Goal: Task Accomplishment & Management: Complete application form

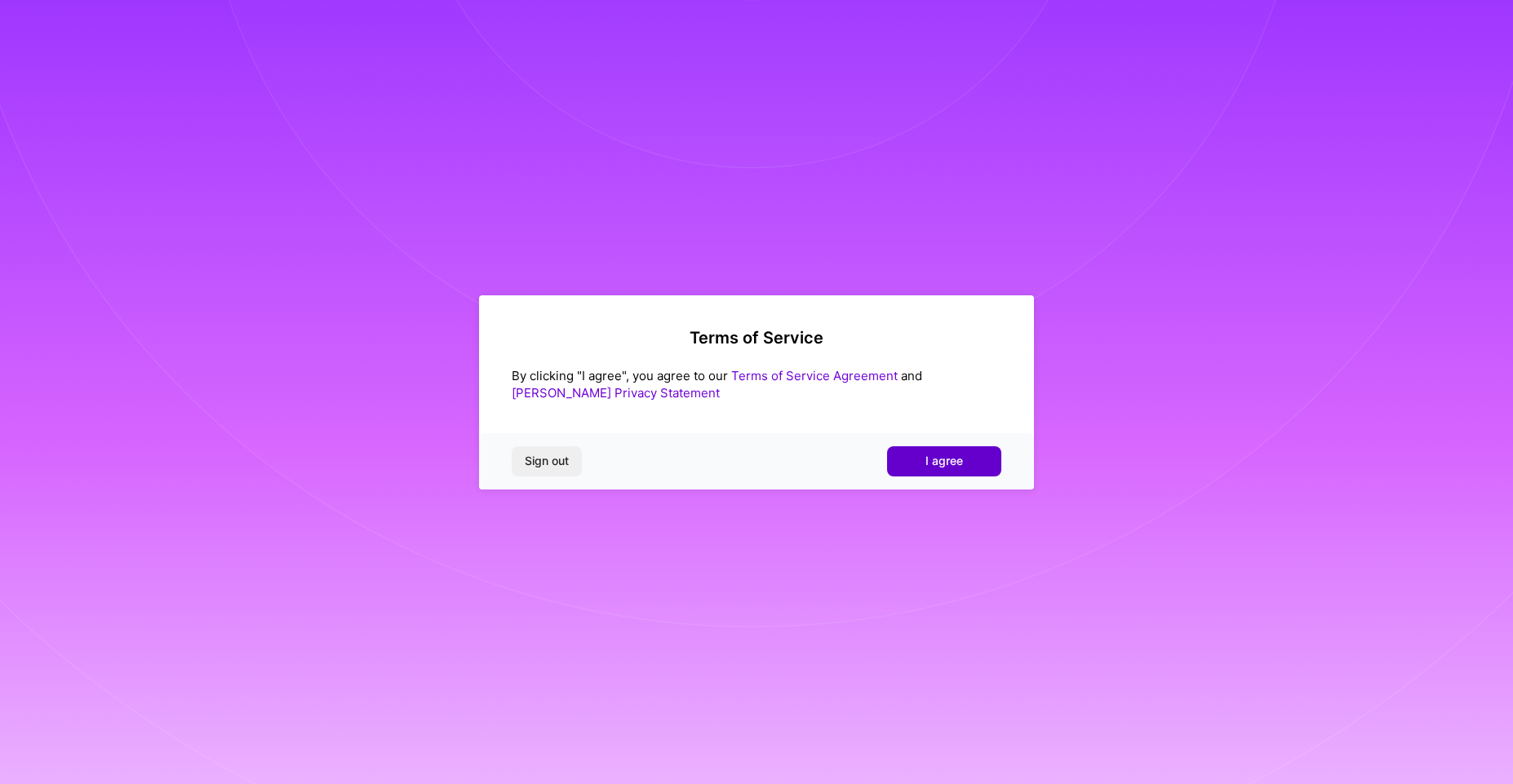
click at [970, 452] on button "I agree" at bounding box center [944, 461] width 114 height 30
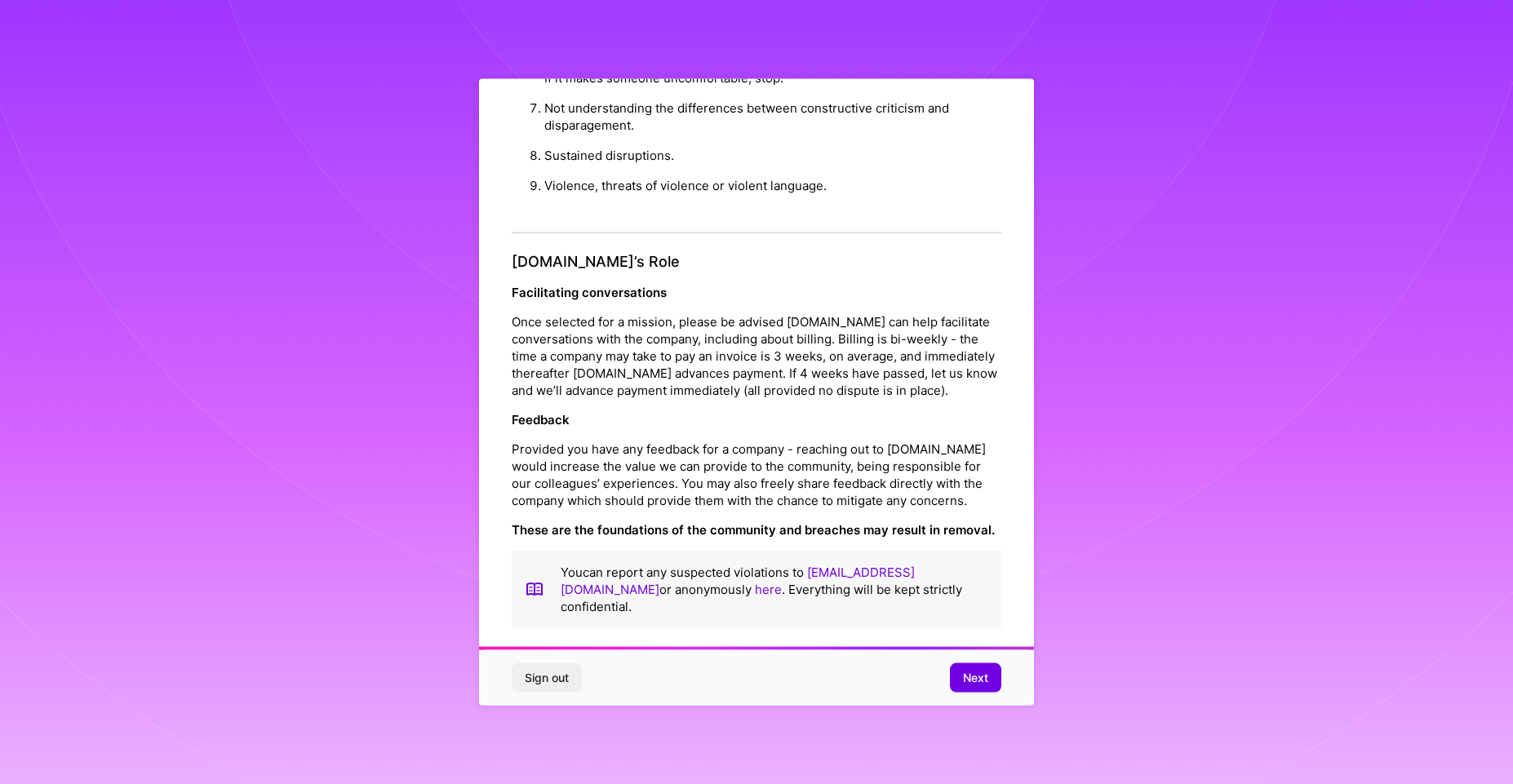
scroll to position [1727, 0]
click at [992, 673] on button "Next" at bounding box center [976, 679] width 51 height 30
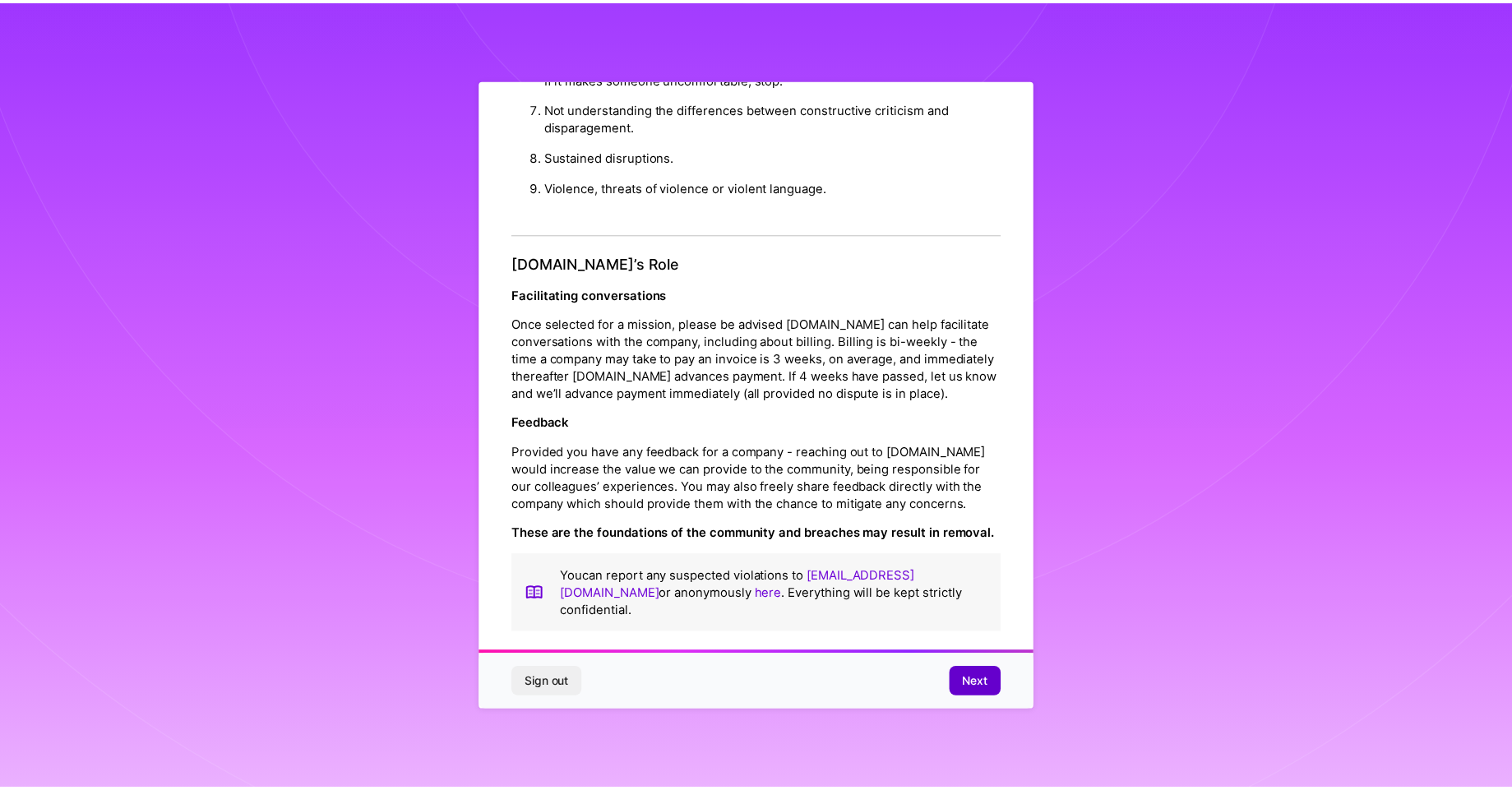
scroll to position [0, 0]
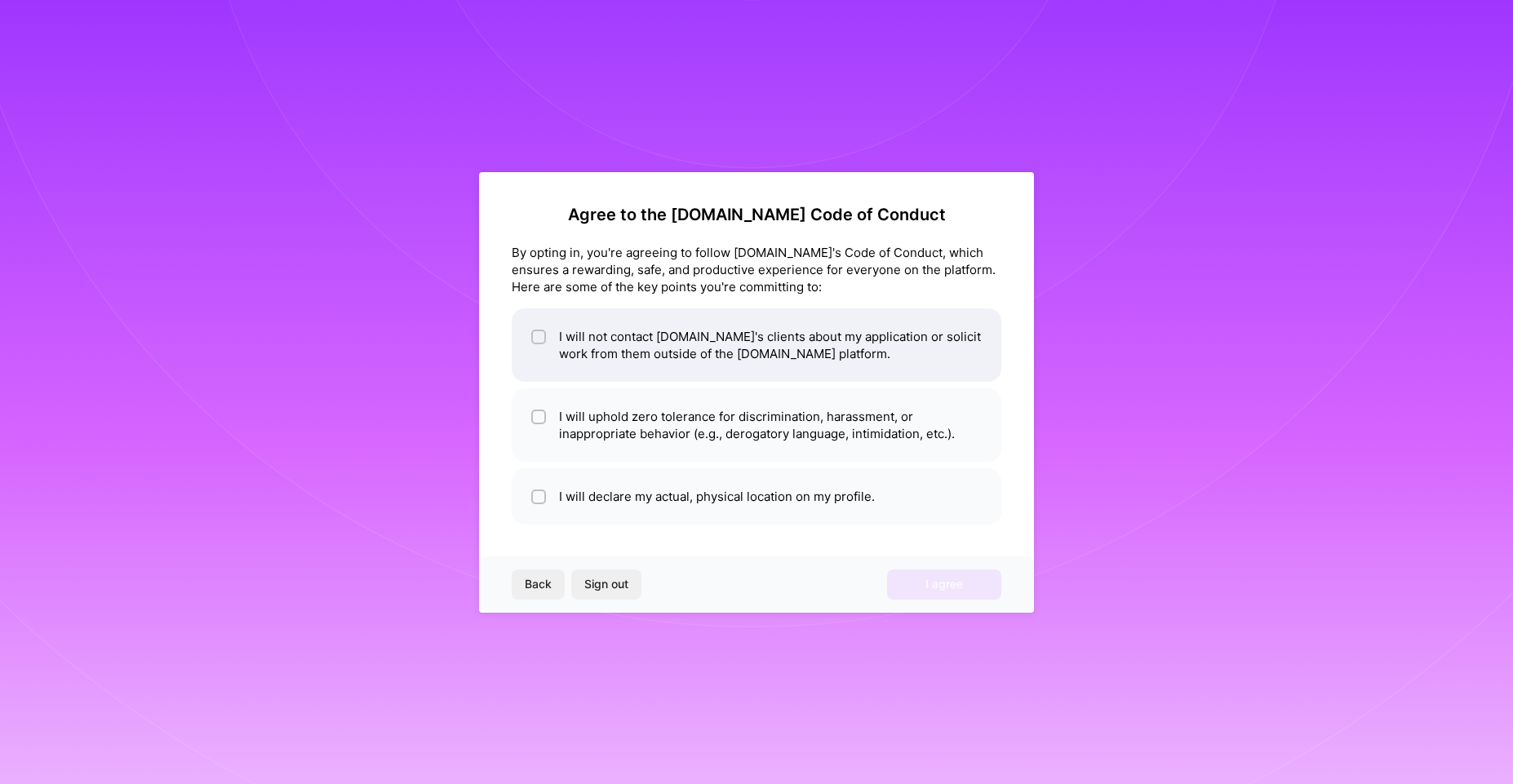
click at [587, 357] on li "I will not contact [DOMAIN_NAME]'s clients about my application or solicit work…" at bounding box center [756, 345] width 490 height 74
checkbox input "true"
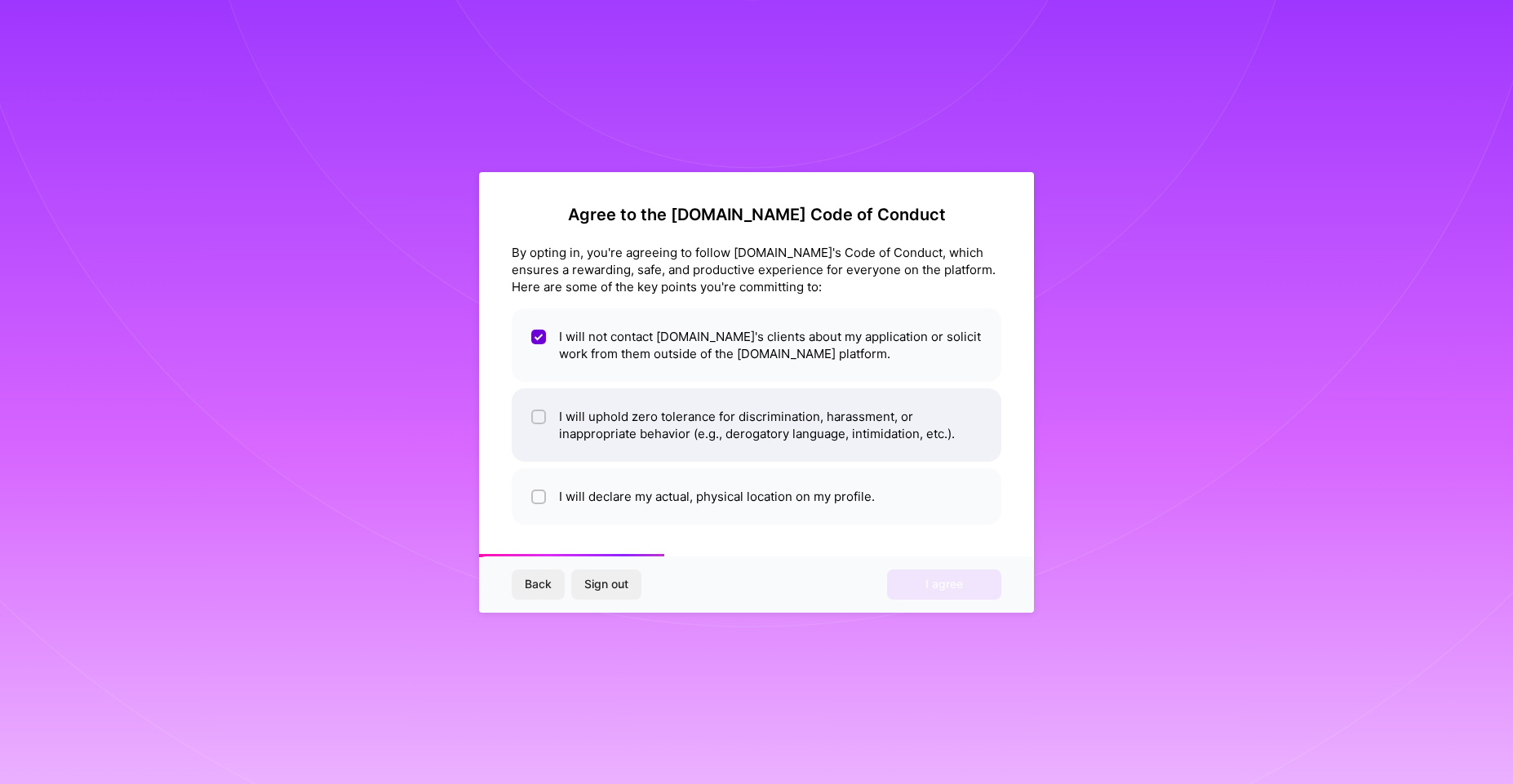
click at [628, 429] on li "I will uphold zero tolerance for discrimination, harassment, or inappropriate b…" at bounding box center [756, 425] width 490 height 74
checkbox input "true"
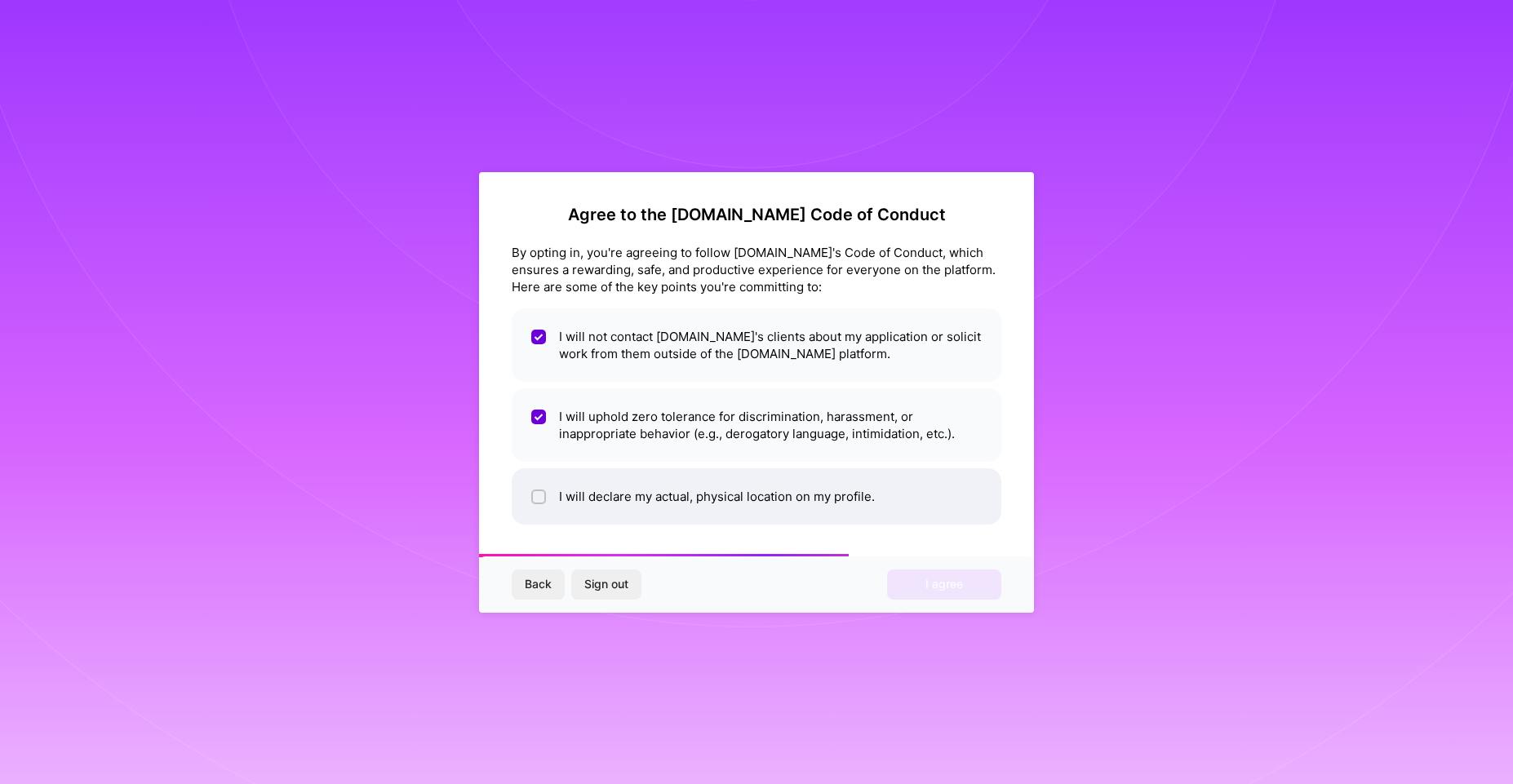
click at [619, 500] on li "I will declare my actual, physical location on my profile." at bounding box center [756, 496] width 490 height 56
checkbox input "true"
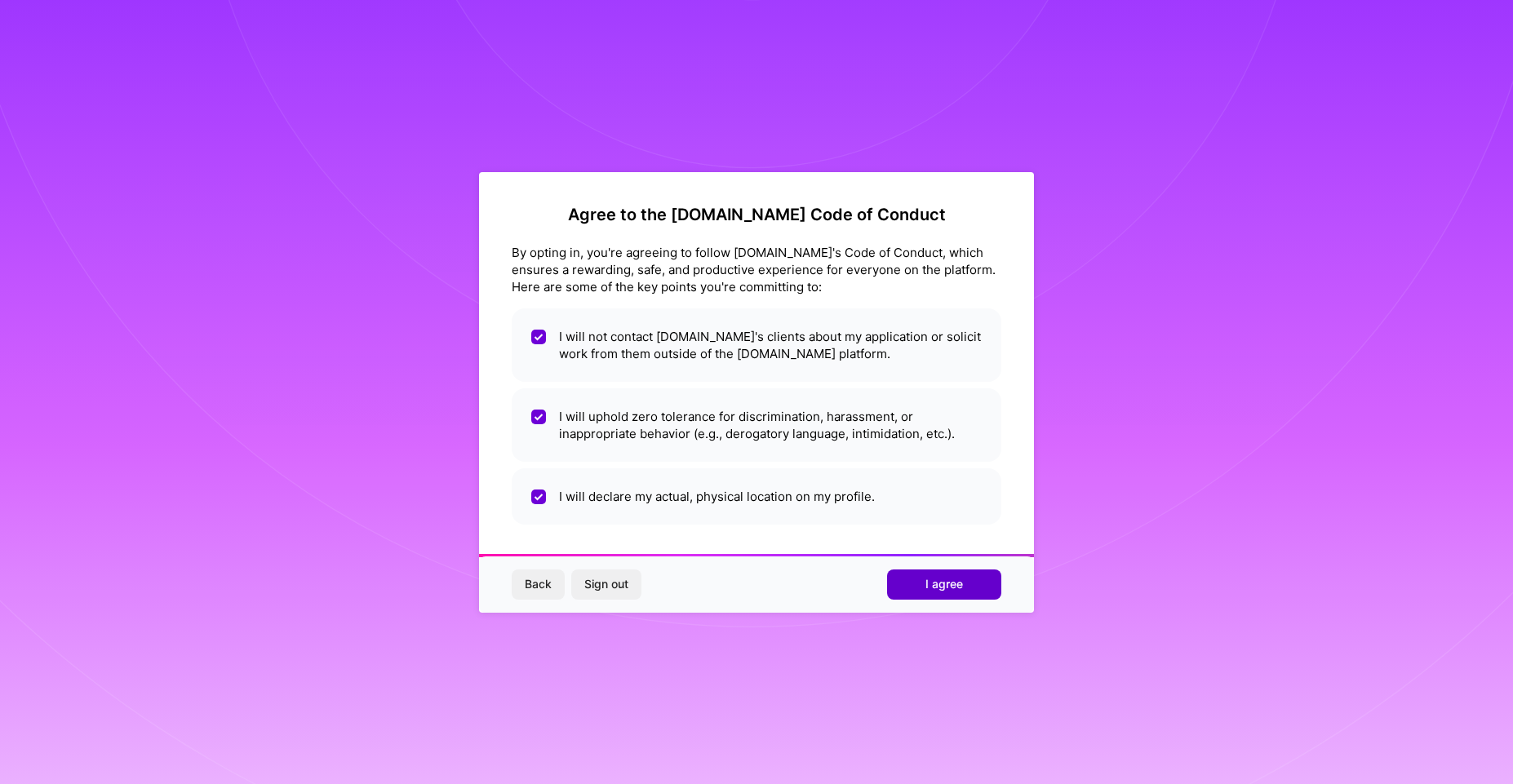
click at [965, 587] on button "I agree" at bounding box center [944, 584] width 114 height 30
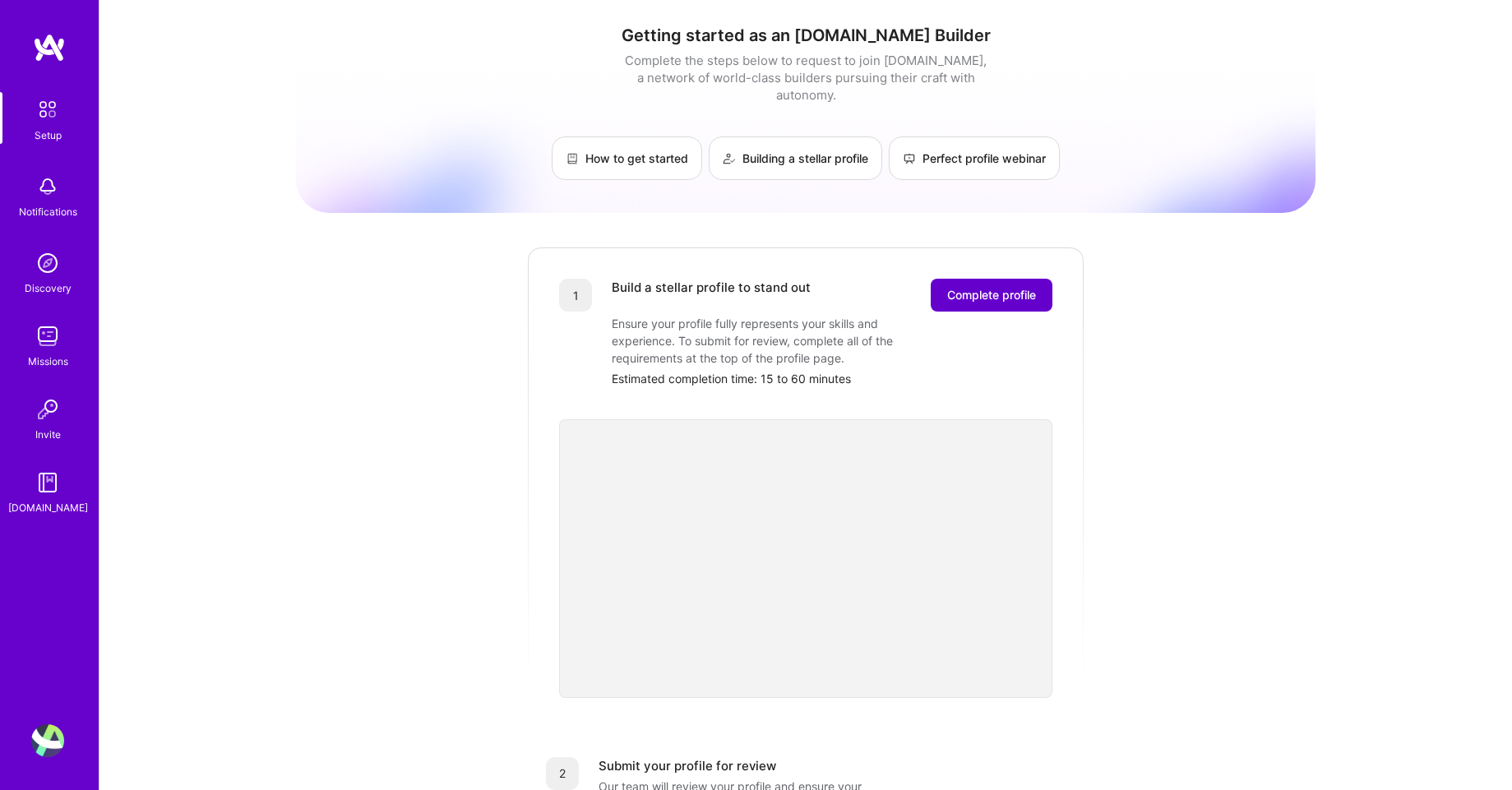
click at [953, 287] on span "Complete profile" at bounding box center [992, 295] width 89 height 17
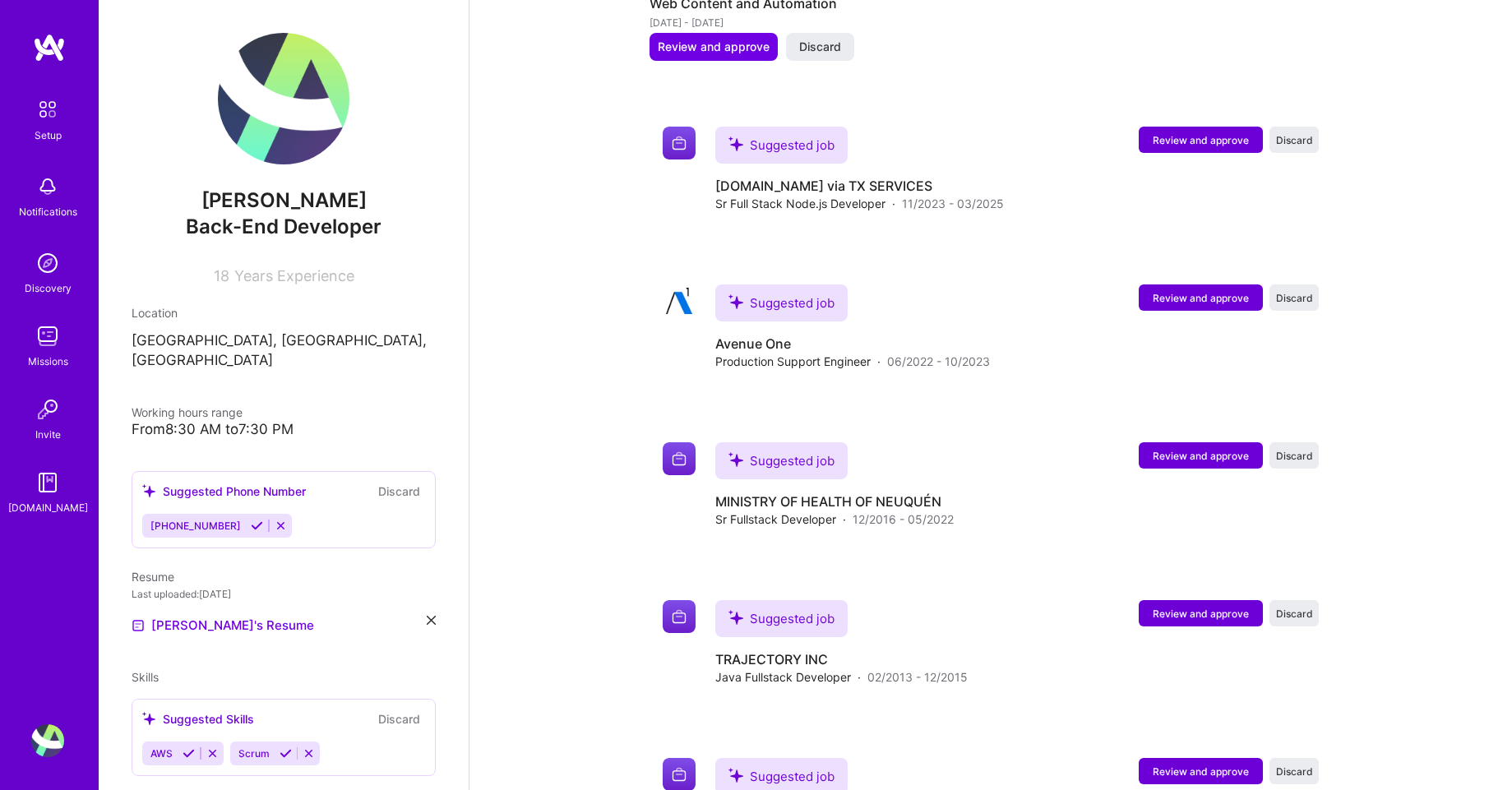
scroll to position [1629, 0]
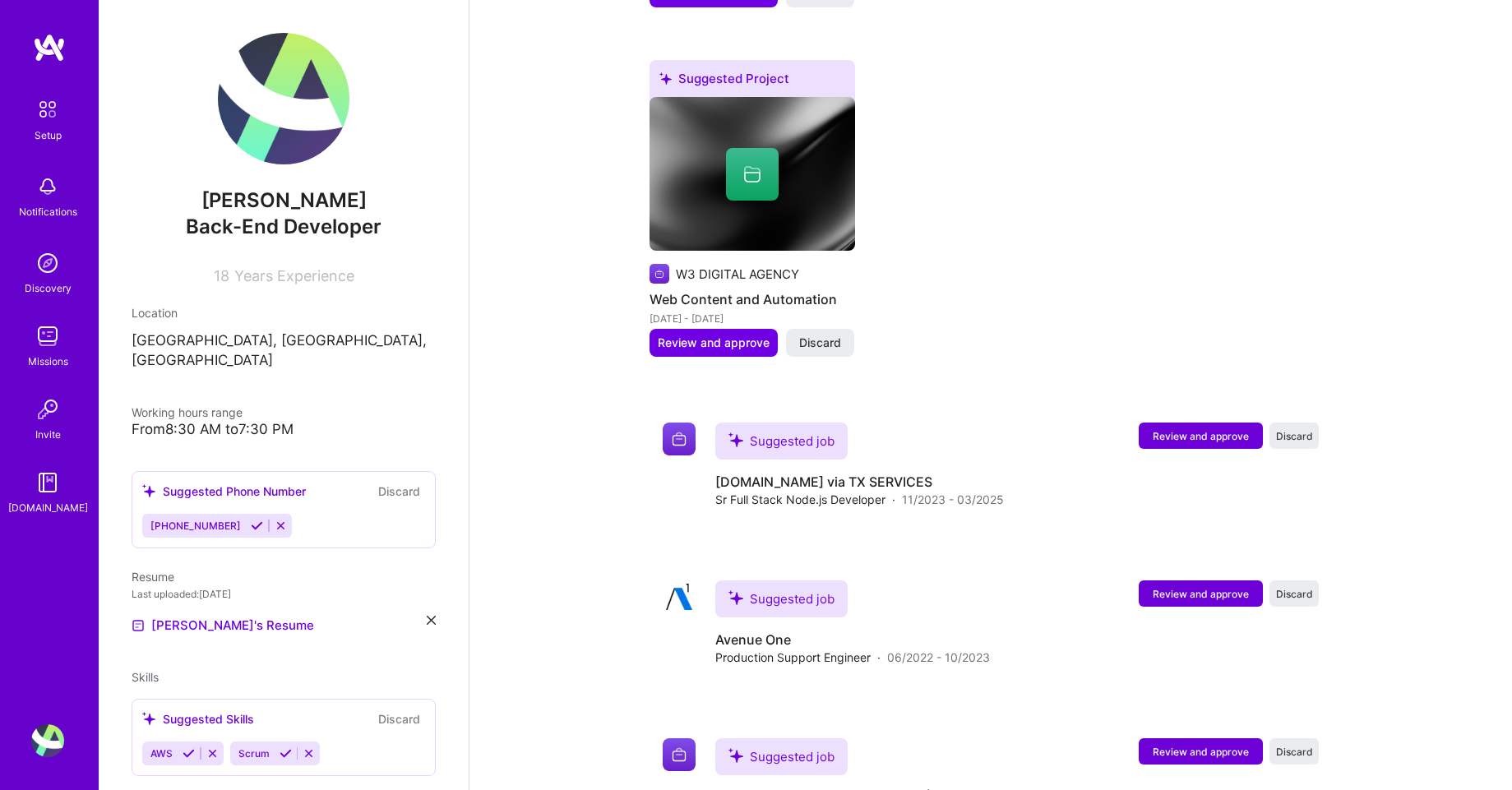
drag, startPoint x: 1224, startPoint y: 389, endPoint x: 1233, endPoint y: 326, distance: 63.6
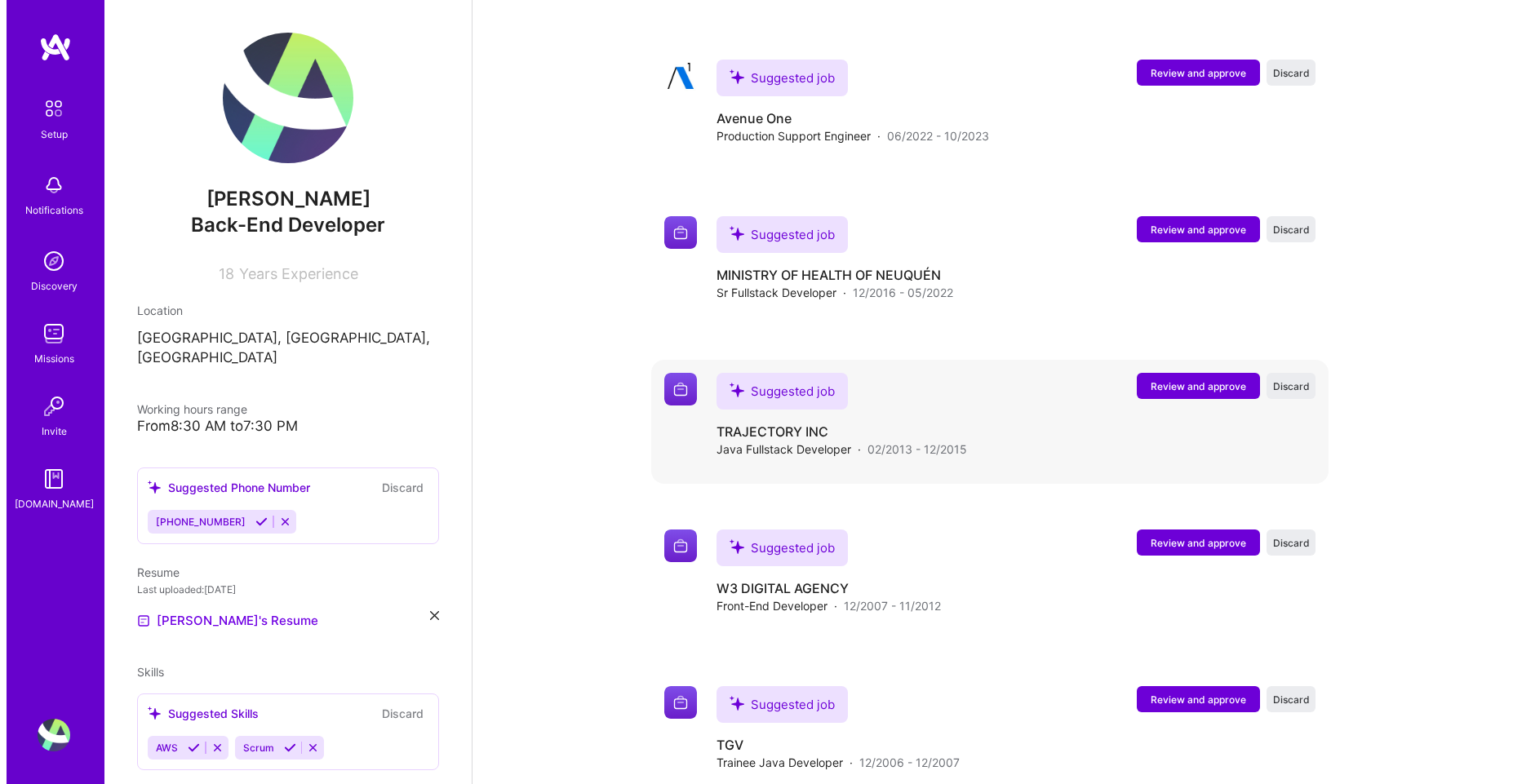
scroll to position [1692, 0]
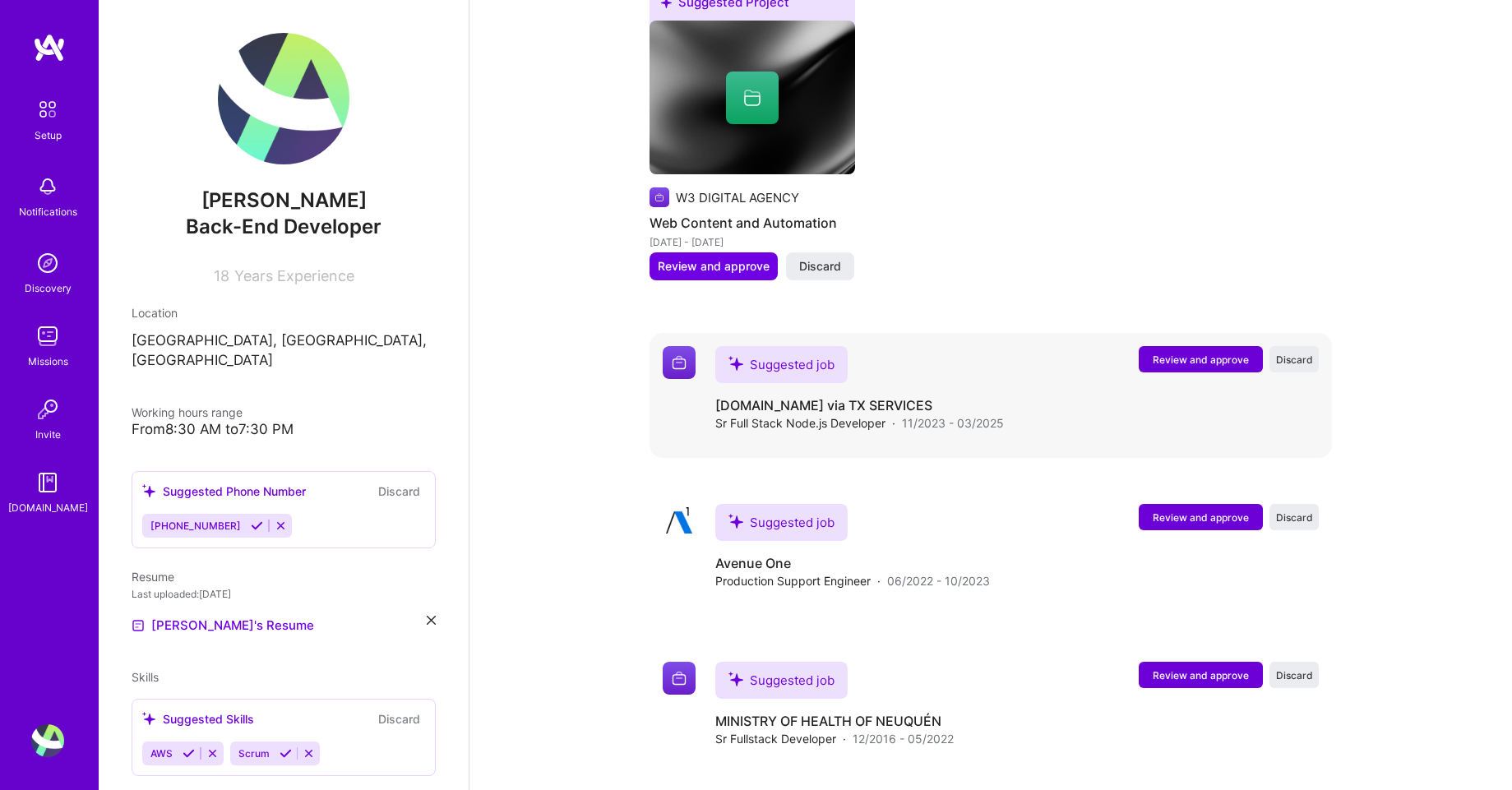
click at [1187, 353] on span "Review and approve" at bounding box center [1200, 360] width 96 height 14
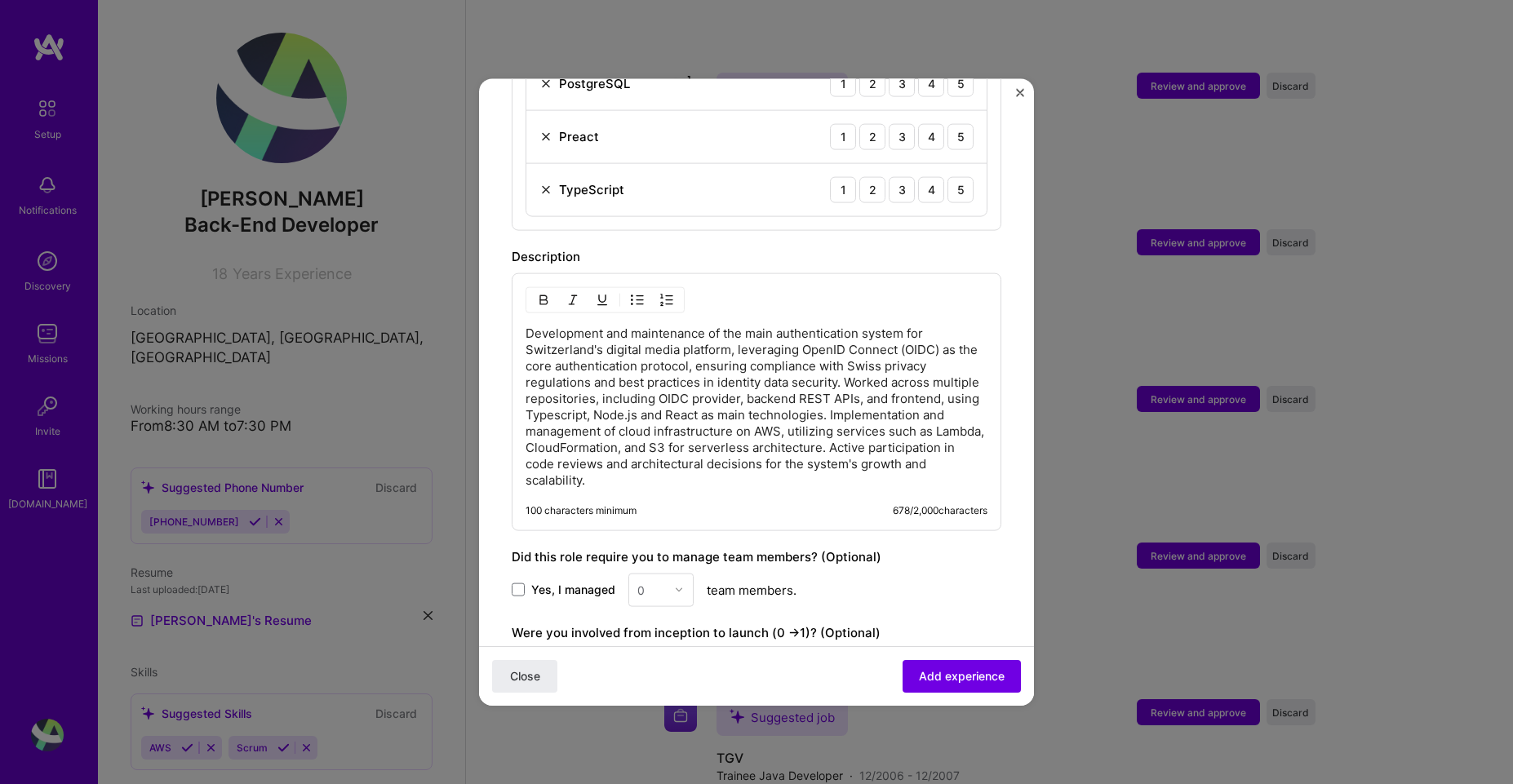
scroll to position [1241, 0]
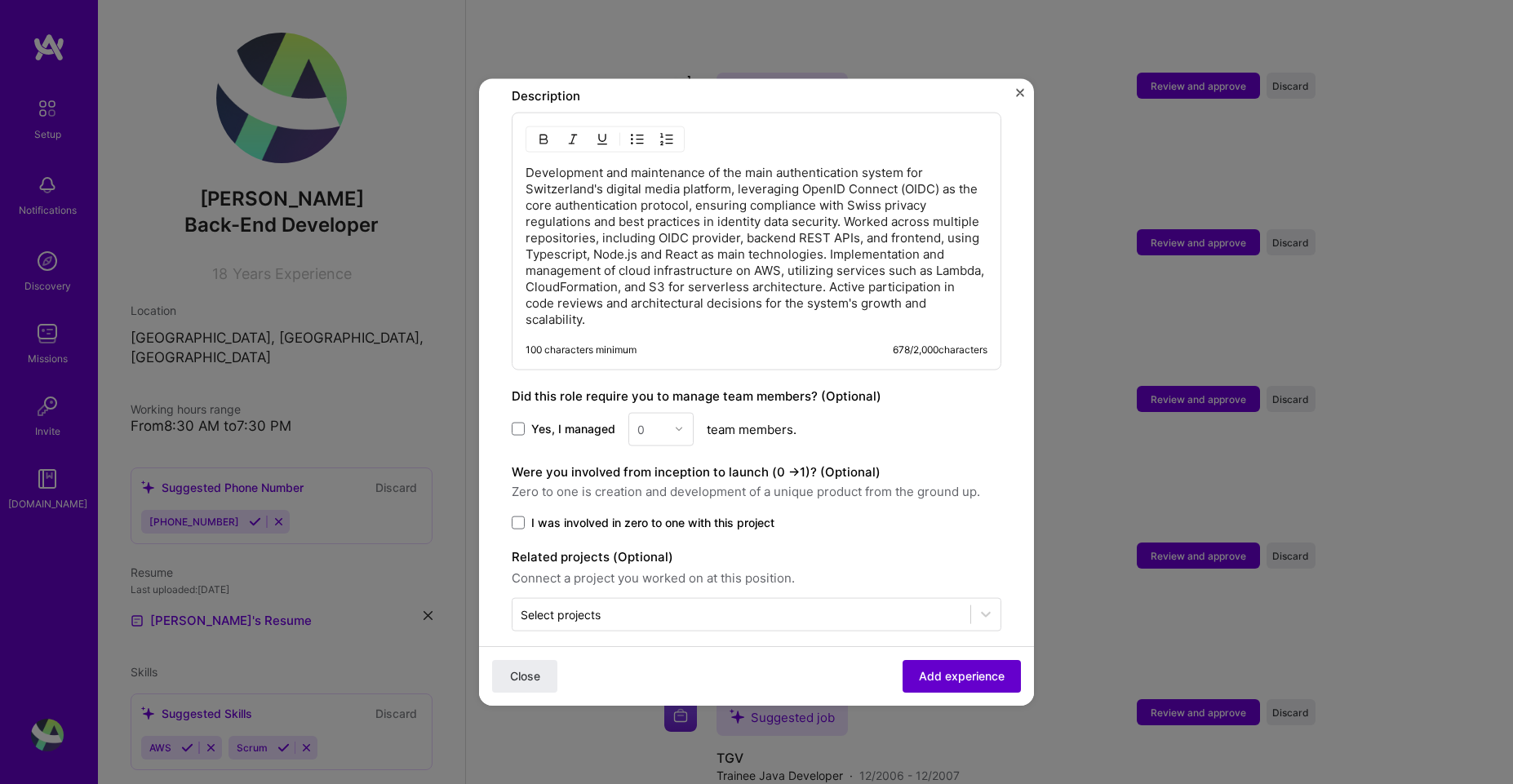
click at [977, 683] on span "Add experience" at bounding box center [961, 676] width 86 height 17
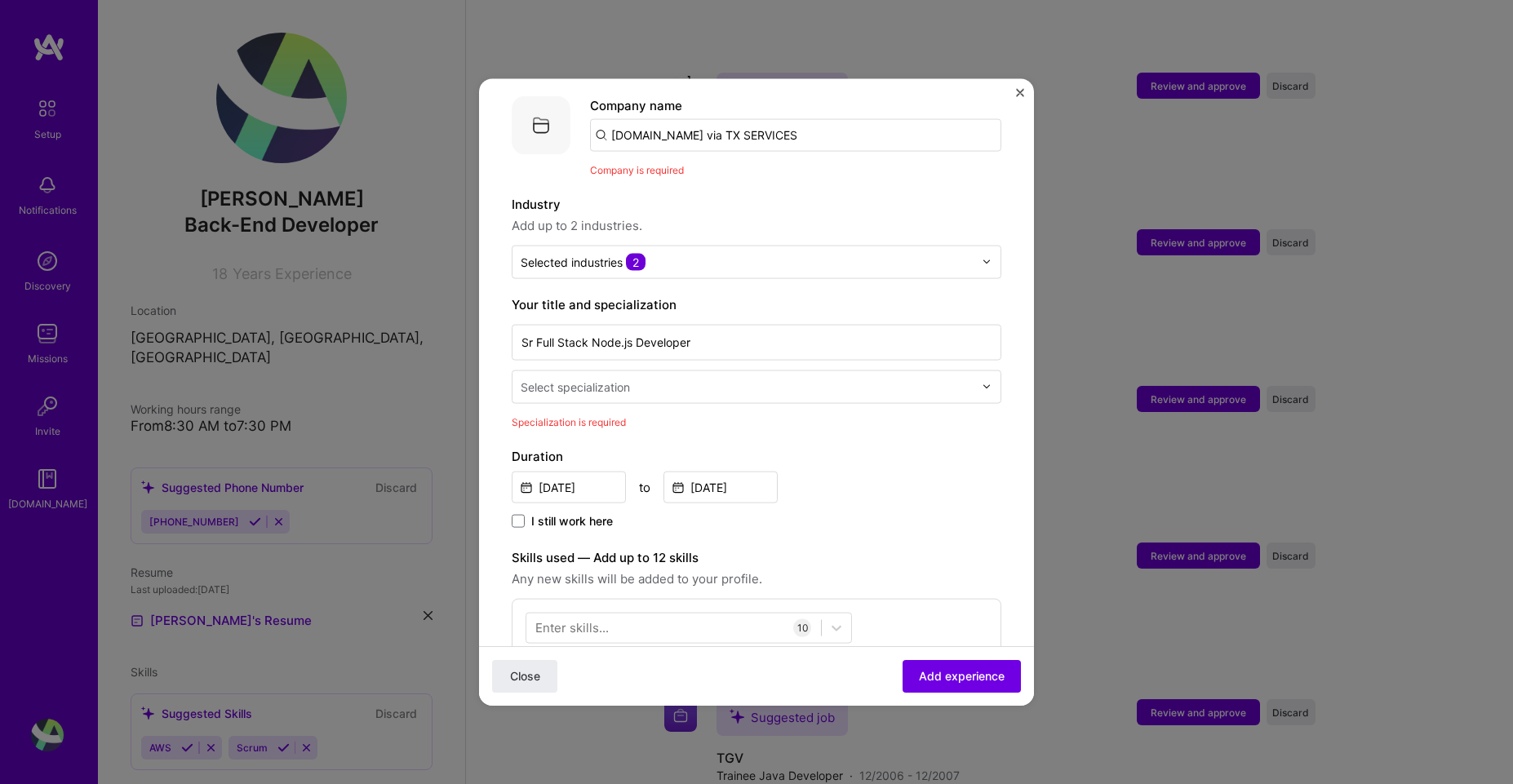
scroll to position [0, 0]
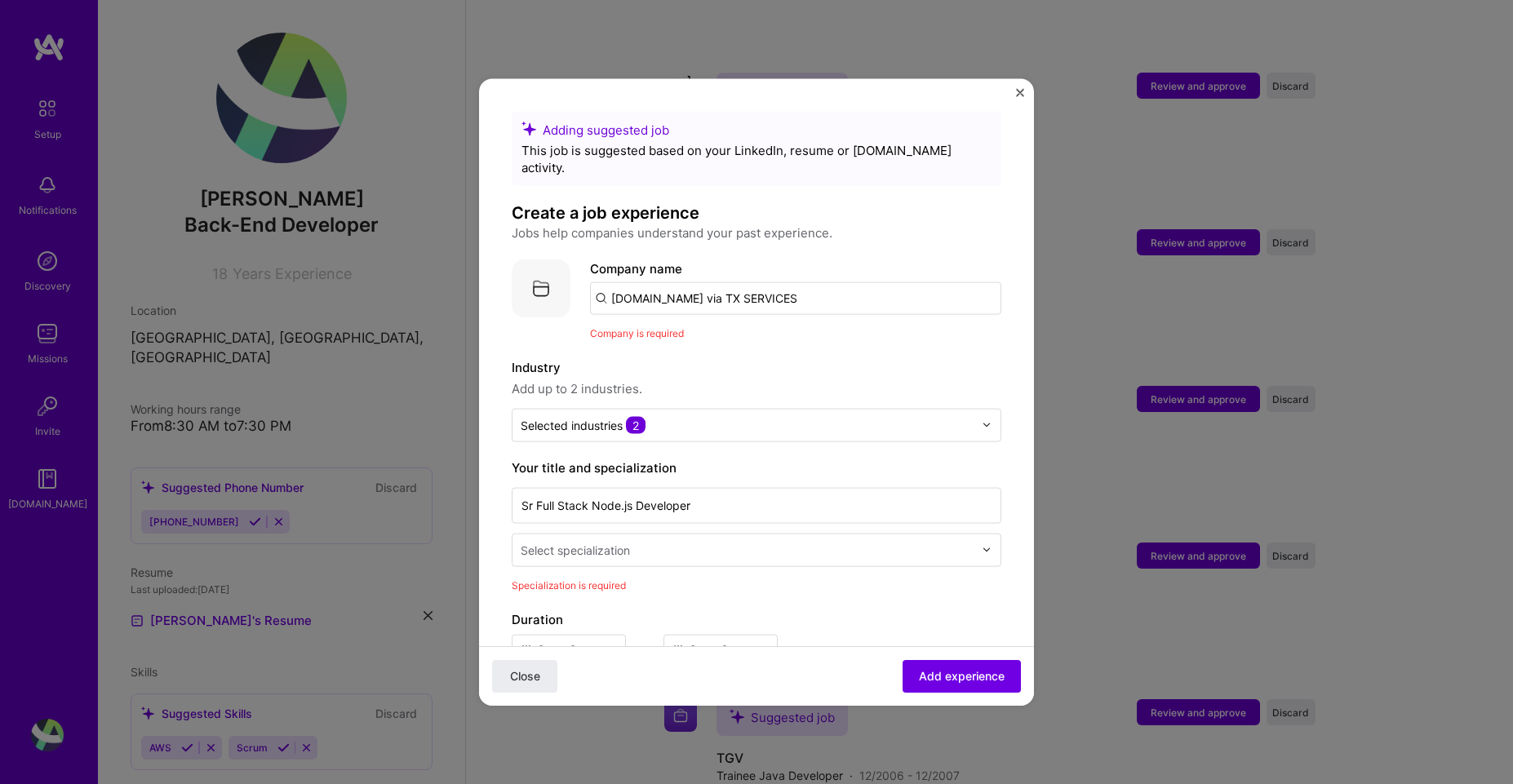
click at [836, 281] on input "ONELOG.CH via TX SERVICES" at bounding box center [796, 297] width 411 height 32
click at [689, 281] on input "ONELOG.CH via TX SERVICES" at bounding box center [796, 297] width 411 height 32
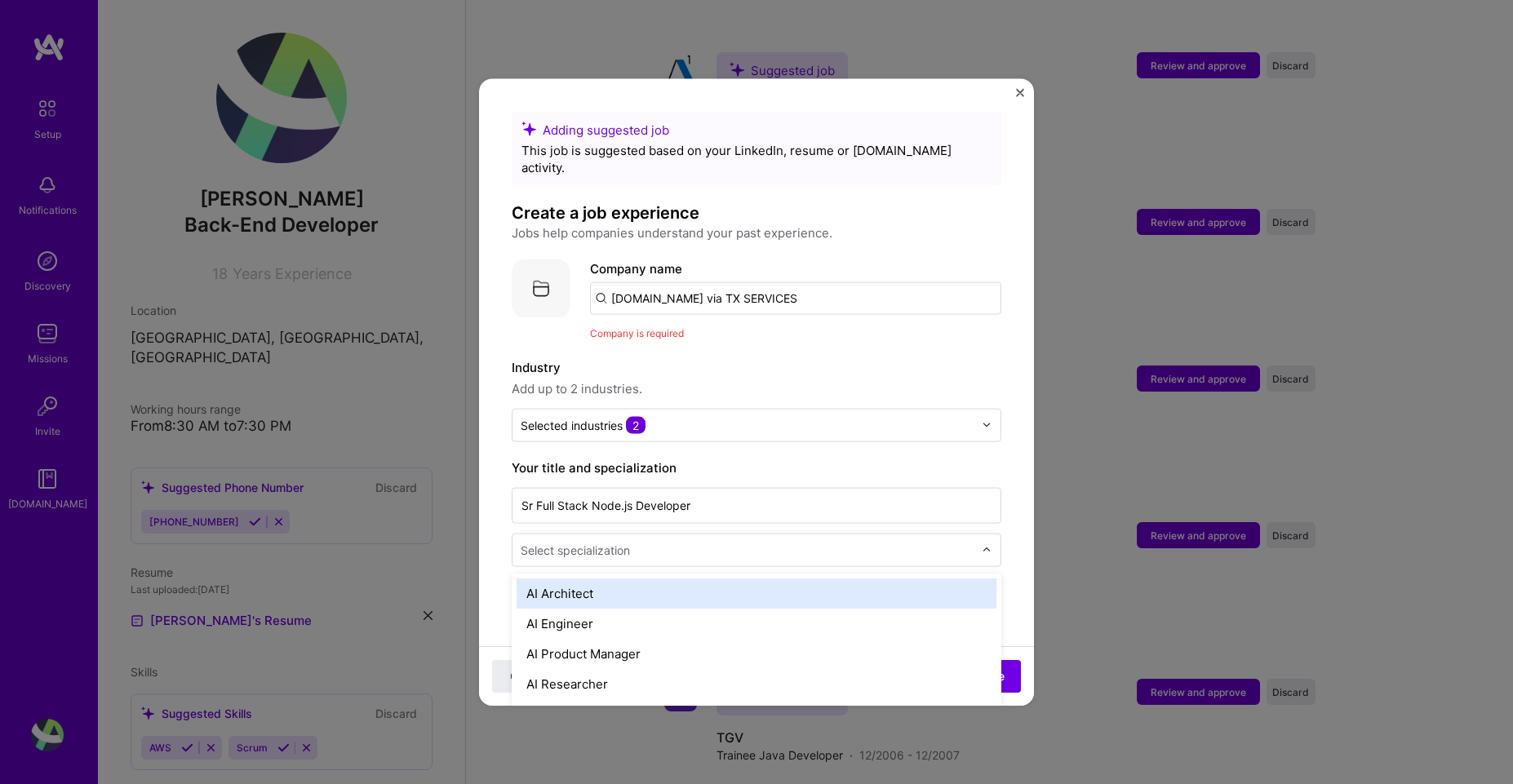
scroll to position [1715, 0]
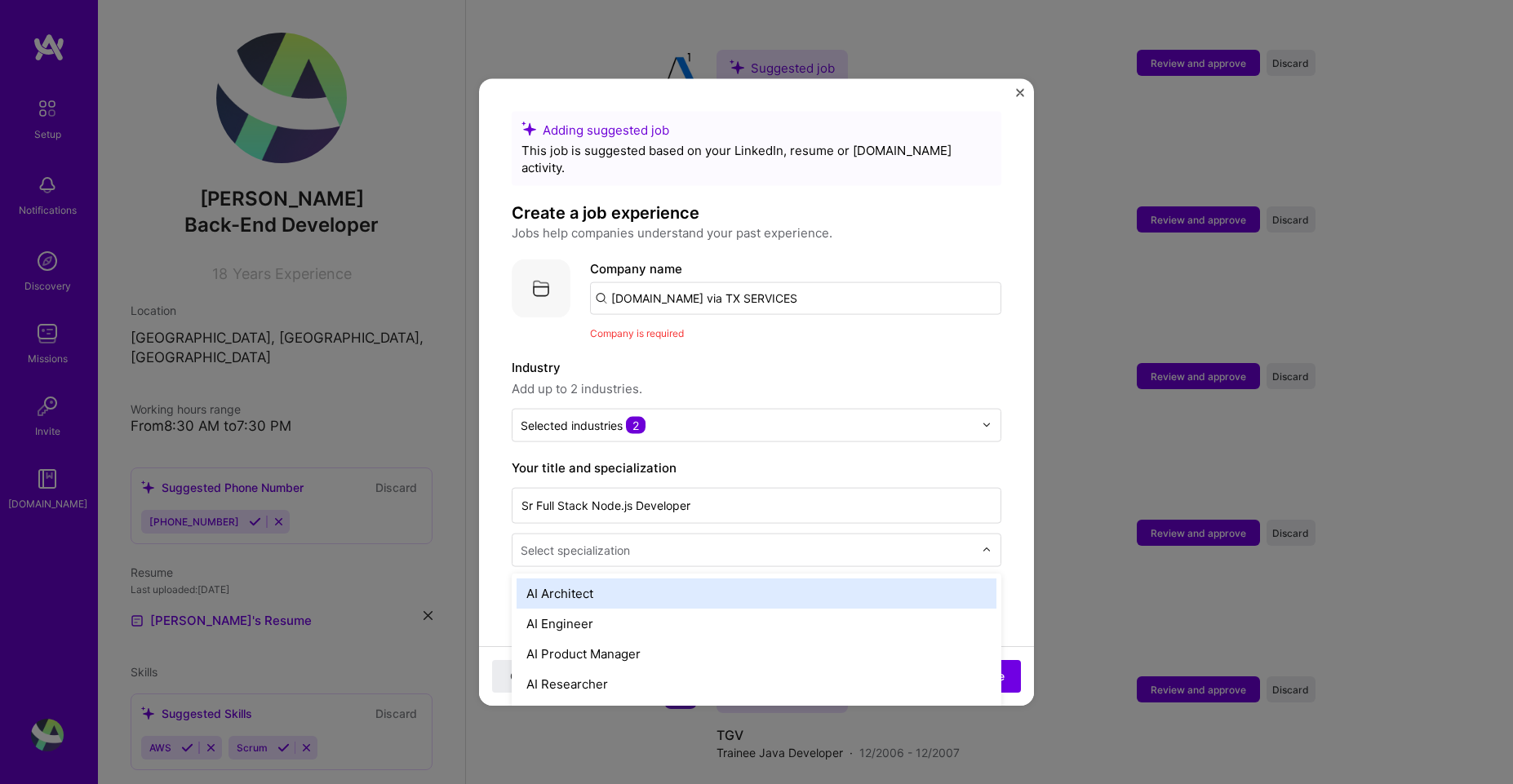
click at [581, 541] on div "Select specialization" at bounding box center [575, 549] width 109 height 17
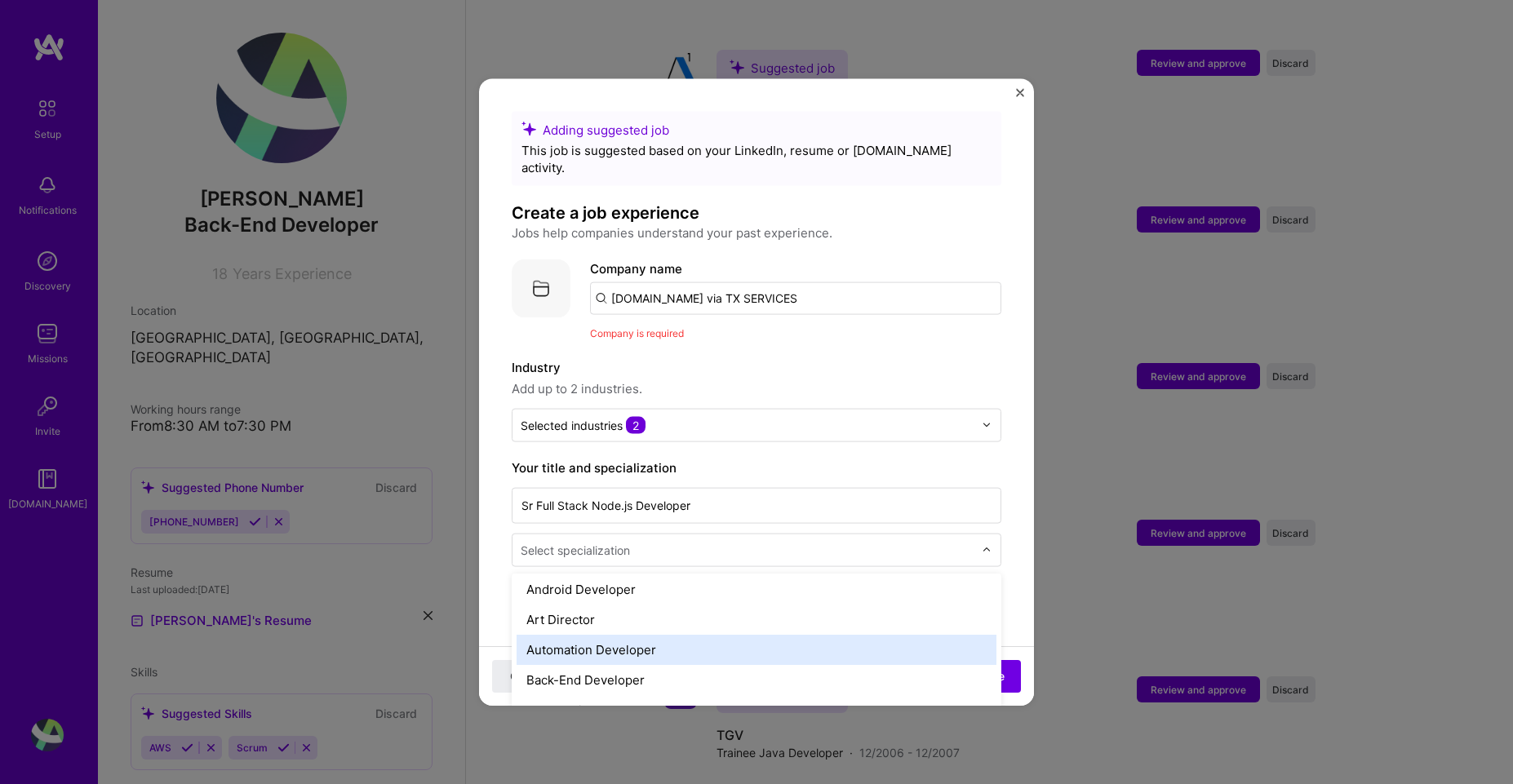
scroll to position [147, 0]
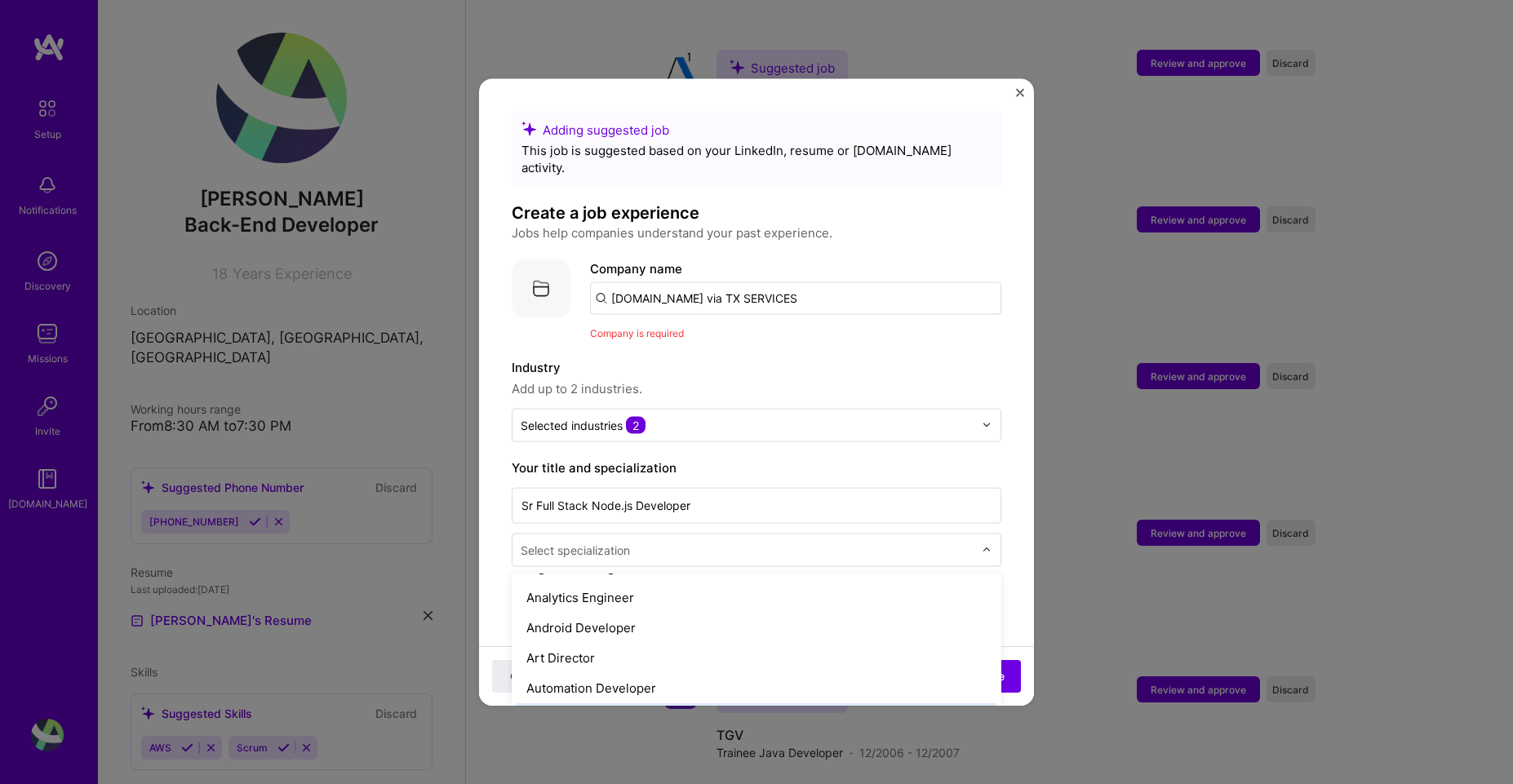
click at [612, 702] on div "Back-End Developer" at bounding box center [756, 717] width 480 height 30
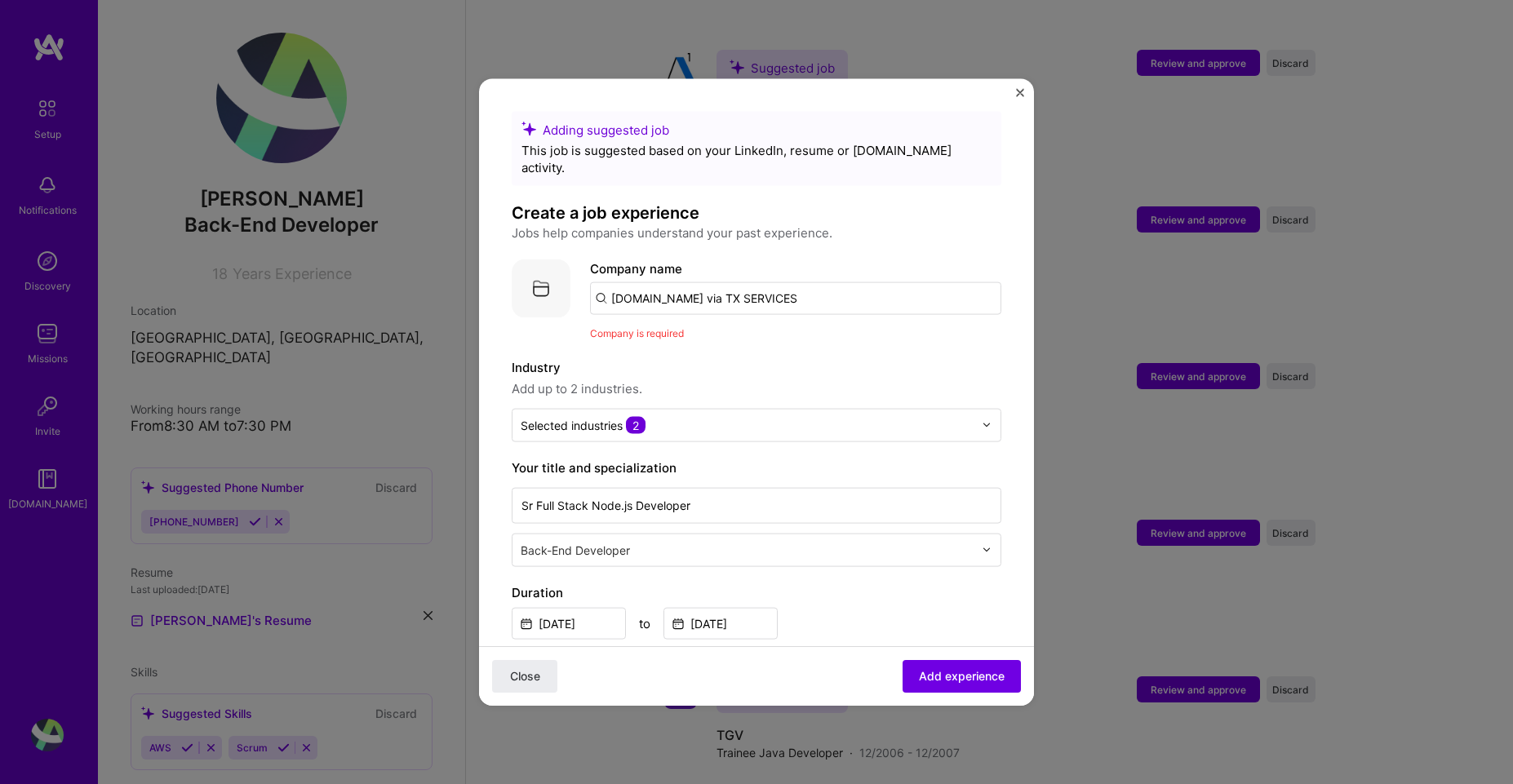
drag, startPoint x: 702, startPoint y: 281, endPoint x: 424, endPoint y: 271, distance: 278.2
click at [424, 271] on div "Adding suggested job This job is suggested based on your LinkedIn, resume or A.…" at bounding box center [756, 392] width 1513 height 784
type input "TX SERVICES"
click at [750, 332] on div "TX SERVICES" at bounding box center [728, 342] width 92 height 29
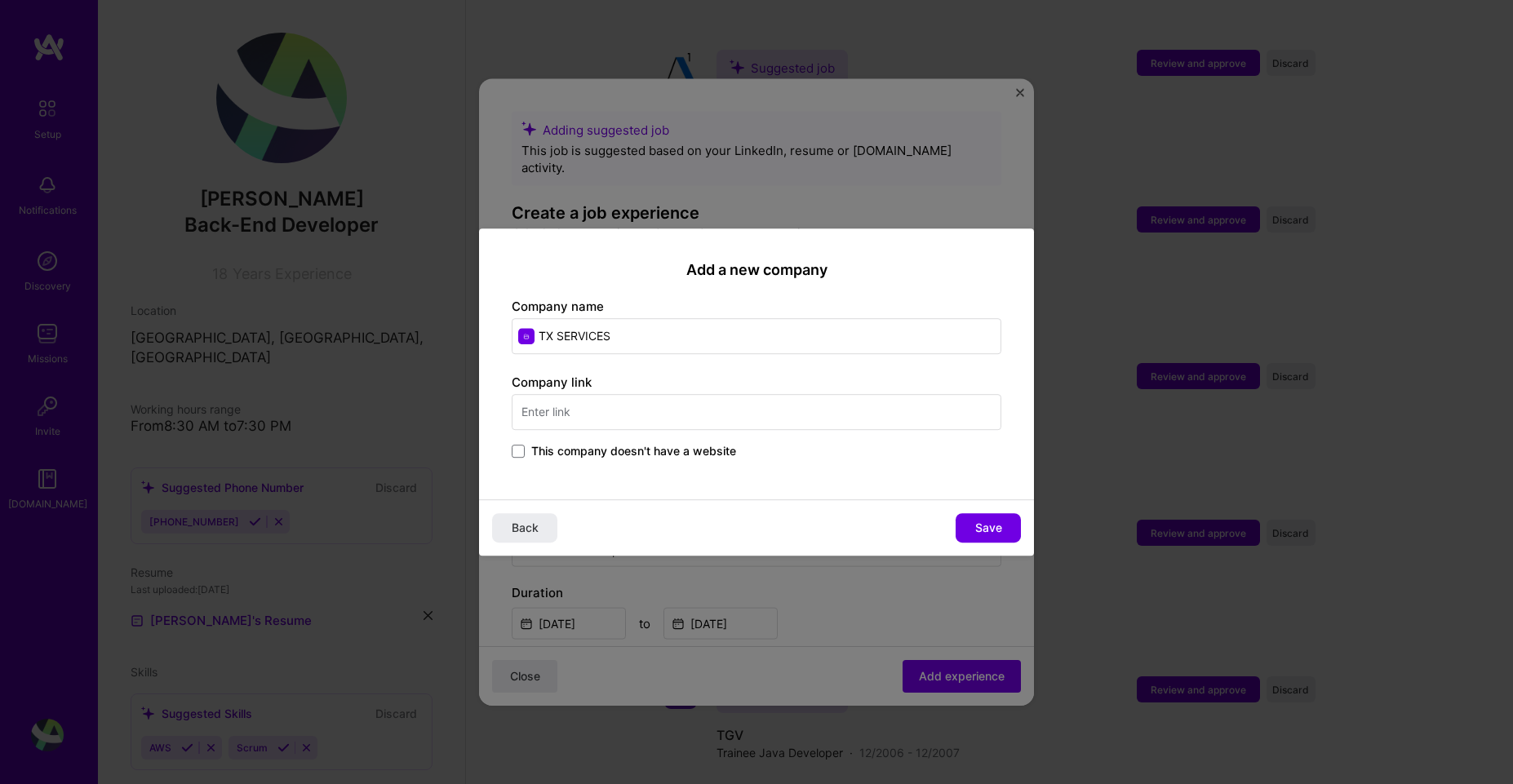
click at [759, 421] on div "Company link This company doesn't have a website" at bounding box center [756, 418] width 490 height 89
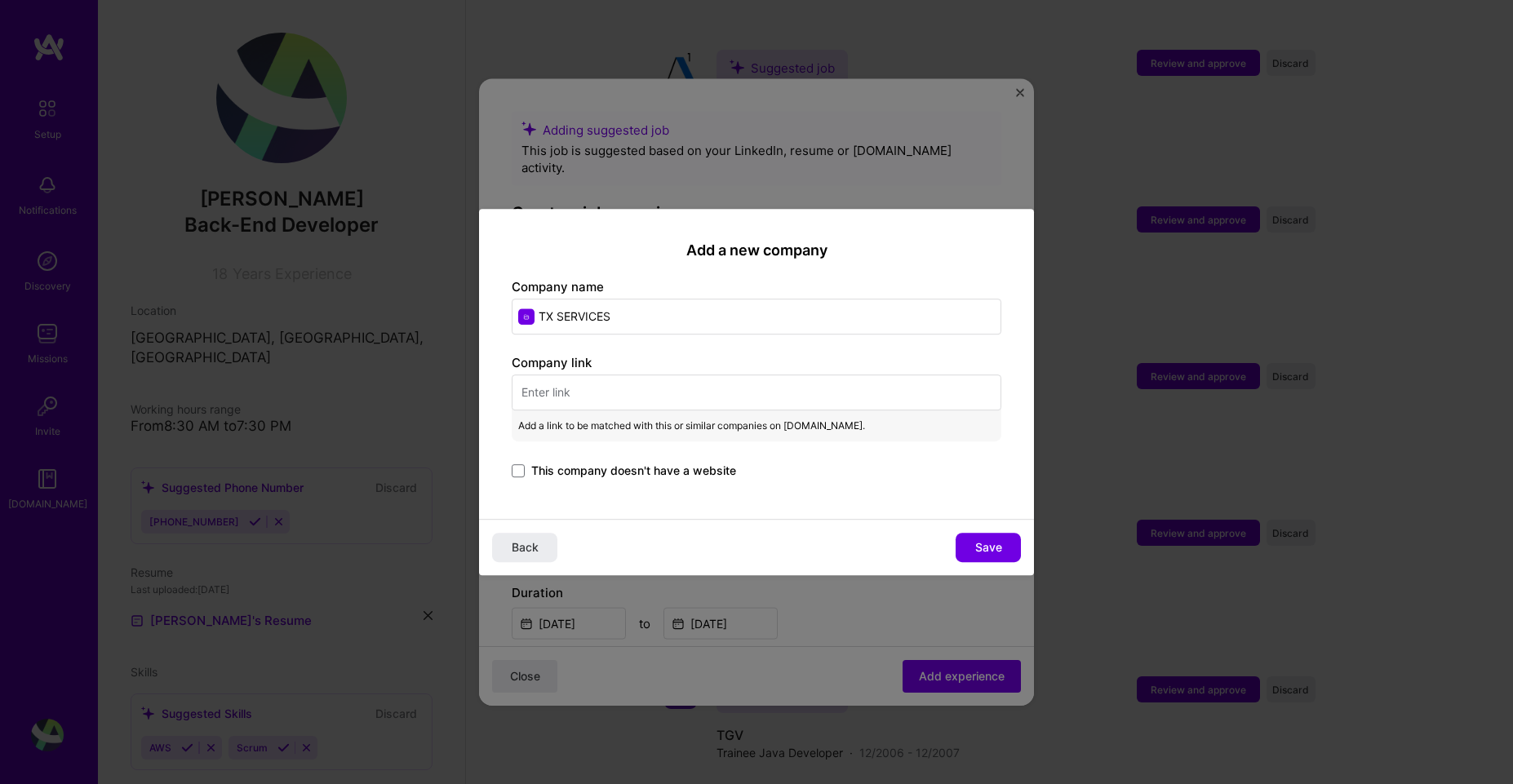
paste input "https://jobs.txservices.io/"
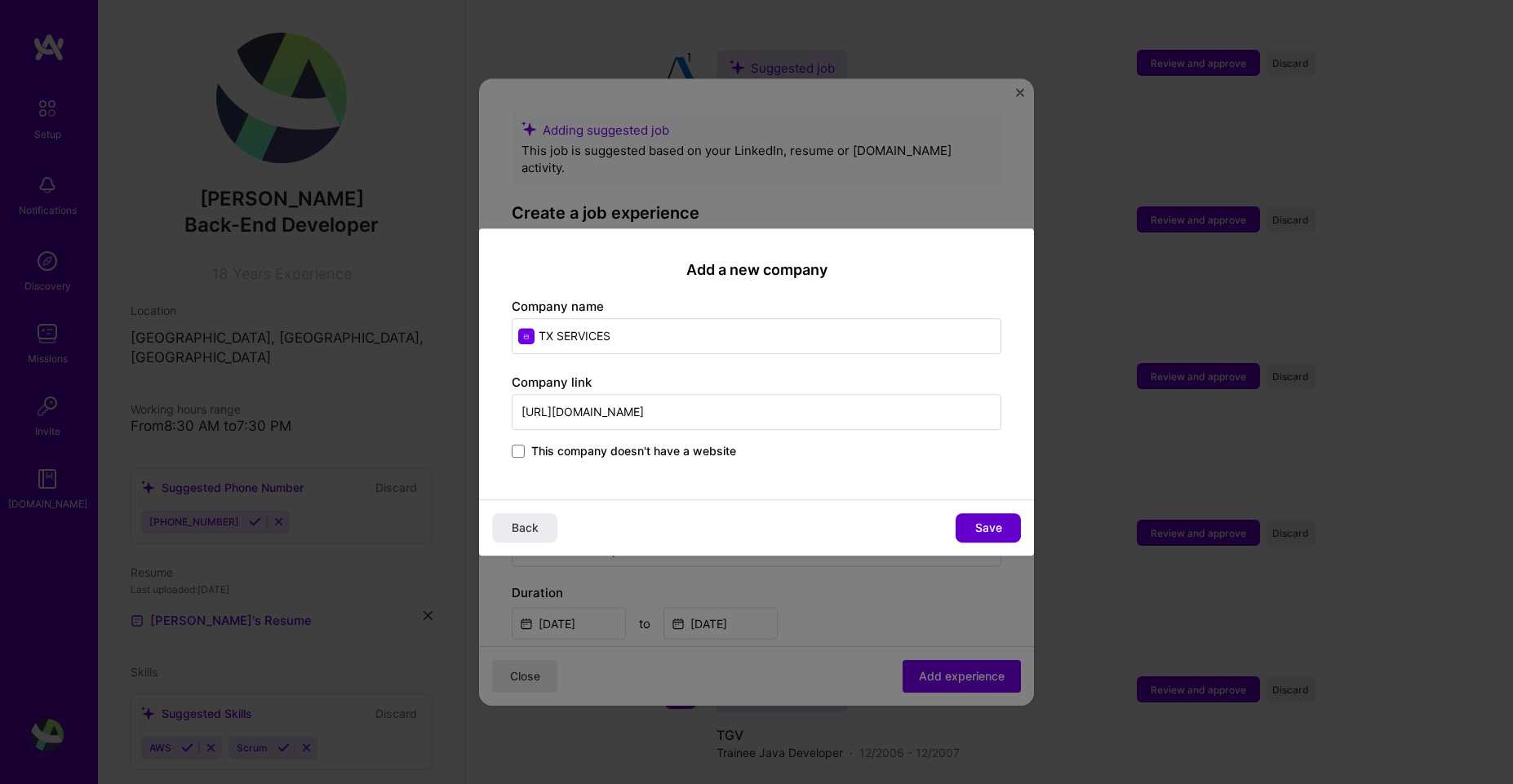
type input "https://jobs.txservices.io/"
click at [976, 522] on span "Save" at bounding box center [988, 527] width 27 height 17
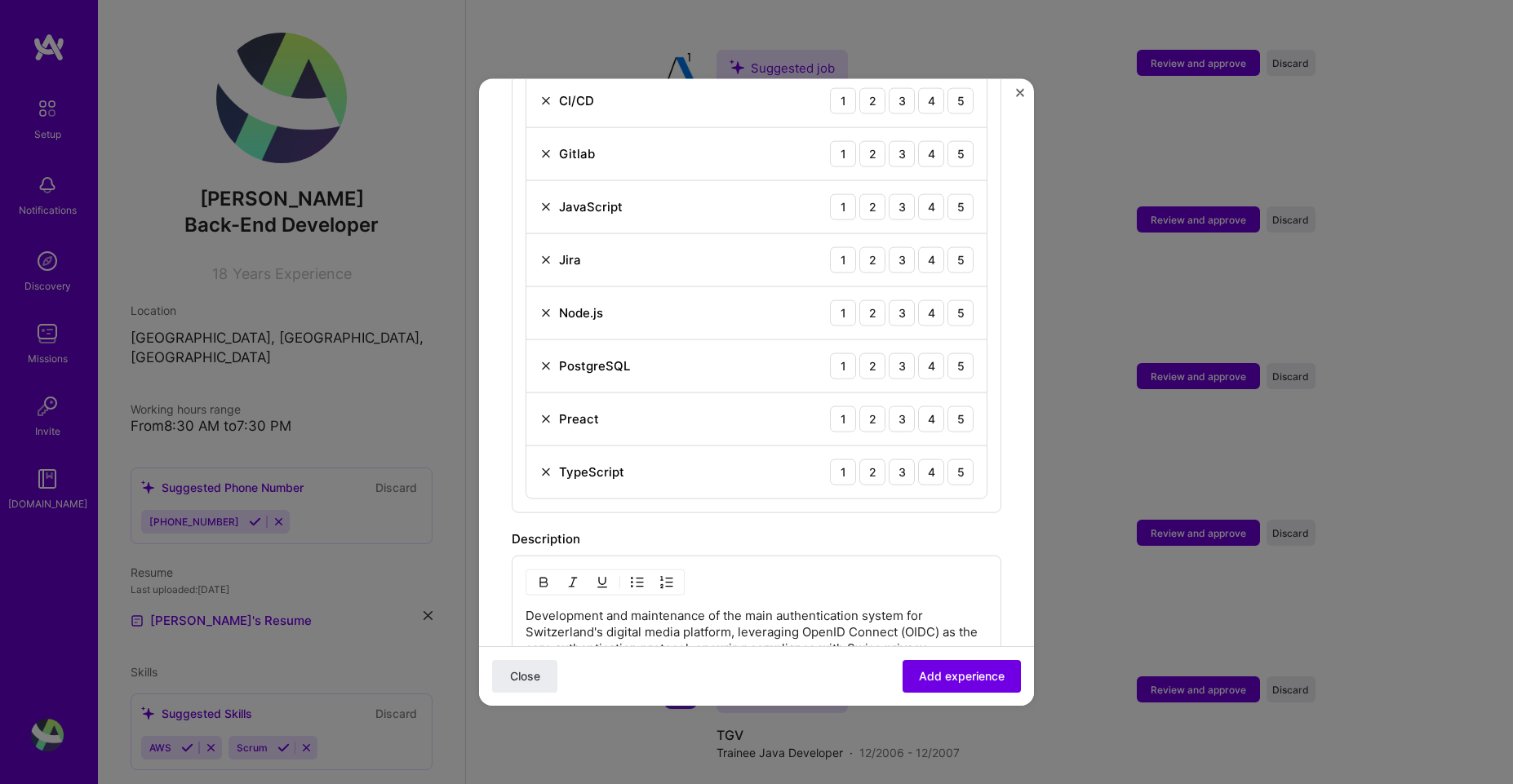
scroll to position [881, 0]
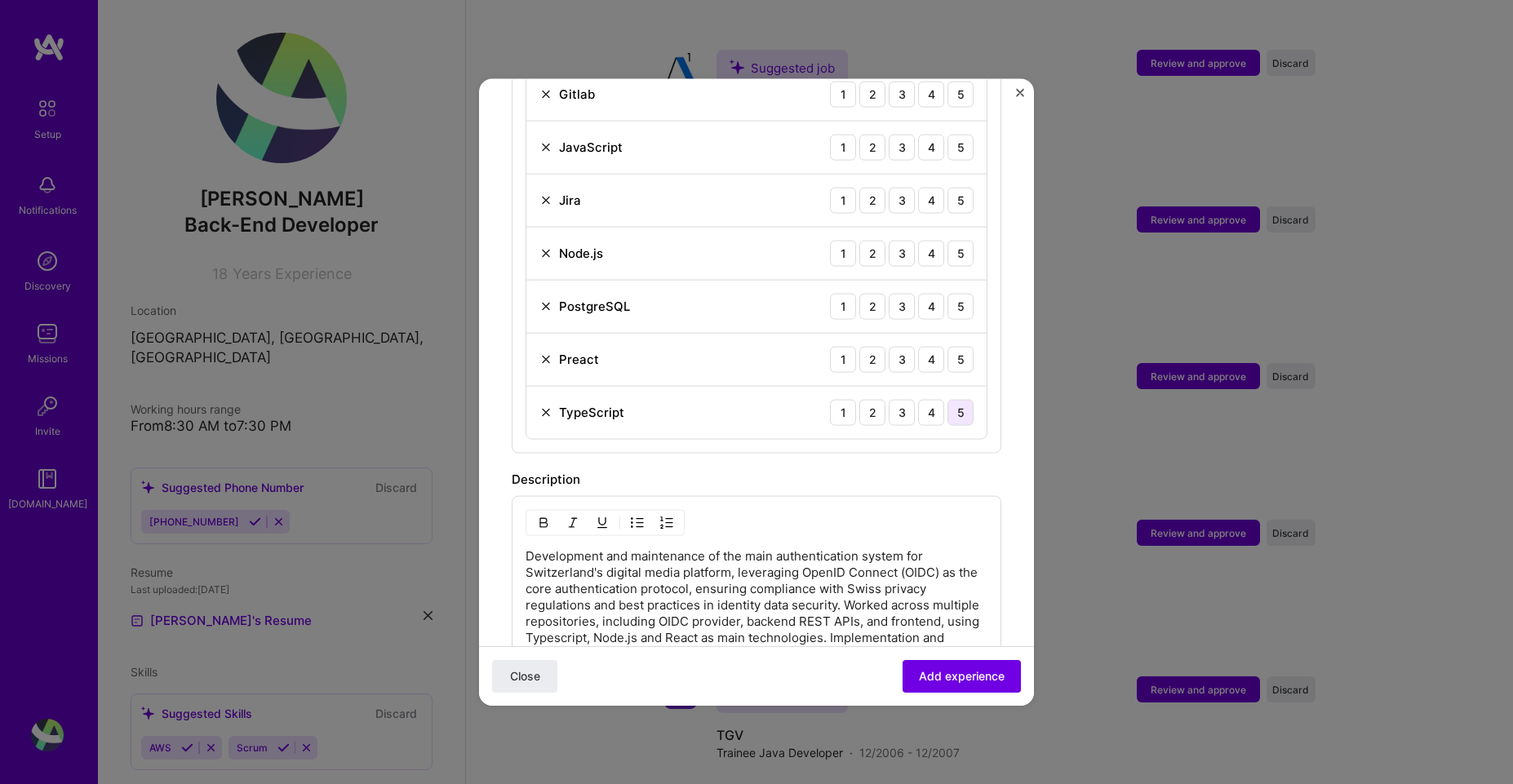
click at [947, 405] on div "5" at bounding box center [960, 412] width 27 height 27
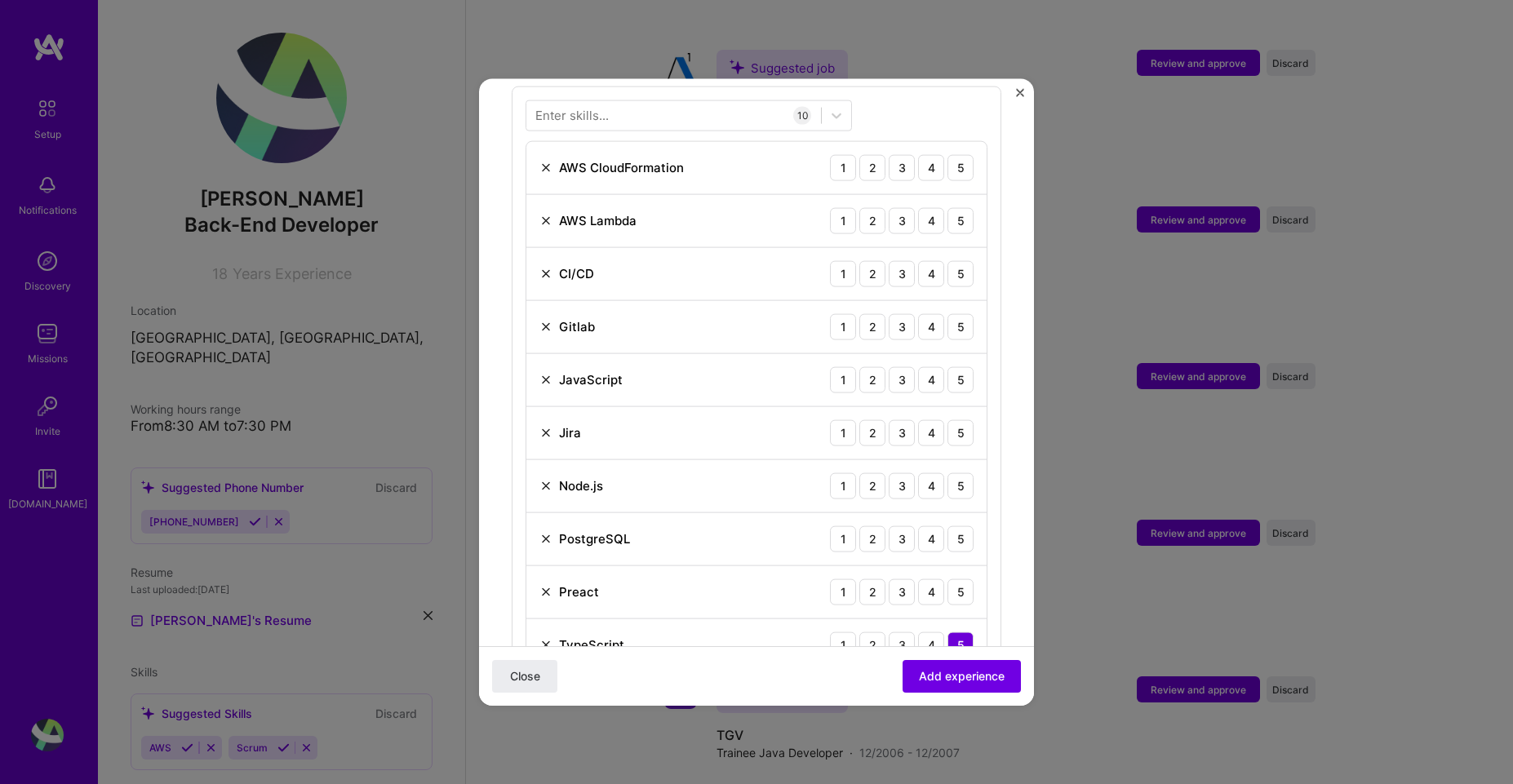
scroll to position [735, 0]
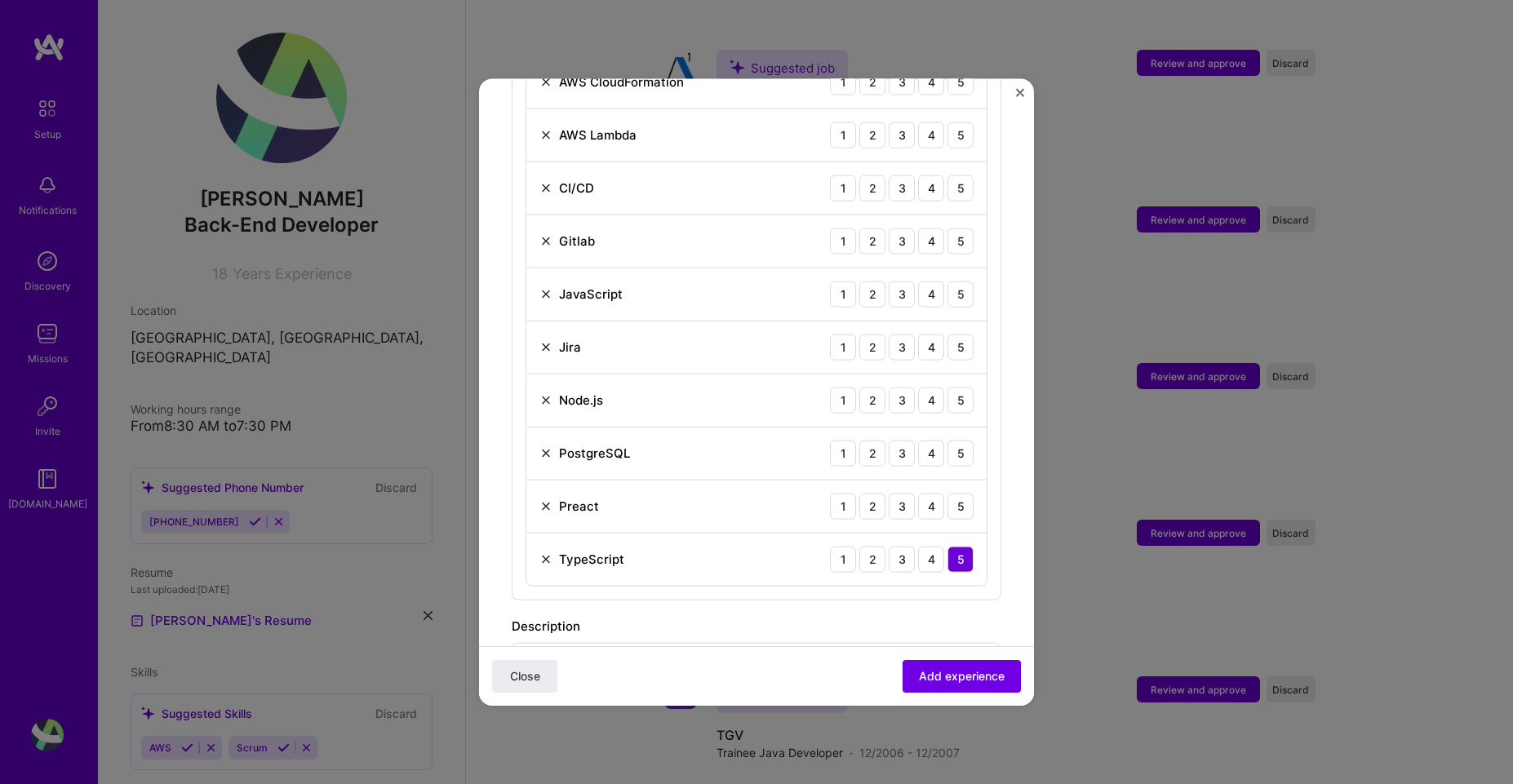
click at [545, 500] on img at bounding box center [545, 506] width 13 height 13
click at [947, 440] on div "5" at bounding box center [960, 452] width 27 height 27
click at [947, 387] on div "5" at bounding box center [960, 399] width 27 height 27
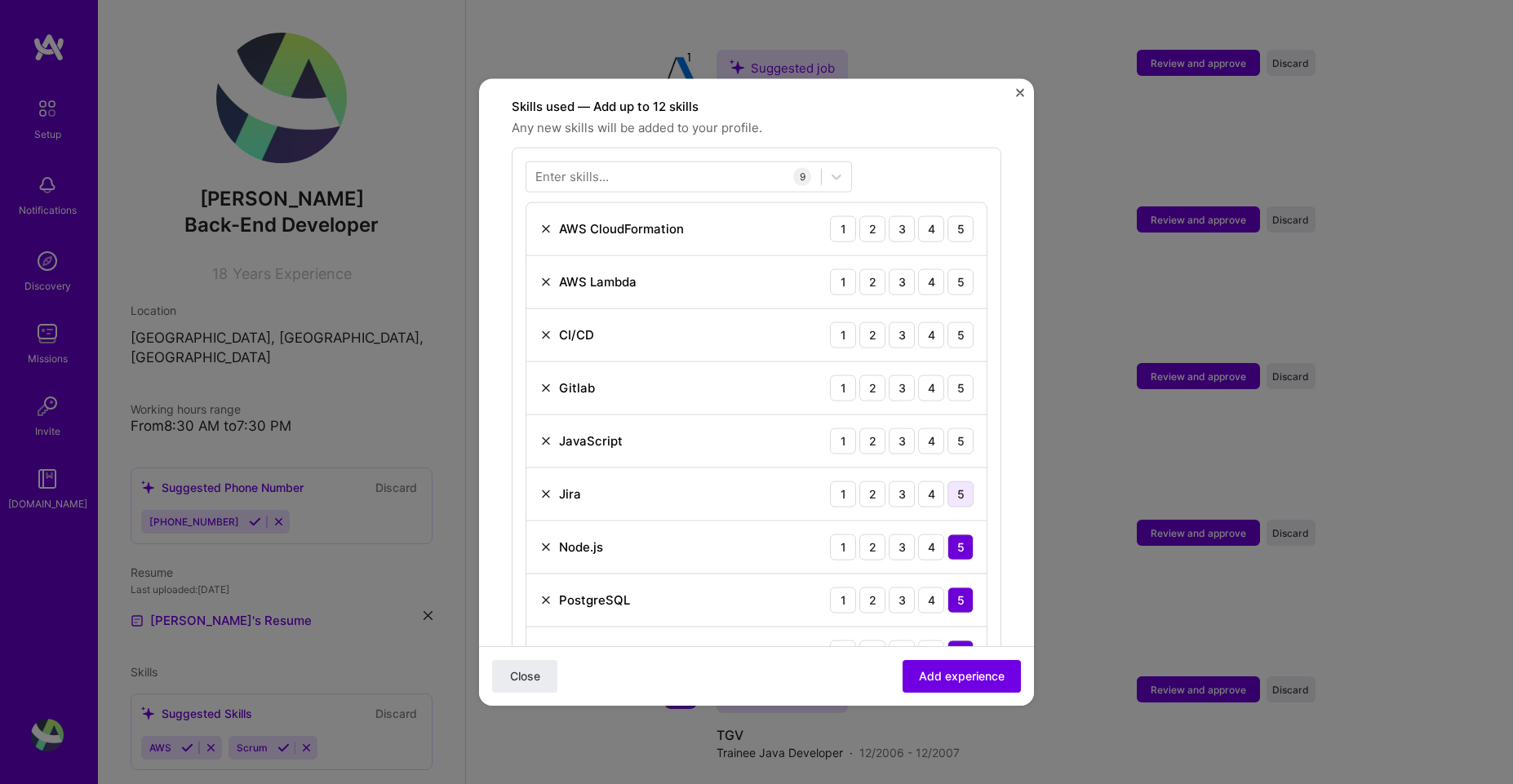
click at [951, 481] on div "5" at bounding box center [960, 494] width 27 height 27
click at [954, 428] on div "5" at bounding box center [960, 441] width 27 height 27
click at [547, 381] on img at bounding box center [545, 387] width 13 height 13
click at [923, 322] on div "4" at bounding box center [931, 334] width 27 height 27
click at [918, 269] on div "4" at bounding box center [931, 281] width 27 height 27
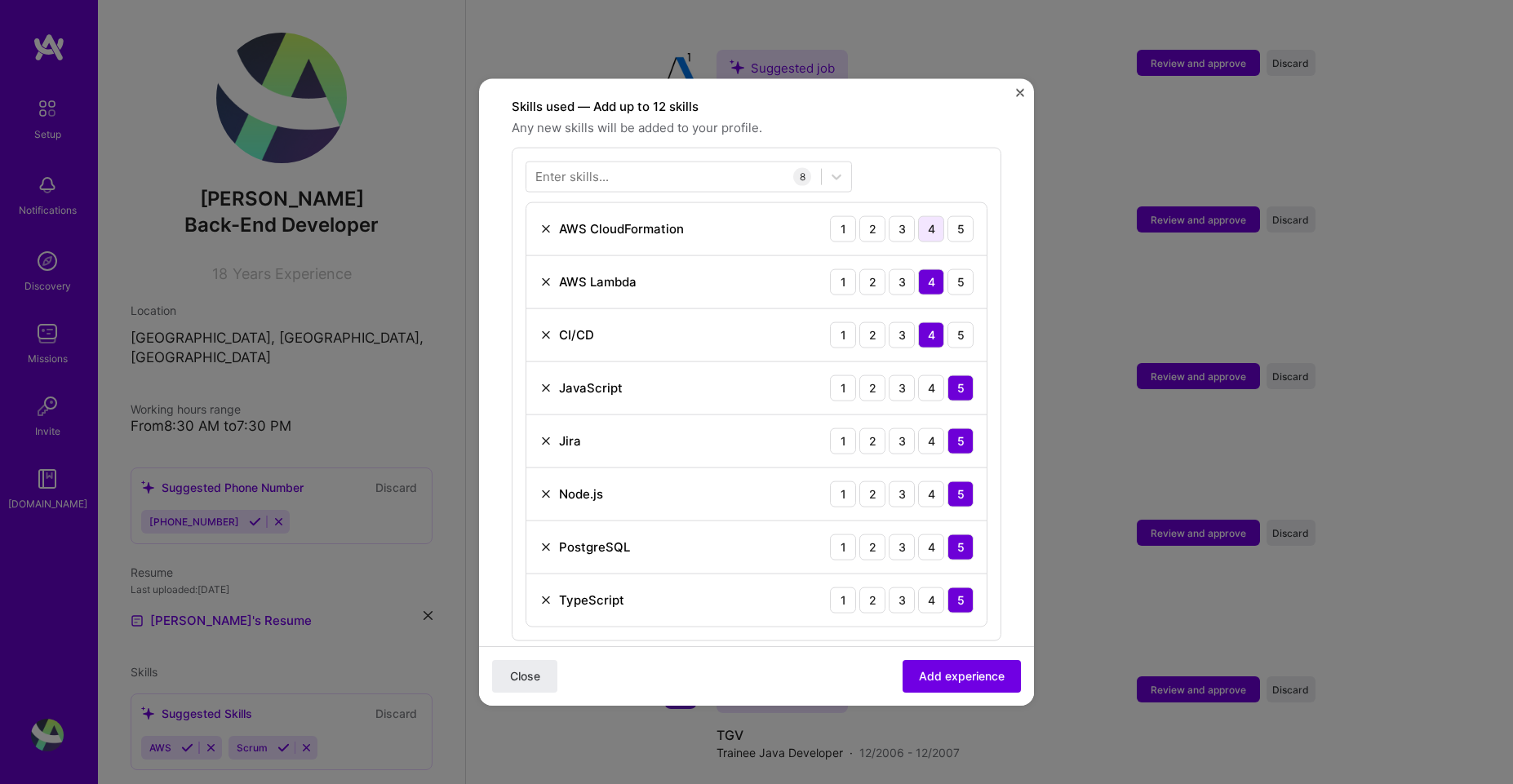
click at [918, 215] on div "4" at bounding box center [931, 228] width 27 height 27
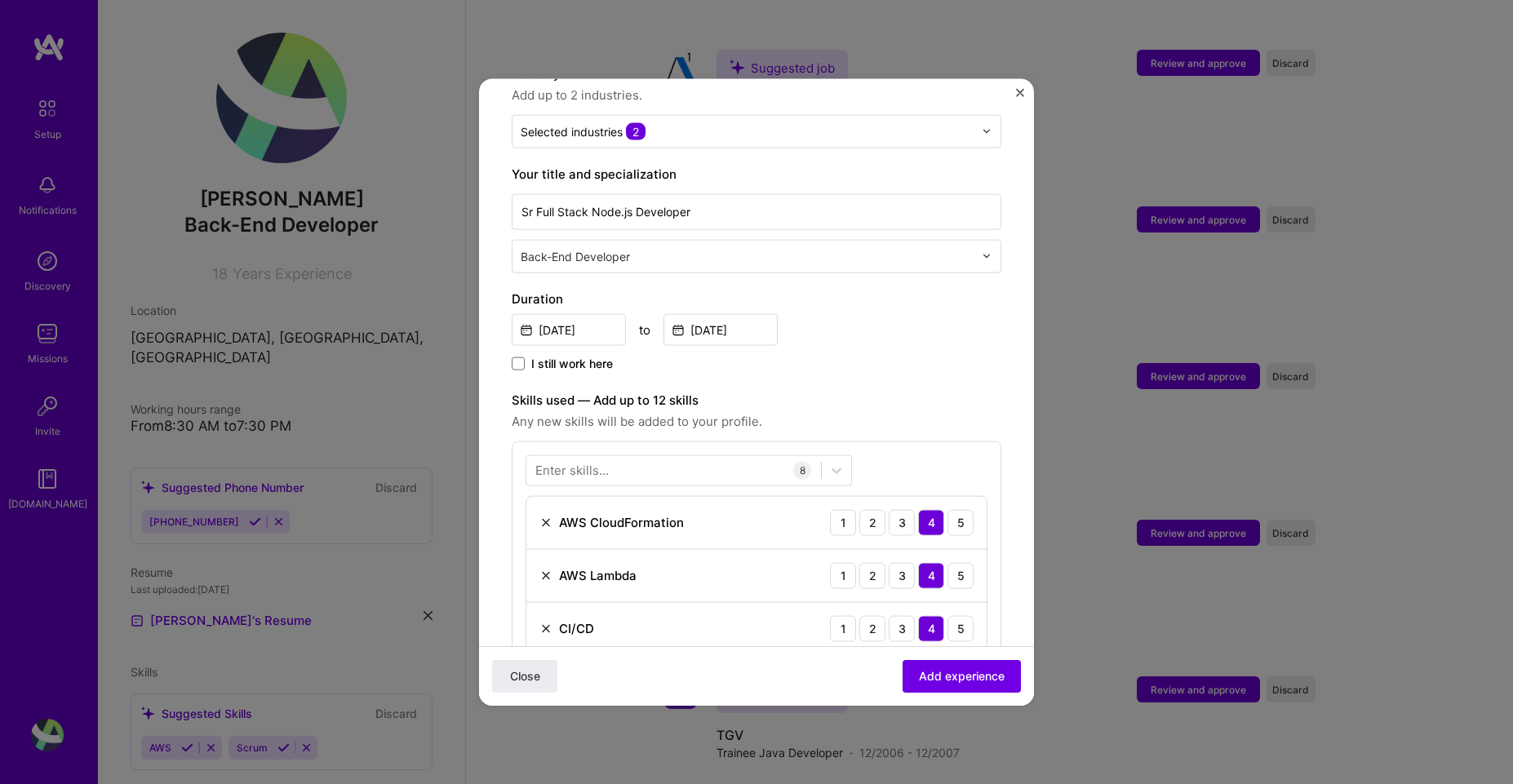
scroll to position [1159, 0]
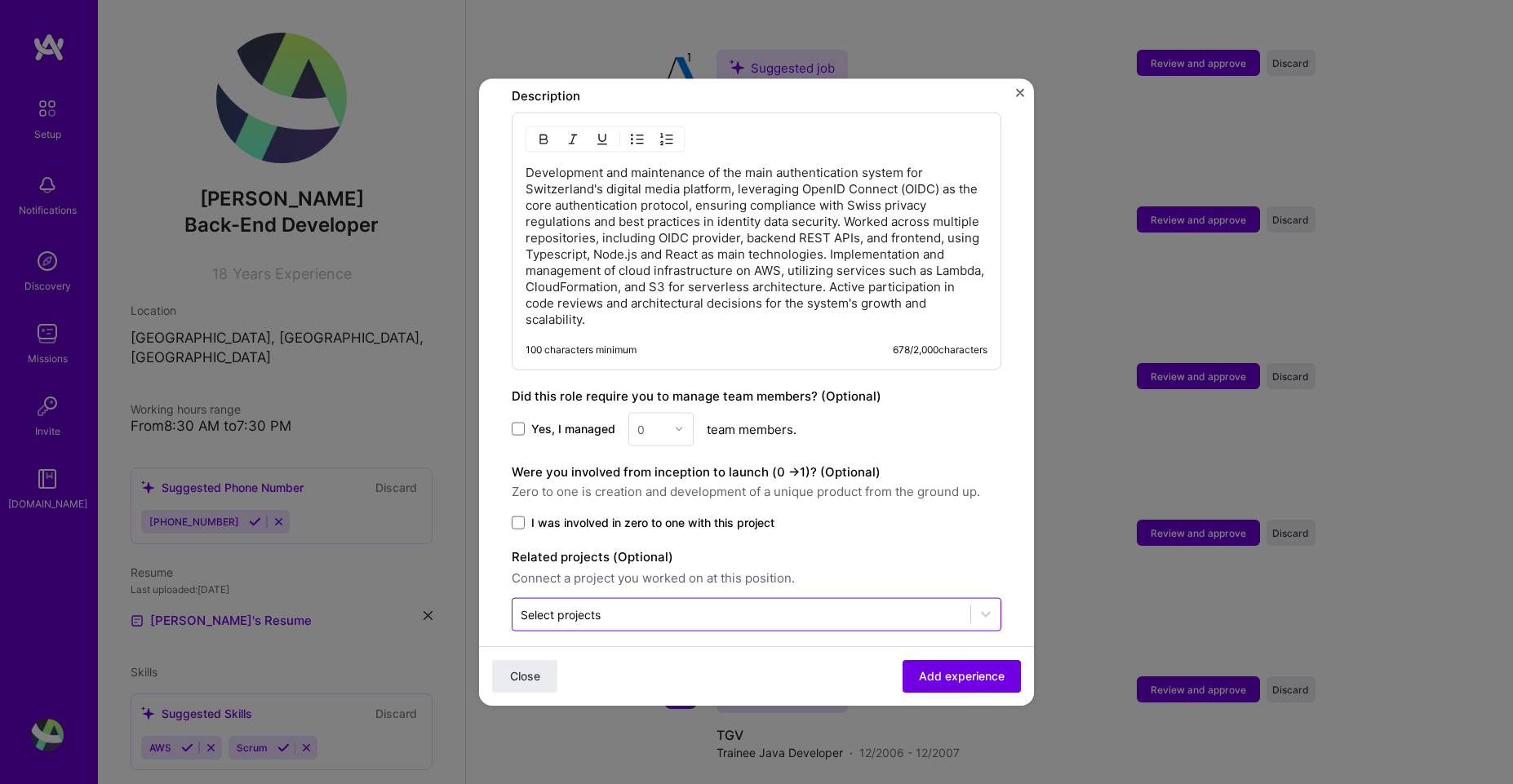
click at [767, 606] on input "text" at bounding box center [741, 614] width 442 height 17
click at [951, 488] on div "Were you involved from inception to launch (0 - > 1)? (Optional) Zero to one is…" at bounding box center [756, 497] width 490 height 69
click at [926, 674] on span "Add experience" at bounding box center [961, 676] width 86 height 17
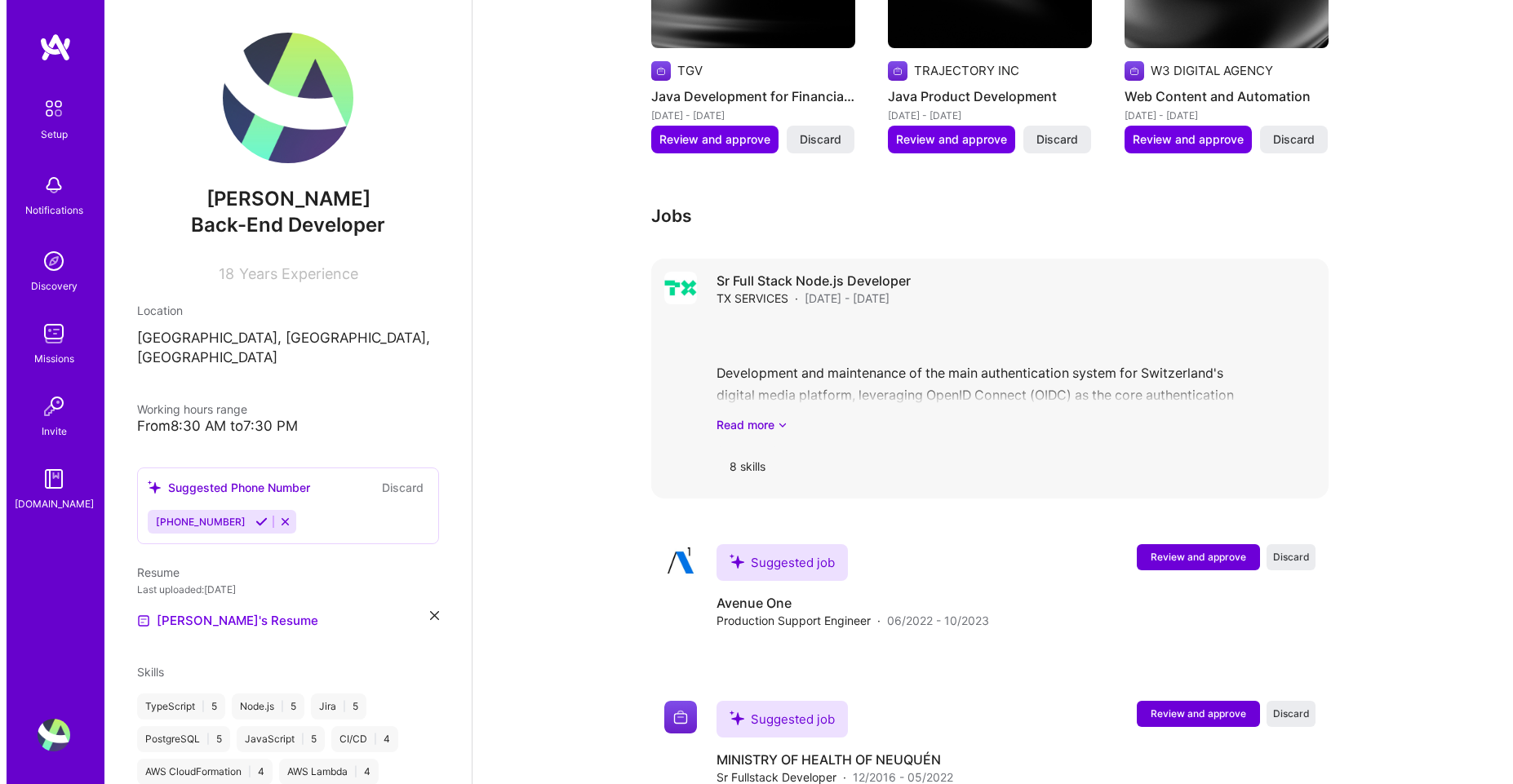
scroll to position [1423, 0]
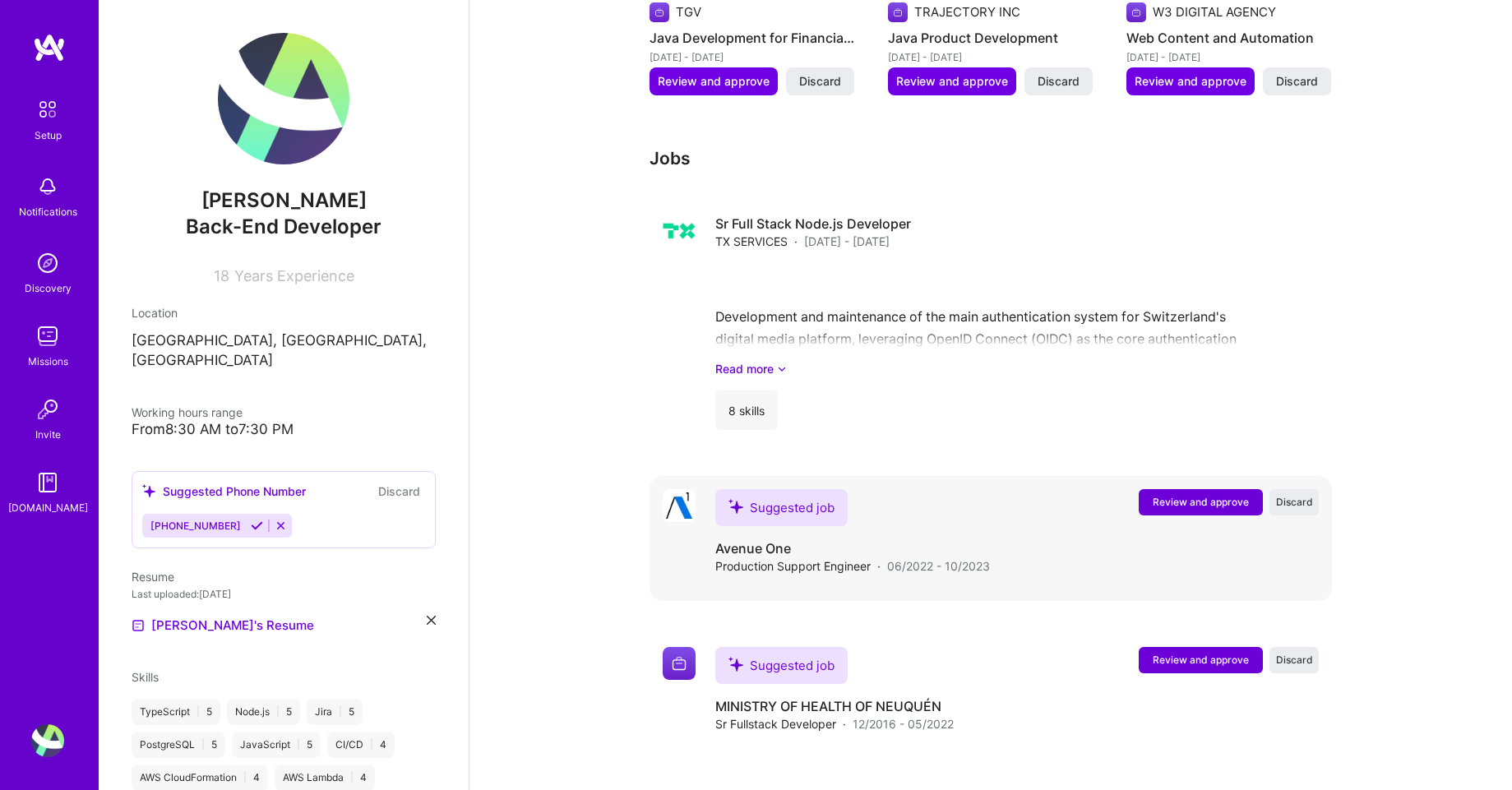
click at [1223, 495] on span "Review and approve" at bounding box center [1200, 502] width 96 height 14
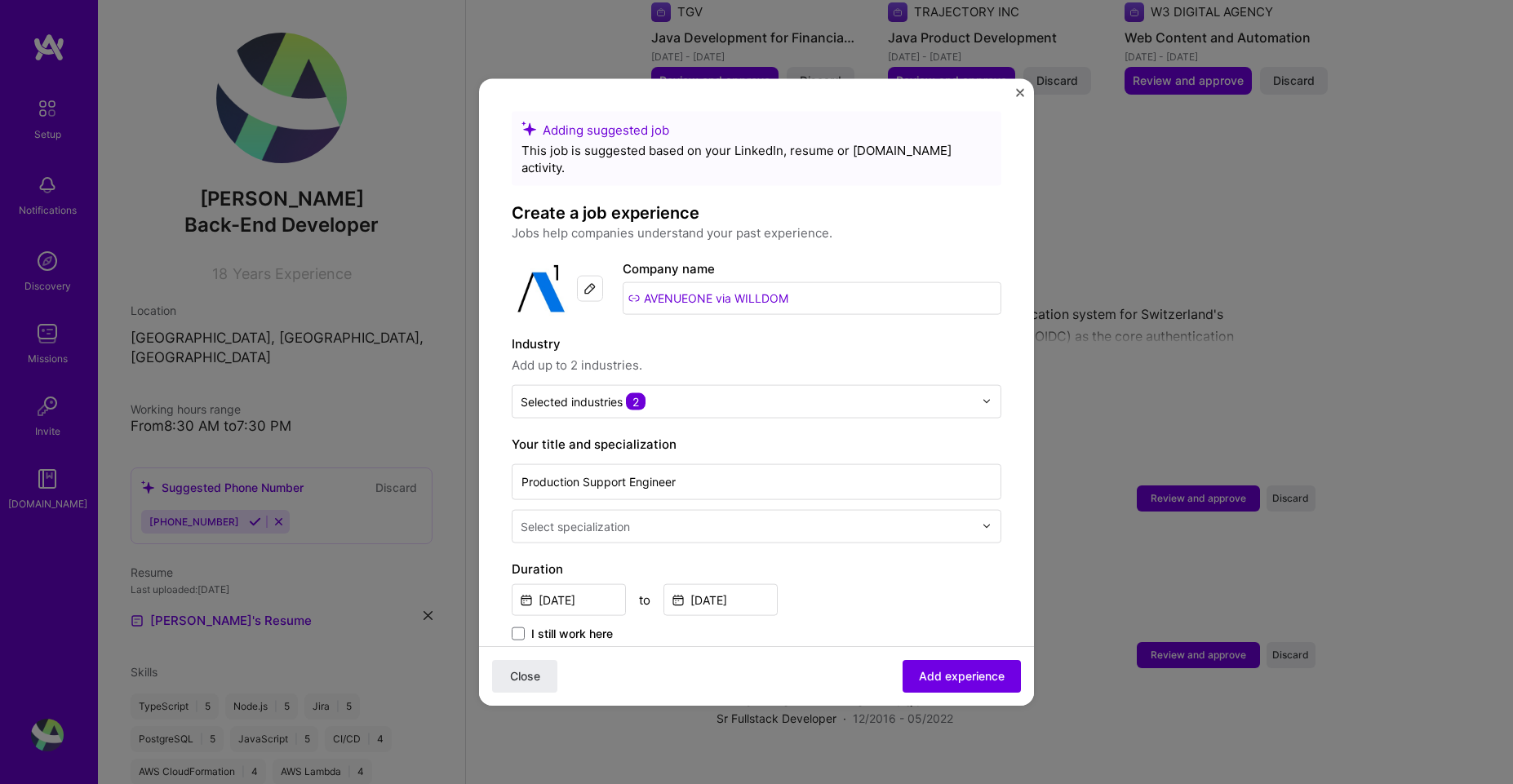
click at [731, 281] on input "AVENUEONE via WILLDOM" at bounding box center [812, 297] width 379 height 32
click at [654, 281] on input "AVENUEONE via WILLDOM" at bounding box center [812, 297] width 379 height 32
click at [693, 283] on input "AVENUEONE via WILLDOM" at bounding box center [812, 297] width 379 height 32
click at [706, 333] on label "Industry" at bounding box center [756, 343] width 490 height 20
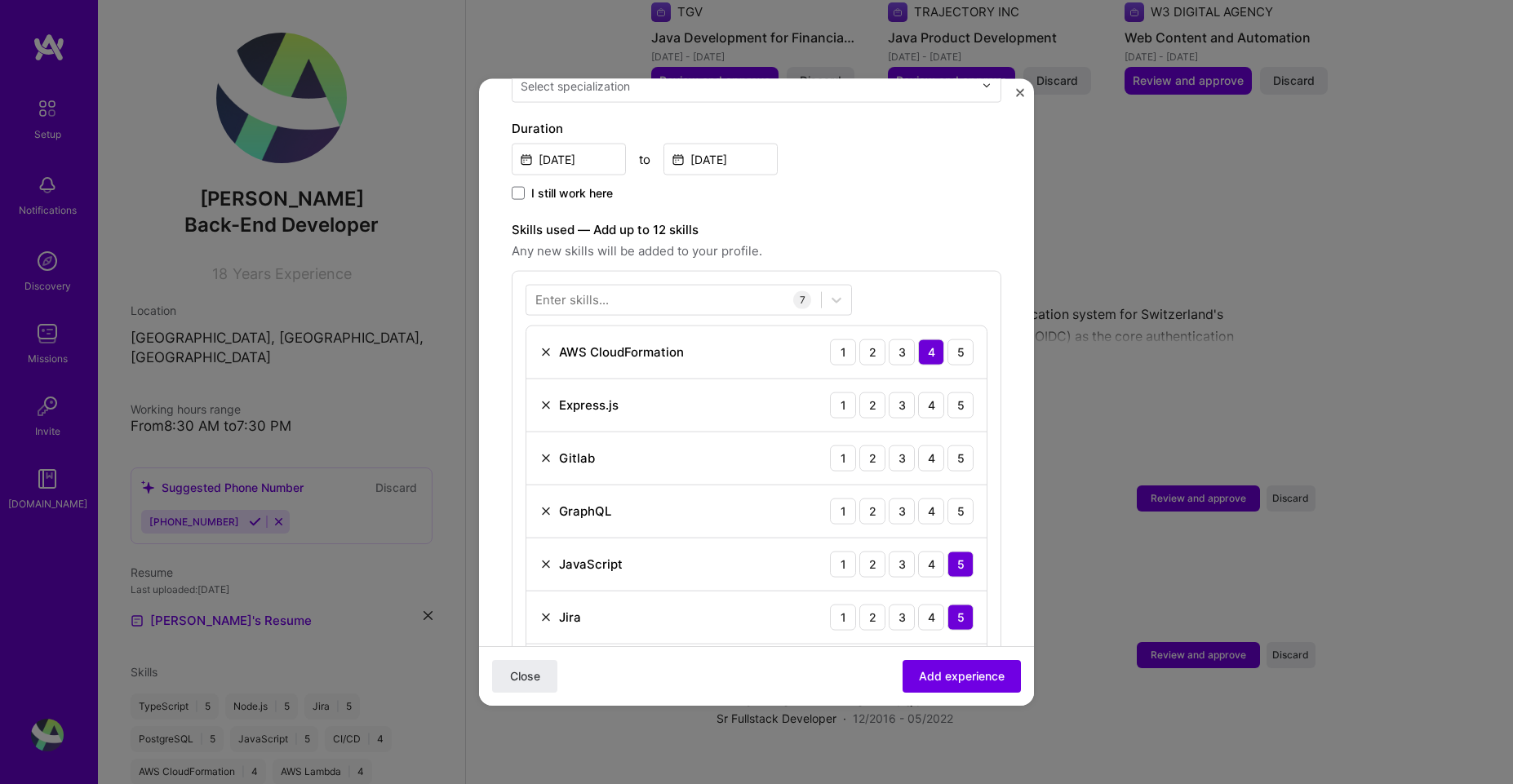
scroll to position [587, 0]
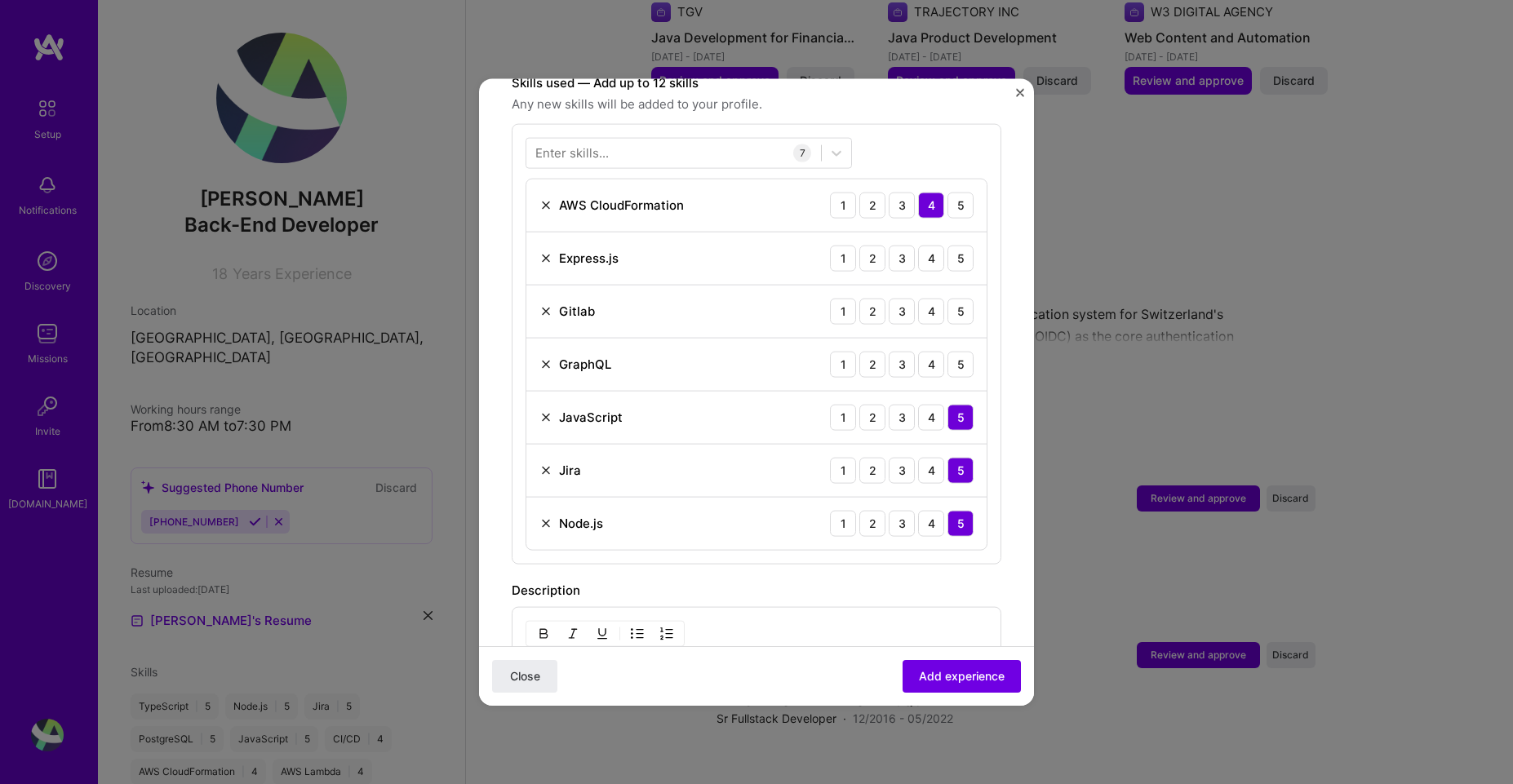
click at [543, 252] on img at bounding box center [545, 258] width 13 height 13
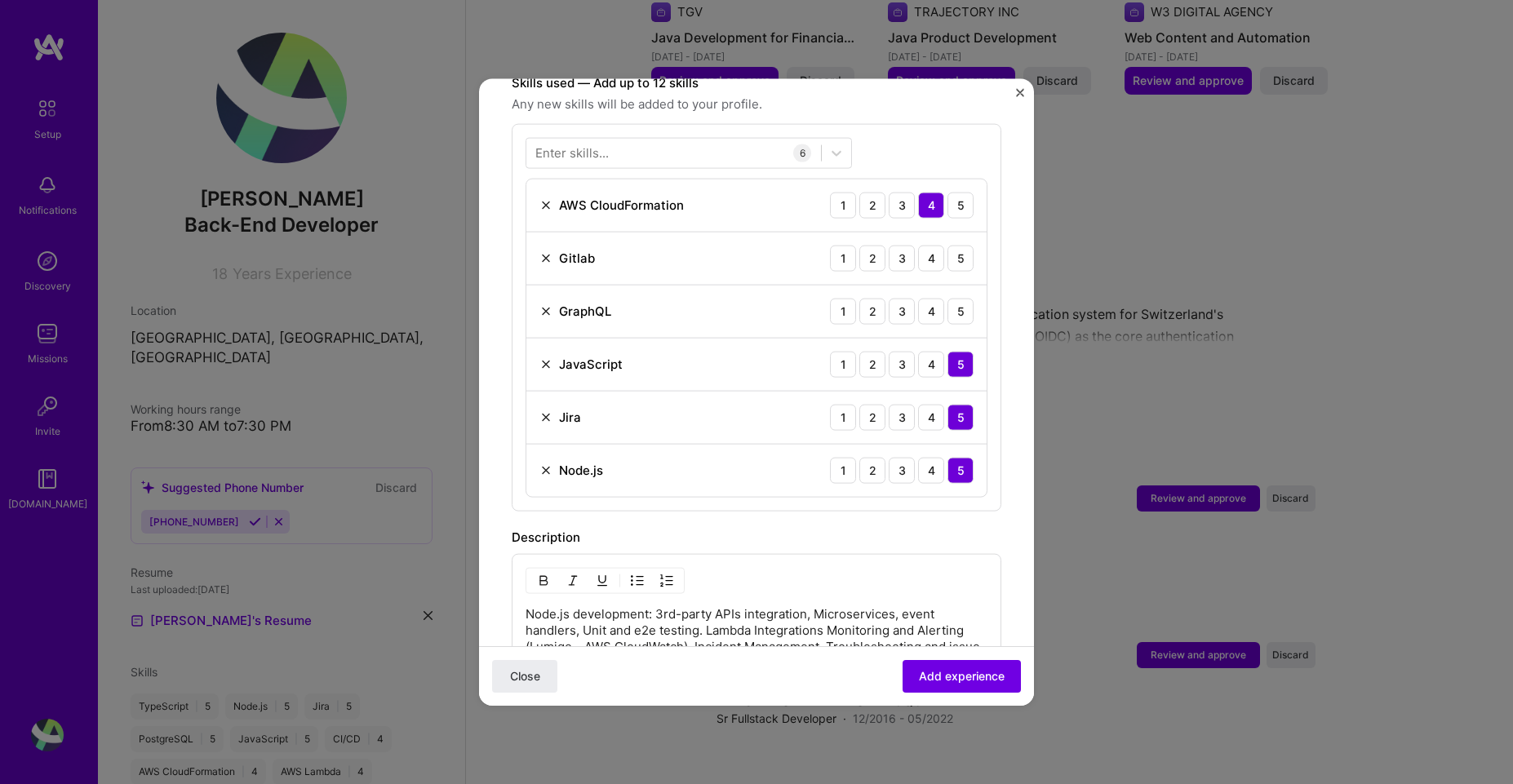
click at [539, 252] on img at bounding box center [545, 258] width 13 height 13
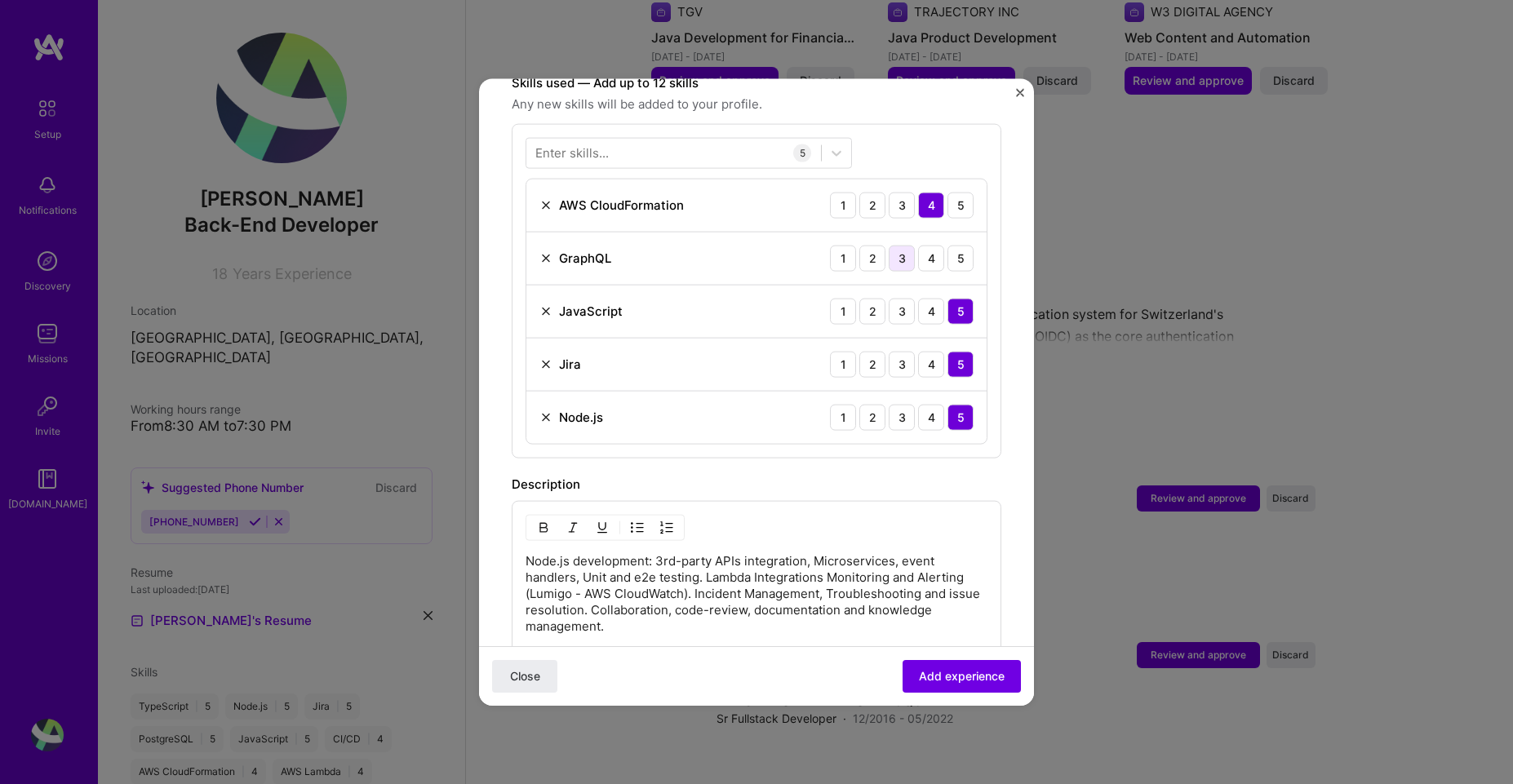
click at [893, 245] on div "3" at bounding box center [901, 258] width 27 height 27
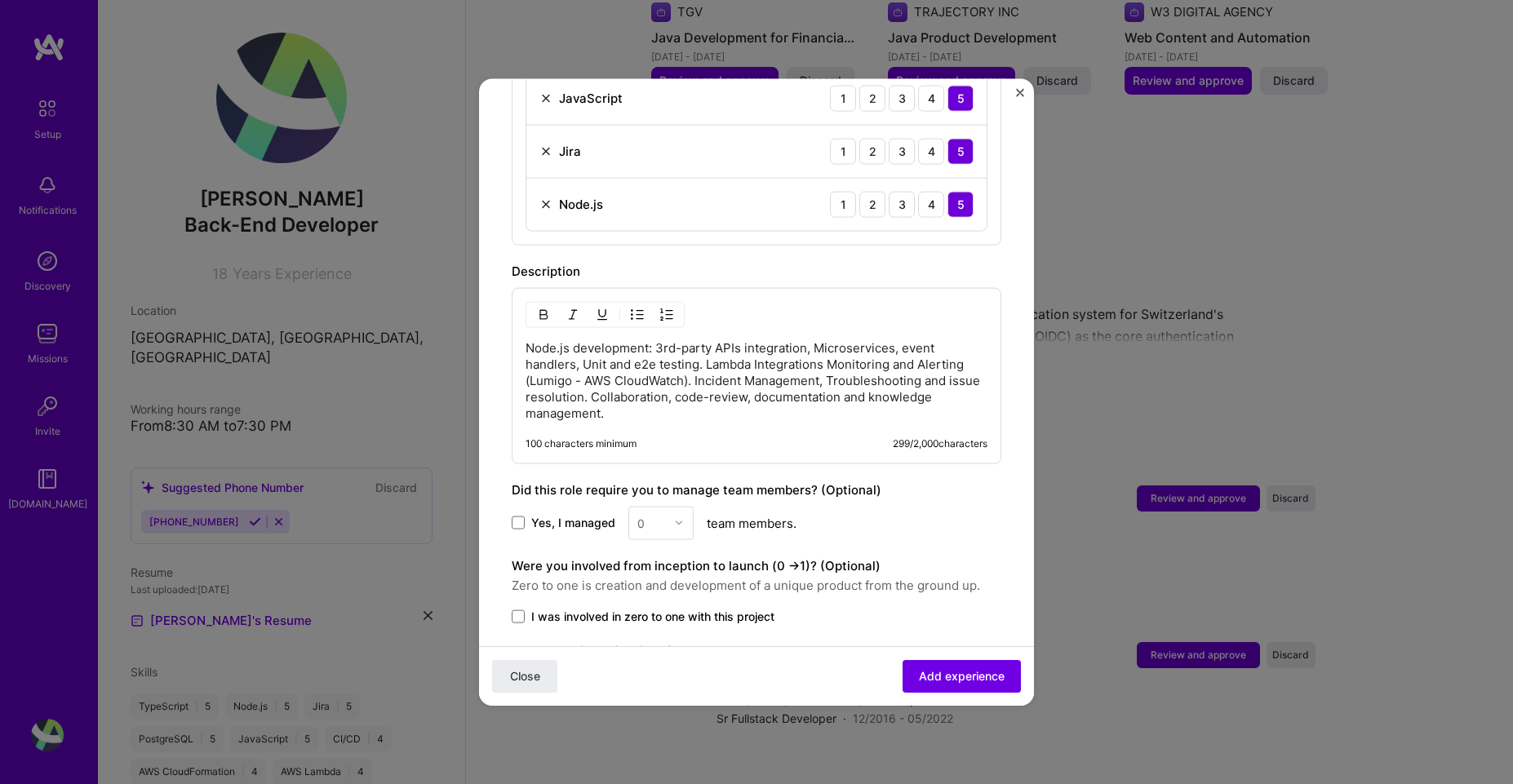
scroll to position [894, 0]
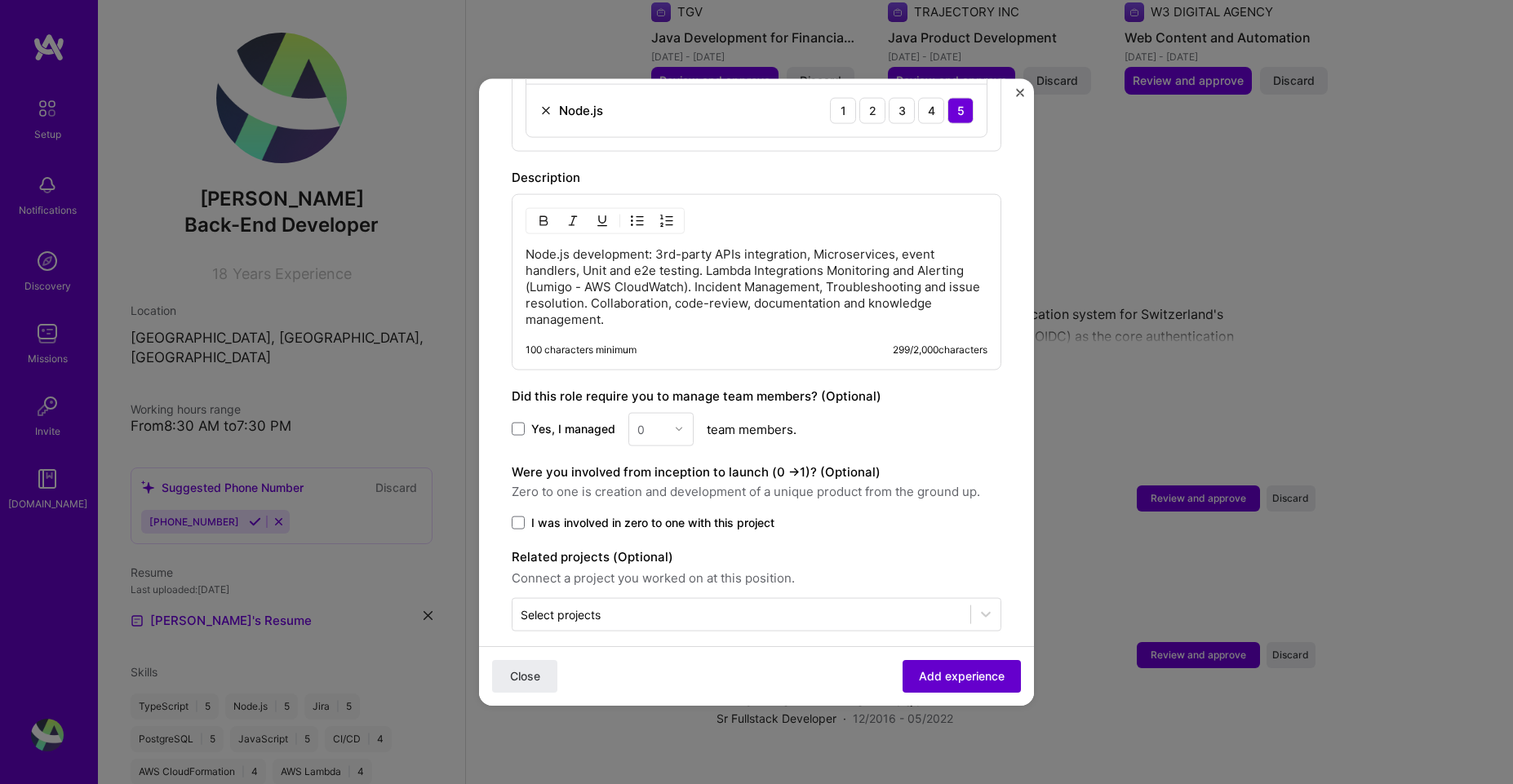
click at [945, 668] on span "Add experience" at bounding box center [961, 676] width 86 height 17
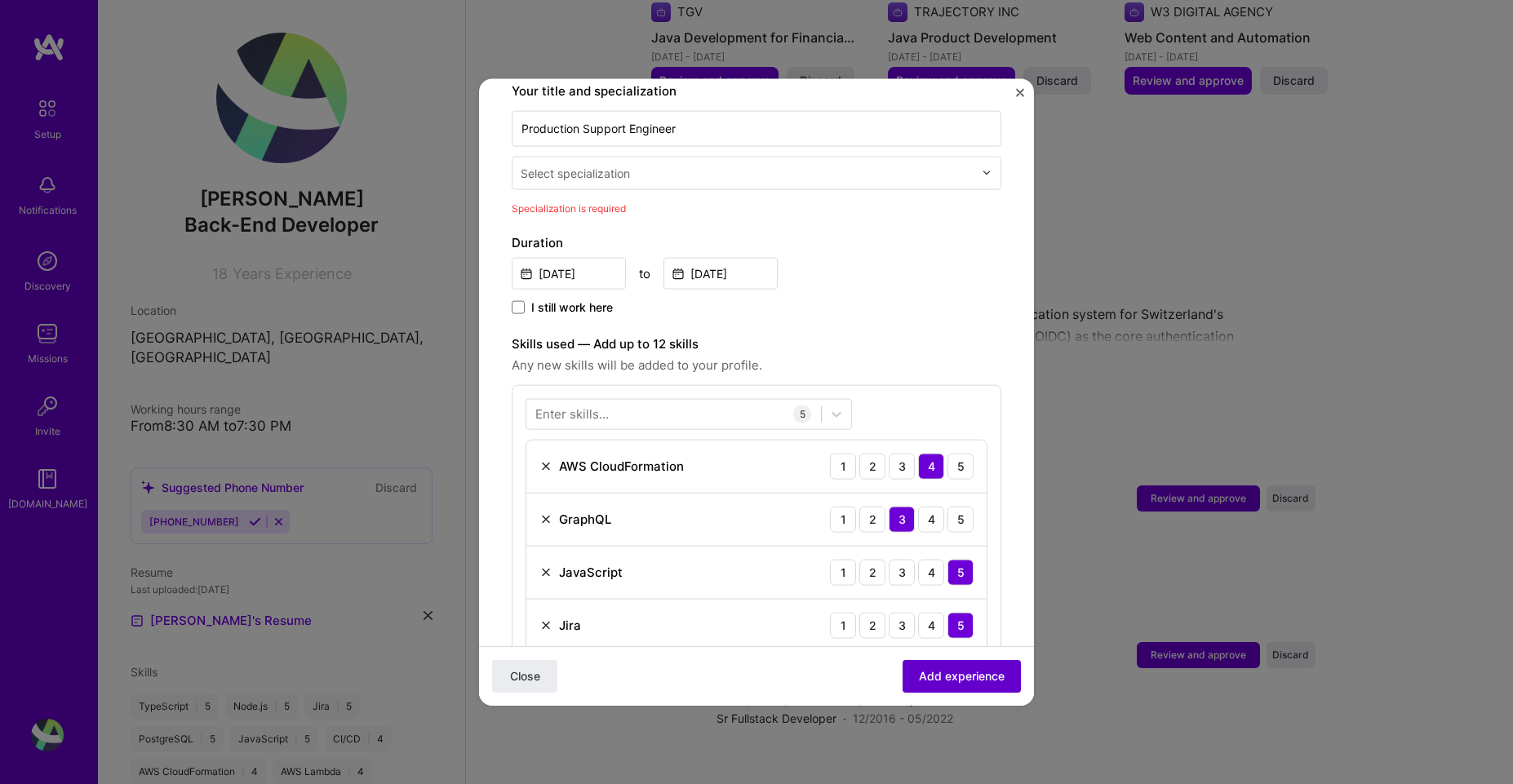
scroll to position [338, 0]
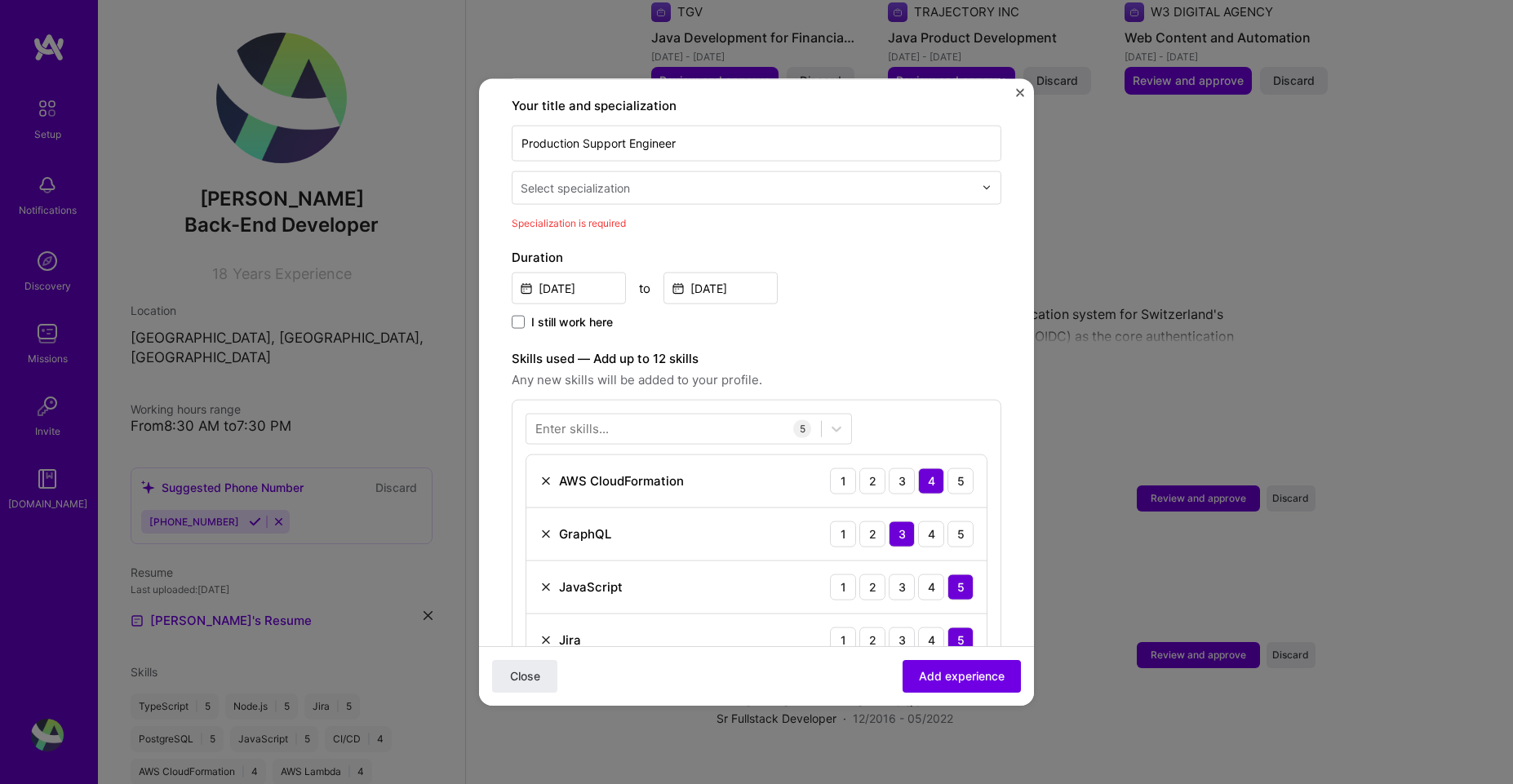
click at [688, 179] on input "text" at bounding box center [749, 187] width 456 height 17
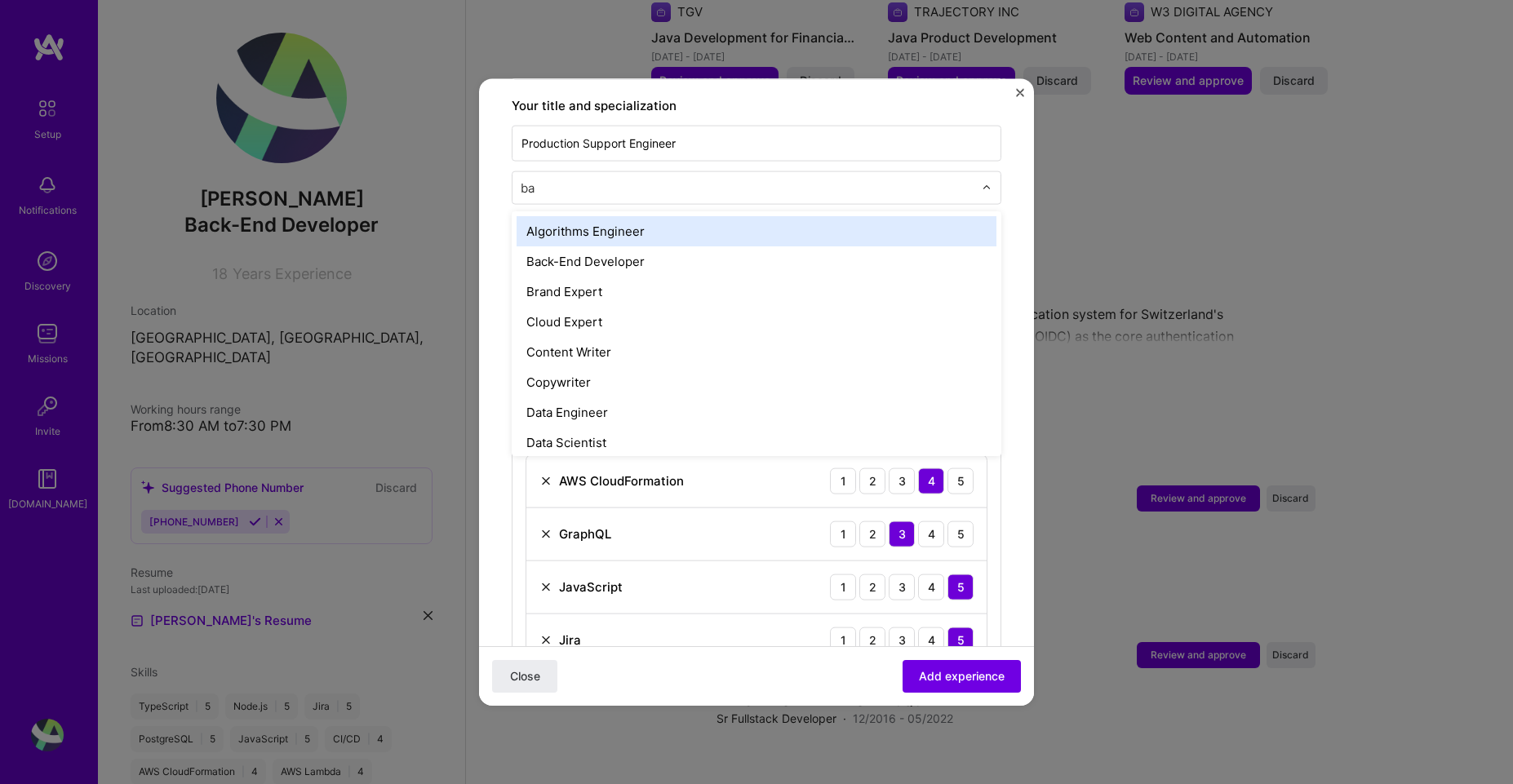
type input "bac"
click at [650, 215] on div "Back-End Developer" at bounding box center [756, 230] width 480 height 30
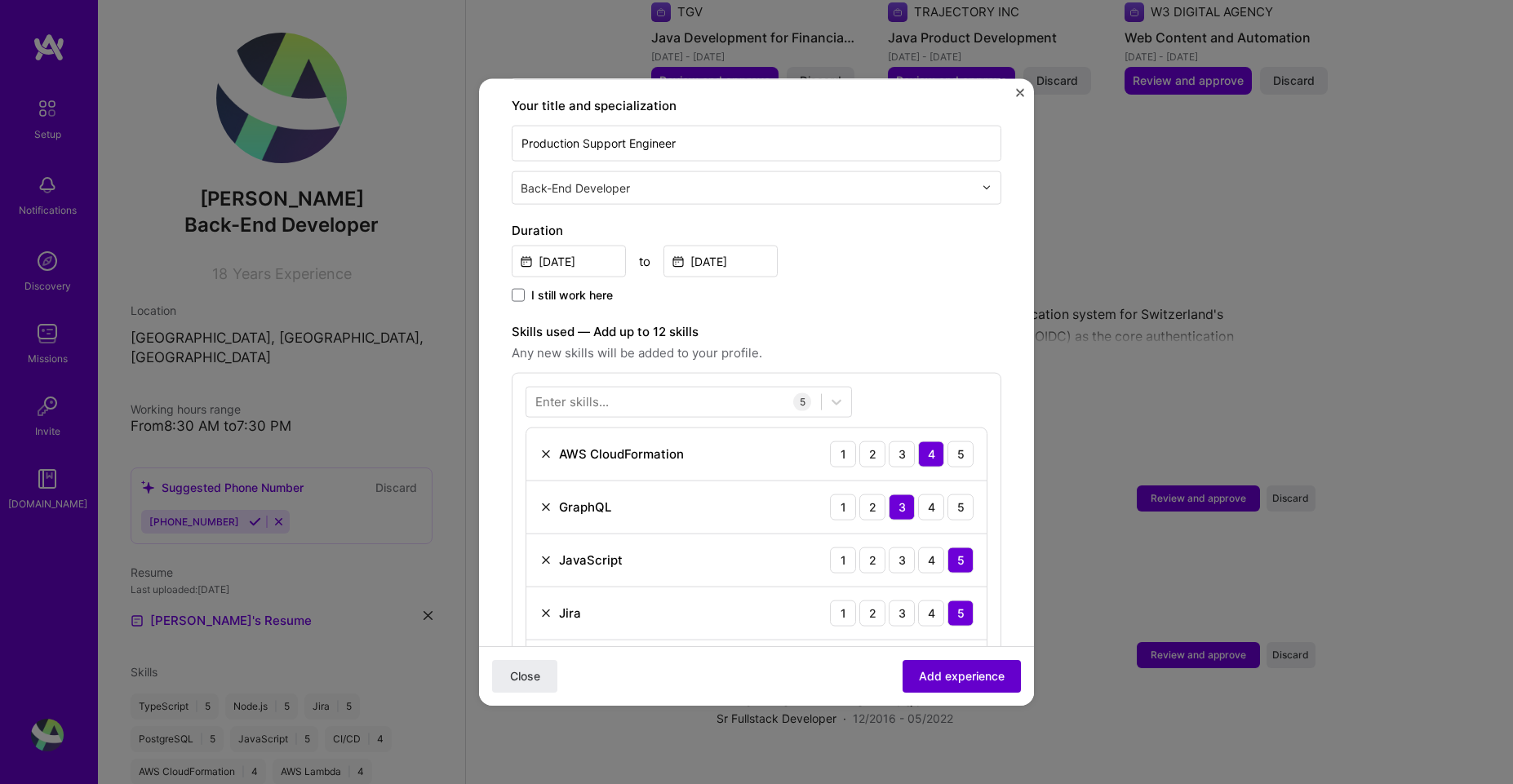
click at [953, 683] on span "Add experience" at bounding box center [961, 676] width 86 height 17
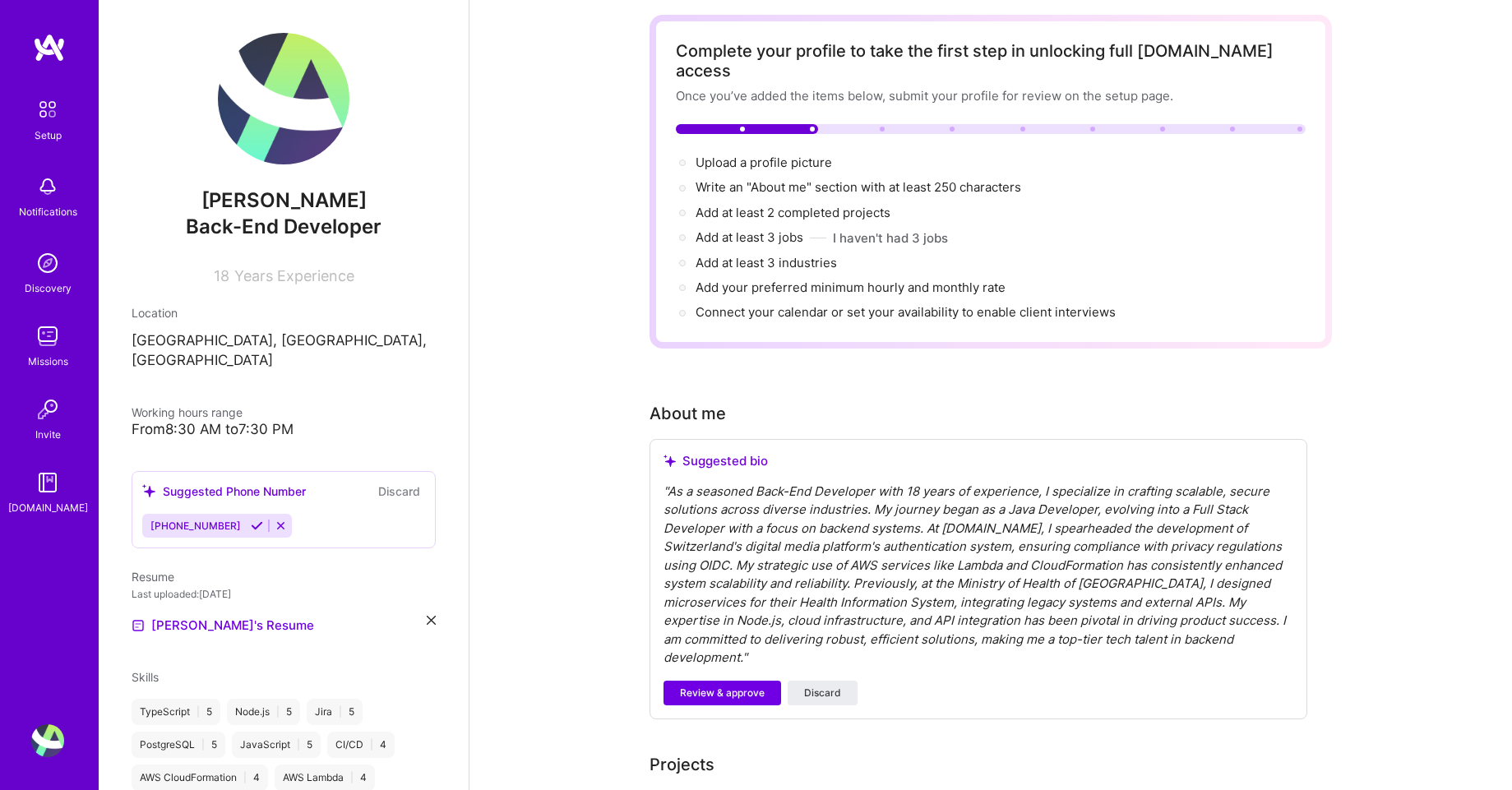
scroll to position [219, 0]
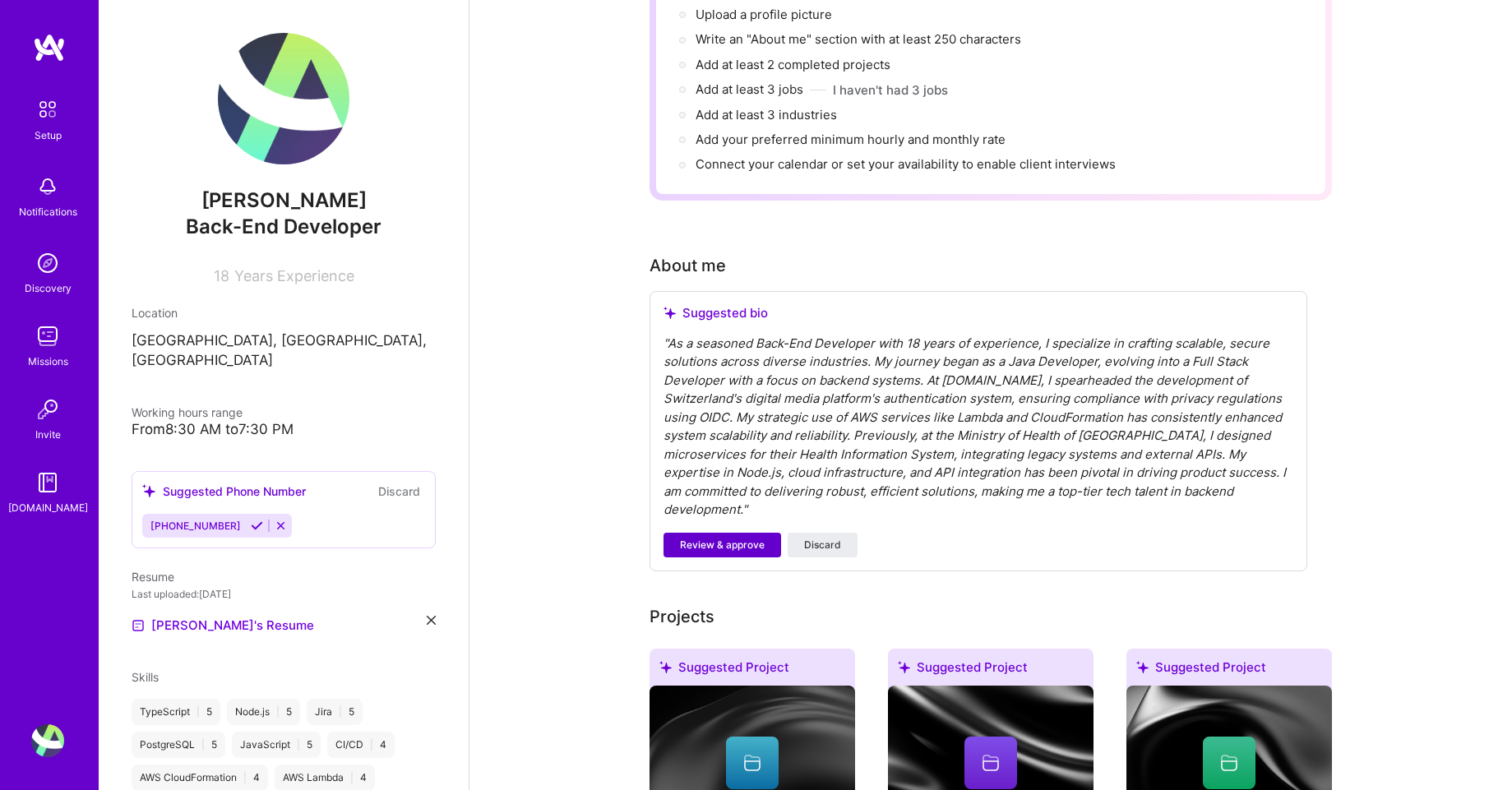
click at [730, 538] on span "Review & approve" at bounding box center [721, 545] width 84 height 15
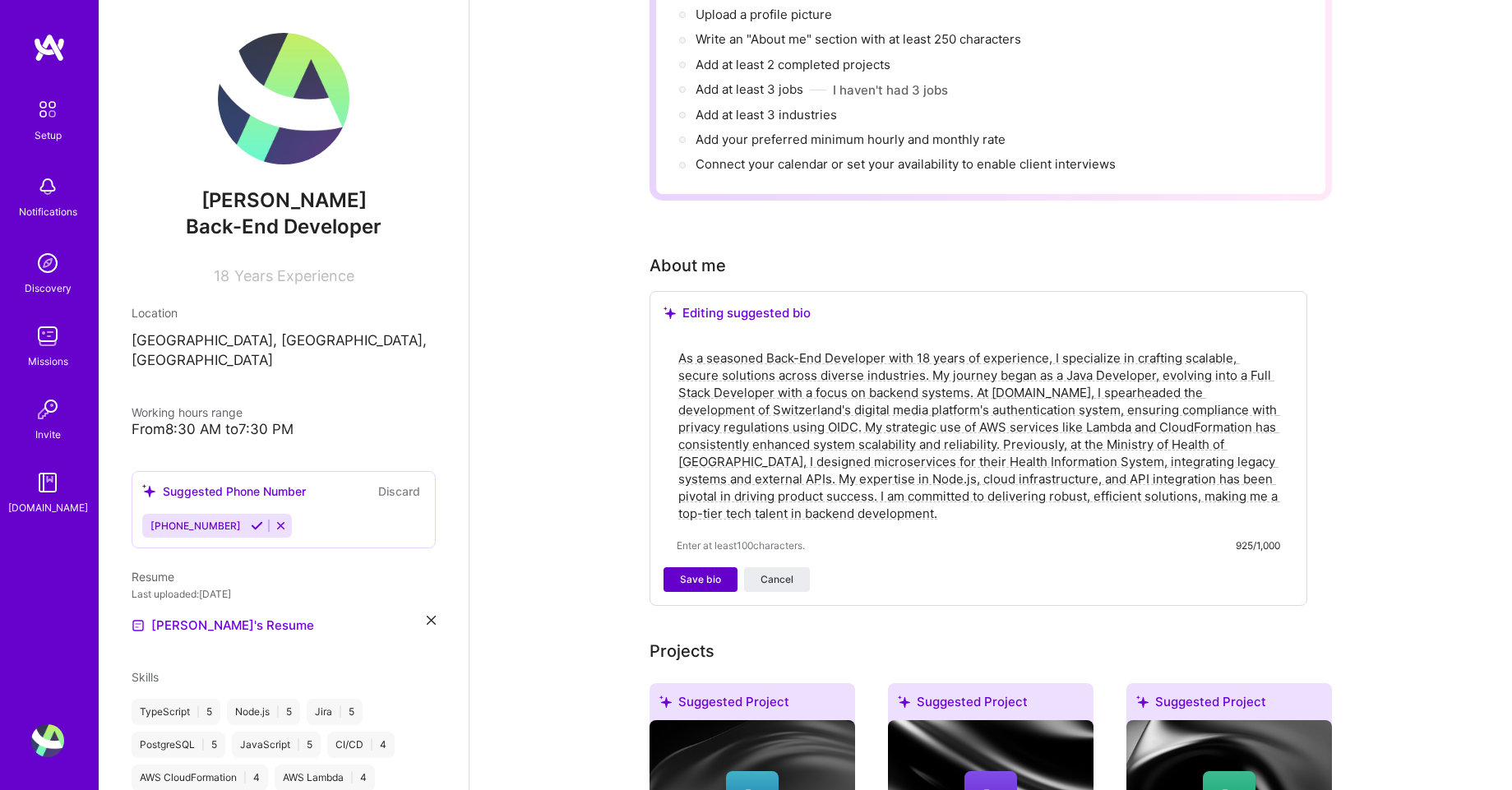
click at [698, 572] on span "Save bio" at bounding box center [700, 579] width 41 height 15
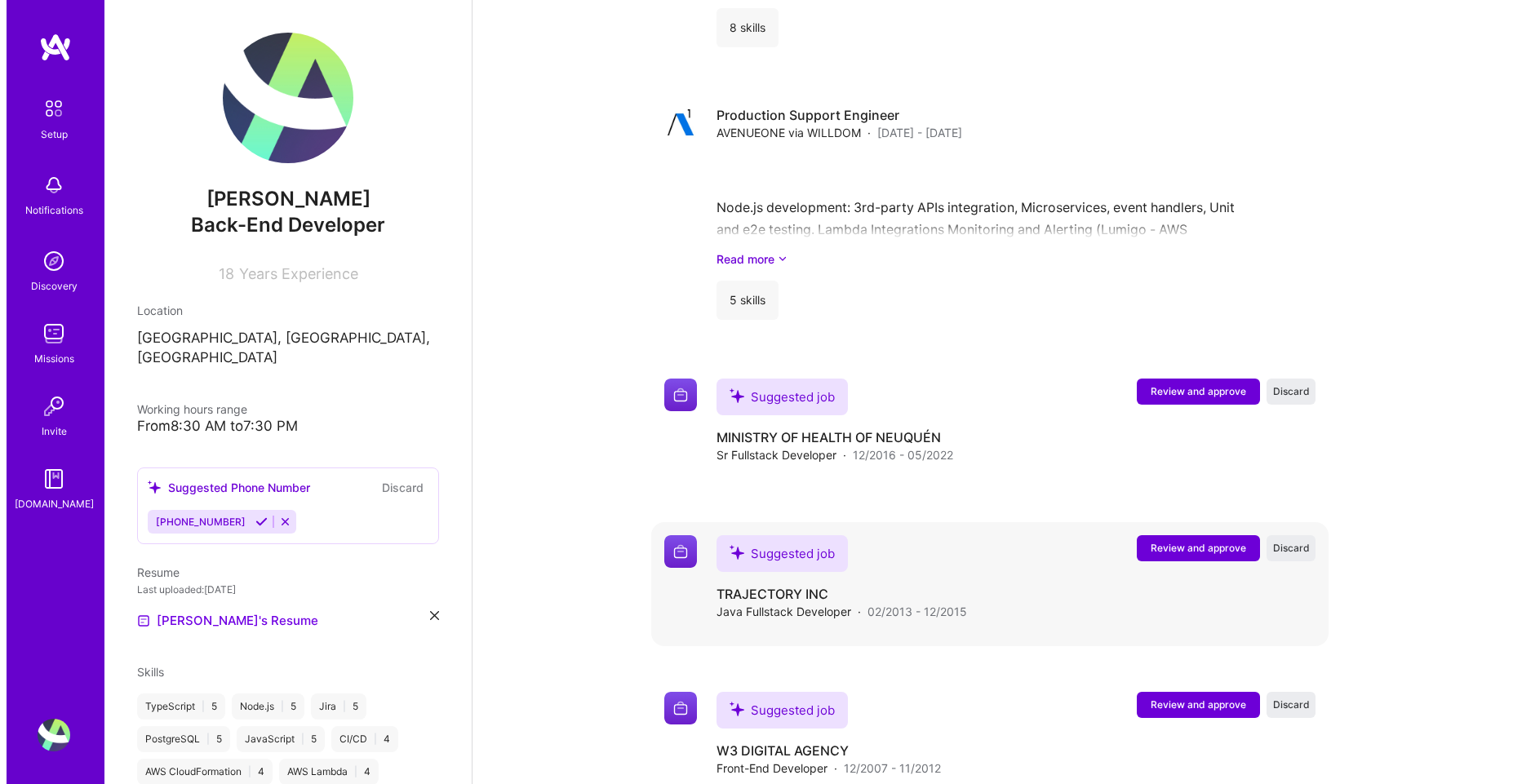
scroll to position [1849, 0]
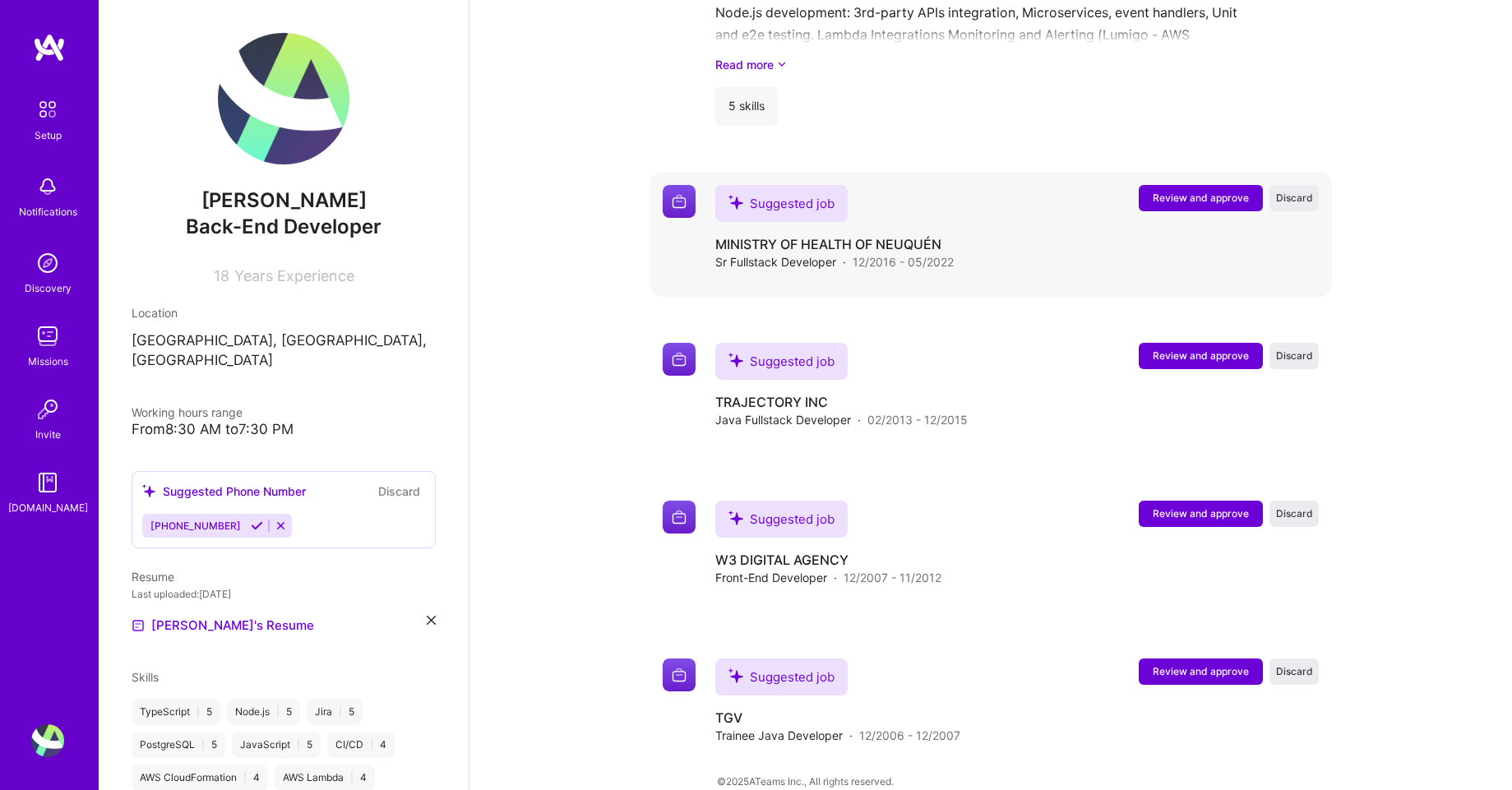
click at [1170, 190] on span "Review and approve" at bounding box center [1200, 197] width 96 height 14
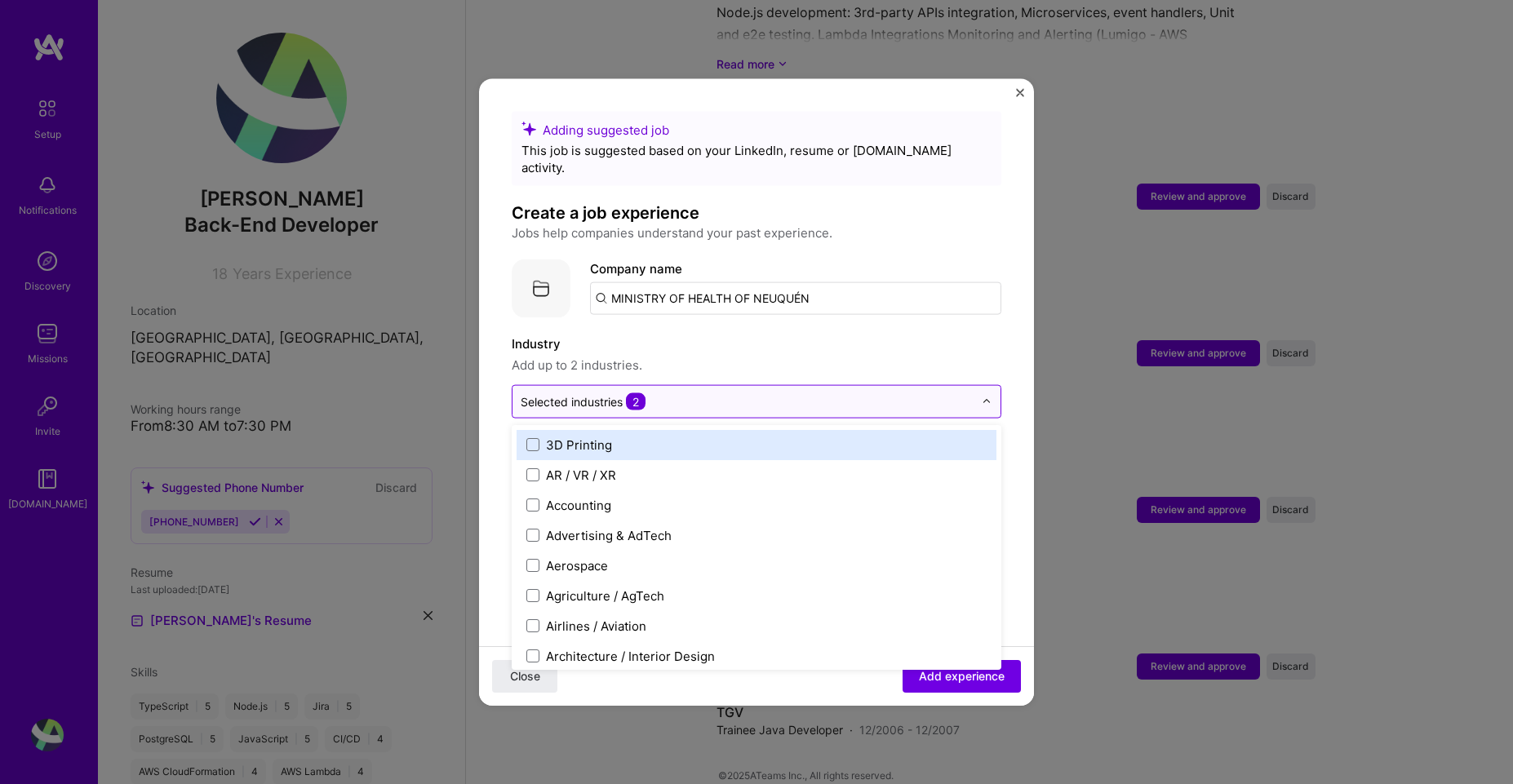
click at [731, 392] on input "text" at bounding box center [747, 400] width 453 height 17
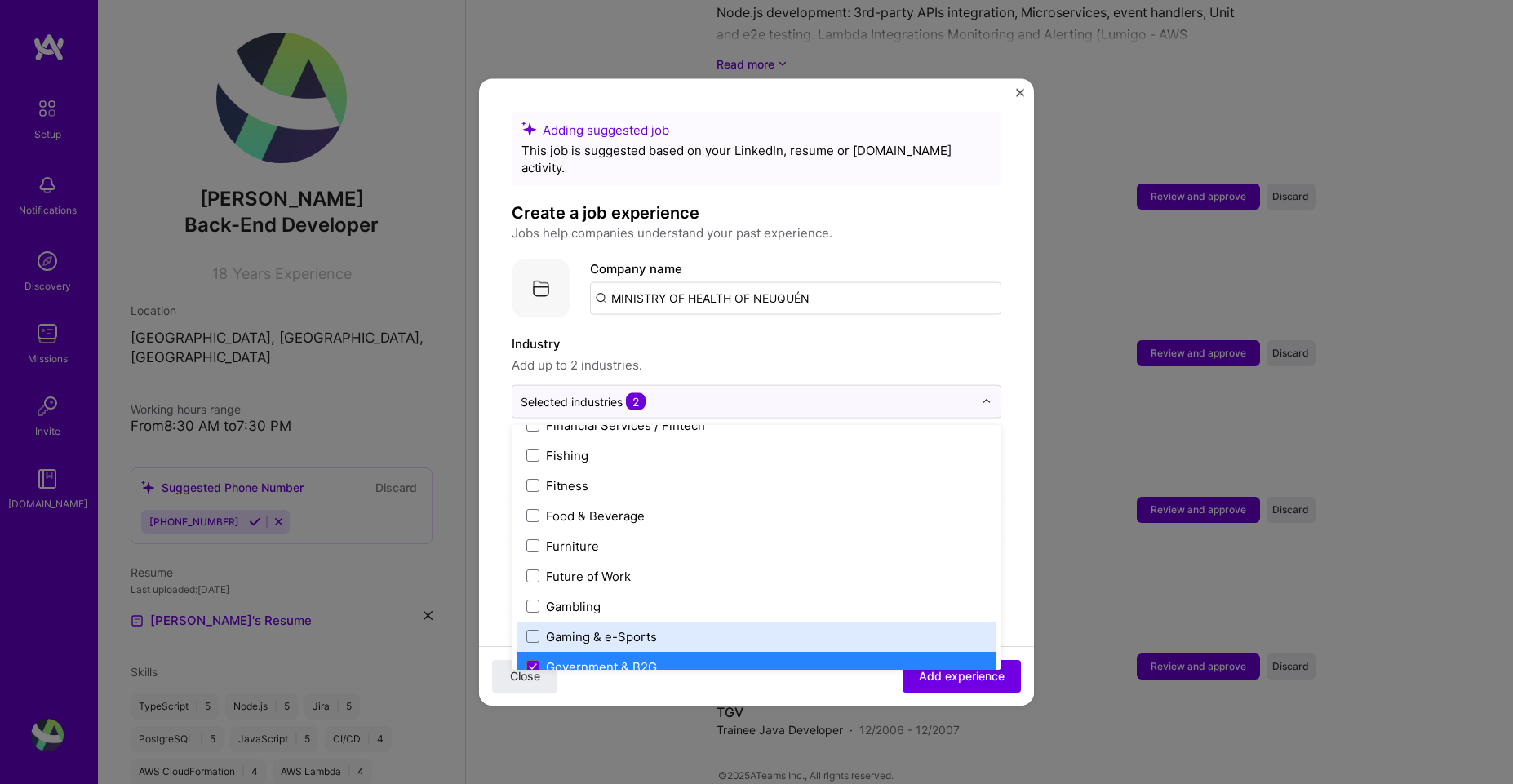
scroll to position [1469, 0]
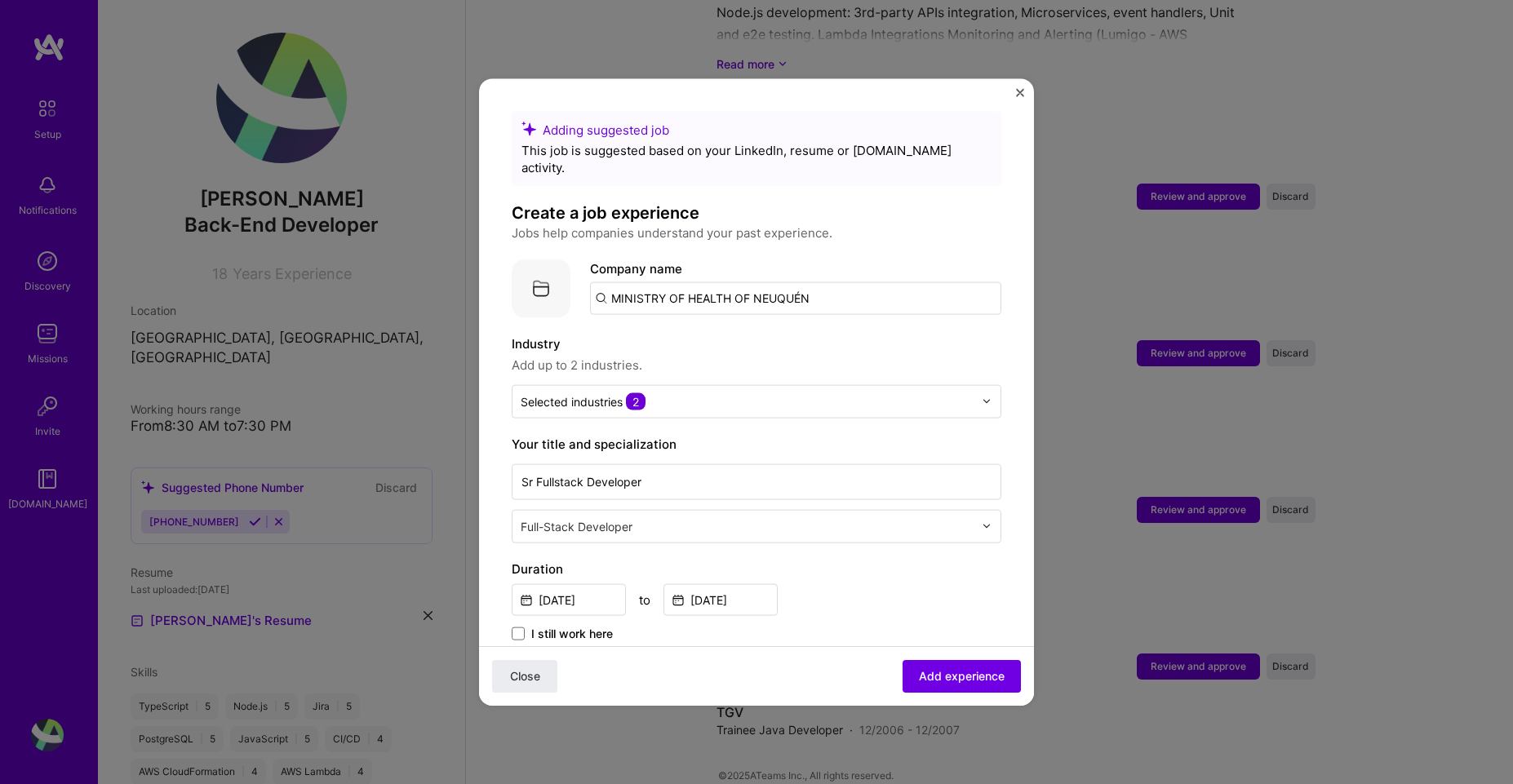
click at [857, 333] on label "Industry" at bounding box center [756, 343] width 490 height 20
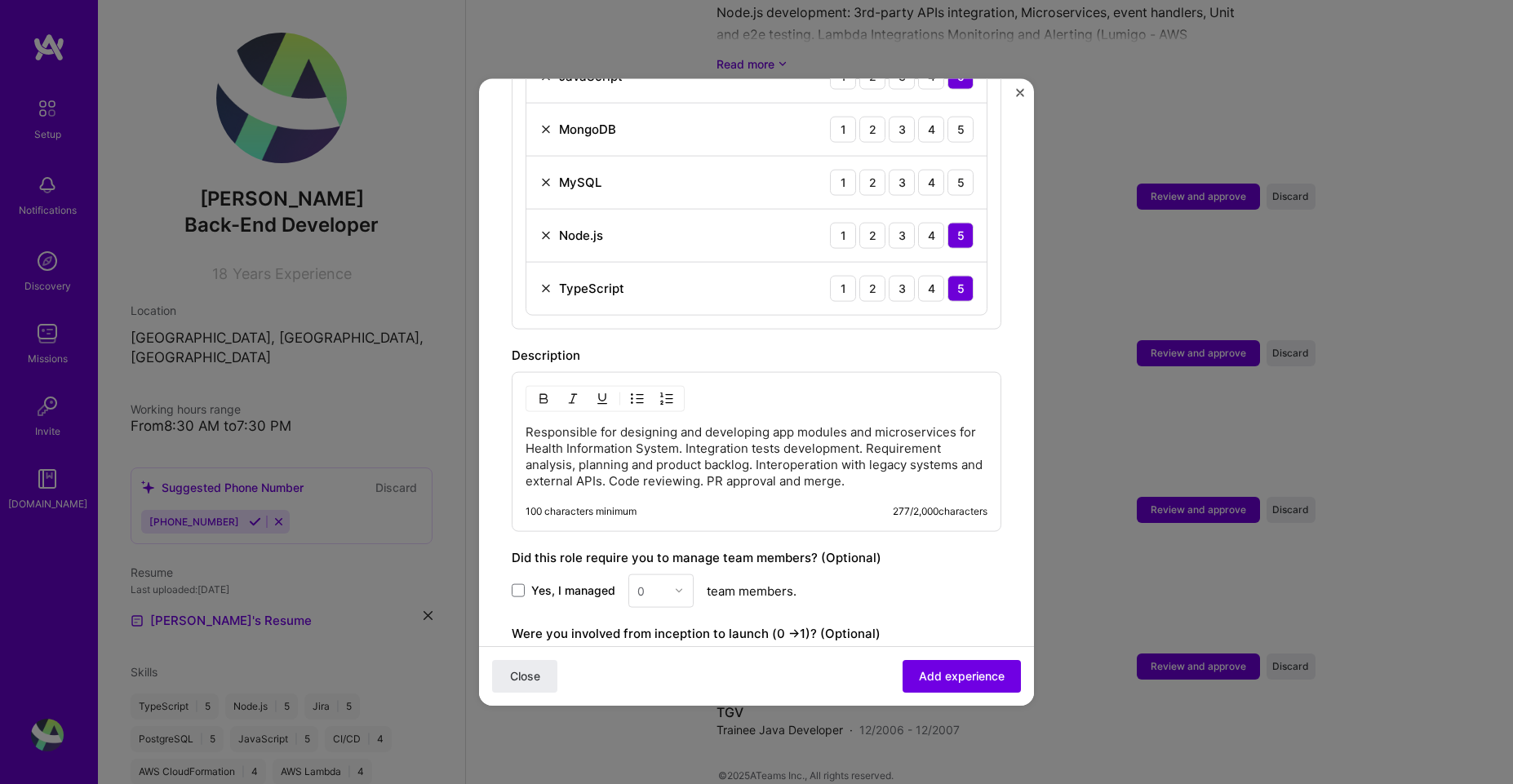
scroll to position [1196, 0]
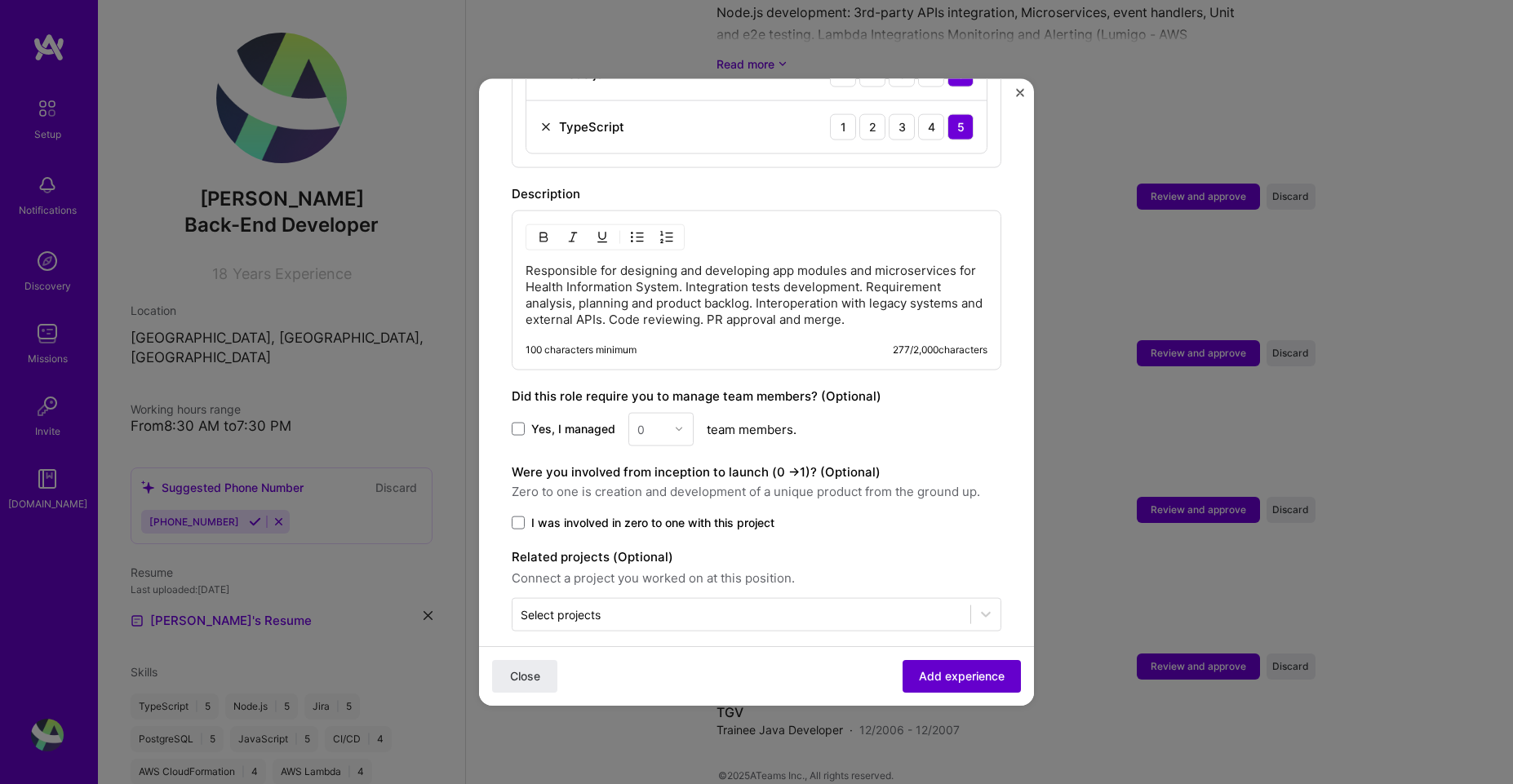
click at [940, 667] on button "Add experience" at bounding box center [962, 676] width 118 height 32
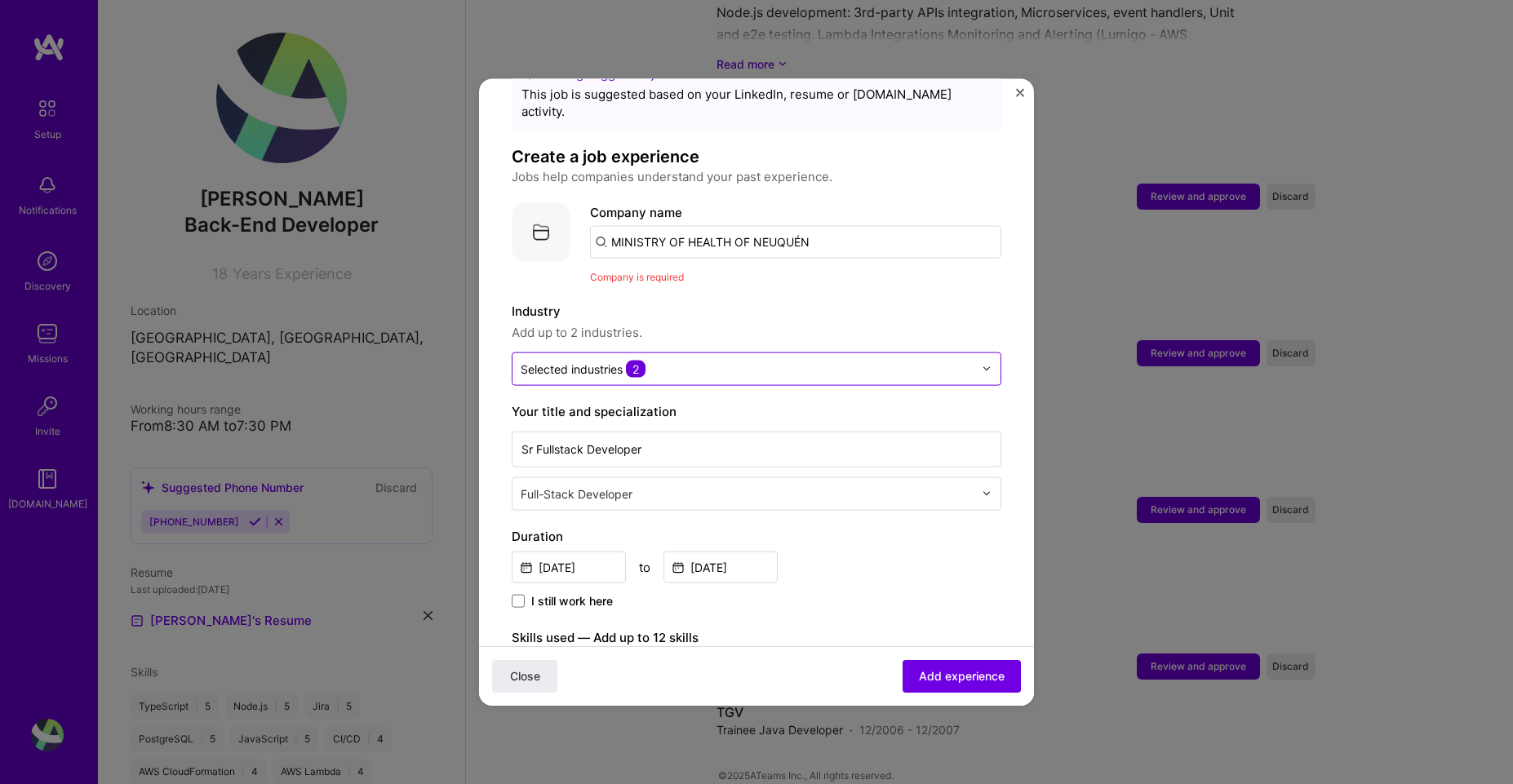
scroll to position [17, 0]
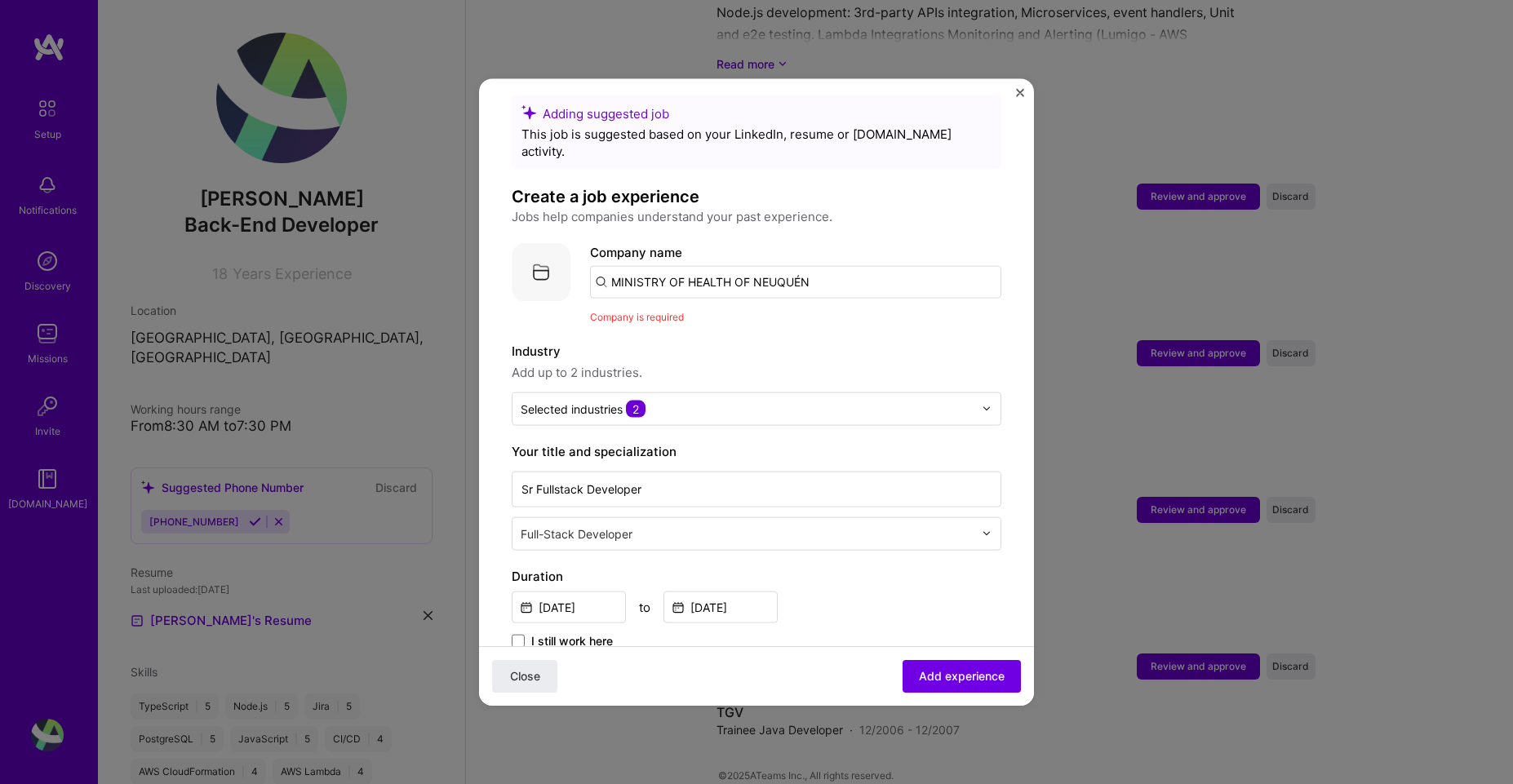
click at [758, 266] on input "MINISTRY OF HEALTH OF NEUQUÉN" at bounding box center [796, 281] width 411 height 32
drag, startPoint x: 840, startPoint y: 255, endPoint x: 621, endPoint y: 255, distance: 219.0
click at [621, 266] on input "MINISTRY OF HEALTH OF NEUQUÉN" at bounding box center [796, 281] width 411 height 32
click at [630, 266] on input "MINISTRY OF HEALTH OF NEUQUÉN" at bounding box center [796, 281] width 411 height 32
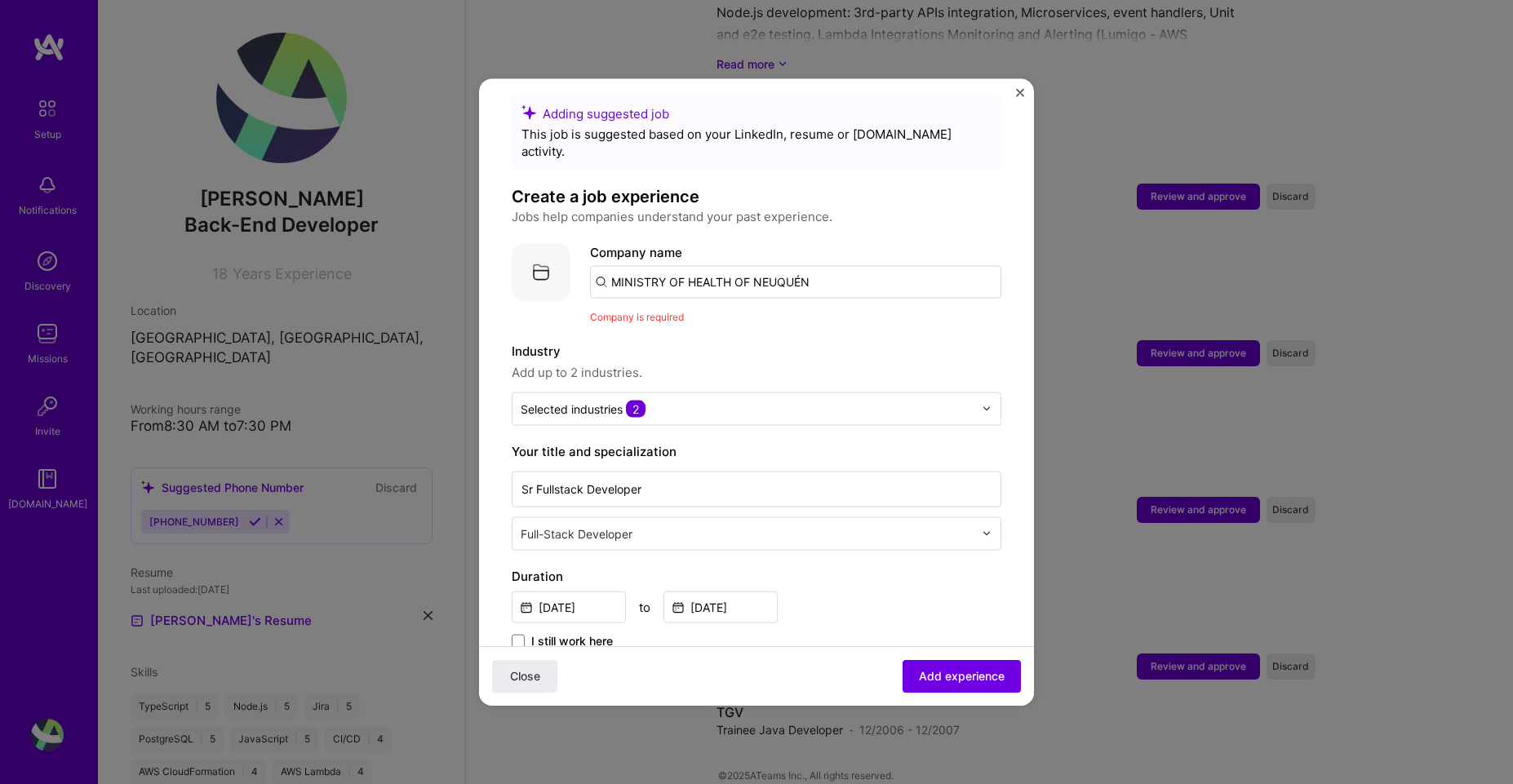
click at [630, 266] on input "MINISTRY OF HEALTH OF NEUQUÉN" at bounding box center [796, 281] width 411 height 32
paste input "MINISTRY OF HEALTH OF NEUQUÉN"
type input "MINISTRY OF HEALTH OF NEUQUÉN"
click at [768, 313] on div "MINISTRY OF HEALTH OF NEUQUÉN" at bounding box center [795, 327] width 227 height 29
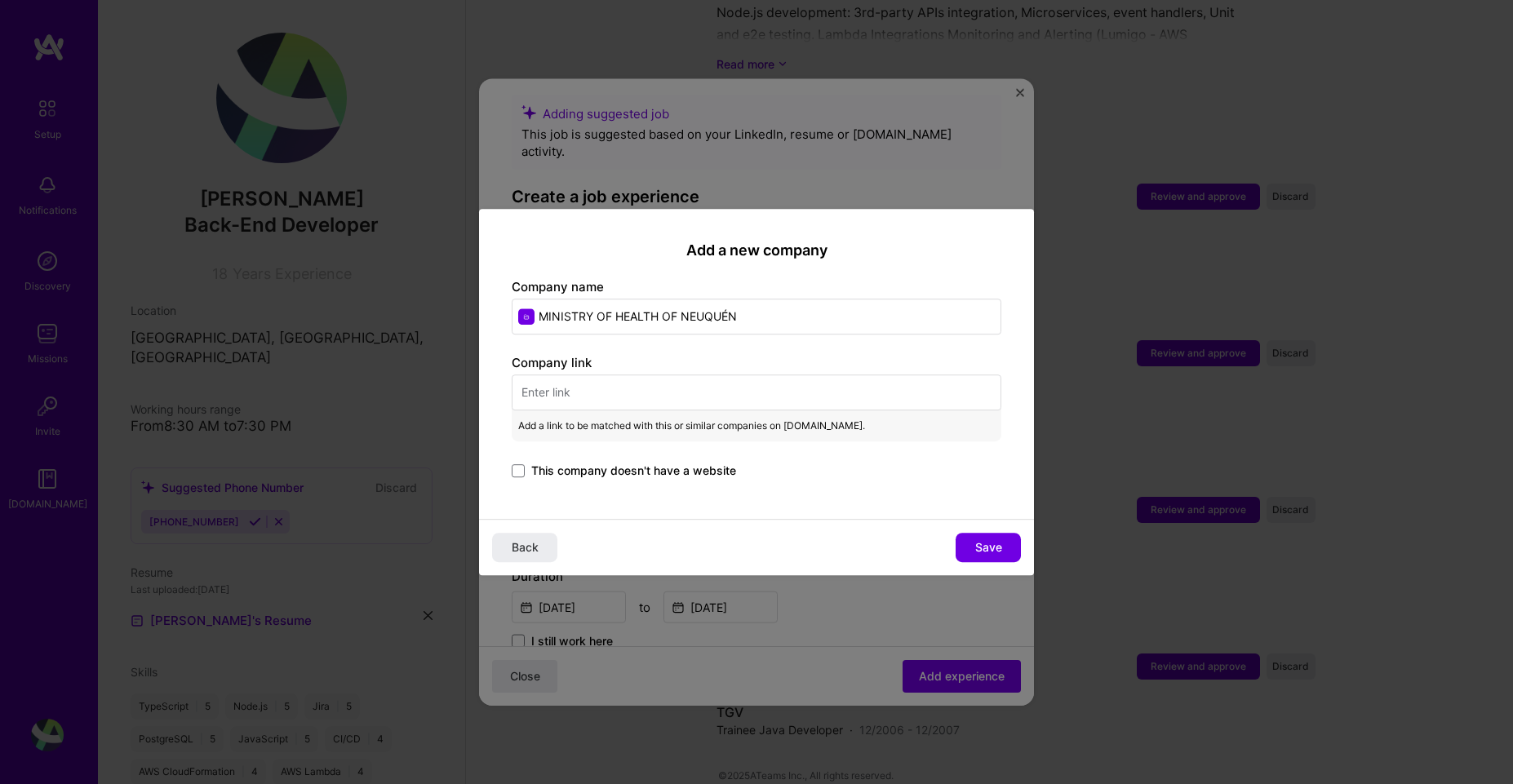
click at [691, 395] on input "text" at bounding box center [756, 392] width 490 height 36
paste input "https://salud.neuquen.gob.ar/"
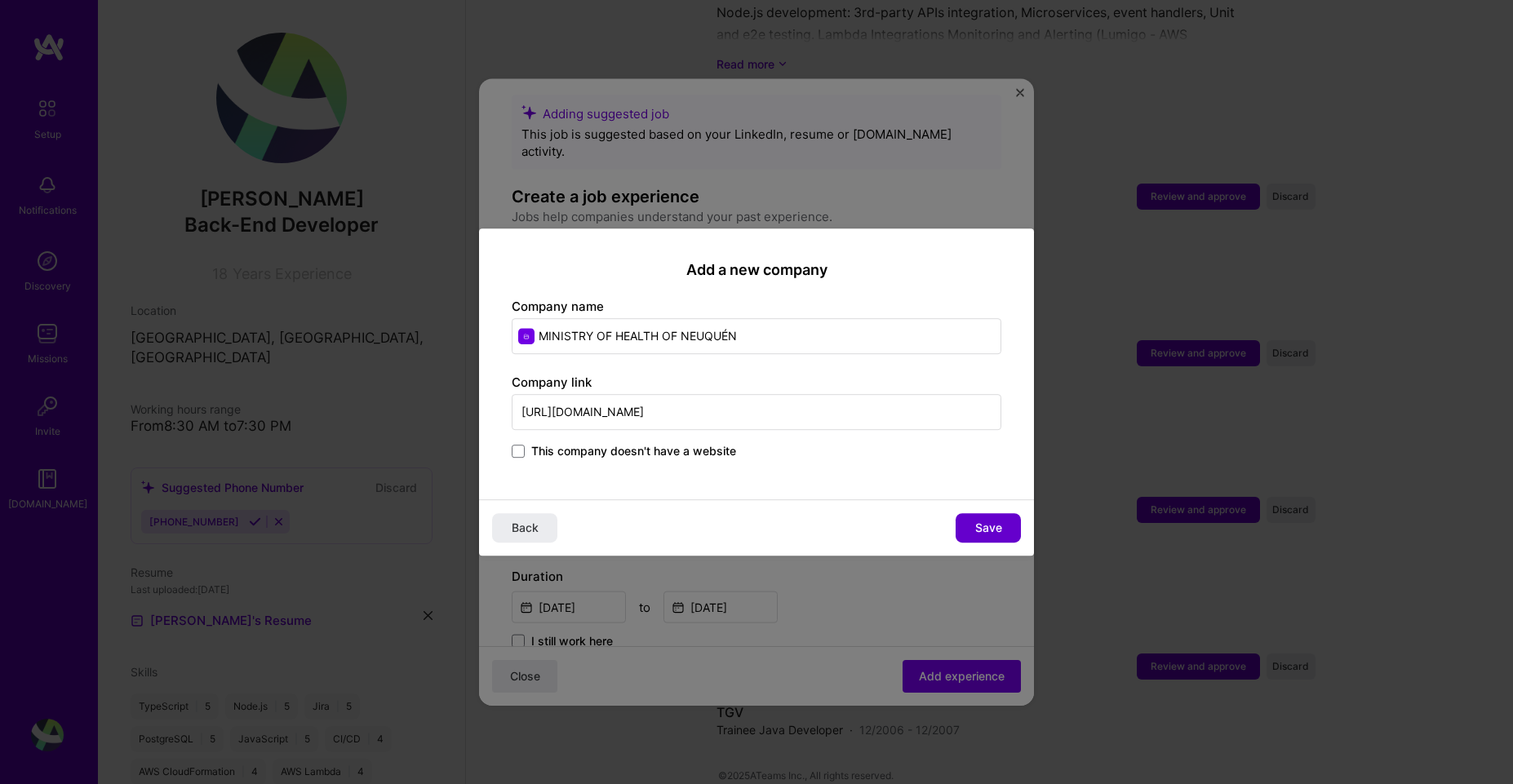
type input "https://salud.neuquen.gob.ar/"
click at [970, 524] on button "Save" at bounding box center [989, 528] width 65 height 30
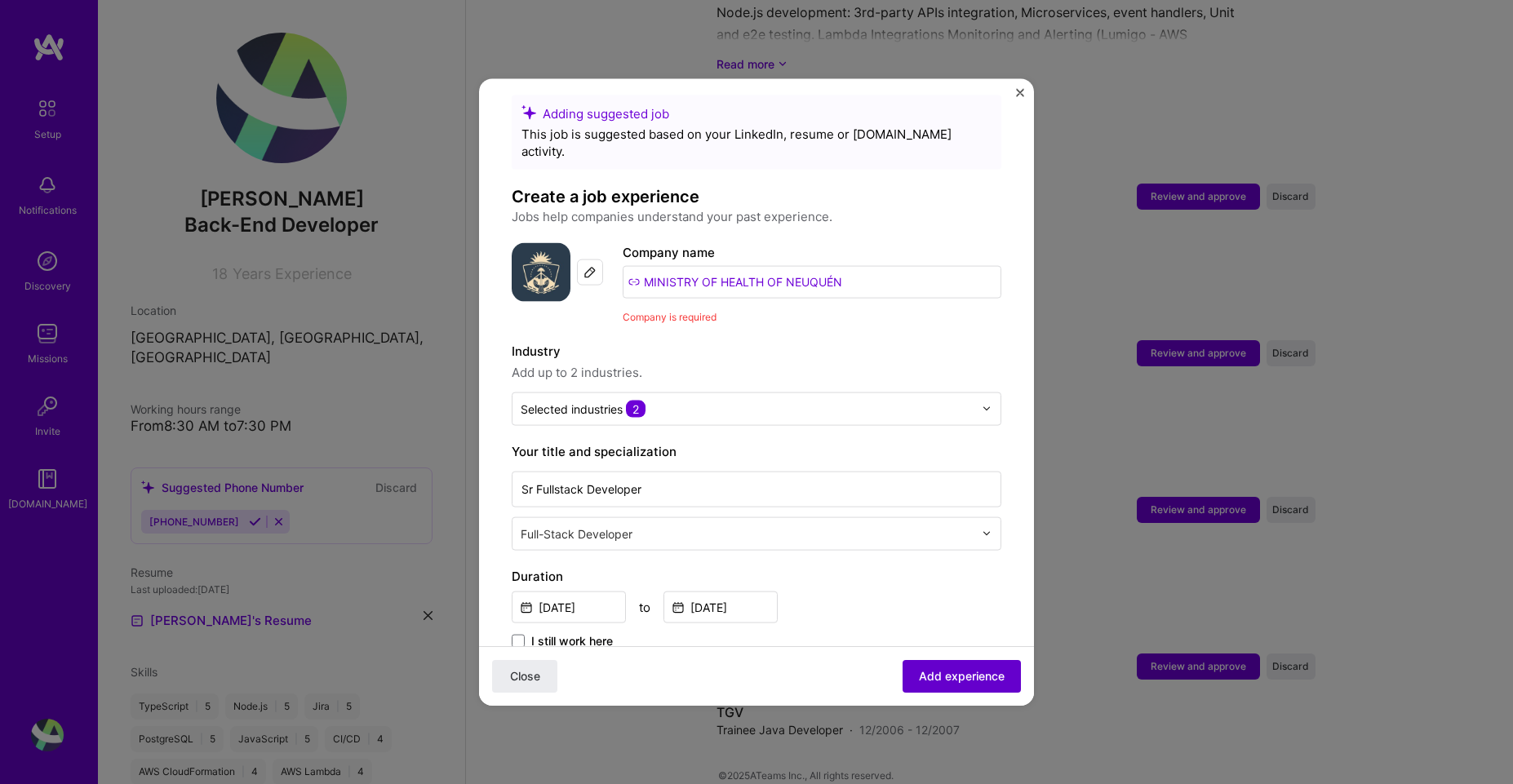
click at [937, 678] on span "Add experience" at bounding box center [961, 676] width 86 height 17
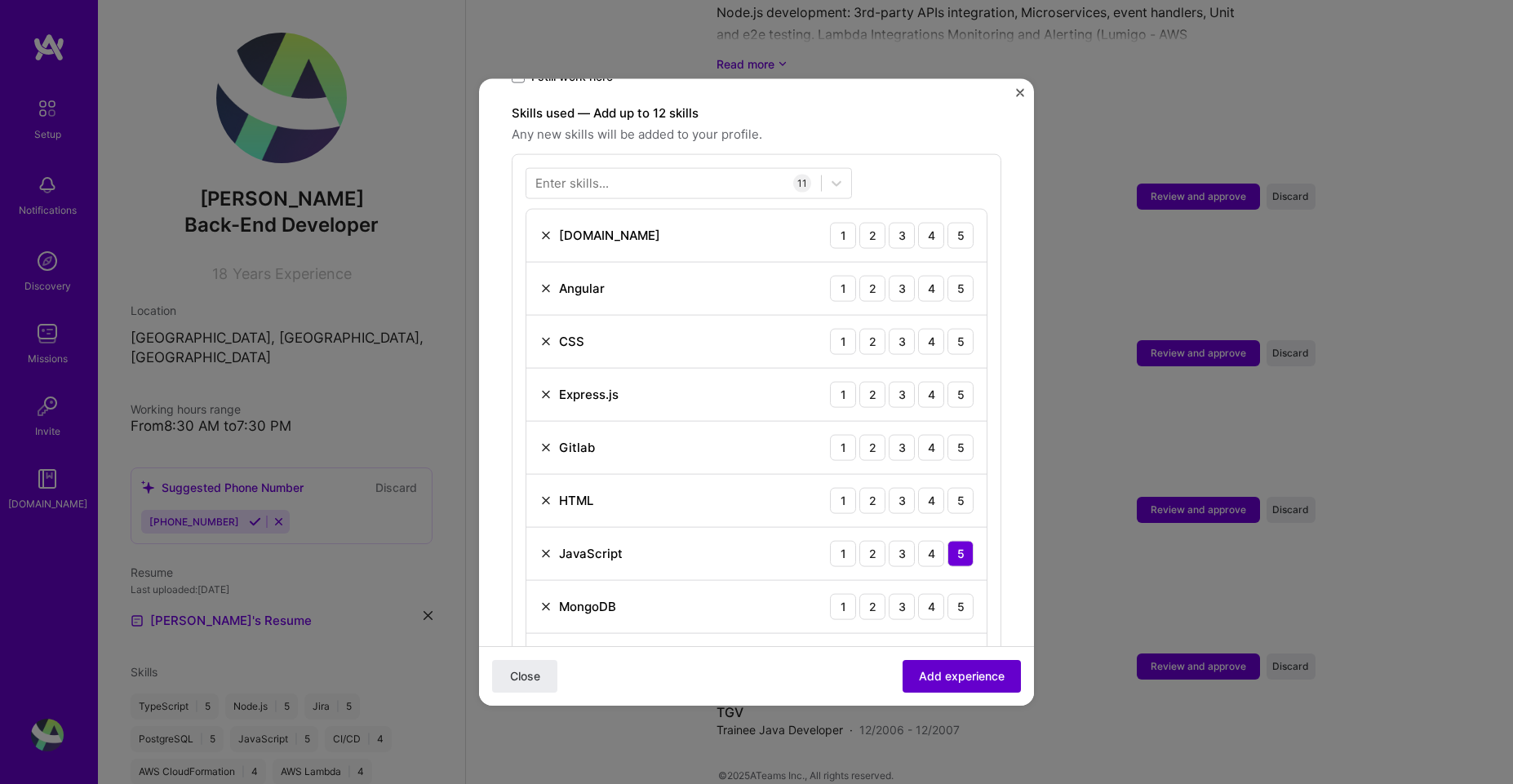
scroll to position [565, 0]
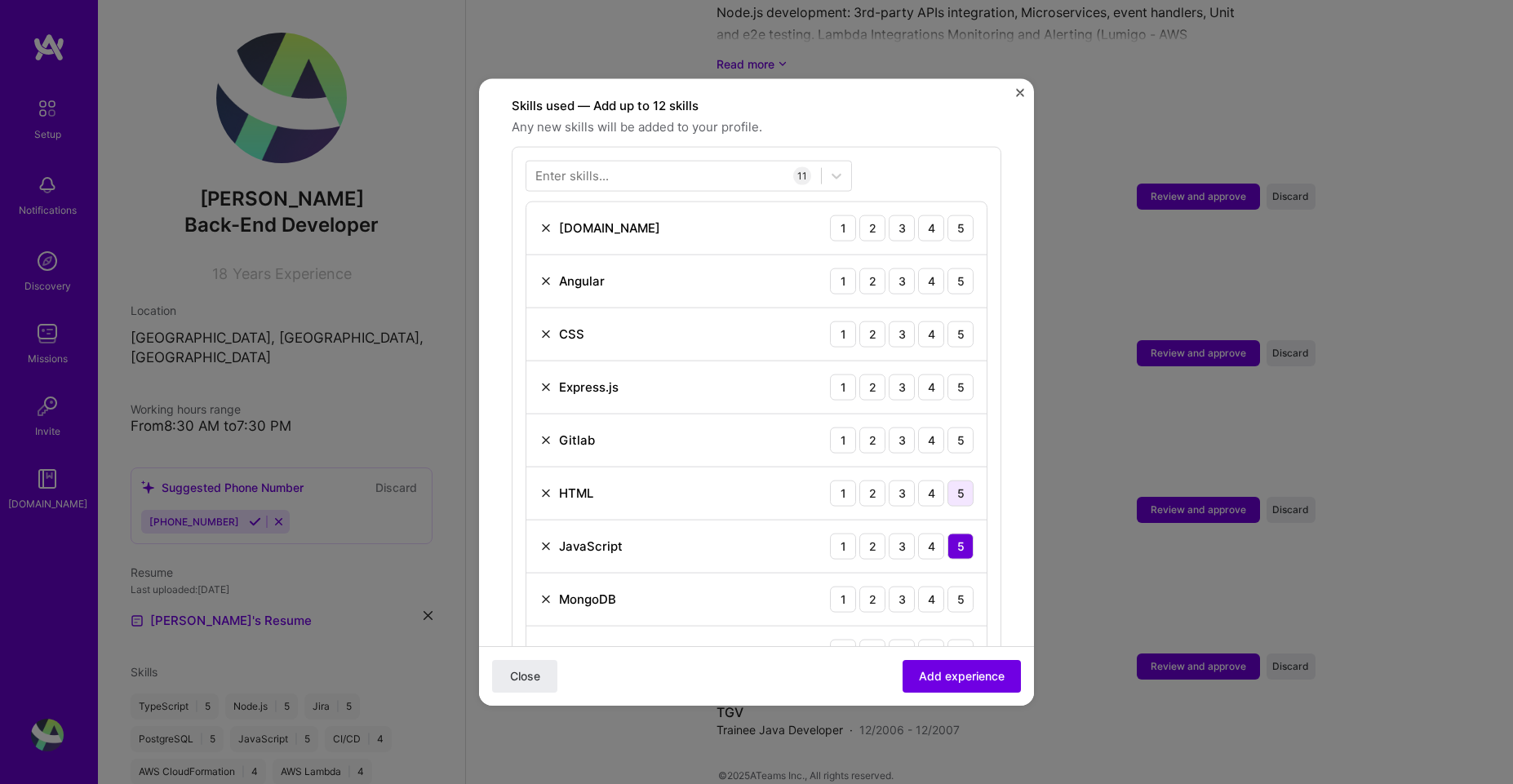
click at [949, 483] on div "5" at bounding box center [960, 493] width 27 height 27
click at [543, 434] on img at bounding box center [545, 440] width 13 height 13
click at [544, 361] on div "Express.js 1 2 3 4 5" at bounding box center [756, 388] width 460 height 53
click at [539, 381] on img at bounding box center [545, 387] width 13 height 13
click at [918, 321] on div "4" at bounding box center [931, 333] width 27 height 27
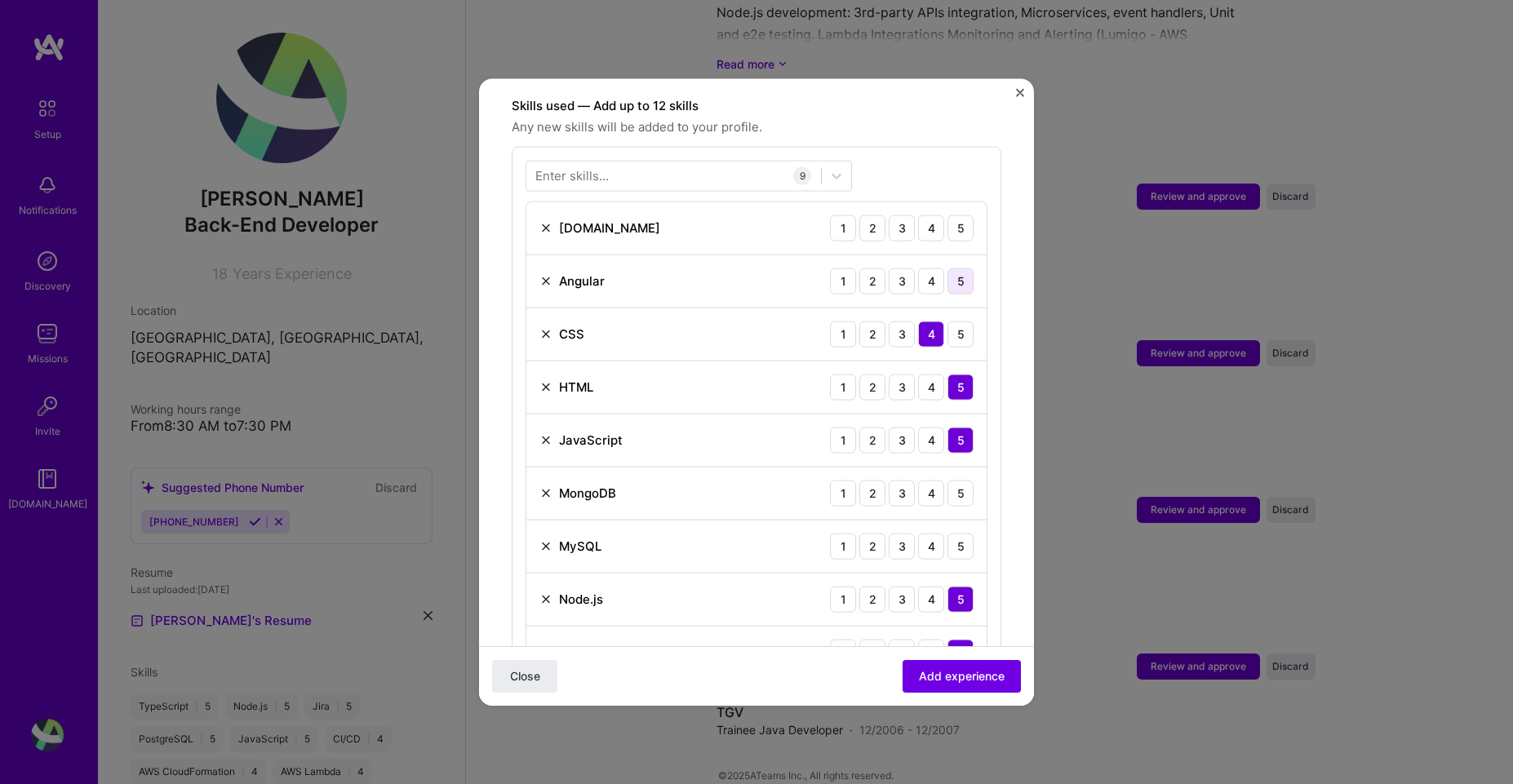
click at [957, 268] on div "5" at bounding box center [960, 280] width 27 height 27
click at [895, 214] on div "3" at bounding box center [901, 227] width 27 height 27
click at [947, 480] on div "5" at bounding box center [960, 493] width 27 height 27
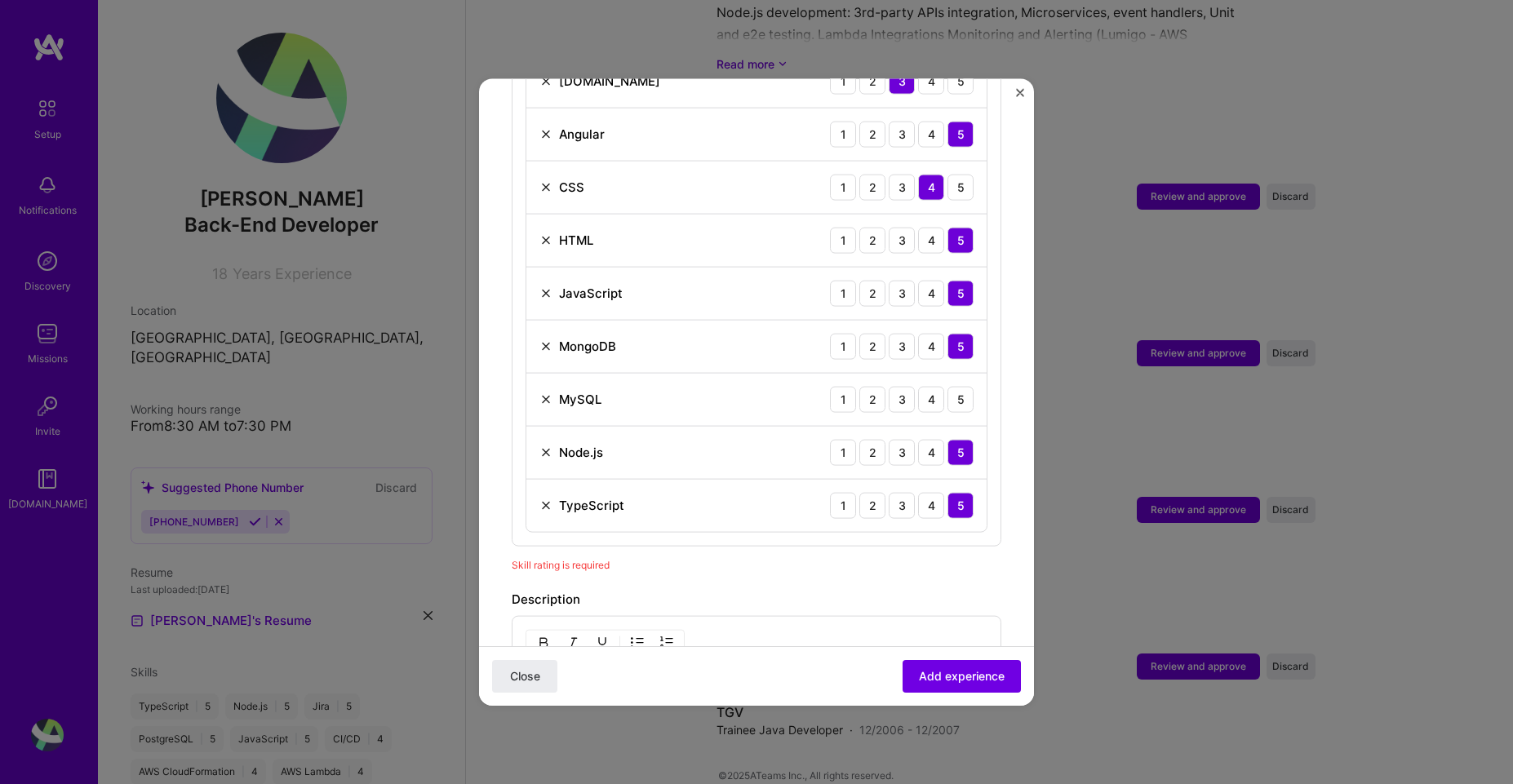
click at [949, 395] on div "MySQL 1 2 3 4 5" at bounding box center [756, 399] width 460 height 53
click at [958, 388] on div "5" at bounding box center [960, 398] width 27 height 27
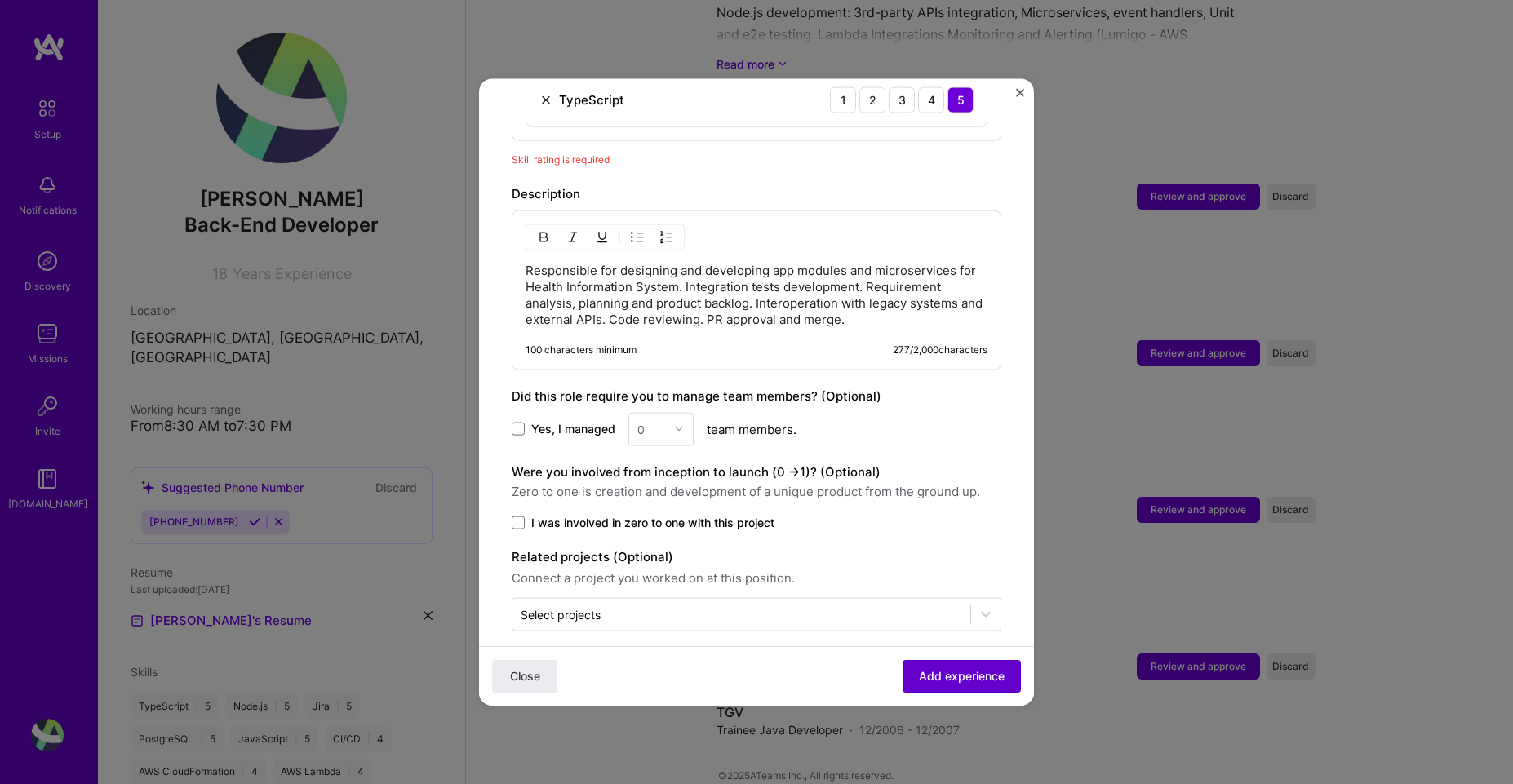
click at [941, 668] on button "Add experience" at bounding box center [962, 676] width 118 height 32
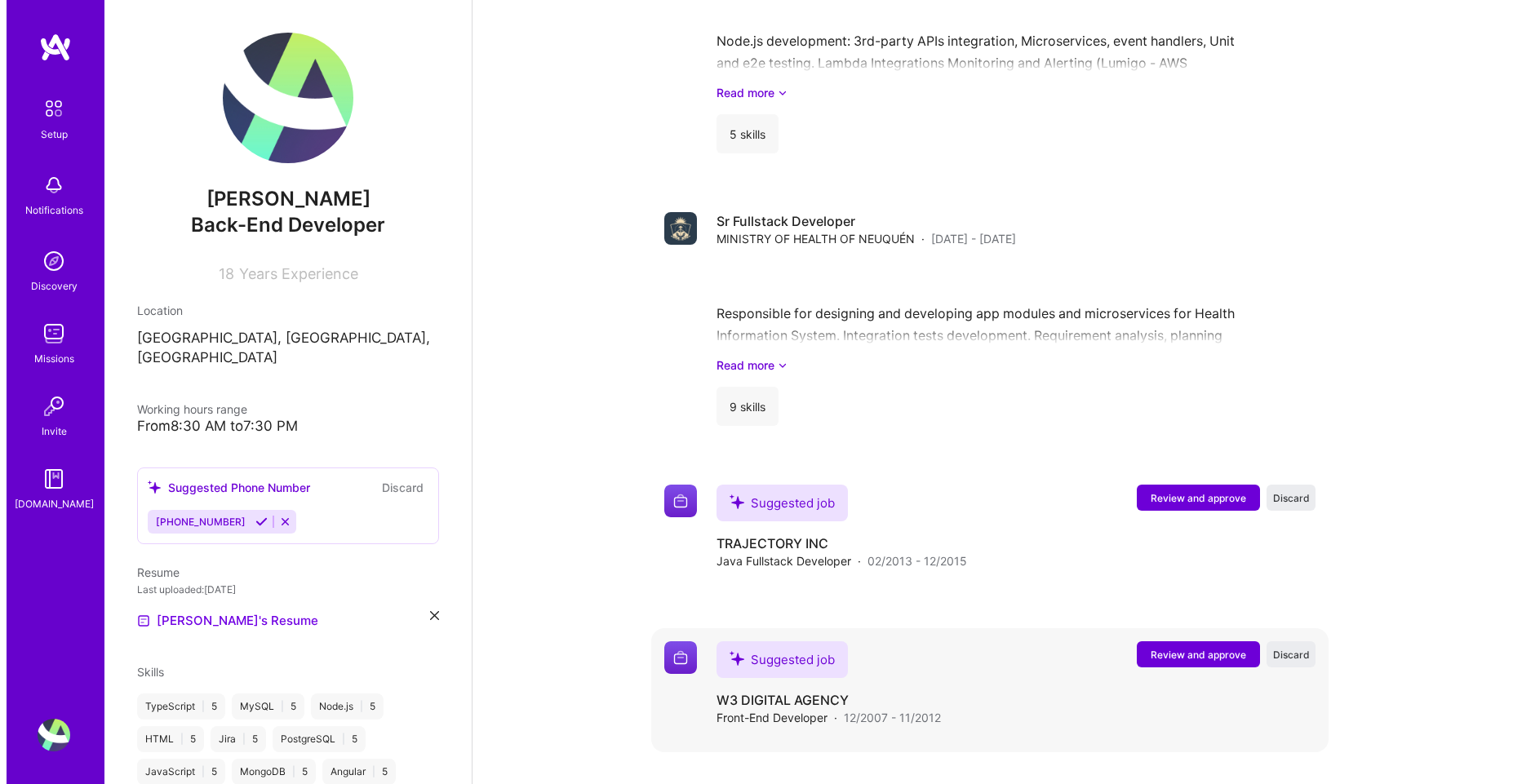
scroll to position [1940, 0]
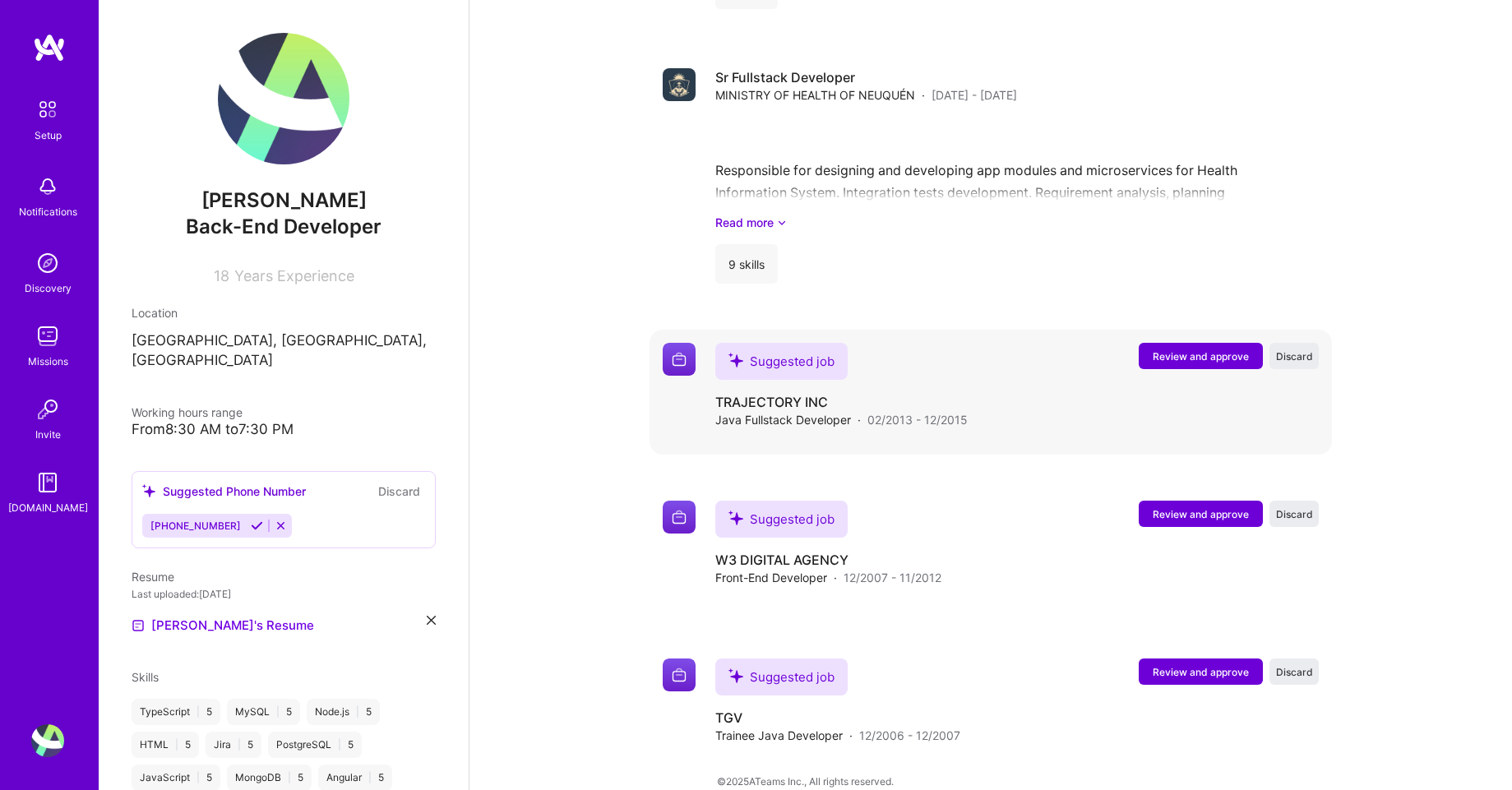
click at [1209, 350] on span "Review and approve" at bounding box center [1200, 357] width 96 height 14
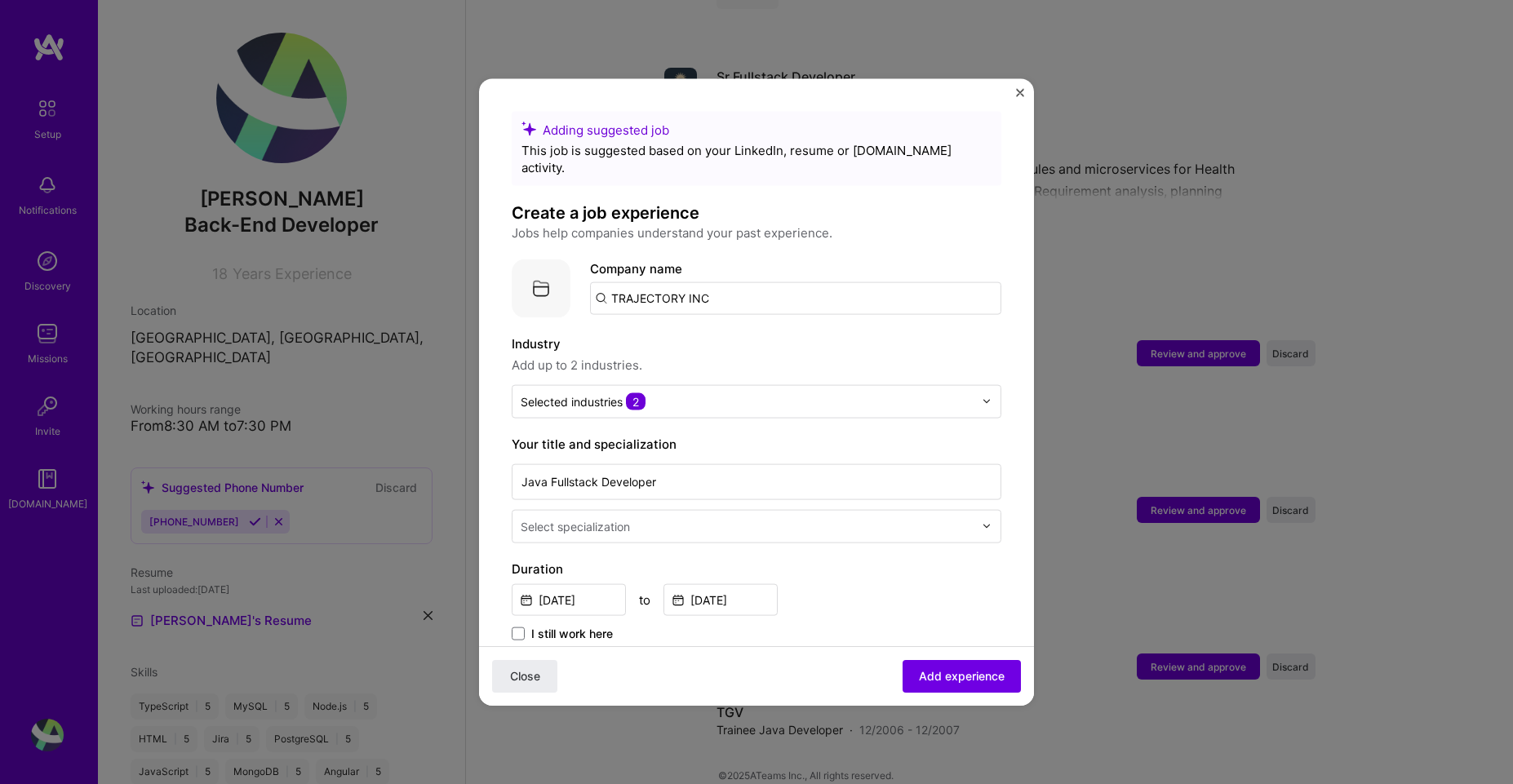
click at [755, 281] on input "TRAJECTORY INC" at bounding box center [796, 297] width 411 height 32
click at [743, 288] on input "TRAJECTORY INC" at bounding box center [796, 297] width 411 height 32
drag, startPoint x: 743, startPoint y: 288, endPoint x: 511, endPoint y: 254, distance: 234.5
click at [512, 259] on div "Company logo Company name TRAJECTORY INC" at bounding box center [756, 288] width 490 height 59
click at [937, 683] on span "Add experience" at bounding box center [961, 676] width 86 height 17
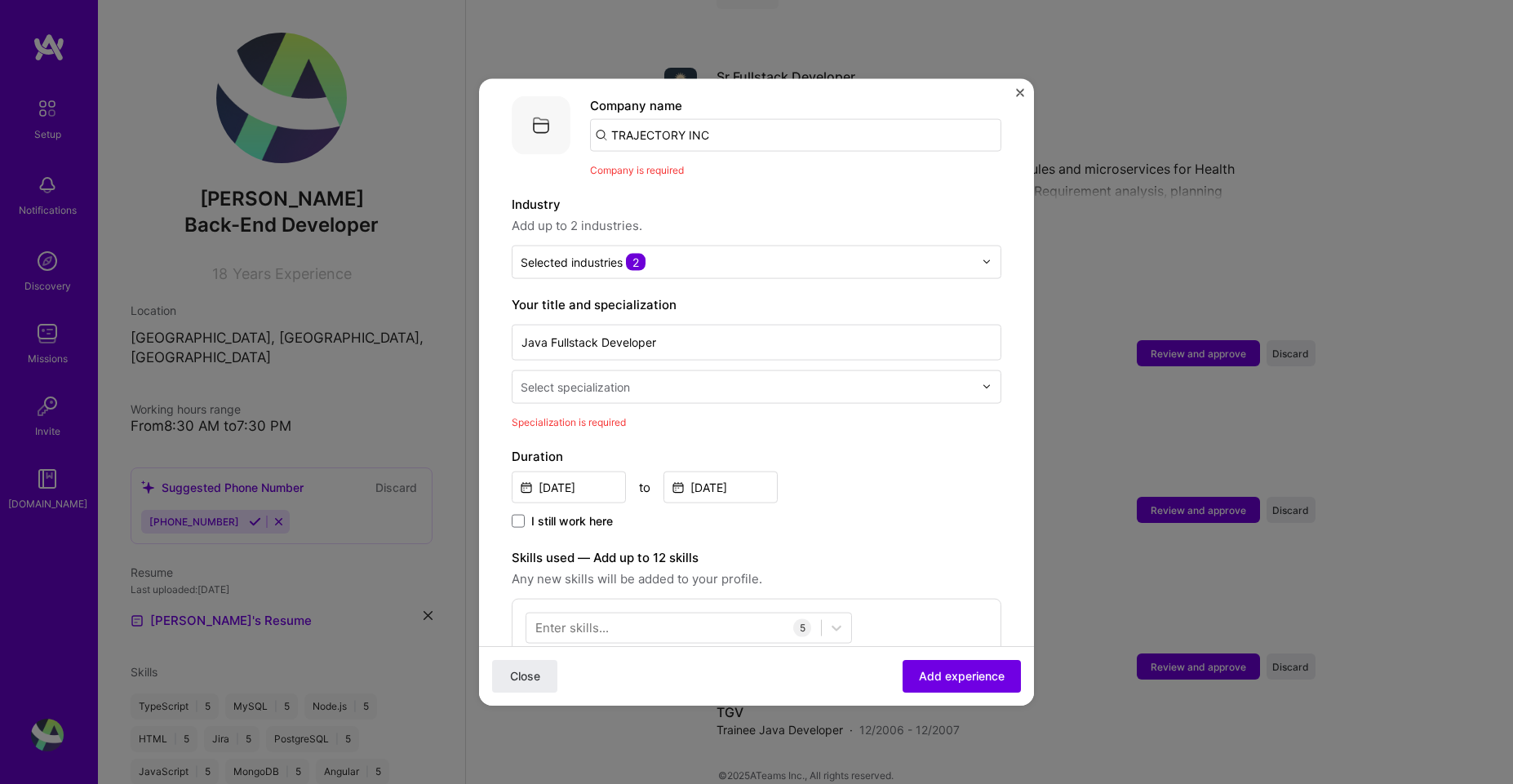
scroll to position [17, 0]
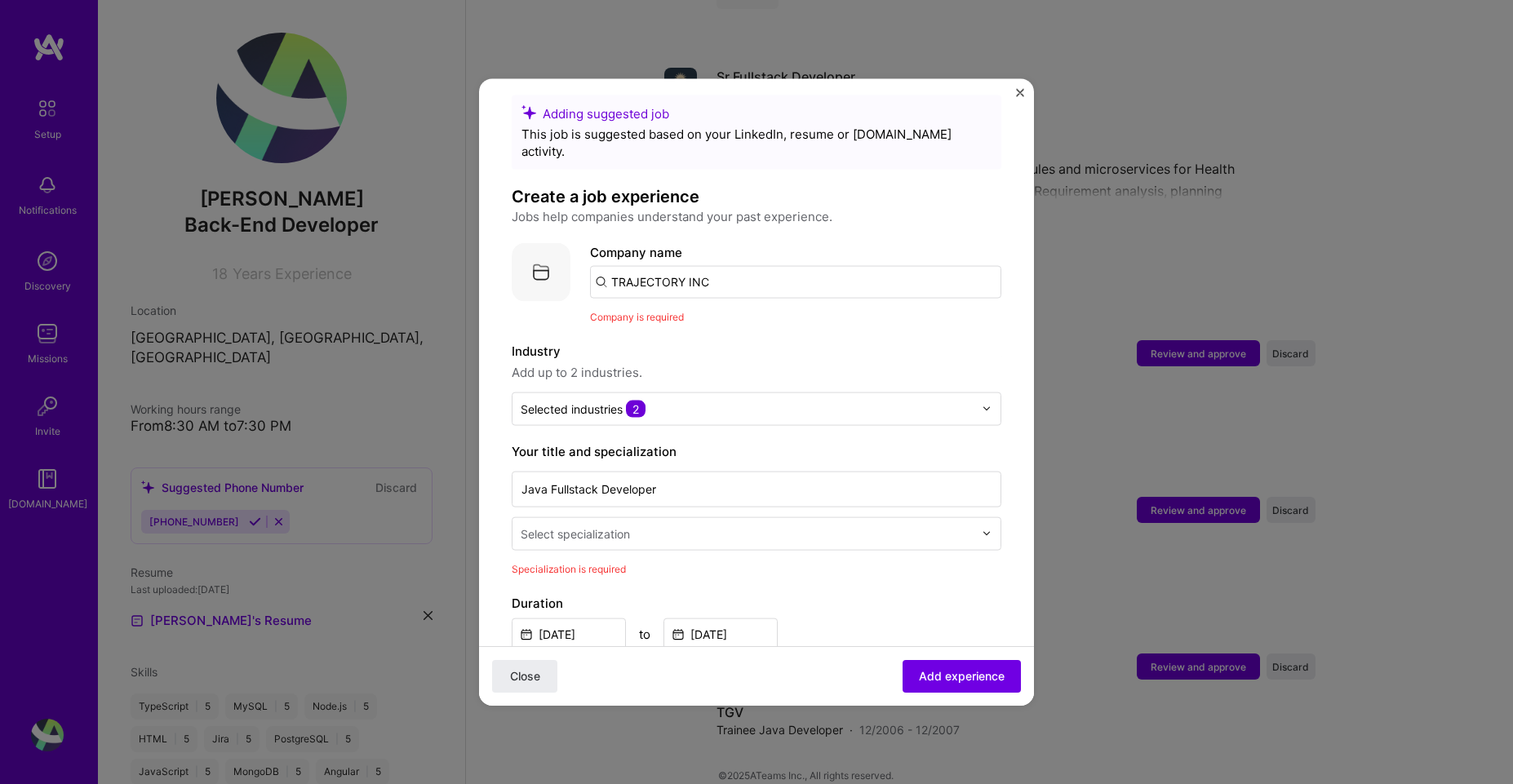
click at [767, 267] on input "TRAJECTORY INC" at bounding box center [796, 281] width 411 height 32
paste input "TRAJECTORY INC"
click at [749, 271] on input "TRAJECTORY INC" at bounding box center [796, 281] width 411 height 32
click at [606, 266] on input "TRAJECTORY INC" at bounding box center [796, 281] width 411 height 32
click at [682, 271] on input "TRAJECTORY INC" at bounding box center [796, 281] width 411 height 32
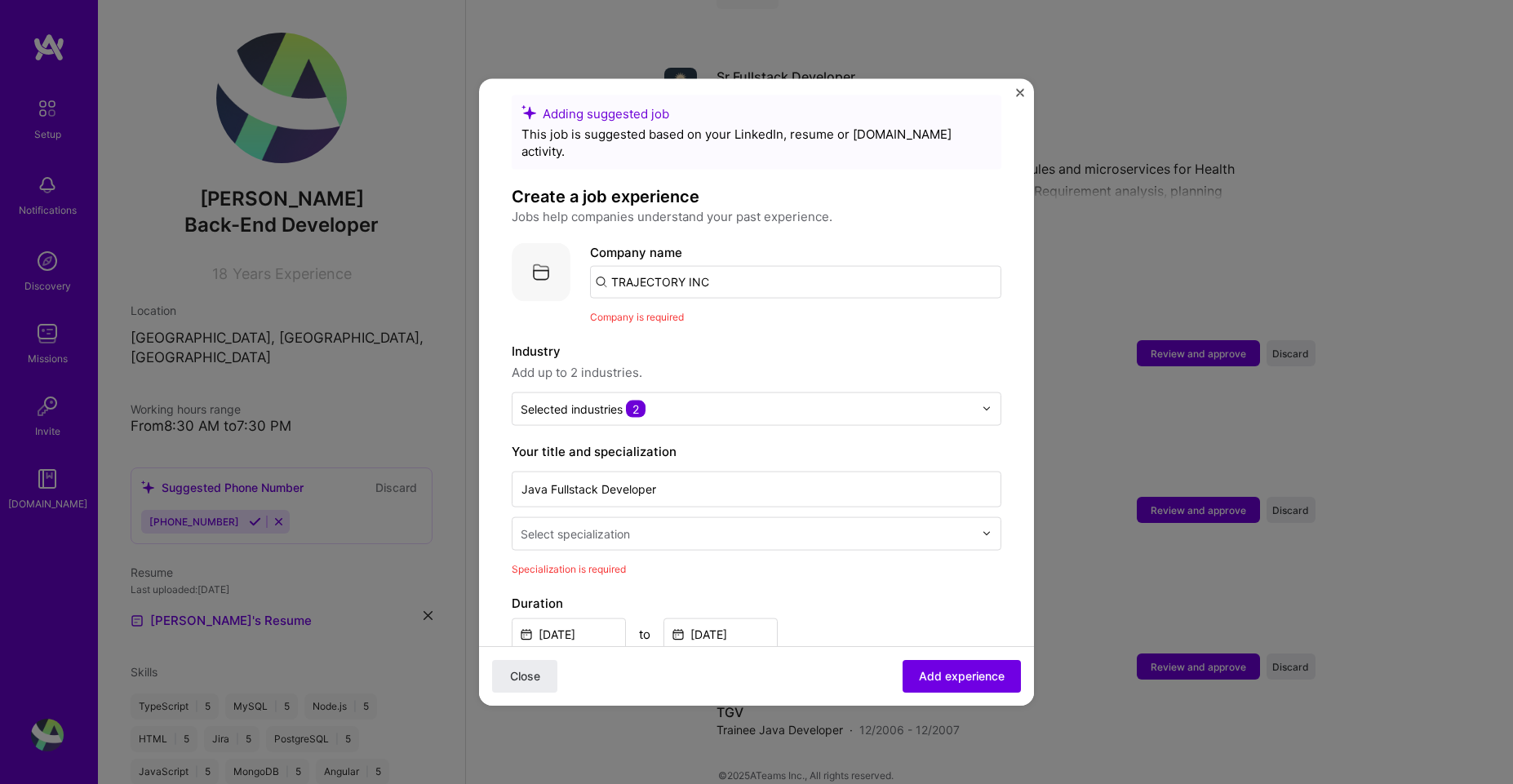
click at [682, 271] on input "TRAJECTORY INC" at bounding box center [796, 281] width 411 height 32
type input "TRAJECTORY INC"
click at [760, 316] on div "TRAJECTORY INC" at bounding box center [741, 327] width 119 height 29
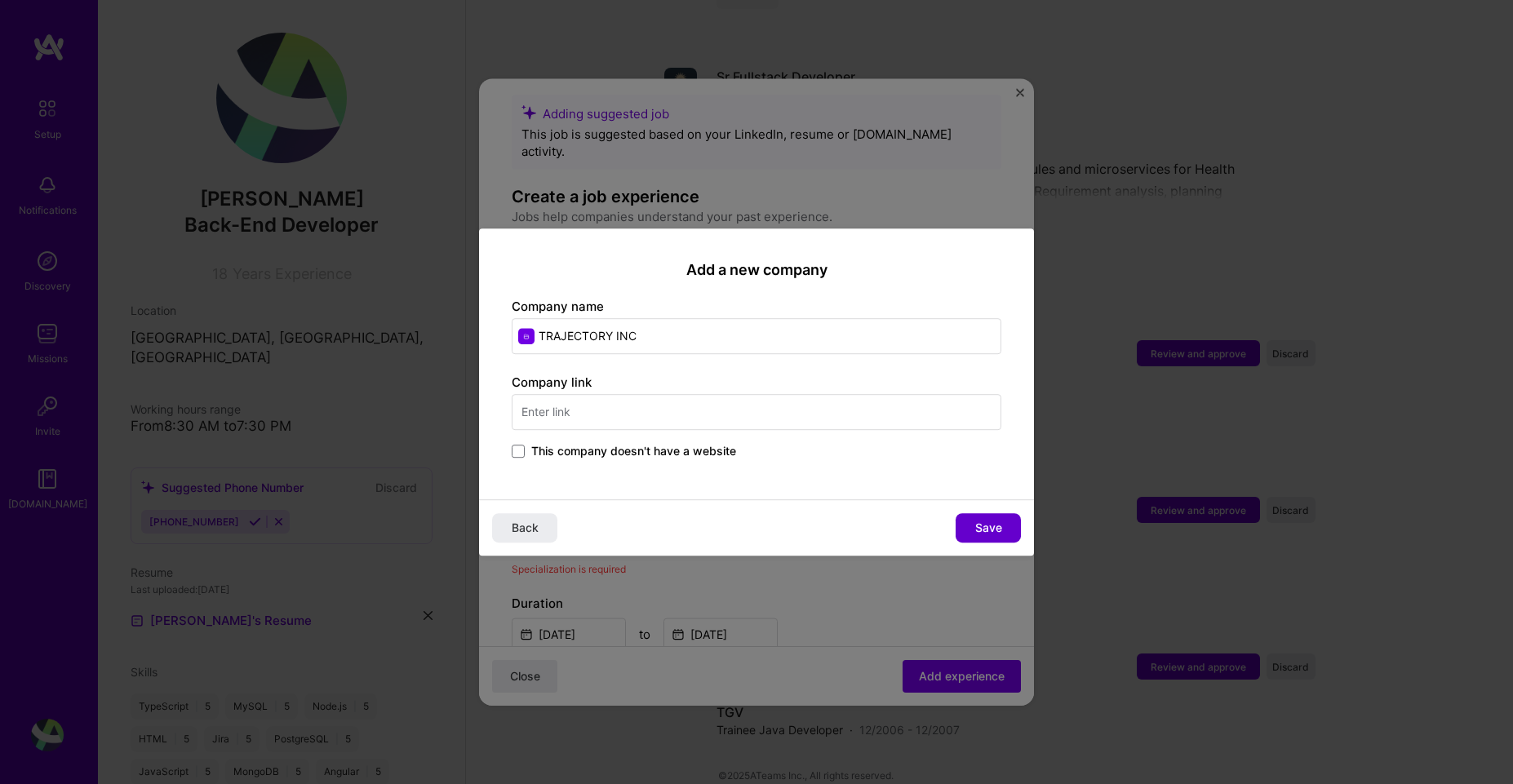
click at [982, 532] on span "Save" at bounding box center [988, 527] width 27 height 17
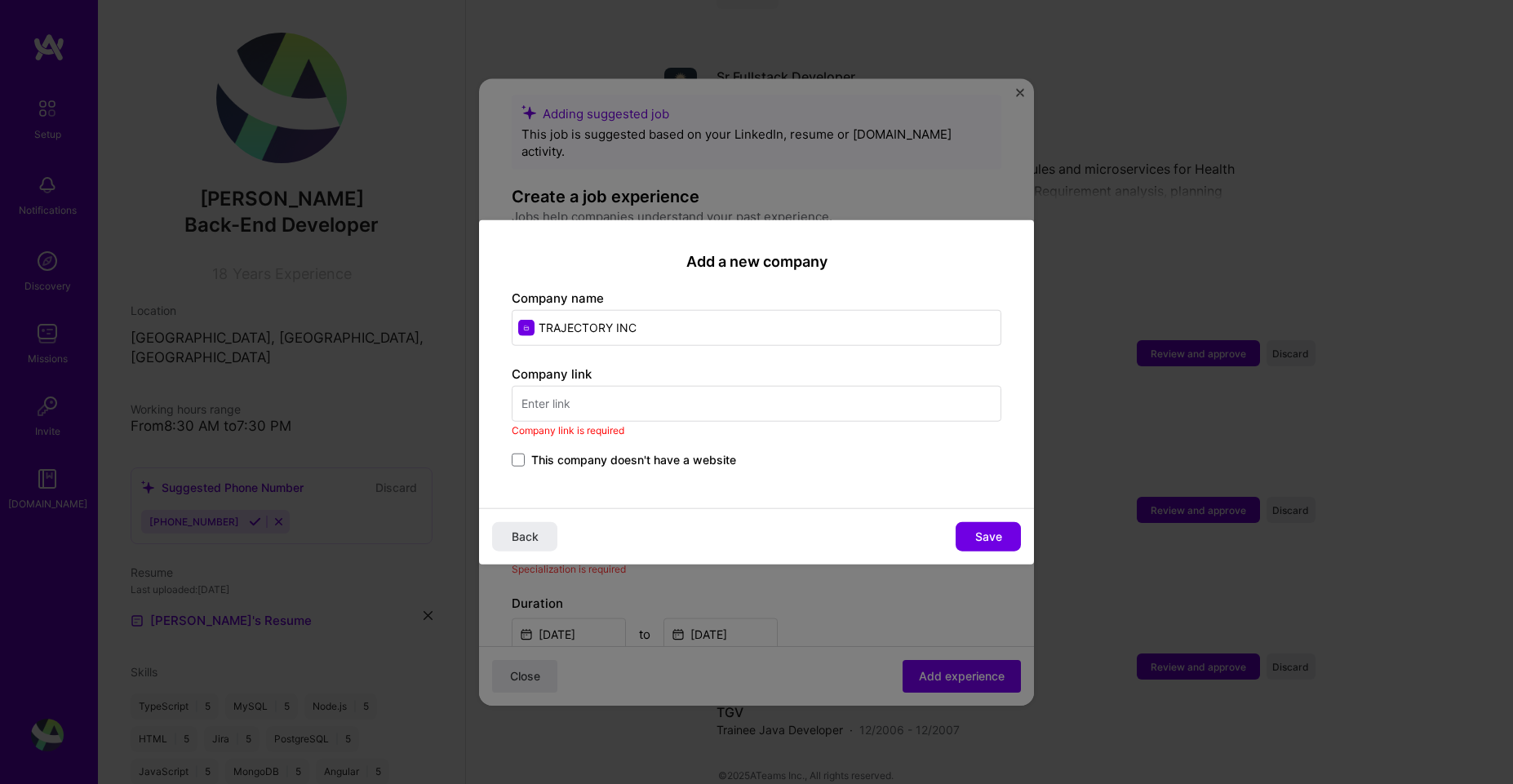
click at [635, 387] on input "text" at bounding box center [756, 403] width 490 height 36
paste input "https://trajectoryinc.com/home/"
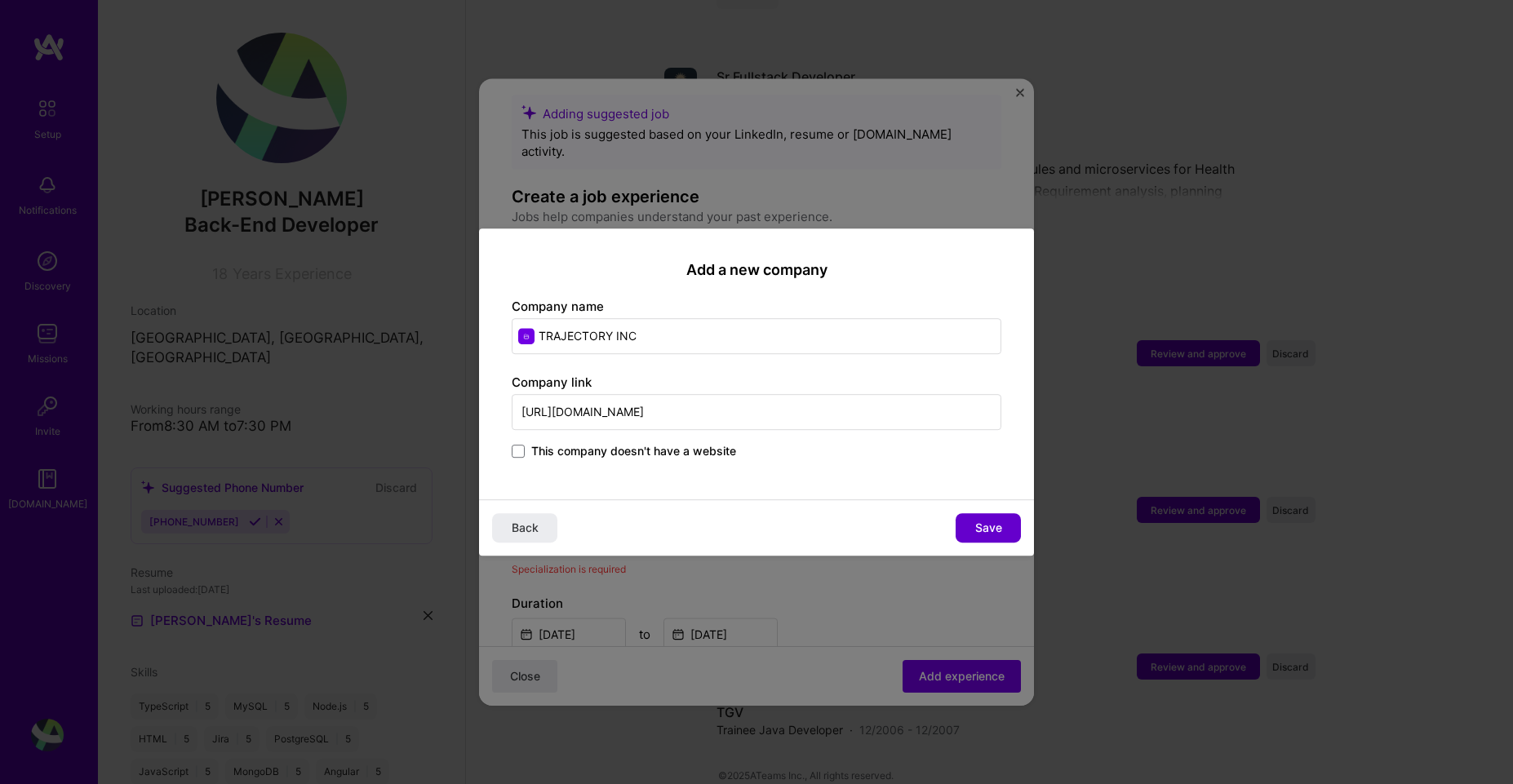
type input "https://trajectoryinc.com/home/"
click at [979, 524] on span "Save" at bounding box center [988, 527] width 27 height 17
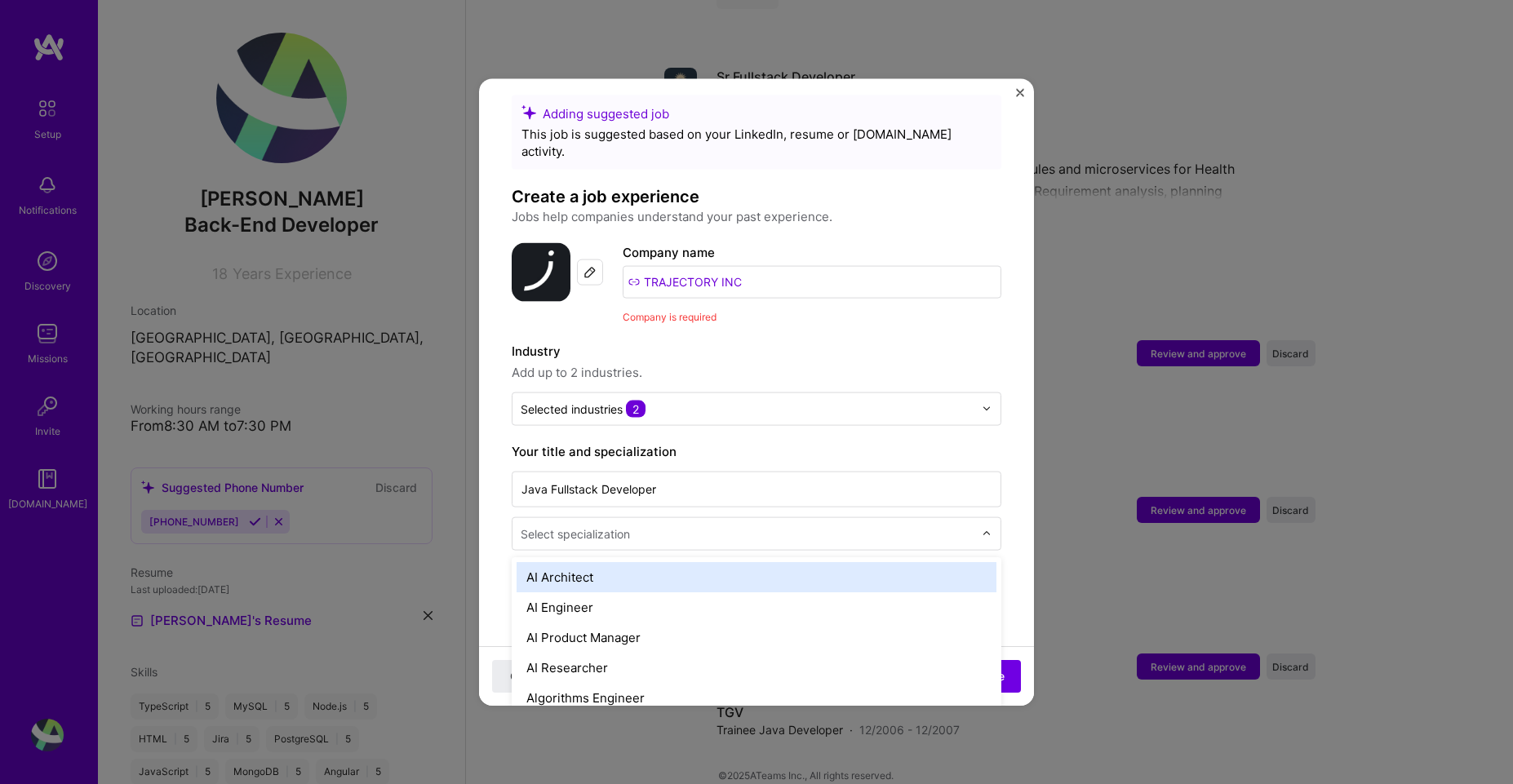
click at [826, 524] on input "text" at bounding box center [749, 532] width 456 height 17
type input "ful"
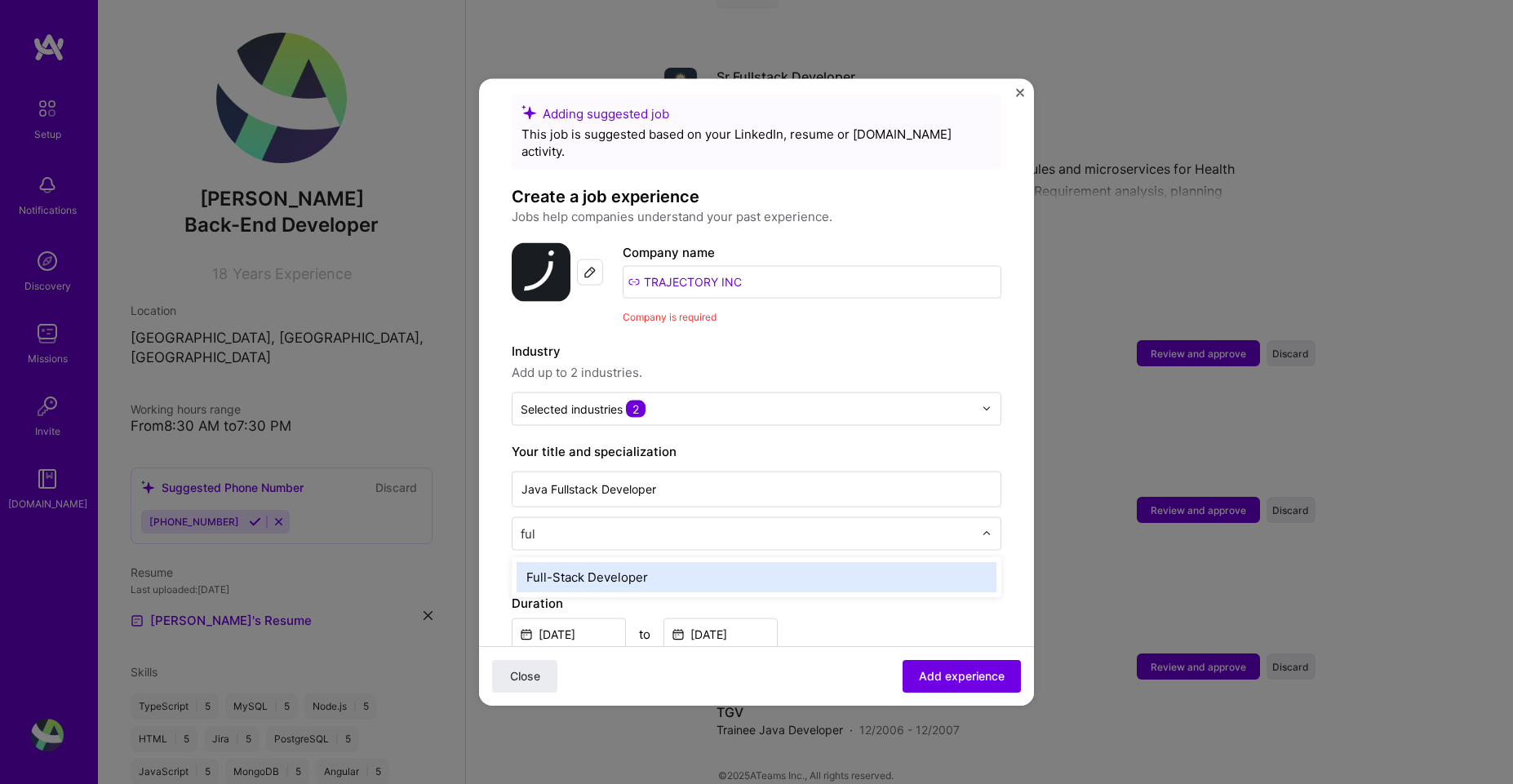
click at [747, 562] on div "Full-Stack Developer" at bounding box center [756, 576] width 480 height 30
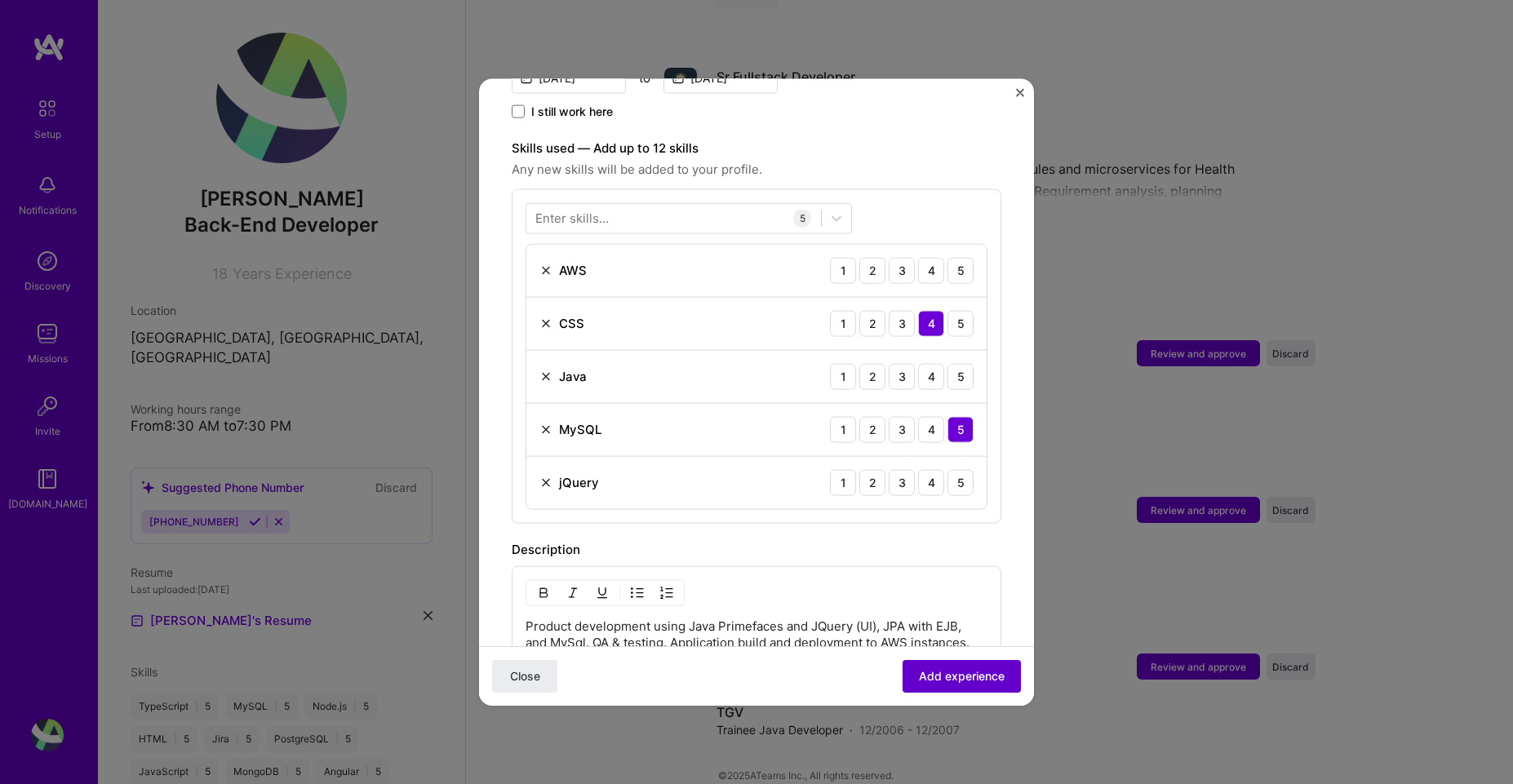
scroll to position [445, 0]
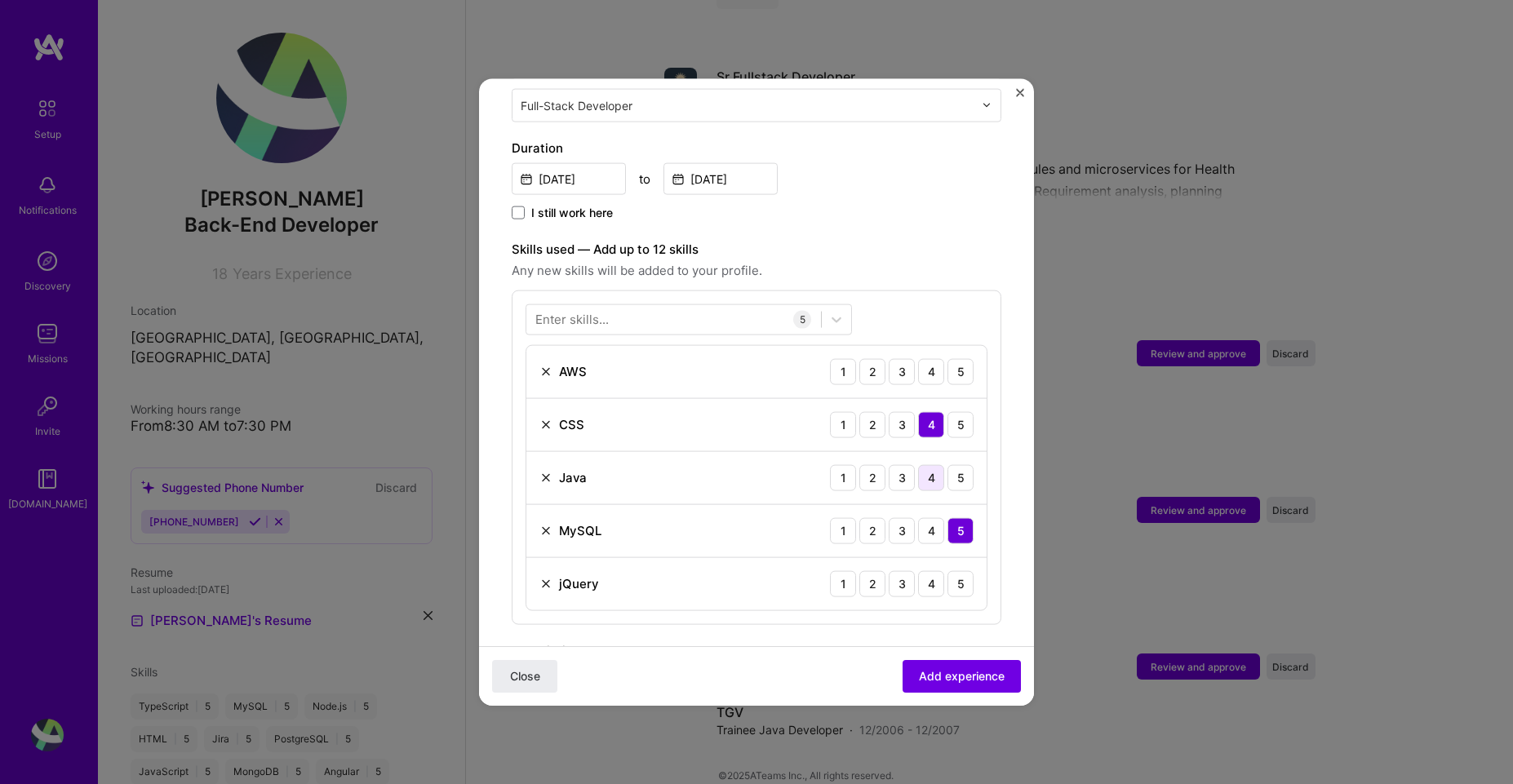
click at [918, 464] on div "4" at bounding box center [931, 477] width 27 height 27
click at [918, 358] on div "4" at bounding box center [931, 371] width 27 height 27
click at [947, 573] on div "5" at bounding box center [960, 583] width 27 height 27
click at [927, 682] on span "Add experience" at bounding box center [961, 676] width 86 height 17
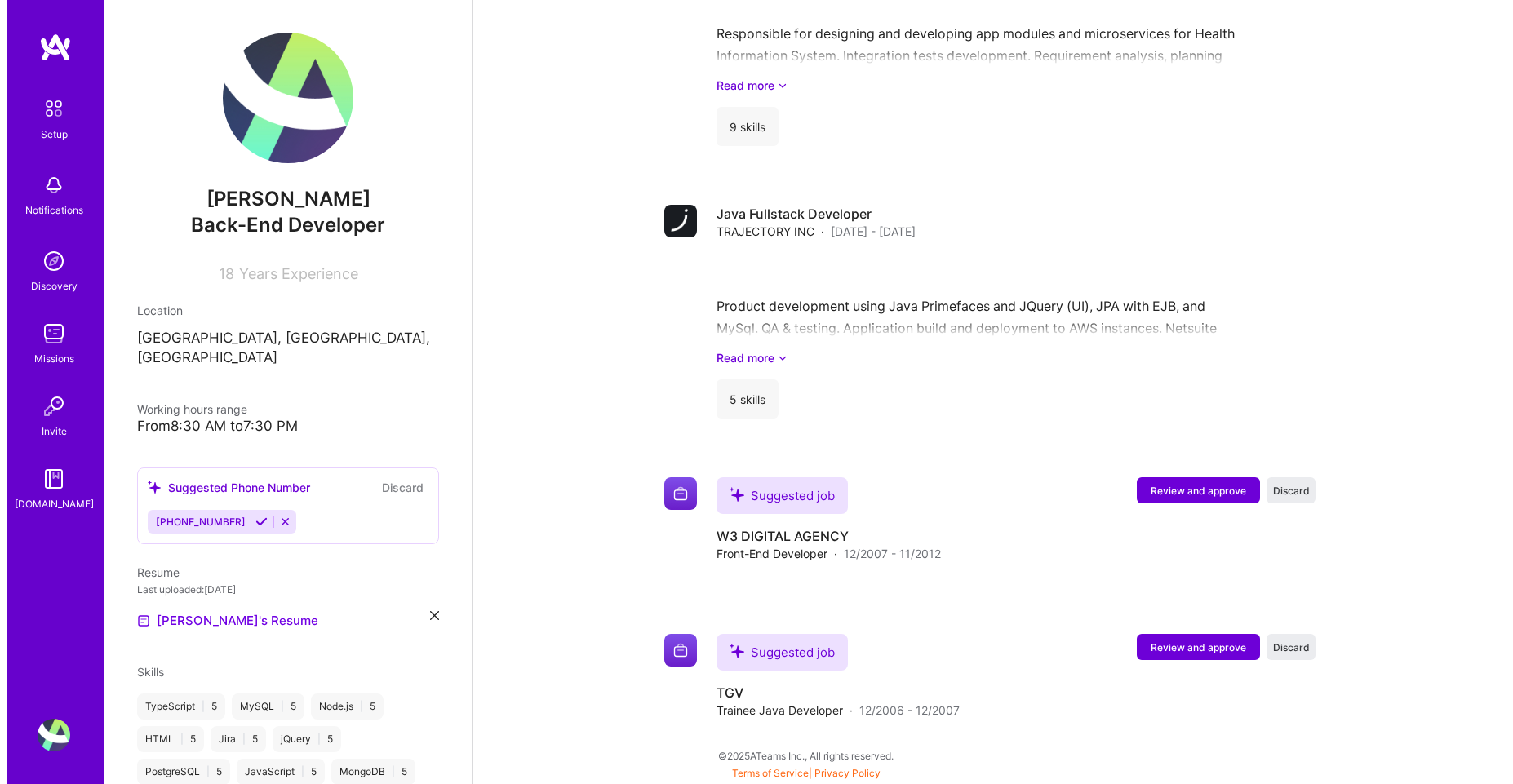
scroll to position [2056, 0]
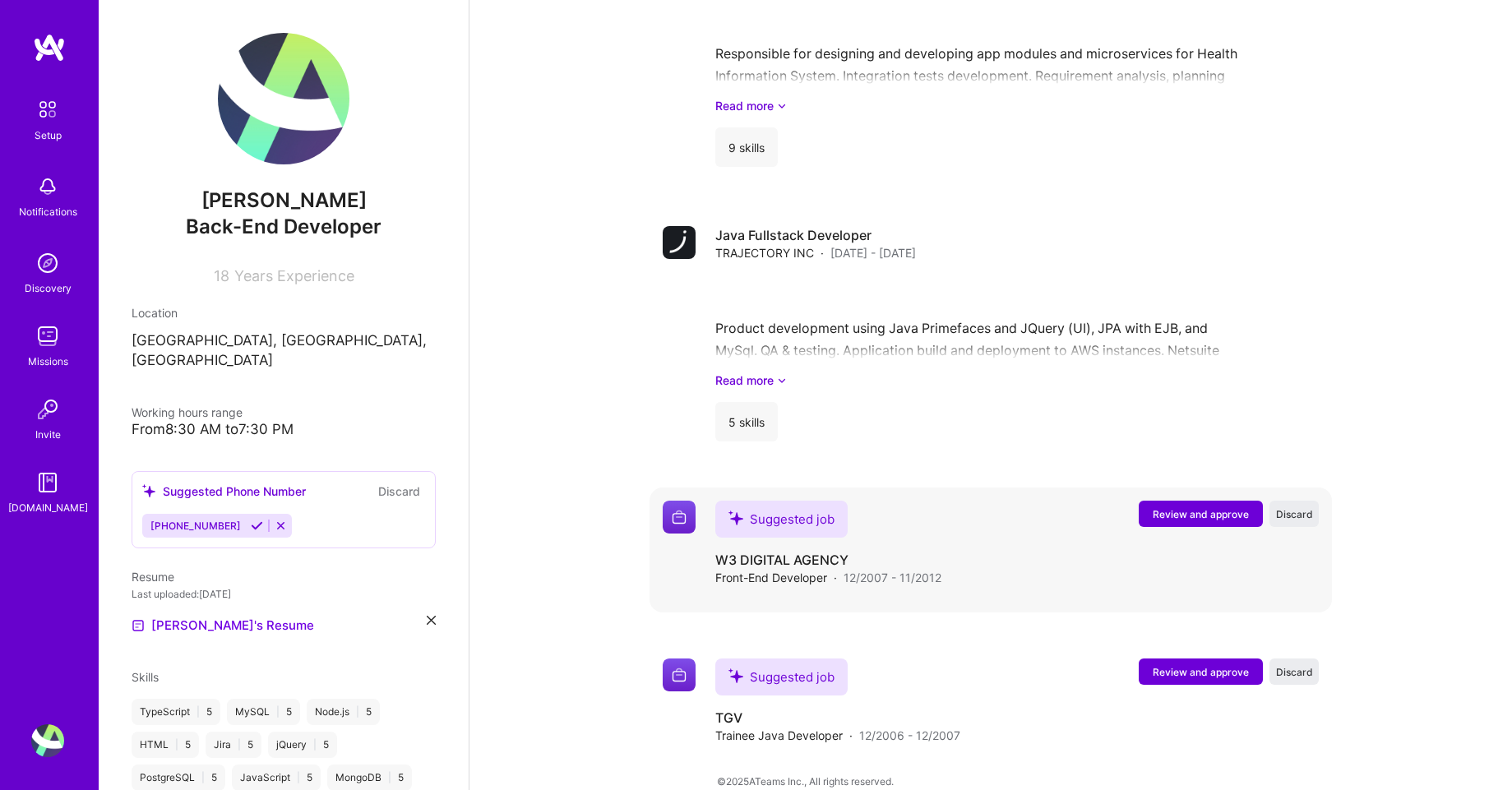
click at [1204, 508] on span "Review and approve" at bounding box center [1200, 514] width 96 height 14
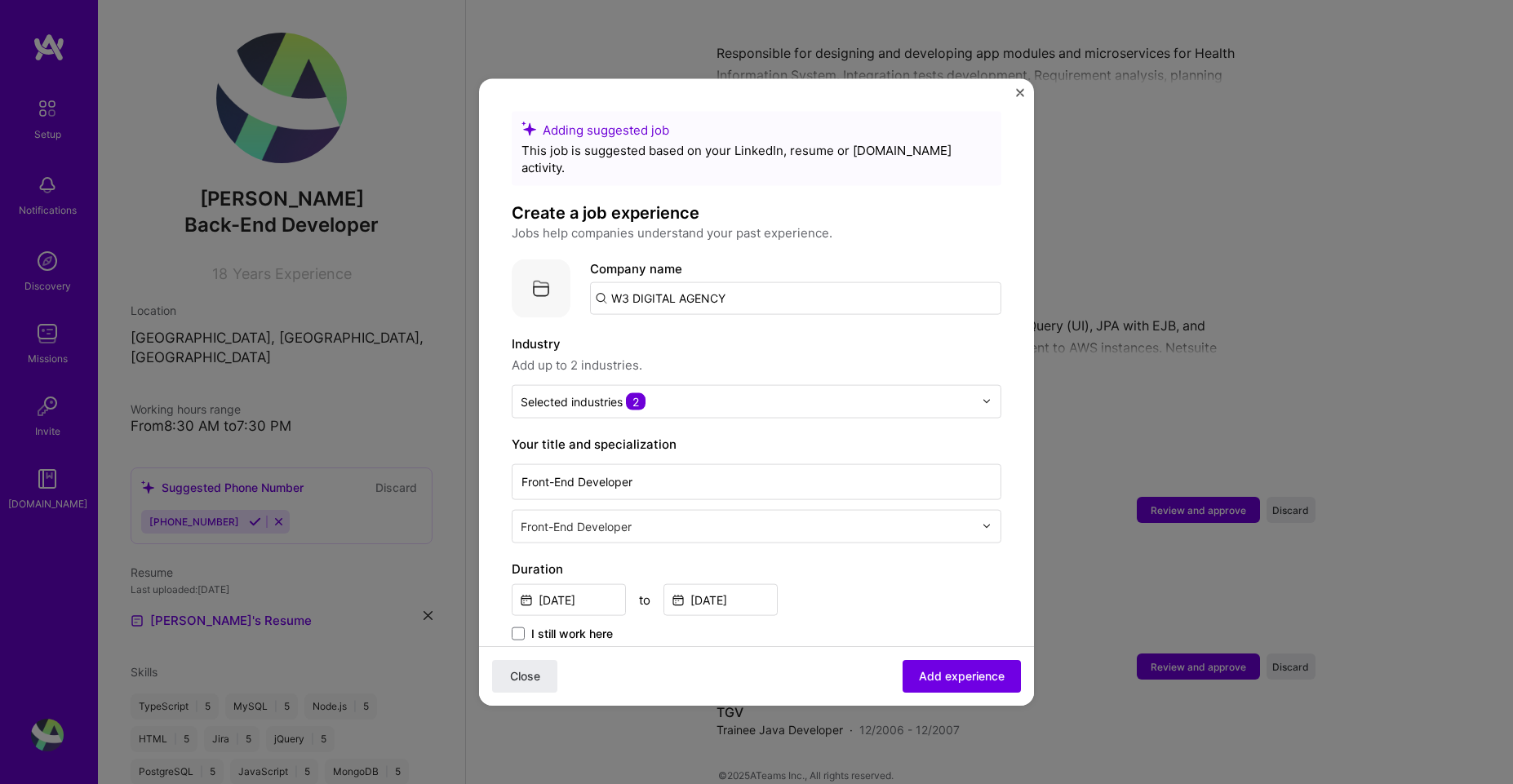
click at [708, 283] on input "W3 DIGITAL AGENCY" at bounding box center [796, 297] width 411 height 32
click at [708, 281] on input "W3 DIGITAL AGENCY" at bounding box center [796, 297] width 411 height 32
click at [704, 281] on input "W3 DIGITAL AGENCY" at bounding box center [796, 297] width 411 height 32
click at [767, 281] on input "W3 DIGITAL AGENCY" at bounding box center [796, 297] width 411 height 32
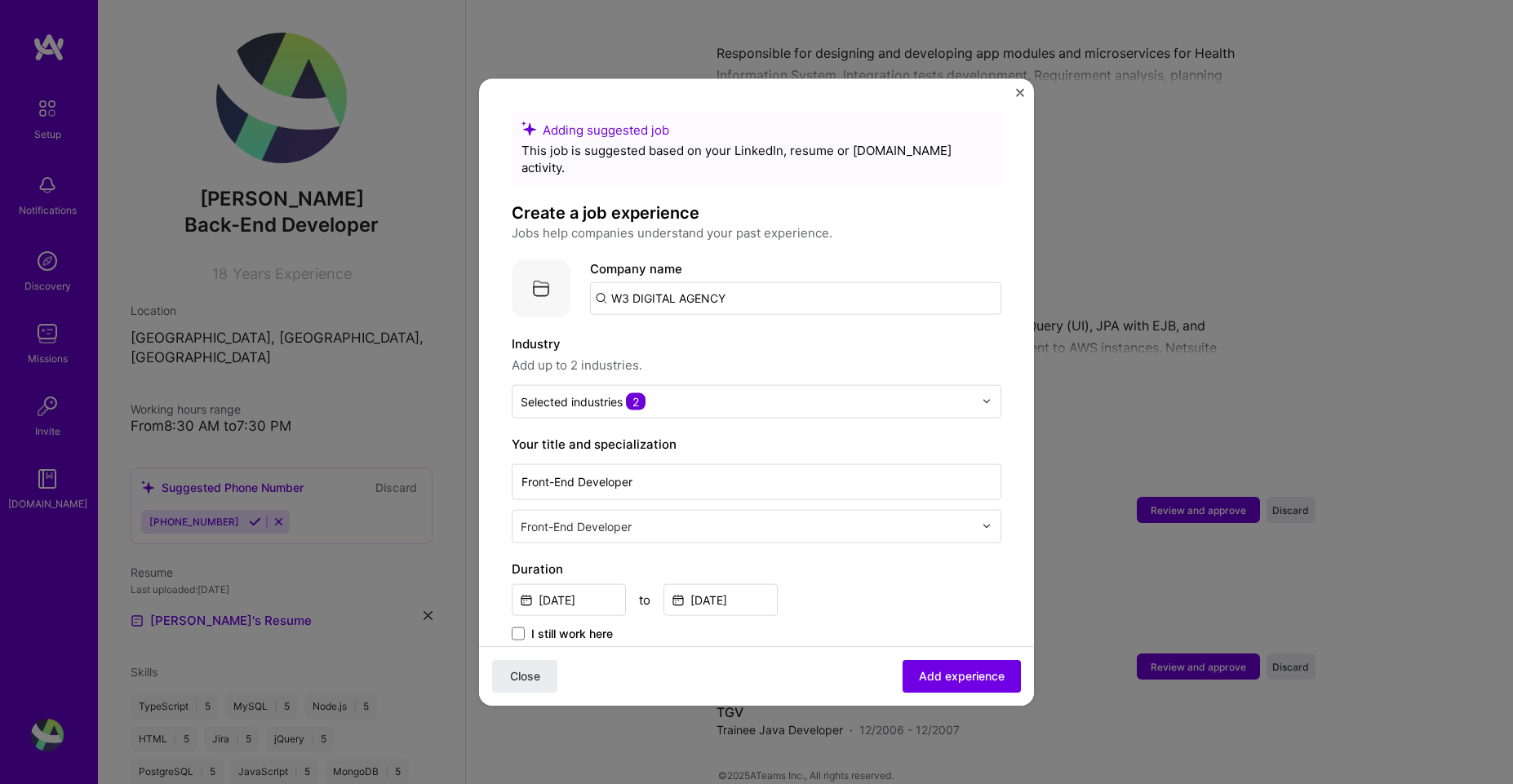
click at [766, 281] on input "W3 DIGITAL AGENCY" at bounding box center [796, 297] width 411 height 32
drag, startPoint x: 766, startPoint y: 281, endPoint x: 539, endPoint y: 241, distance: 230.5
click at [539, 259] on div "Company logo Company name W3 DIGITAL AGENCY" at bounding box center [756, 288] width 490 height 59
click at [758, 355] on span "Add up to 2 industries." at bounding box center [756, 365] width 490 height 20
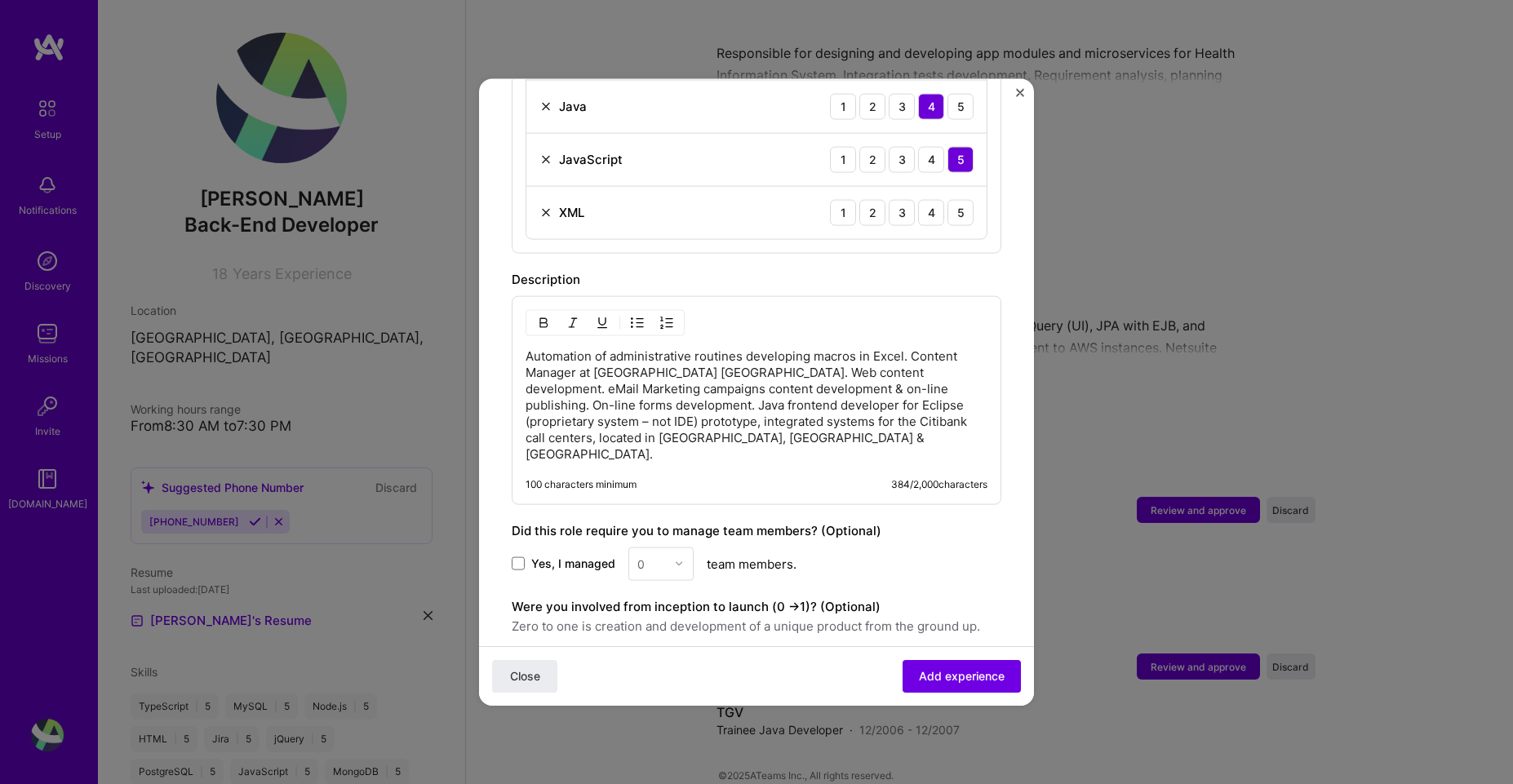
scroll to position [964, 0]
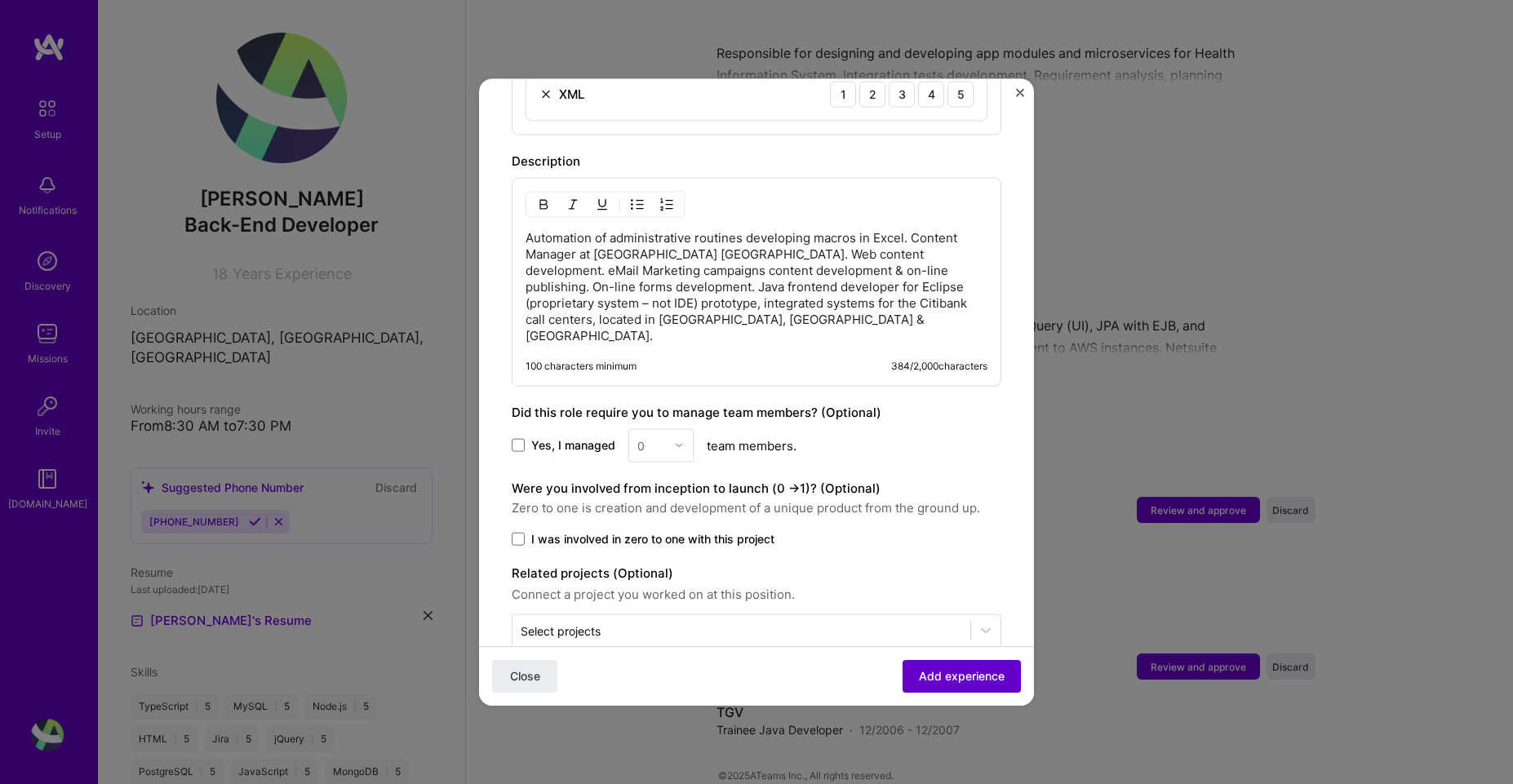
click at [924, 669] on span "Add experience" at bounding box center [961, 676] width 86 height 17
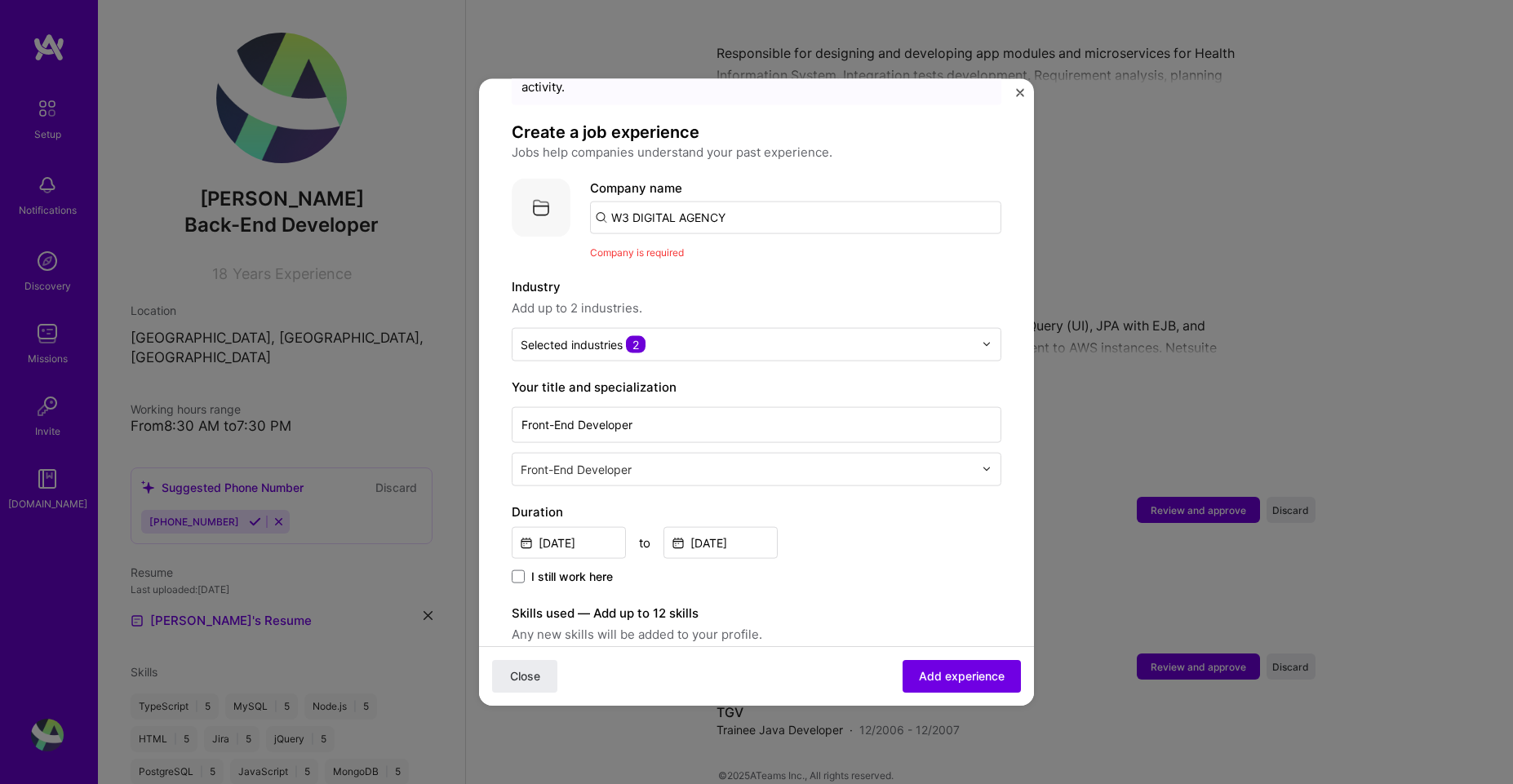
scroll to position [0, 0]
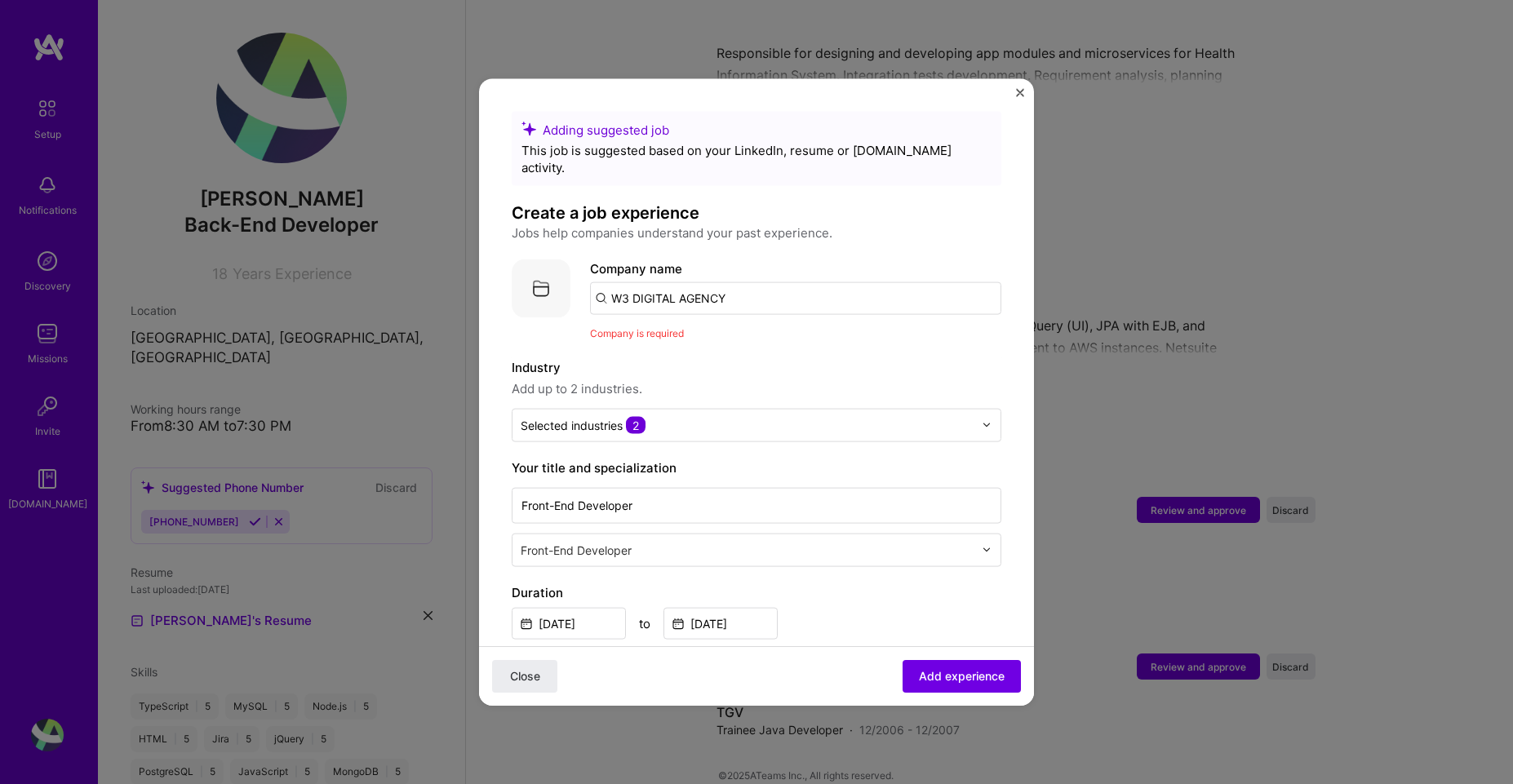
drag, startPoint x: 750, startPoint y: 271, endPoint x: 884, endPoint y: 299, distance: 136.9
click at [884, 299] on div "Company name W3 DIGITAL AGENCY Company is required" at bounding box center [796, 300] width 411 height 83
paste input "W3 DIGITAL AGENCY"
type input "W3 DIGITAL AGENCY"
click at [741, 329] on div "W3 DIGITAL AGENCY" at bounding box center [750, 342] width 137 height 29
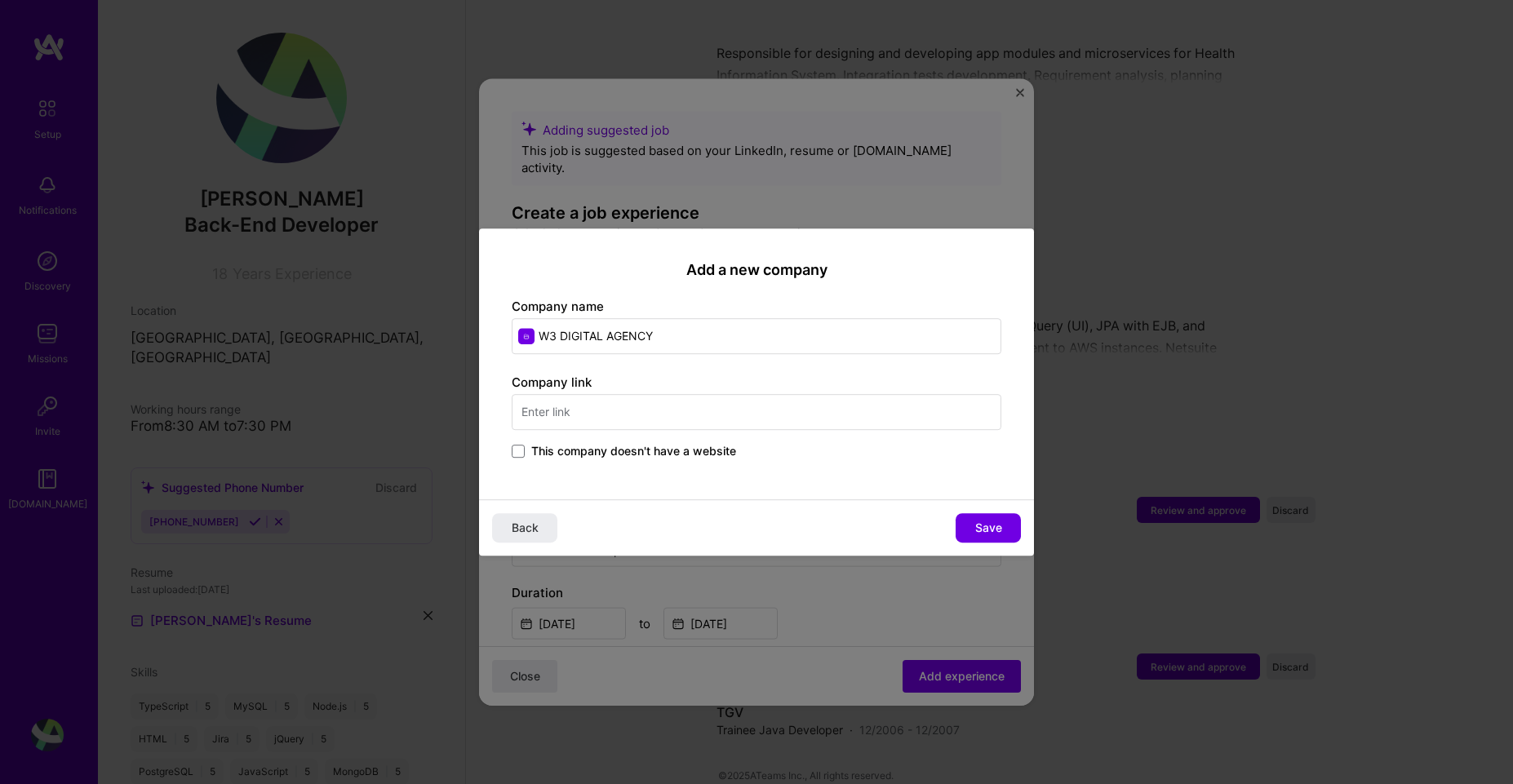
click at [637, 416] on input "text" at bounding box center [756, 412] width 490 height 36
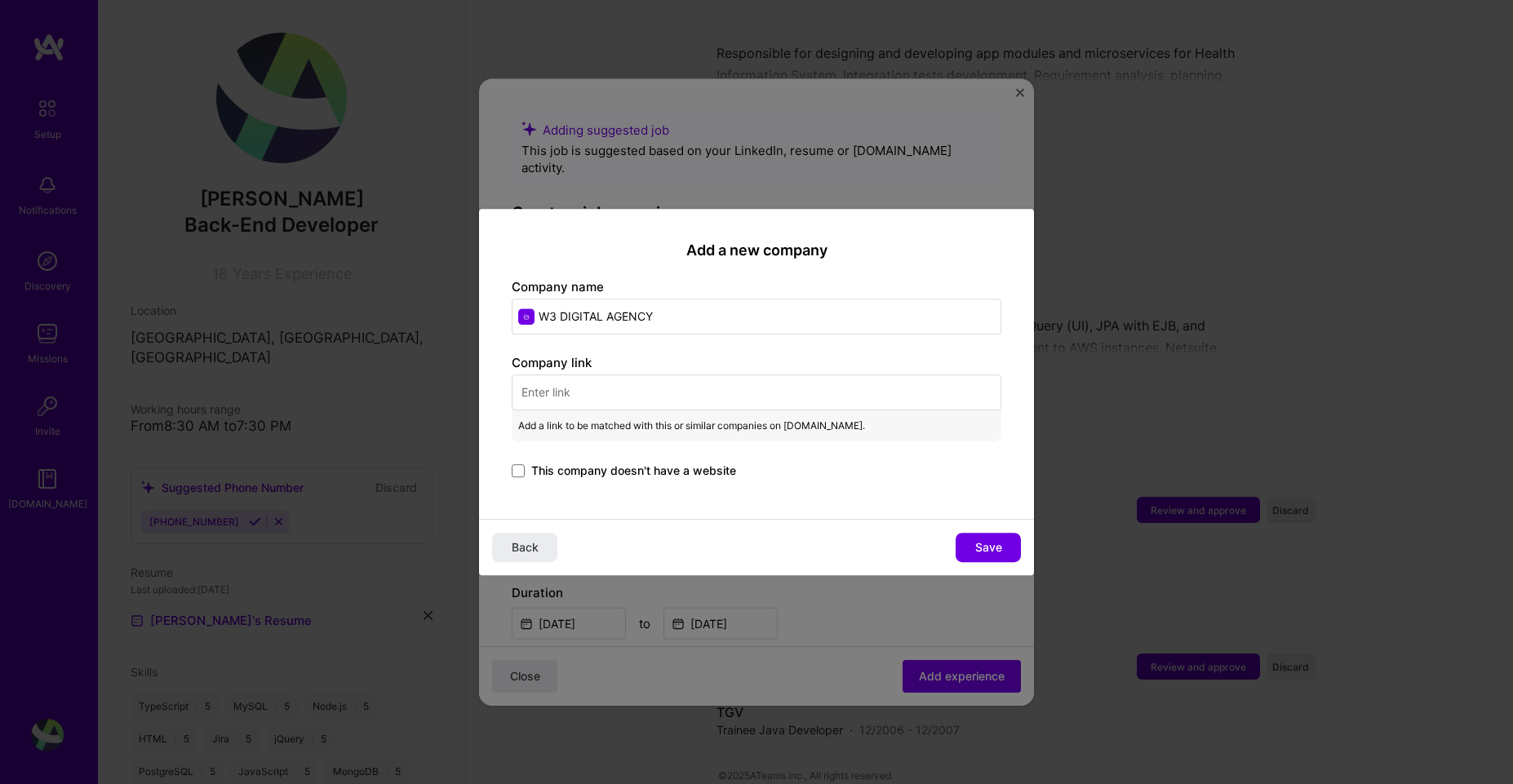
paste input "W3 DIGITAL AGENCY"
type input "W3 DIGITAL AGENCY"
click at [664, 419] on span "Add a link to be matched with this or similar companies on A.Team." at bounding box center [692, 426] width 347 height 18
click at [650, 386] on input "text" at bounding box center [756, 392] width 490 height 36
paste input "https://www.linkedin.com/company/w3digitalagency"
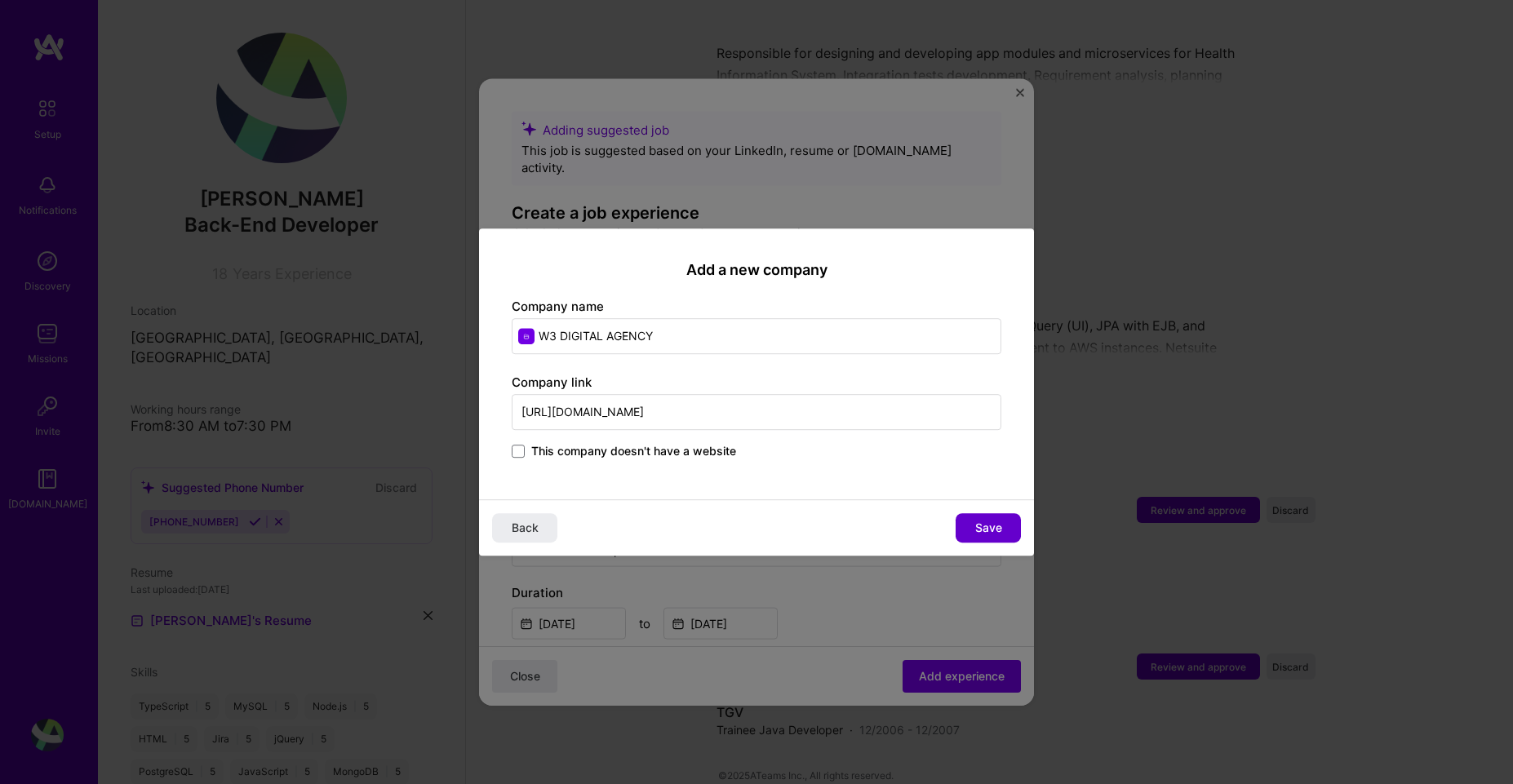
type input "https://www.linkedin.com/company/w3digitalagency"
click at [972, 523] on button "Save" at bounding box center [989, 528] width 65 height 30
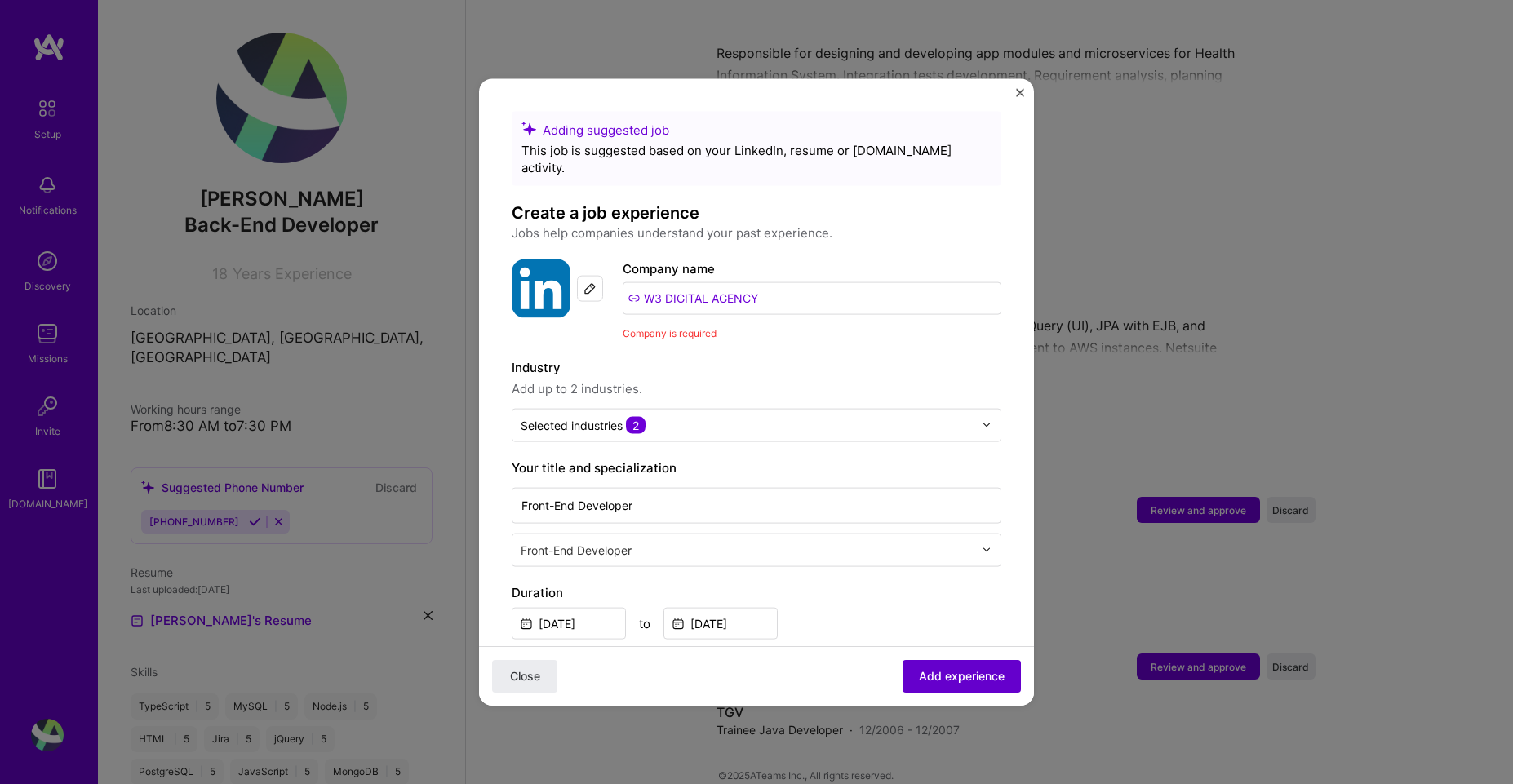
click at [950, 676] on span "Add experience" at bounding box center [961, 676] width 86 height 17
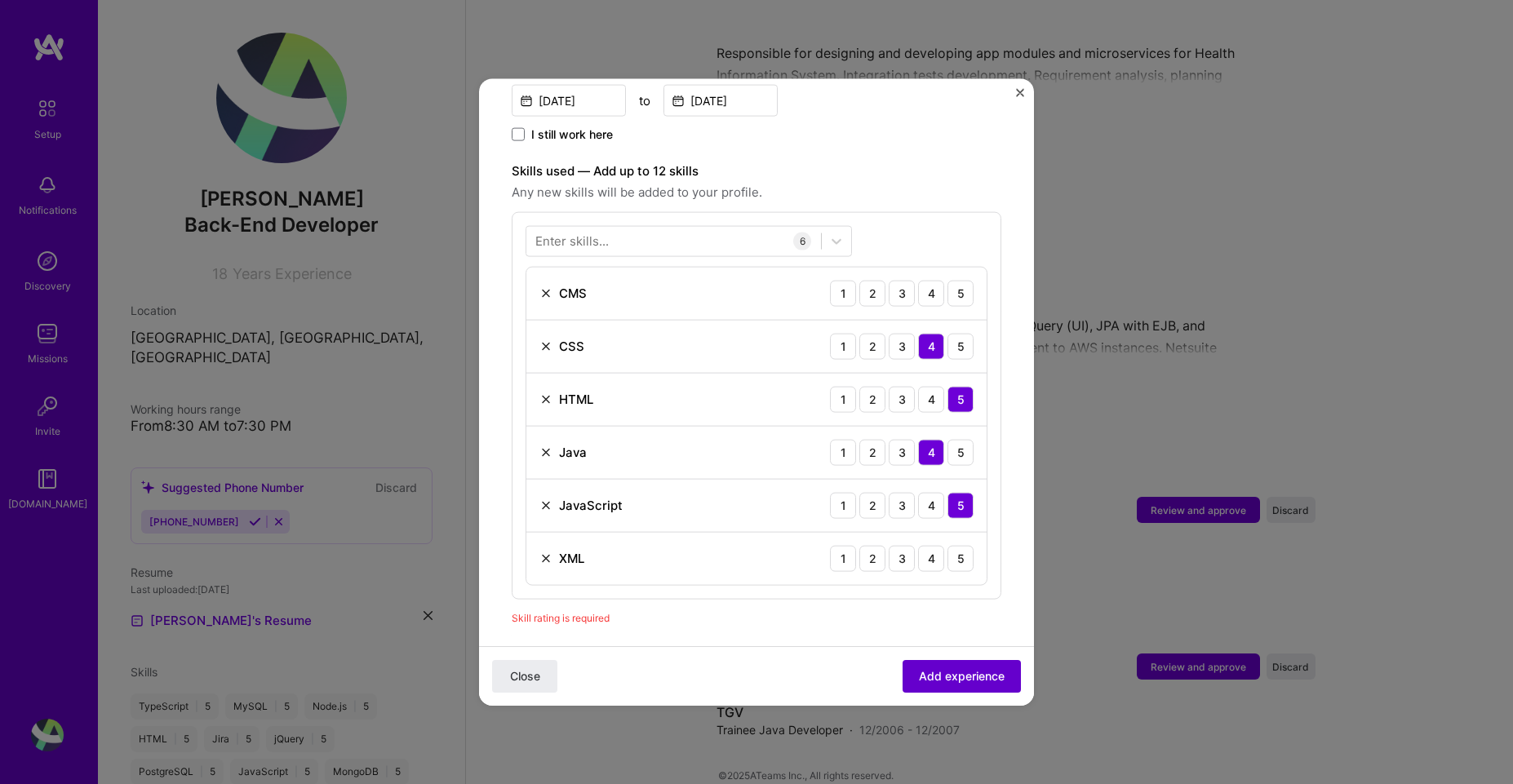
scroll to position [565, 0]
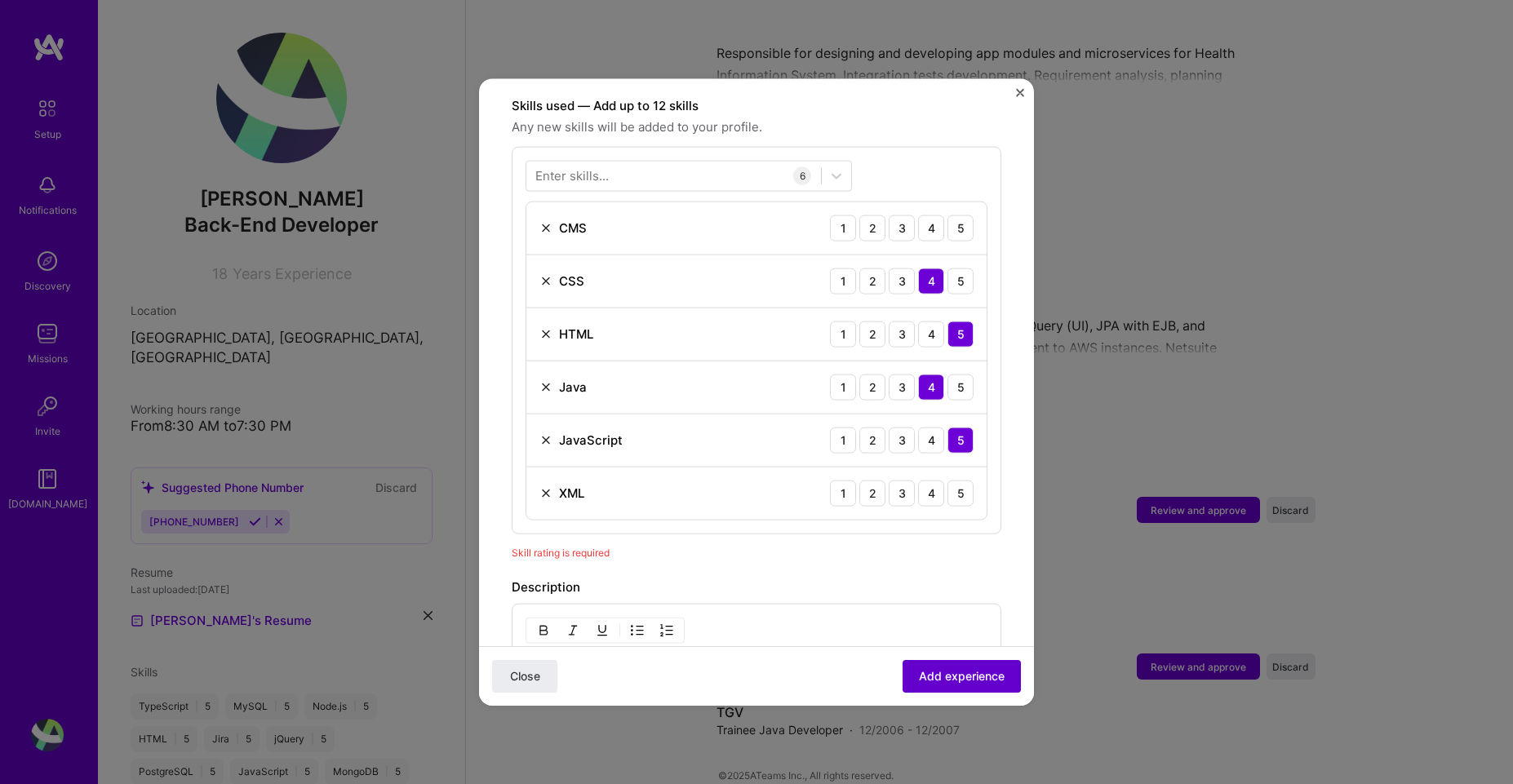
click at [949, 673] on span "Add experience" at bounding box center [961, 676] width 86 height 17
click at [922, 482] on div "4" at bounding box center [931, 493] width 27 height 27
click at [947, 214] on div "5" at bounding box center [960, 227] width 27 height 27
click at [923, 679] on span "Add experience" at bounding box center [961, 676] width 86 height 17
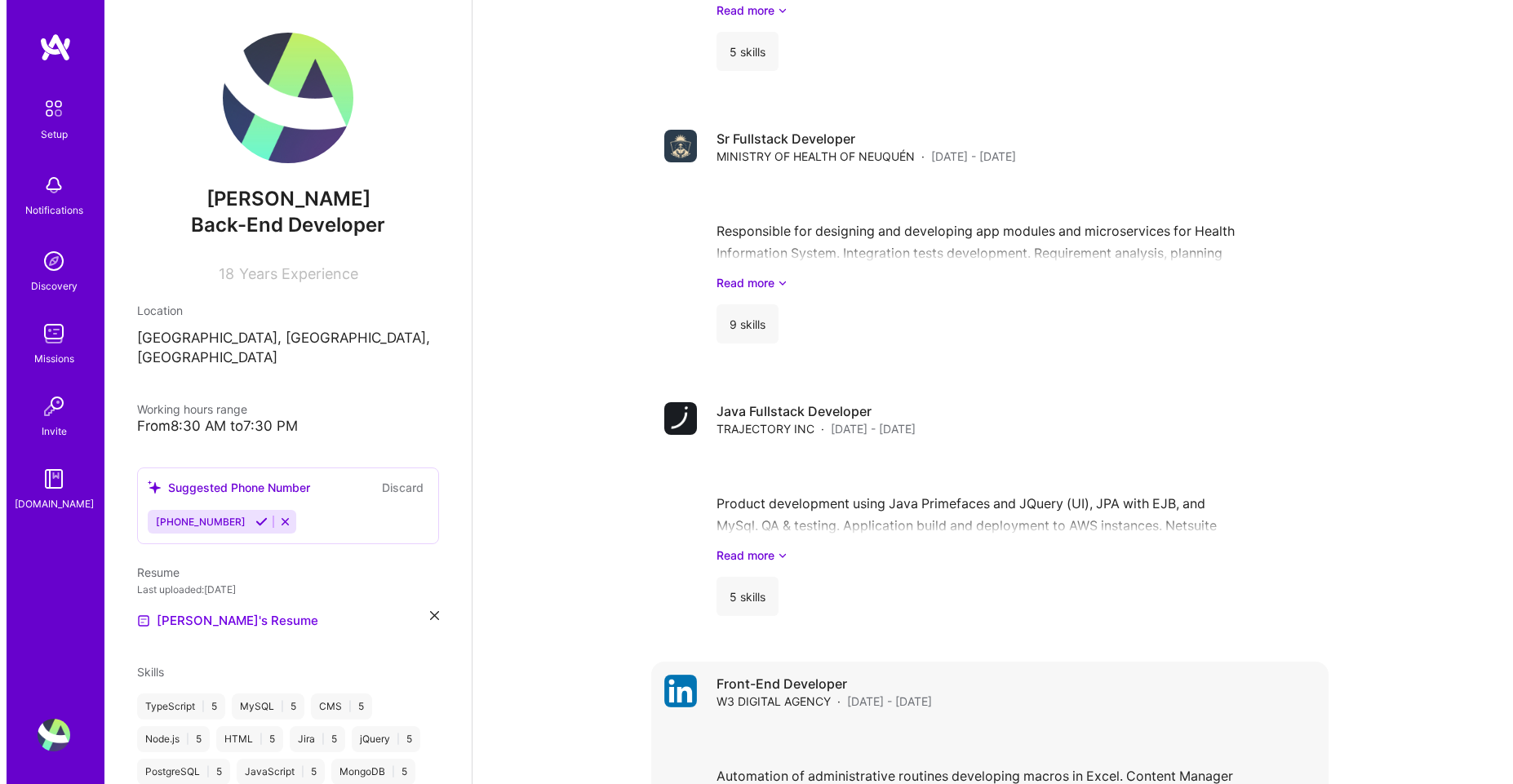
scroll to position [2172, 0]
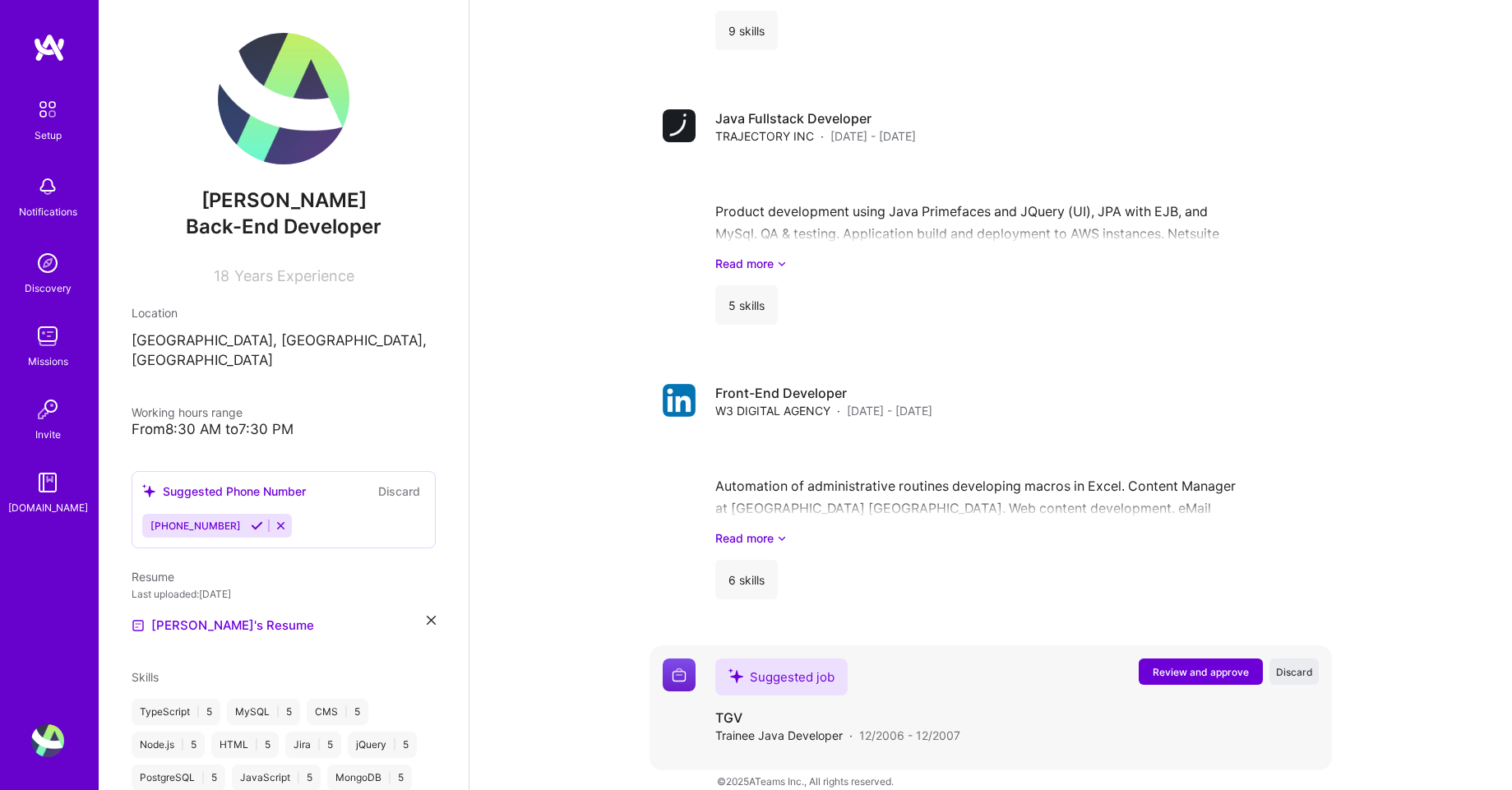
click at [1193, 660] on button "Review and approve" at bounding box center [1200, 672] width 124 height 27
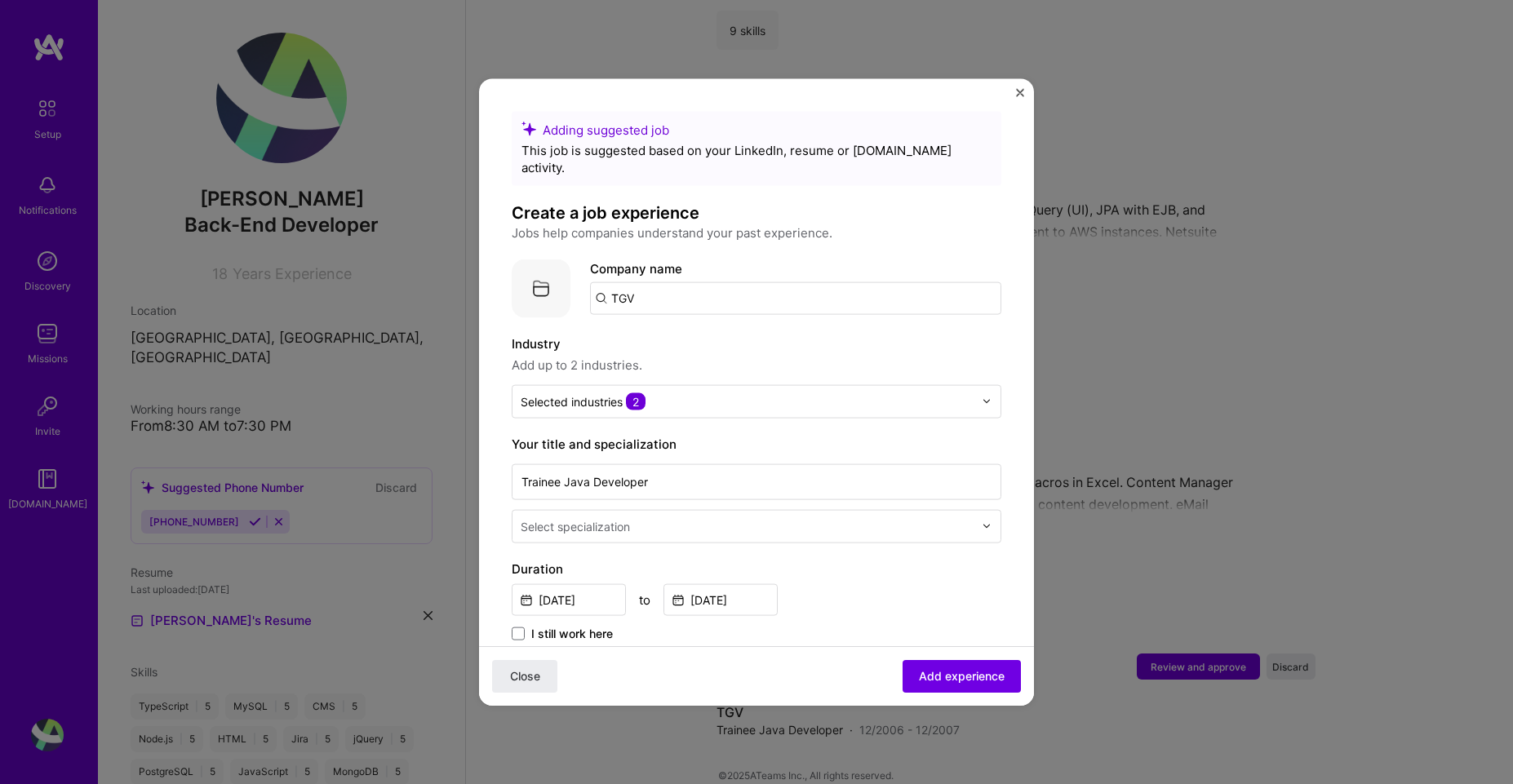
drag, startPoint x: 844, startPoint y: 259, endPoint x: 824, endPoint y: 294, distance: 40.3
click at [839, 270] on div "Company name TGV" at bounding box center [796, 286] width 411 height 55
click at [820, 281] on input "TGV" at bounding box center [796, 297] width 411 height 32
paste input "TGV"
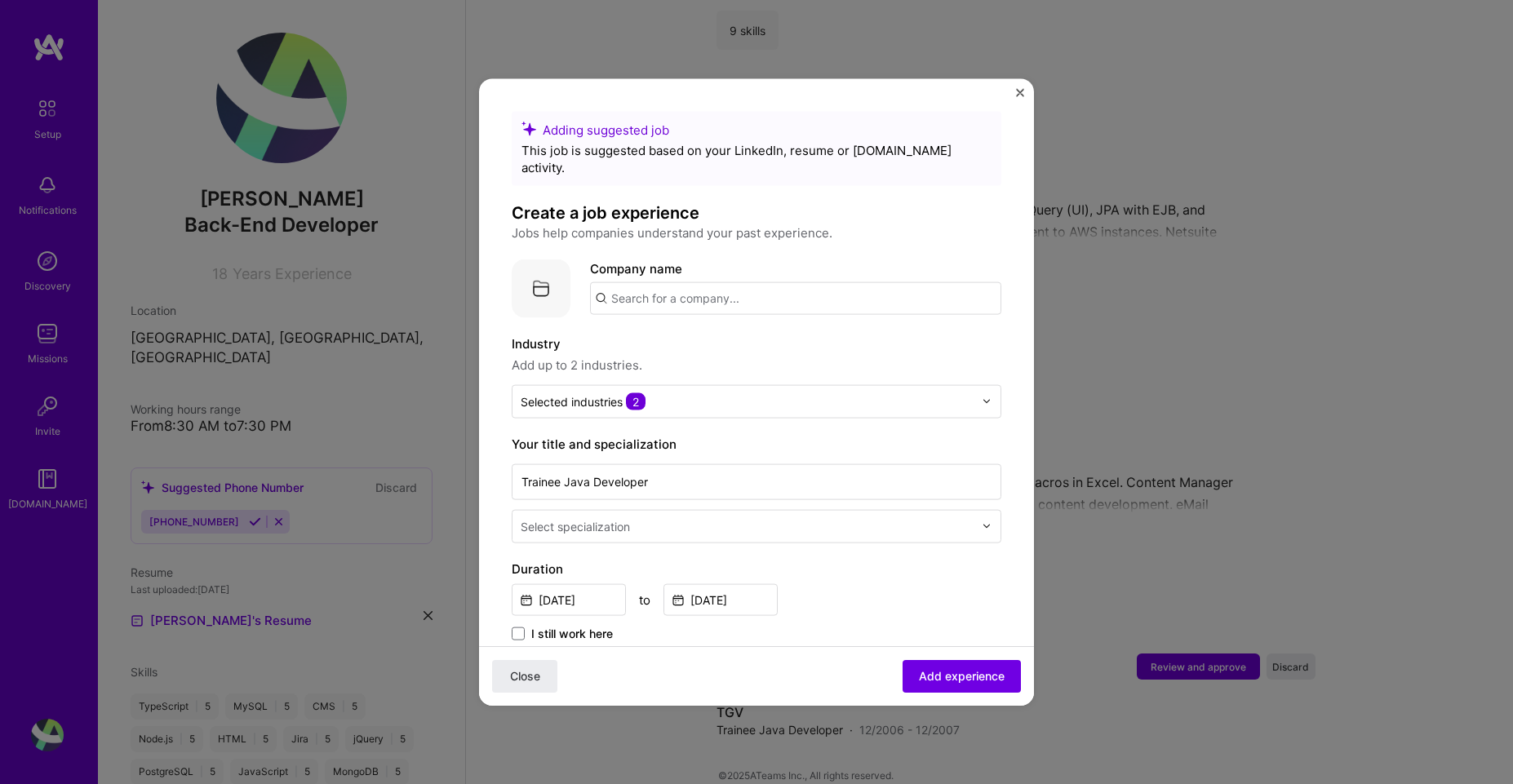
type input "TGV"
click at [699, 329] on div "TGV" at bounding box center [700, 342] width 38 height 29
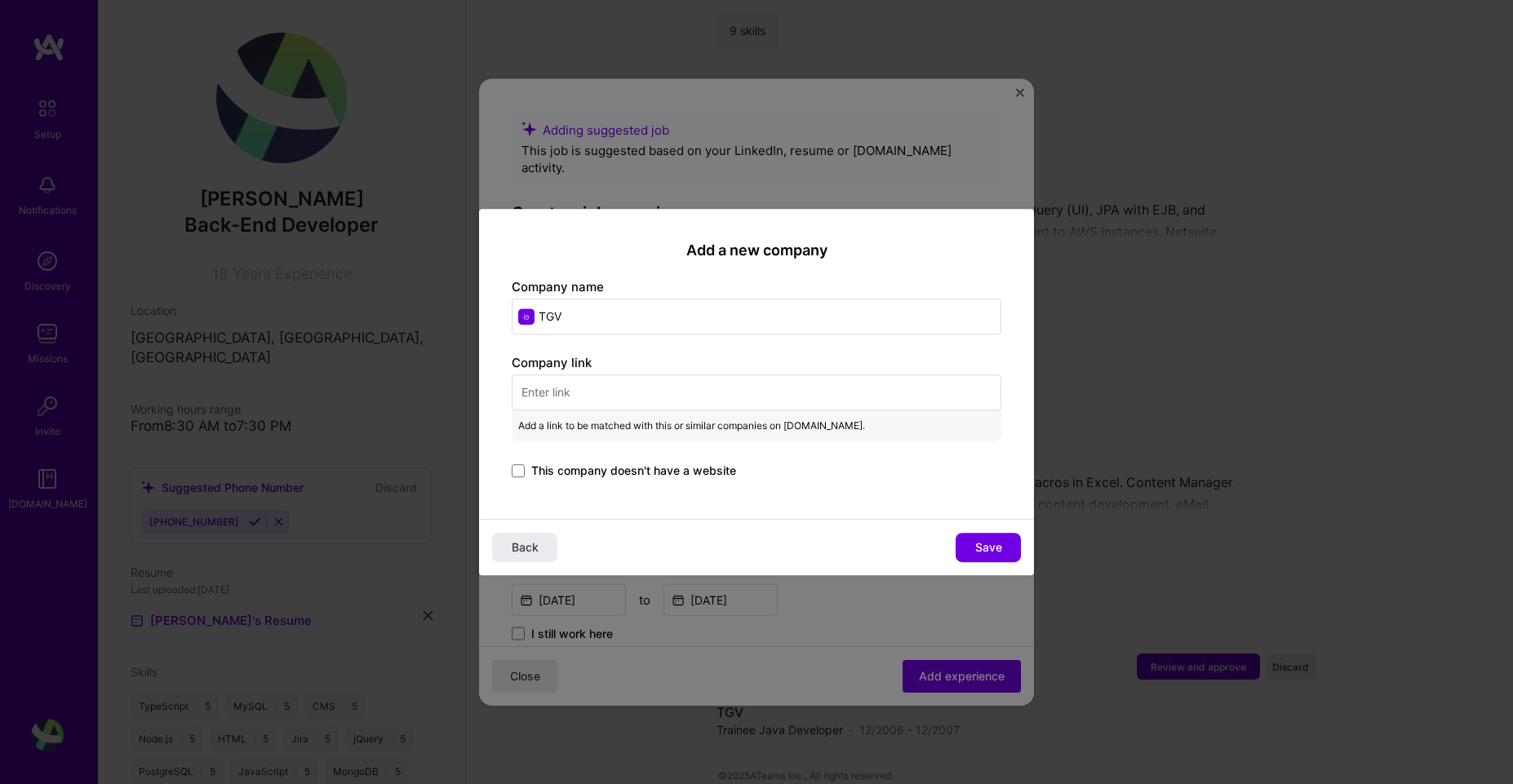
click at [617, 395] on input "text" at bounding box center [756, 392] width 490 height 36
paste input "https://tgv.com.ar/en/tgv-excellence-in-it-solutions/"
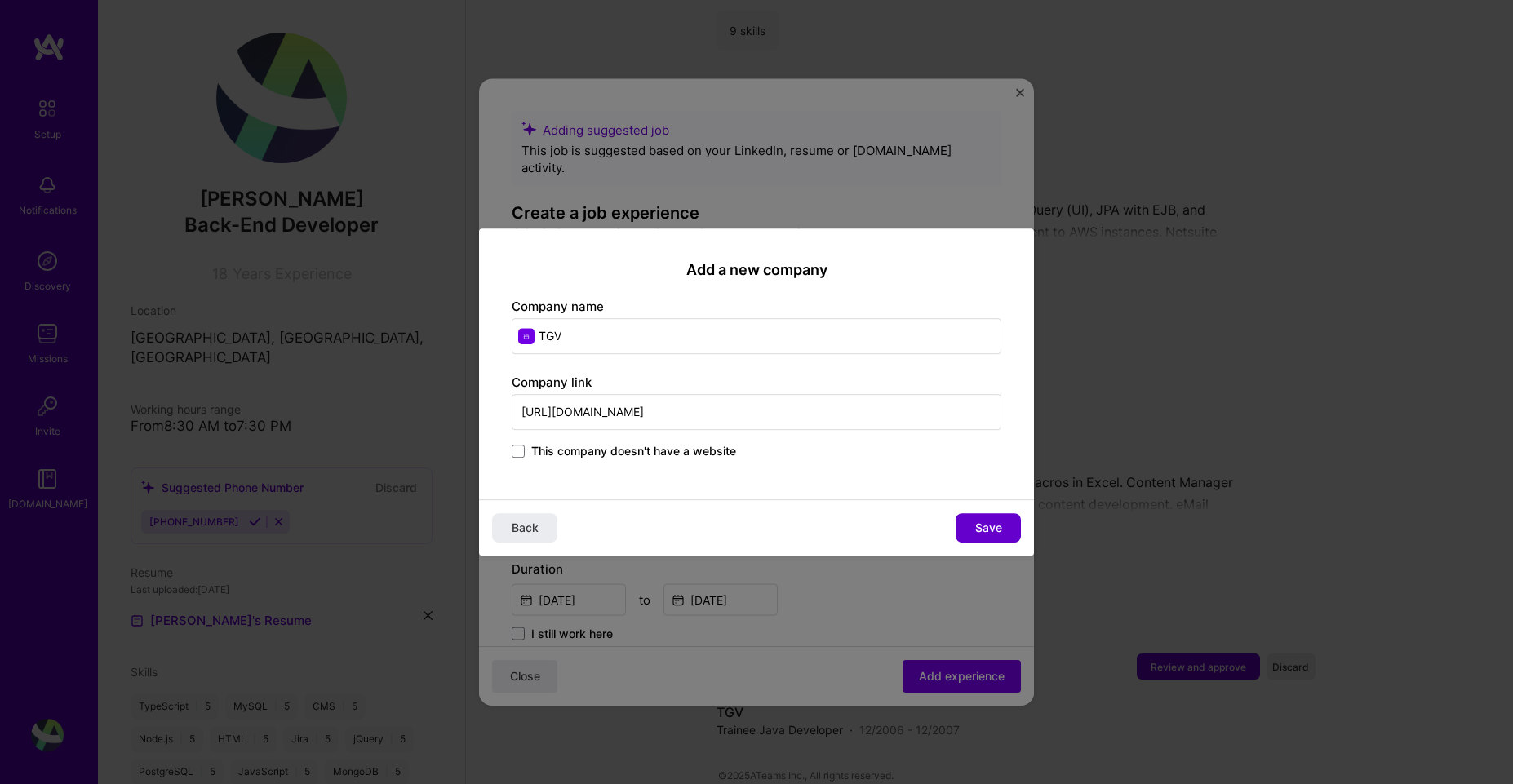
type input "https://tgv.com.ar/en/tgv-excellence-in-it-solutions/"
click at [989, 527] on span "Save" at bounding box center [988, 527] width 27 height 17
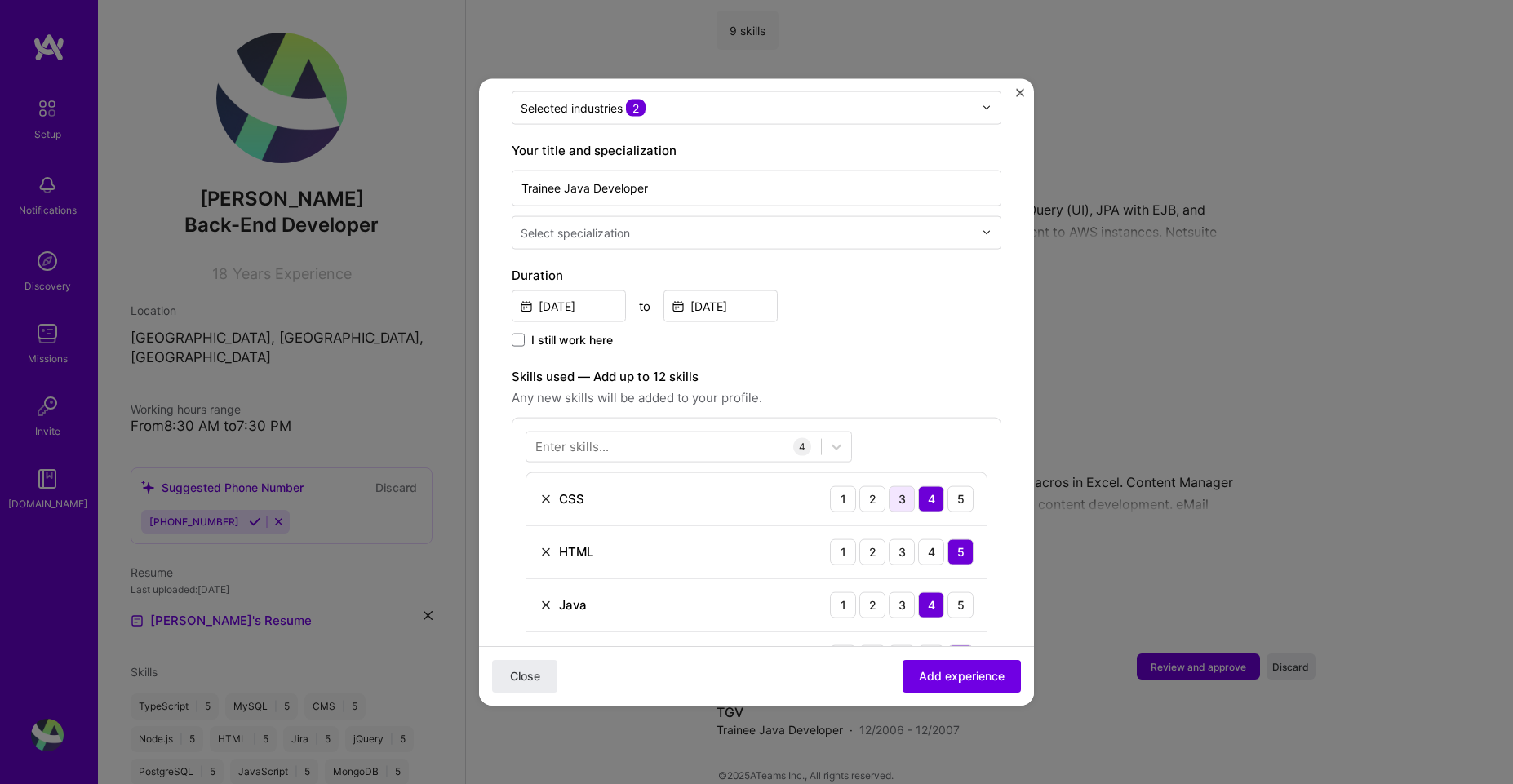
scroll to position [587, 0]
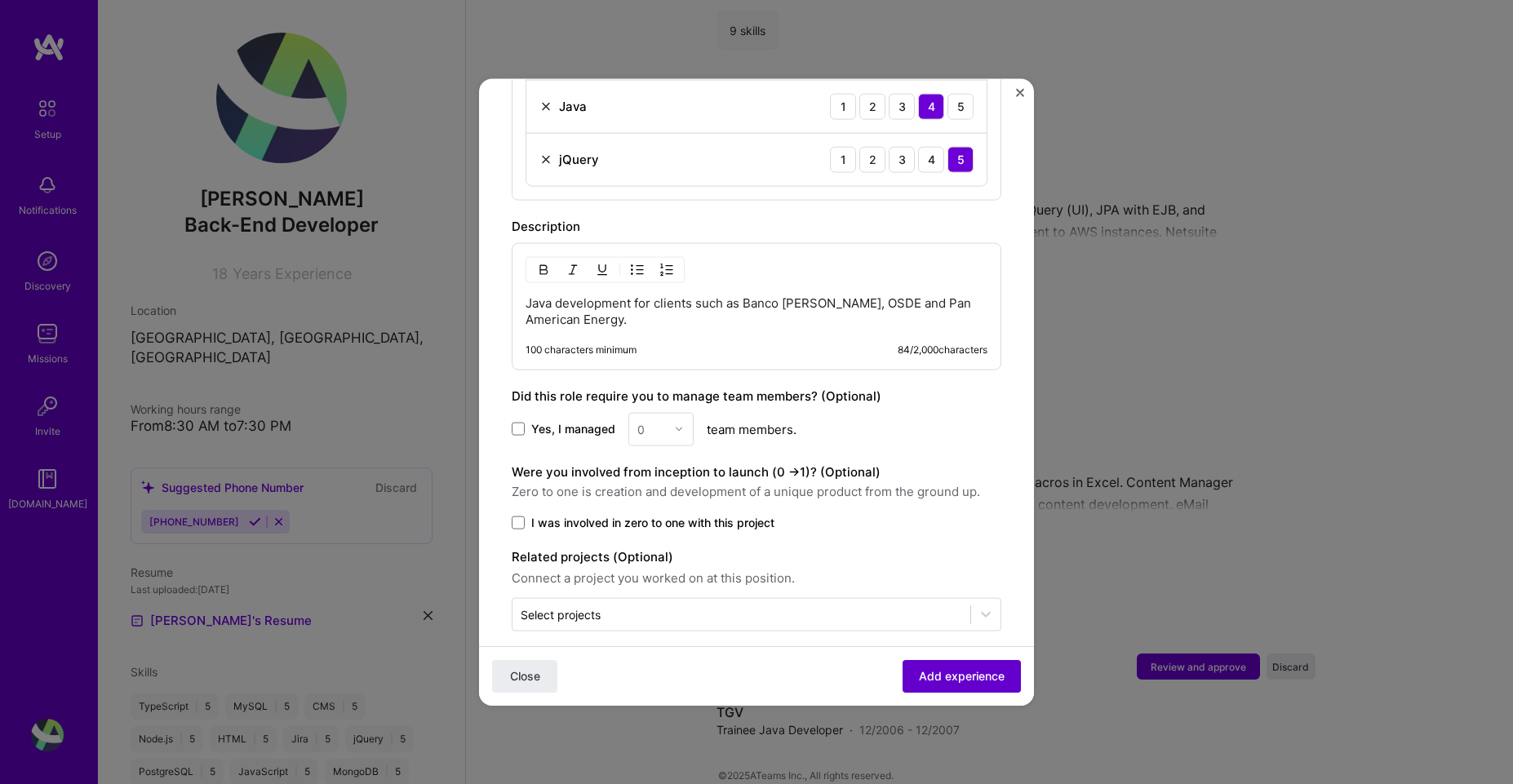
drag, startPoint x: 976, startPoint y: 680, endPoint x: 958, endPoint y: 672, distance: 19.7
click at [975, 680] on span "Add experience" at bounding box center [961, 676] width 86 height 17
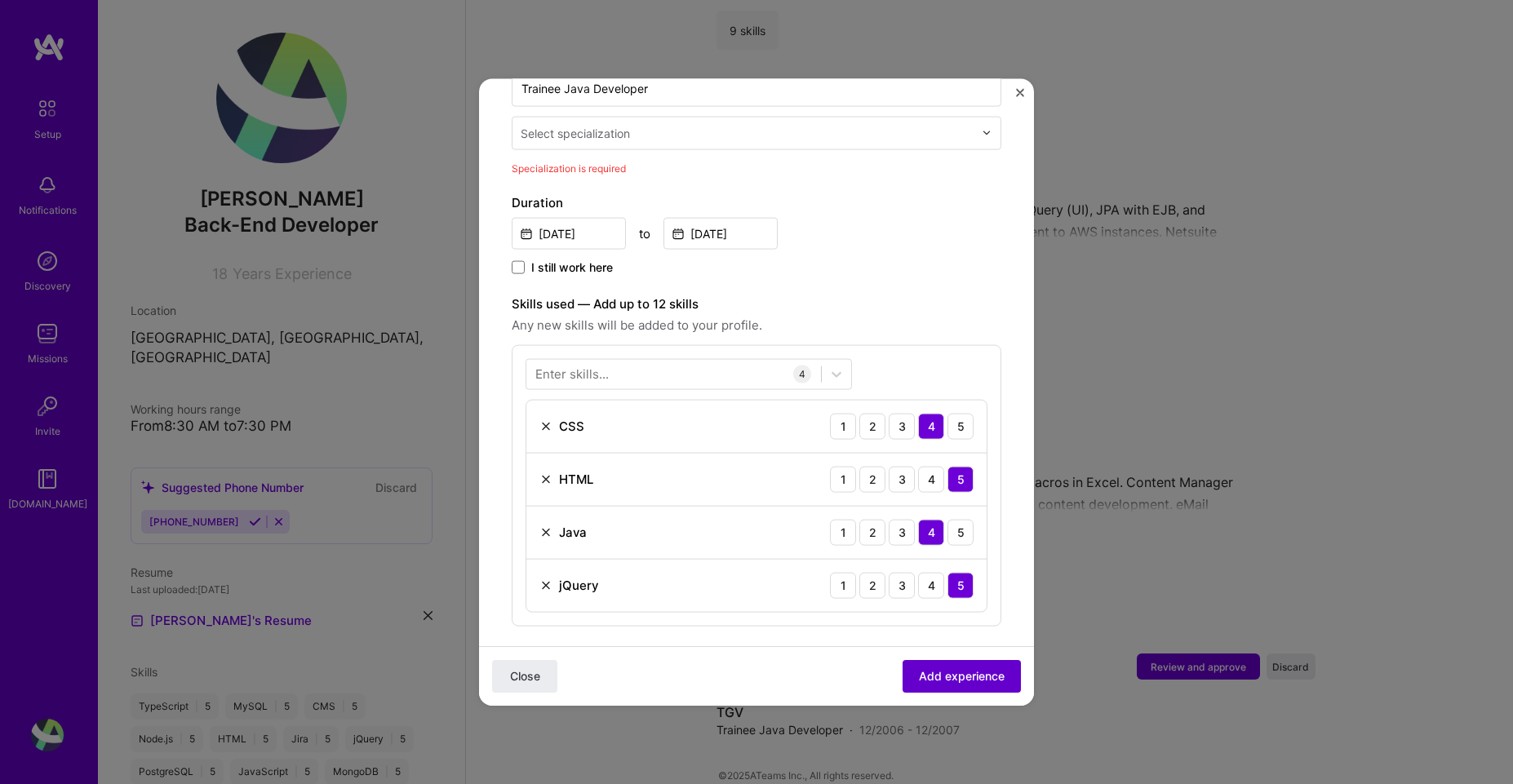
scroll to position [338, 0]
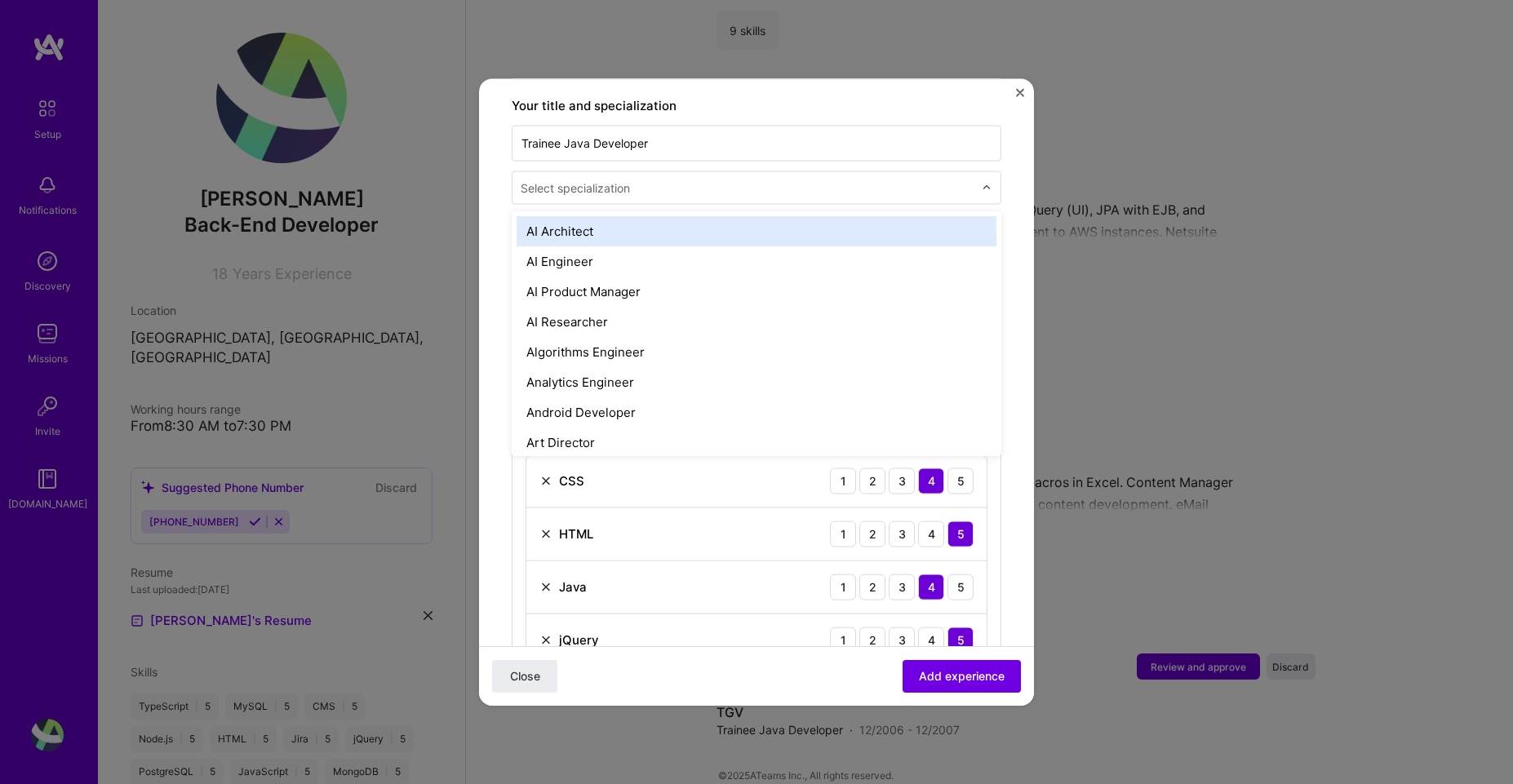
click at [636, 180] on div at bounding box center [749, 187] width 456 height 21
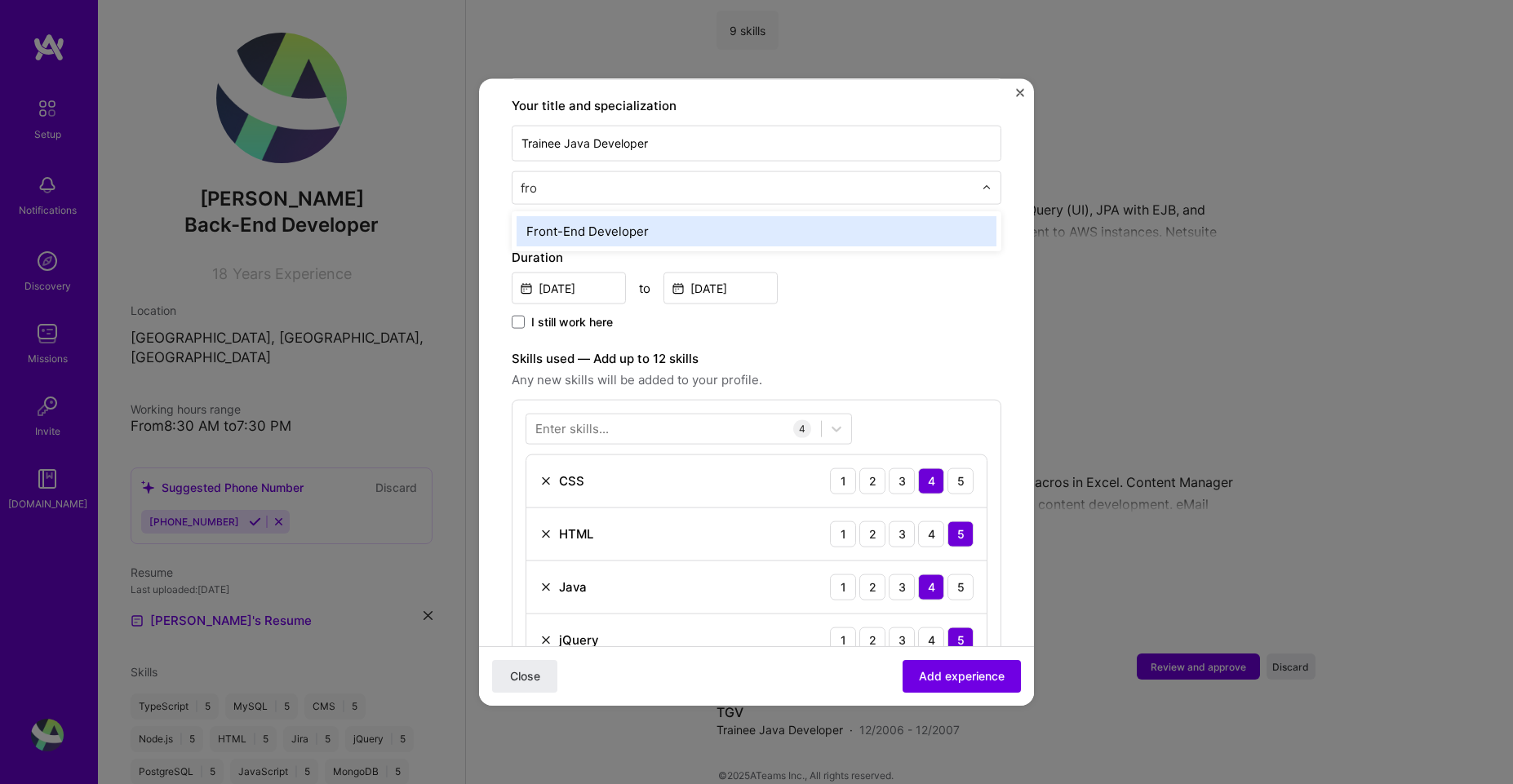
type input "fron"
click at [603, 215] on div "Front-End Developer" at bounding box center [756, 230] width 480 height 30
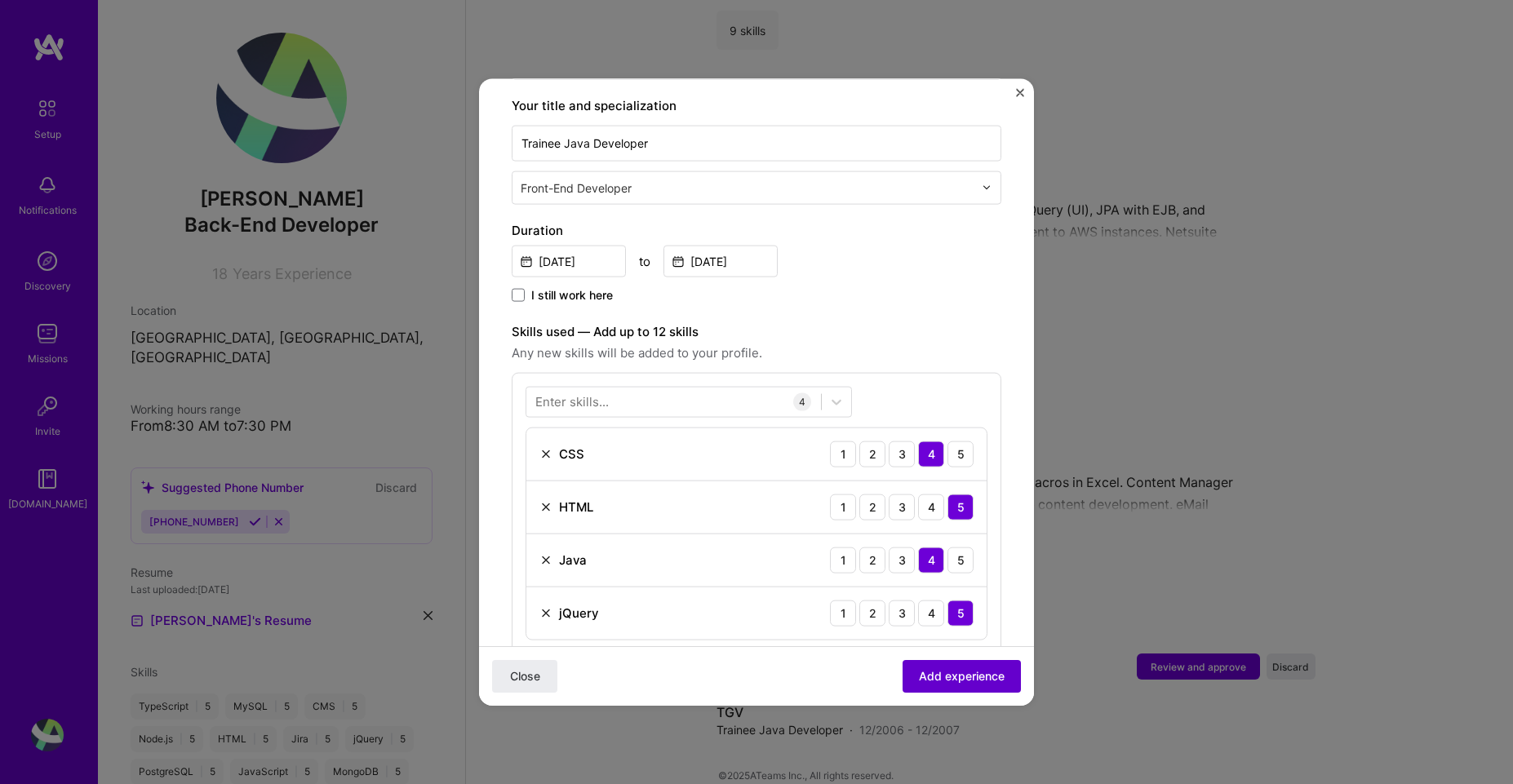
click at [937, 674] on span "Add experience" at bounding box center [961, 676] width 86 height 17
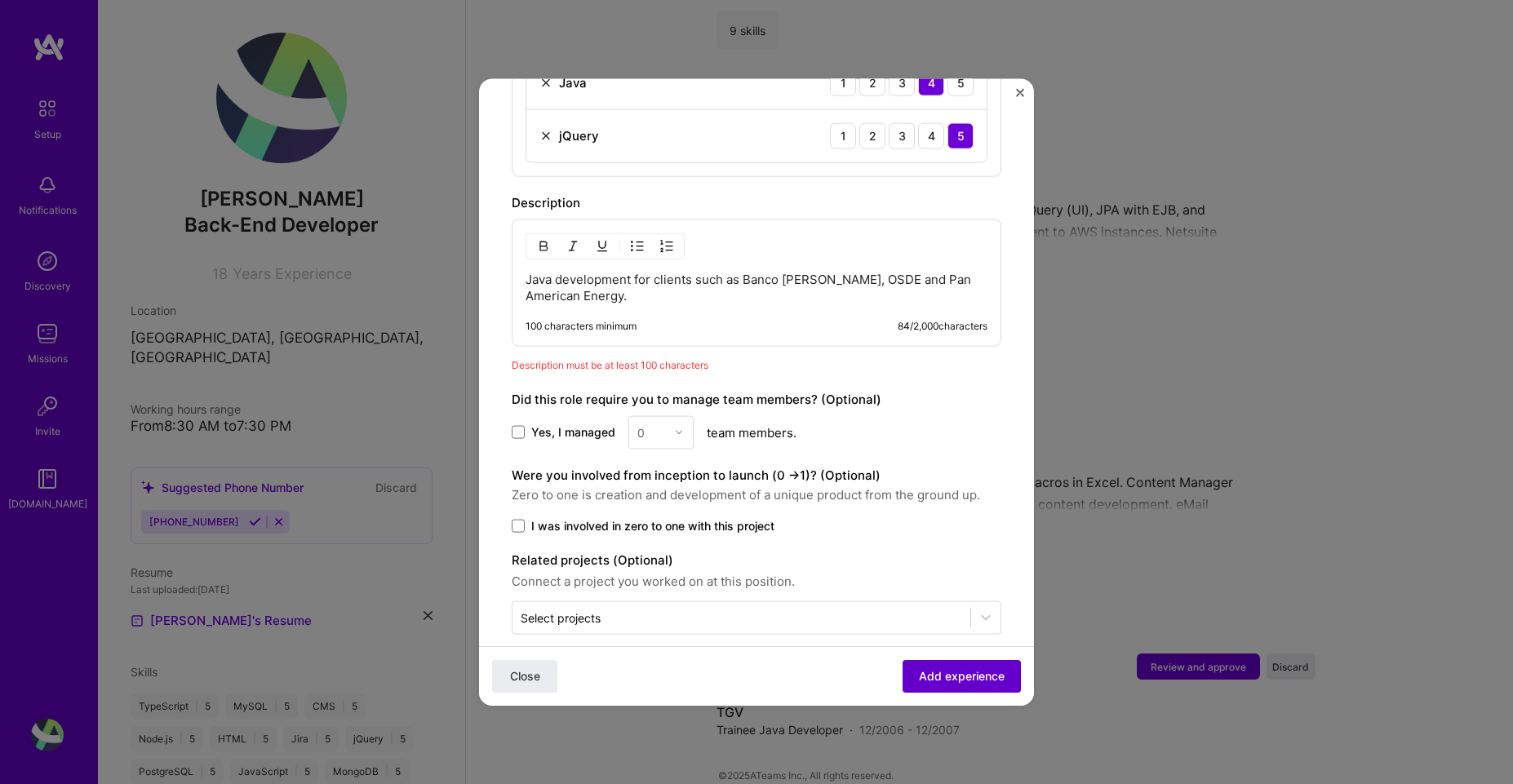
scroll to position [819, 0]
click at [955, 686] on button "Add experience" at bounding box center [962, 676] width 118 height 32
click at [685, 277] on p "Java development for clients such as Banco de Galicia, OSDE and Pan American En…" at bounding box center [756, 283] width 462 height 32
click at [871, 268] on p "Java development for clients such as Banco de Galicia, OSDE and Pan American En…" at bounding box center [756, 283] width 462 height 32
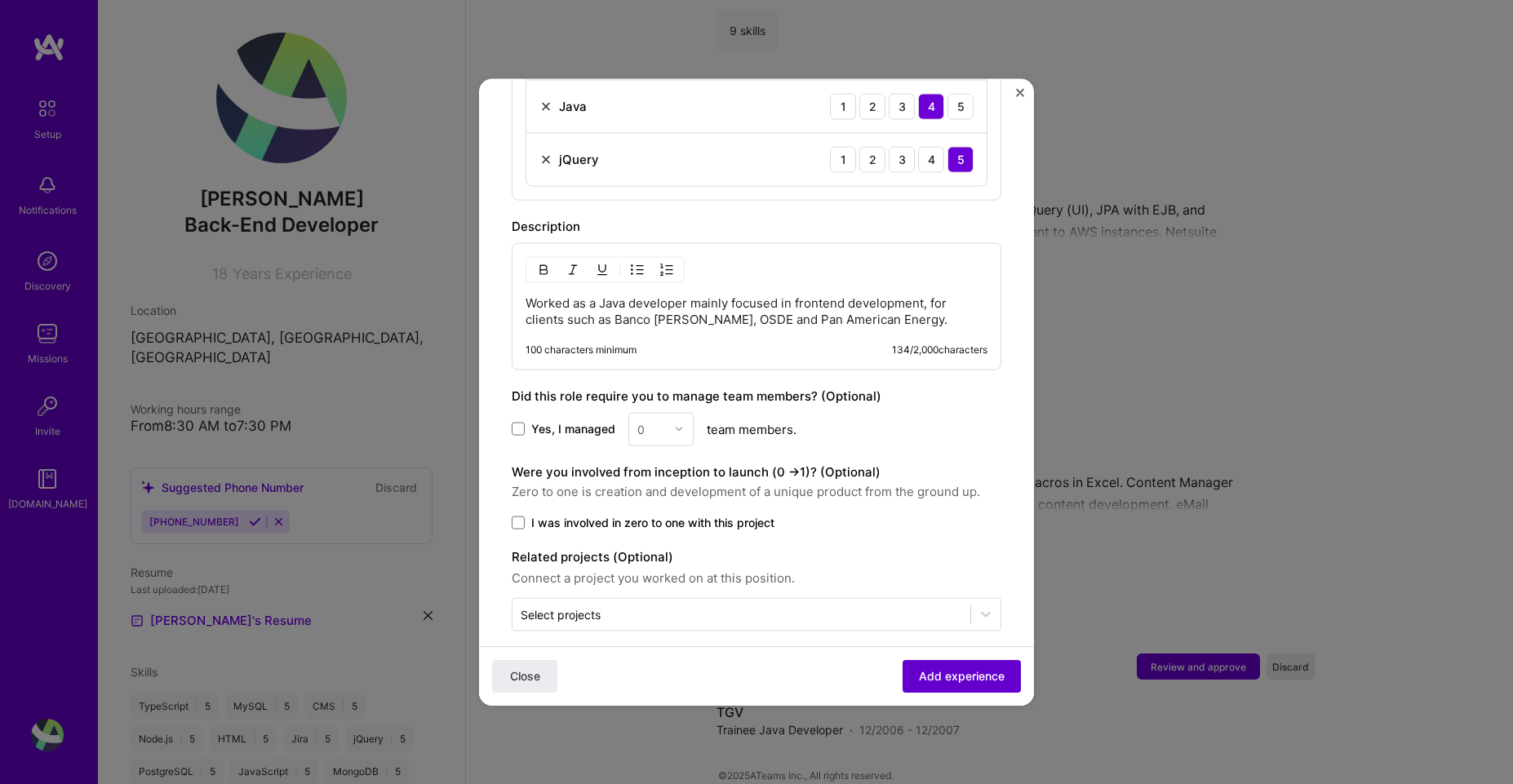
click at [939, 679] on span "Add experience" at bounding box center [961, 676] width 86 height 17
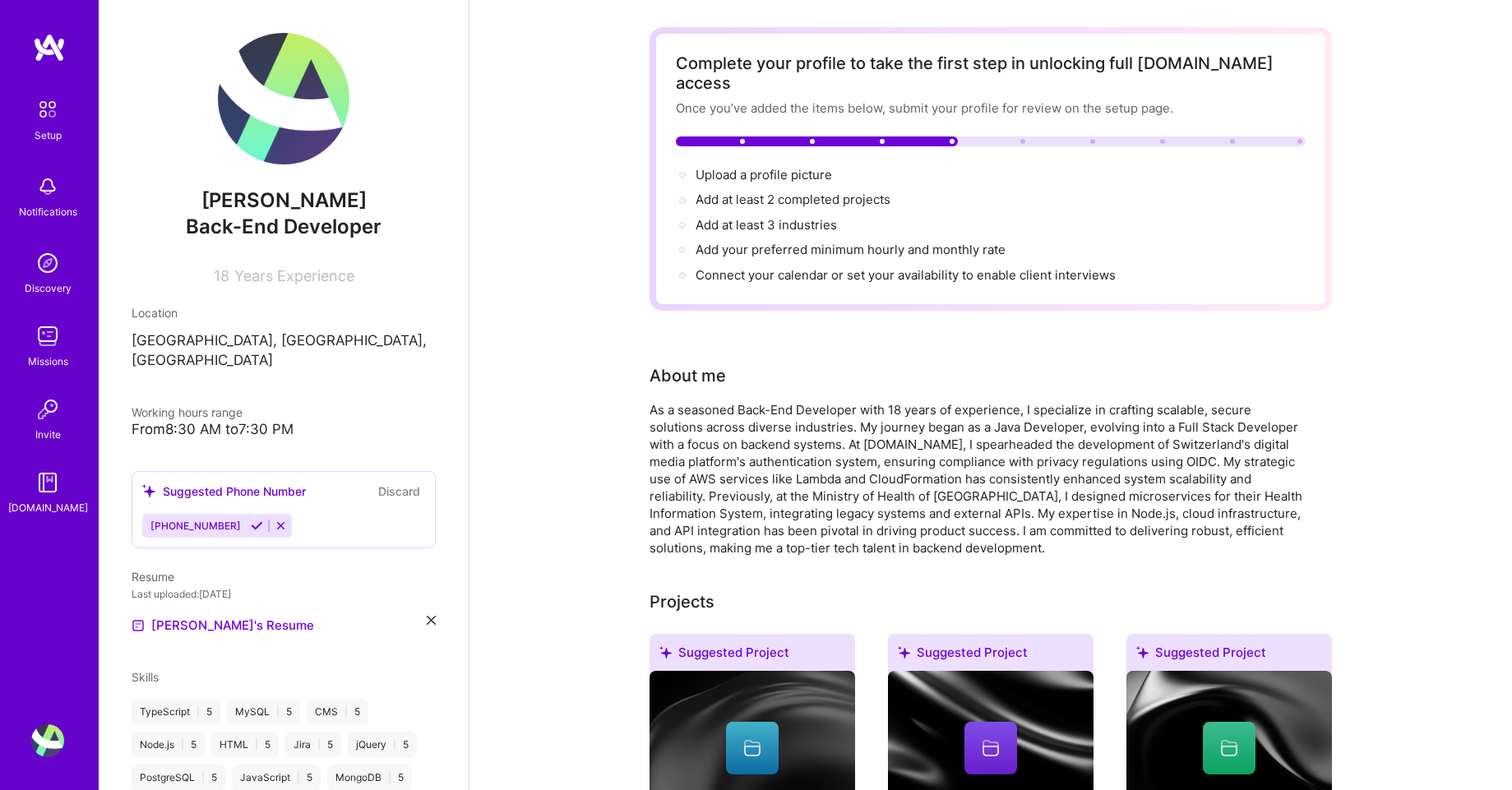
scroll to position [0, 0]
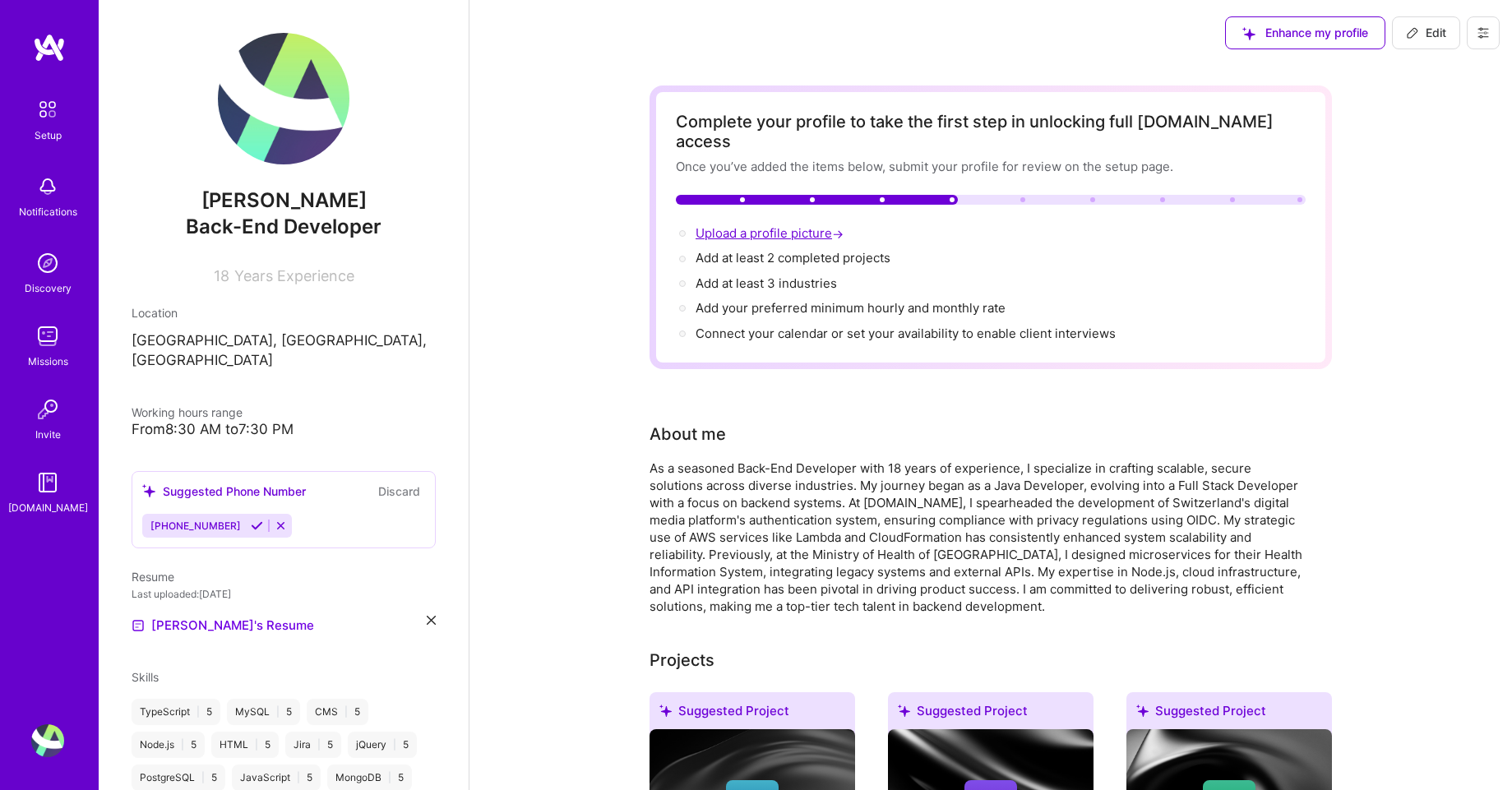
click at [770, 225] on span "Upload a profile picture →" at bounding box center [771, 233] width 152 height 16
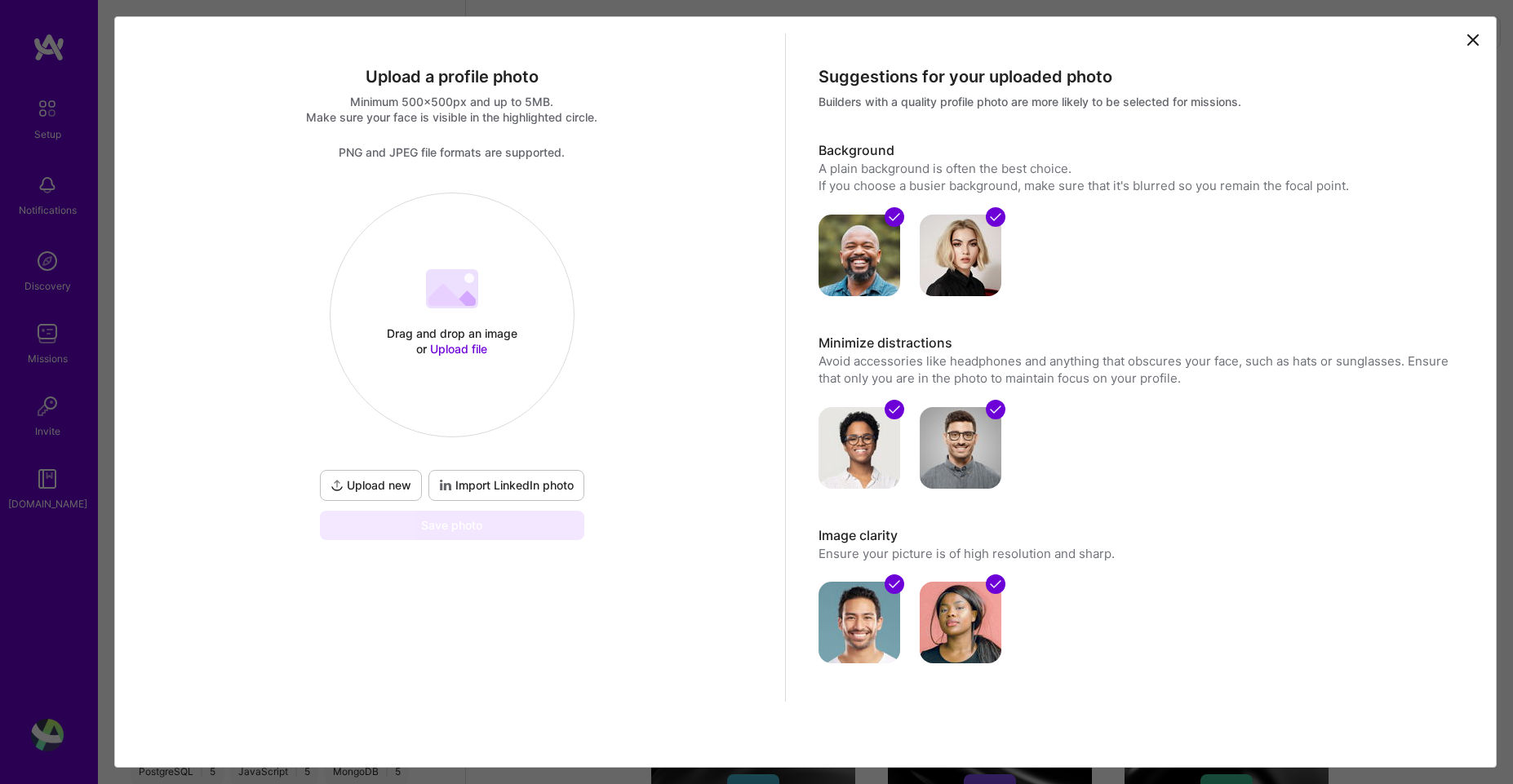
click at [430, 270] on 202 at bounding box center [452, 289] width 52 height 39
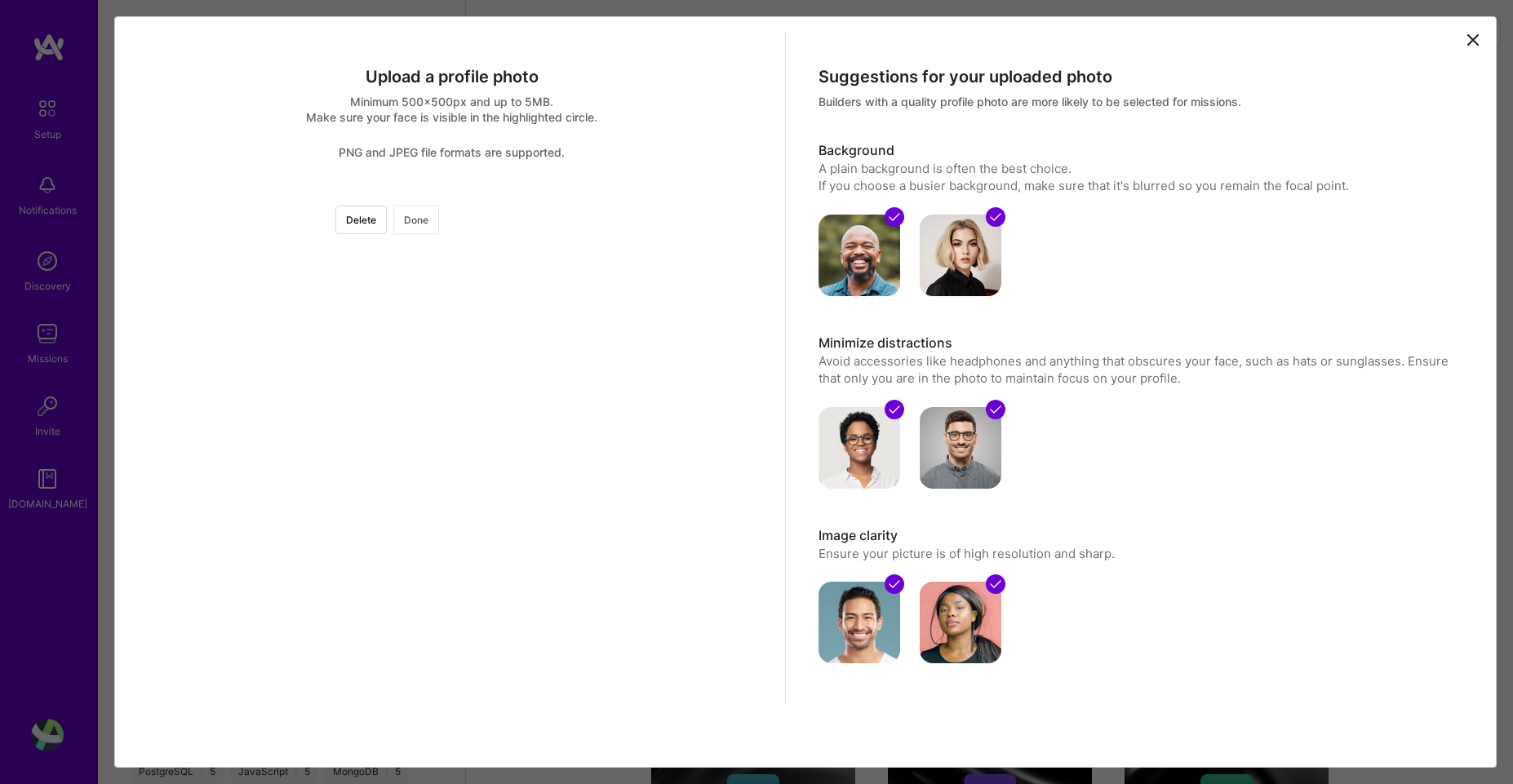
click at [439, 221] on button "Done" at bounding box center [416, 219] width 45 height 29
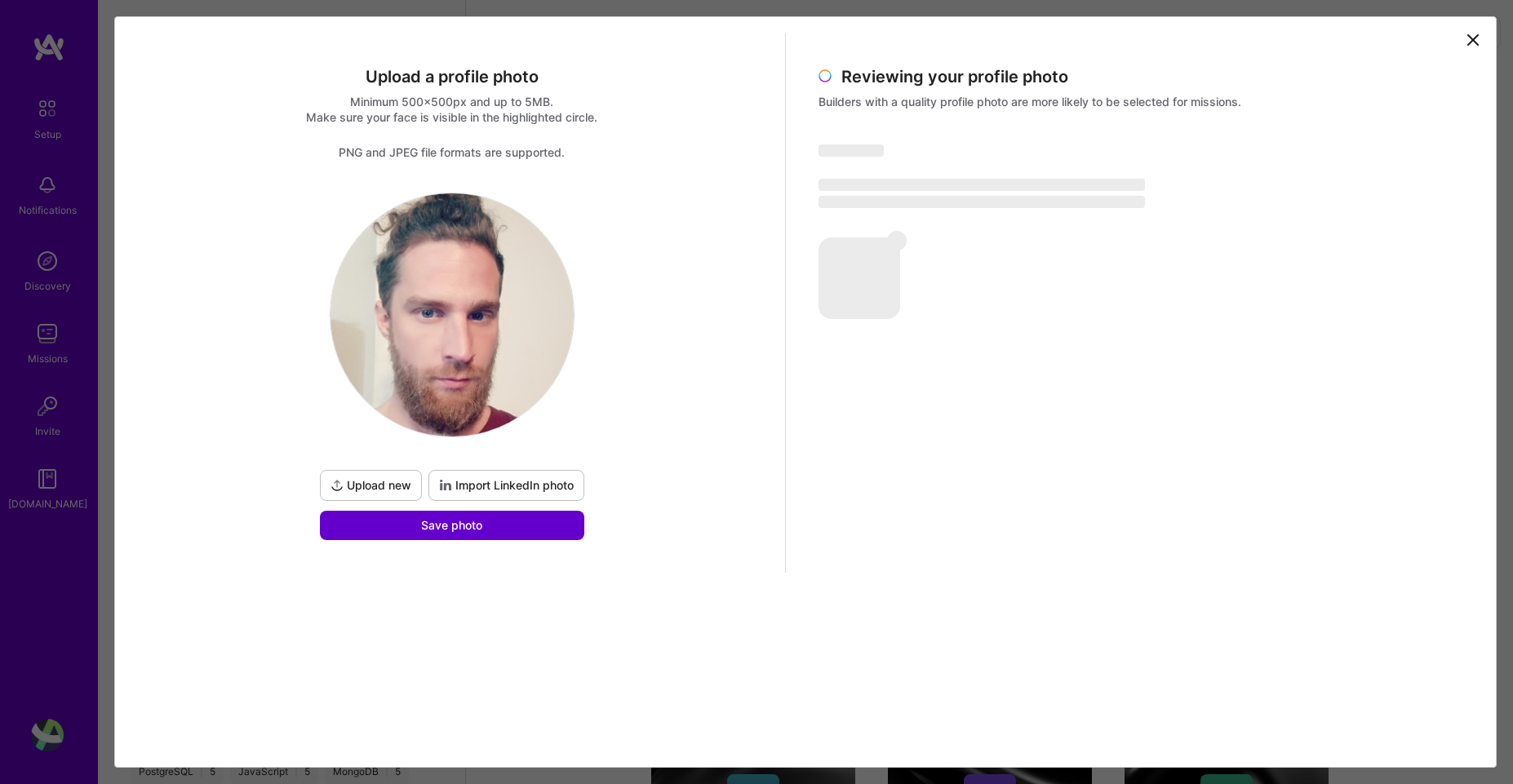
click at [500, 537] on button "Save photo" at bounding box center [452, 525] width 265 height 30
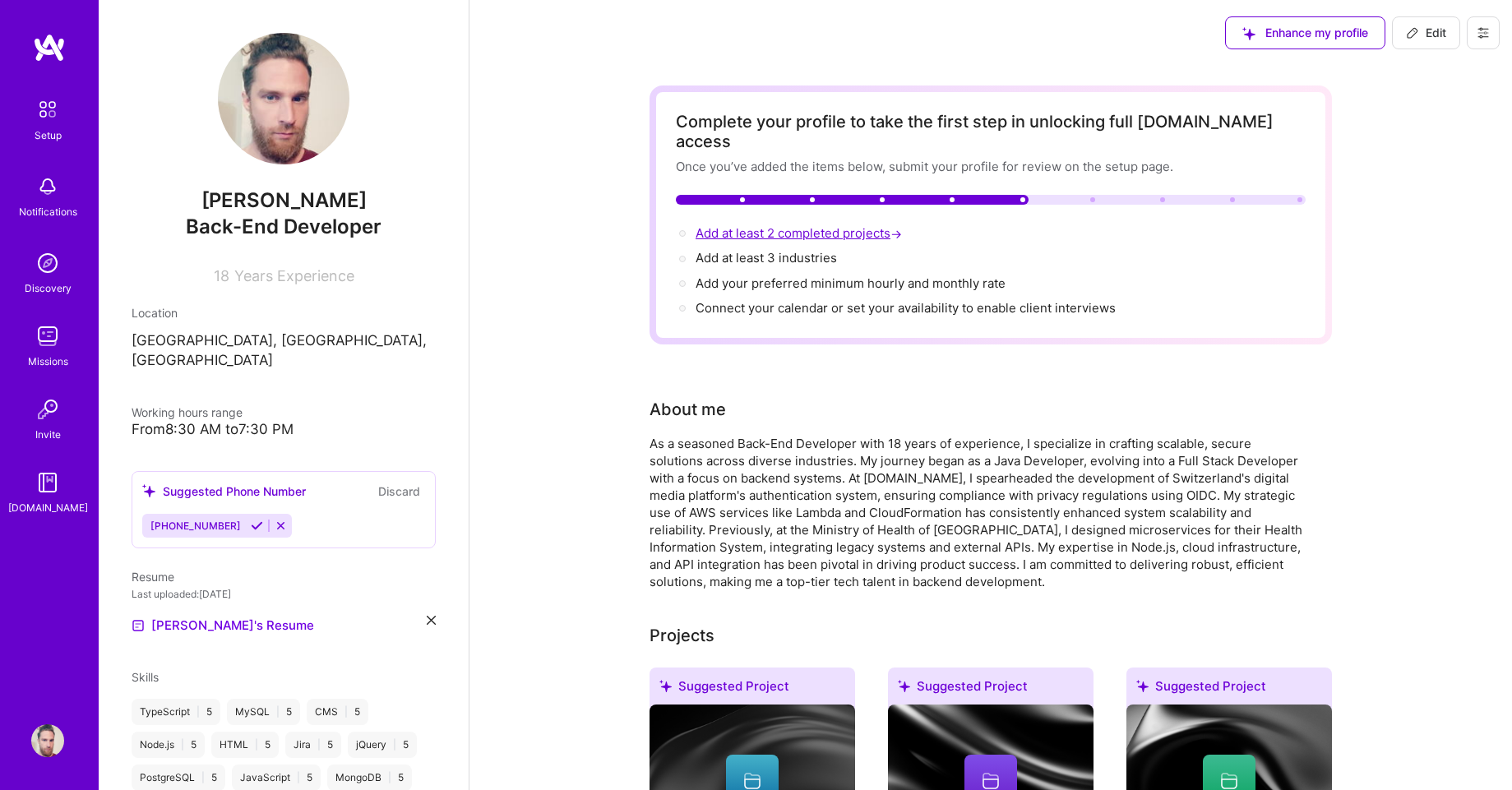
click at [809, 225] on span "Add at least 2 completed projects →" at bounding box center [801, 233] width 210 height 16
select select "US"
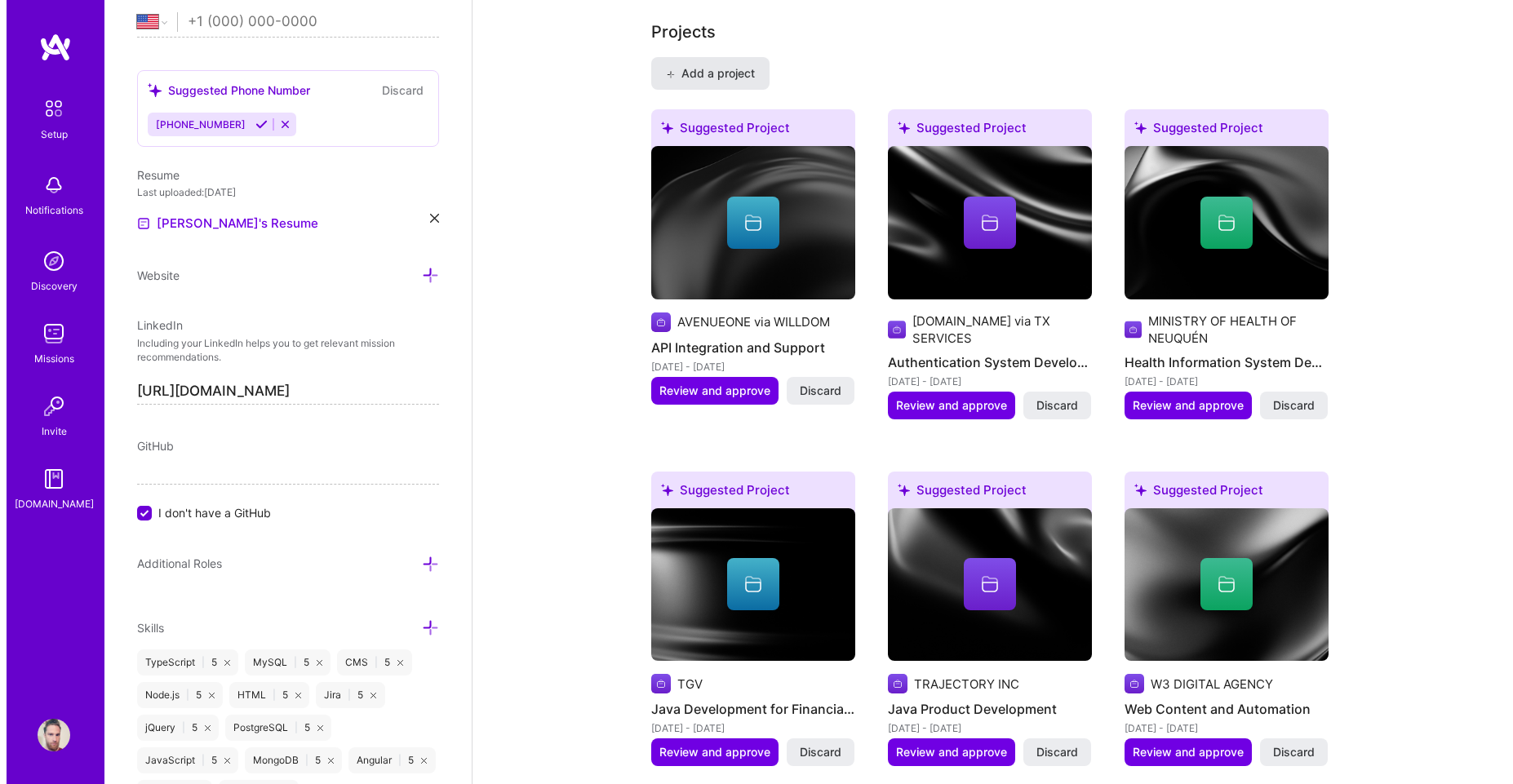
scroll to position [1210, 0]
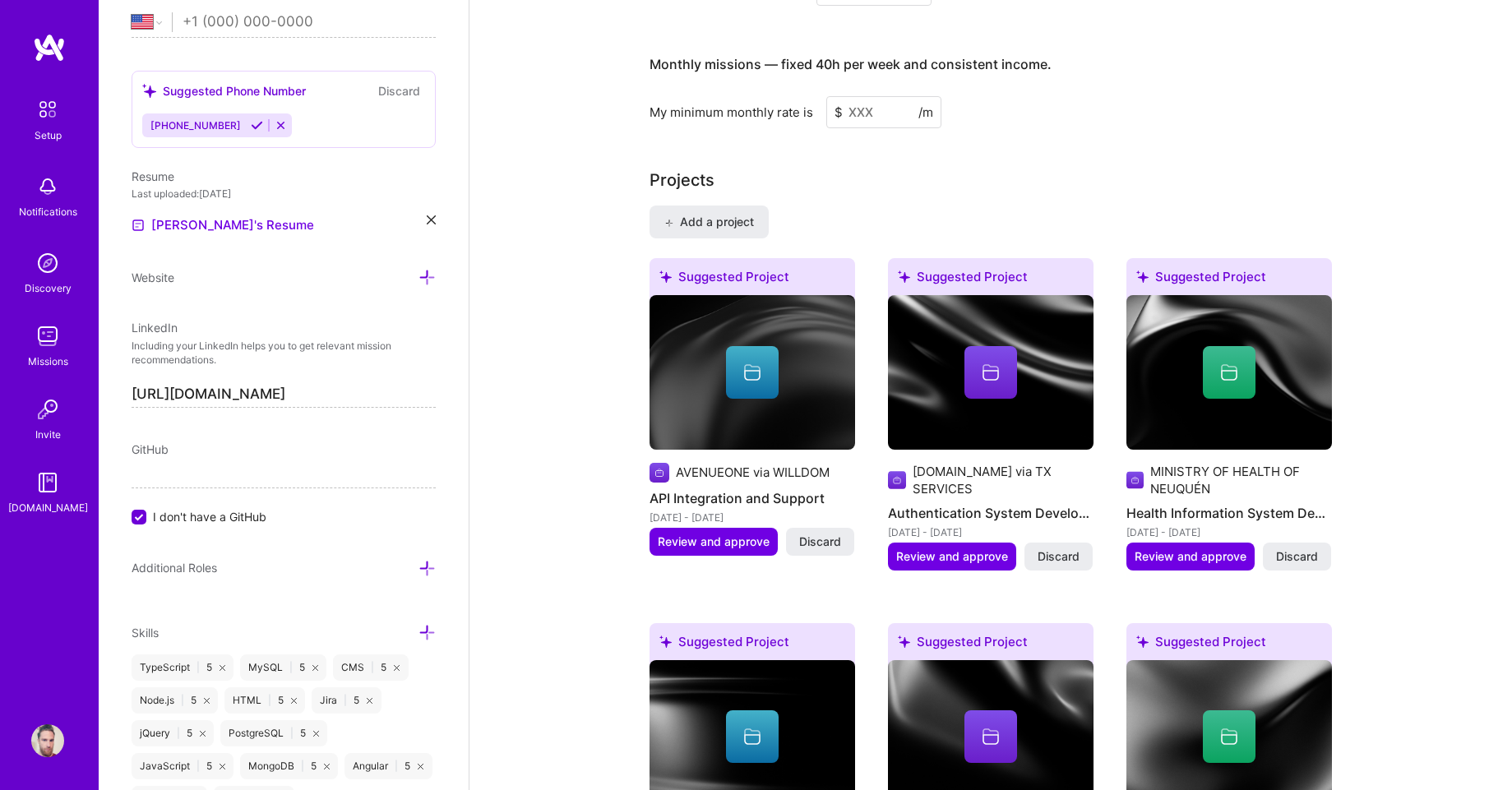
click at [706, 263] on div "Suggested Project" at bounding box center [751, 281] width 205 height 44
click at [696, 214] on span "Add a project" at bounding box center [708, 222] width 89 height 17
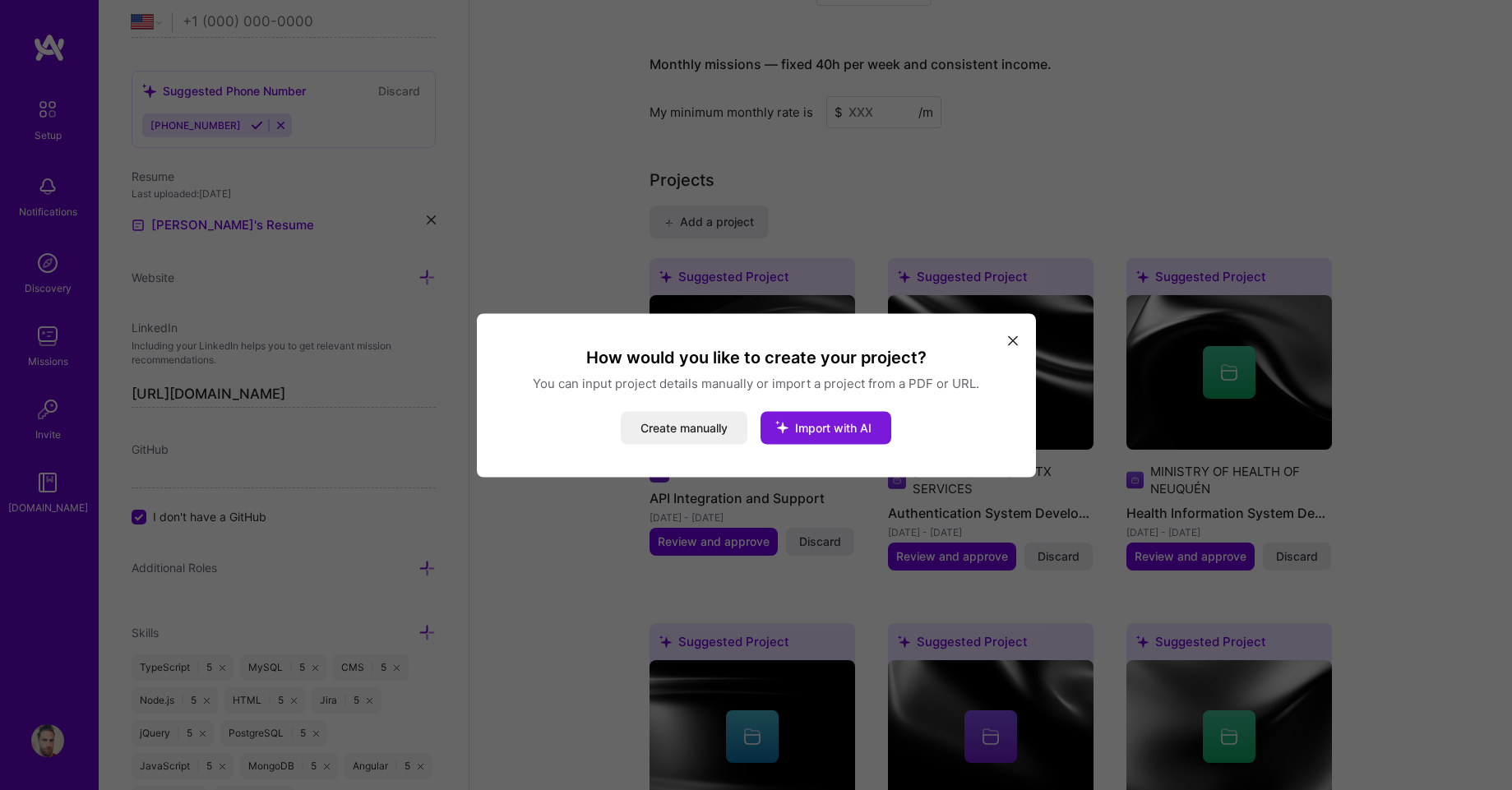
click at [773, 431] on icon "modal" at bounding box center [781, 426] width 43 height 43
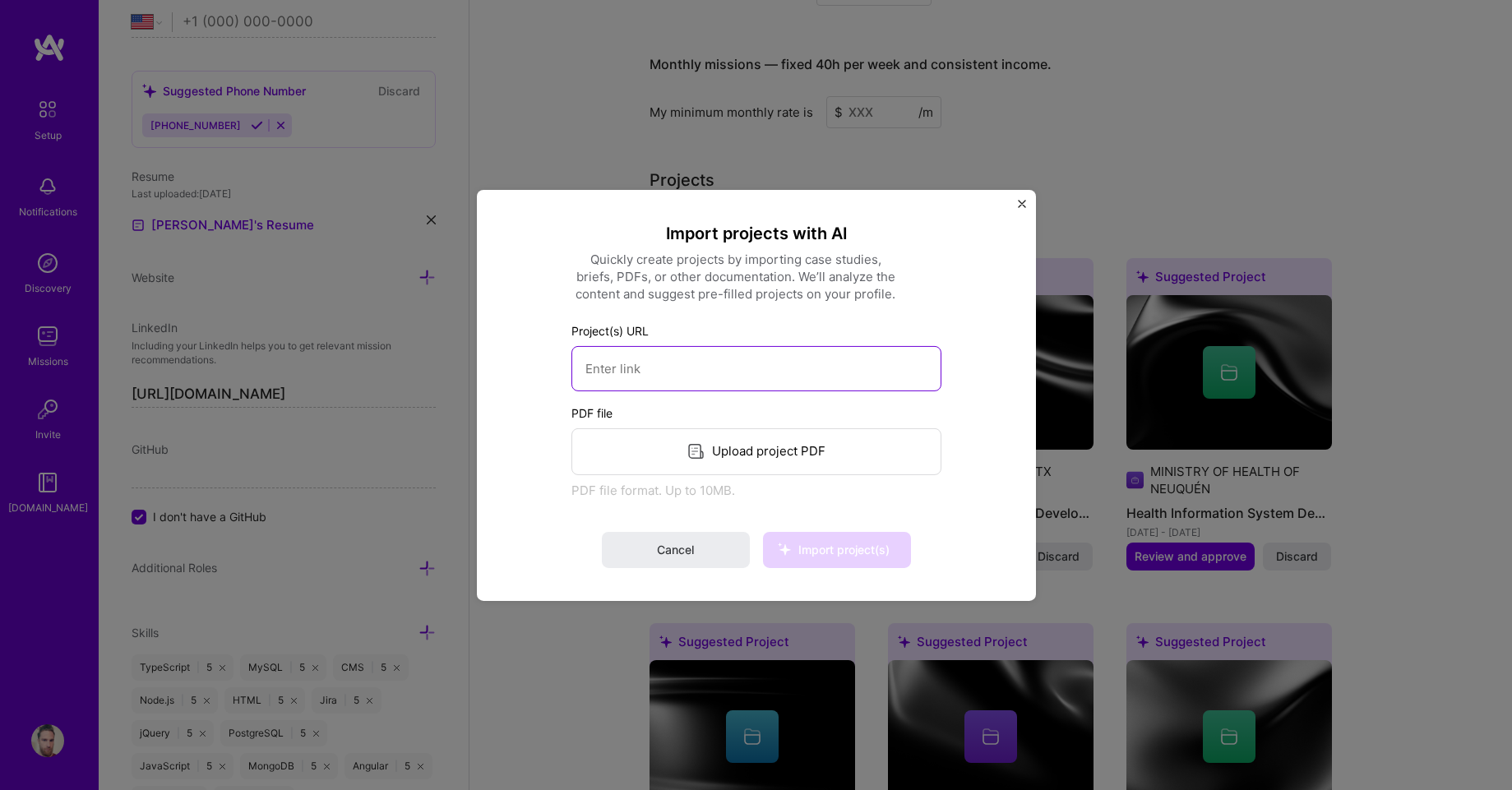
click at [699, 379] on input at bounding box center [756, 368] width 370 height 46
click at [1019, 201] on img "Close" at bounding box center [1022, 203] width 8 height 8
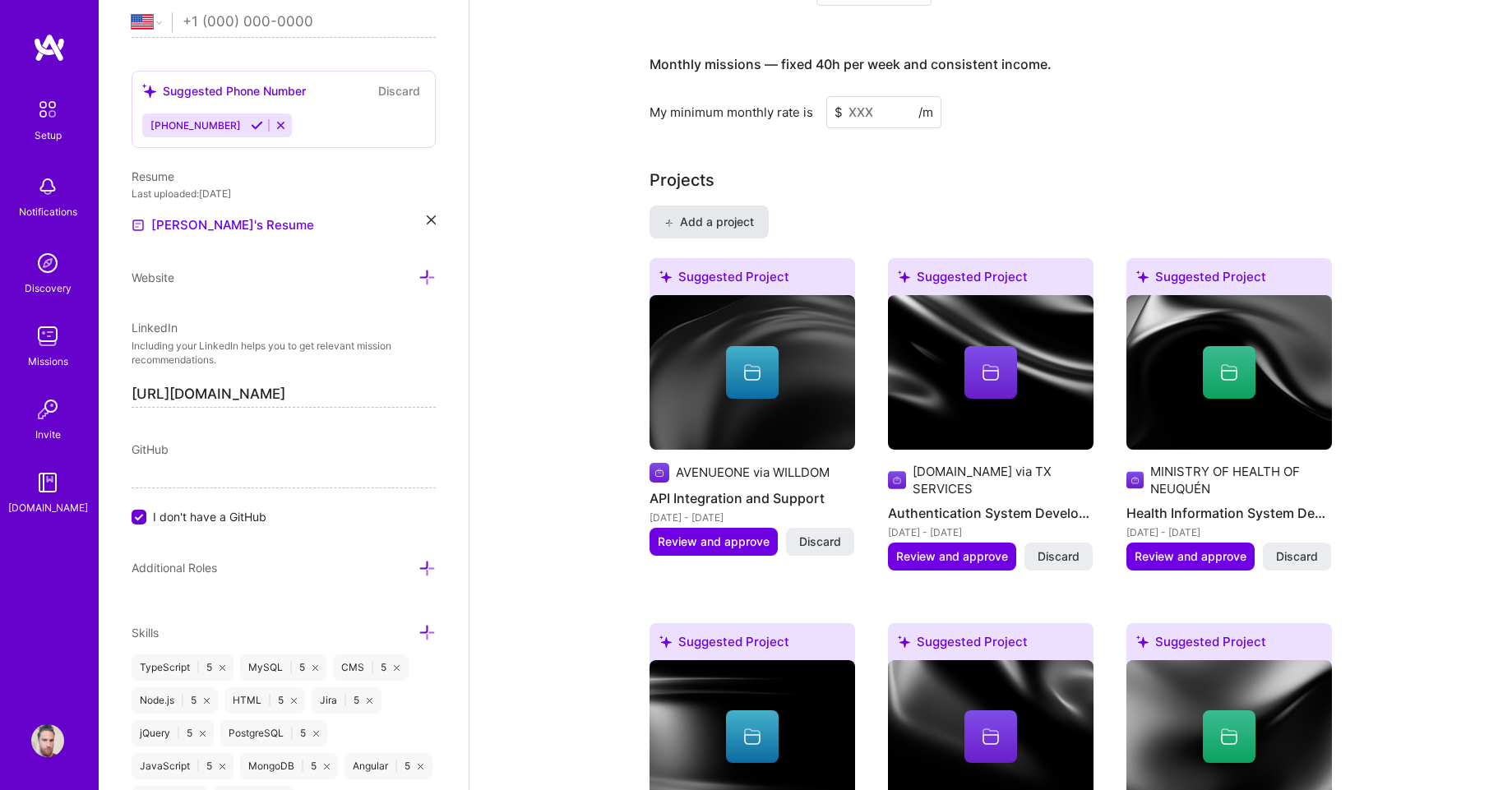
click at [703, 214] on span "Add a project" at bounding box center [708, 222] width 89 height 17
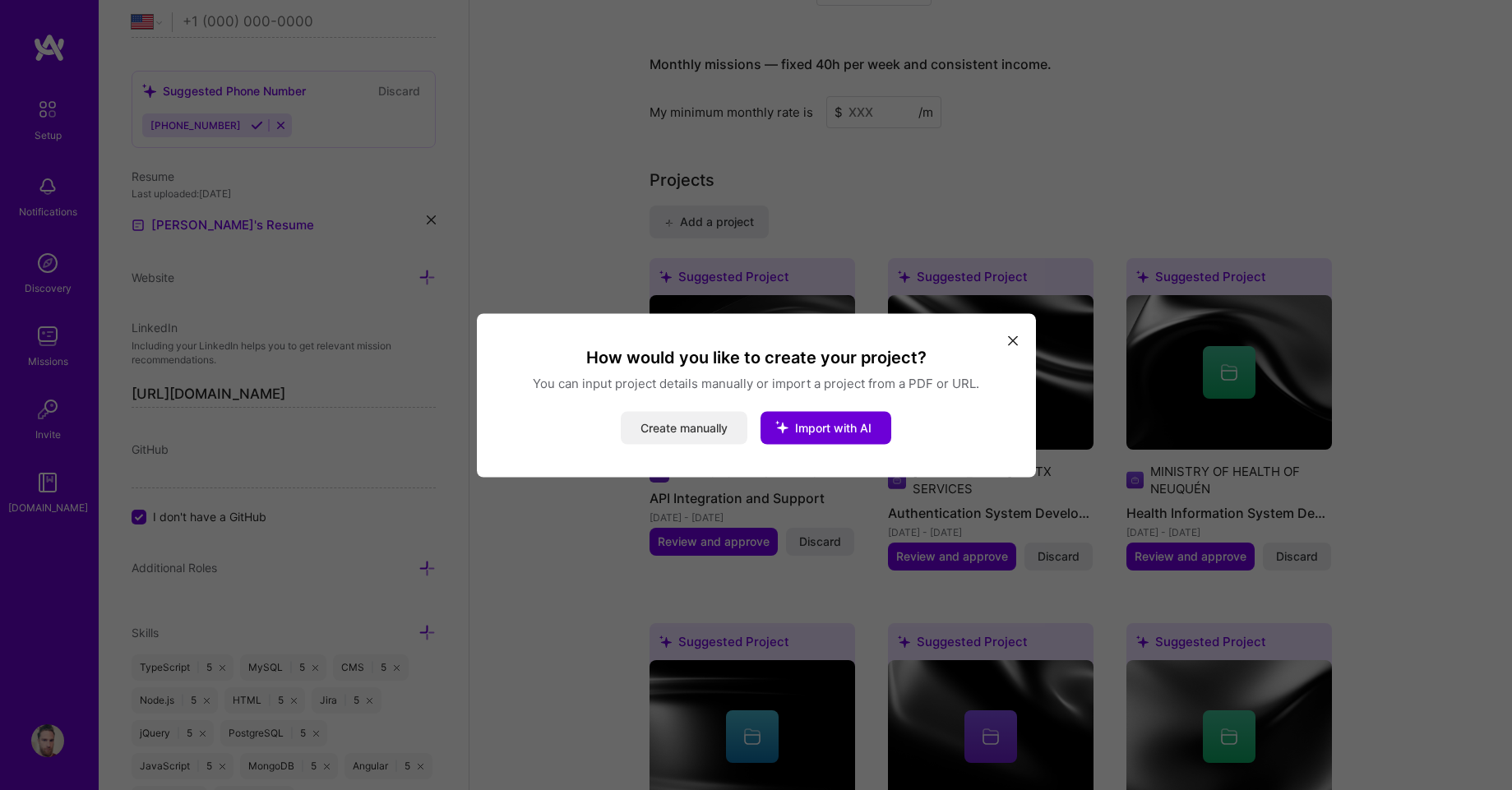
click at [686, 429] on button "Create manually" at bounding box center [684, 427] width 127 height 33
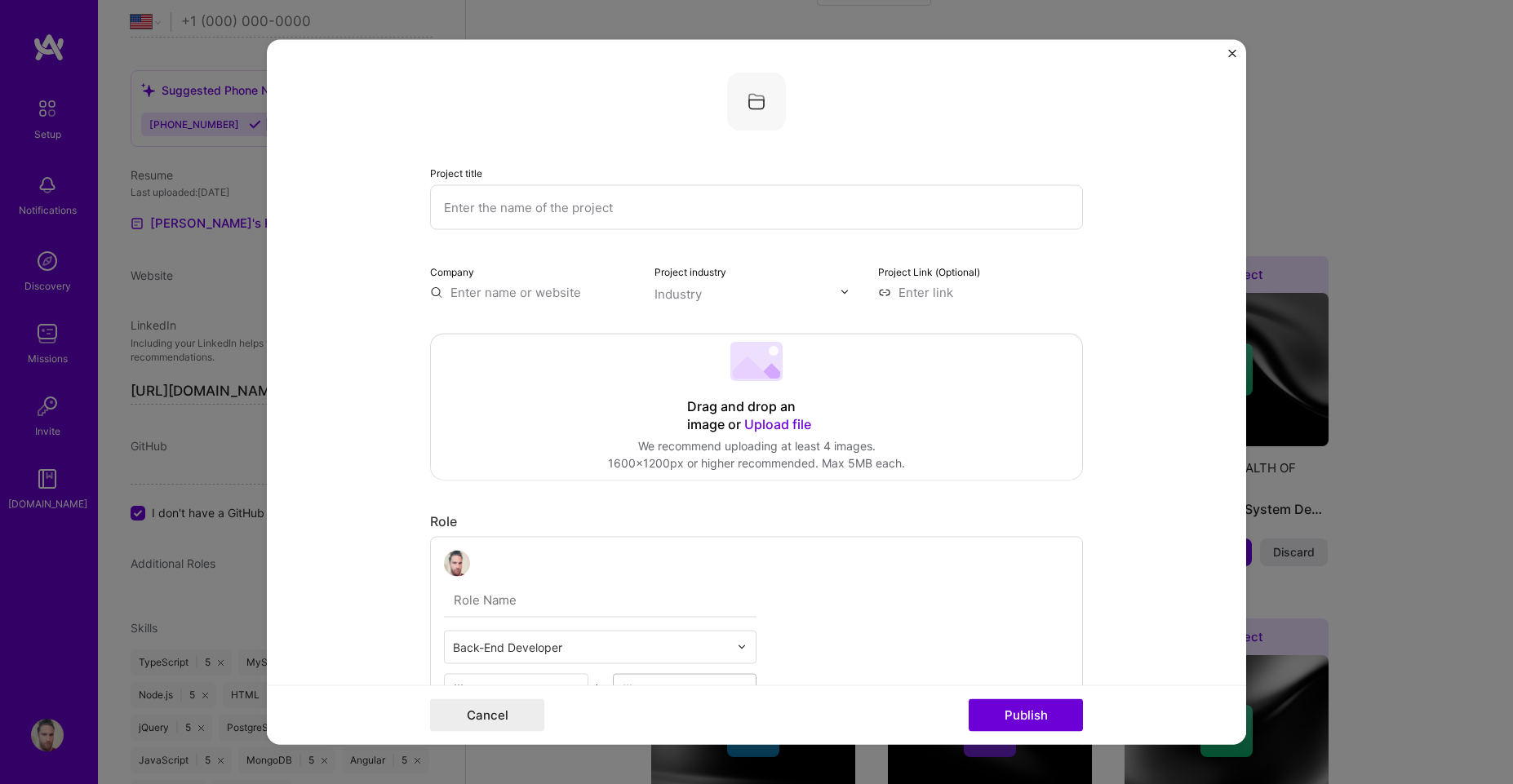
click at [540, 205] on input "text" at bounding box center [756, 208] width 653 height 45
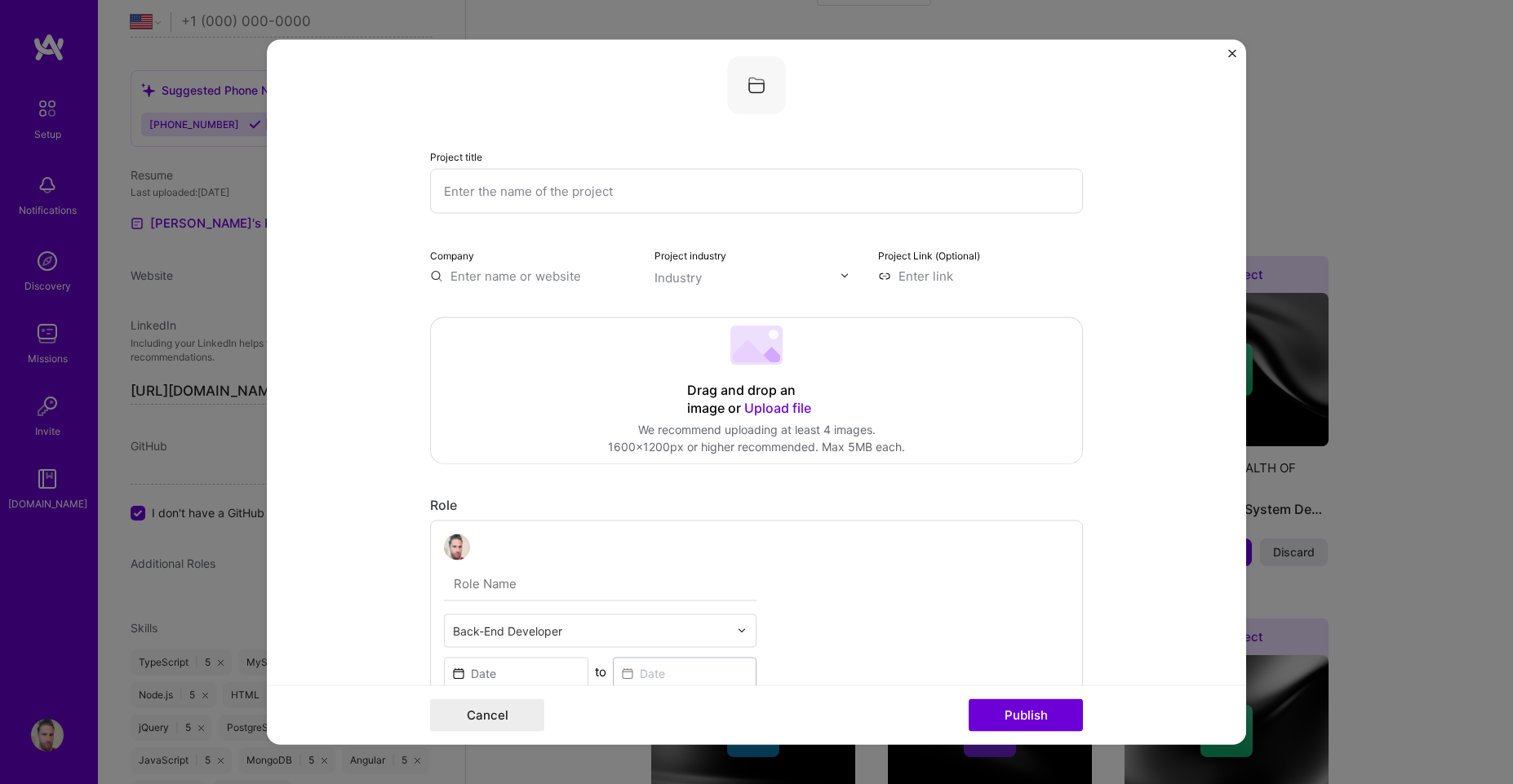
scroll to position [0, 0]
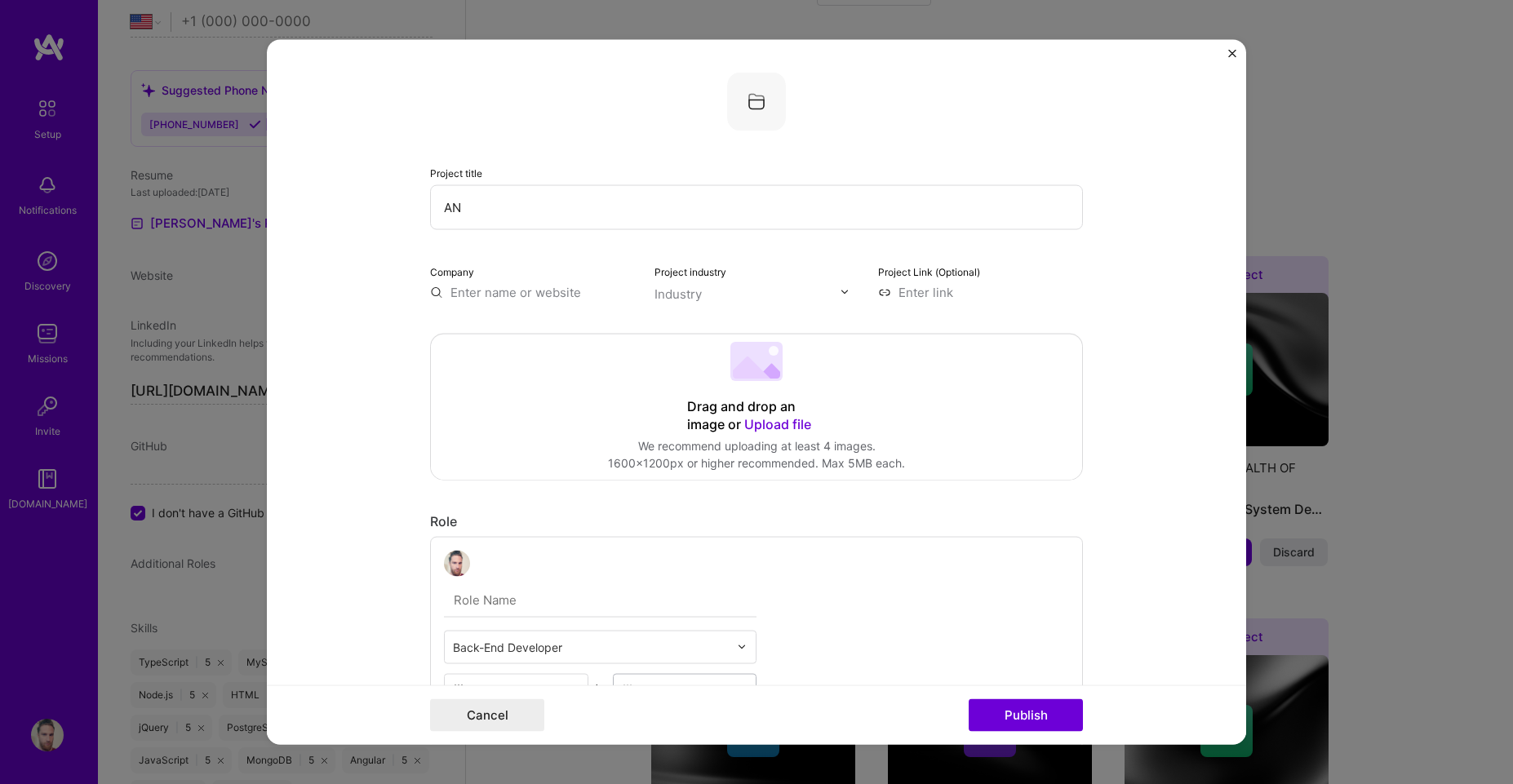
type input "A"
type input "Andes Neuquen"
click at [484, 291] on input "text" at bounding box center [532, 291] width 205 height 17
type input "Andes Salud"
click at [544, 337] on div "Andes Salud" at bounding box center [565, 329] width 87 height 29
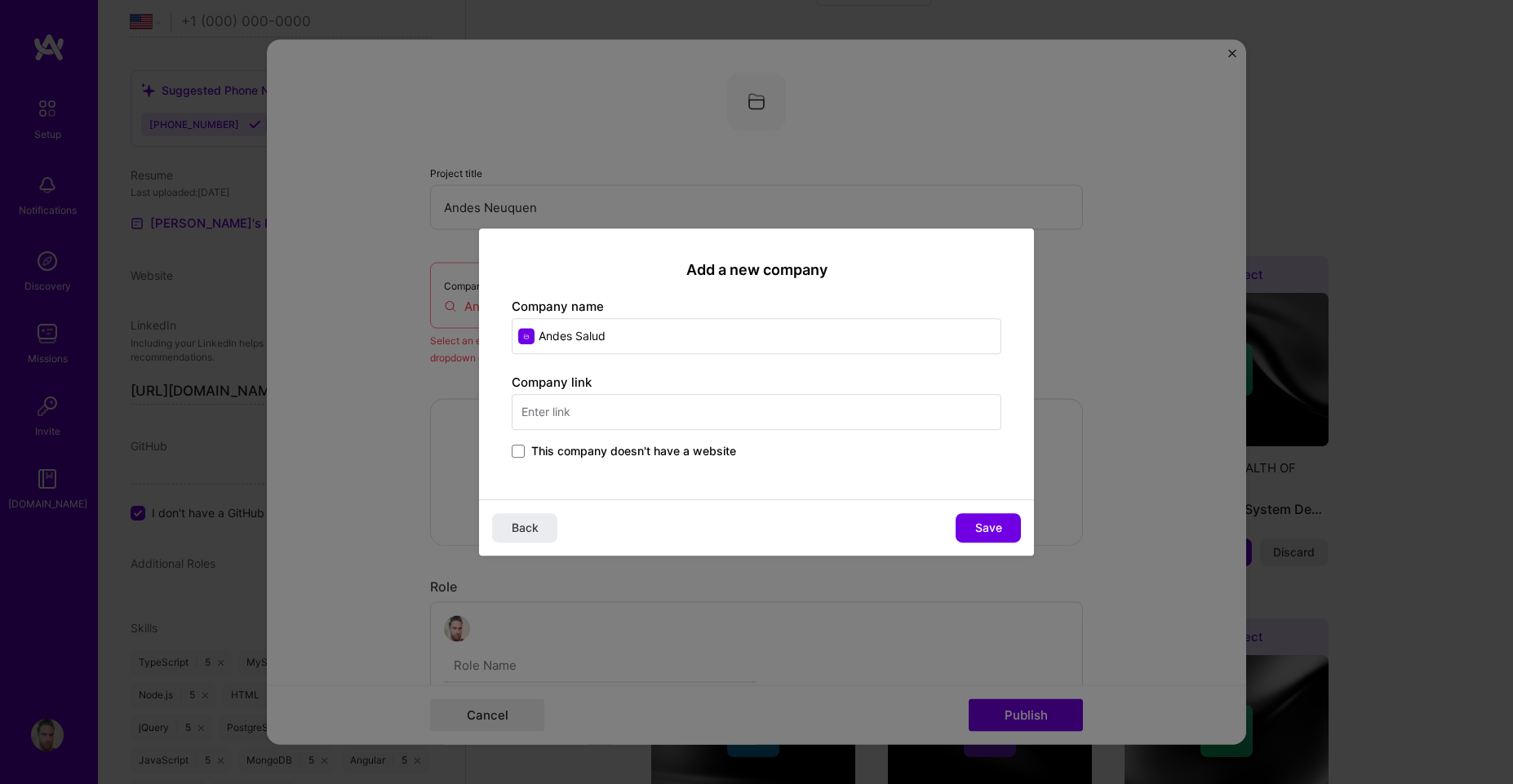
click at [578, 411] on div "Company link This company doesn't have a website" at bounding box center [756, 418] width 490 height 89
paste input "https://app.andes.gob.ar/auth/login"
drag, startPoint x: 654, startPoint y: 411, endPoint x: 891, endPoint y: 424, distance: 237.4
click at [891, 424] on input "https://app.andes.gob.ar/auth/login" at bounding box center [756, 412] width 490 height 36
type input "https://app.andes.gob.ar"
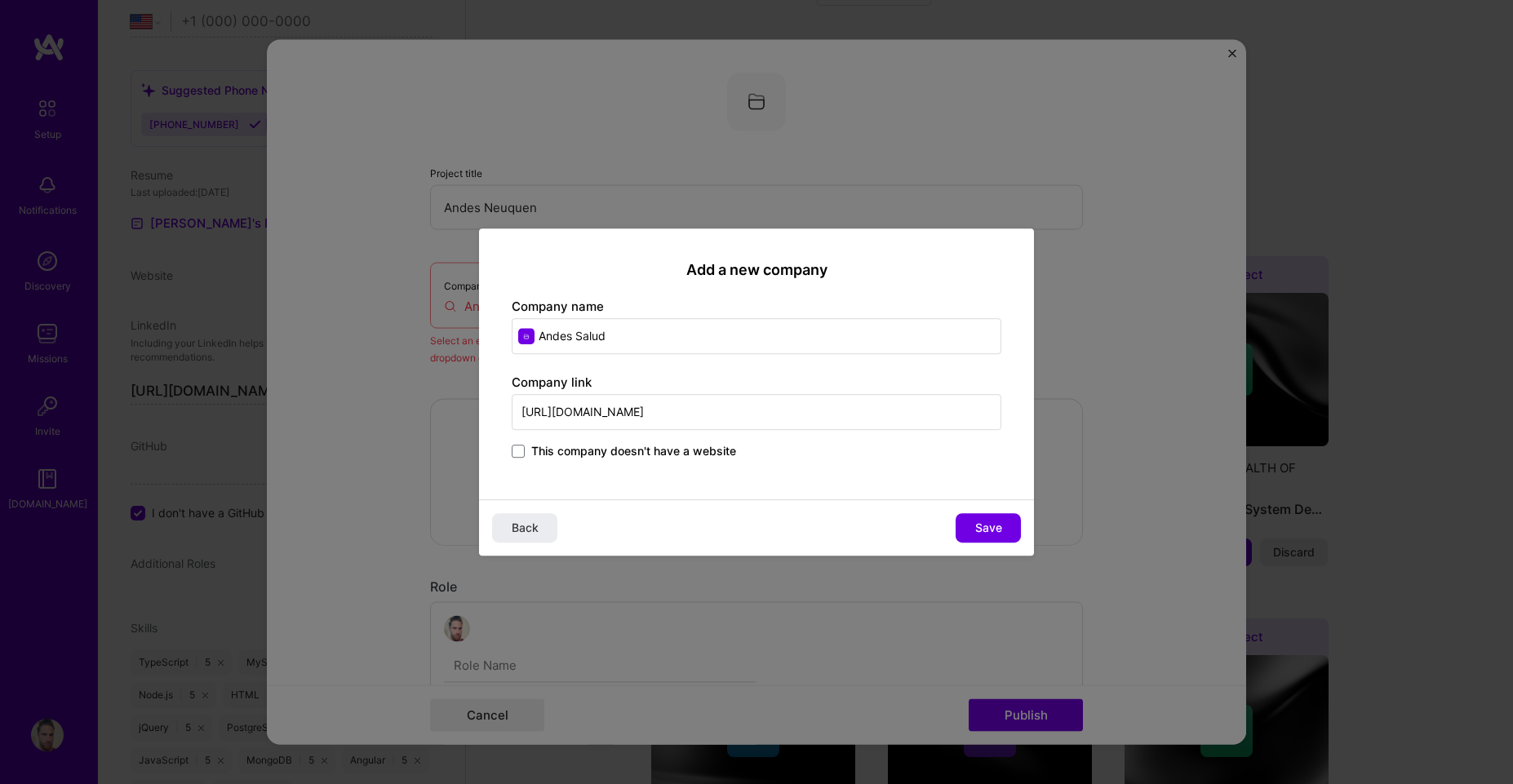
click at [987, 529] on span "Save" at bounding box center [988, 527] width 27 height 17
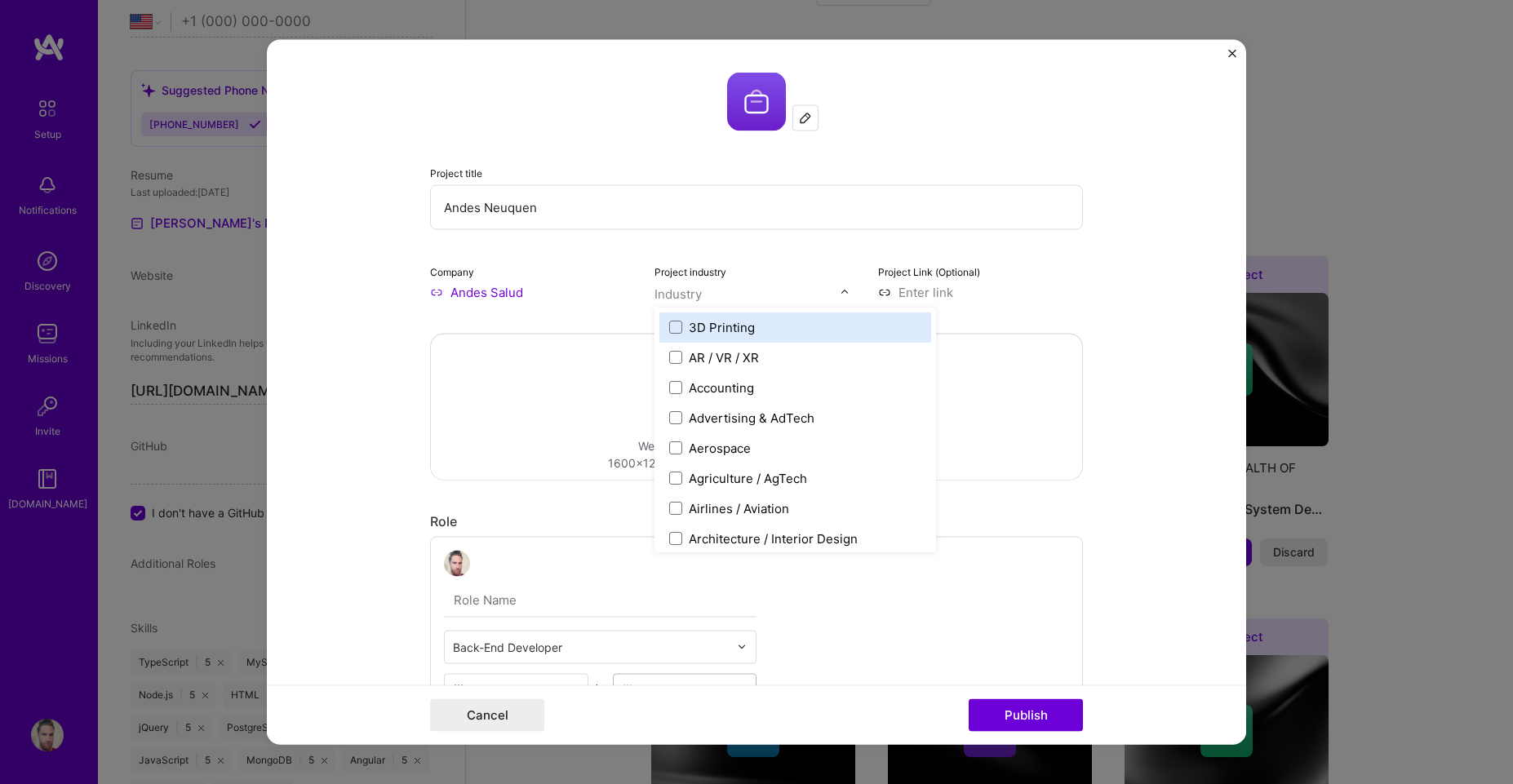
click at [691, 292] on div "Industry" at bounding box center [678, 293] width 47 height 17
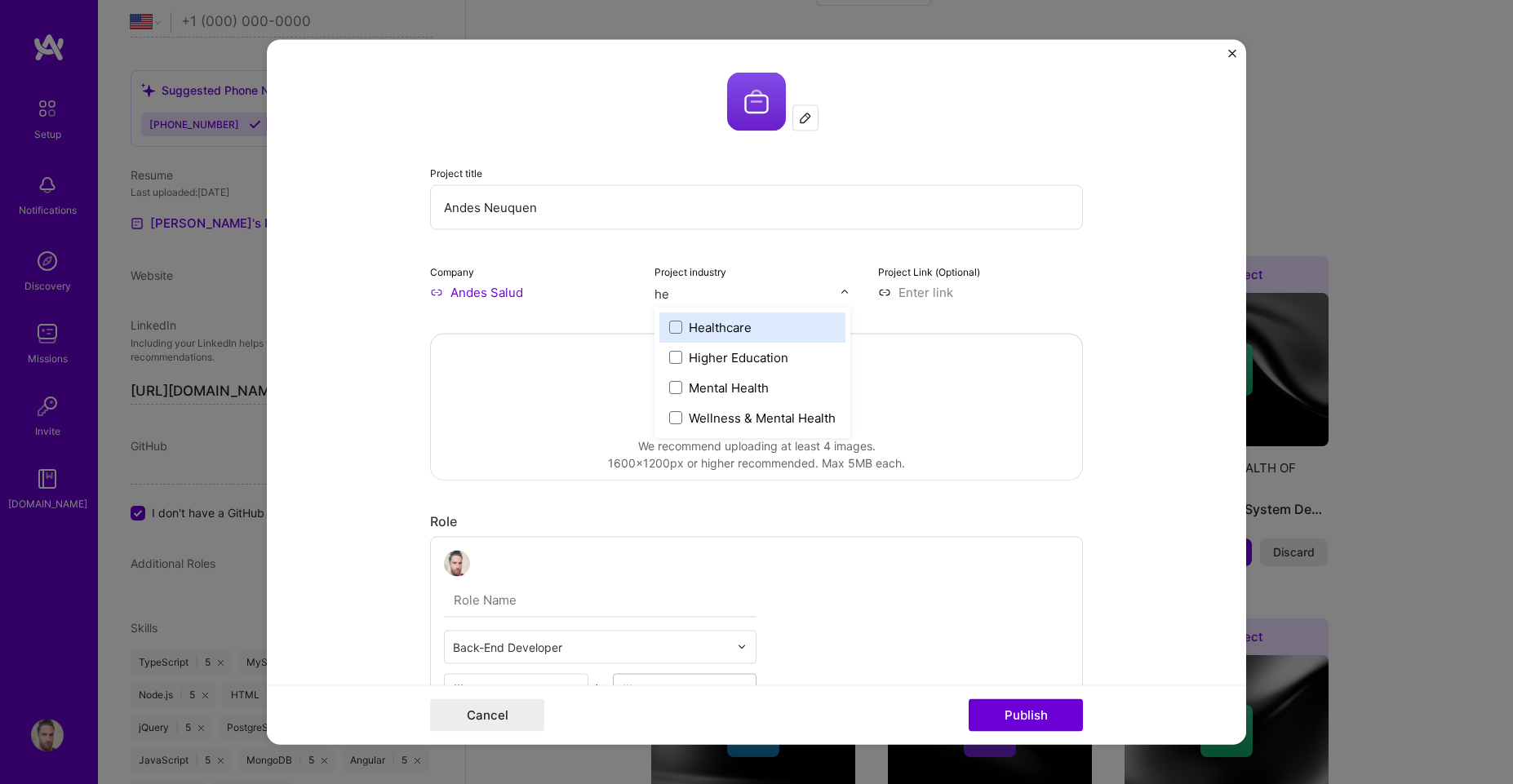
type input "hea"
click at [693, 332] on div "Healthcare" at bounding box center [720, 327] width 63 height 17
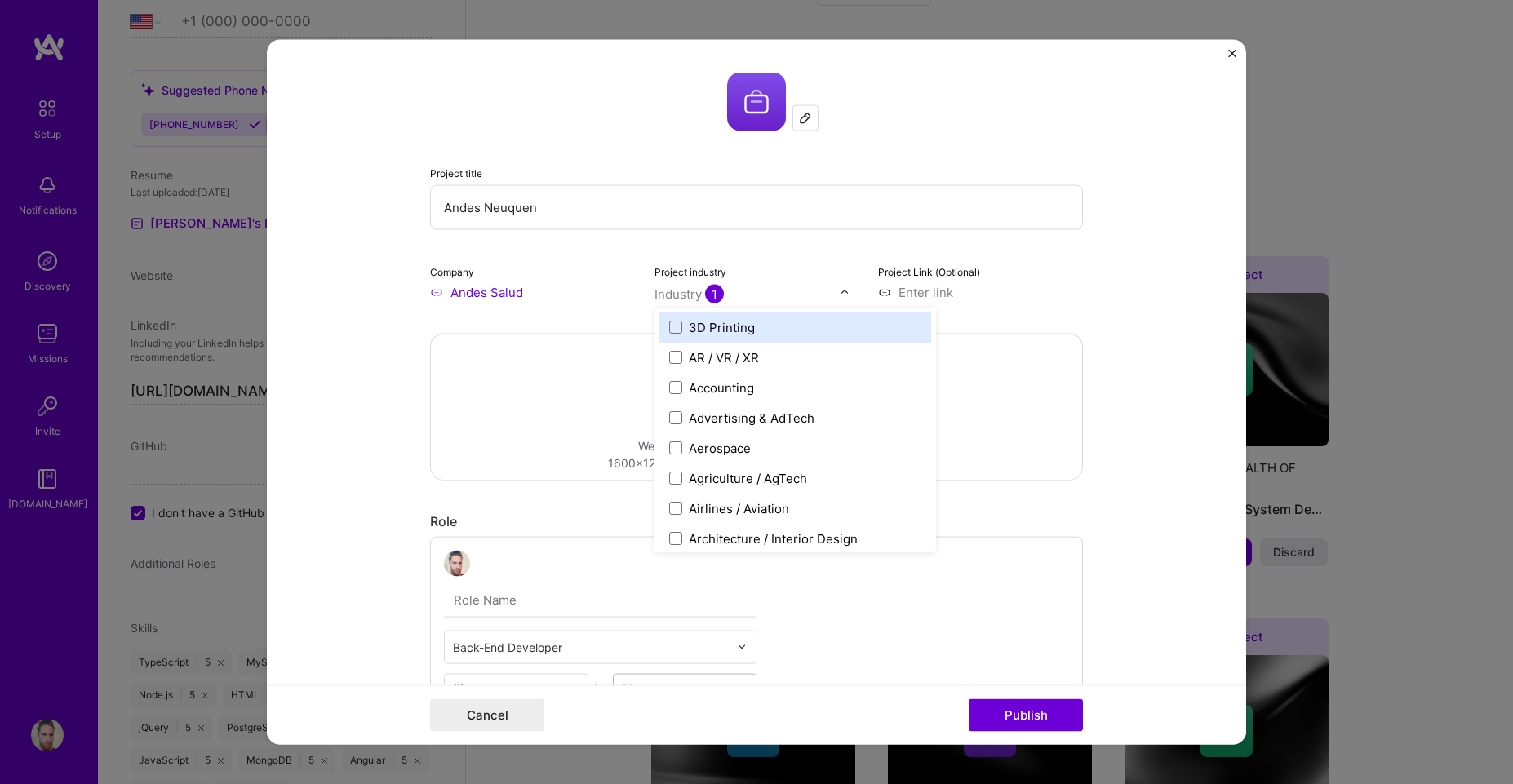
type input "g"
click at [703, 323] on div "3D Printing" at bounding box center [721, 327] width 66 height 17
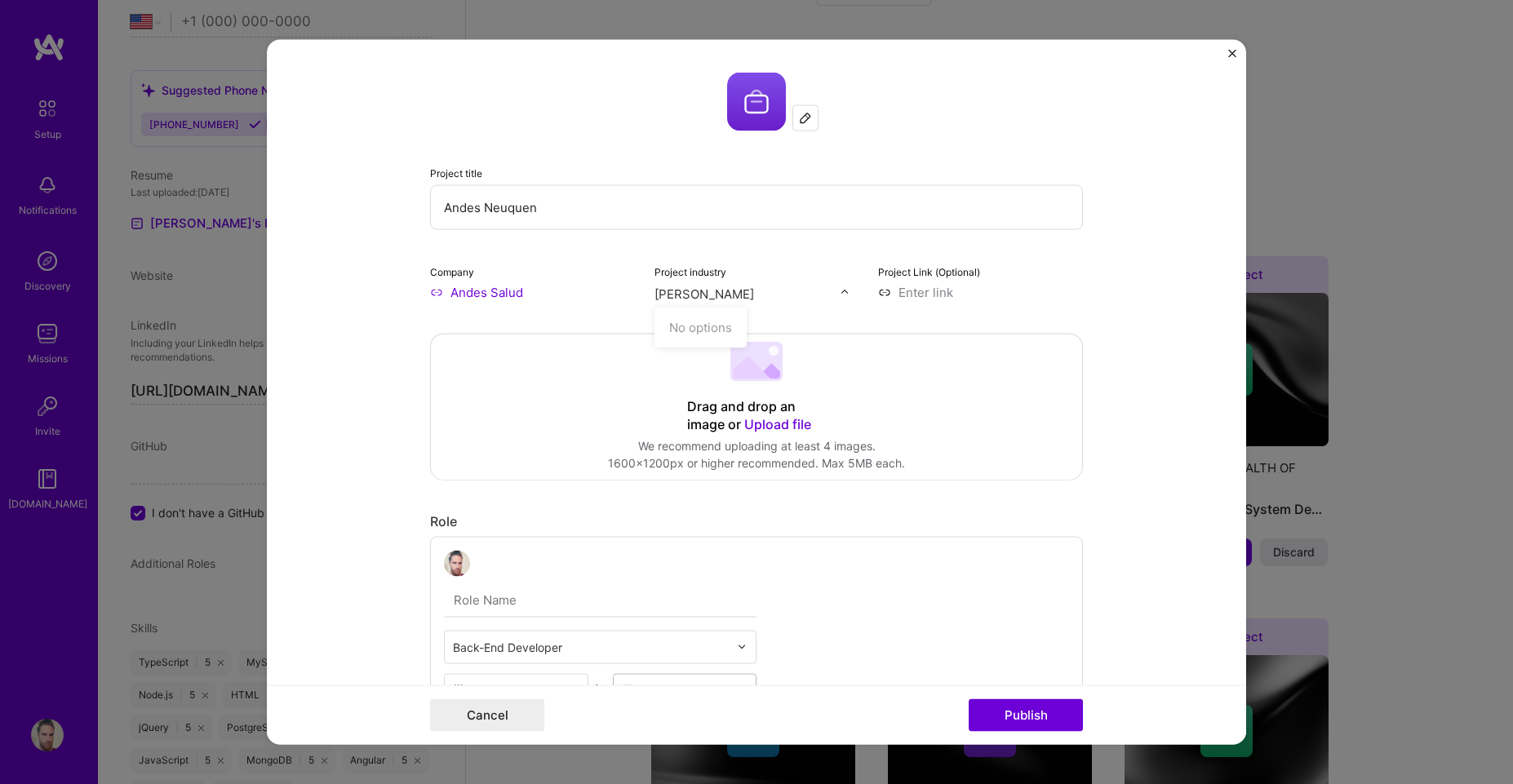
type input "gober"
click at [711, 297] on span "2" at bounding box center [715, 293] width 21 height 19
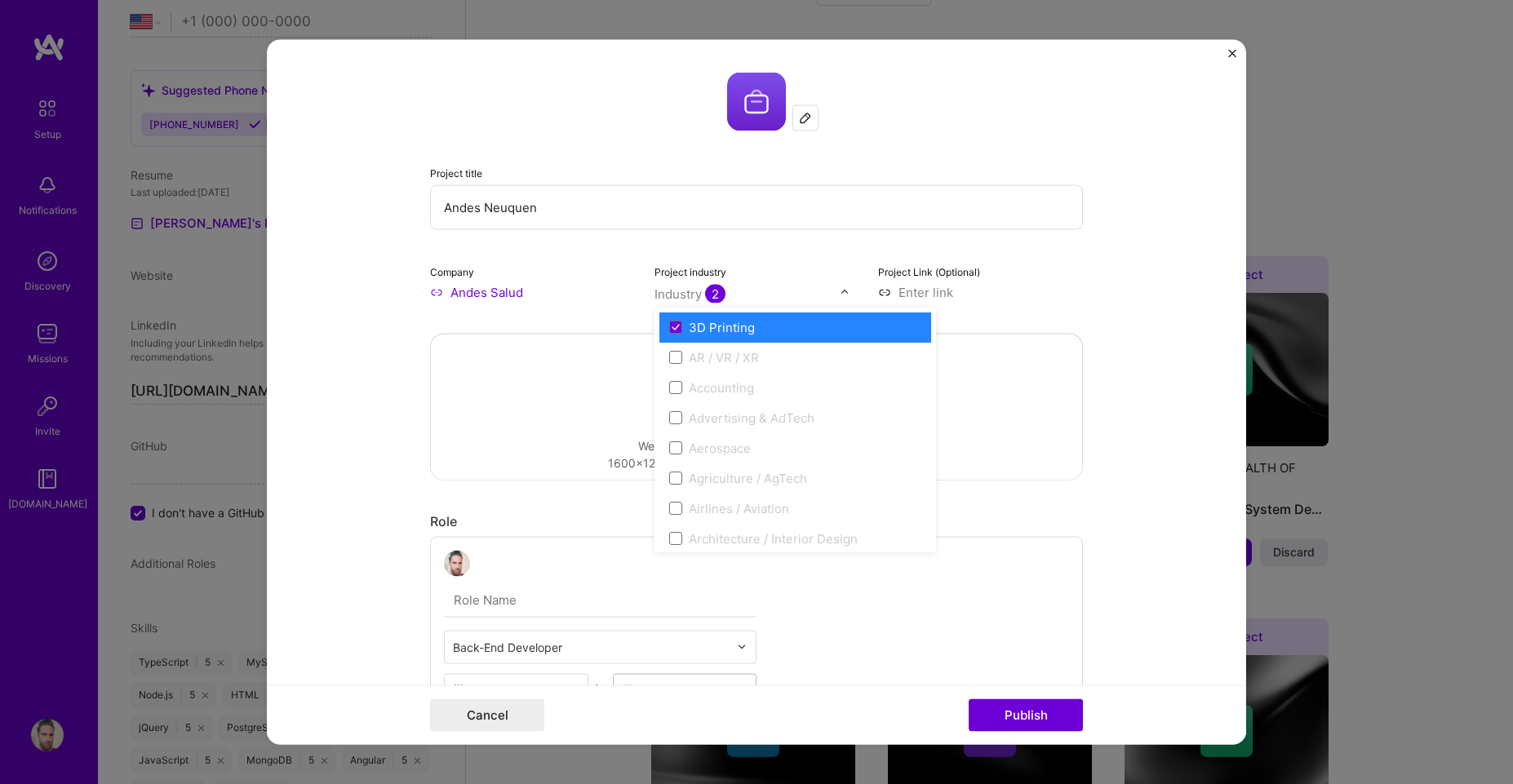
click at [764, 290] on input "text" at bounding box center [747, 293] width 186 height 17
click at [678, 325] on label "3D Printing" at bounding box center [795, 327] width 252 height 17
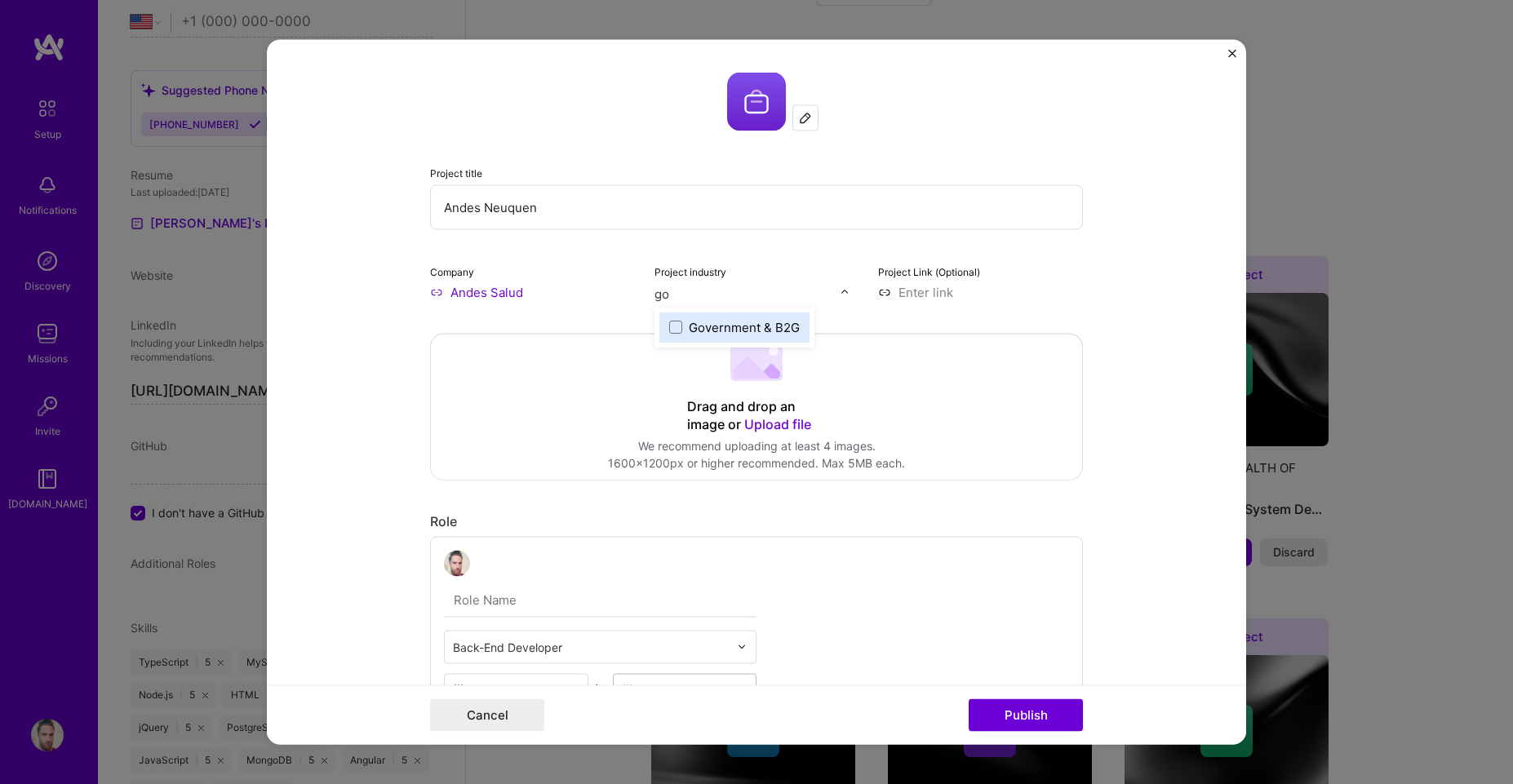
type input "gov"
click at [706, 329] on div "Government & B2G" at bounding box center [744, 327] width 111 height 17
click at [1116, 293] on form "Project title Andes Neuquen Company Andes Salud Project industry Industry 2 Pro…" at bounding box center [756, 392] width 980 height 706
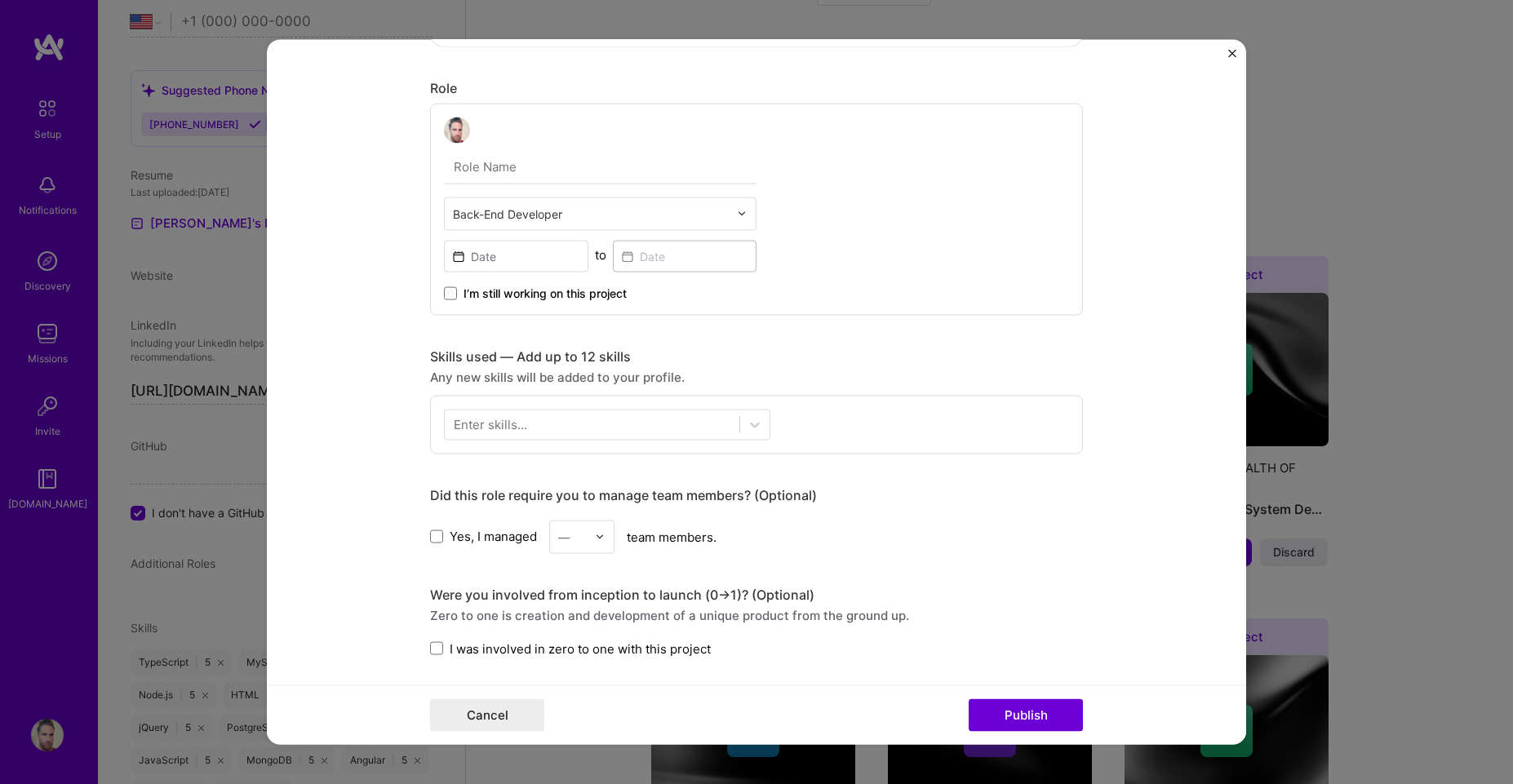
scroll to position [441, 0]
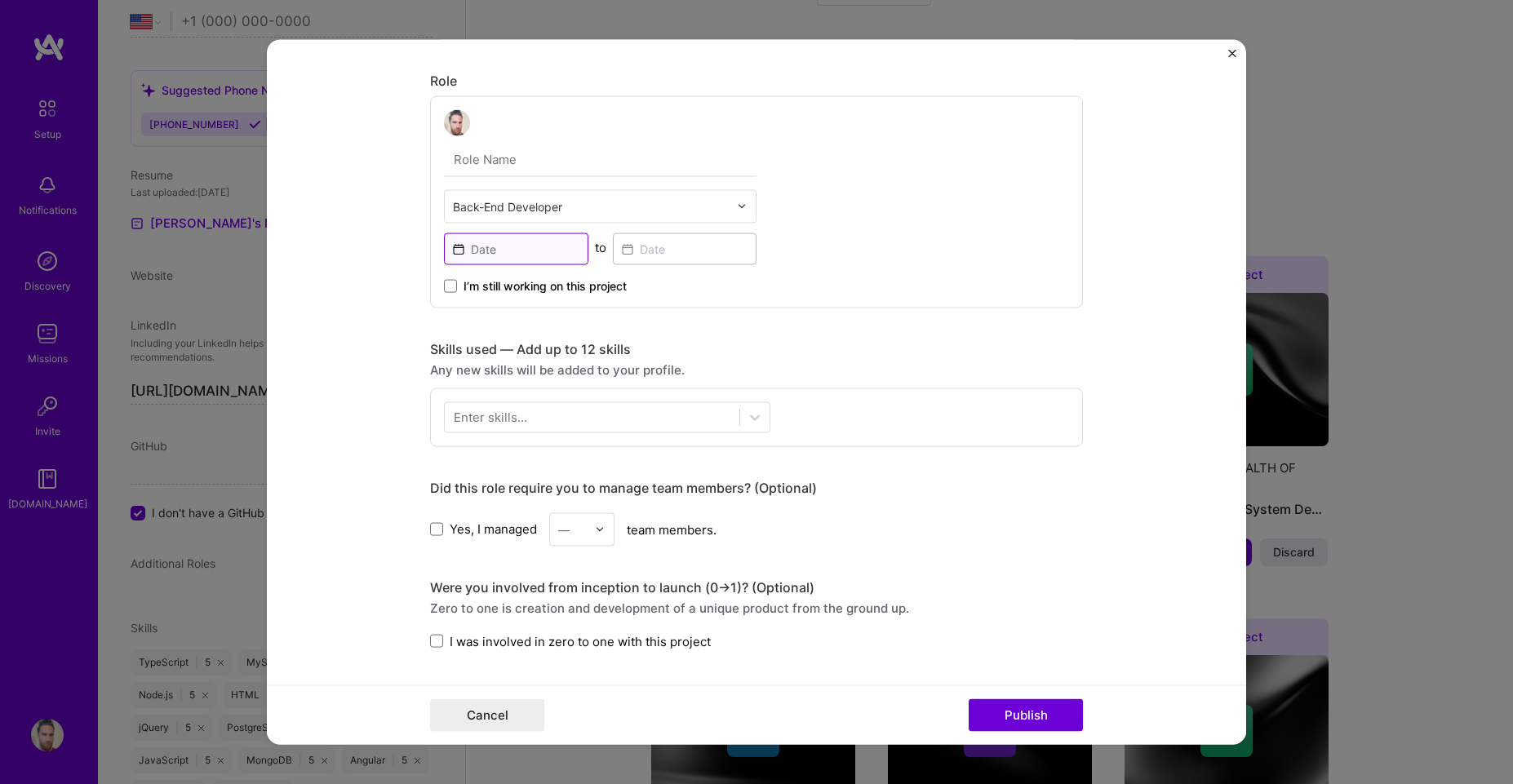
click at [499, 257] on input at bounding box center [515, 248] width 145 height 31
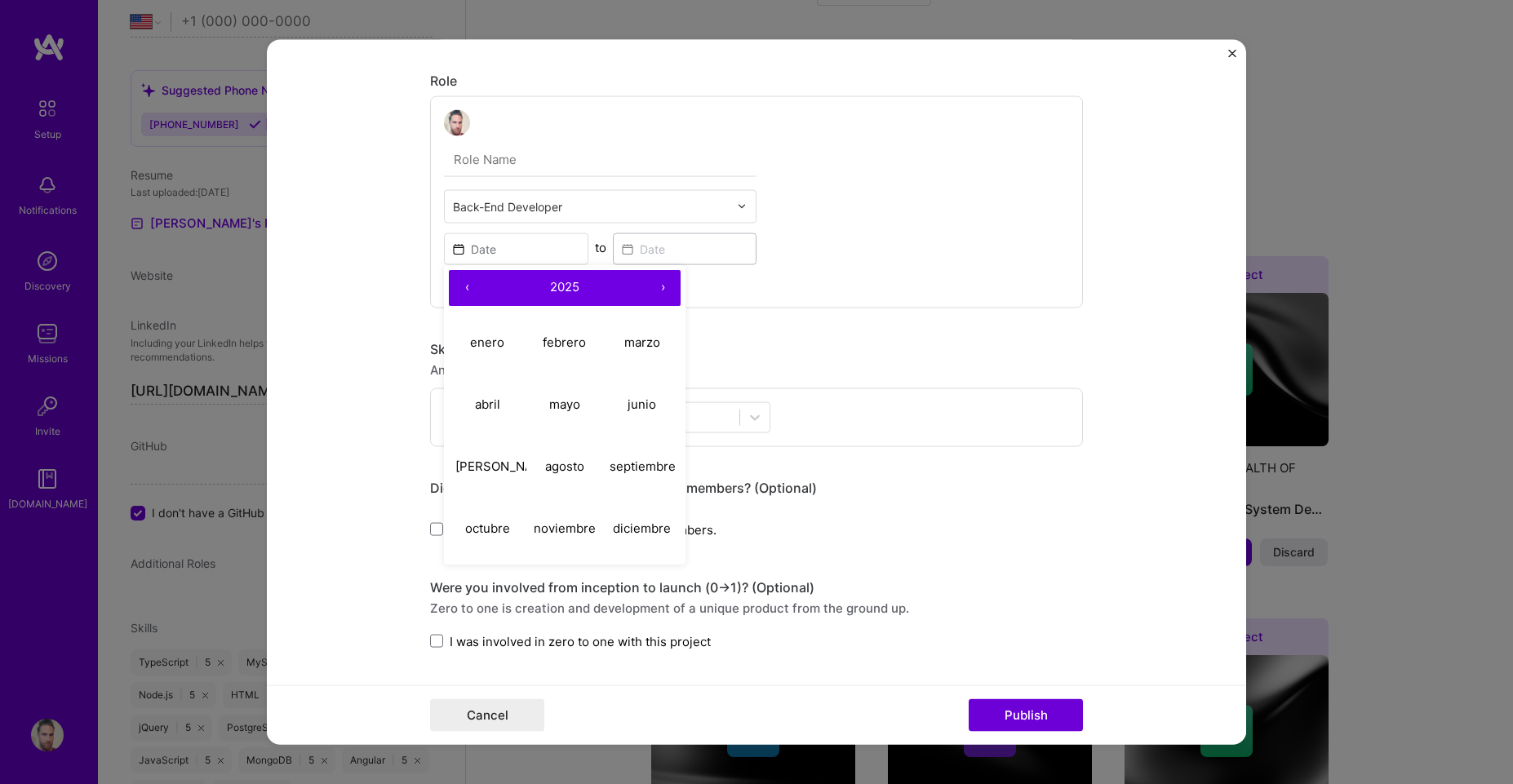
click at [855, 188] on div "Back-End Developer ‹ 2025 › enero febrero marzo abril mayo junio julio agosto s…" at bounding box center [756, 202] width 653 height 212
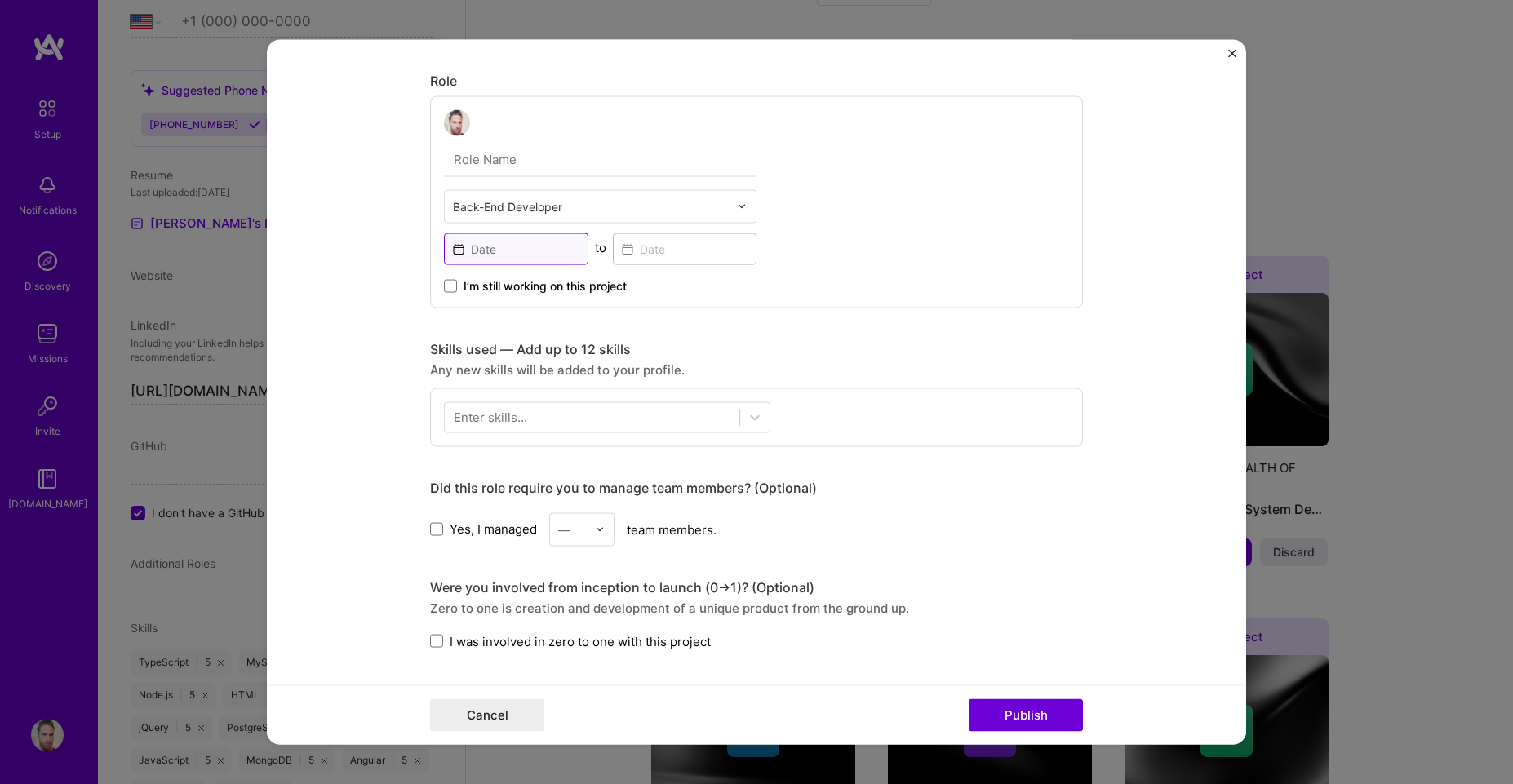
click at [498, 240] on input at bounding box center [515, 248] width 145 height 31
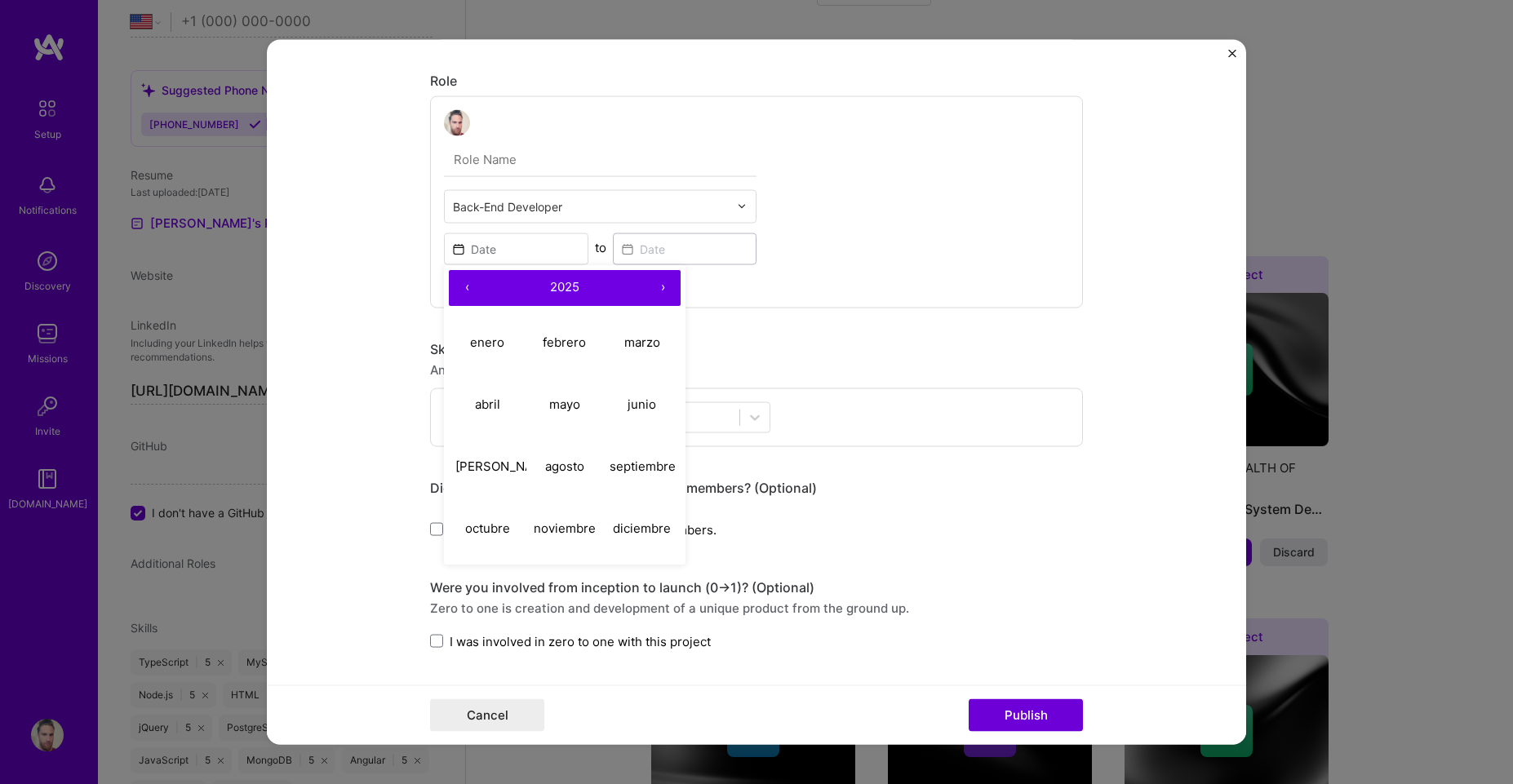
click at [454, 288] on button "‹" at bounding box center [466, 287] width 36 height 36
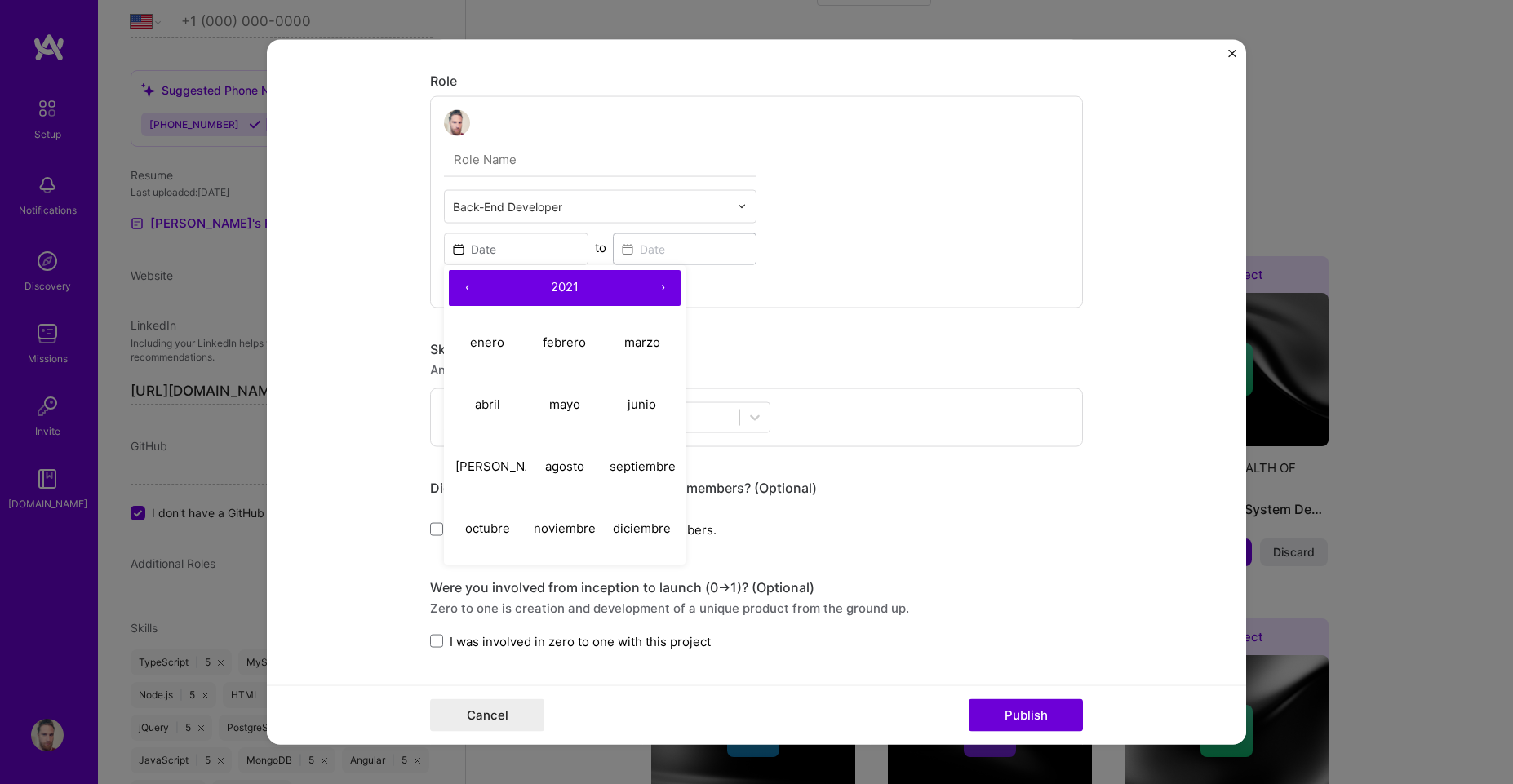
click at [454, 288] on button "‹" at bounding box center [466, 287] width 36 height 36
click at [615, 280] on button "2017" at bounding box center [565, 287] width 160 height 36
click at [506, 263] on div "‹ 2011 – 2020 › 2011 2012 2013 2014 2015 2016 2017 2018 2019 2020" at bounding box center [515, 247] width 145 height 35
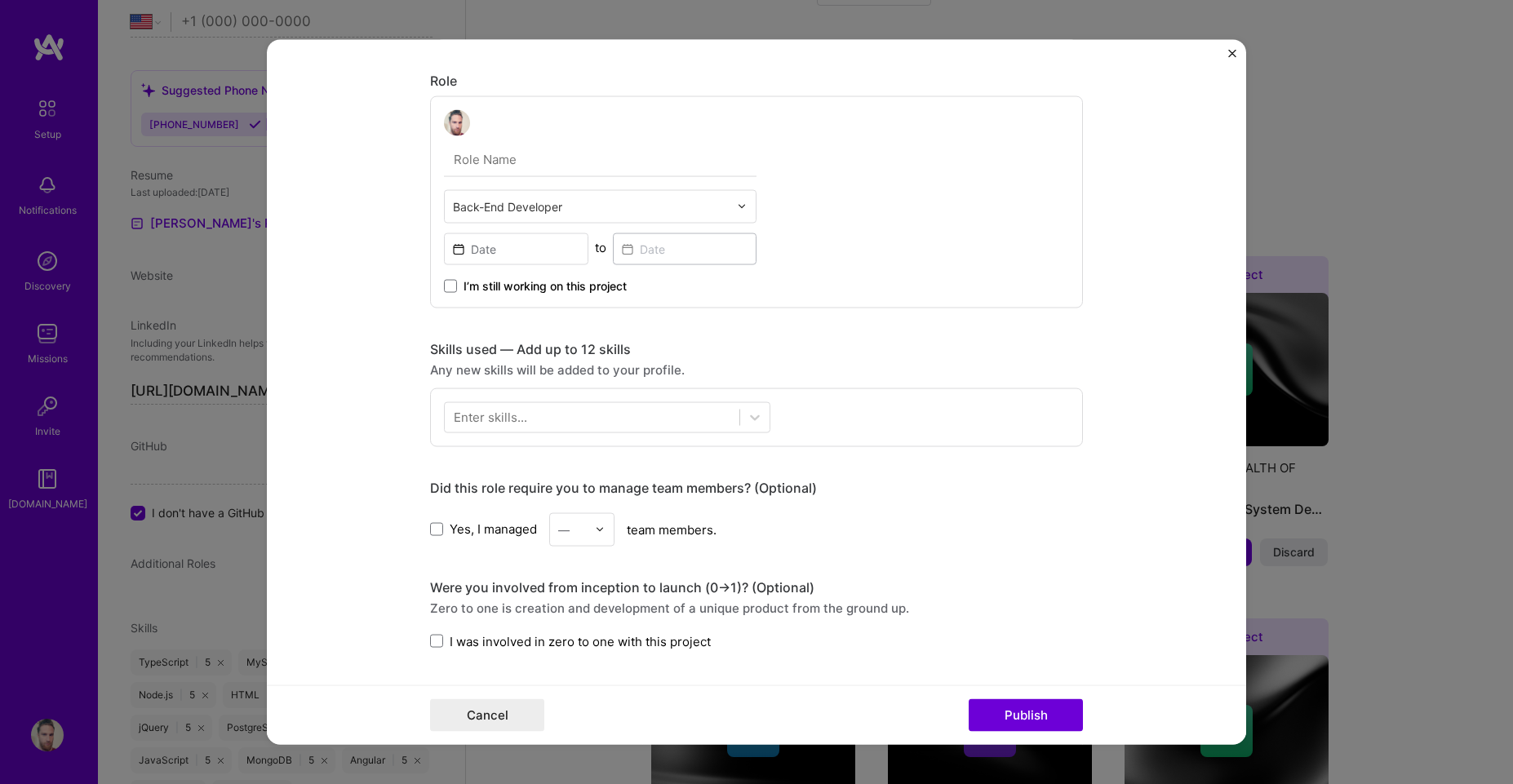
click at [371, 319] on form "Project title Andes Neuquen Company Andes Salud Project industry Industry 2 Pro…" at bounding box center [756, 392] width 980 height 706
click at [514, 249] on input at bounding box center [515, 248] width 145 height 31
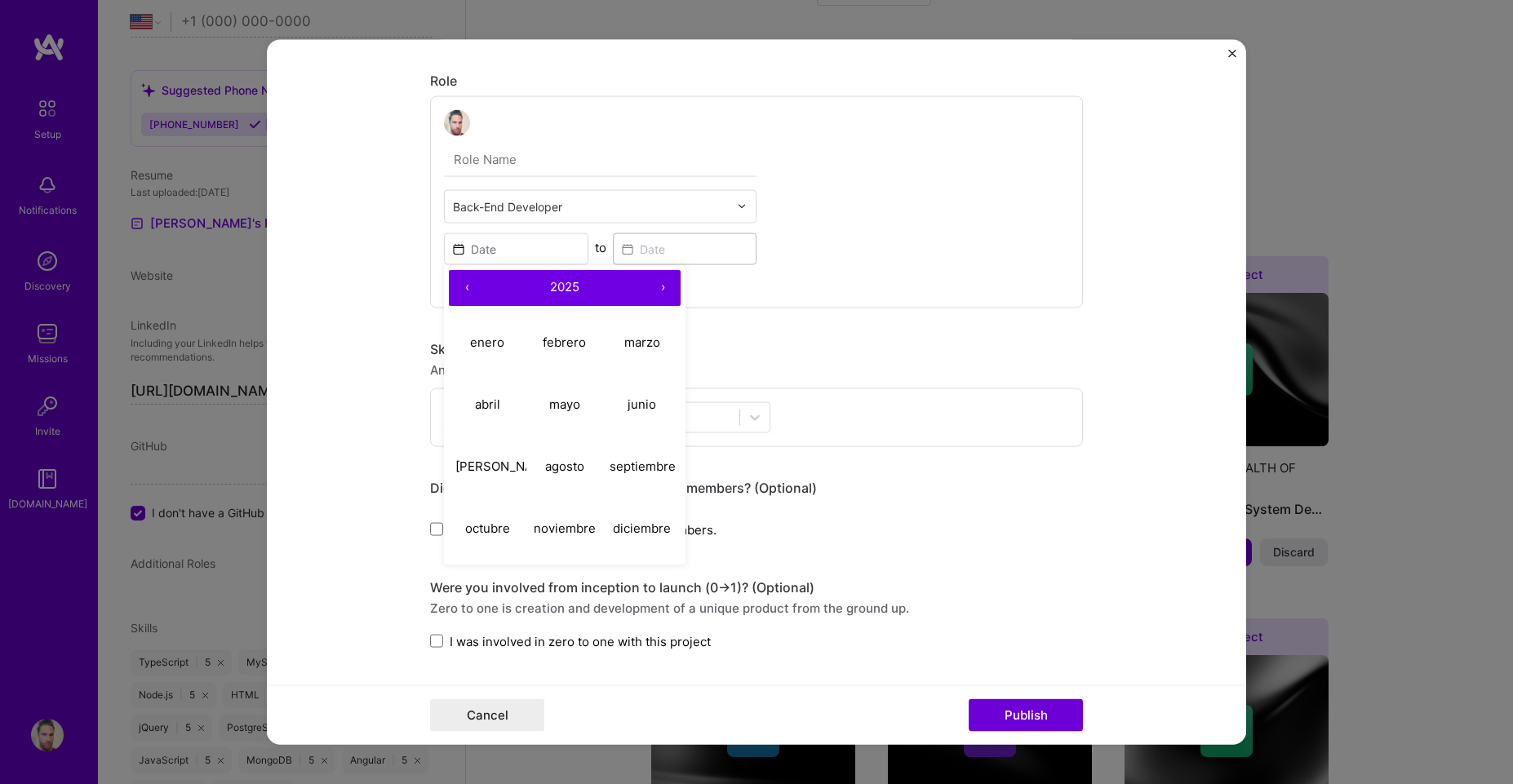
click at [462, 290] on button "‹" at bounding box center [466, 287] width 36 height 36
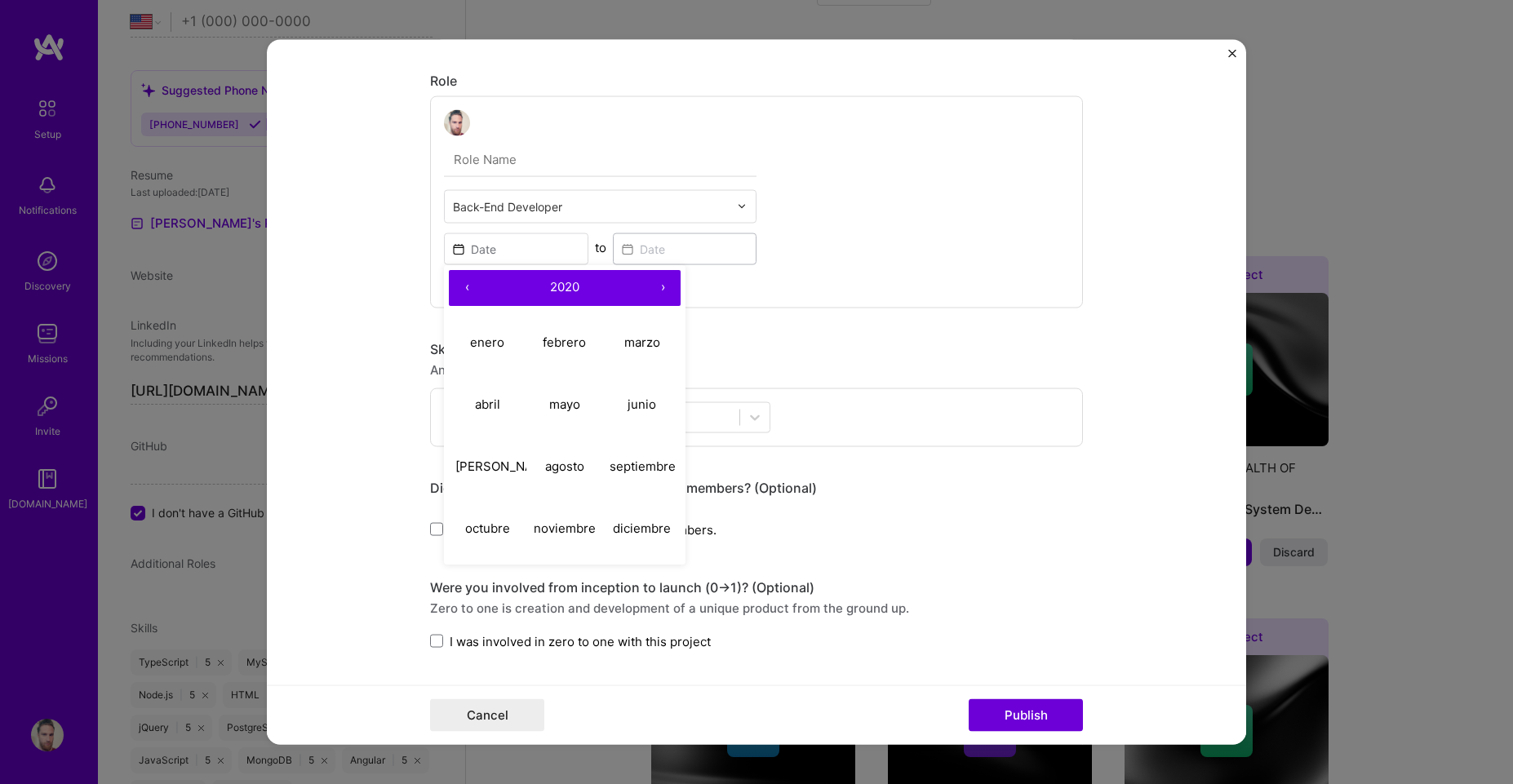
click at [462, 290] on button "‹" at bounding box center [466, 287] width 36 height 36
click at [657, 293] on button "›" at bounding box center [662, 287] width 36 height 36
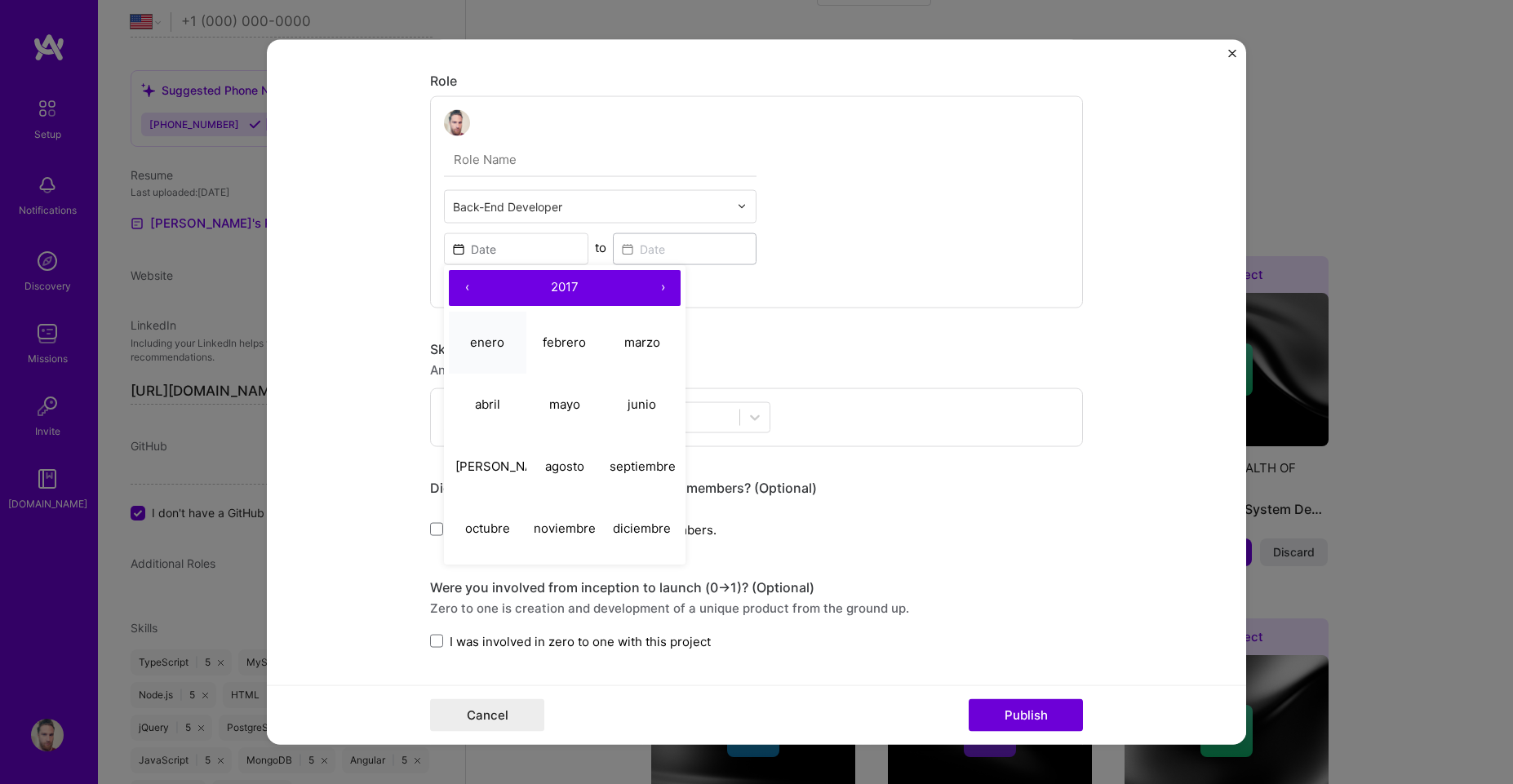
click at [484, 349] on abbr "enero" at bounding box center [487, 342] width 34 height 16
type input "Jan, 2017"
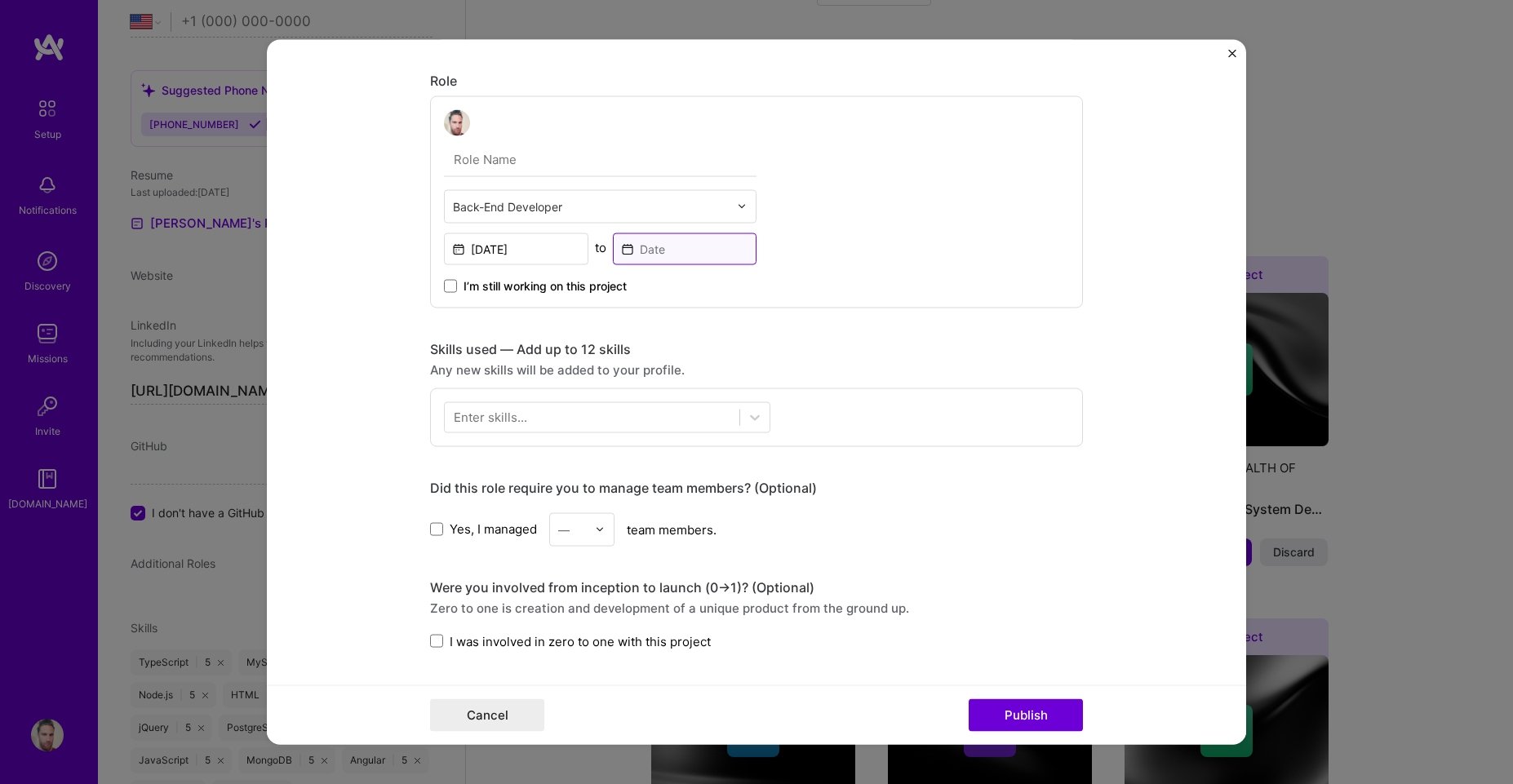
click at [664, 255] on input at bounding box center [685, 248] width 145 height 31
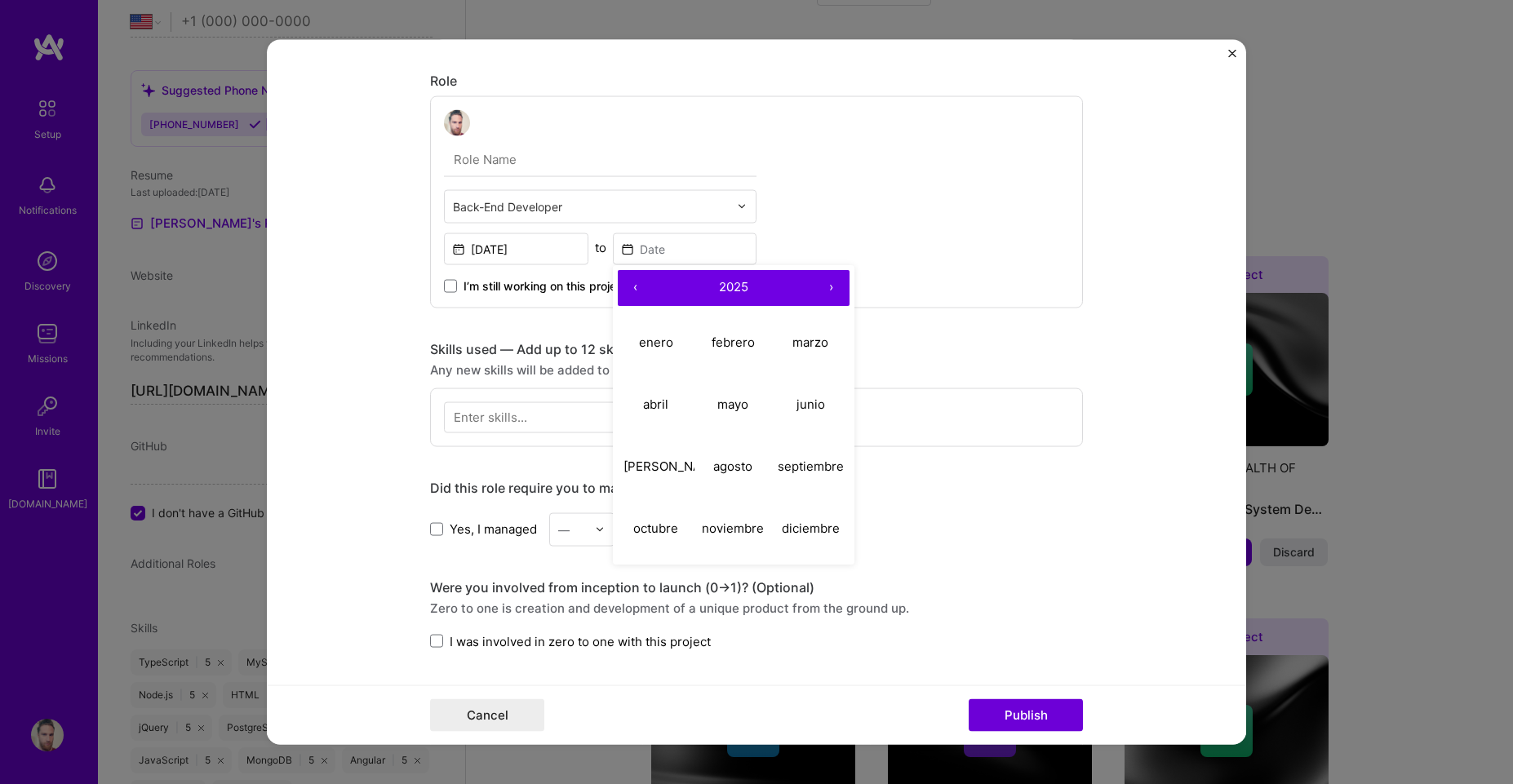
click at [623, 290] on button "‹" at bounding box center [635, 287] width 36 height 36
click at [619, 295] on button "‹" at bounding box center [635, 287] width 36 height 36
click at [622, 294] on button "‹" at bounding box center [635, 287] width 36 height 36
click at [821, 393] on button "junio" at bounding box center [811, 404] width 78 height 62
type input "Jun, 2022"
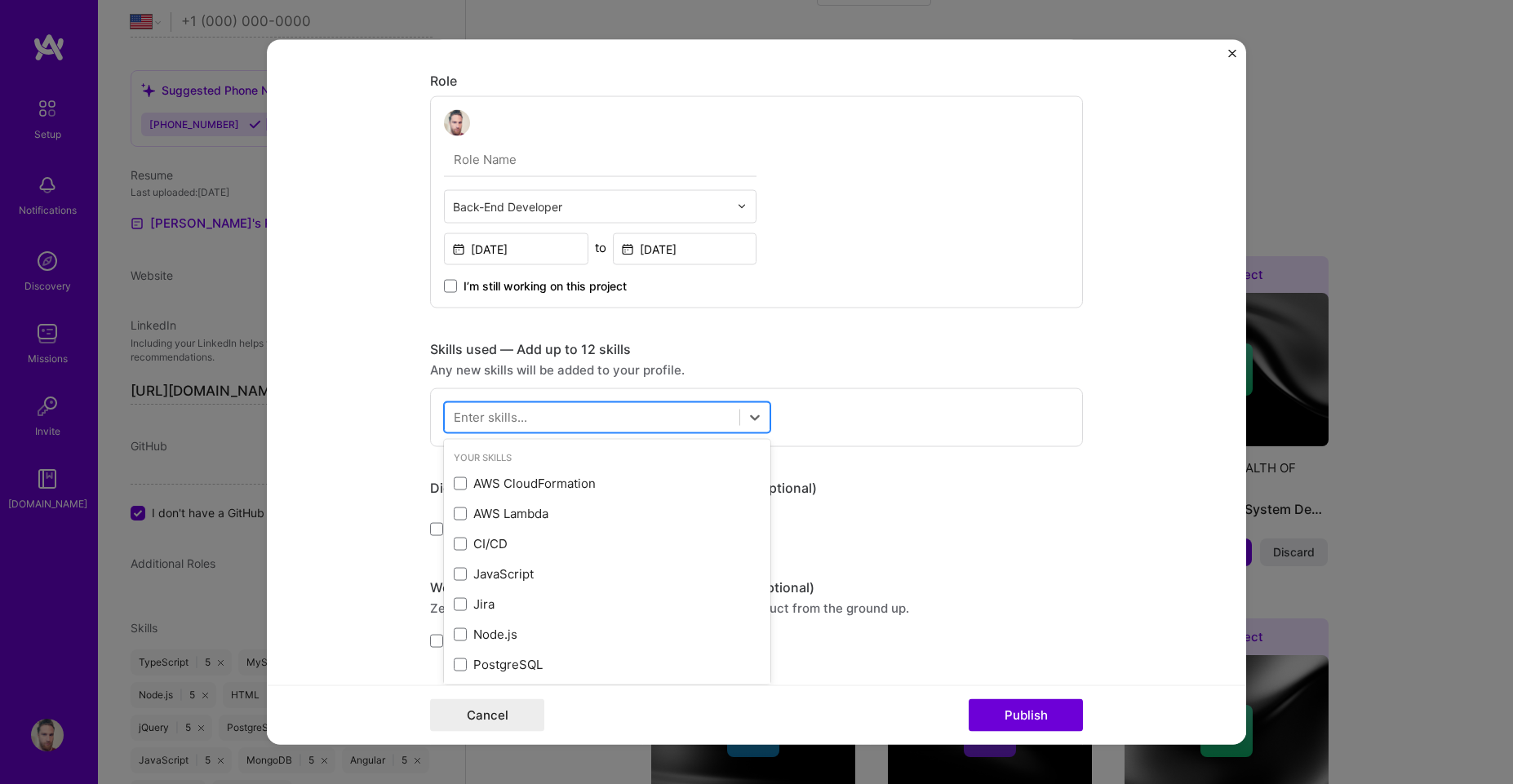
click at [610, 412] on div at bounding box center [592, 417] width 295 height 27
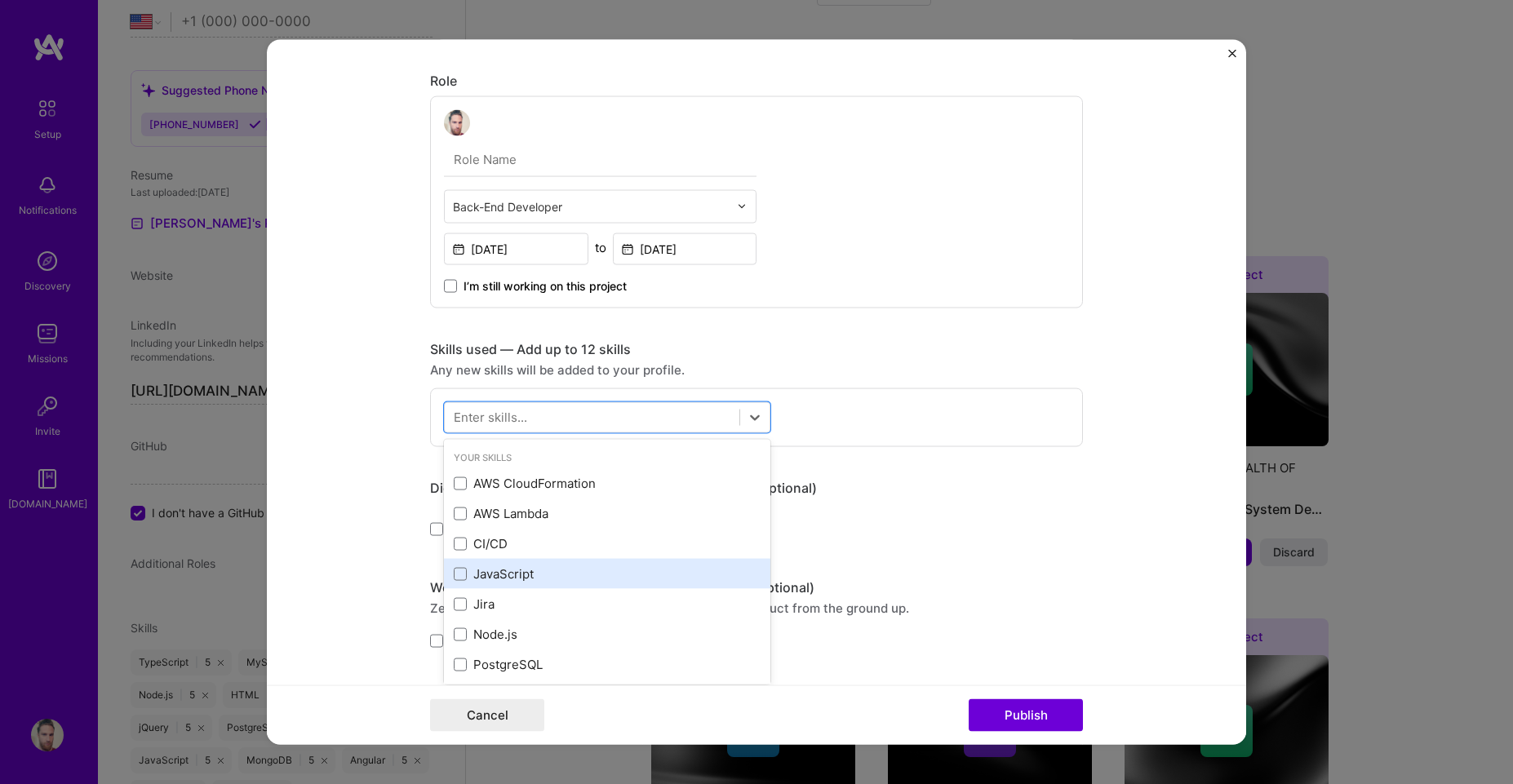
click at [473, 573] on div "JavaScript" at bounding box center [607, 573] width 307 height 17
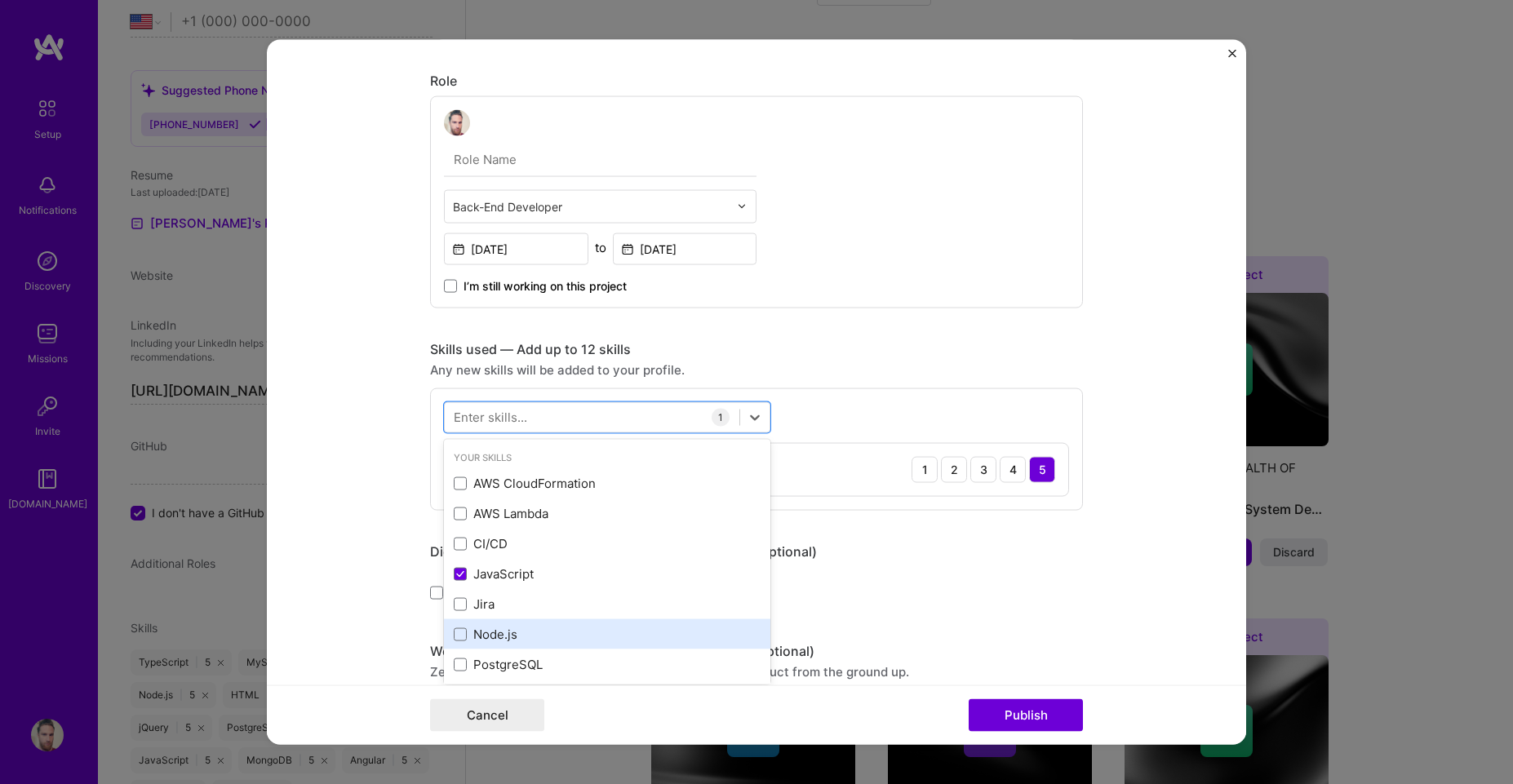
click at [464, 632] on div "Node.js" at bounding box center [607, 633] width 307 height 17
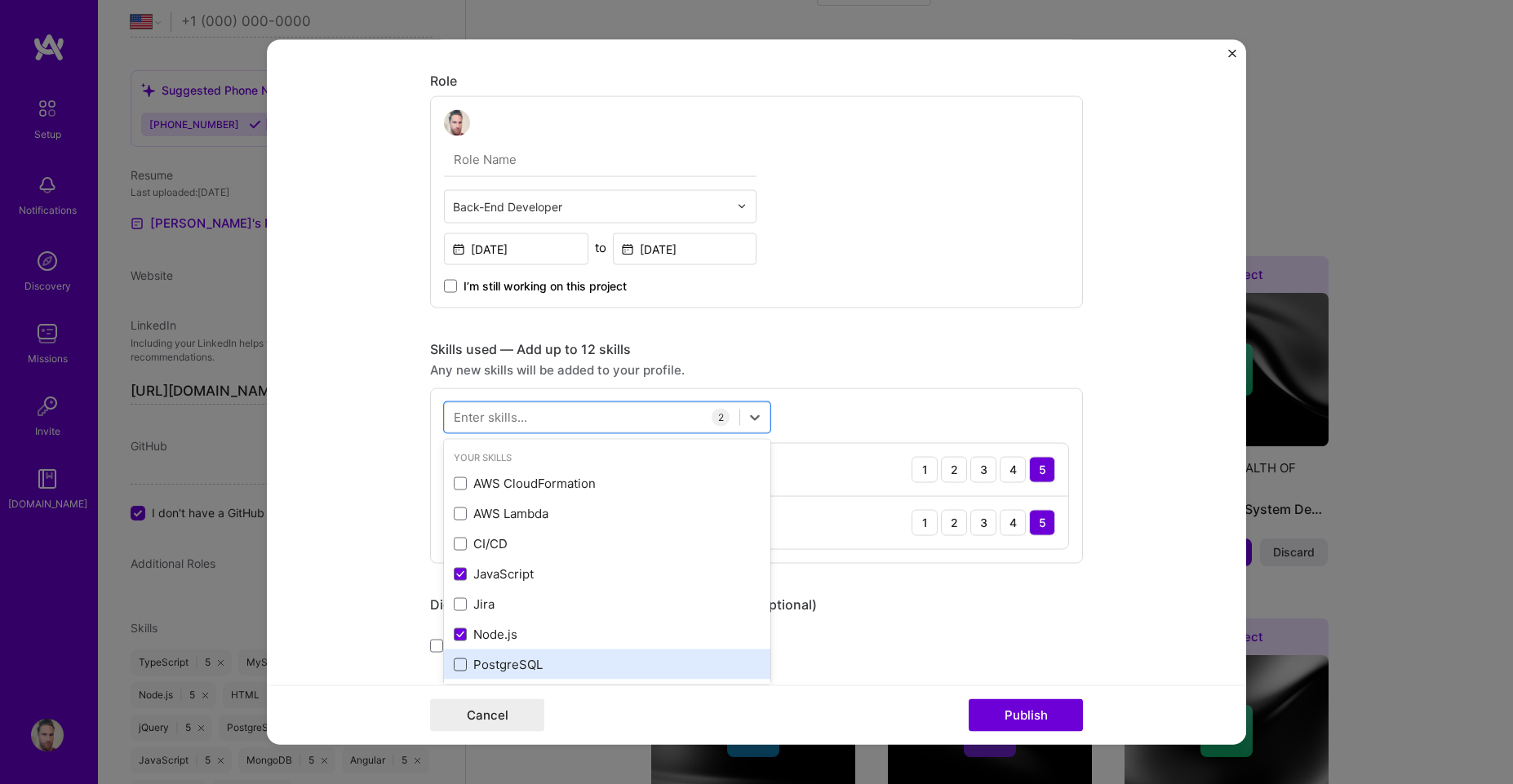
click at [457, 660] on span at bounding box center [459, 664] width 13 height 13
click at [0, 0] on input "checkbox" at bounding box center [0, 0] width 0 height 0
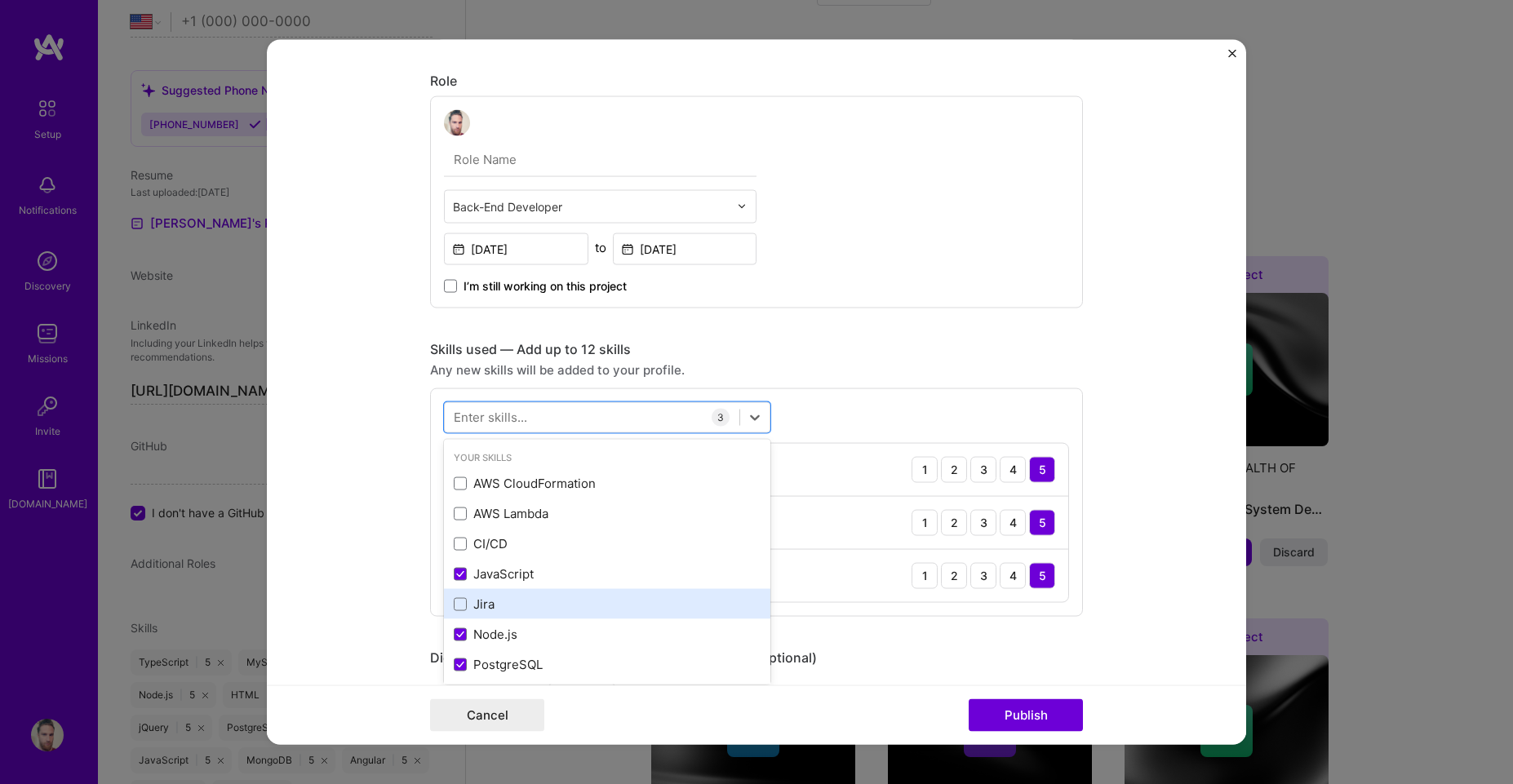
click at [454, 615] on div "Jira" at bounding box center [607, 604] width 327 height 30
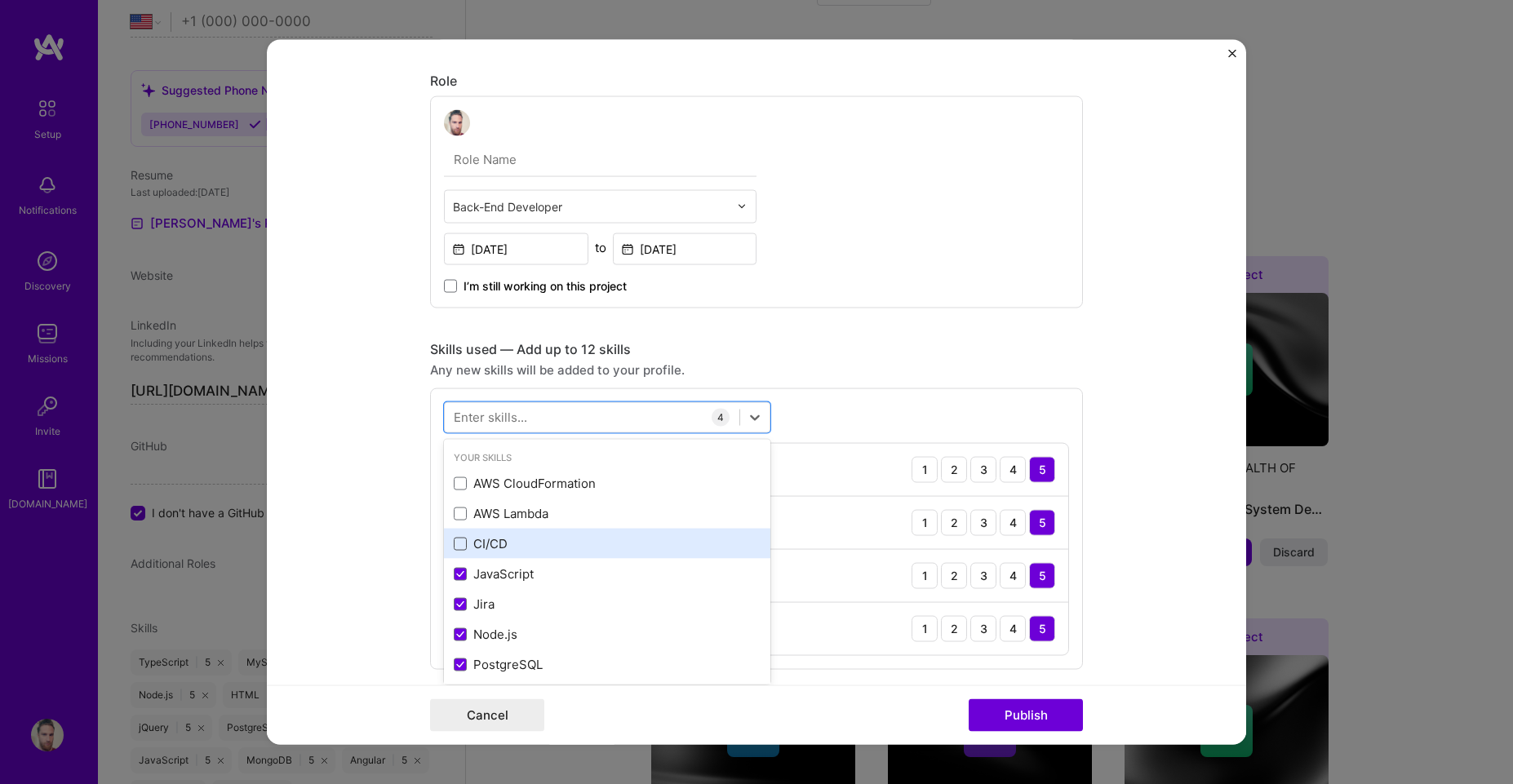
click at [454, 538] on span at bounding box center [459, 543] width 13 height 13
click at [0, 0] on input "checkbox" at bounding box center [0, 0] width 0 height 0
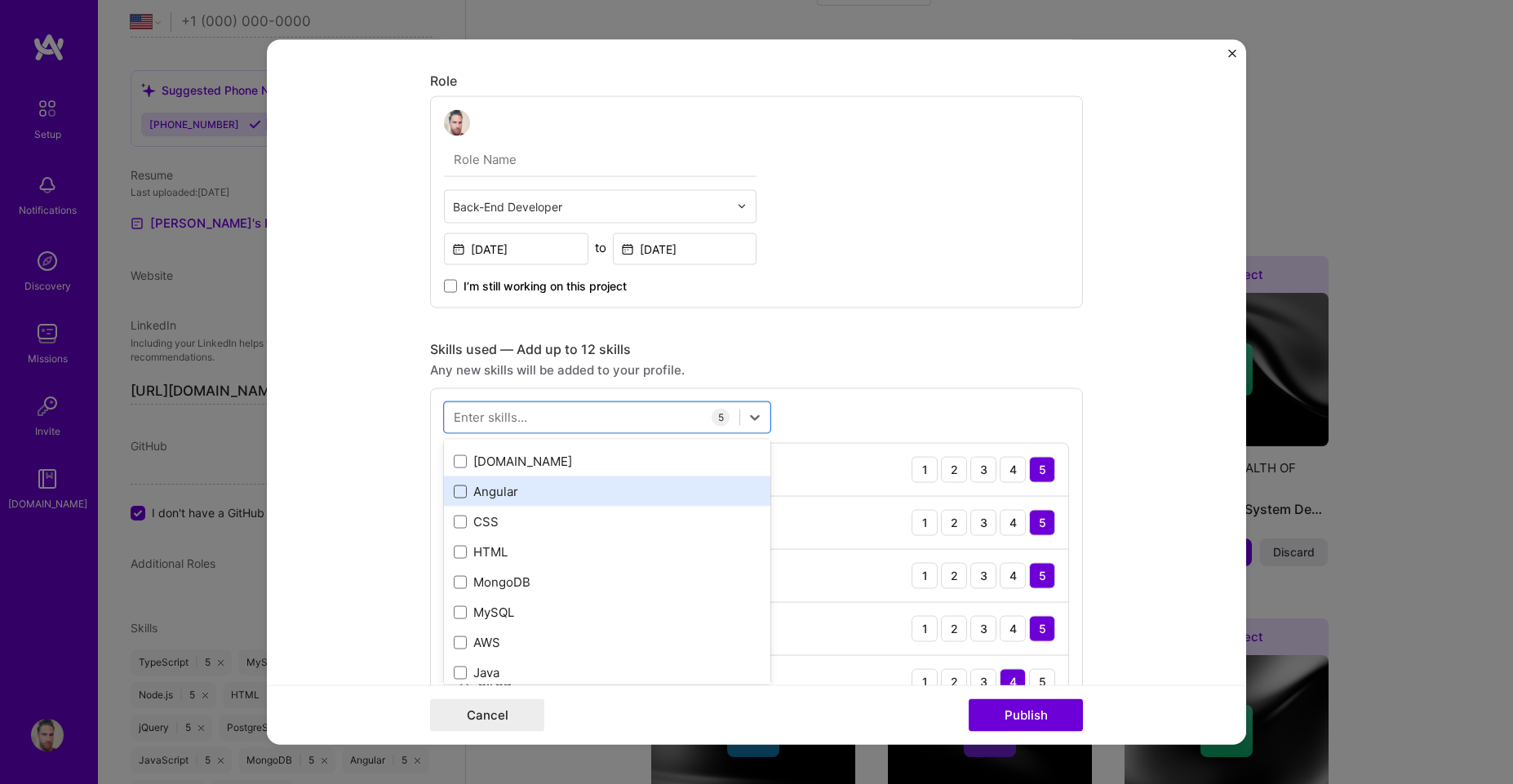
click at [454, 488] on span at bounding box center [459, 491] width 13 height 13
click at [0, 0] on input "checkbox" at bounding box center [0, 0] width 0 height 0
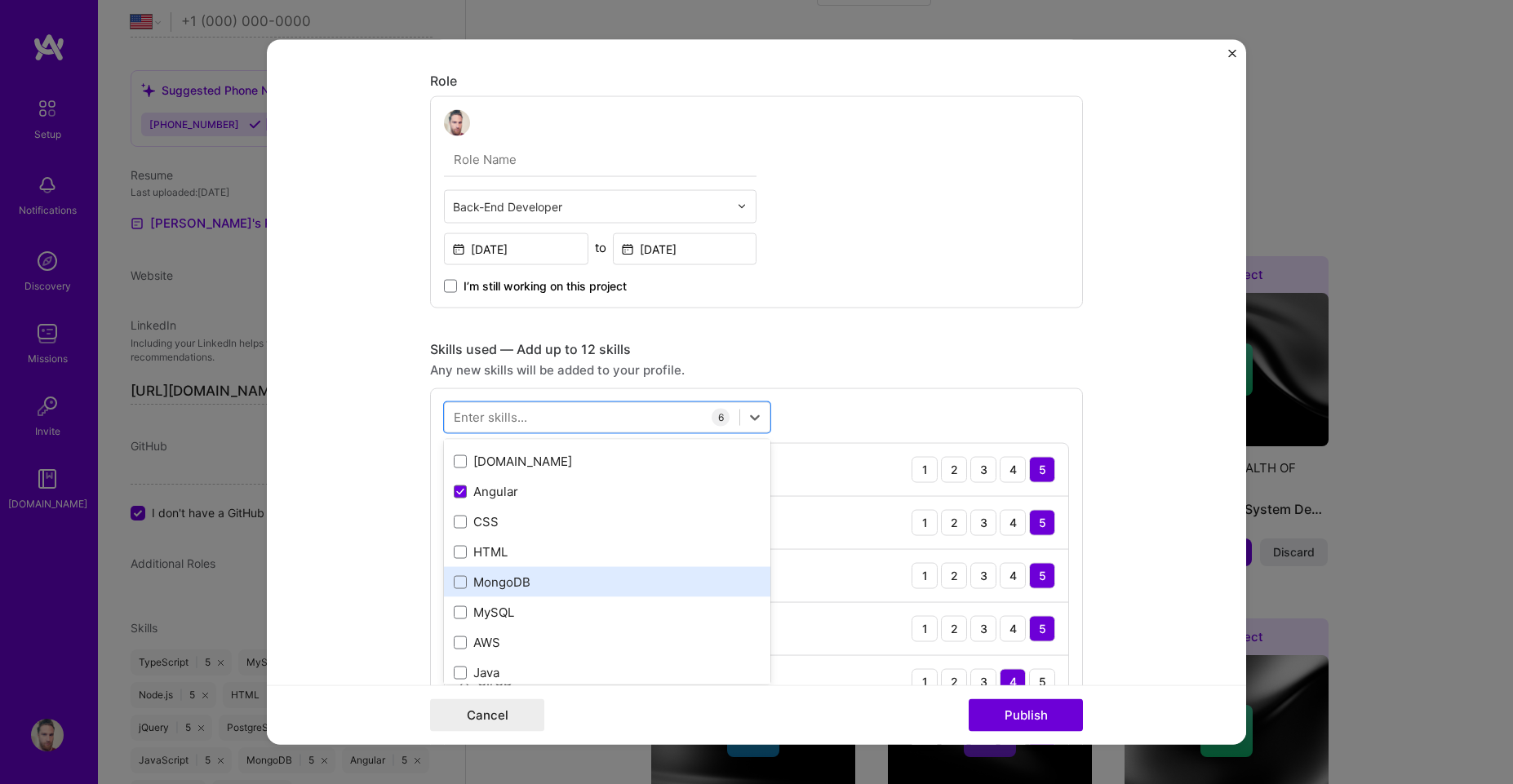
drag, startPoint x: 449, startPoint y: 514, endPoint x: 467, endPoint y: 590, distance: 78.1
click at [477, 591] on div "AWS CloudFormation AWS Lambda CI/CD JavaScript Jira Node.js PostgreSQL TypeScri…" at bounding box center [607, 477] width 327 height 604
click at [455, 590] on div "MongoDB" at bounding box center [607, 581] width 307 height 17
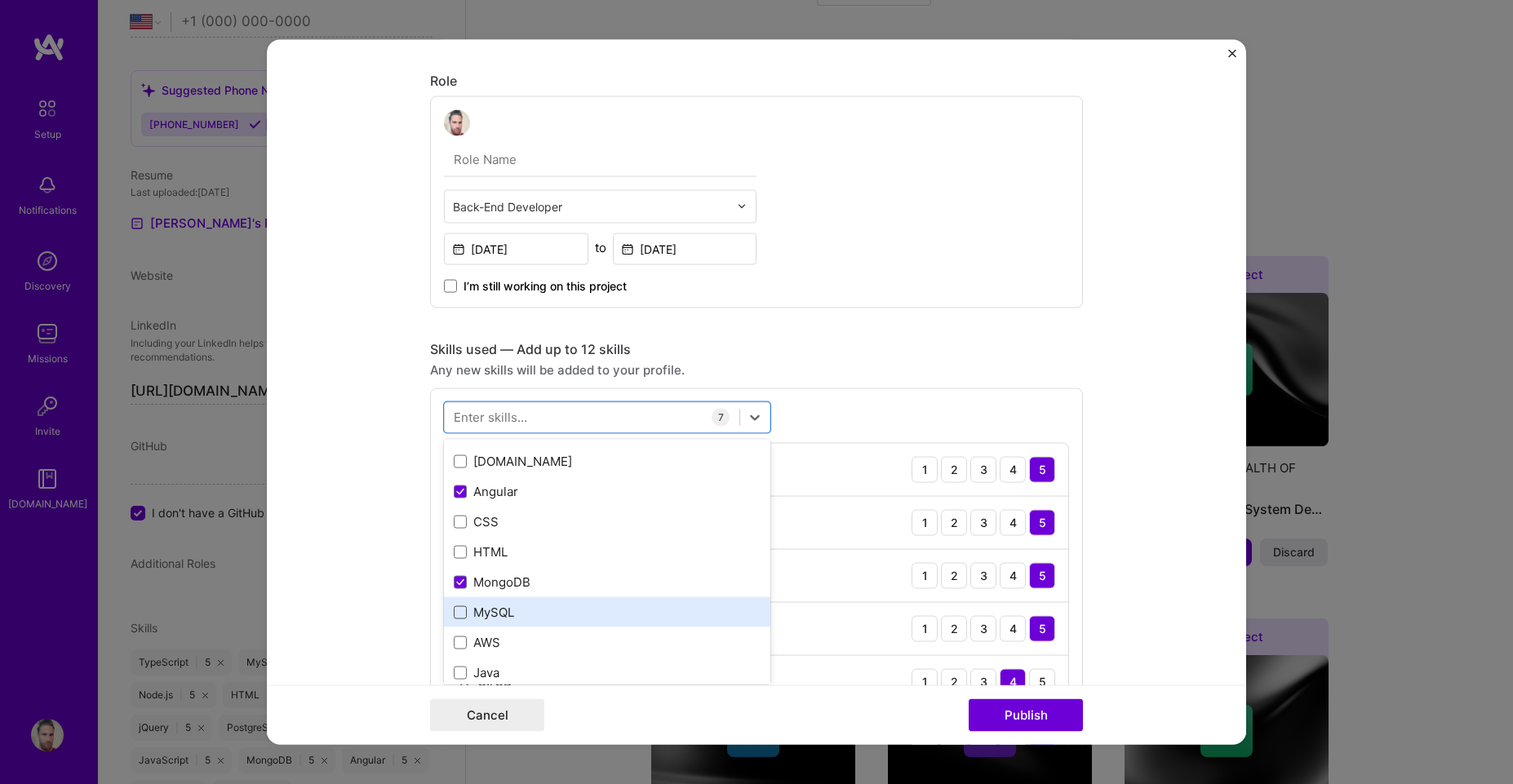
click at [454, 609] on span at bounding box center [459, 612] width 13 height 13
click at [0, 0] on input "checkbox" at bounding box center [0, 0] width 0 height 0
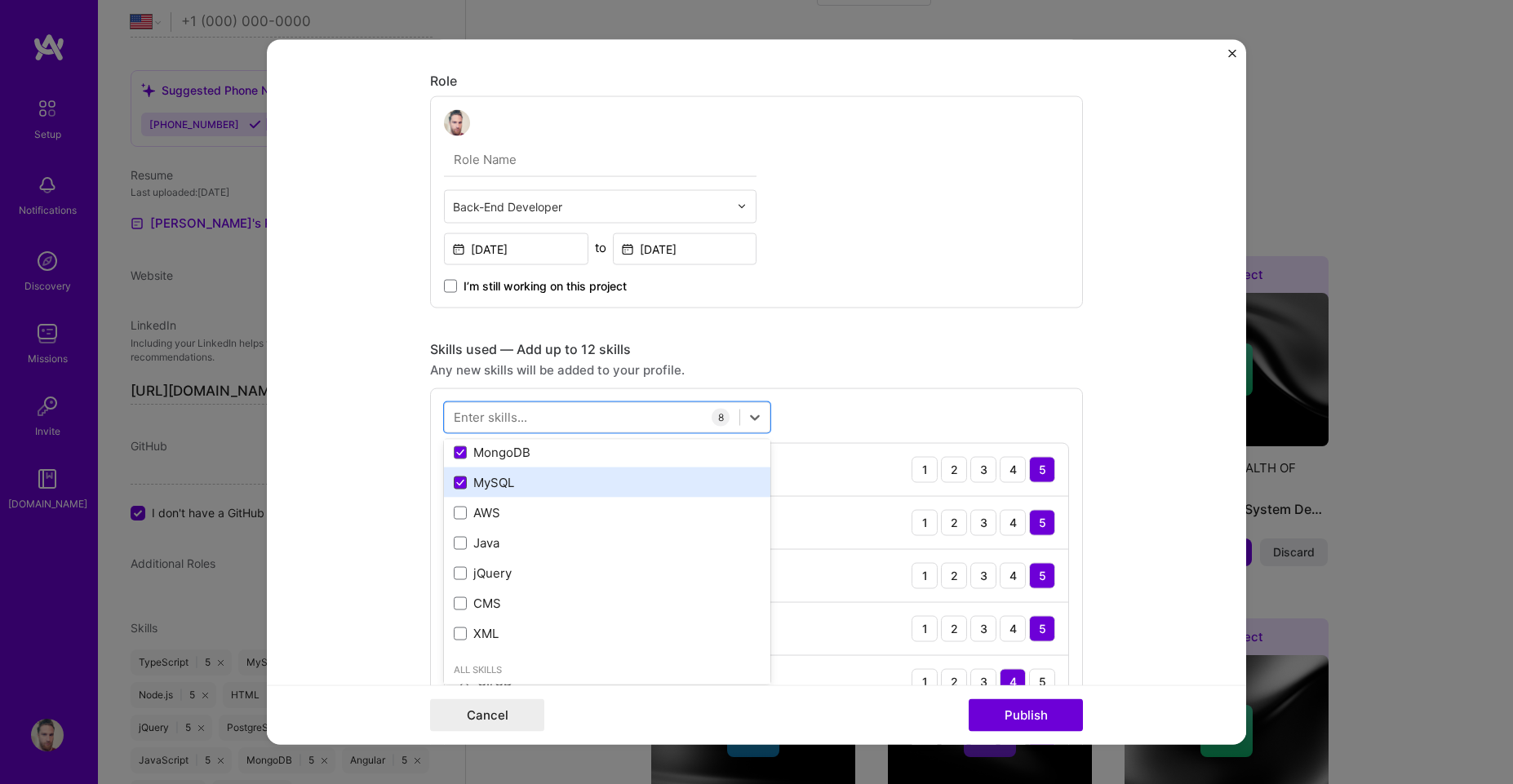
scroll to position [735, 0]
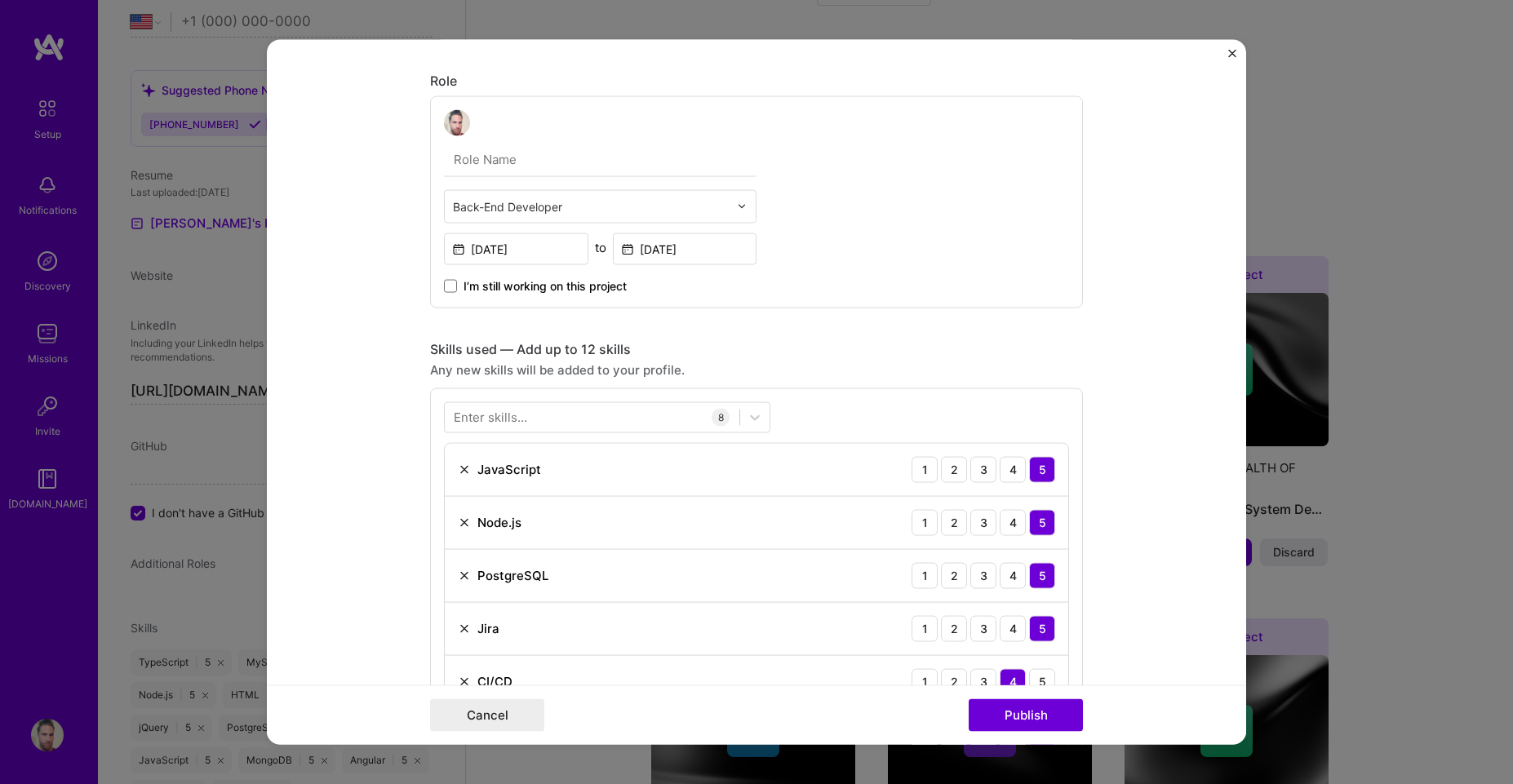
click at [970, 353] on div "Skills used — Add up to 12 skills" at bounding box center [756, 348] width 653 height 17
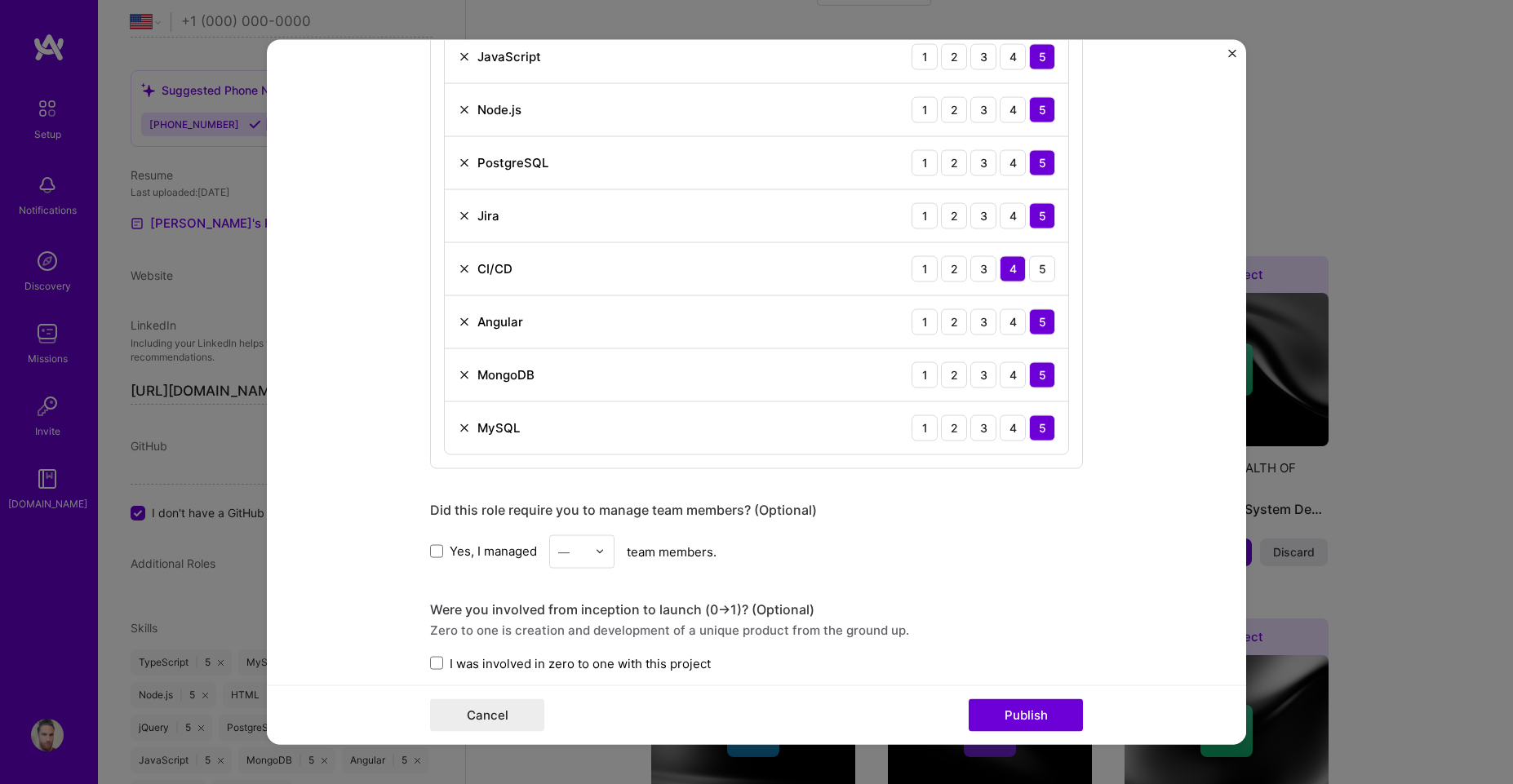
scroll to position [881, 0]
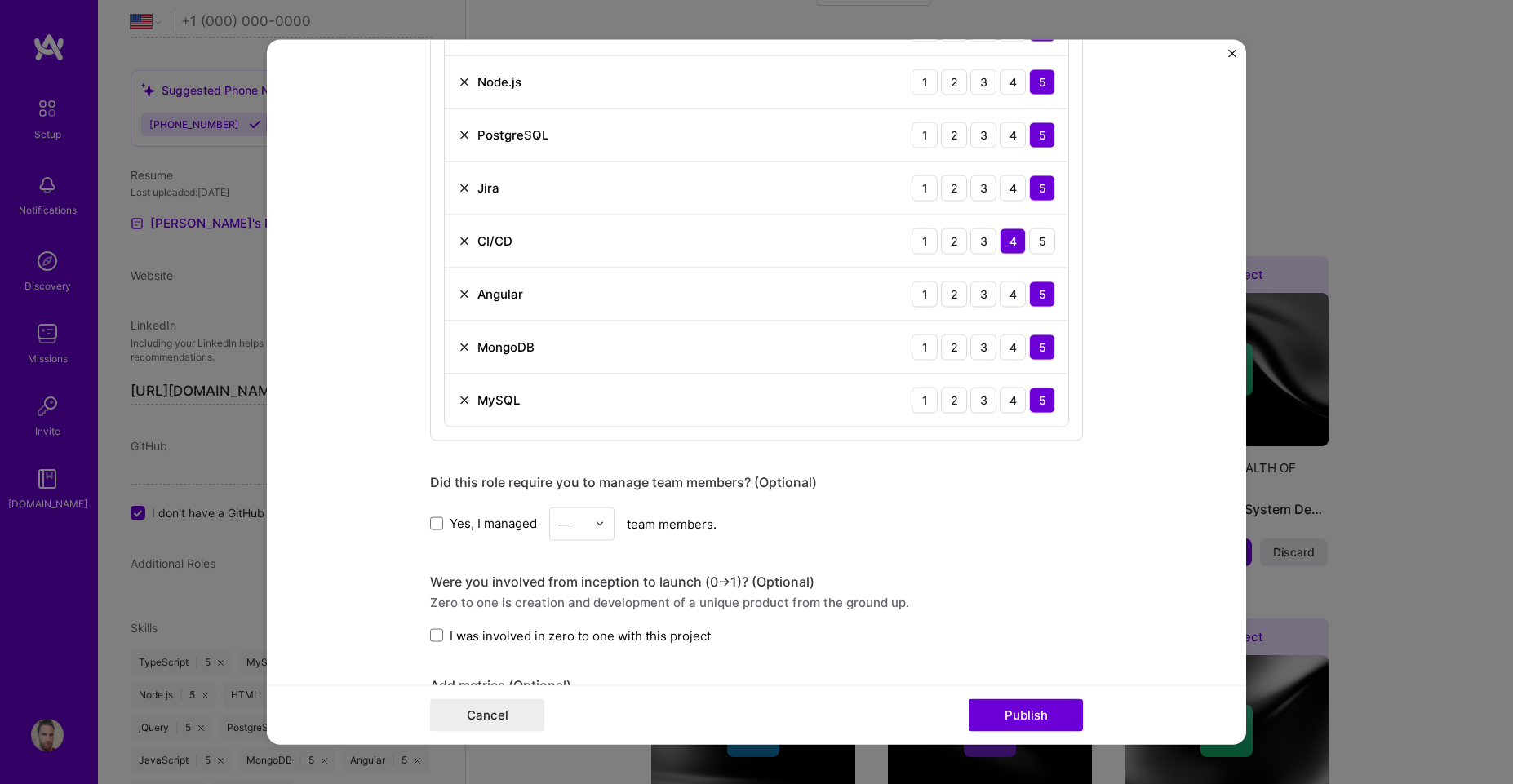
click at [448, 536] on div "Yes, I managed — team members." at bounding box center [756, 523] width 653 height 33
click at [439, 530] on label "Yes, I managed" at bounding box center [483, 523] width 107 height 17
click at [0, 0] on input "Yes, I managed" at bounding box center [0, 0] width 0 height 0
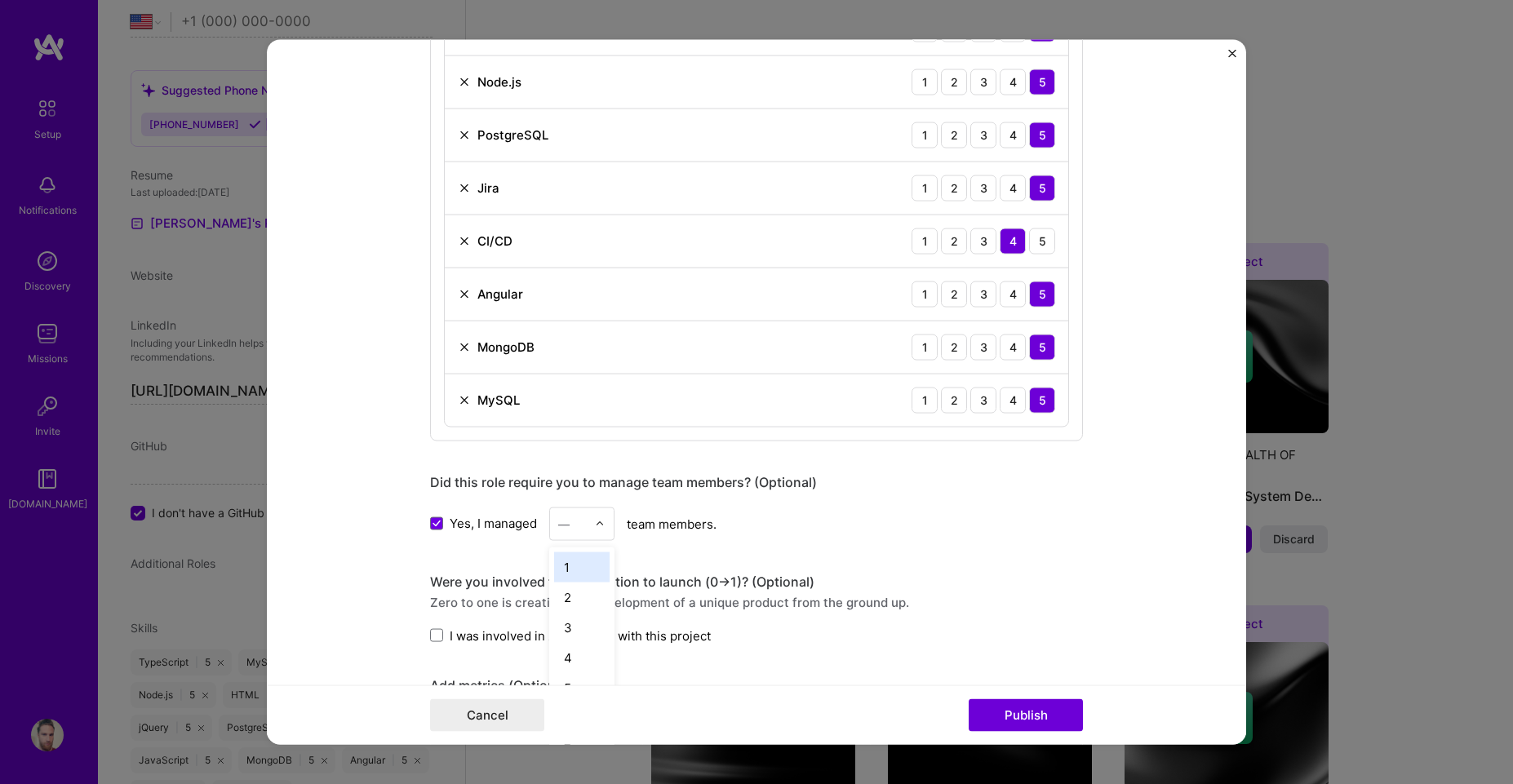
click at [601, 520] on div at bounding box center [604, 523] width 19 height 31
click at [587, 585] on div "2" at bounding box center [581, 597] width 55 height 30
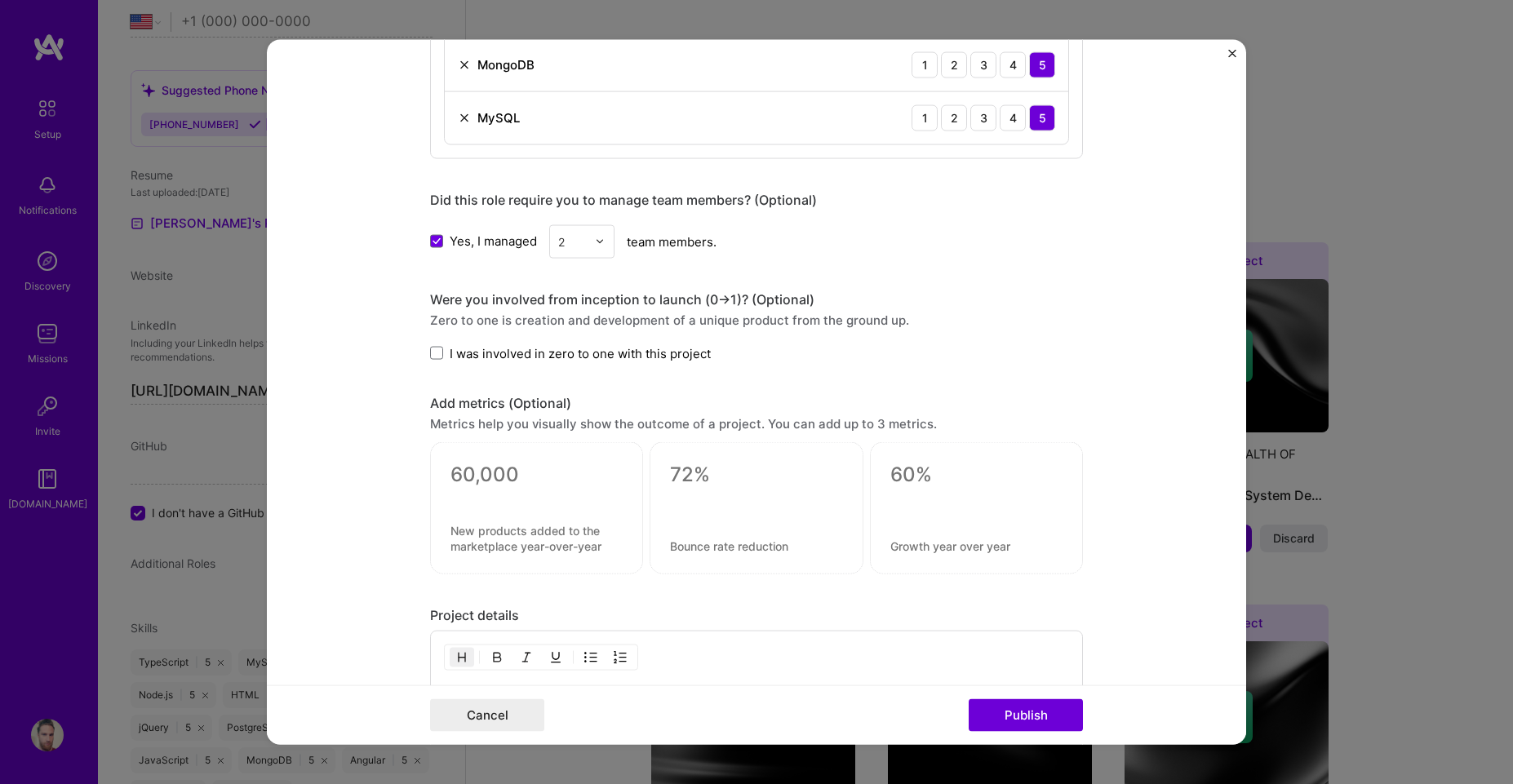
scroll to position [1176, 0]
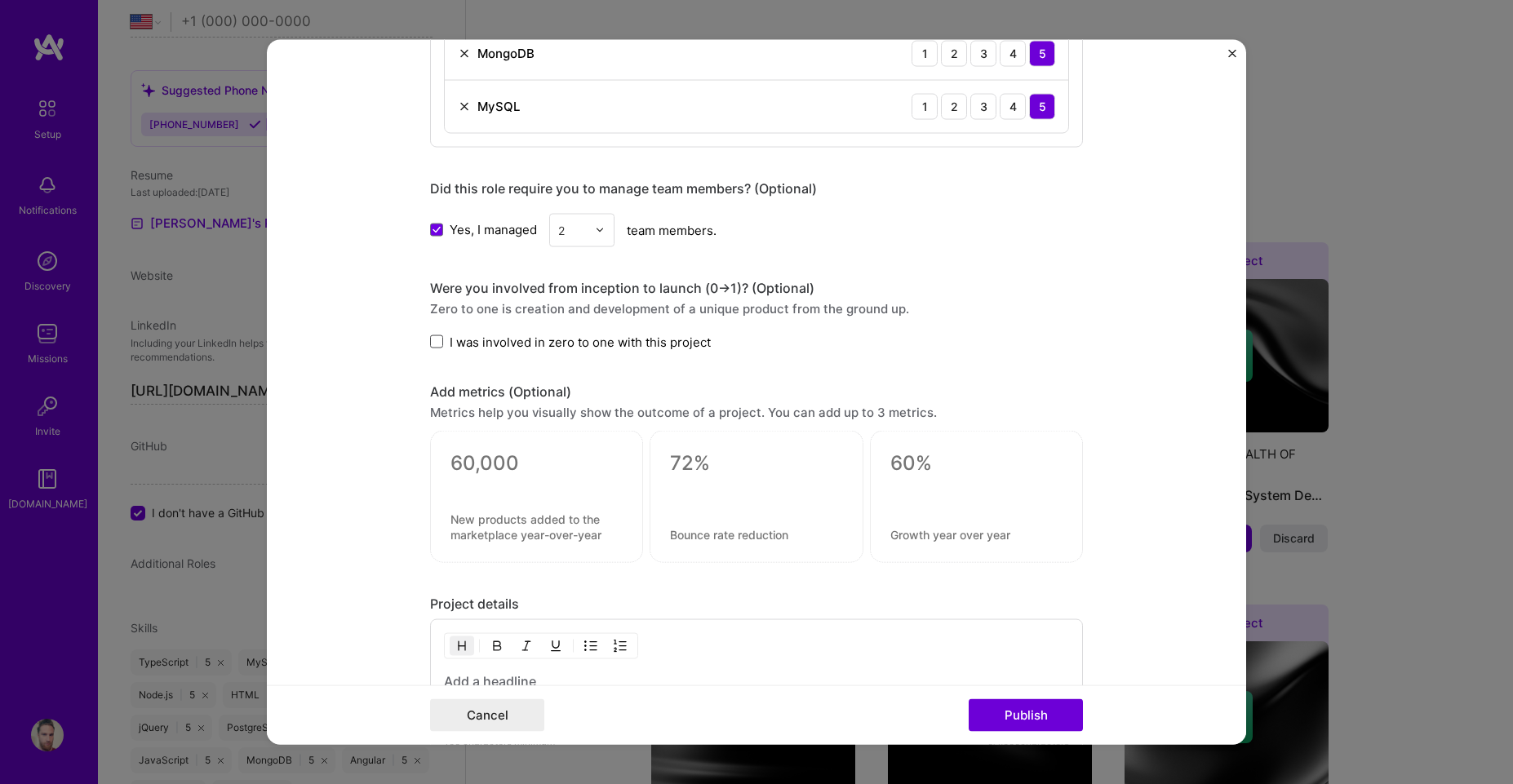
click at [434, 340] on span at bounding box center [436, 341] width 13 height 13
click at [0, 0] on input "I was involved in zero to one with this project" at bounding box center [0, 0] width 0 height 0
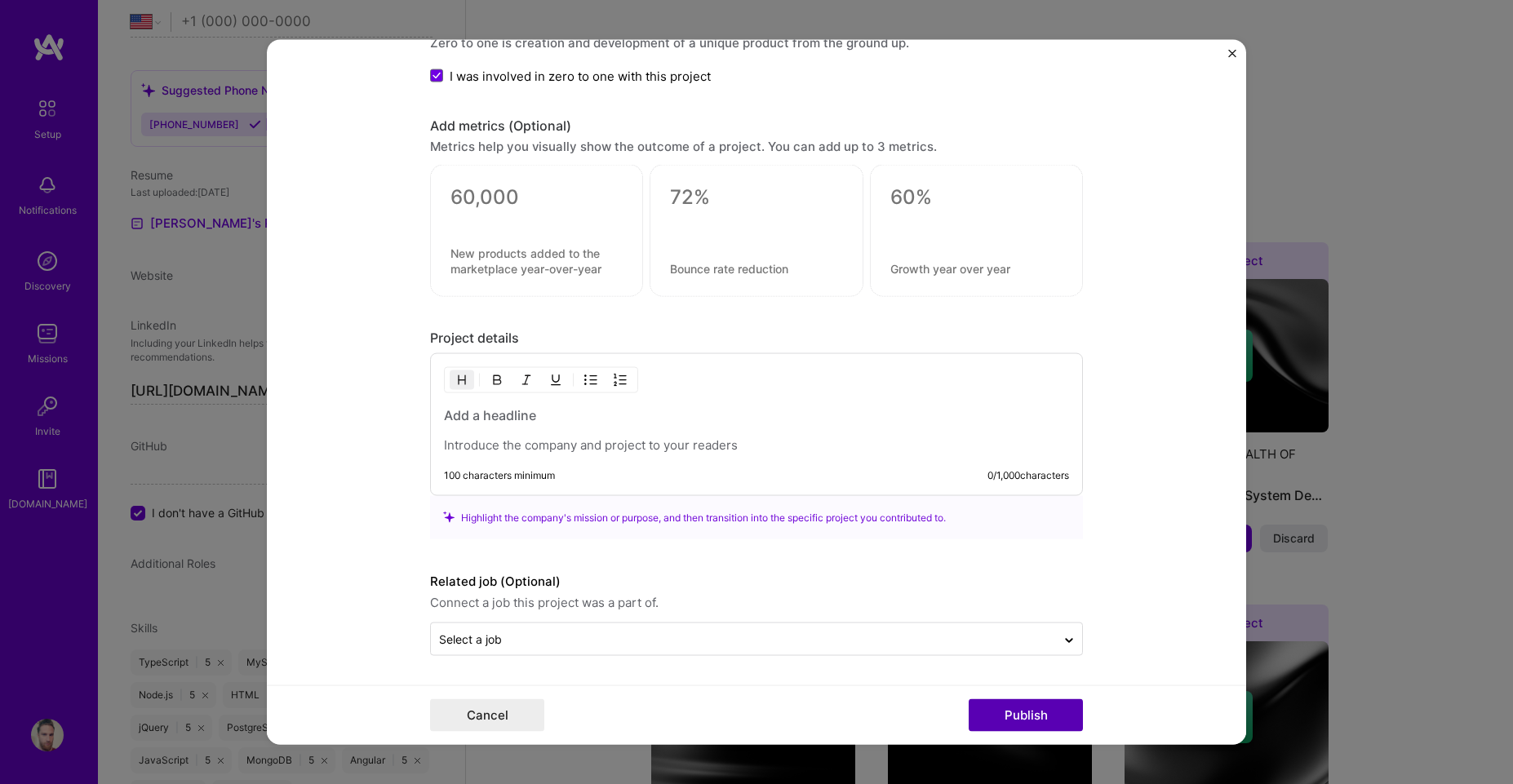
click at [984, 721] on button "Publish" at bounding box center [1026, 715] width 114 height 32
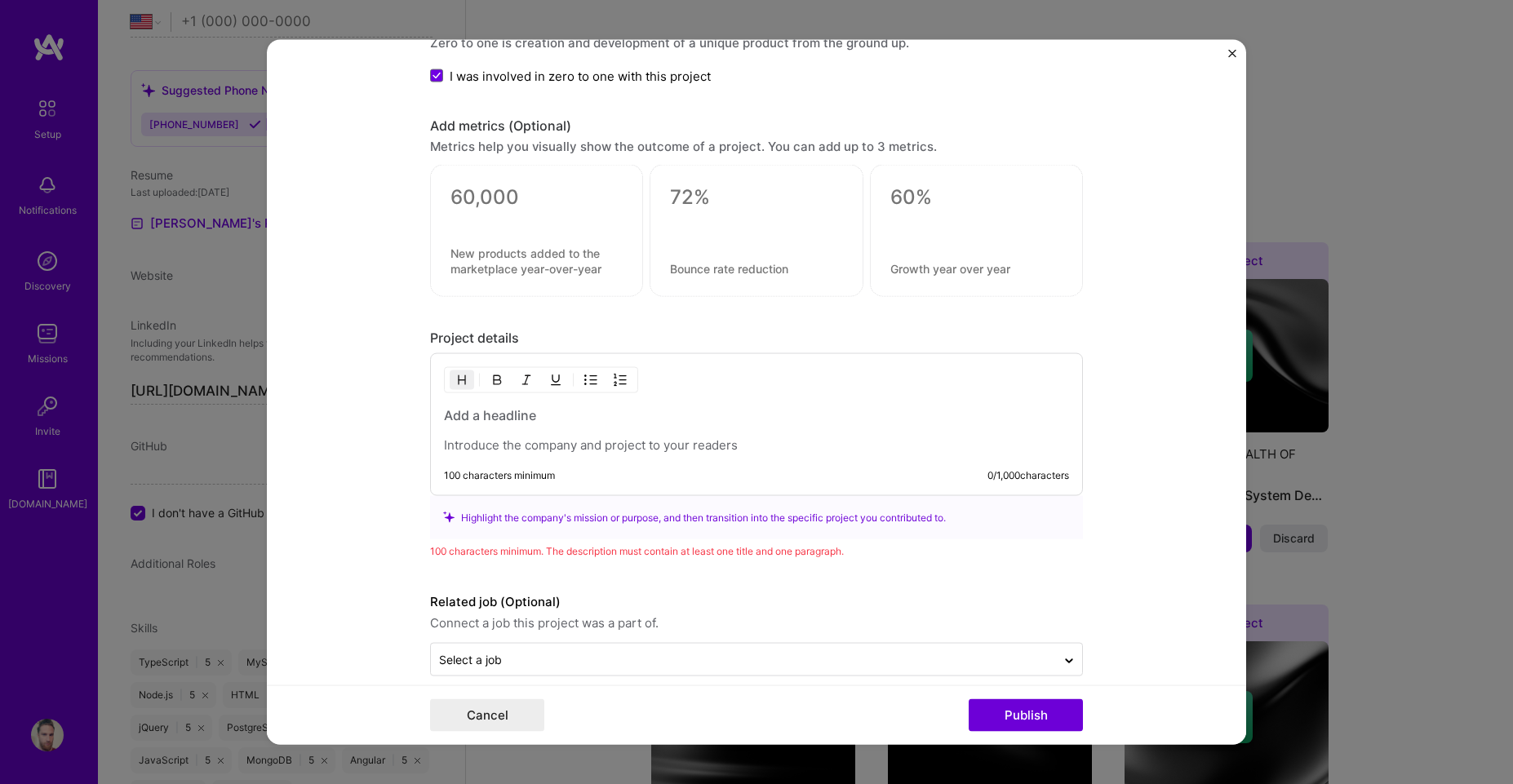
scroll to position [1462, 0]
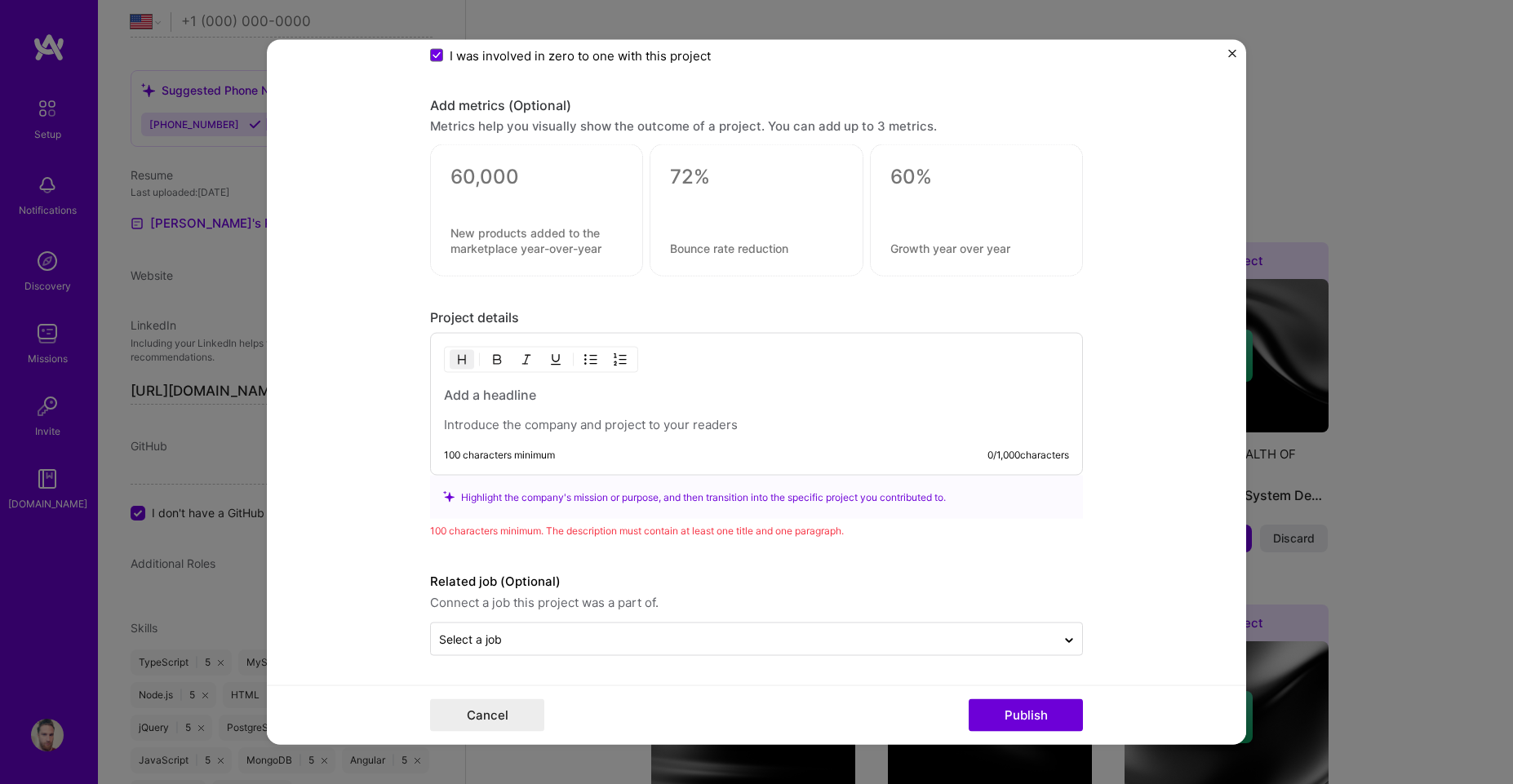
click at [452, 489] on div "Highlight the company's mission or purpose, and then transition into the specif…" at bounding box center [756, 497] width 627 height 17
click at [447, 493] on icon at bounding box center [450, 497] width 12 height 12
click at [491, 507] on div "Highlight the company's mission or purpose, and then transition into the specif…" at bounding box center [756, 498] width 653 height 43
click at [520, 489] on div "Highlight the company's mission or purpose, and then transition into the specif…" at bounding box center [756, 497] width 627 height 17
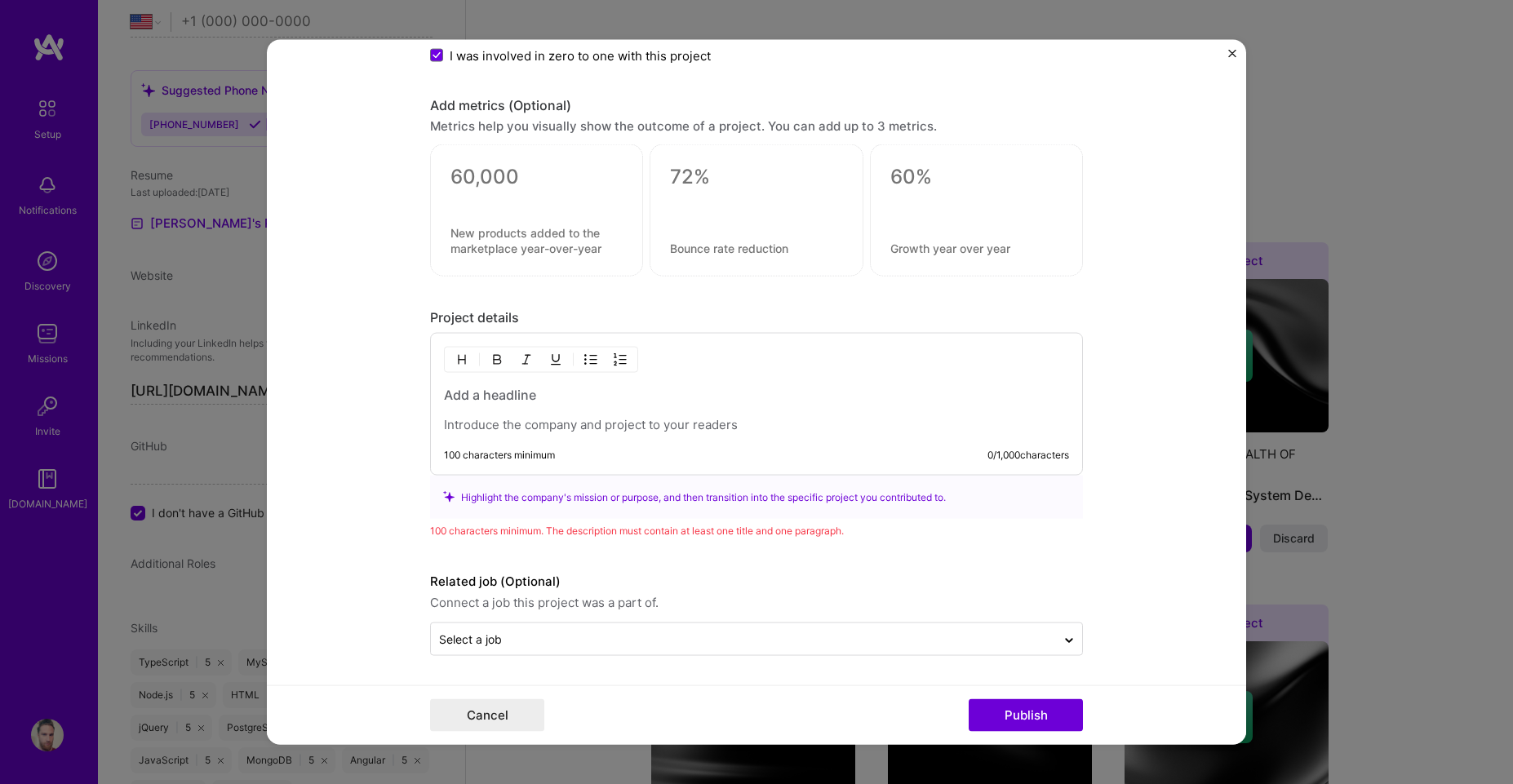
click at [938, 414] on div at bounding box center [756, 409] width 626 height 47
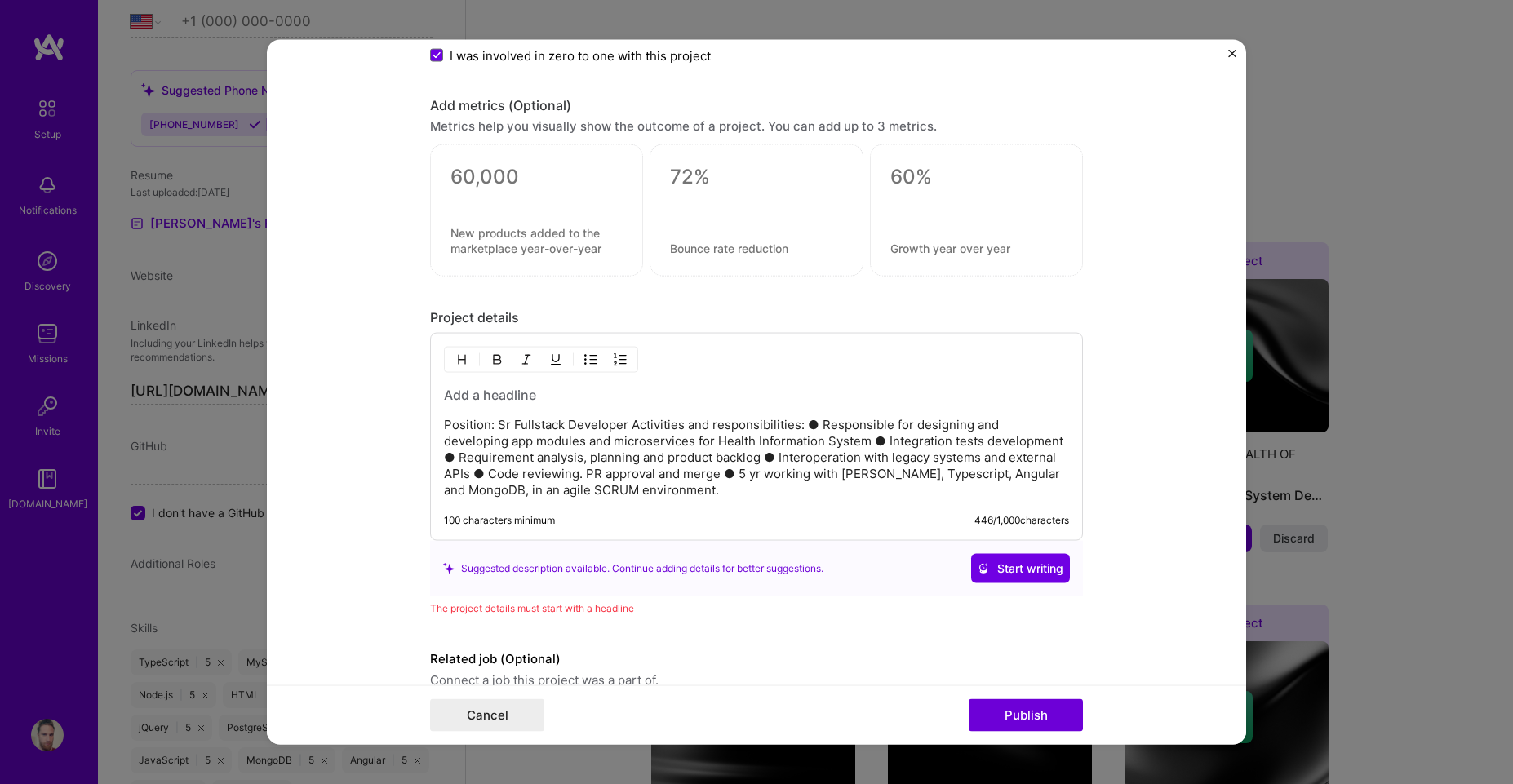
drag, startPoint x: 606, startPoint y: 567, endPoint x: 876, endPoint y: 577, distance: 270.2
click at [626, 571] on div "Suggested description available. Continue adding details for better suggestions." at bounding box center [634, 568] width 381 height 17
click at [990, 568] on span "Start writing" at bounding box center [1020, 569] width 86 height 17
click at [769, 572] on div "Suggested description available. Continue adding details for better suggestions." at bounding box center [634, 568] width 381 height 17
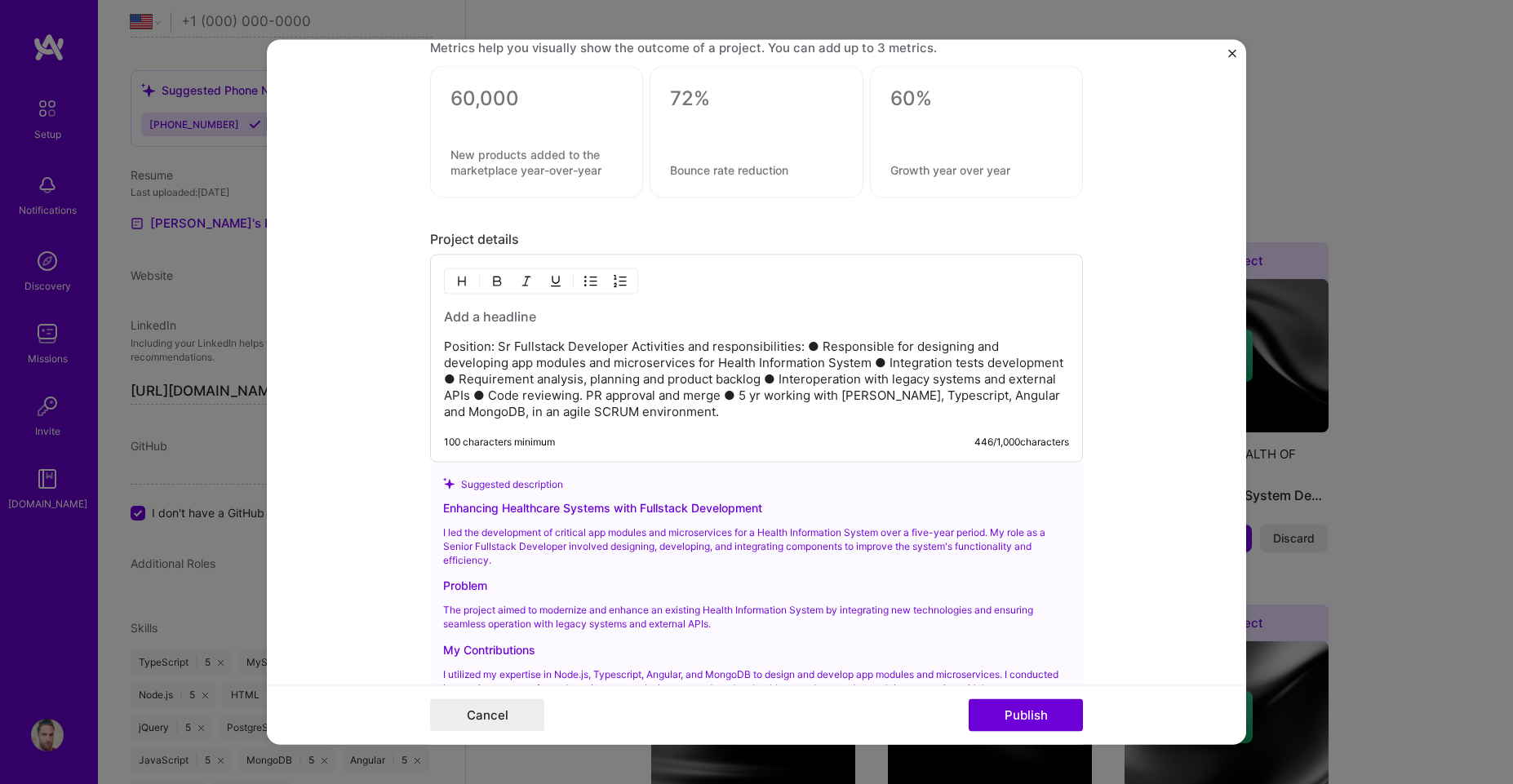
scroll to position [1687, 0]
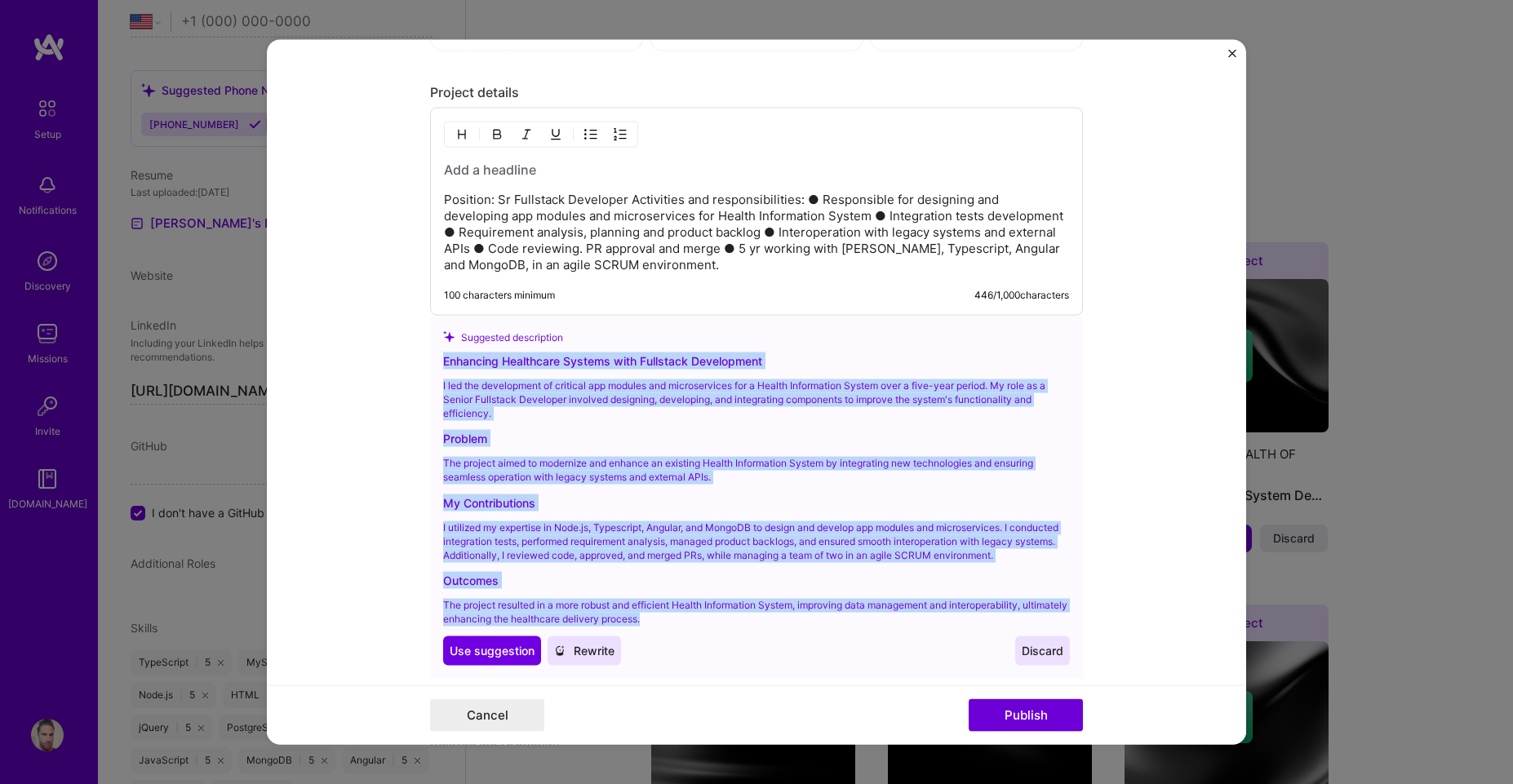
drag, startPoint x: 434, startPoint y: 357, endPoint x: 804, endPoint y: 630, distance: 459.8
click at [804, 630] on div "Suggested description Enhancing Healthcare Systems with Fullstack Development I…" at bounding box center [756, 497] width 653 height 363
click at [496, 659] on span "Use suggestion" at bounding box center [492, 650] width 85 height 17
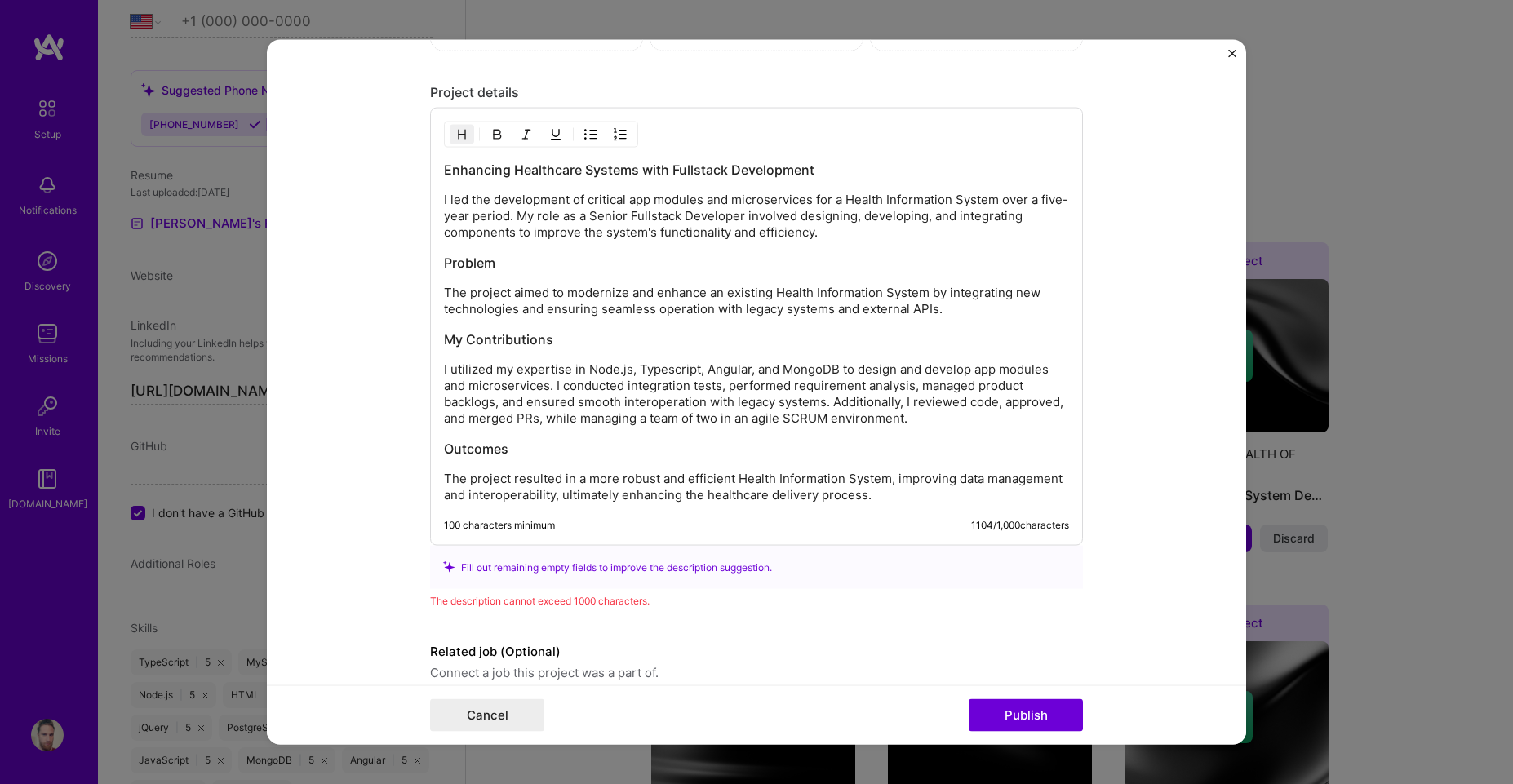
click at [851, 452] on h3 "Outcomes" at bounding box center [756, 449] width 626 height 18
click at [519, 331] on h3 "My Contributions" at bounding box center [756, 339] width 626 height 18
click at [635, 213] on p "I led the development of critical app modules and microservices for a Health In…" at bounding box center [756, 216] width 626 height 49
click at [862, 215] on p "I led the development of critical app modules and microservices for a Health In…" at bounding box center [756, 216] width 626 height 49
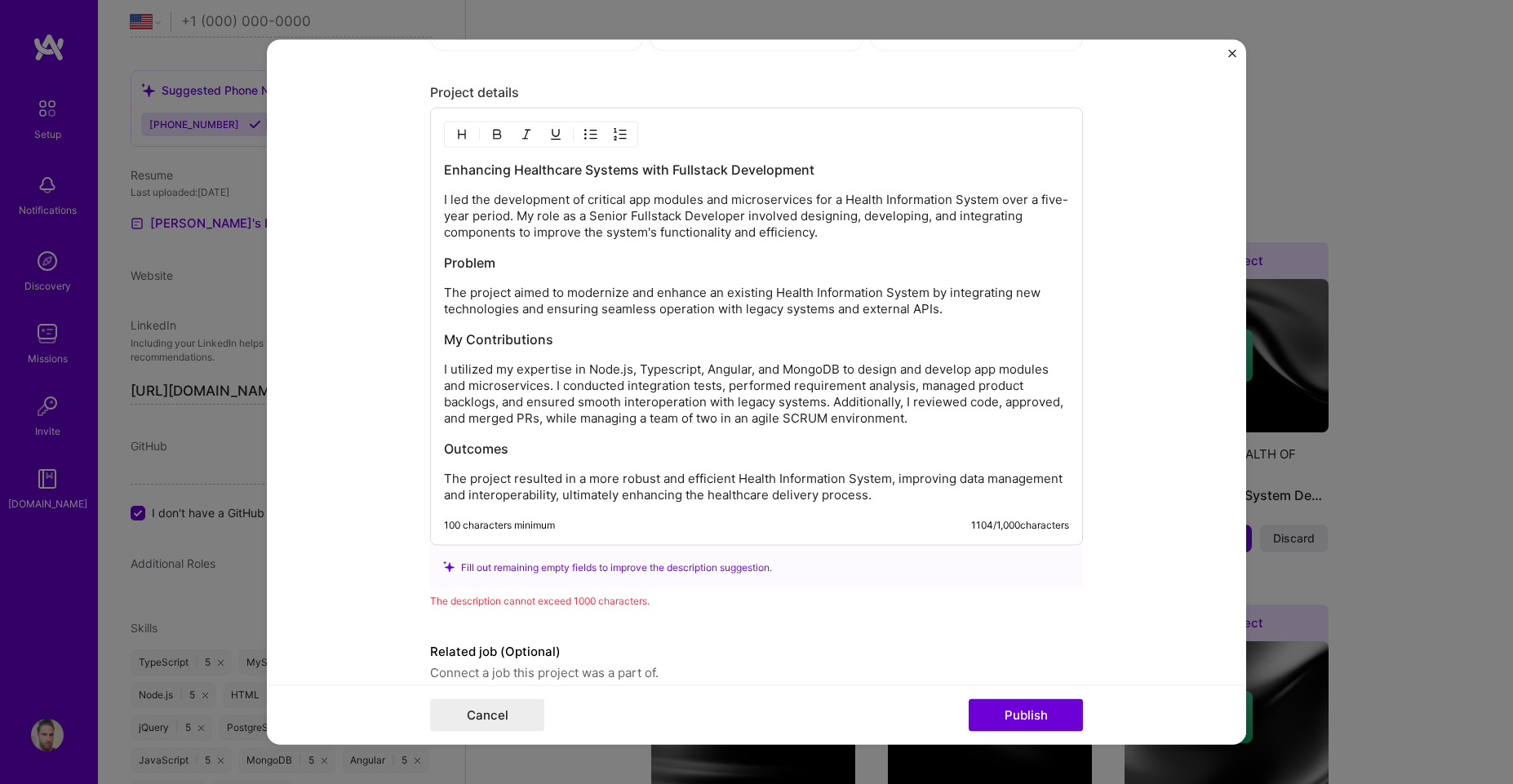
click at [971, 312] on p "The project aimed to modernize and enhance an existing Health Information Syste…" at bounding box center [756, 301] width 626 height 32
click at [454, 348] on div "Enhancing Healthcare Systems with Fullstack Development I led the development o…" at bounding box center [756, 332] width 626 height 342
click at [455, 348] on div "Enhancing Healthcare Systems with Fullstack Development I led the development o…" at bounding box center [756, 332] width 626 height 342
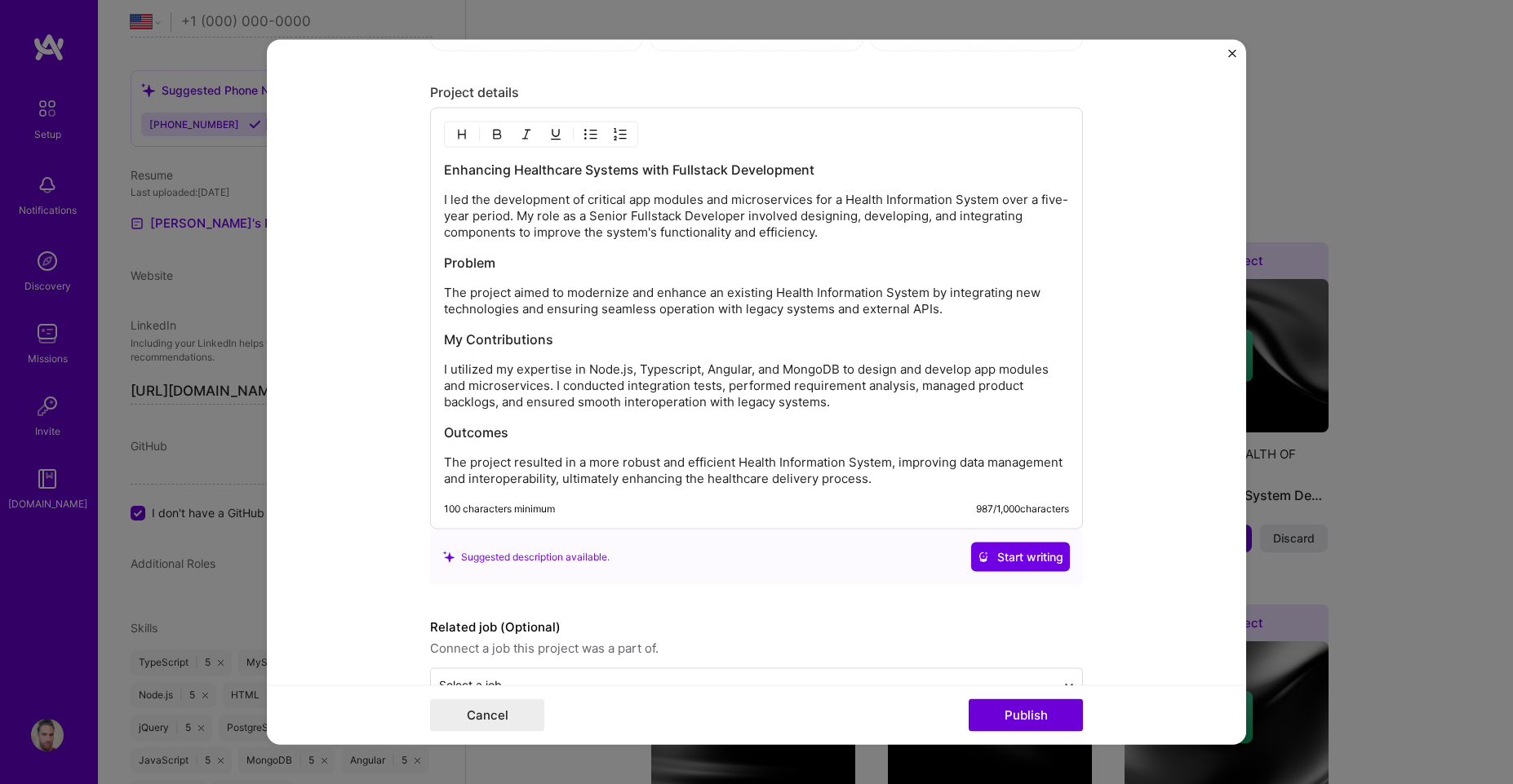
drag, startPoint x: 874, startPoint y: 572, endPoint x: 999, endPoint y: 539, distance: 129.3
click at [875, 571] on div "Suggested description available. Start writing" at bounding box center [756, 558] width 627 height 30
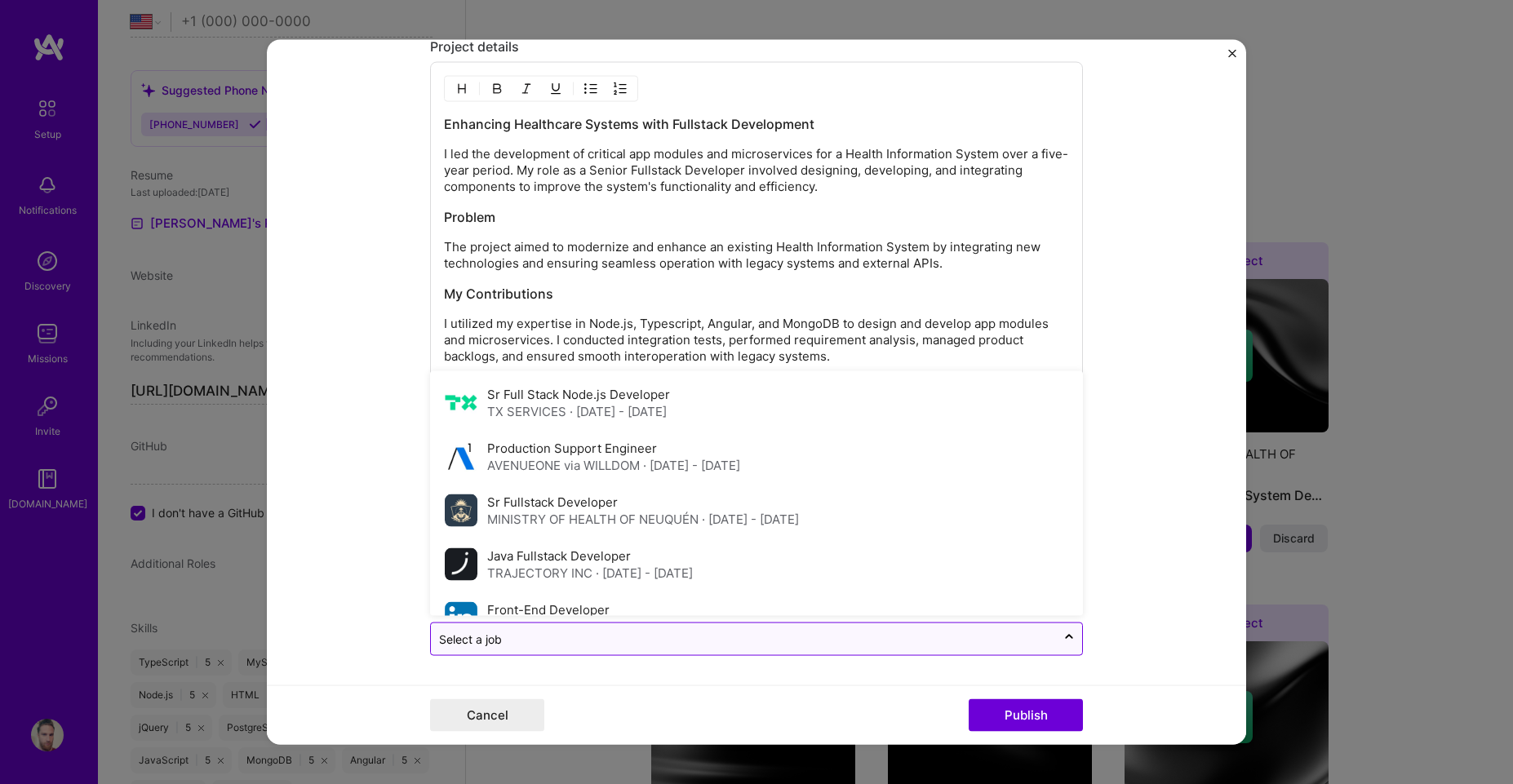
click at [761, 639] on input "text" at bounding box center [743, 638] width 609 height 17
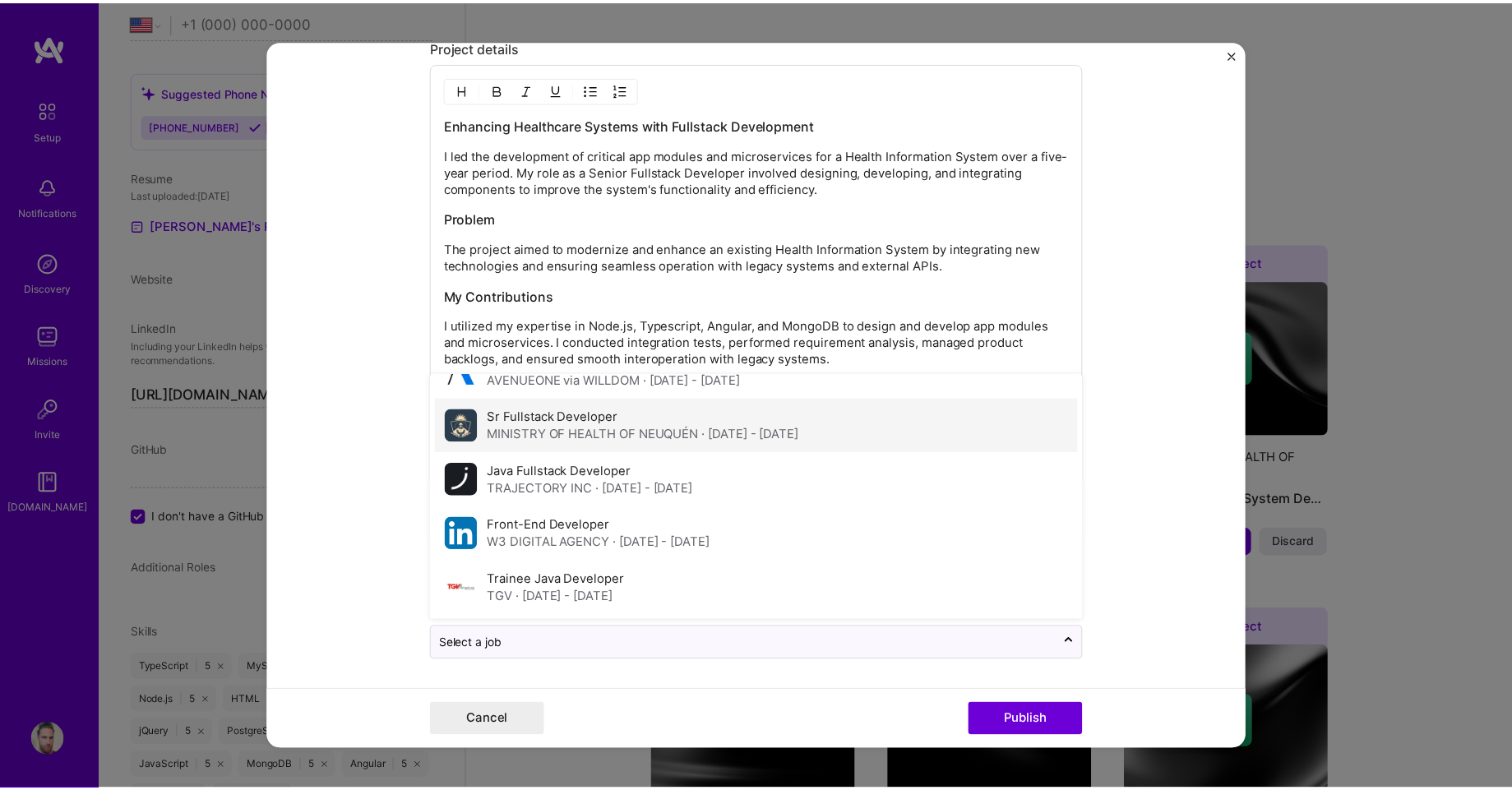
scroll to position [0, 0]
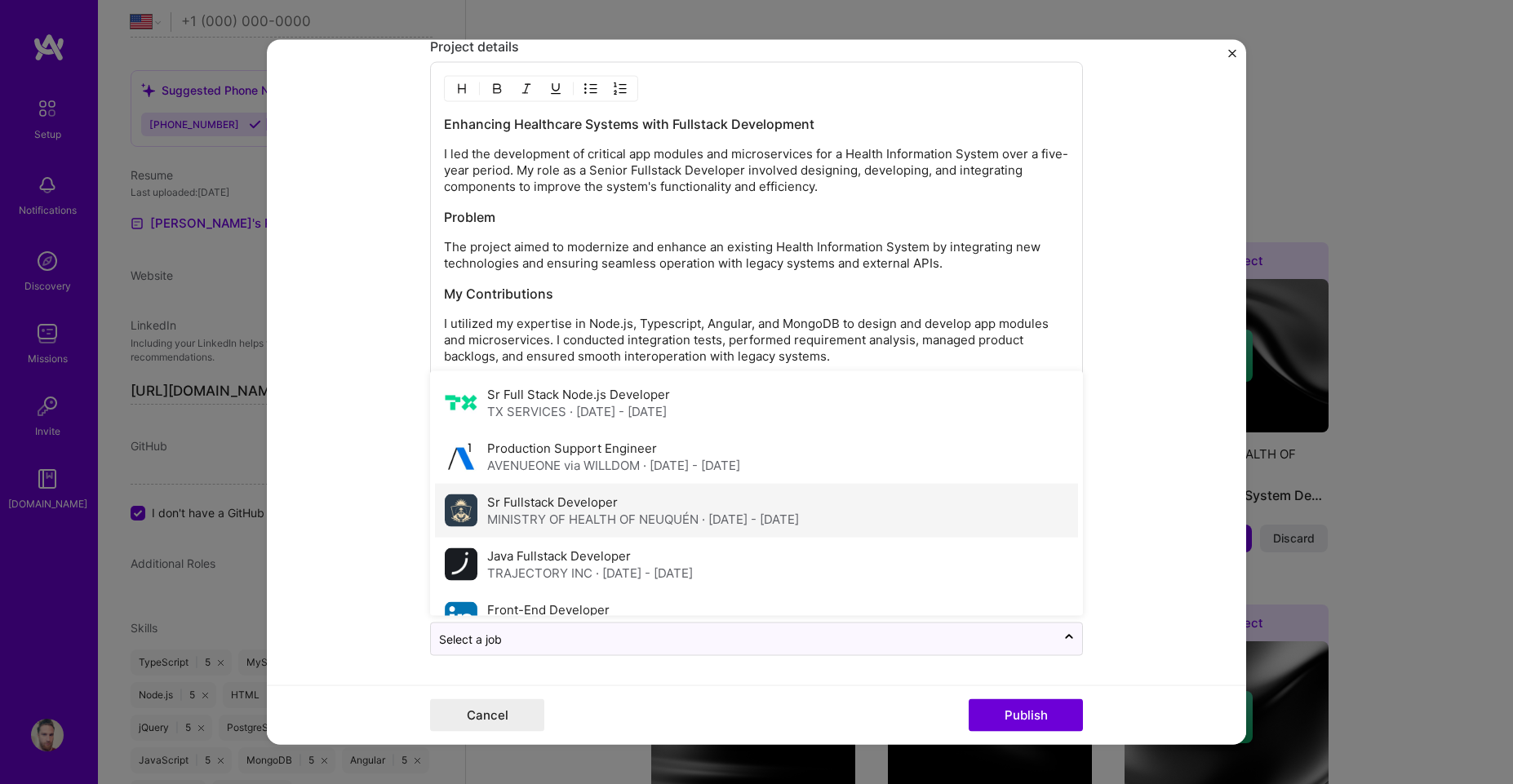
click at [702, 521] on span "· Dec 2016 - May 2022" at bounding box center [751, 519] width 97 height 16
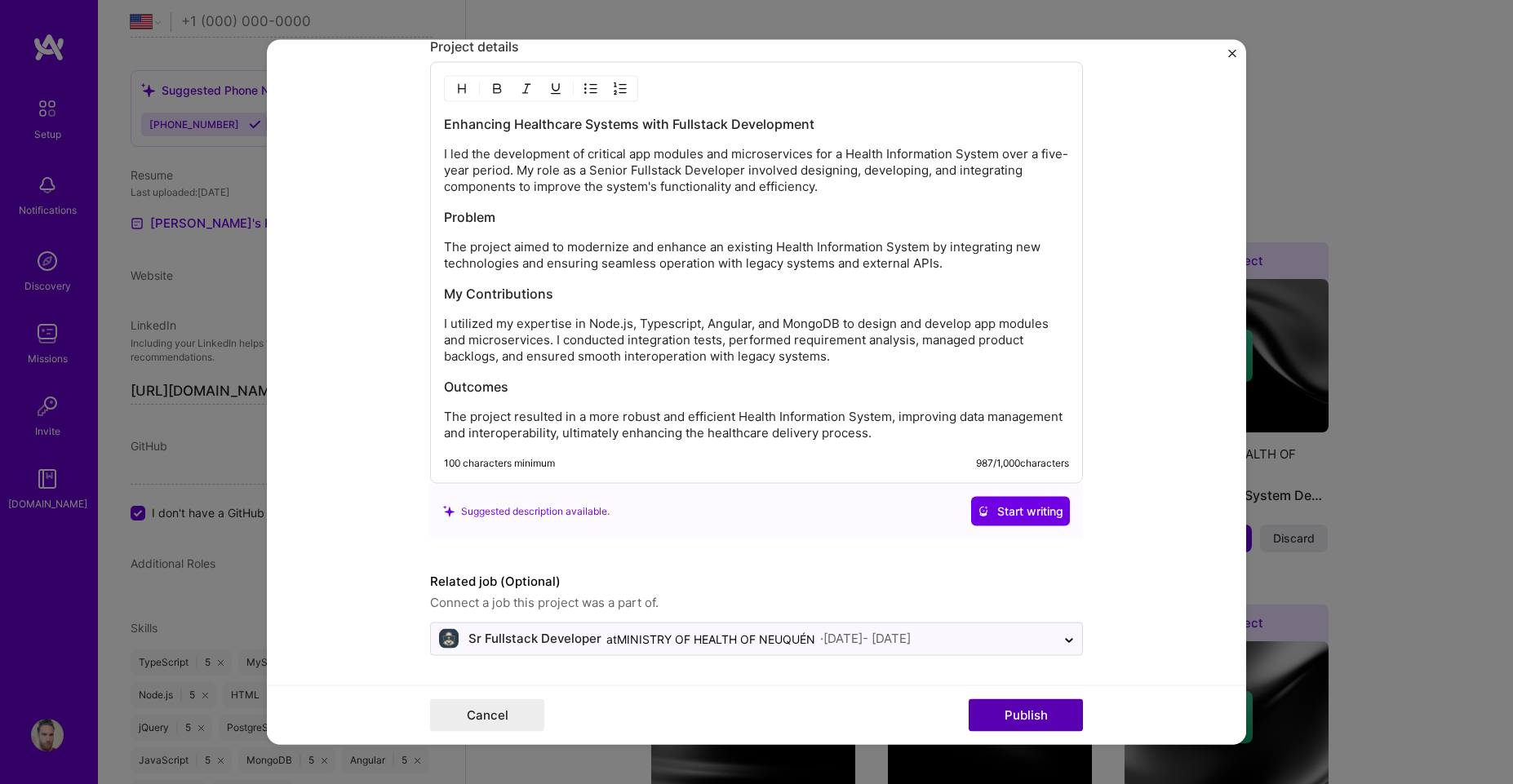
click at [1026, 718] on button "Publish" at bounding box center [1026, 715] width 114 height 32
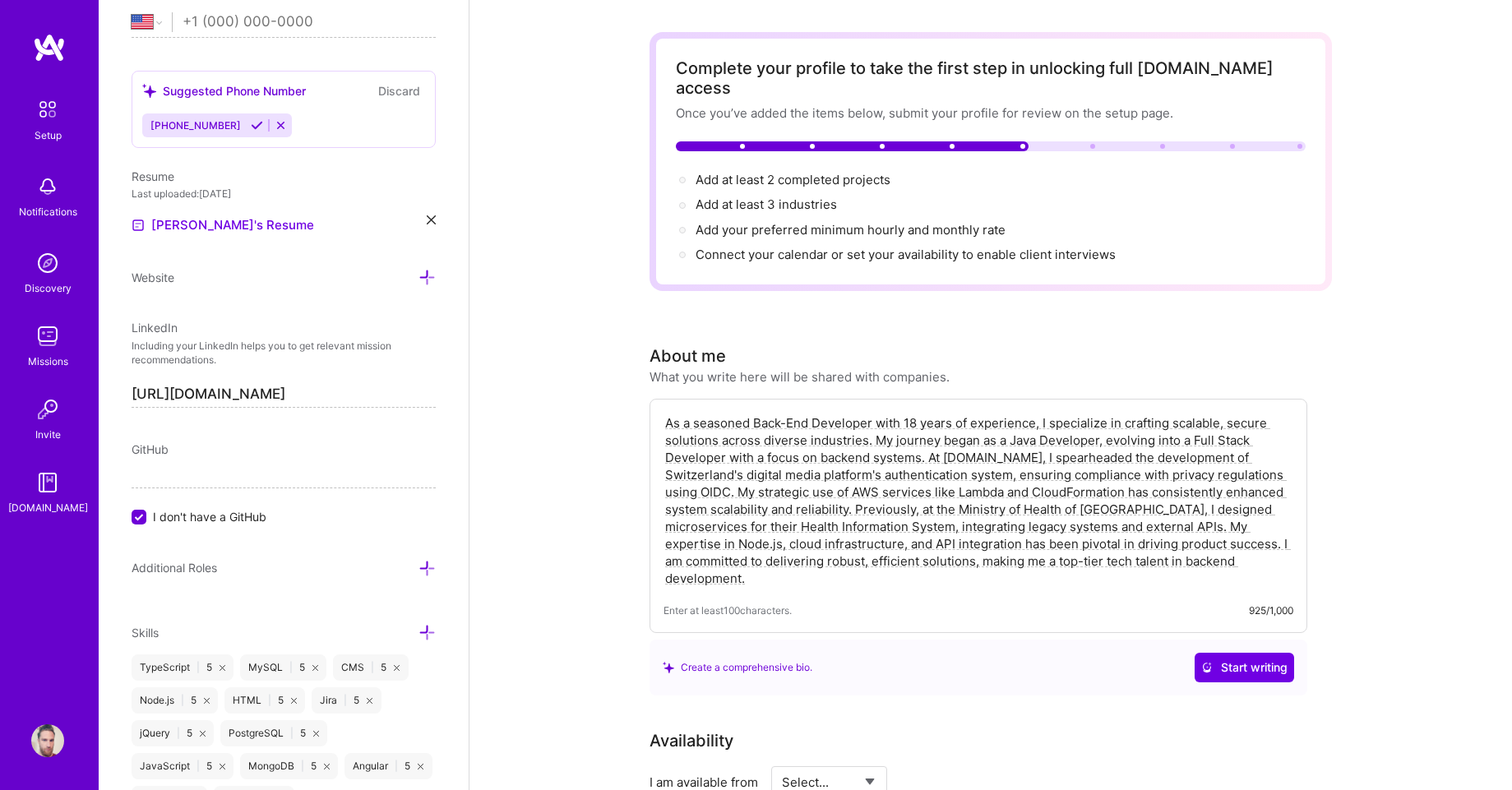
scroll to position [50, 0]
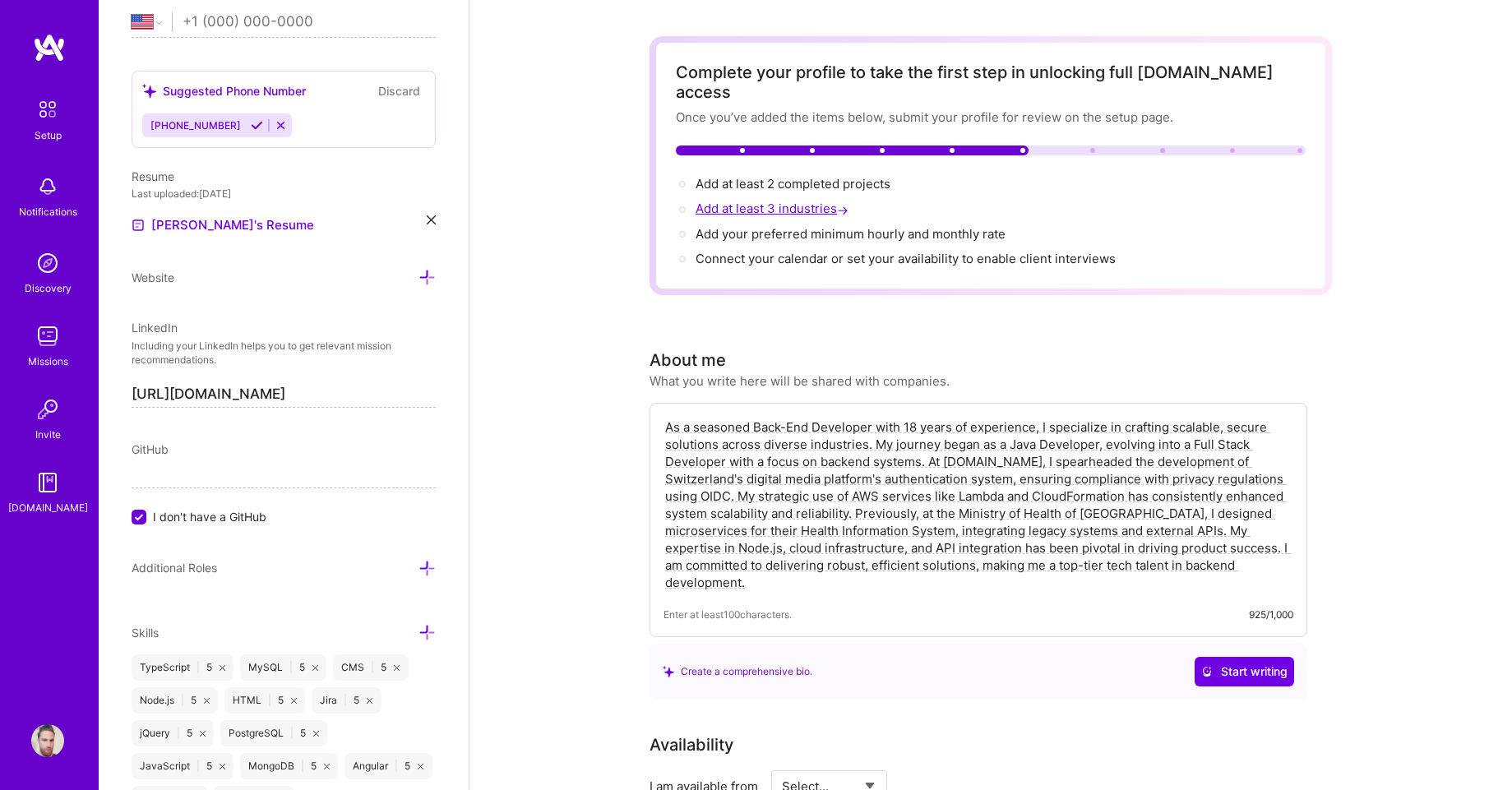
click at [818, 200] on span "Add at least 3 industries →" at bounding box center [774, 208] width 157 height 16
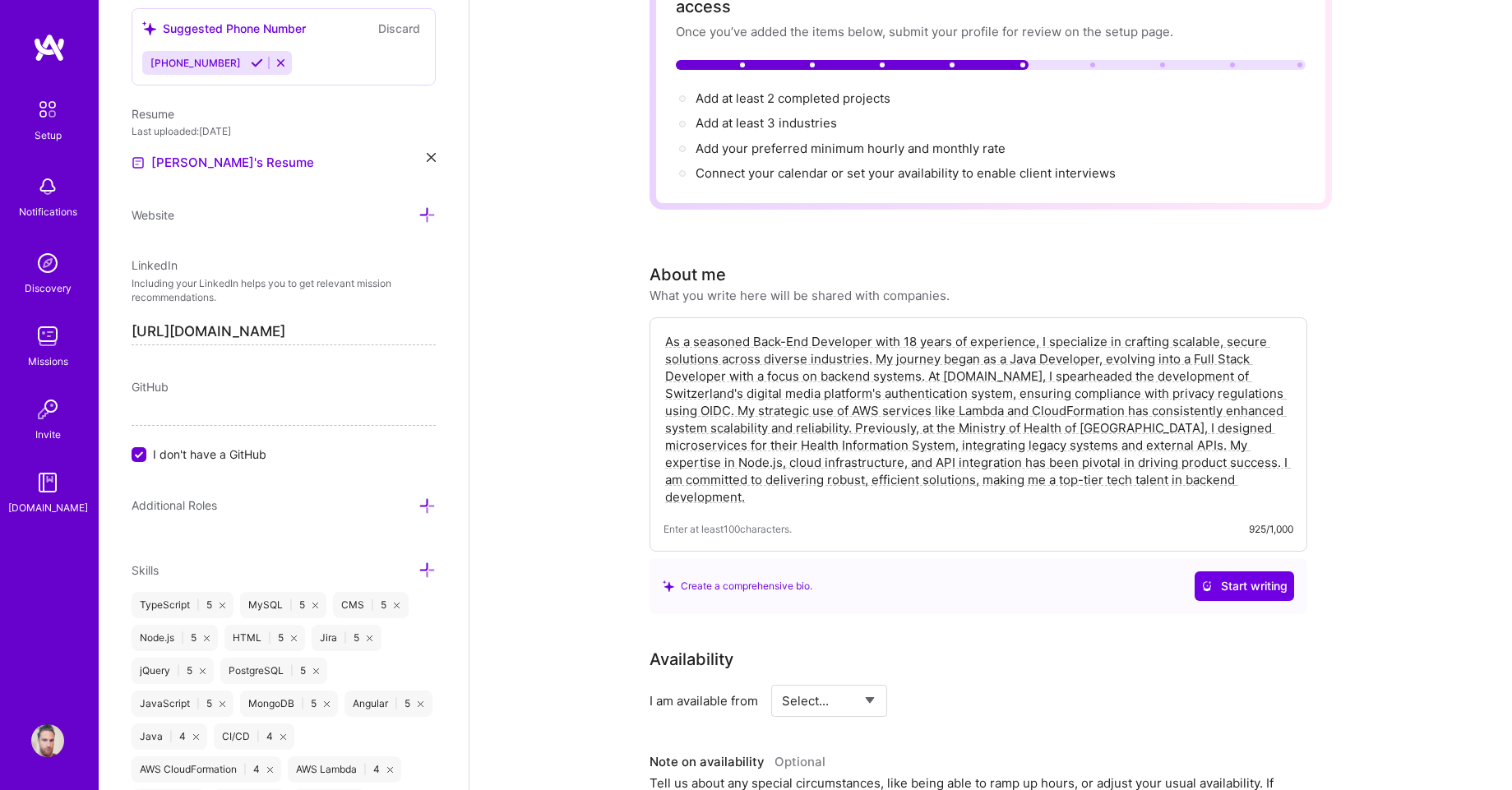
scroll to position [0, 0]
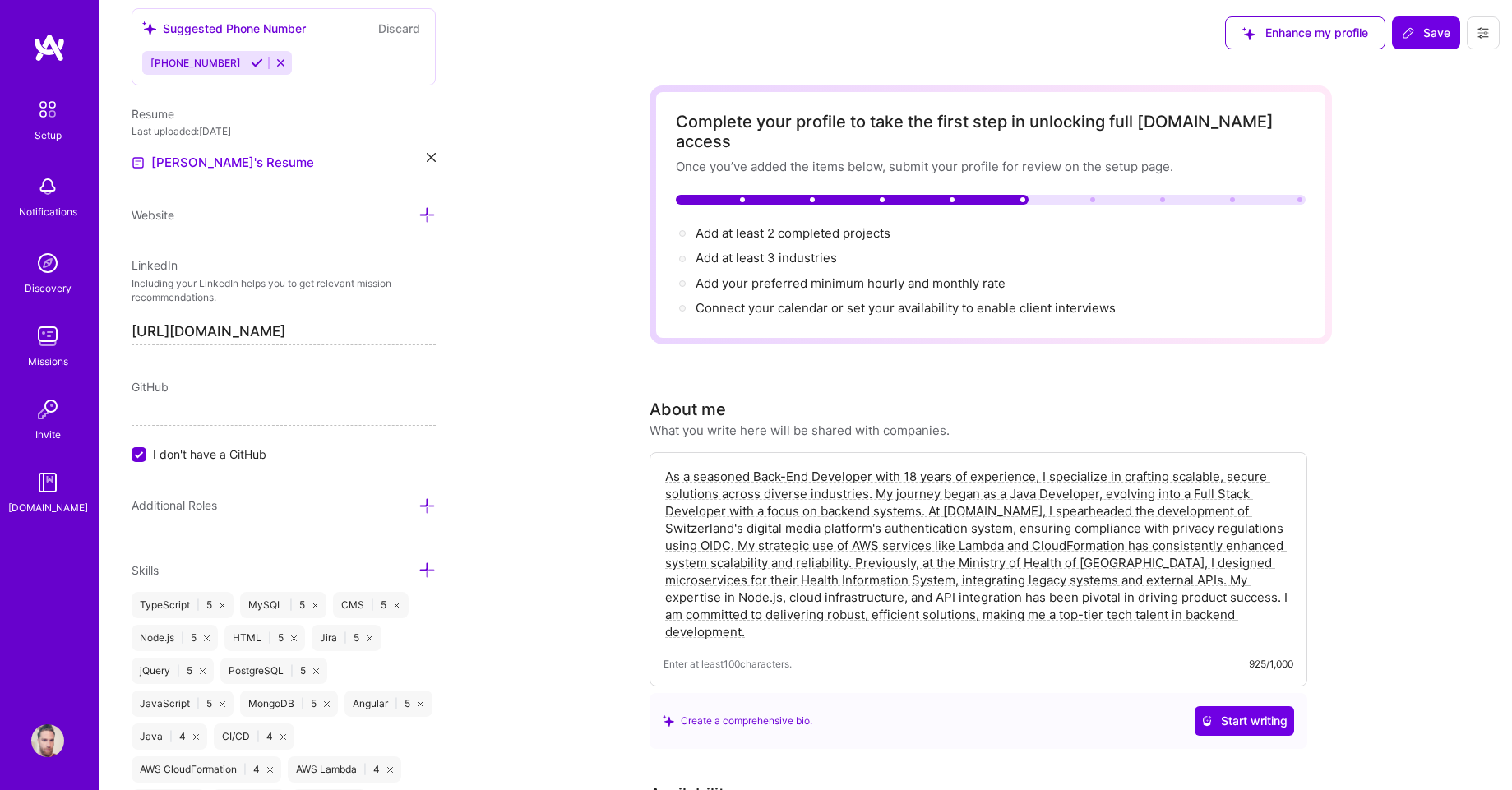
click at [155, 451] on span "I don't have a GitHub" at bounding box center [209, 454] width 113 height 17
click at [148, 451] on input "I don't have a GitHub" at bounding box center [140, 455] width 15 height 15
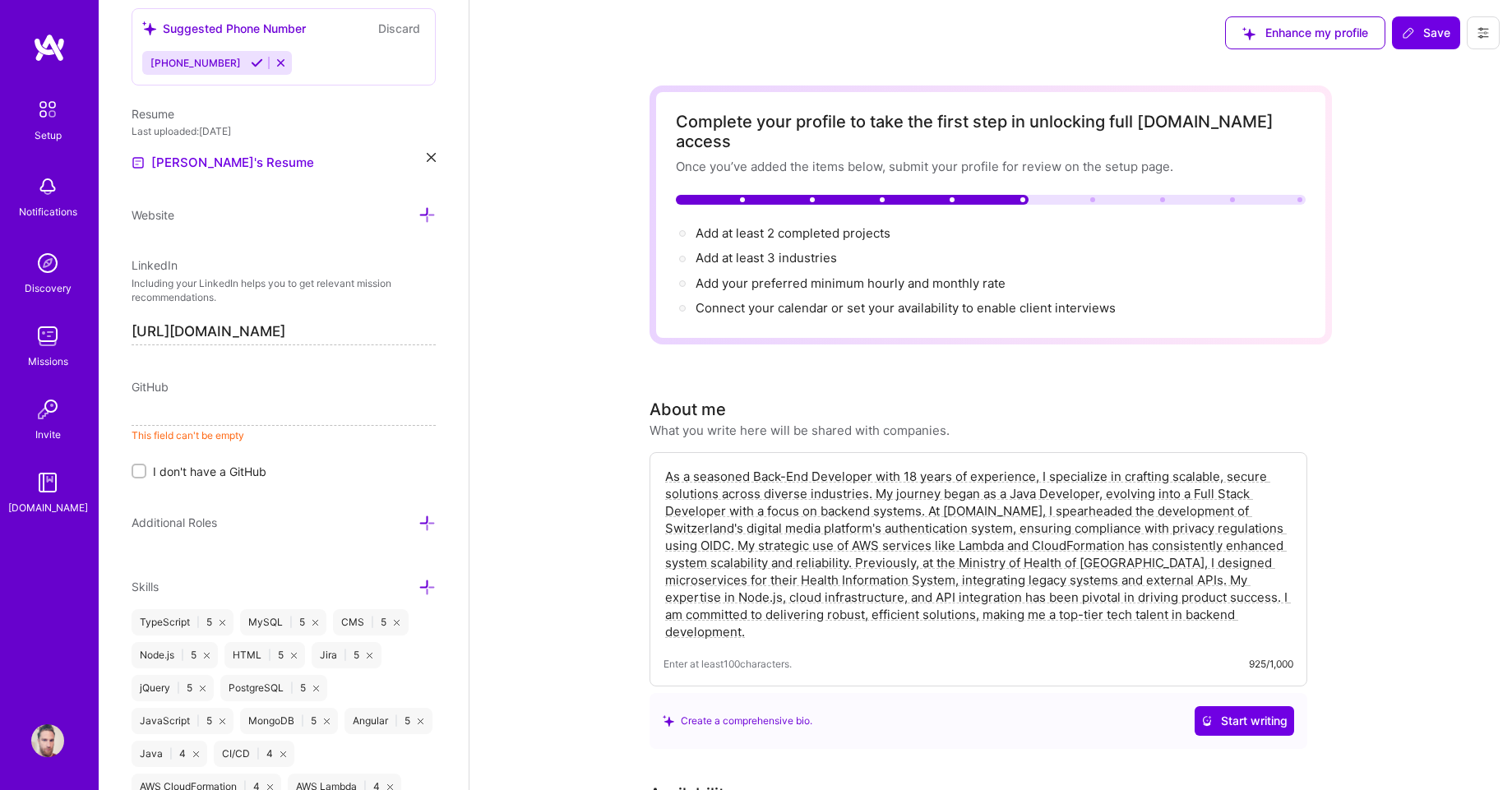
paste input "https://github.com/plammel/"
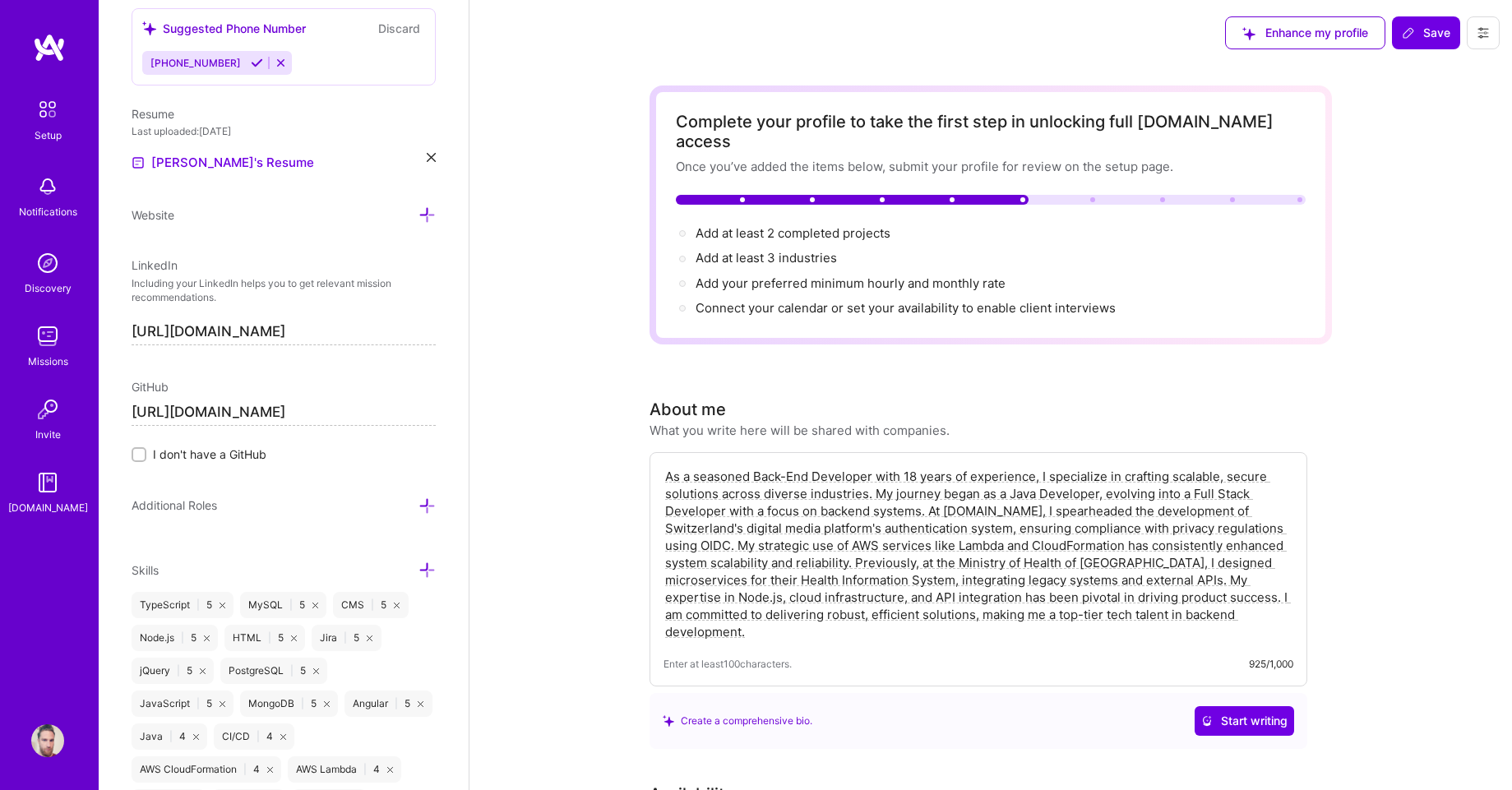
type input "https://github.com/plammel/"
click at [786, 249] on div "Add at least 3 industries →" at bounding box center [766, 258] width 142 height 18
click at [784, 250] on span "Add at least 3 industries →" at bounding box center [774, 258] width 157 height 16
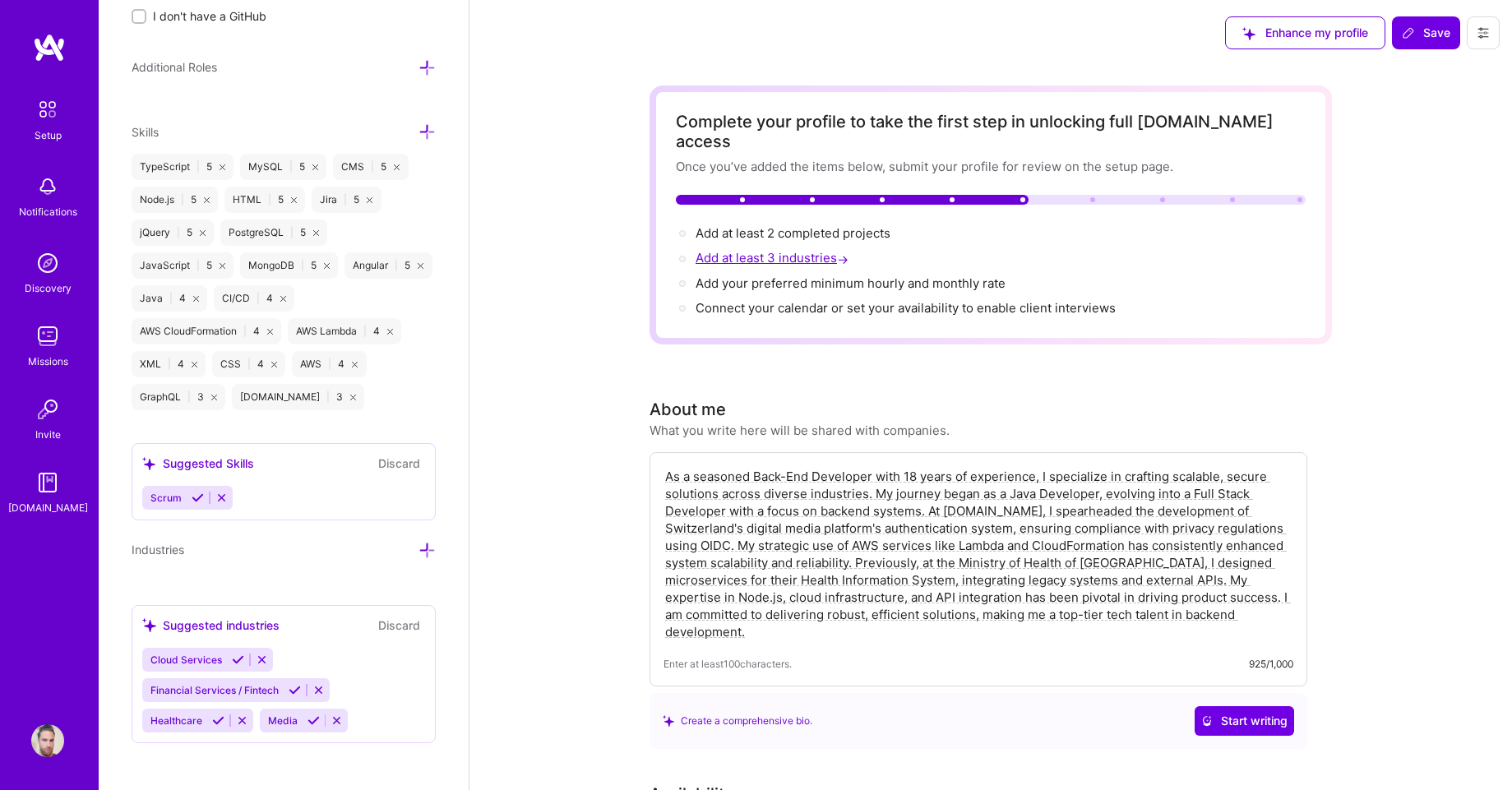
scroll to position [1172, 0]
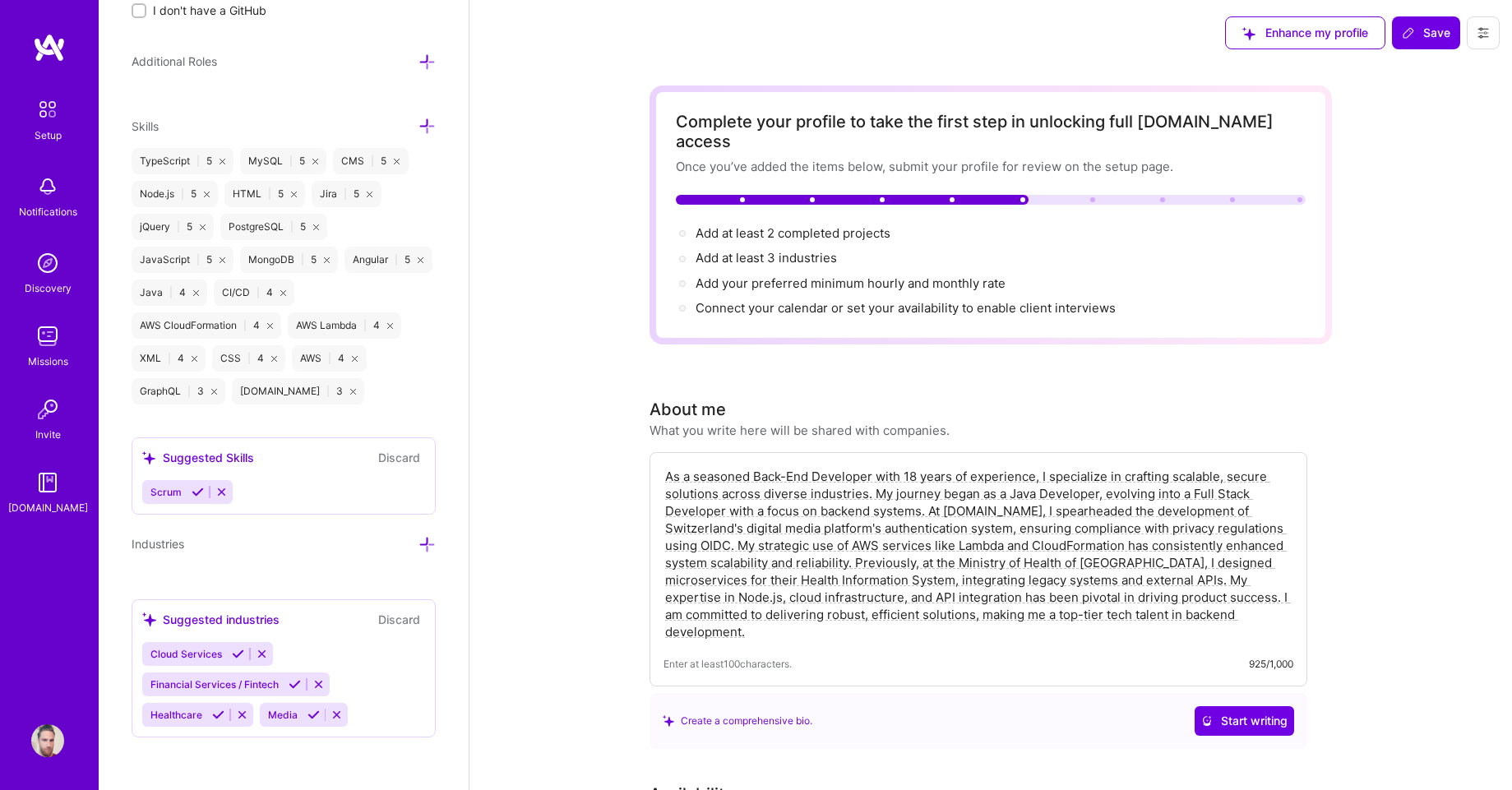
click at [202, 713] on div "Healthcare" at bounding box center [175, 715] width 65 height 24
click at [224, 719] on icon at bounding box center [218, 715] width 12 height 12
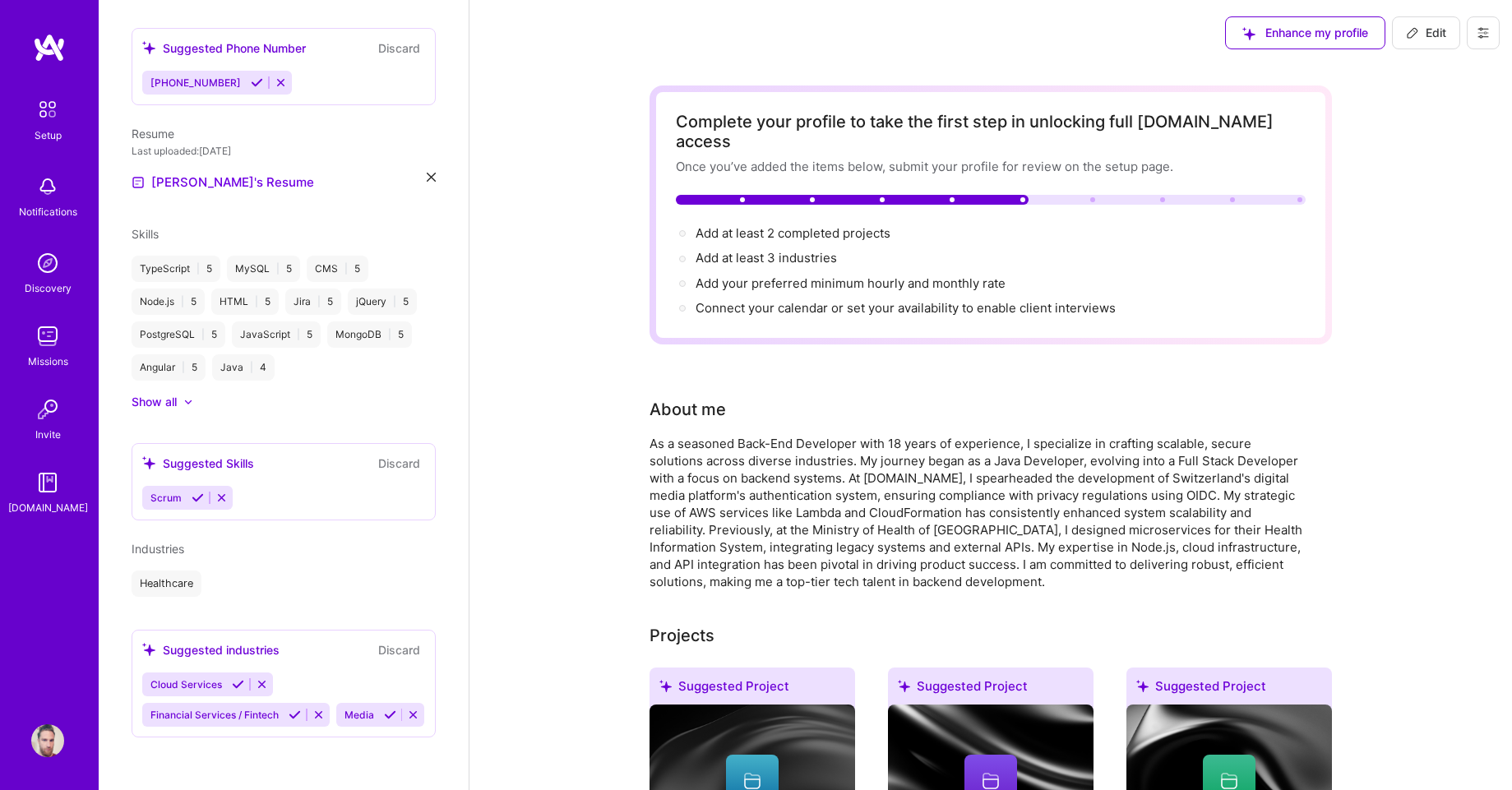
scroll to position [474, 0]
click at [383, 716] on icon at bounding box center [389, 715] width 12 height 12
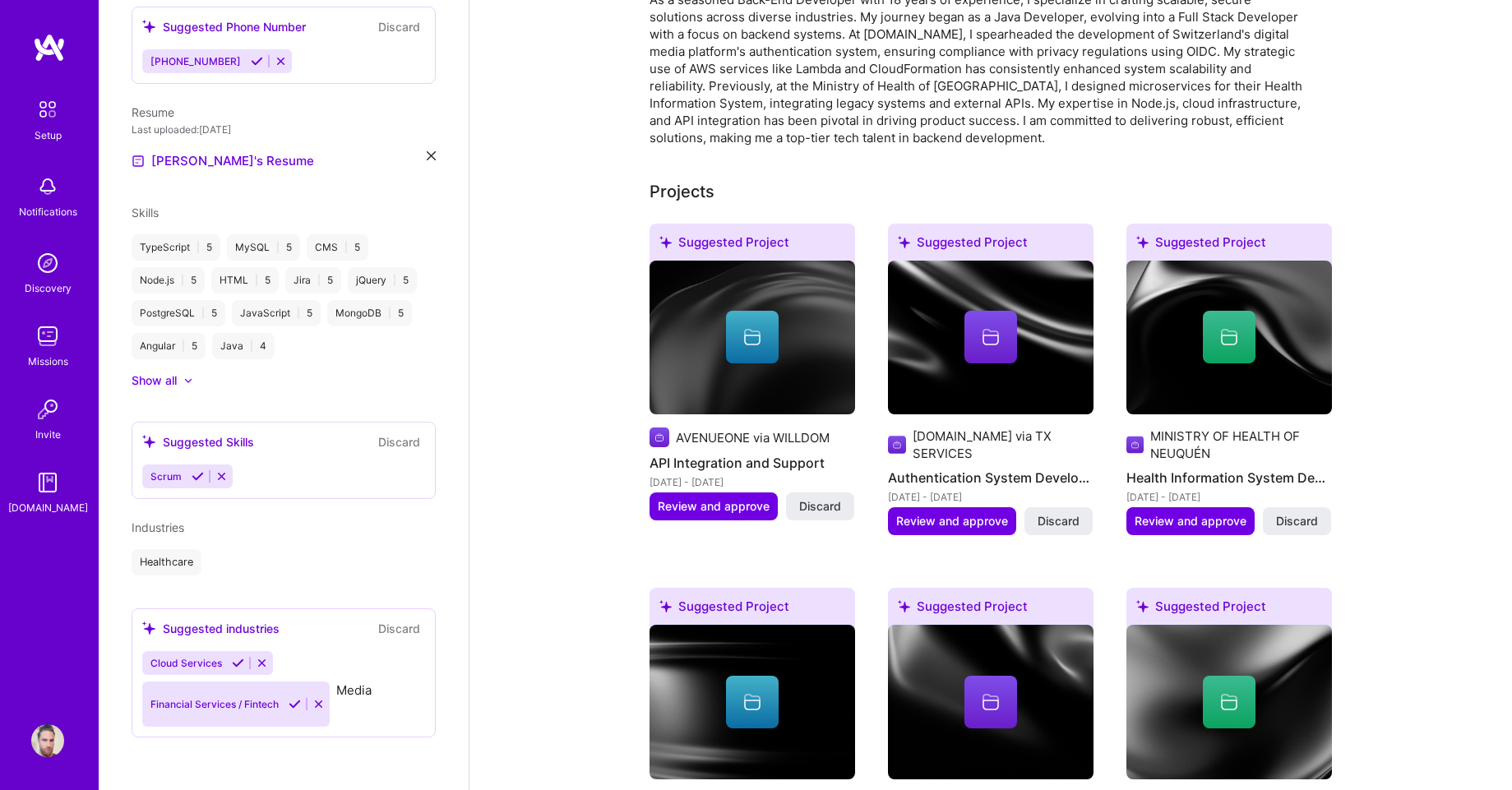
scroll to position [443, 0]
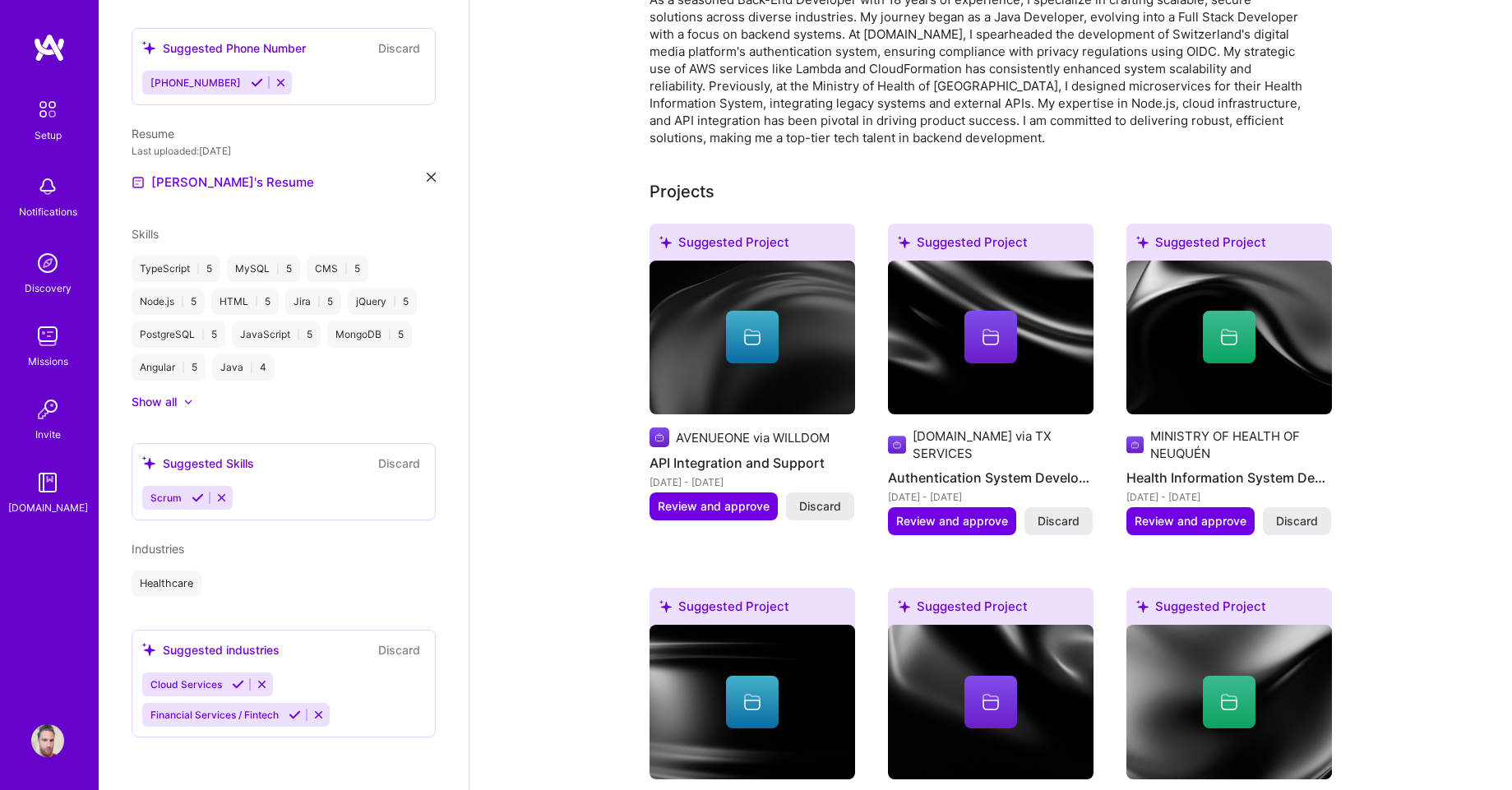
click at [200, 595] on div "Healthcare" at bounding box center [283, 584] width 304 height 27
click at [221, 599] on div "Pablo Lammel Back-End Developer 18 Years Experience Location Río de Janeiro, Es…" at bounding box center [283, 395] width 370 height 790
drag, startPoint x: 172, startPoint y: 547, endPoint x: 177, endPoint y: 637, distance: 90.1
click at [171, 558] on div "Industries Healthcare Media" at bounding box center [283, 568] width 304 height 56
click at [201, 659] on div "Suggested industries Discard Cloud Services Financial Services / Fintech" at bounding box center [283, 684] width 304 height 108
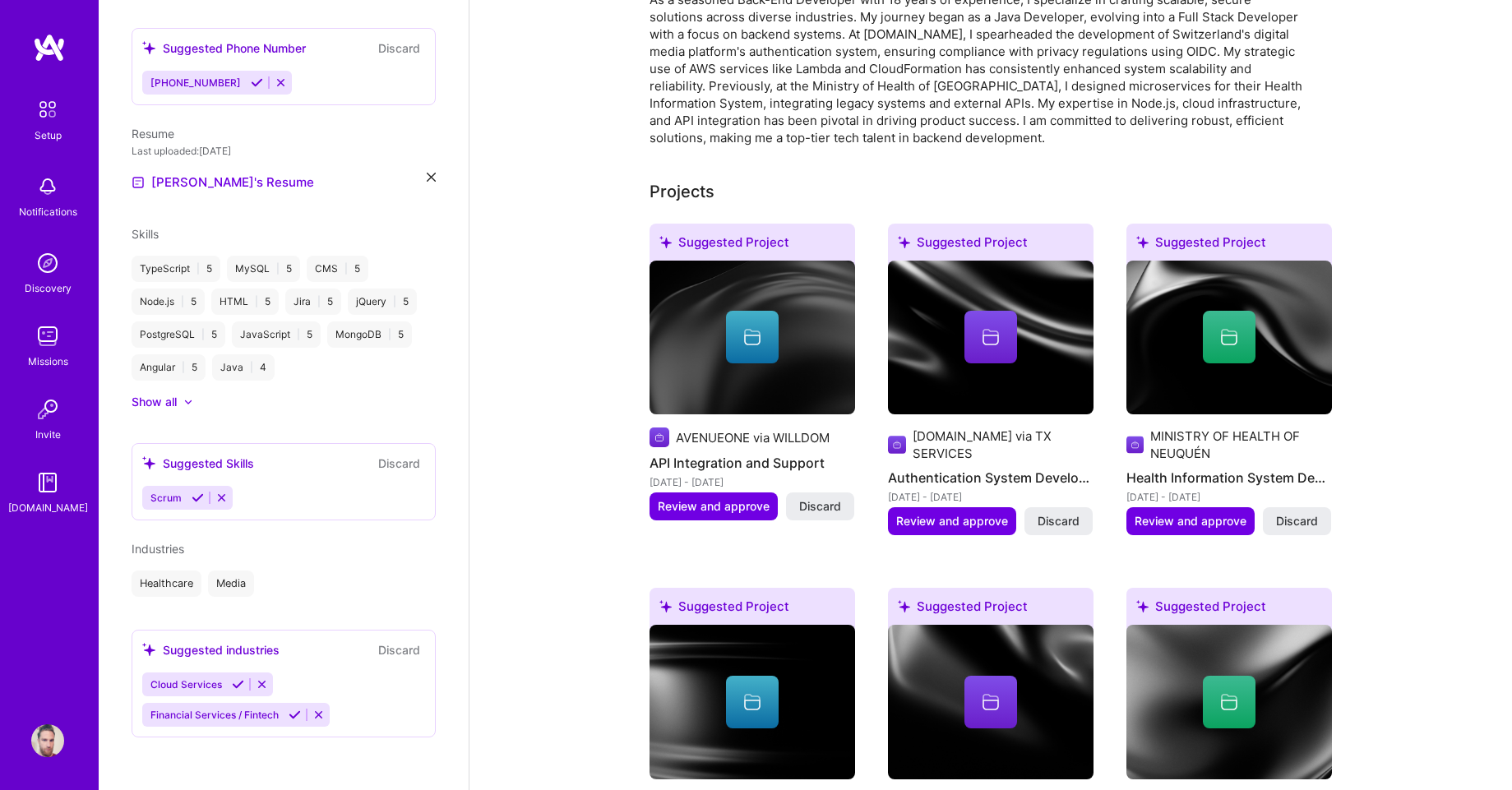
click at [241, 649] on div "Suggested industries" at bounding box center [211, 649] width 138 height 17
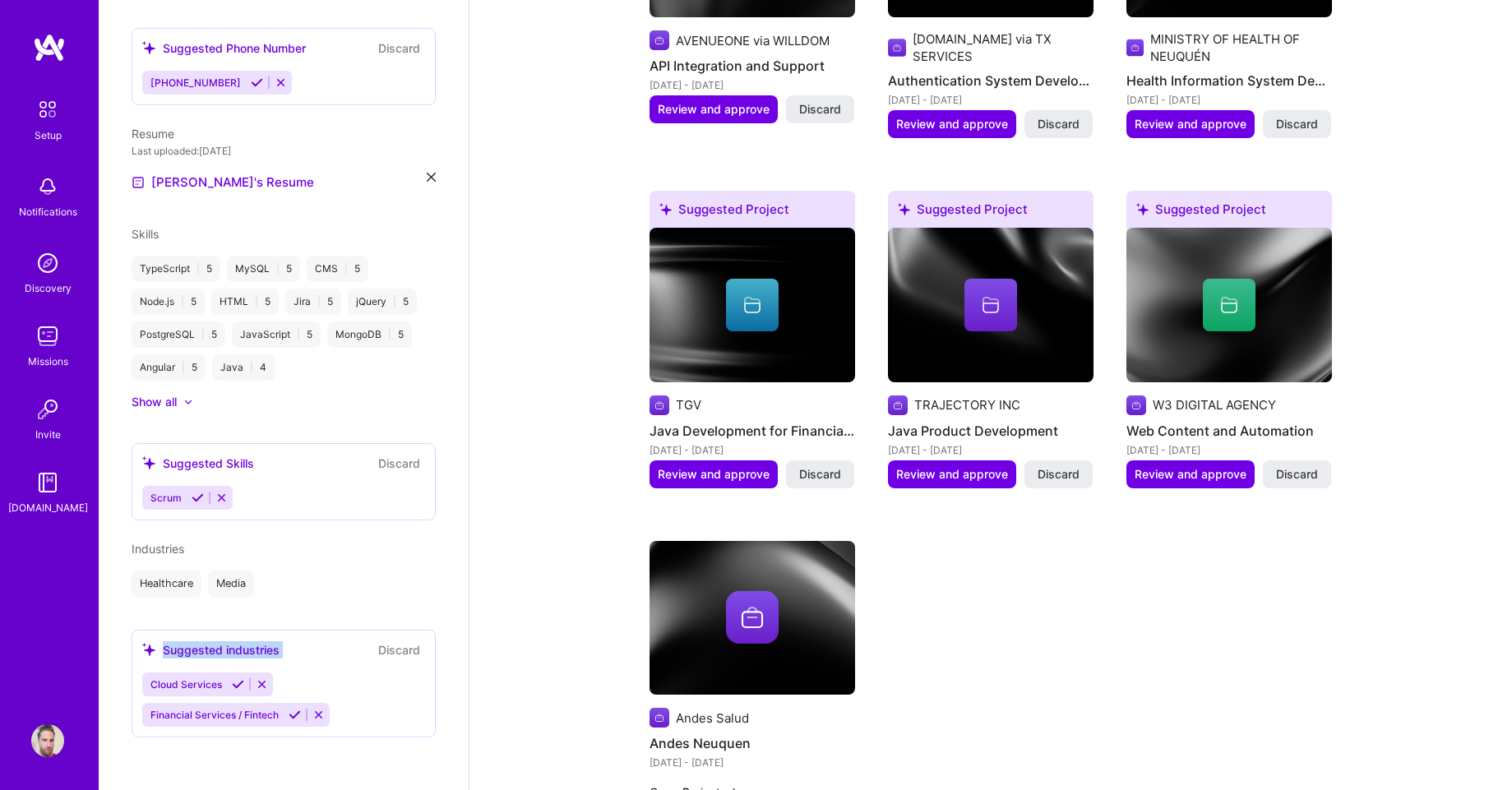
scroll to position [888, 0]
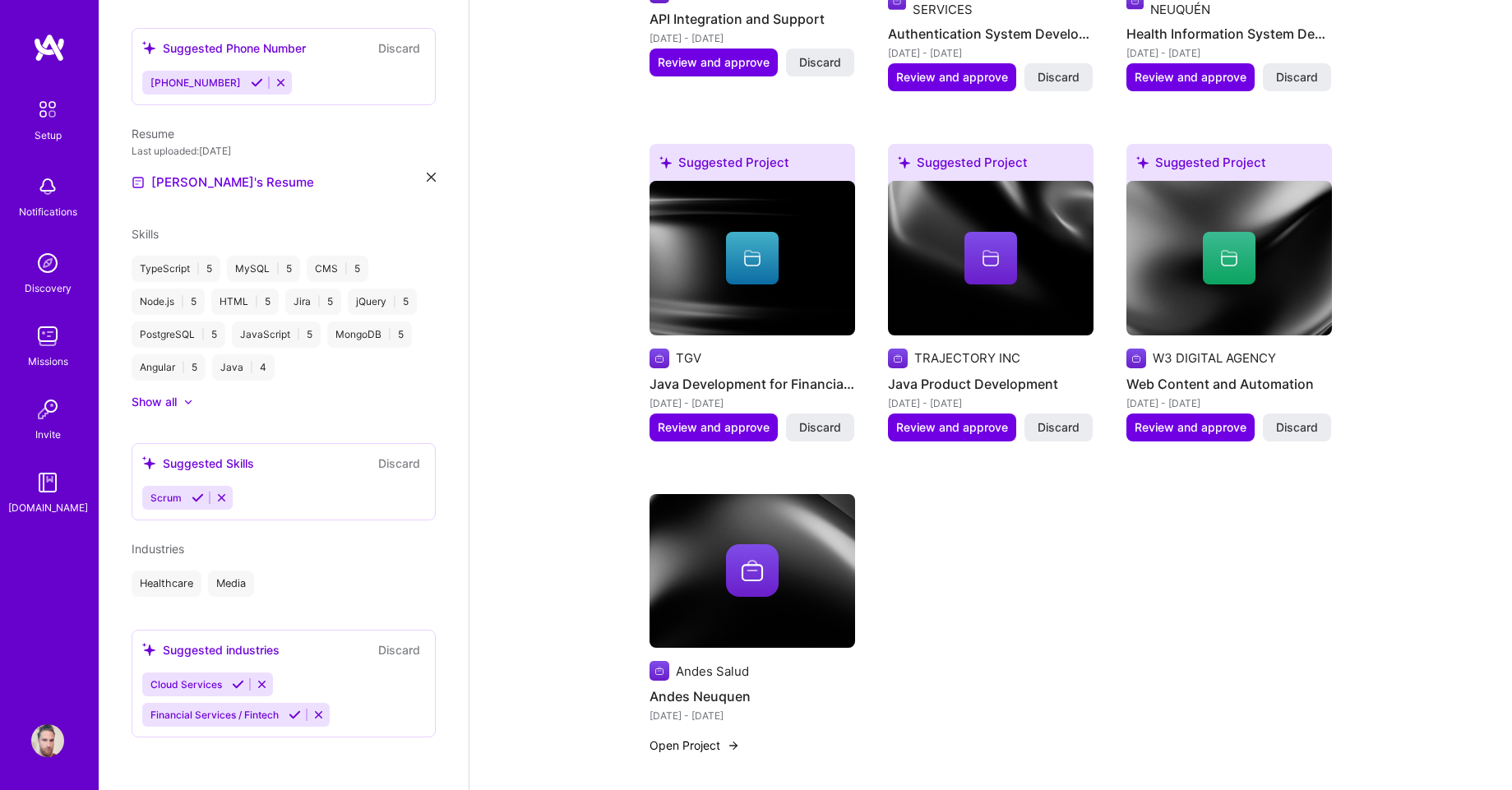
click at [412, 691] on div "Suggested industries Discard Cloud Services Financial Services / Fintech" at bounding box center [283, 684] width 304 height 108
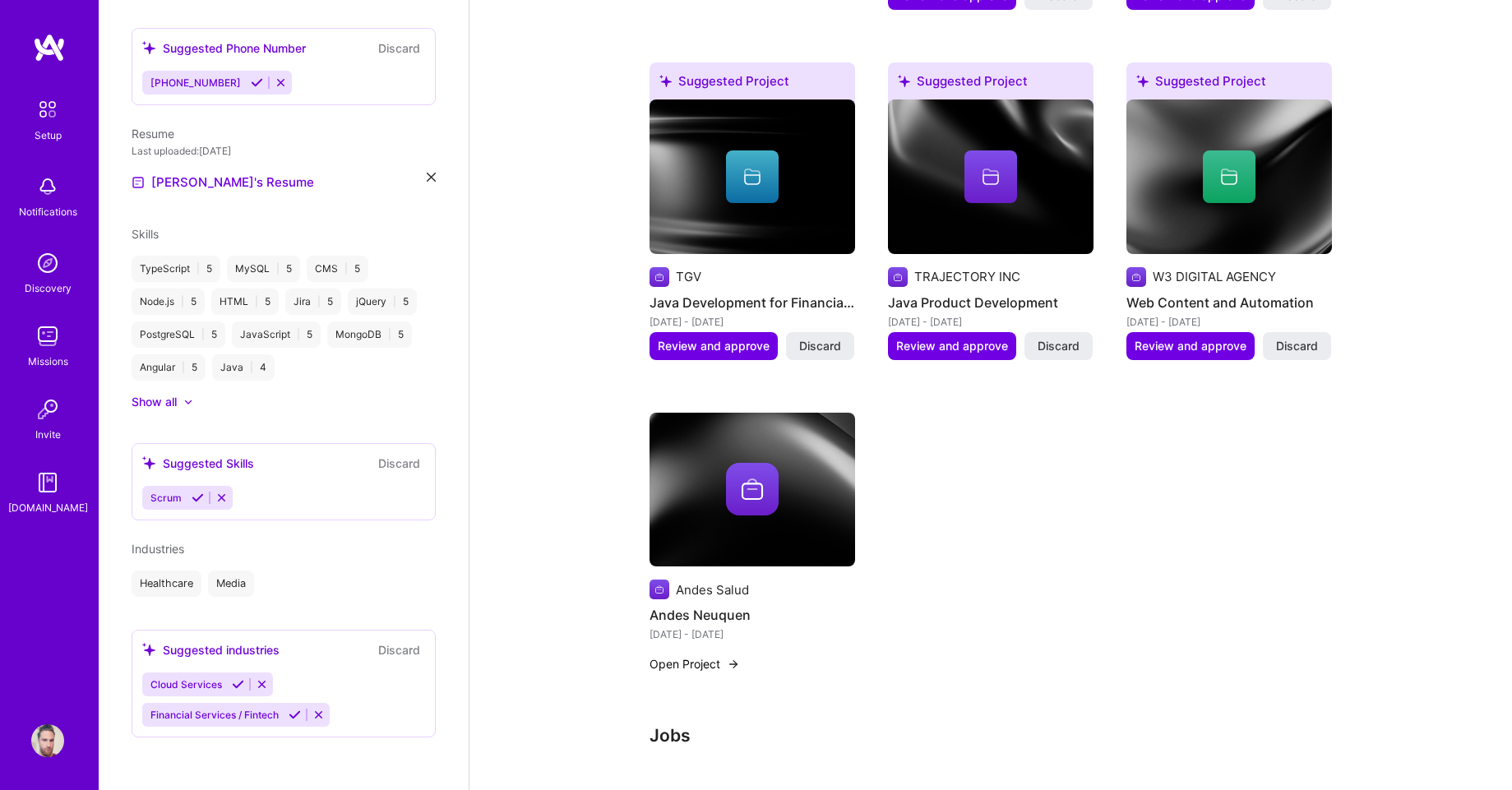
scroll to position [1185, 0]
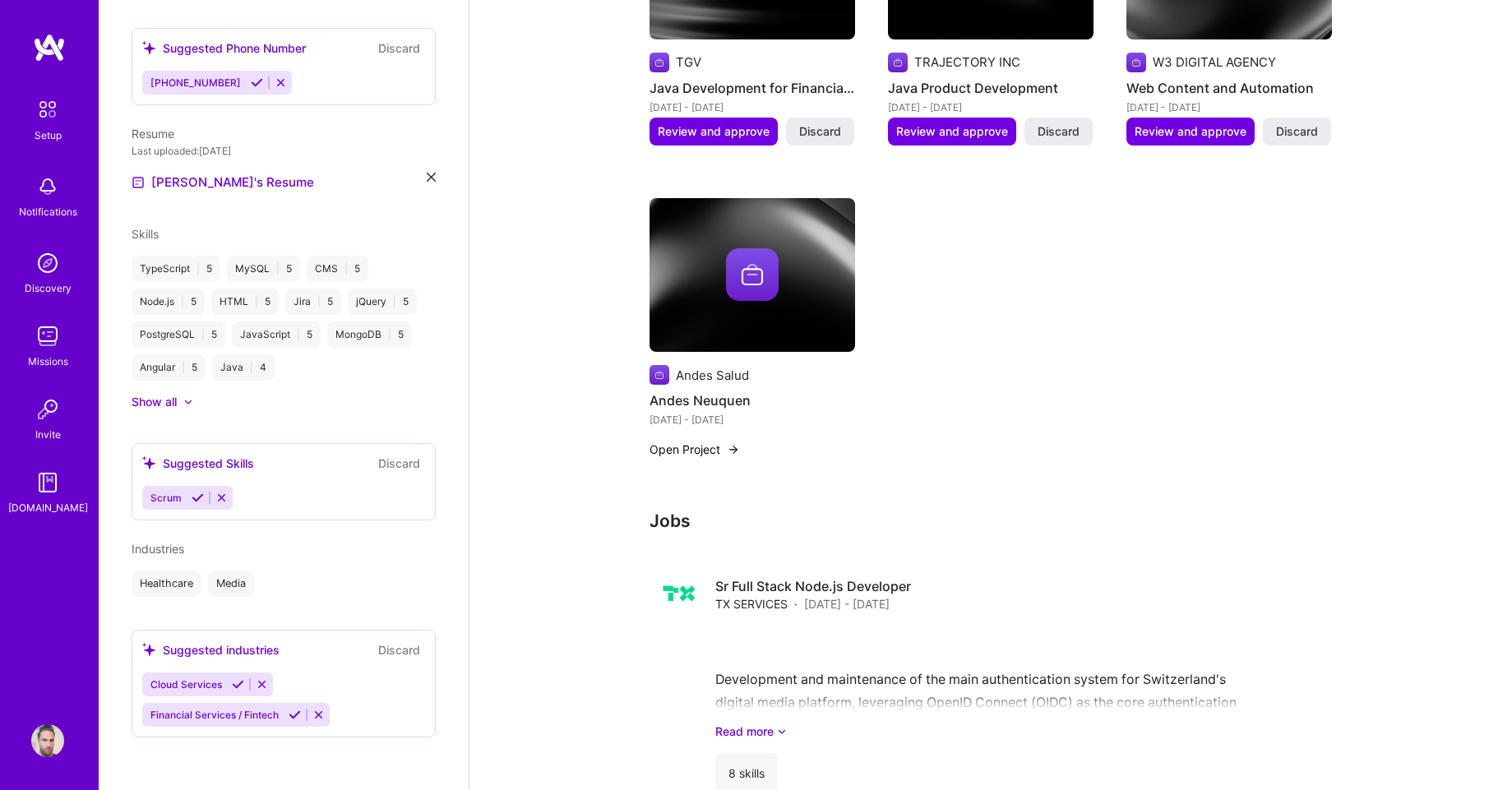
click at [283, 587] on div "Healthcare Media" at bounding box center [283, 584] width 304 height 27
click at [325, 589] on div "Healthcare Media" at bounding box center [283, 584] width 304 height 27
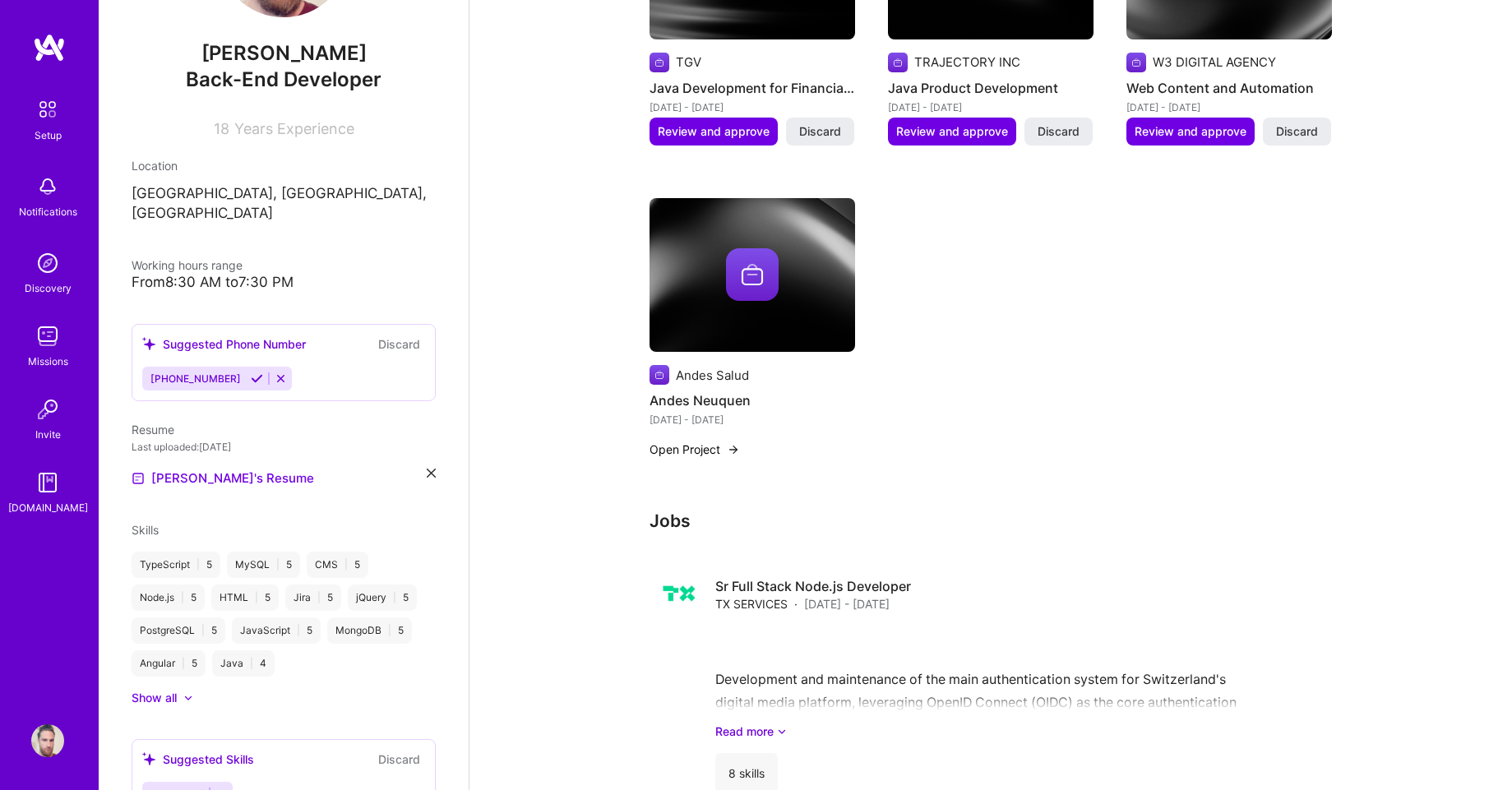
scroll to position [443, 0]
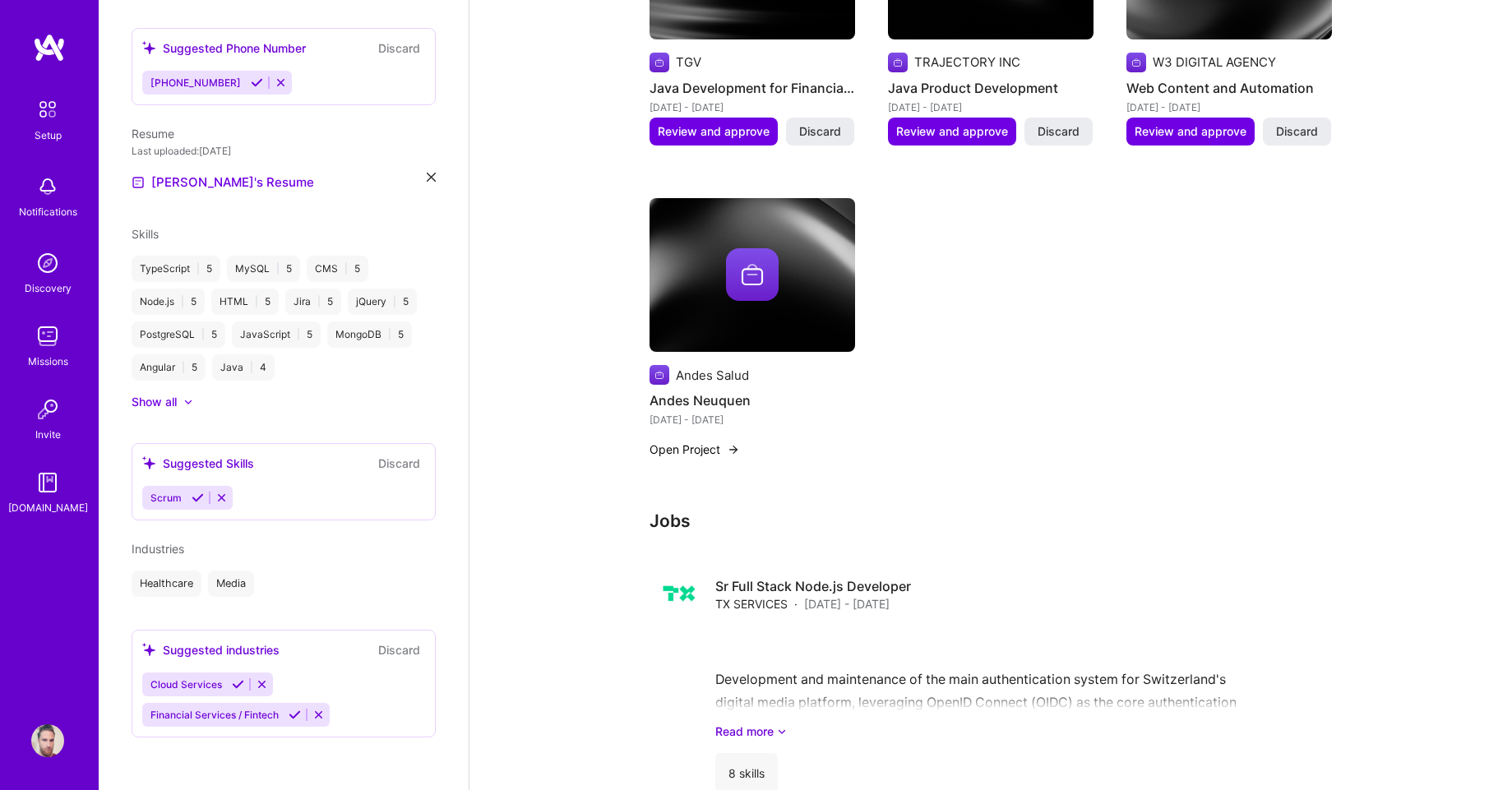
drag, startPoint x: 239, startPoint y: 602, endPoint x: 94, endPoint y: 574, distance: 147.7
click at [205, 607] on div "Pablo Lammel Back-End Developer 18 Years Experience Location Río de Janeiro, Es…" at bounding box center [283, 395] width 370 height 790
click at [239, 683] on icon at bounding box center [238, 684] width 12 height 12
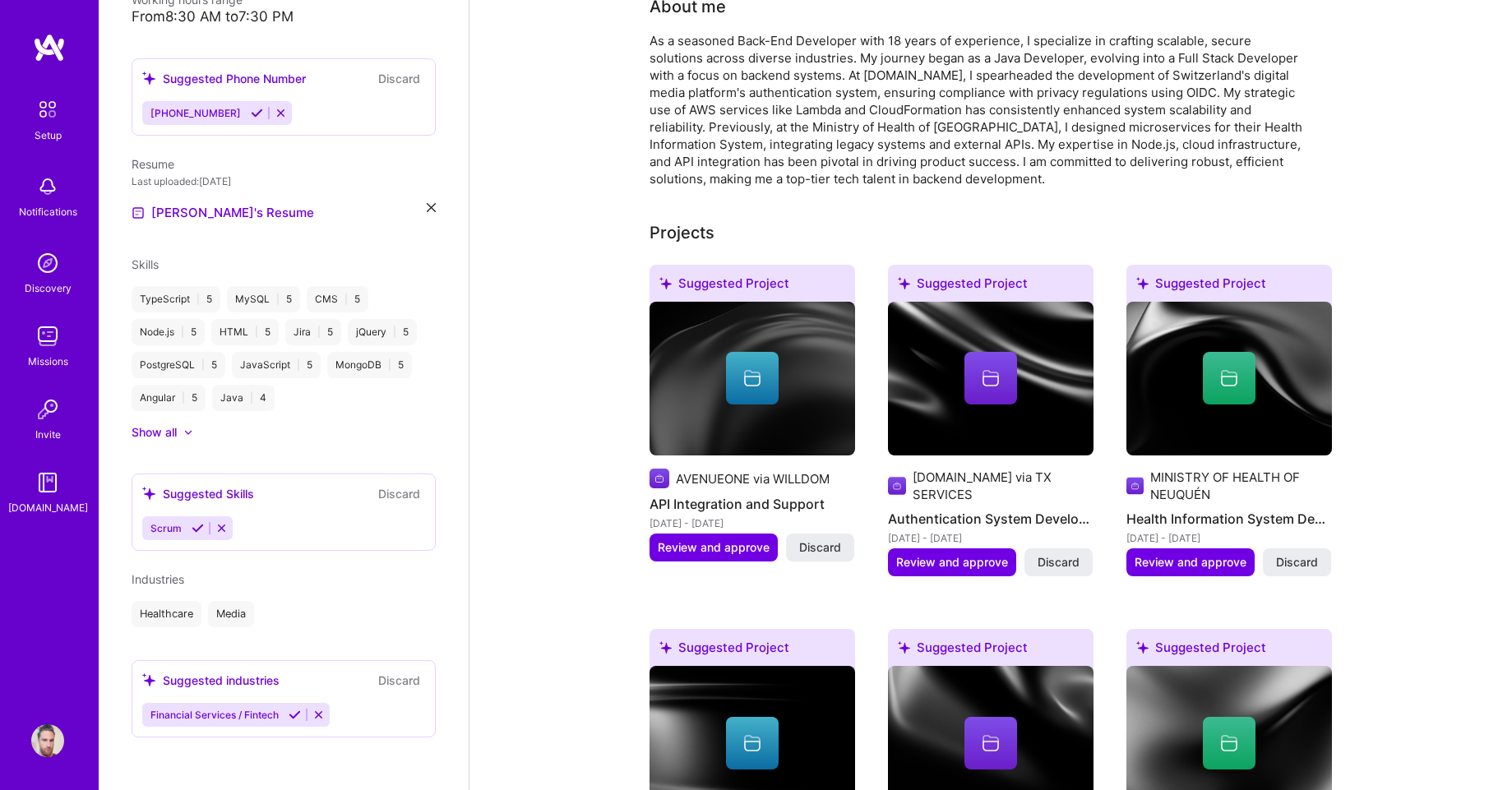
scroll to position [0, 0]
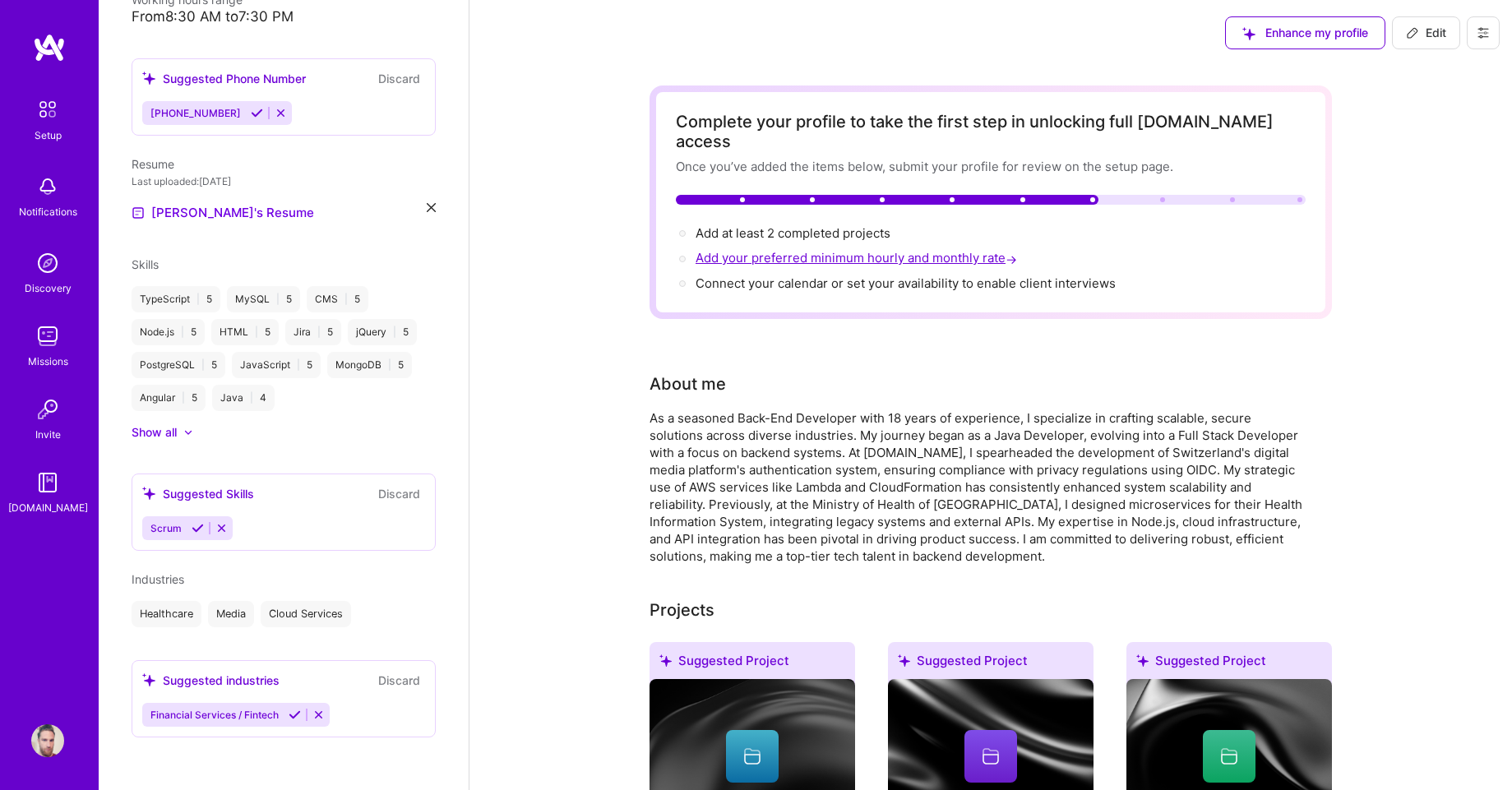
click at [799, 250] on span "Add your preferred minimum hourly and monthly rate →" at bounding box center [858, 258] width 325 height 16
select select "US"
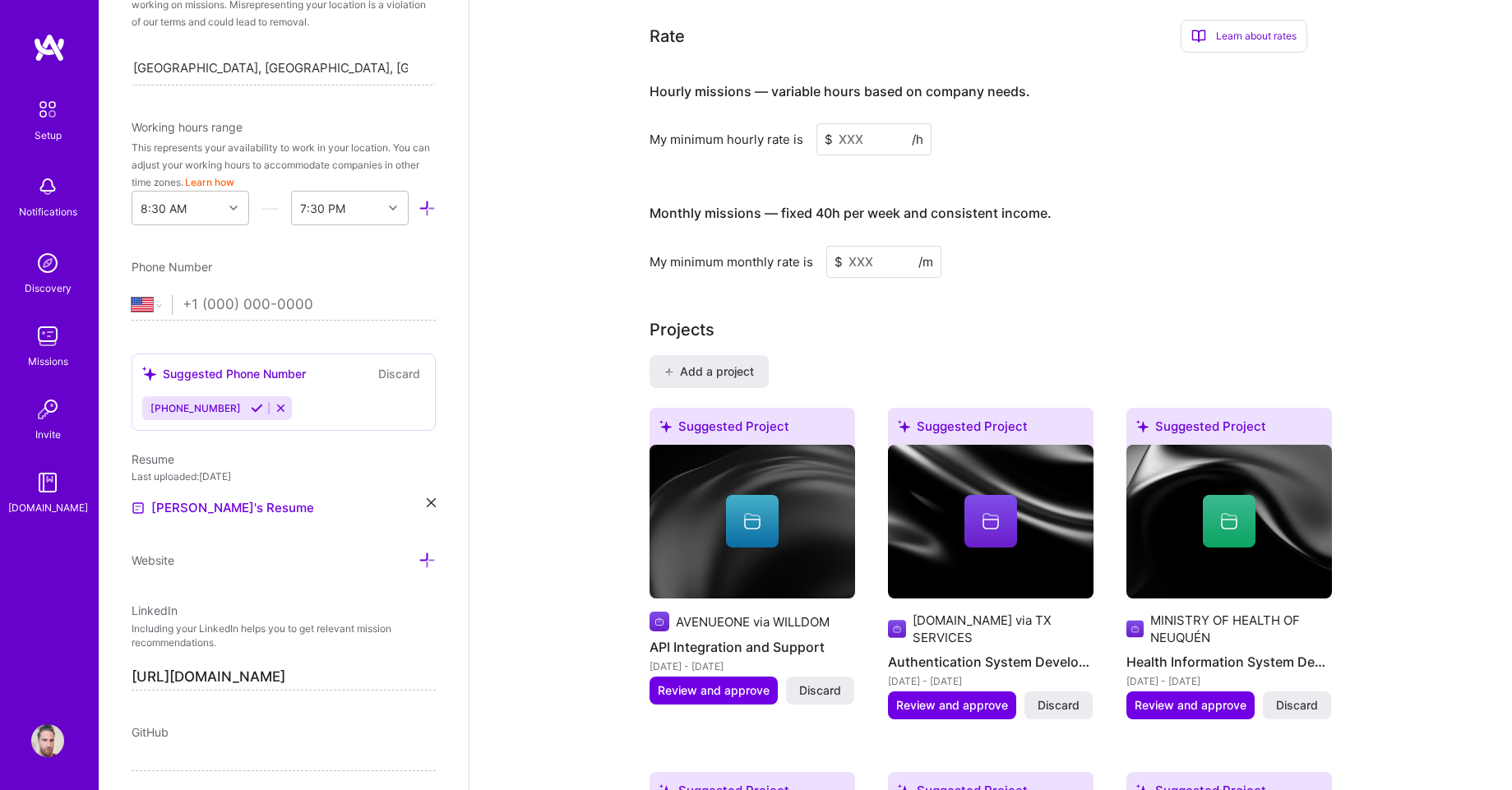
scroll to position [264, 0]
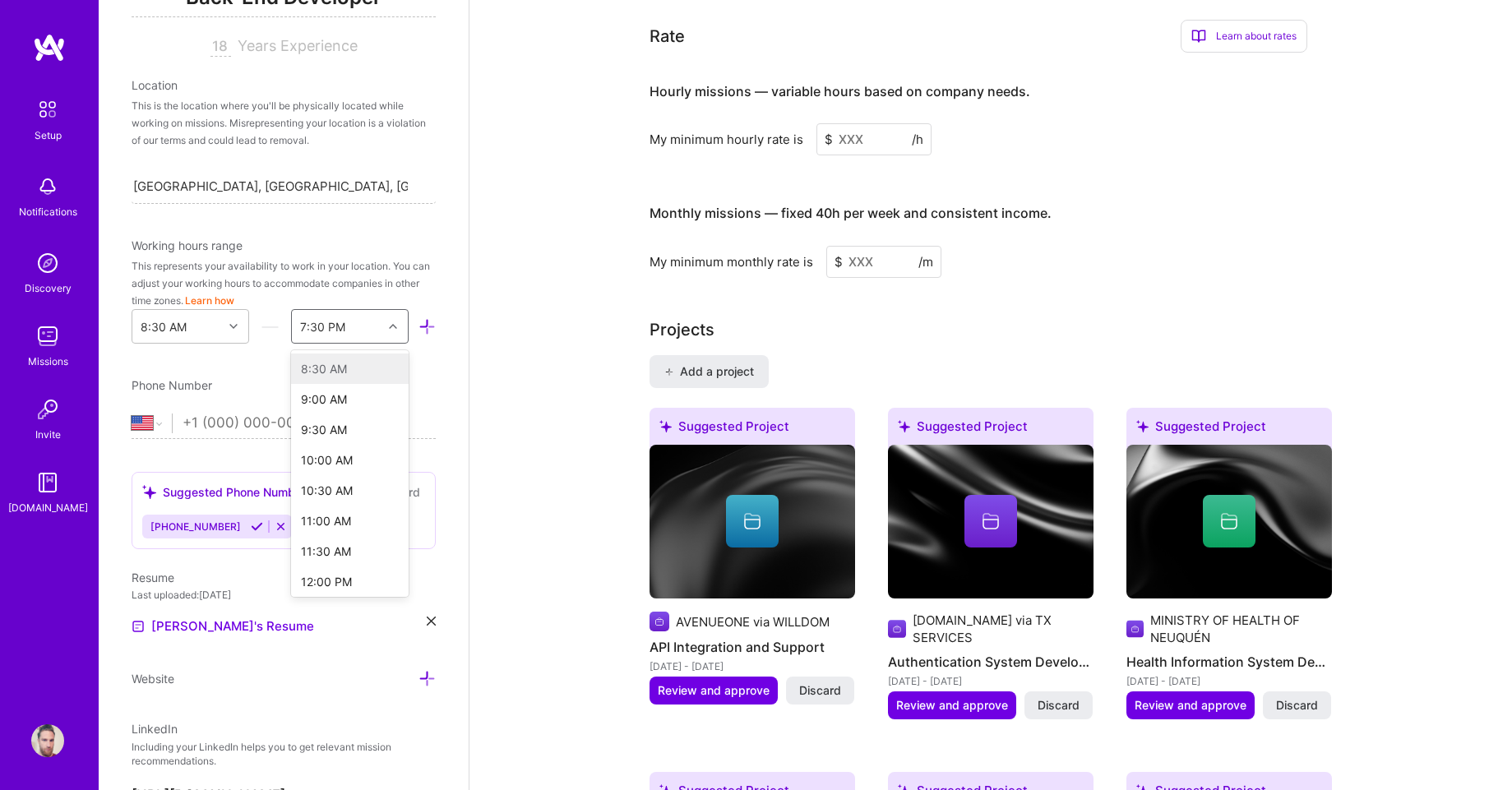
drag, startPoint x: 334, startPoint y: 325, endPoint x: 323, endPoint y: 322, distance: 11.4
click at [334, 326] on div "7:30 PM" at bounding box center [323, 326] width 46 height 17
click at [321, 468] on div "6:00 PM" at bounding box center [350, 481] width 118 height 31
drag, startPoint x: 248, startPoint y: 387, endPoint x: 220, endPoint y: 343, distance: 52.2
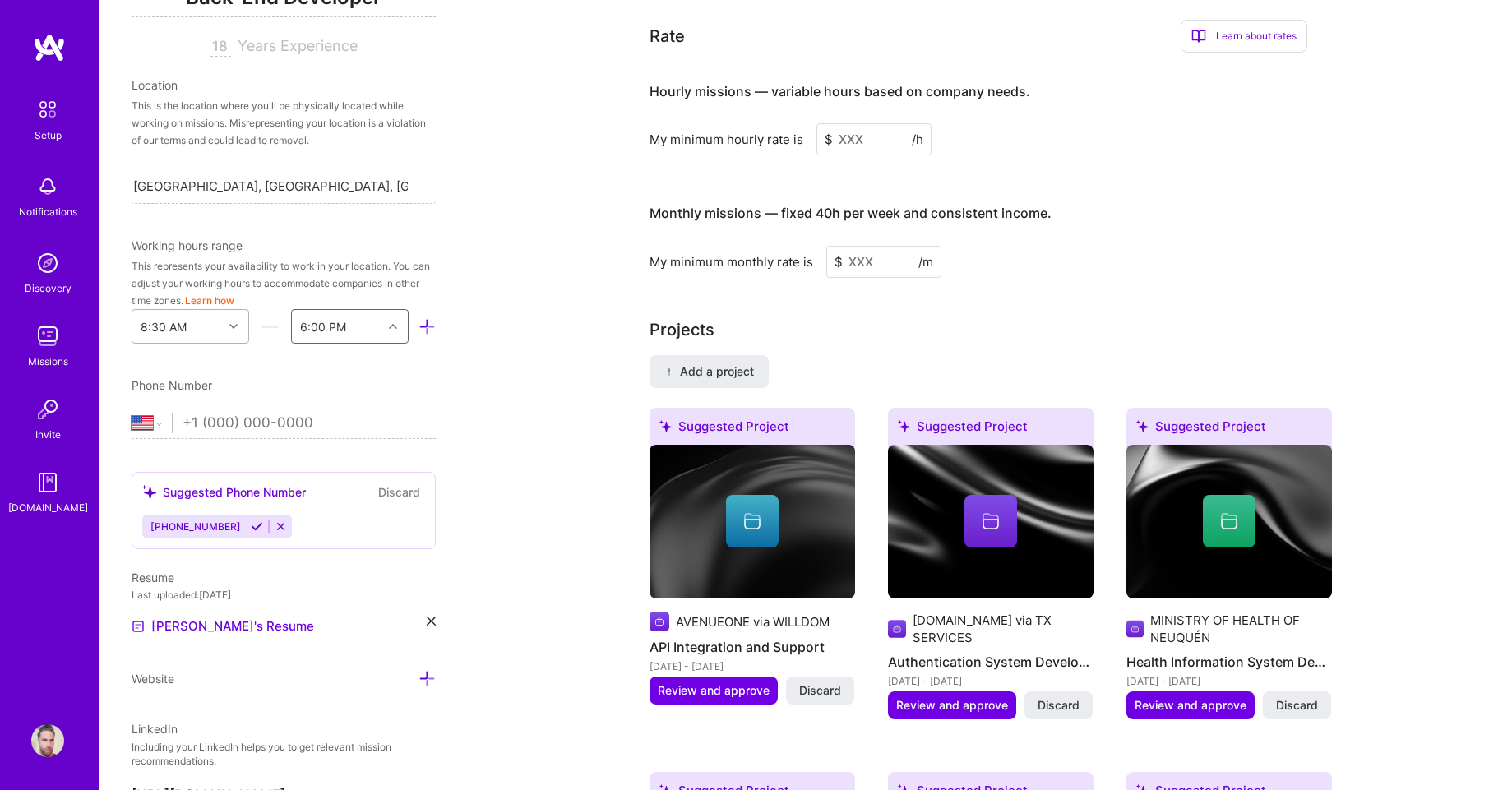
click at [249, 387] on div "Phone Number" at bounding box center [283, 385] width 304 height 17
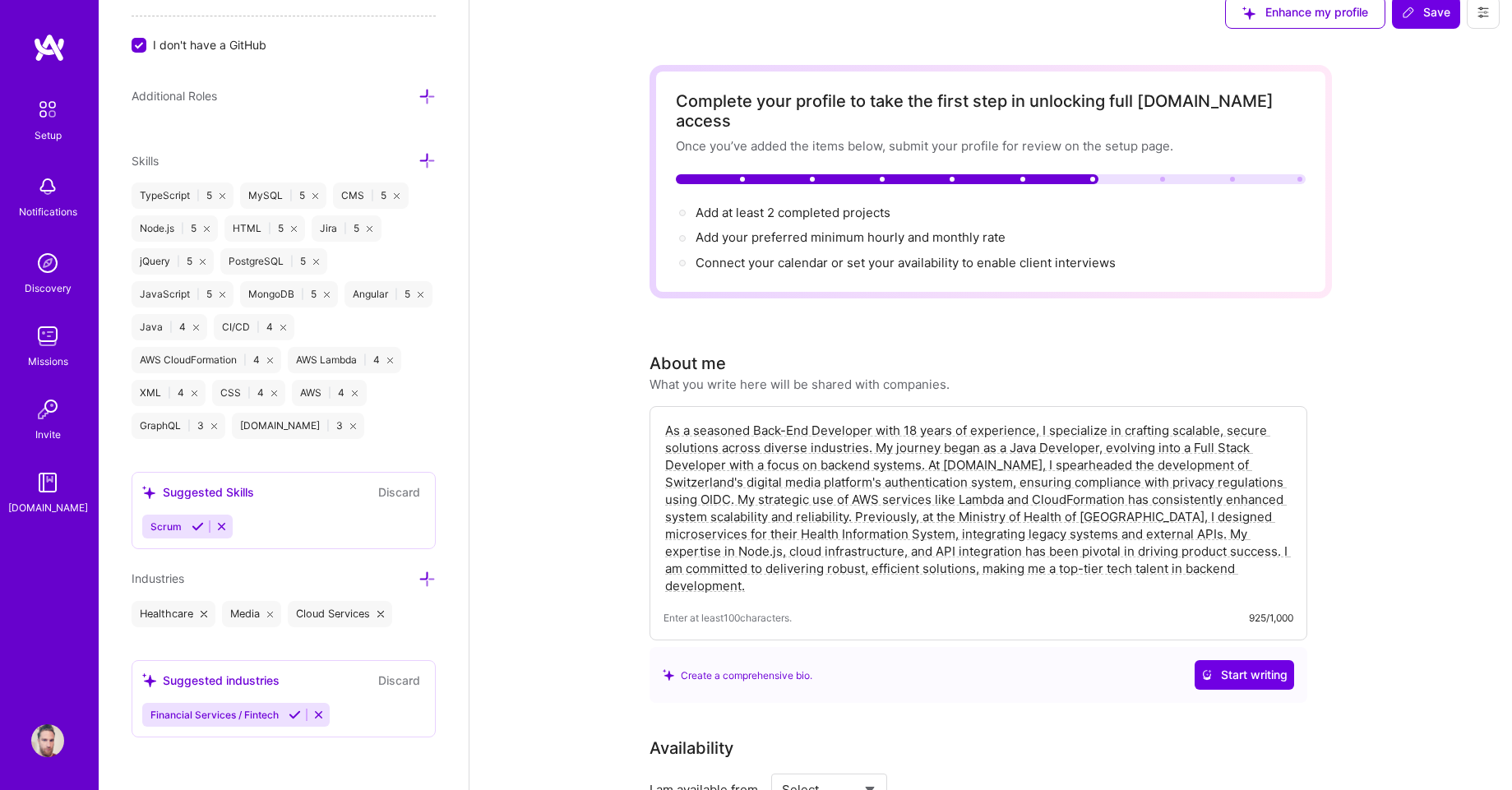
scroll to position [0, 0]
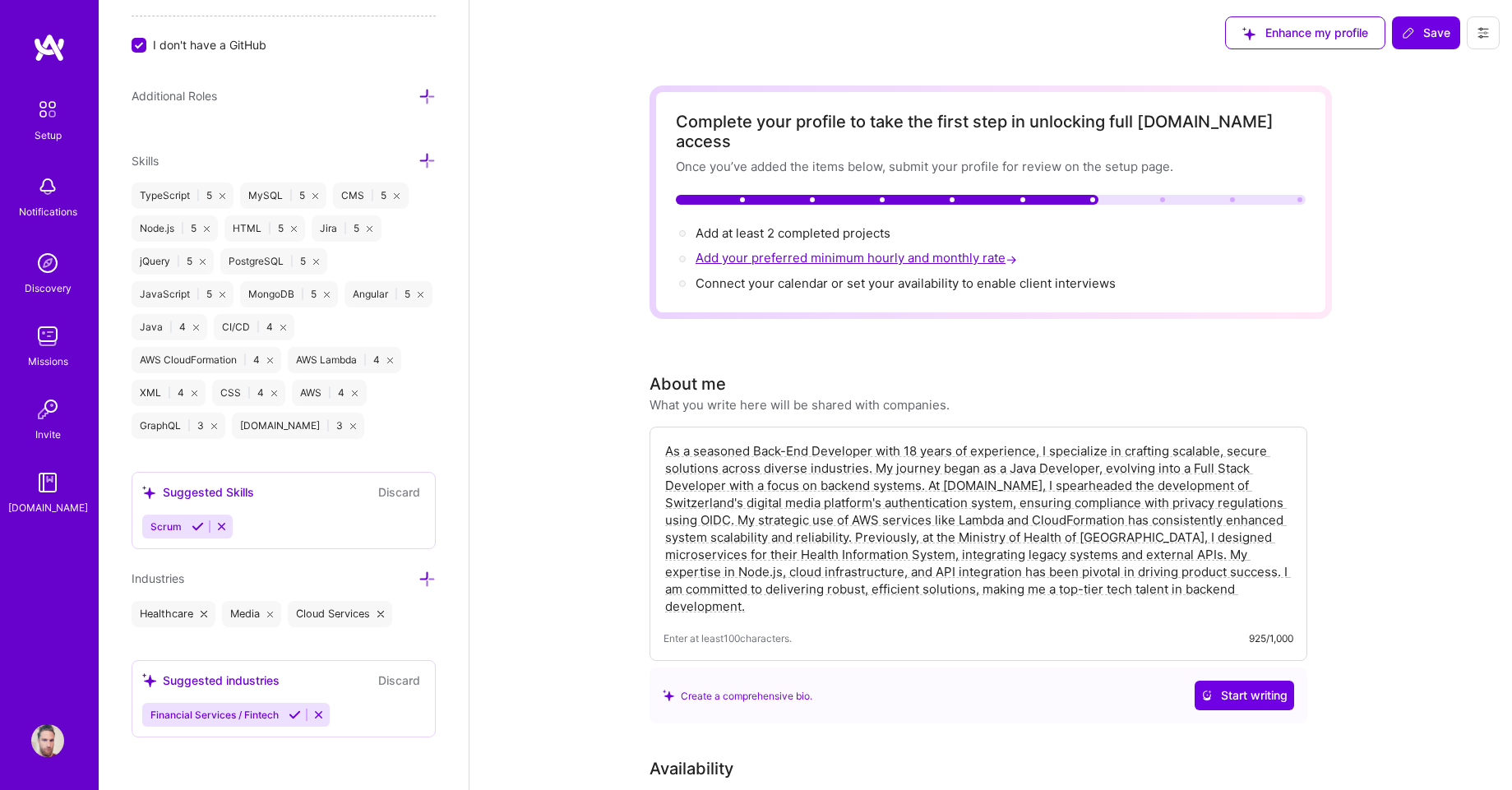
click at [860, 250] on span "Add your preferred minimum hourly and monthly rate →" at bounding box center [858, 258] width 325 height 16
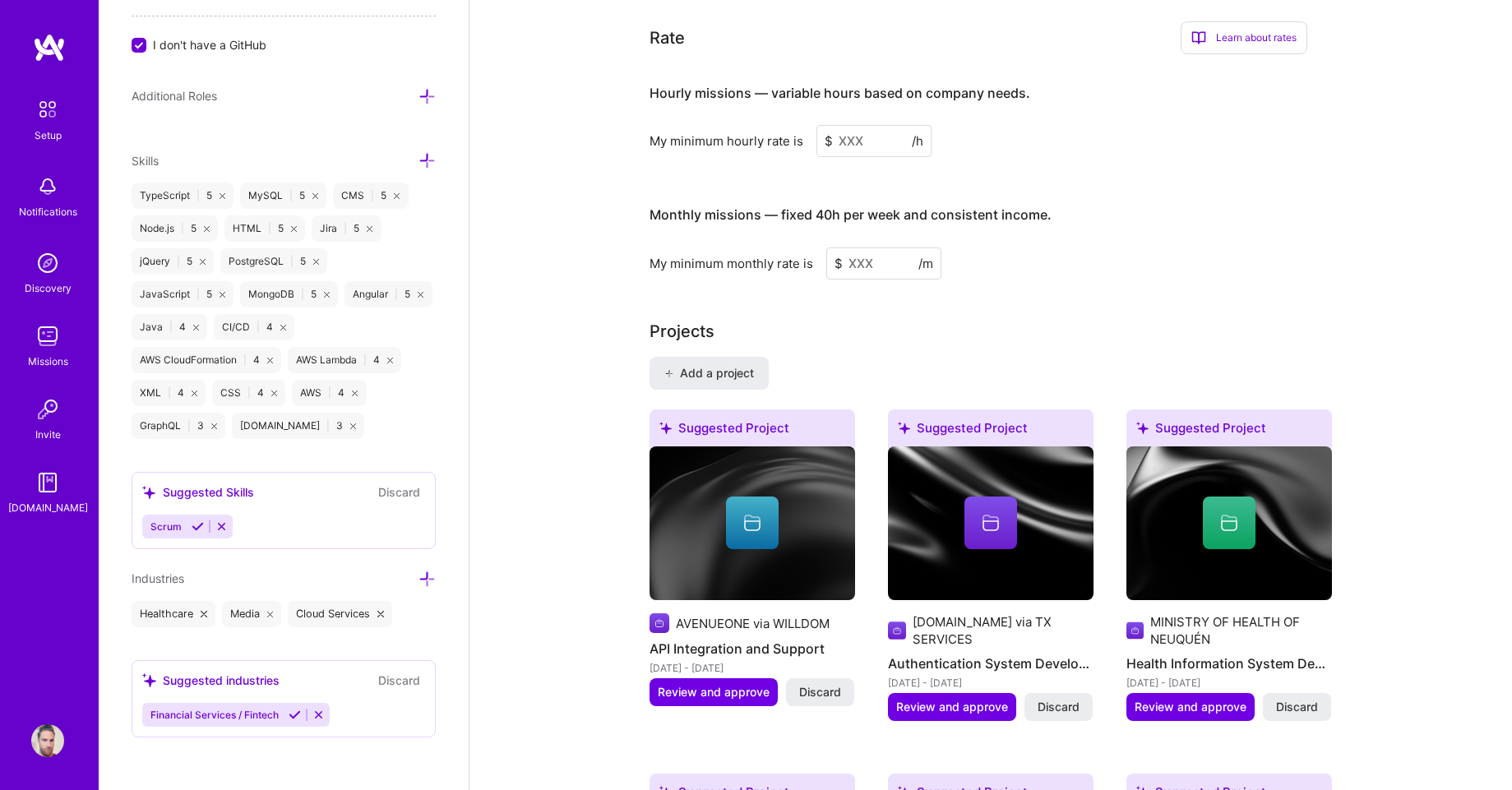
scroll to position [1045, 0]
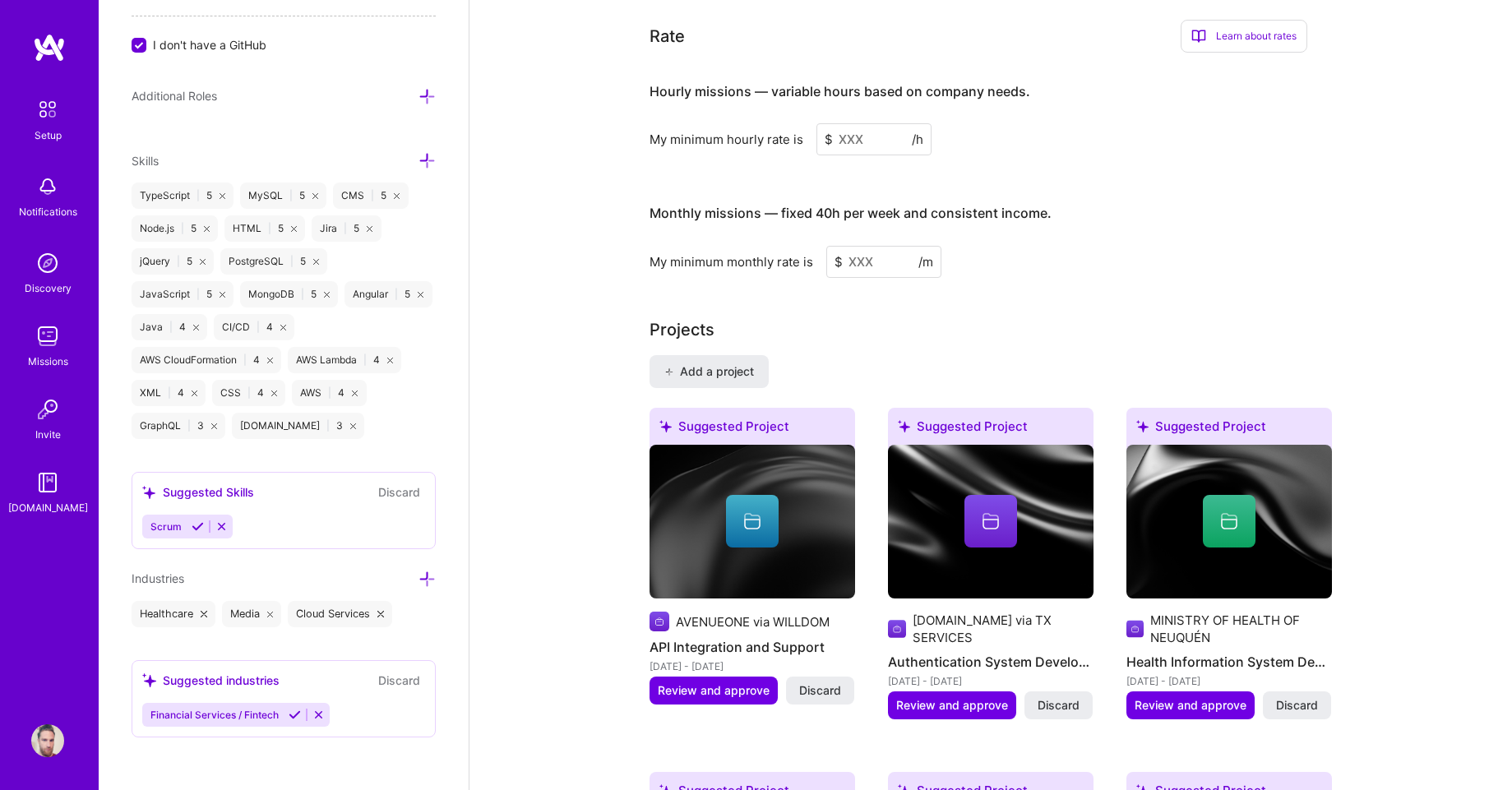
click at [860, 246] on input at bounding box center [884, 262] width 115 height 32
click at [870, 123] on input at bounding box center [874, 139] width 115 height 32
click at [848, 247] on input at bounding box center [884, 262] width 115 height 32
click at [838, 254] on span "$" at bounding box center [838, 262] width 8 height 17
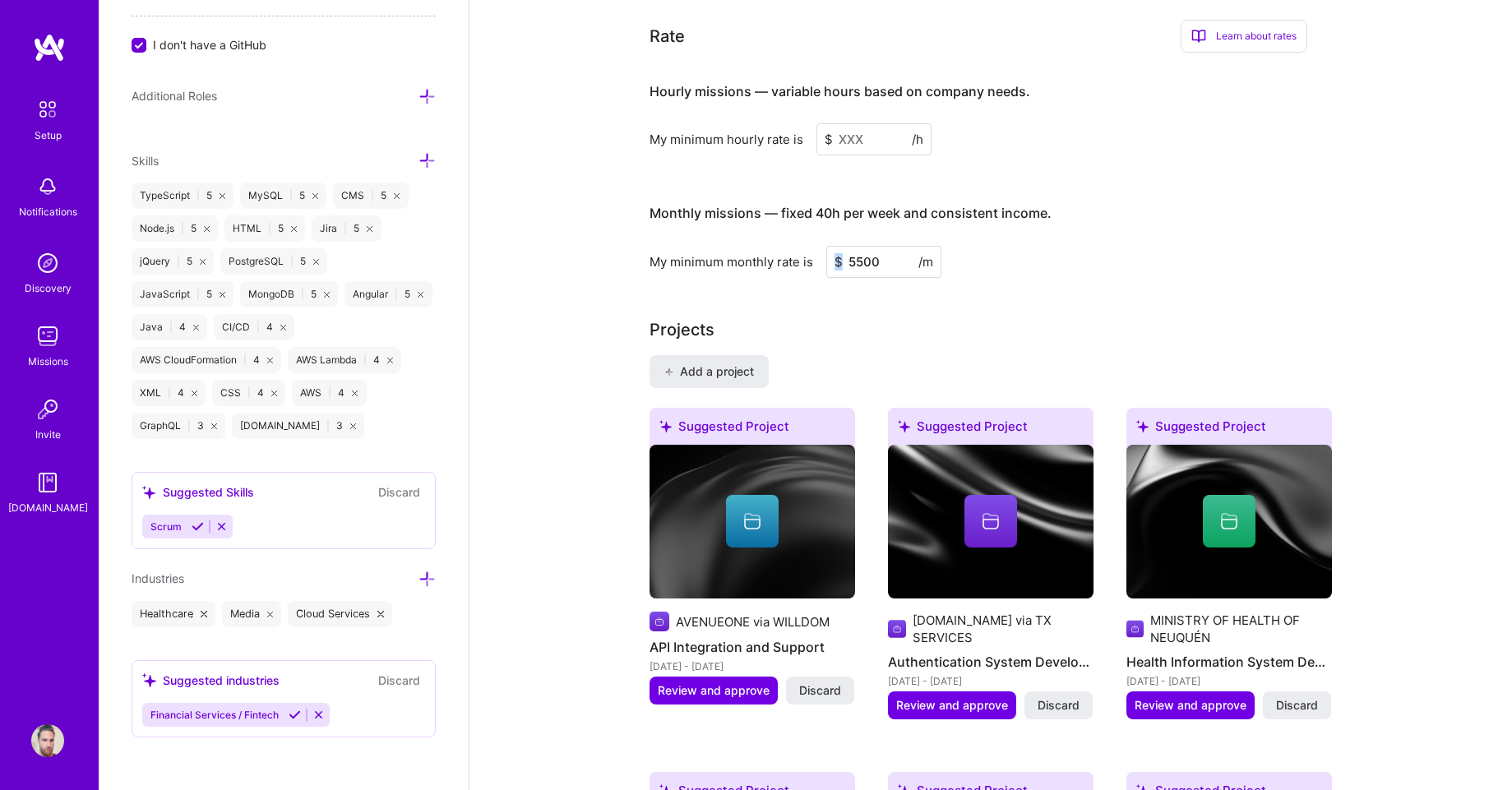
click at [839, 254] on span "$" at bounding box center [838, 262] width 8 height 17
click at [860, 246] on input "5500" at bounding box center [884, 262] width 115 height 32
click at [871, 250] on input "5500" at bounding box center [884, 262] width 115 height 32
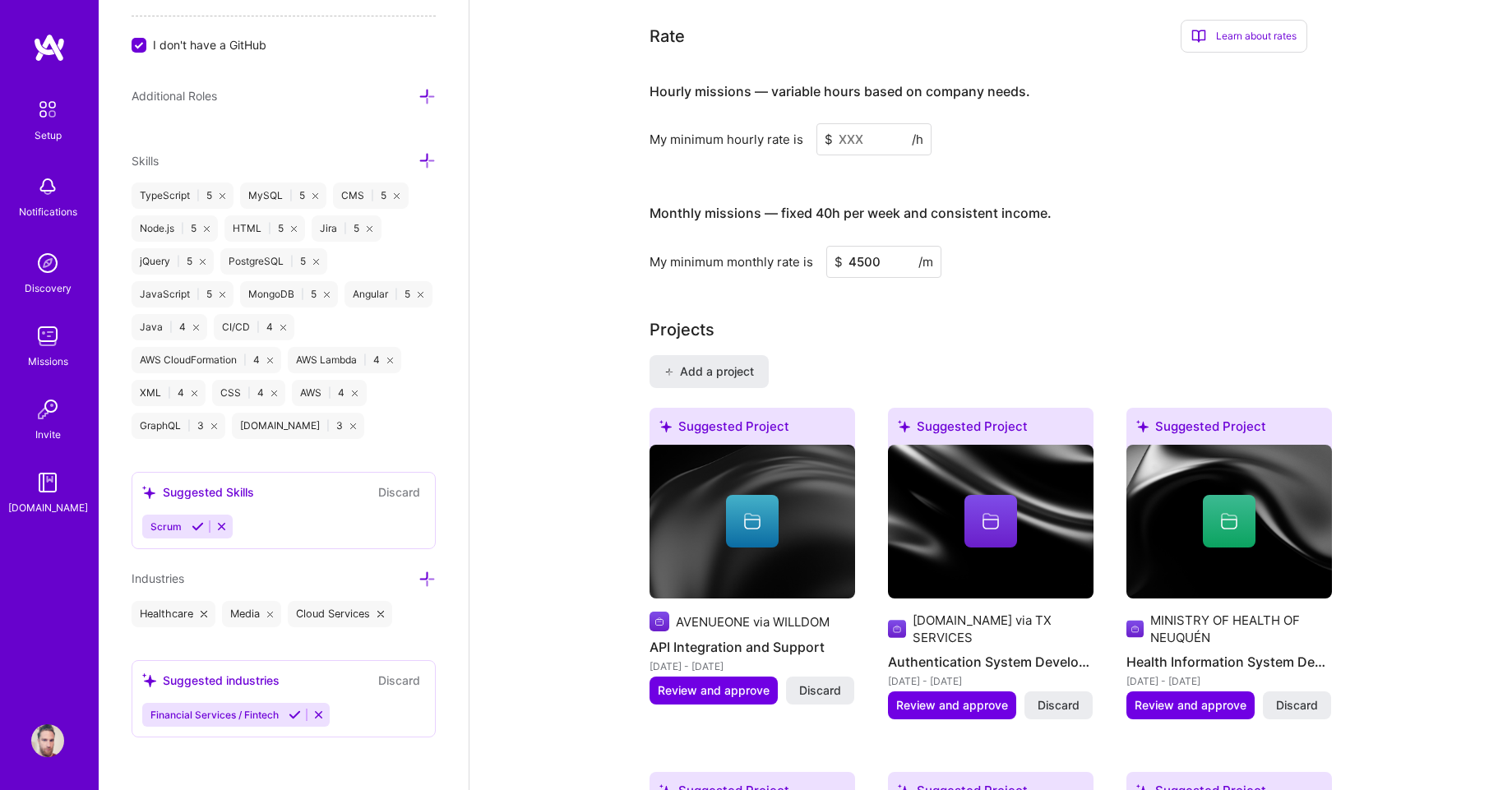
drag, startPoint x: 1046, startPoint y: 235, endPoint x: 1030, endPoint y: 234, distance: 16.0
click at [1049, 246] on div "My minimum monthly rate is $ 4500 /m" at bounding box center [978, 262] width 658 height 32
click at [860, 246] on input "4500" at bounding box center [884, 262] width 115 height 32
click at [866, 247] on input "4500" at bounding box center [884, 262] width 115 height 32
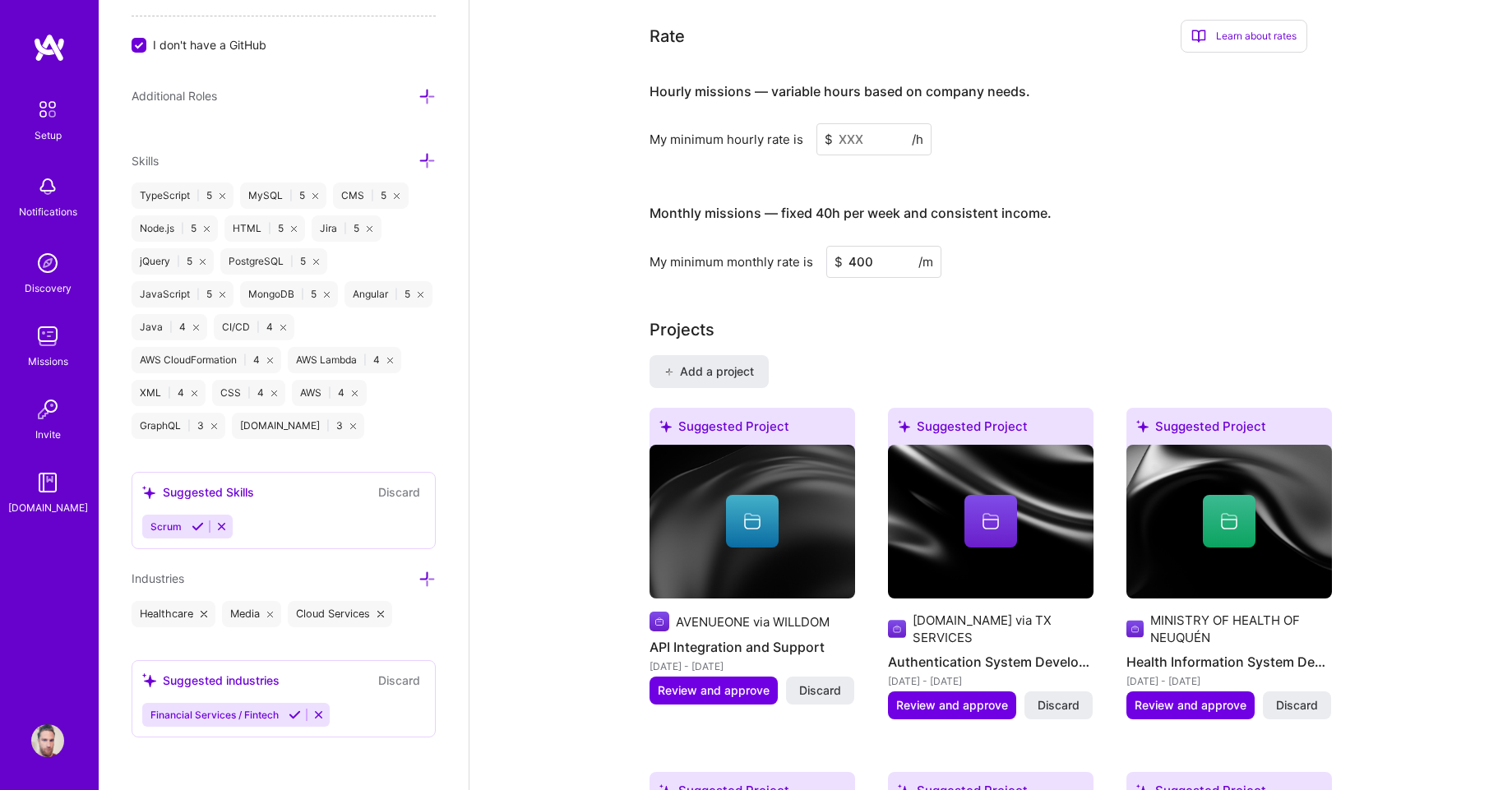
click at [895, 246] on input "400" at bounding box center [884, 262] width 115 height 32
type input "4000"
click at [1039, 207] on div "Monthly missions — fixed 40h per week and consistent income." at bounding box center [850, 213] width 402 height 51
click at [827, 210] on div "Monthly missions — fixed 40h per week and consistent income." at bounding box center [850, 213] width 402 height 51
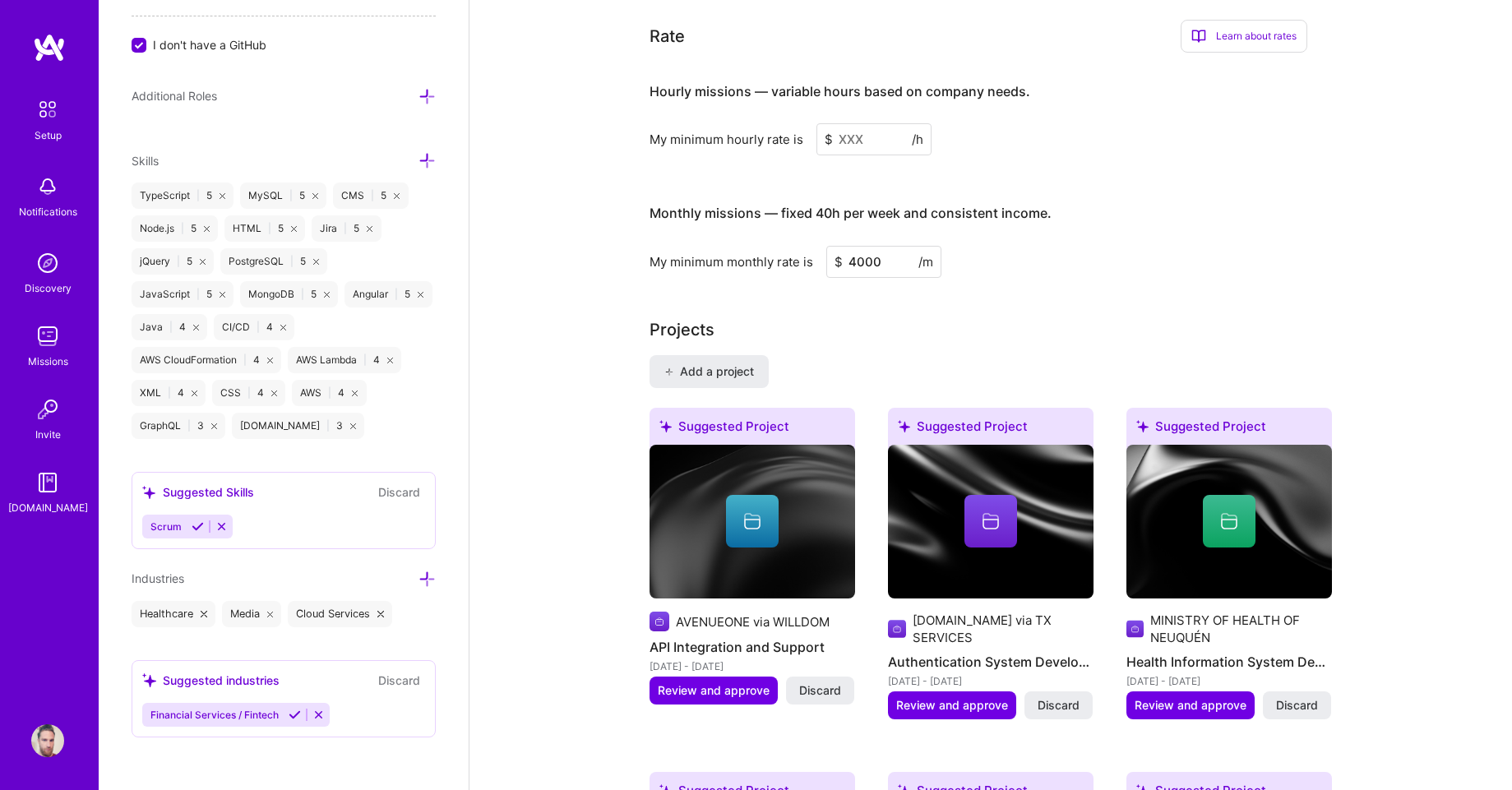
click at [815, 205] on h4 "Monthly missions — fixed 40h per week and consistent income." at bounding box center [850, 213] width 402 height 16
click at [846, 123] on input at bounding box center [874, 139] width 115 height 32
type input "25"
click at [1199, 221] on div "Monthly missions — fixed 40h per week and consistent income. My minimum monthly…" at bounding box center [978, 233] width 658 height 89
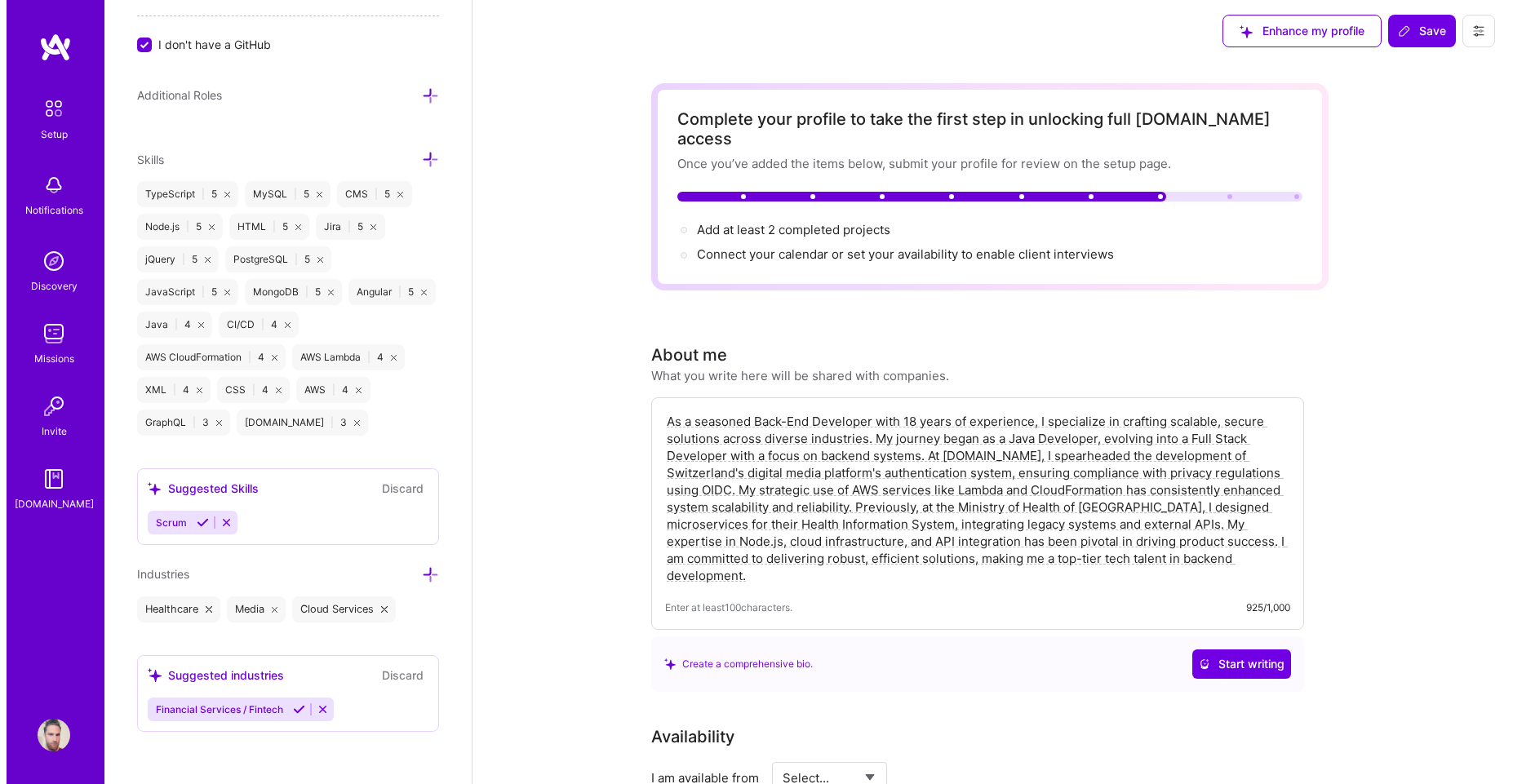
scroll to position [0, 0]
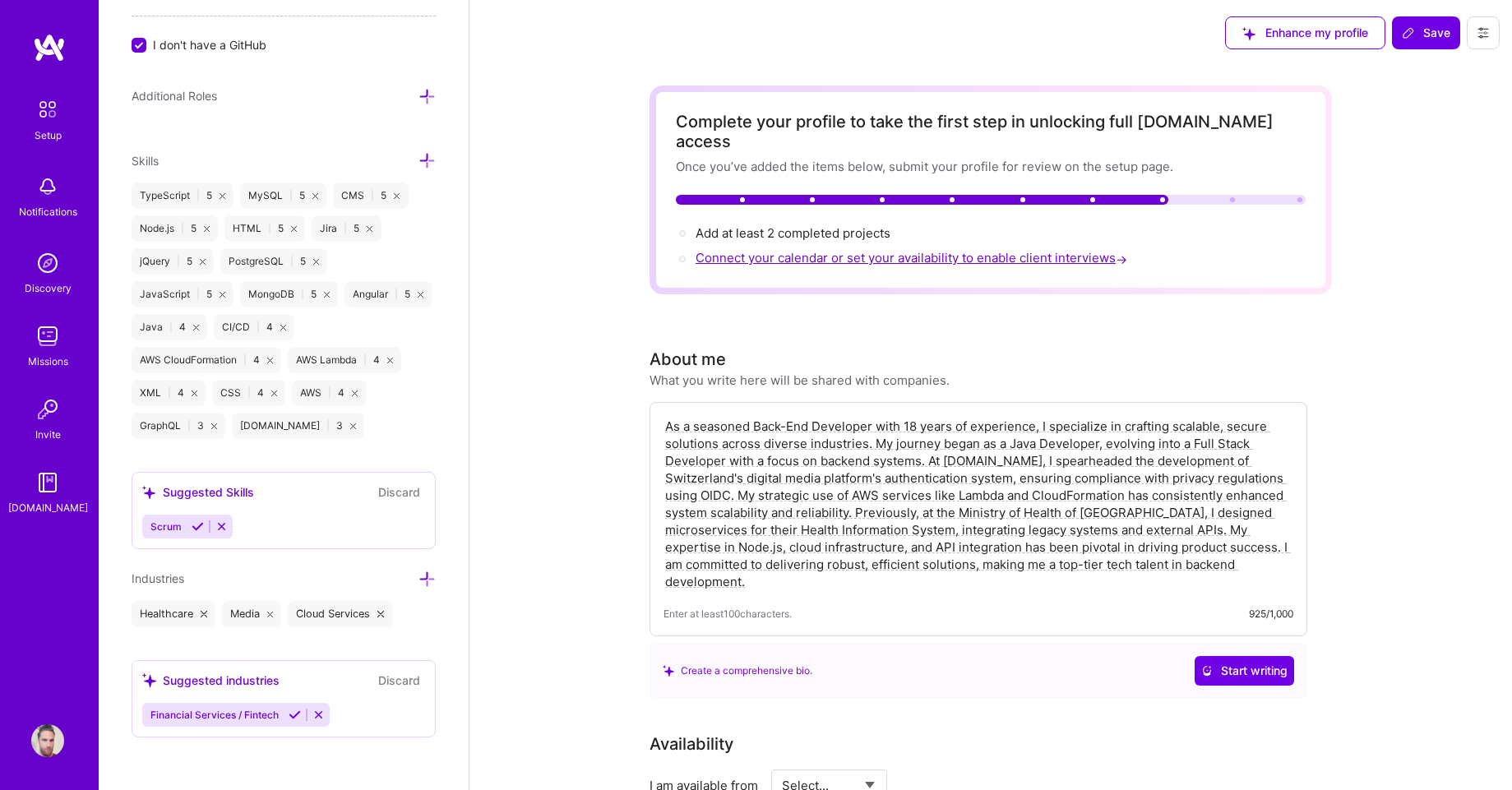
click at [856, 250] on span "Connect your calendar or set your availability to enable client interviews →" at bounding box center [913, 258] width 435 height 16
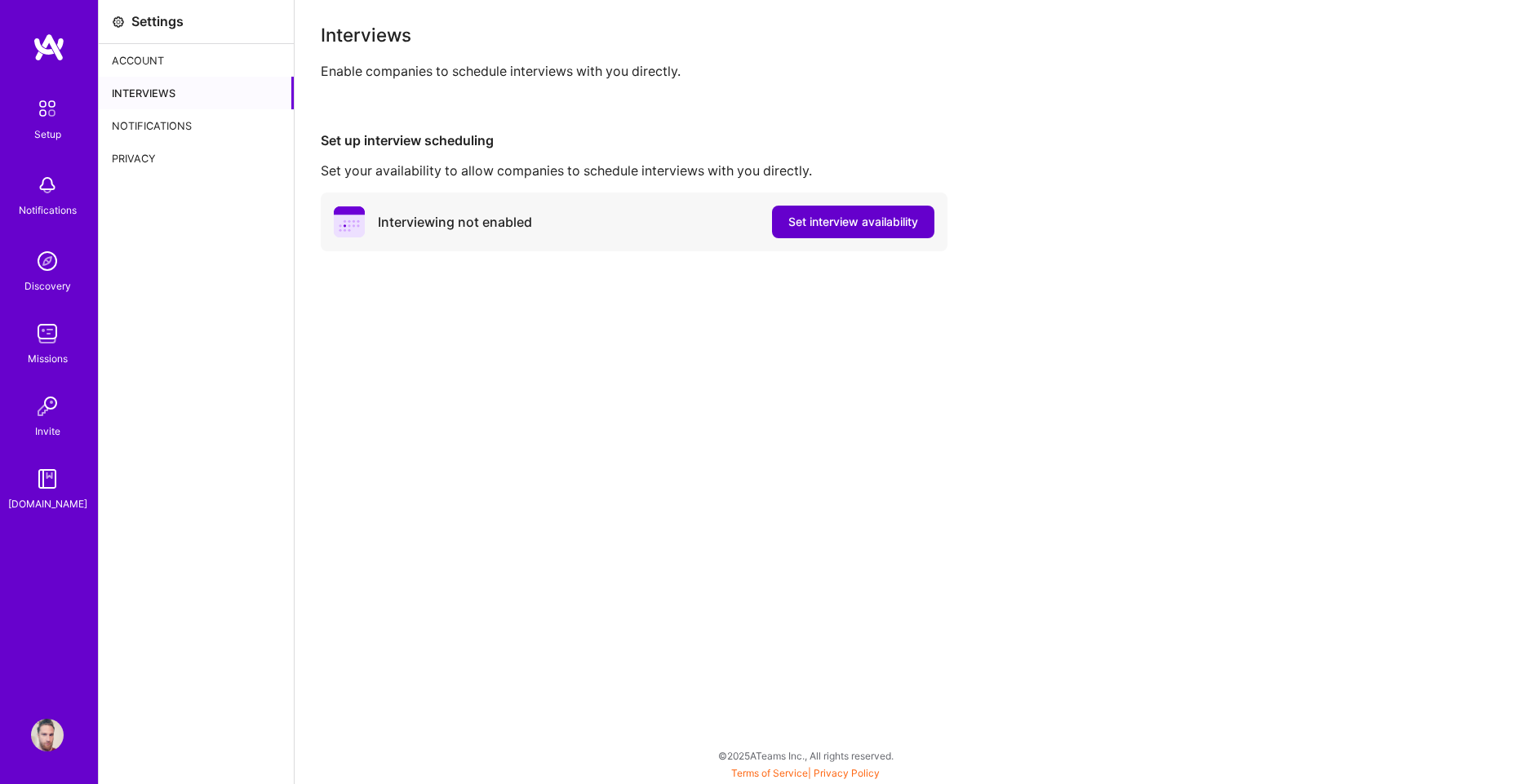
click at [882, 224] on span "Set interview availability" at bounding box center [853, 221] width 130 height 17
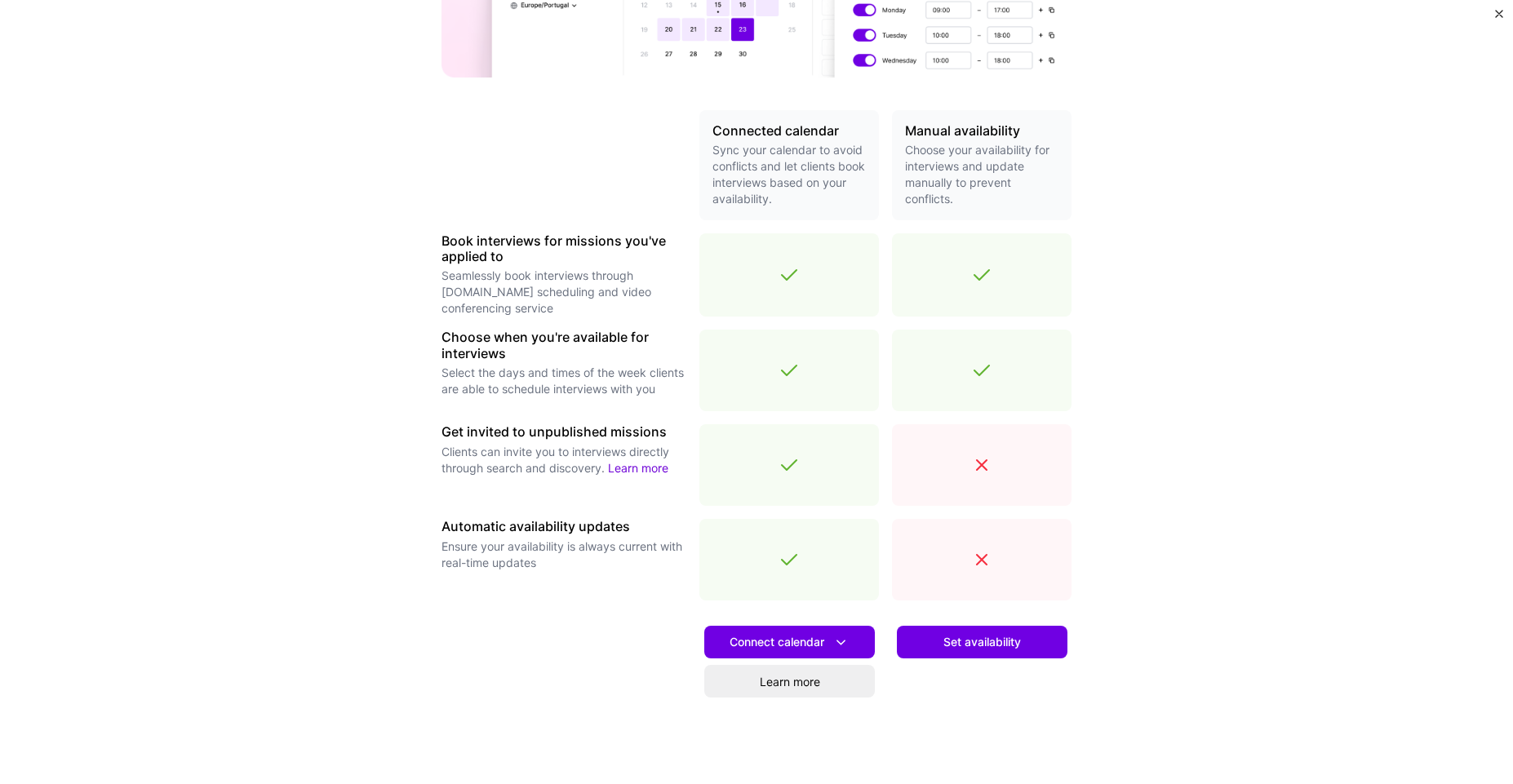
scroll to position [359, 0]
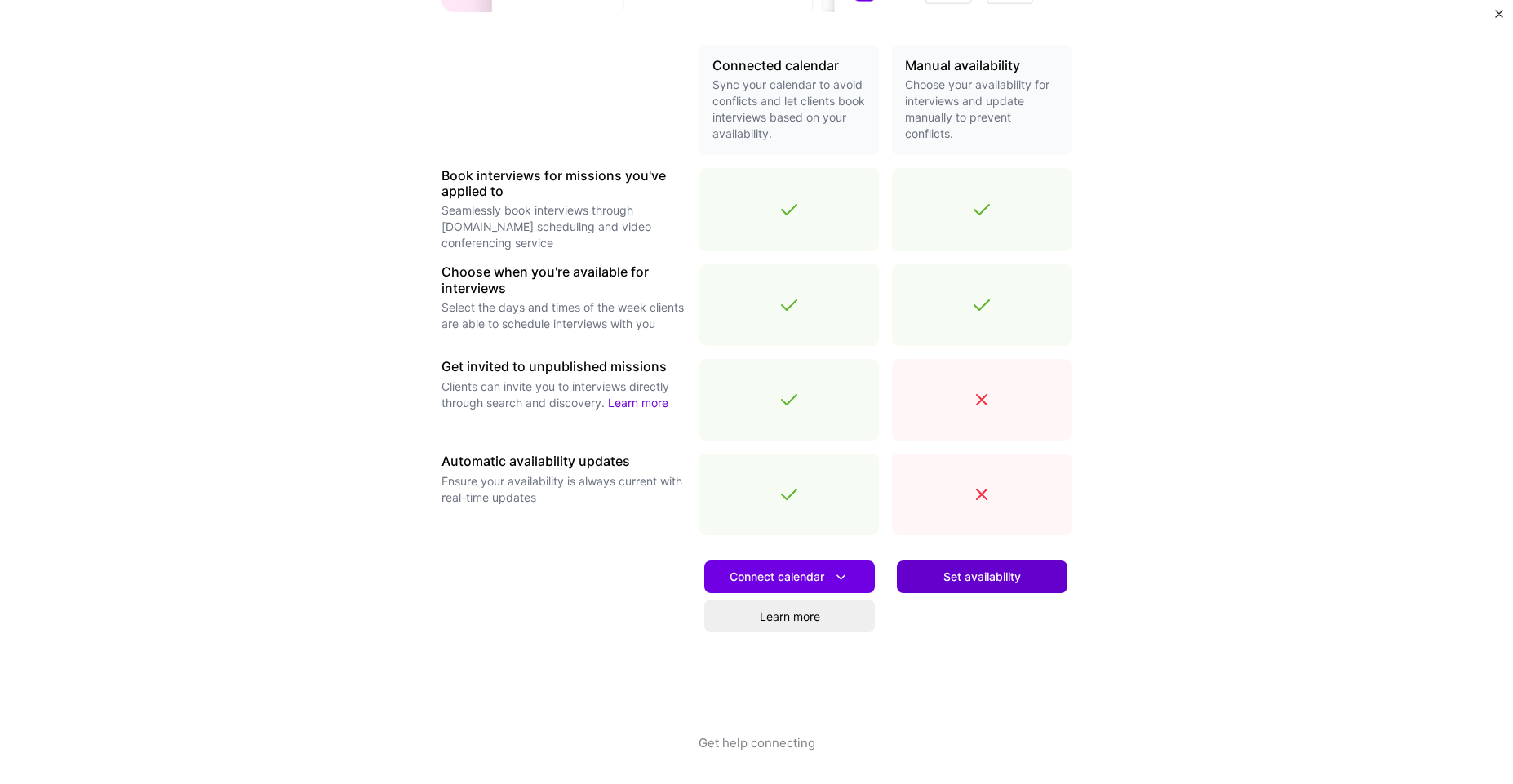
click at [960, 582] on span "Set availability" at bounding box center [982, 576] width 78 height 17
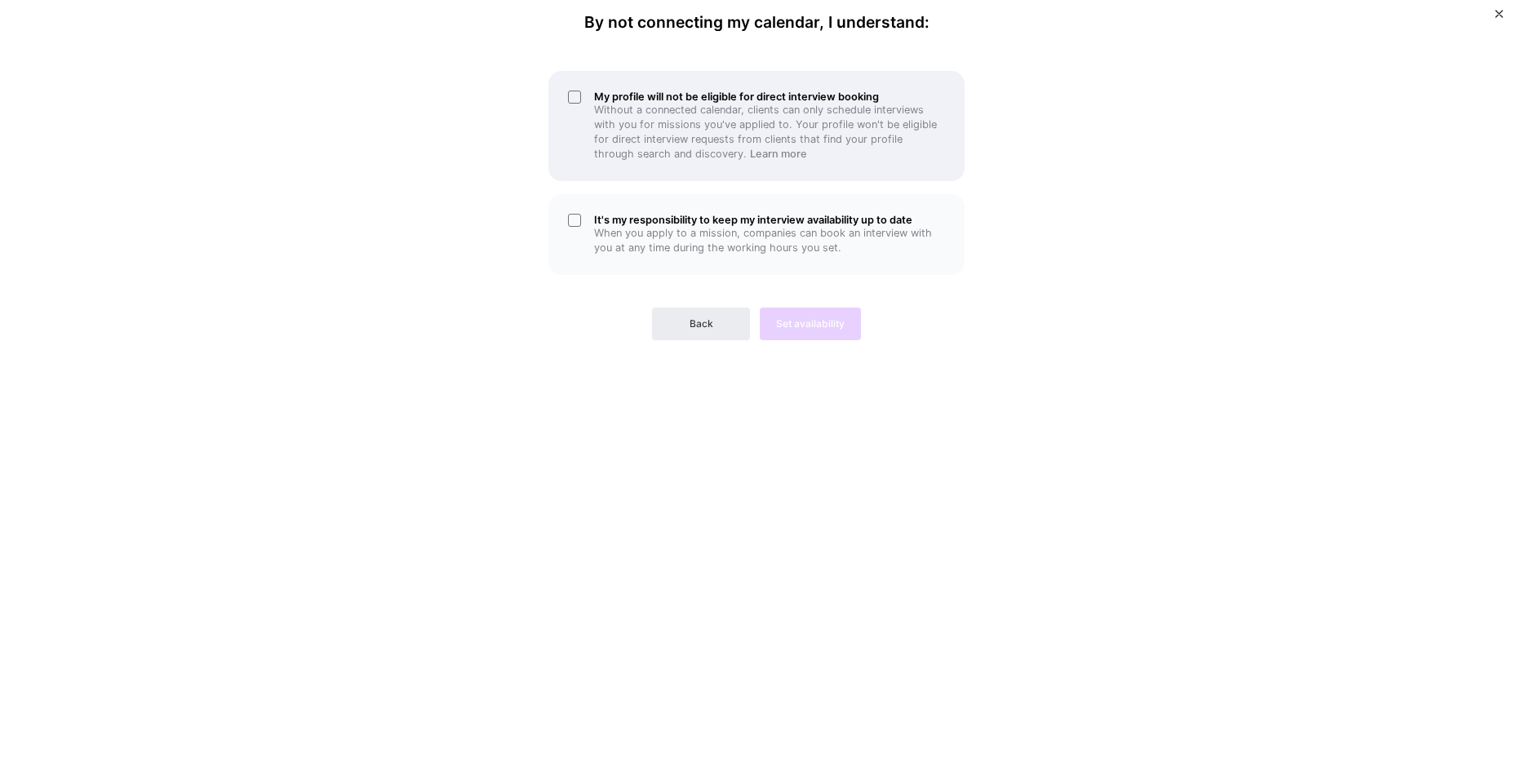
click at [607, 112] on p "Without a connected calendar, clients can only schedule interviews with you for…" at bounding box center [769, 133] width 351 height 59
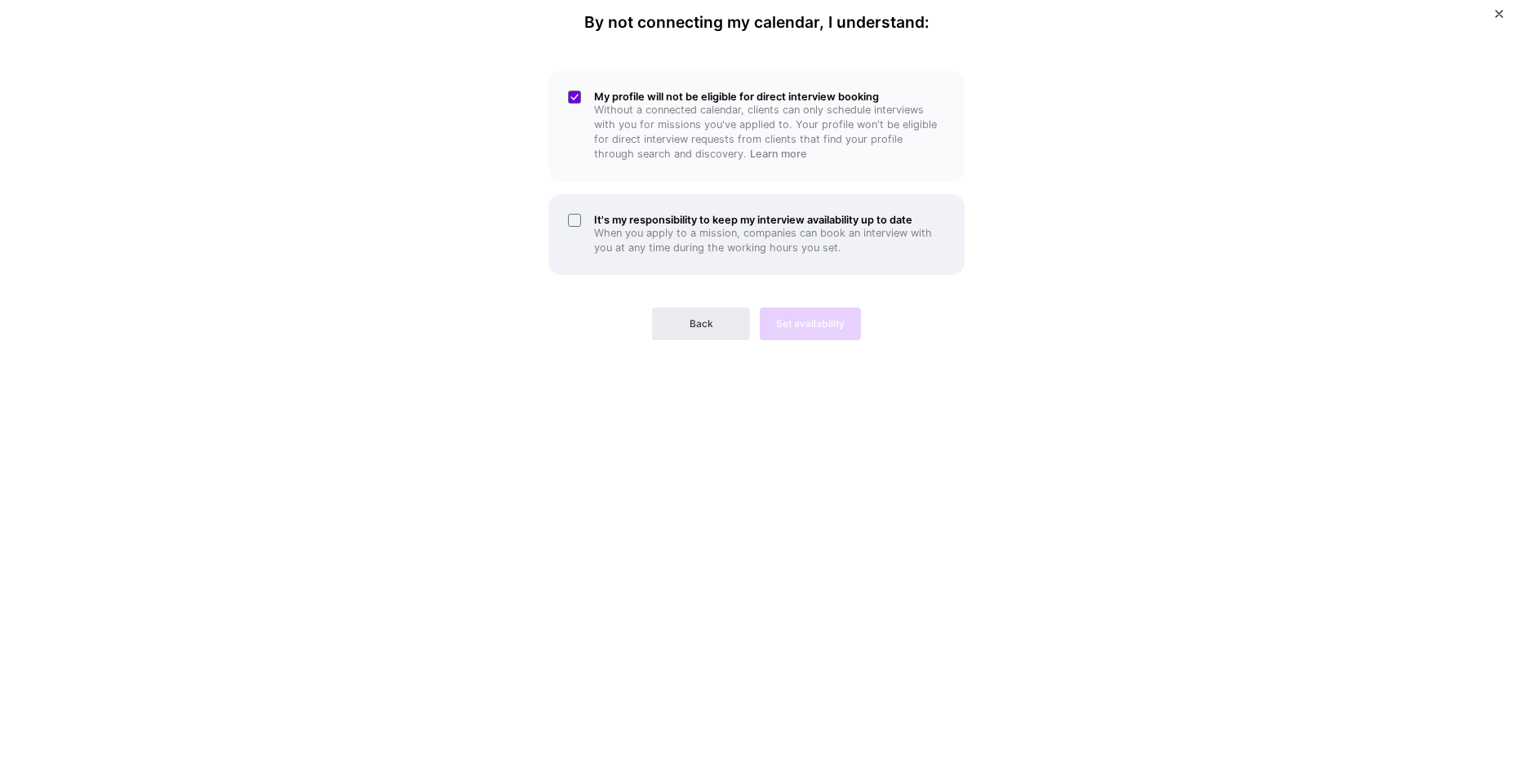
click at [589, 218] on div "It's my responsibility to keep my interview availability up to date When you ap…" at bounding box center [756, 234] width 416 height 81
click at [809, 338] on button "Set availability" at bounding box center [810, 324] width 101 height 32
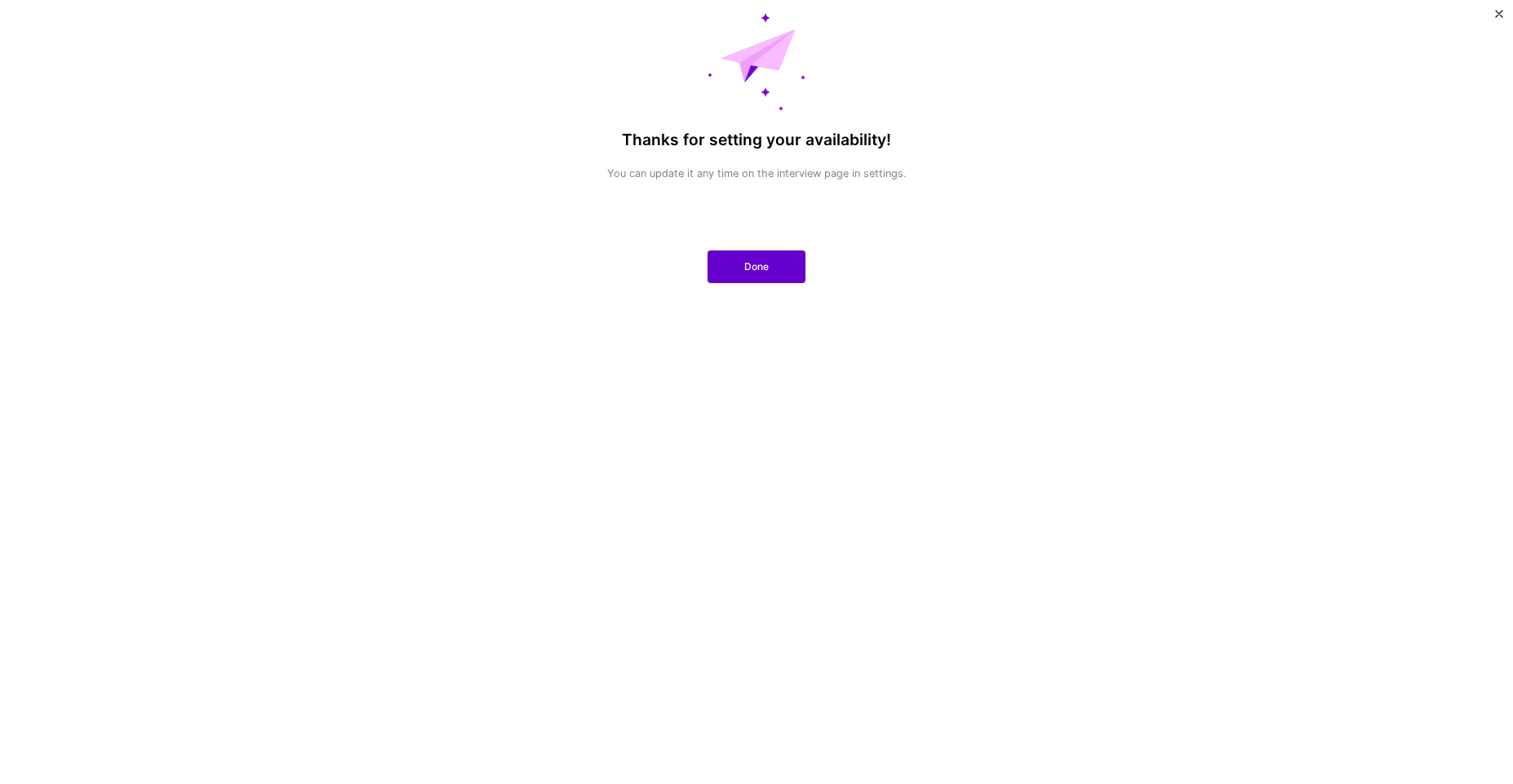
click at [748, 266] on span "Done" at bounding box center [756, 267] width 25 height 15
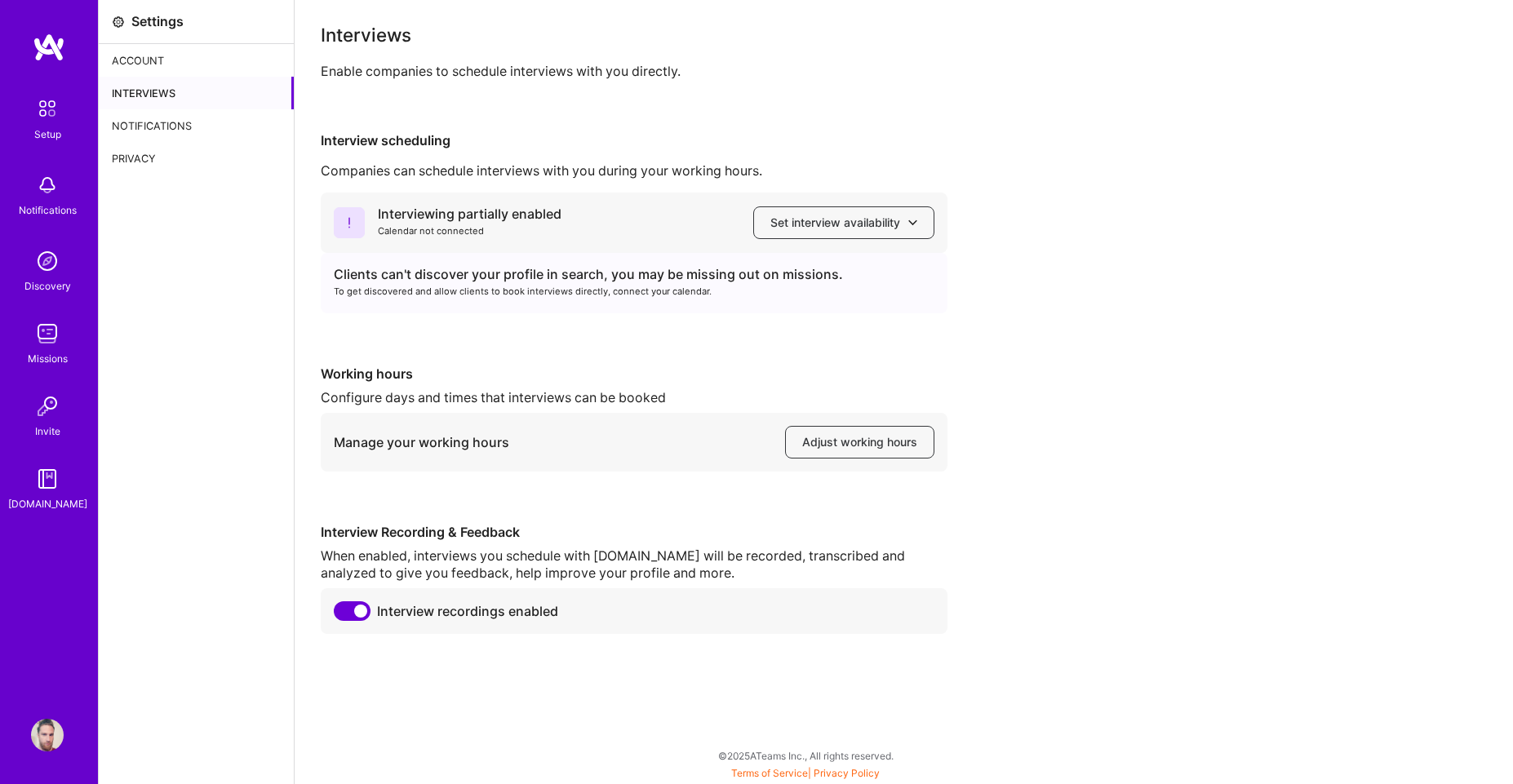
click at [1227, 326] on div "Interviewing partially enabled Calendar not connected Set interview availabilit…" at bounding box center [904, 413] width 1167 height 442
click at [819, 436] on span "Adjust working hours" at bounding box center [860, 442] width 115 height 17
click at [814, 227] on span "Set interview availability" at bounding box center [843, 222] width 147 height 17
click at [793, 271] on button "Google calendar" at bounding box center [828, 269] width 212 height 43
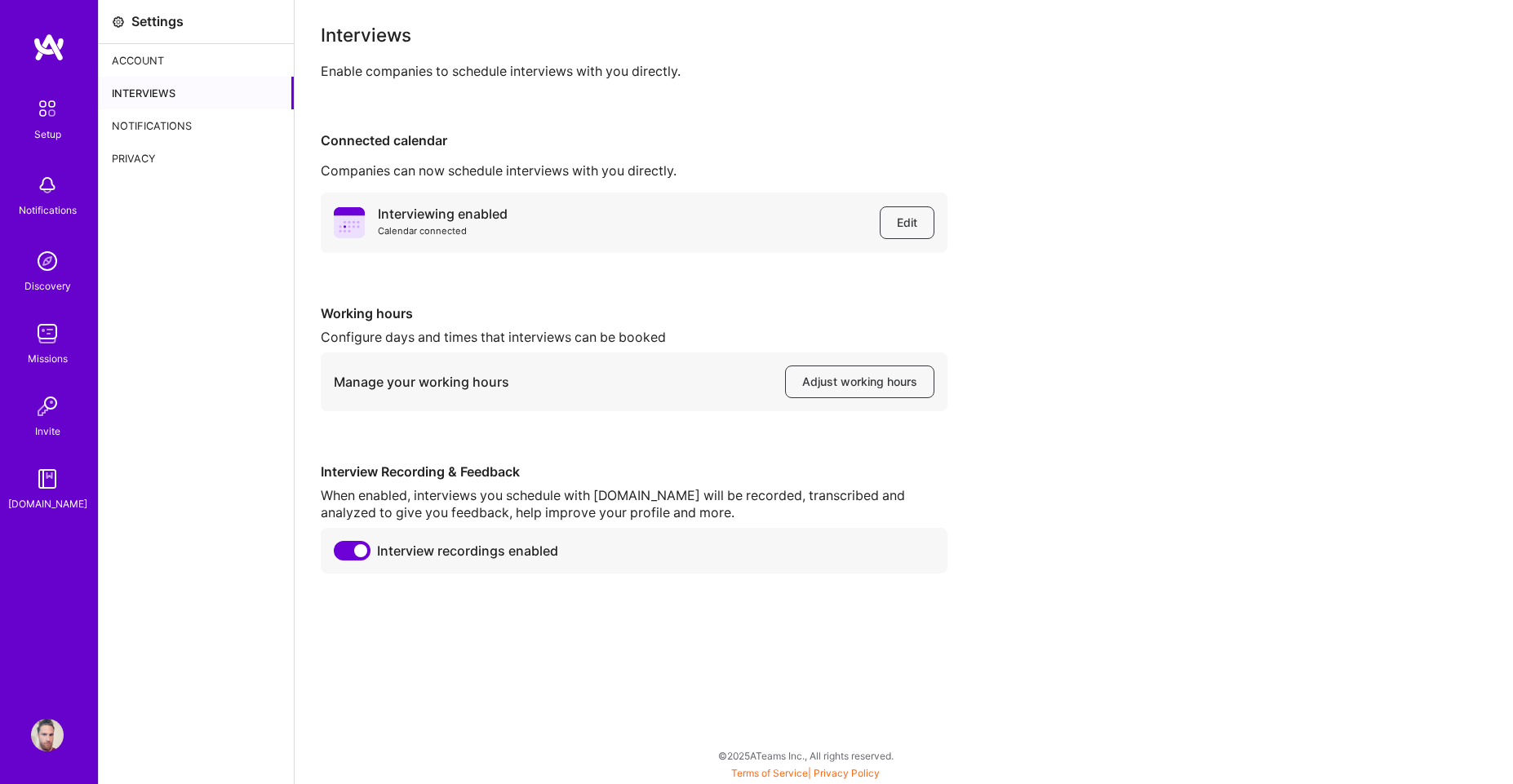
click at [194, 70] on div "Account" at bounding box center [196, 60] width 195 height 32
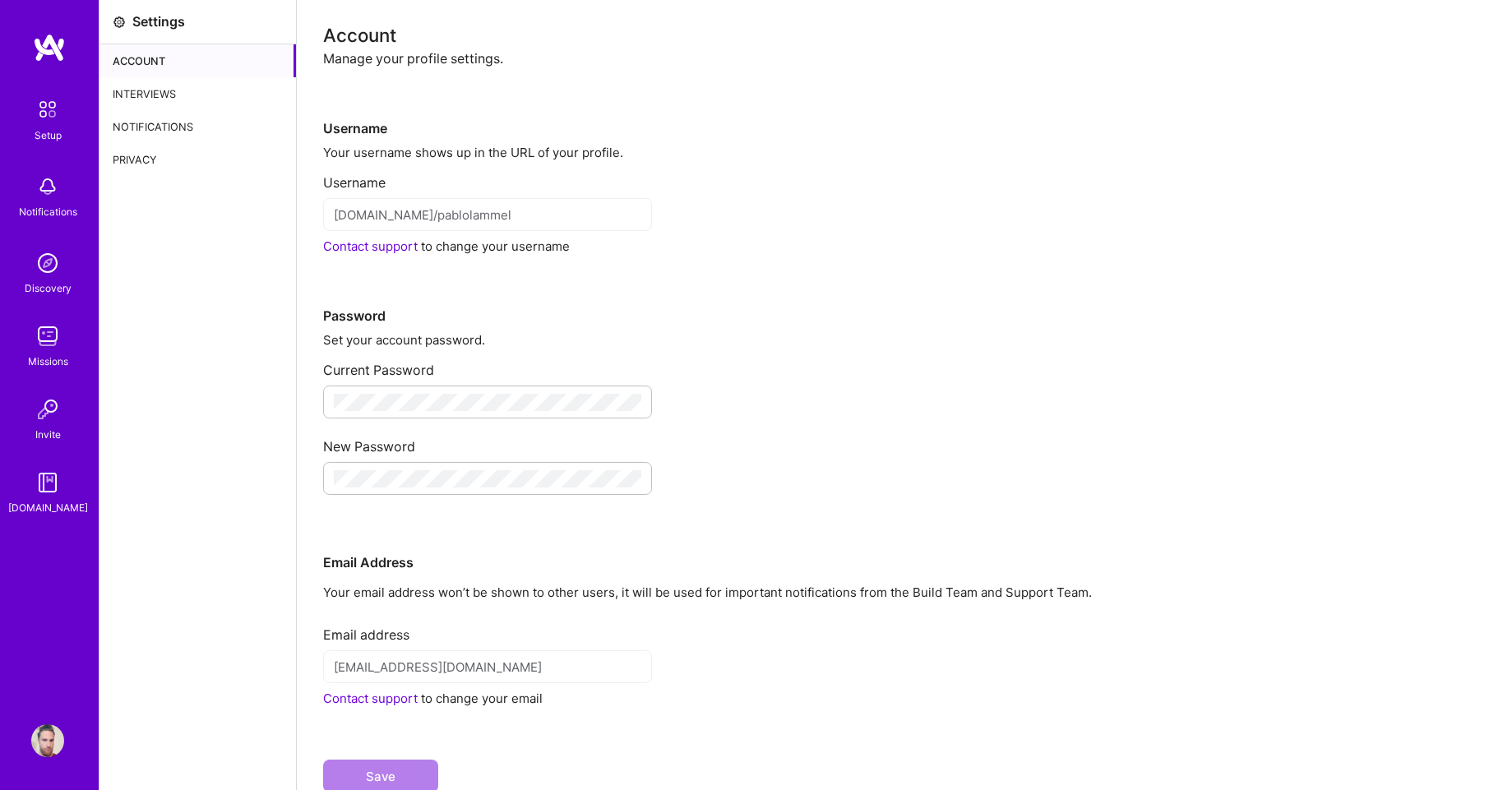
click at [211, 130] on div "Notifications" at bounding box center [197, 126] width 196 height 33
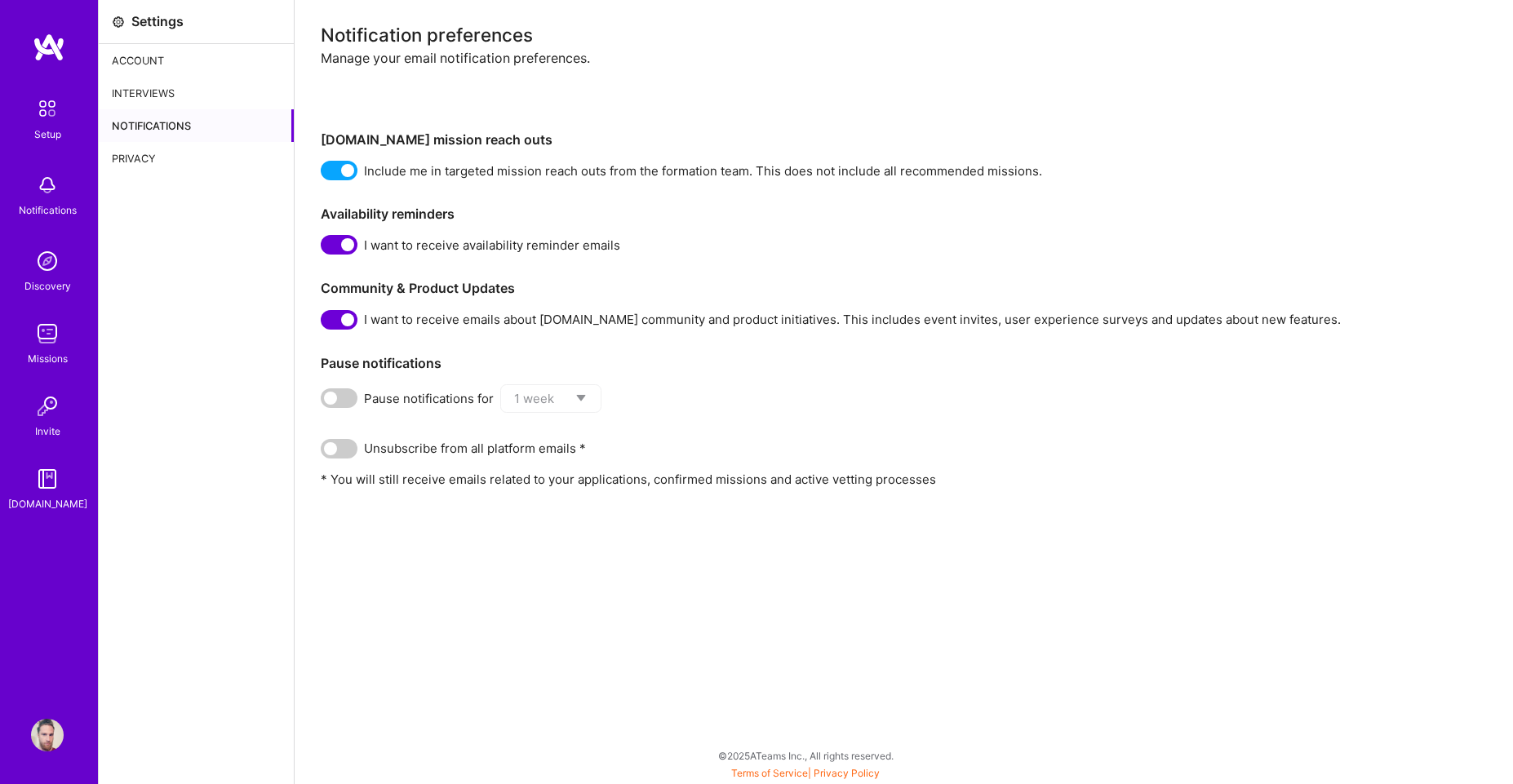
click at [181, 155] on div "Privacy" at bounding box center [196, 157] width 195 height 32
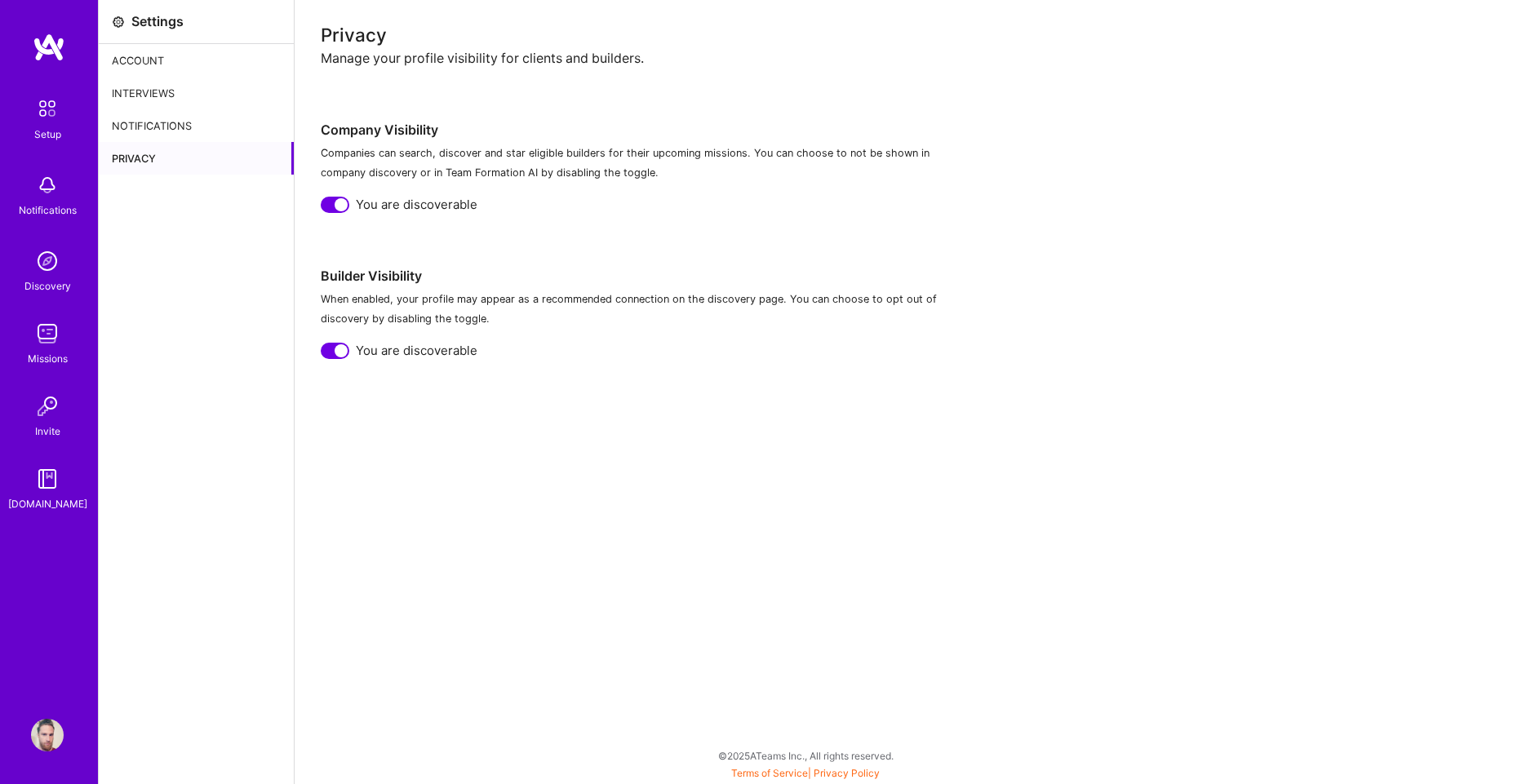
click at [49, 106] on img at bounding box center [47, 108] width 34 height 34
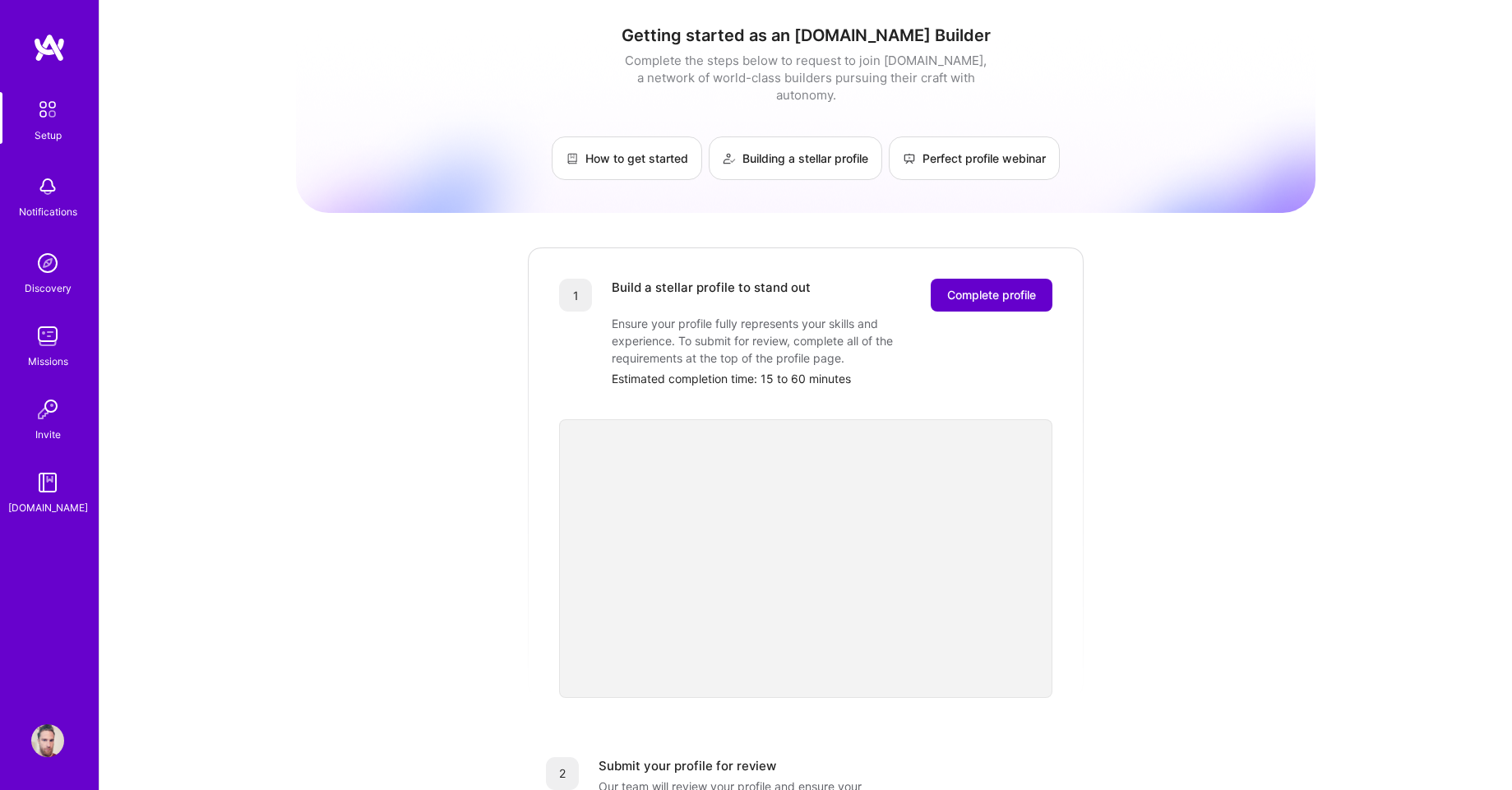
click at [991, 279] on button "Complete profile" at bounding box center [991, 294] width 122 height 33
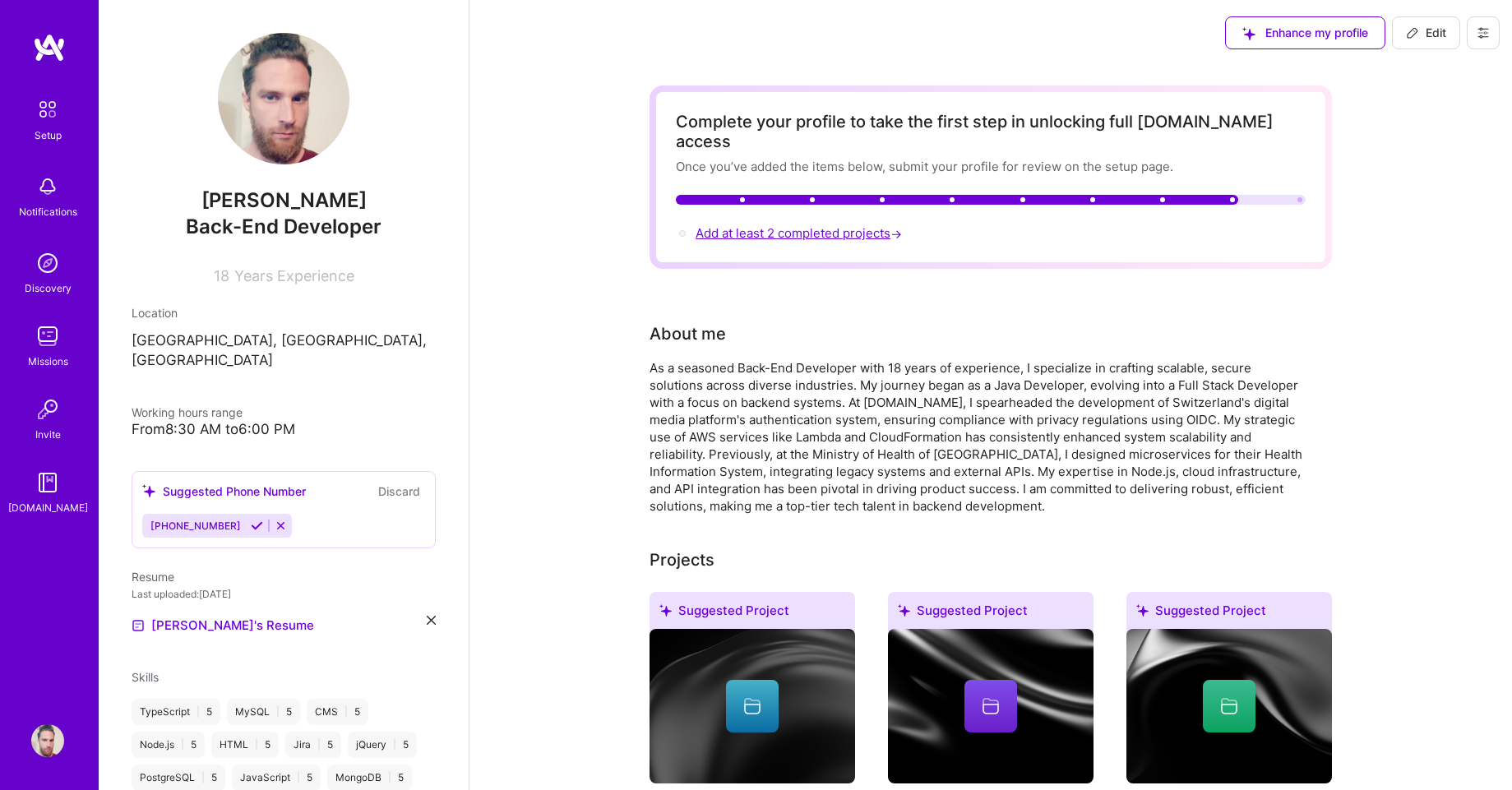
click at [795, 225] on span "Add at least 2 completed projects →" at bounding box center [801, 233] width 210 height 16
select select "US"
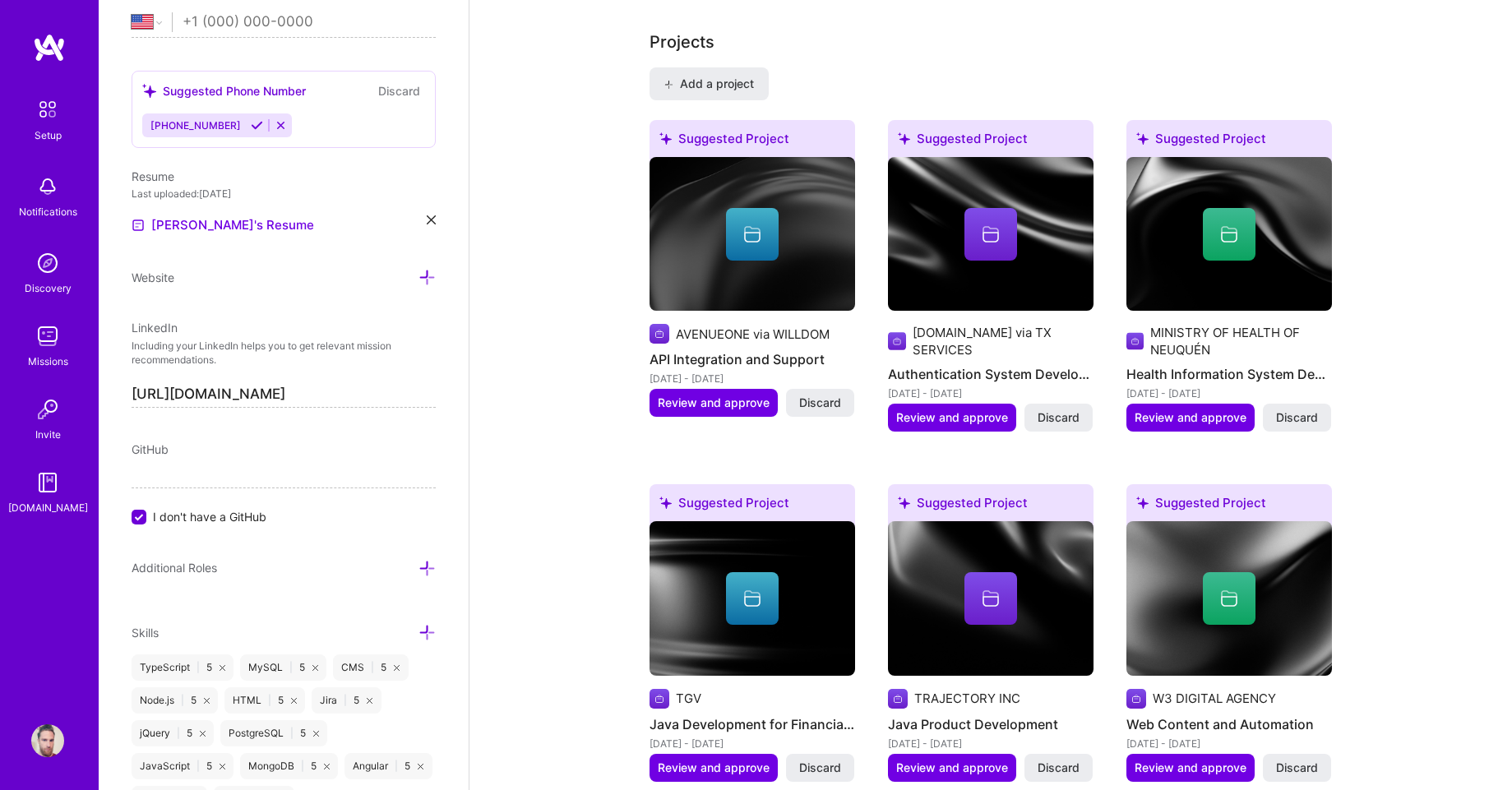
scroll to position [1293, 0]
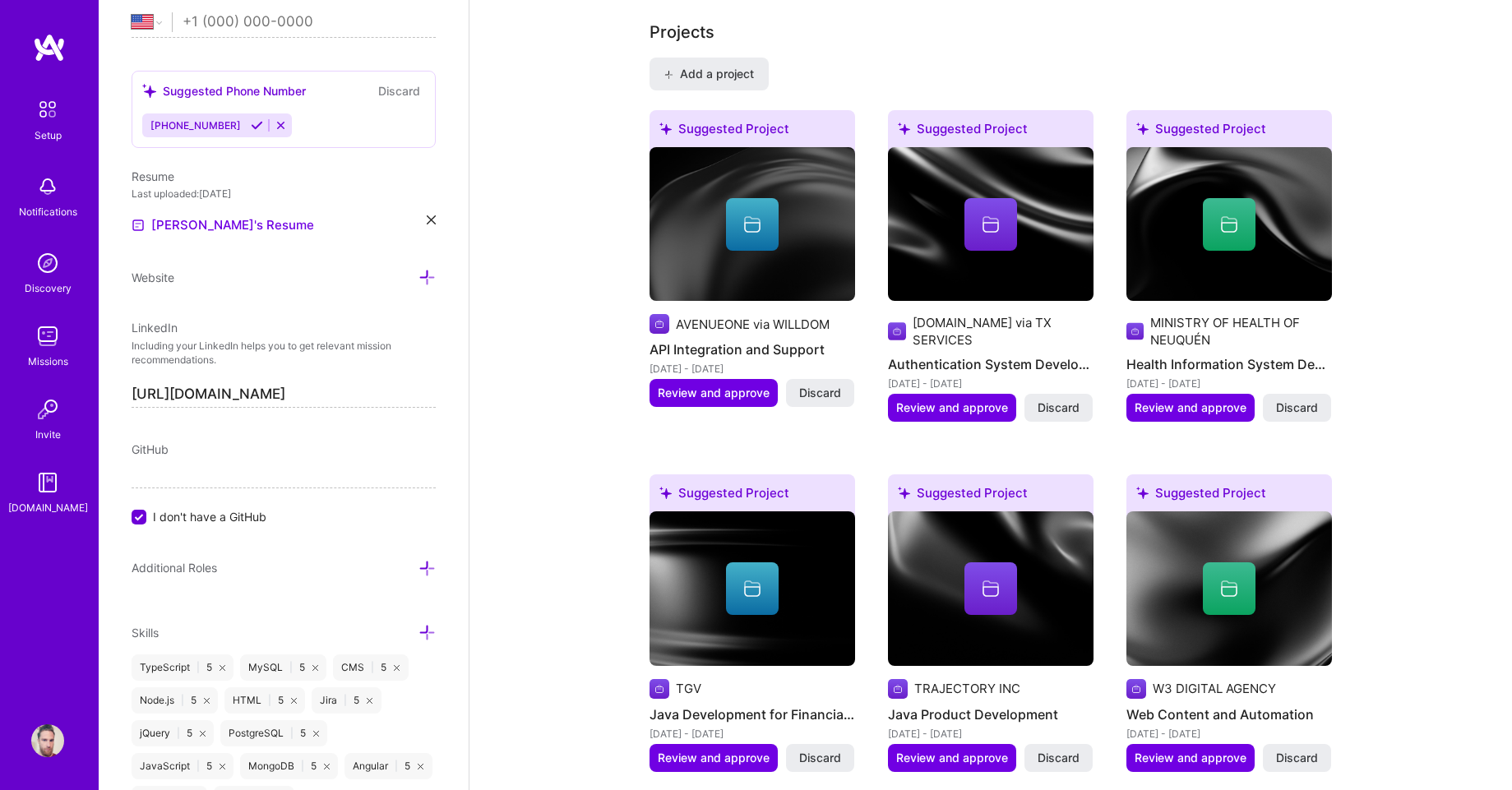
click at [1226, 704] on h4 "Web Content and Automation" at bounding box center [1229, 715] width 205 height 22
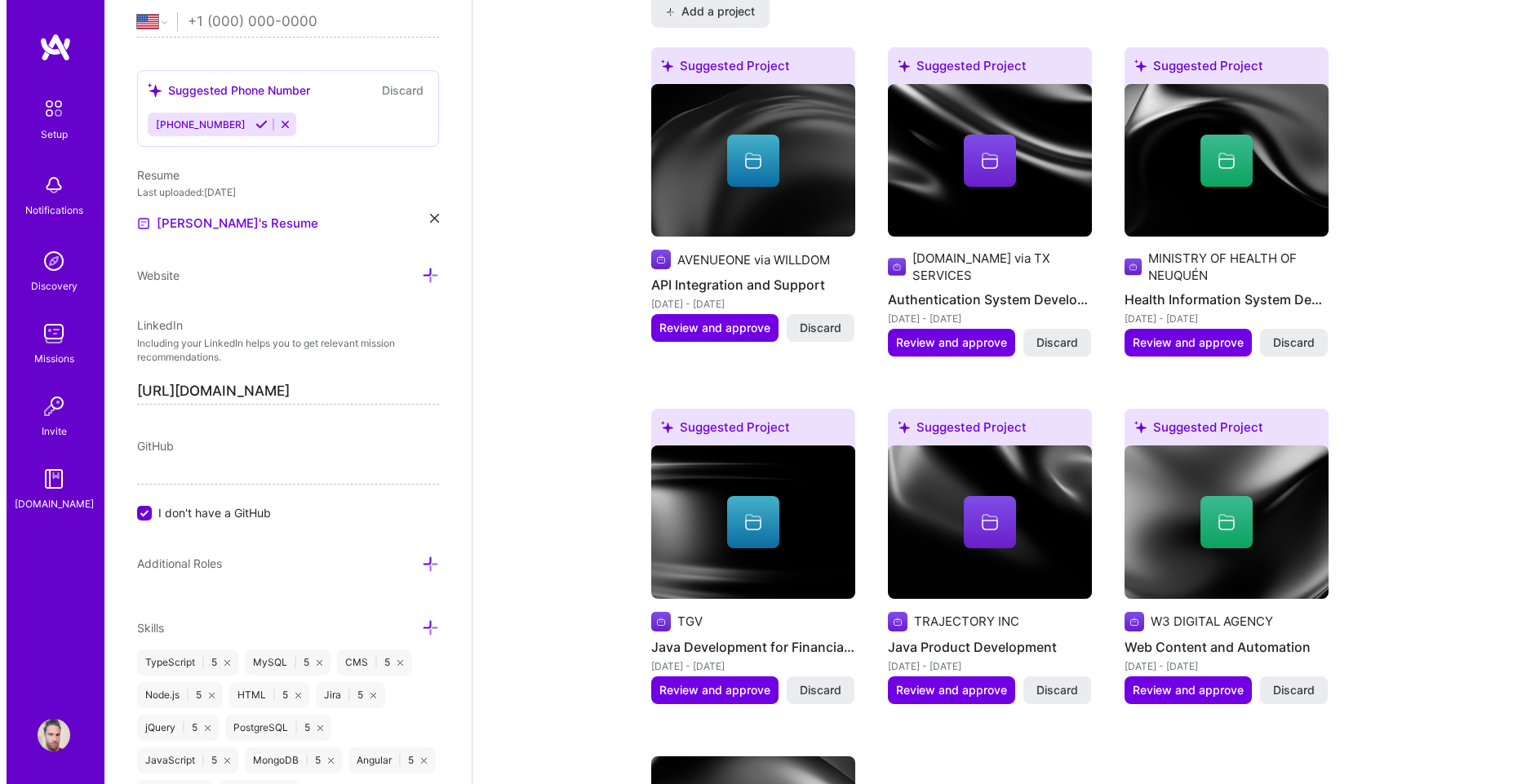
scroll to position [1430, 0]
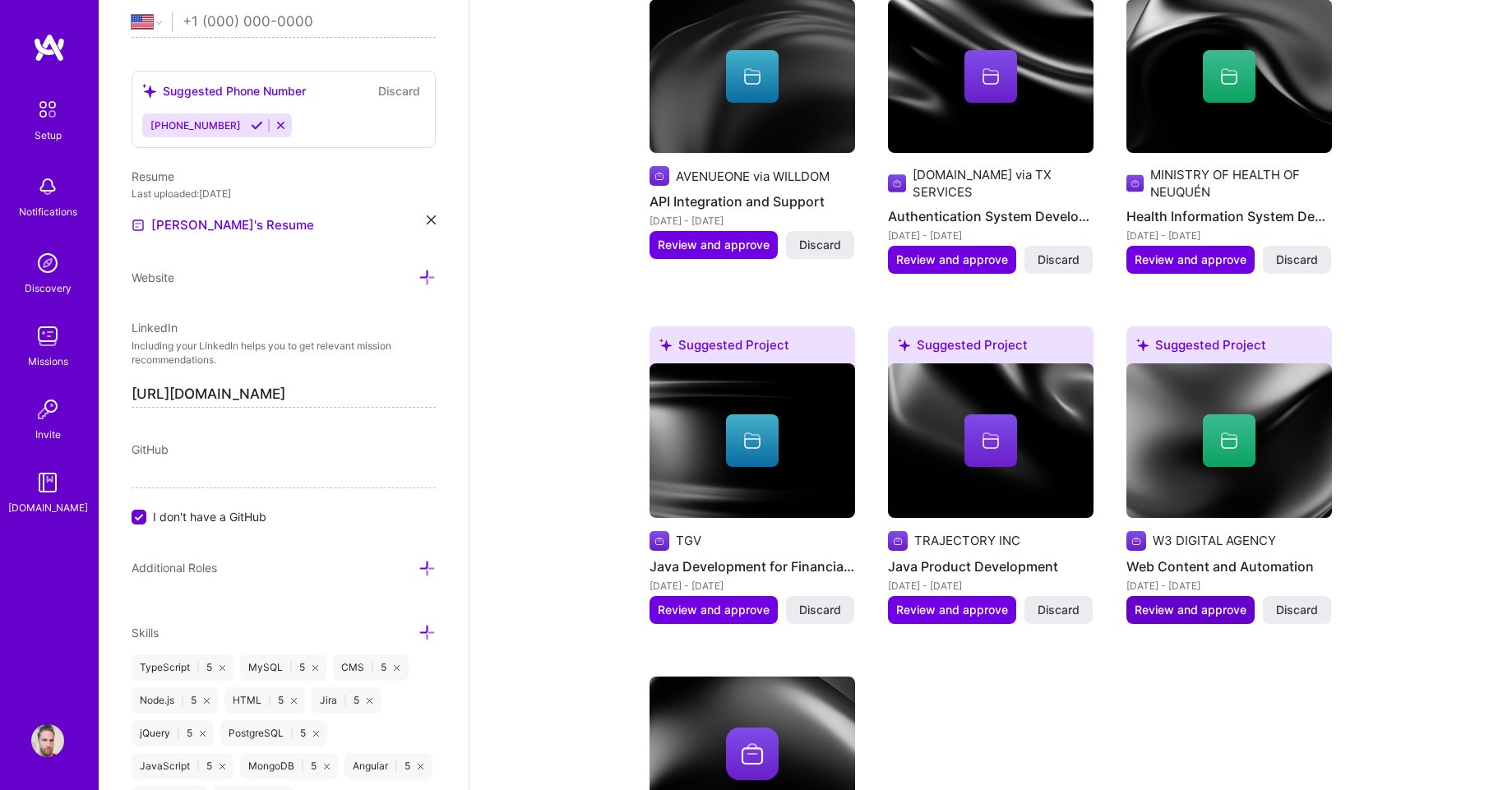
click at [1175, 599] on button "Review and approve" at bounding box center [1190, 611] width 128 height 28
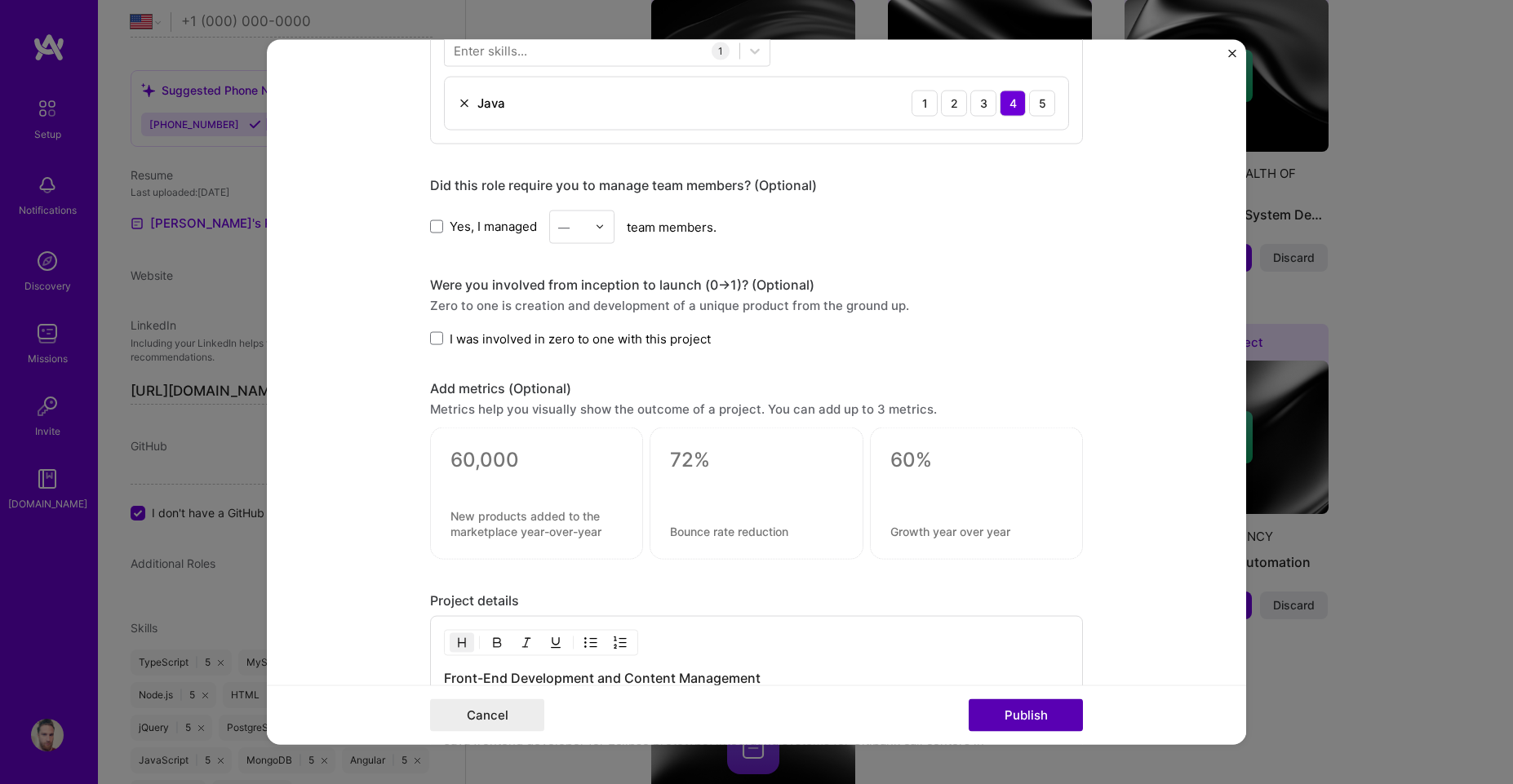
click at [1043, 721] on button "Publish" at bounding box center [1026, 715] width 114 height 32
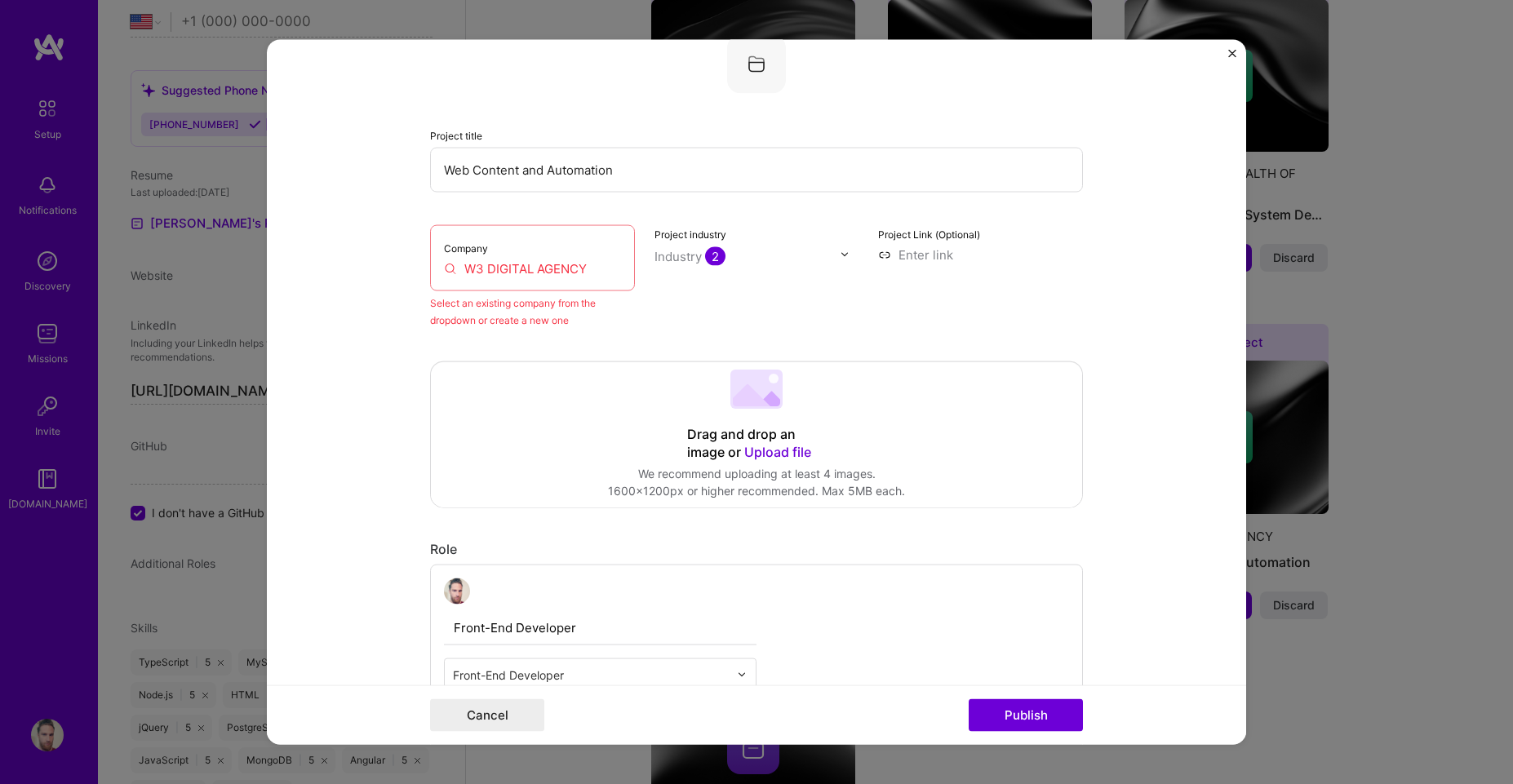
scroll to position [107, 0]
click at [503, 265] on input "W3 DIGITAL AGENCY" at bounding box center [532, 272] width 177 height 17
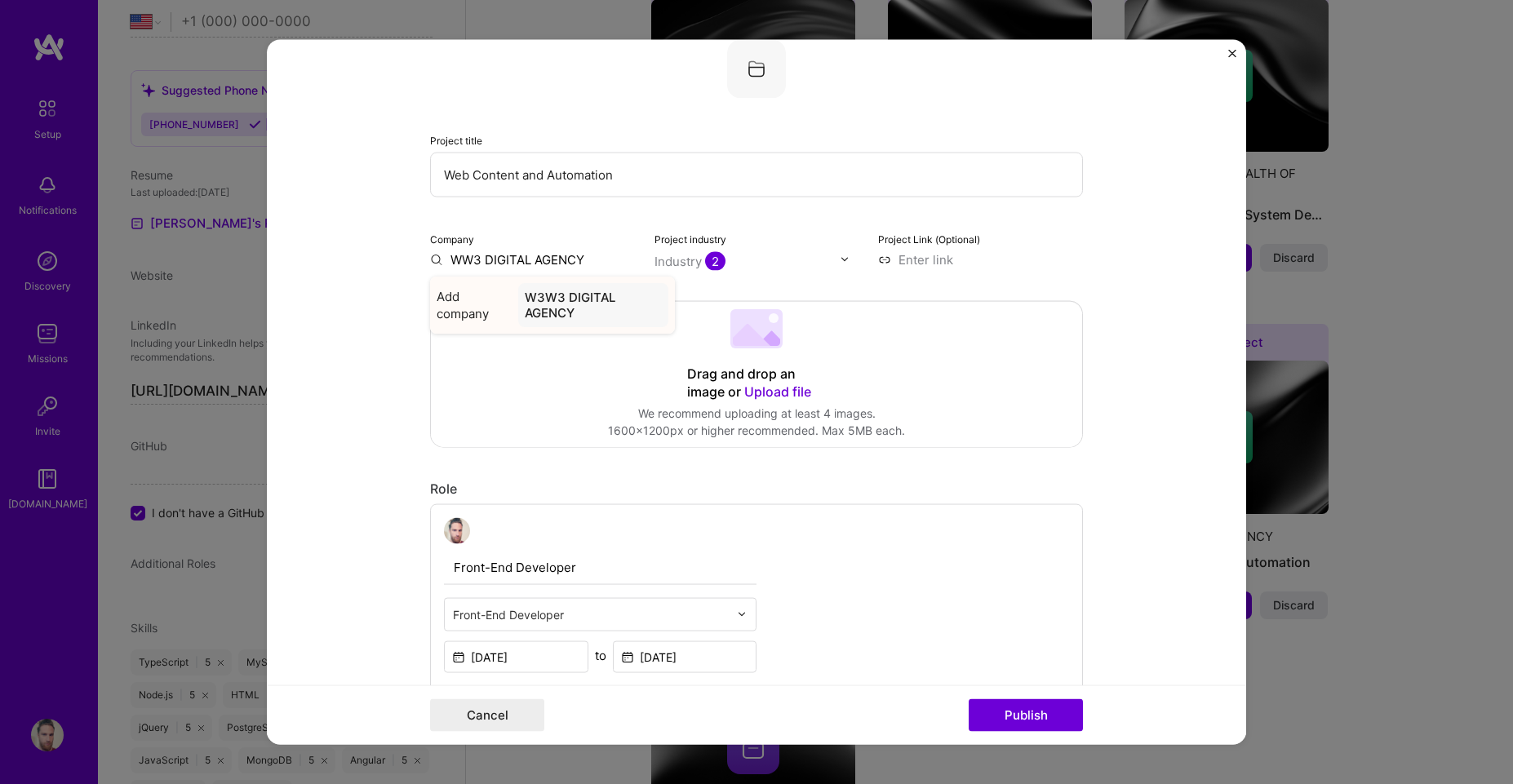
type input "W3 DIGITAL AGENCY"
click at [565, 298] on div "W3 DIGITAL AGENCY" at bounding box center [589, 296] width 137 height 29
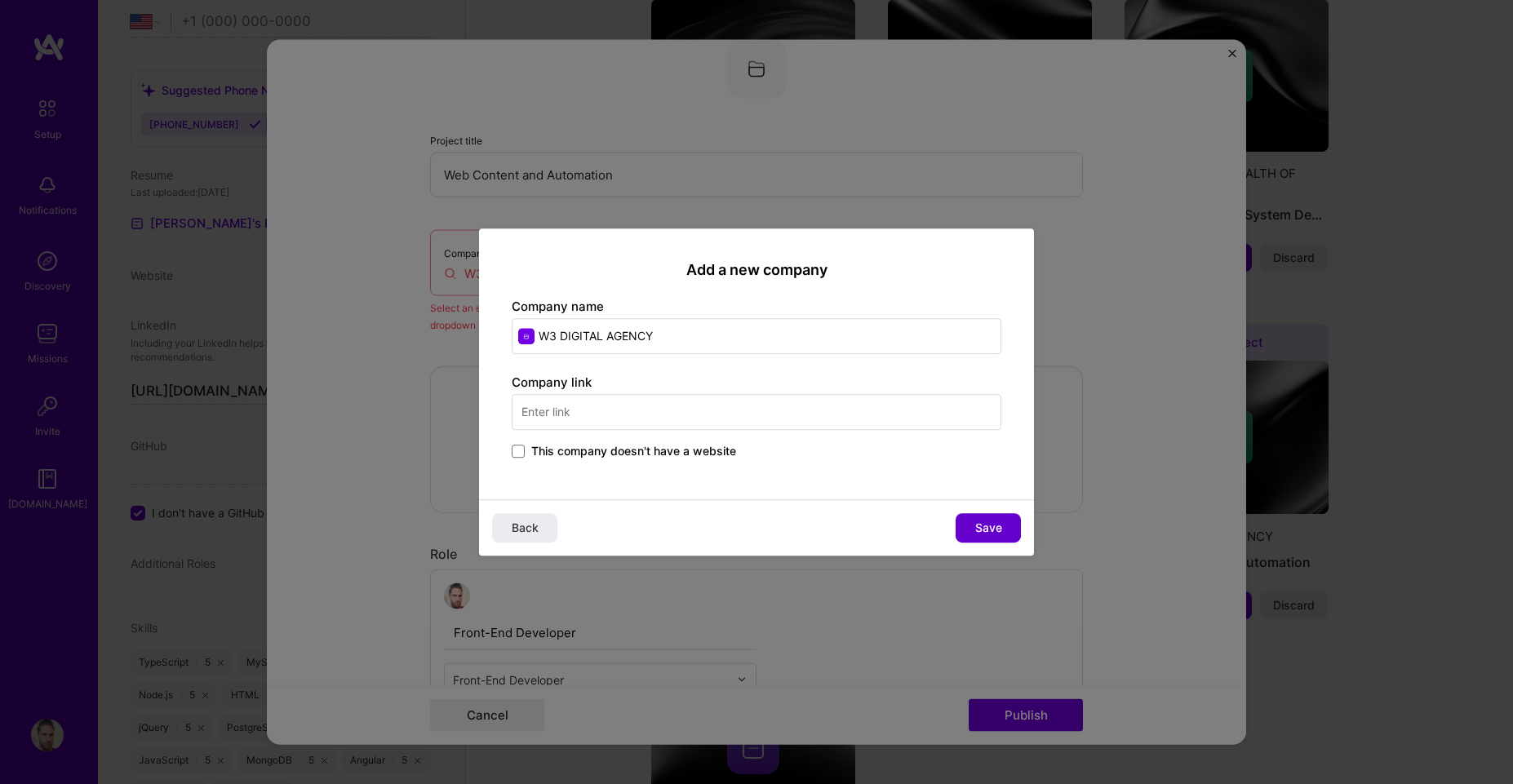
click at [986, 539] on button "Save" at bounding box center [989, 528] width 65 height 30
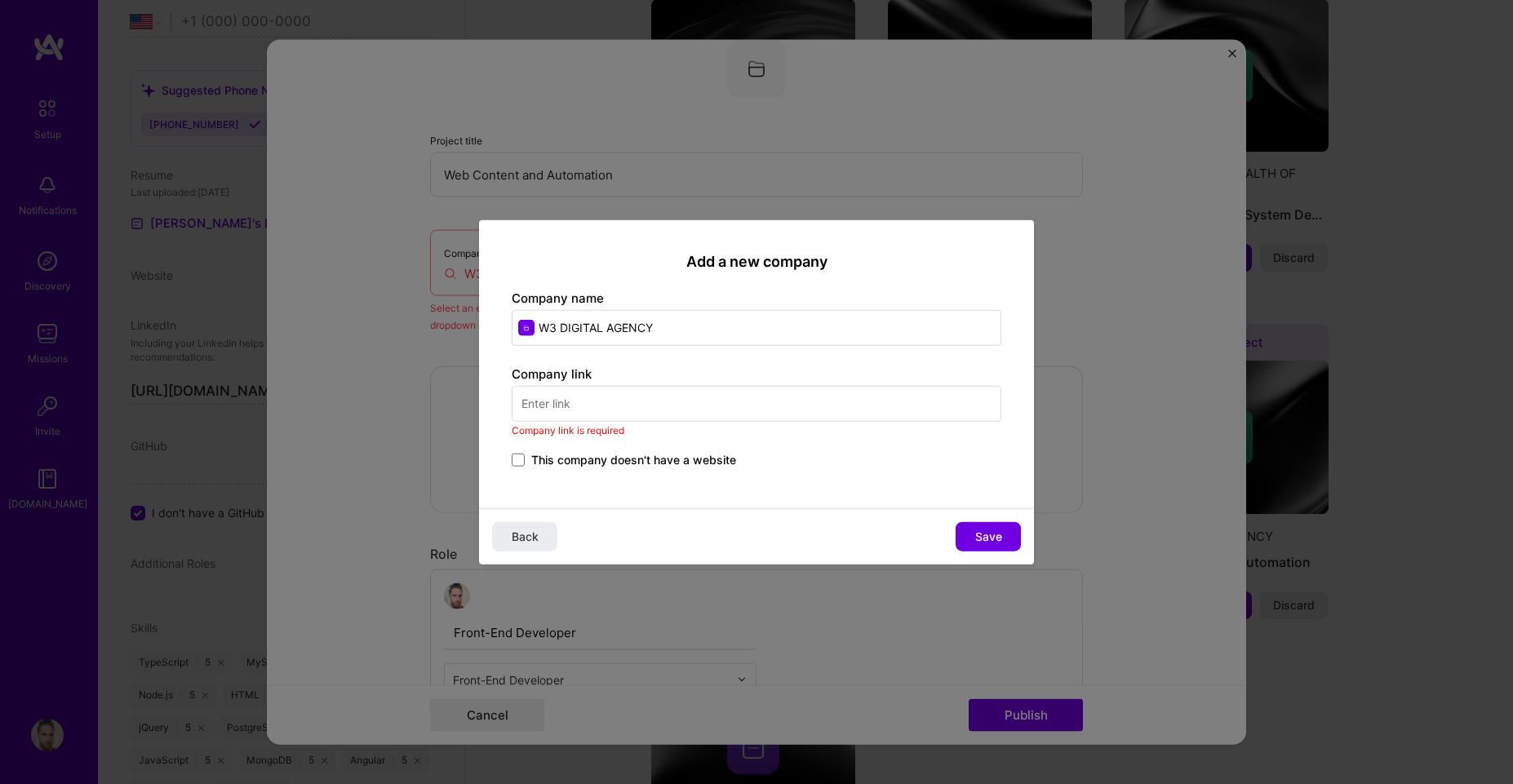
click at [643, 448] on div "Company link Company link is required This company doesn't have a website" at bounding box center [756, 418] width 490 height 105
click at [648, 467] on span "This company doesn't have a website" at bounding box center [634, 460] width 205 height 17
click at [0, 0] on input "This company doesn't have a website" at bounding box center [0, 0] width 0 height 0
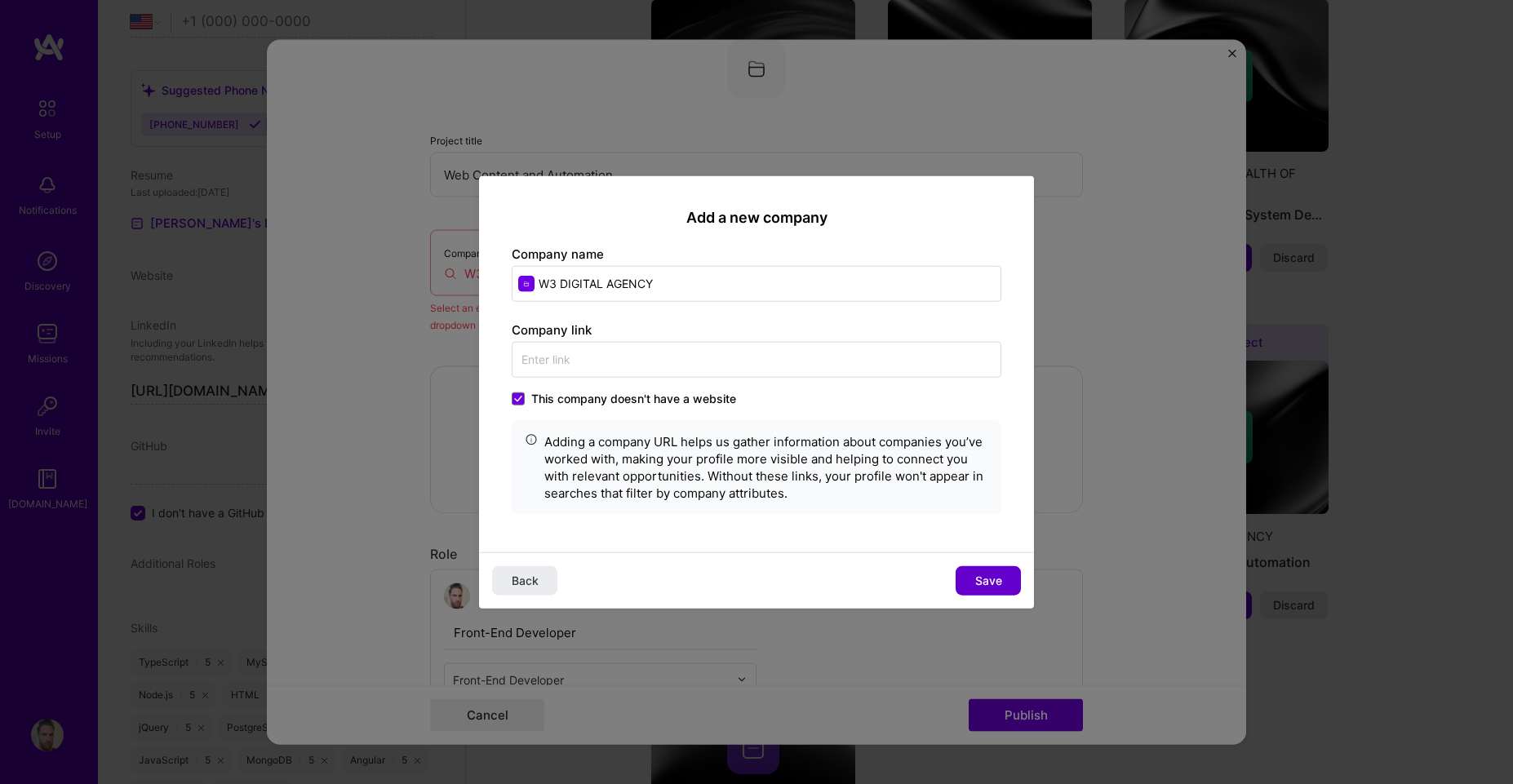
click at [984, 580] on span "Save" at bounding box center [988, 580] width 27 height 17
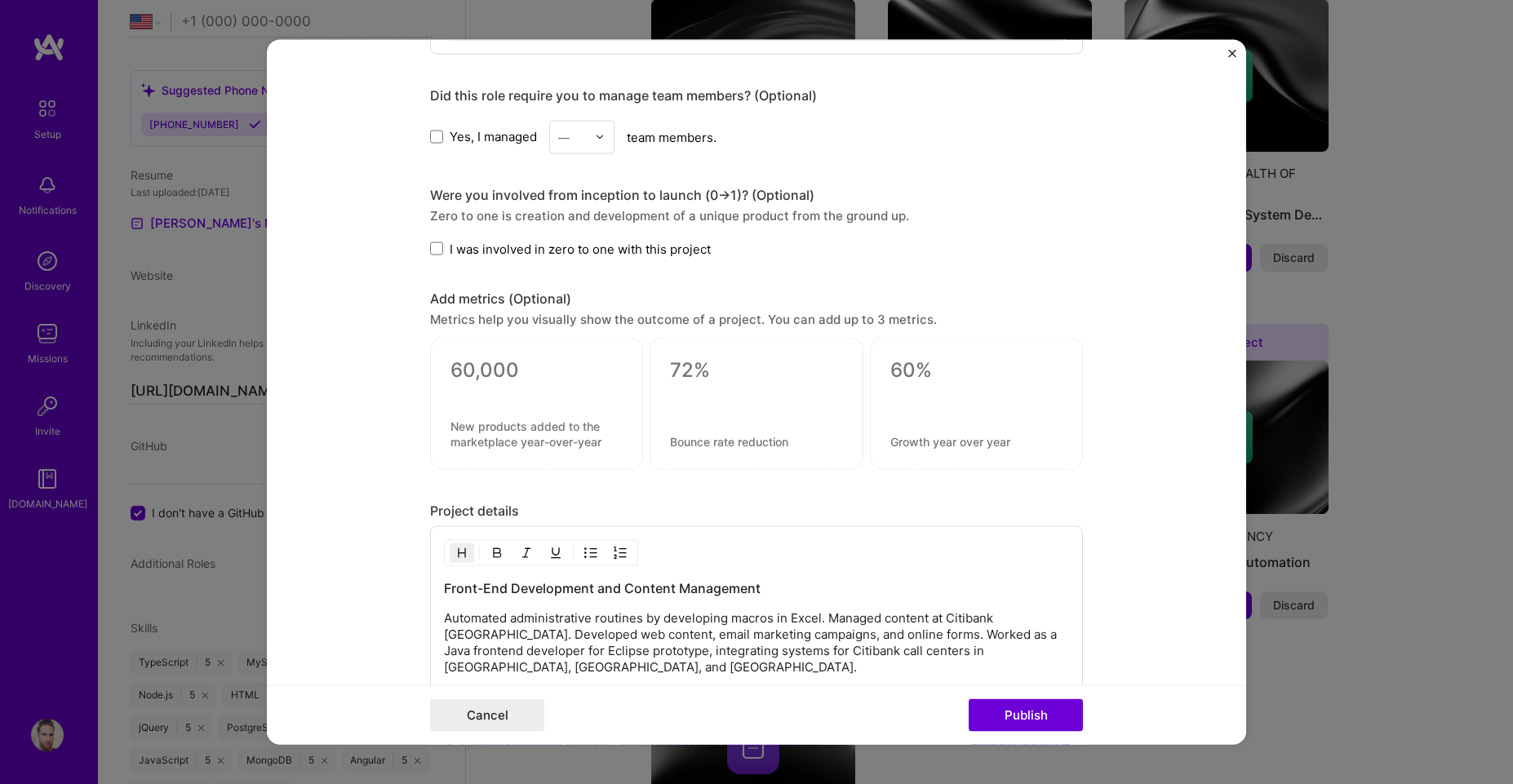
scroll to position [989, 0]
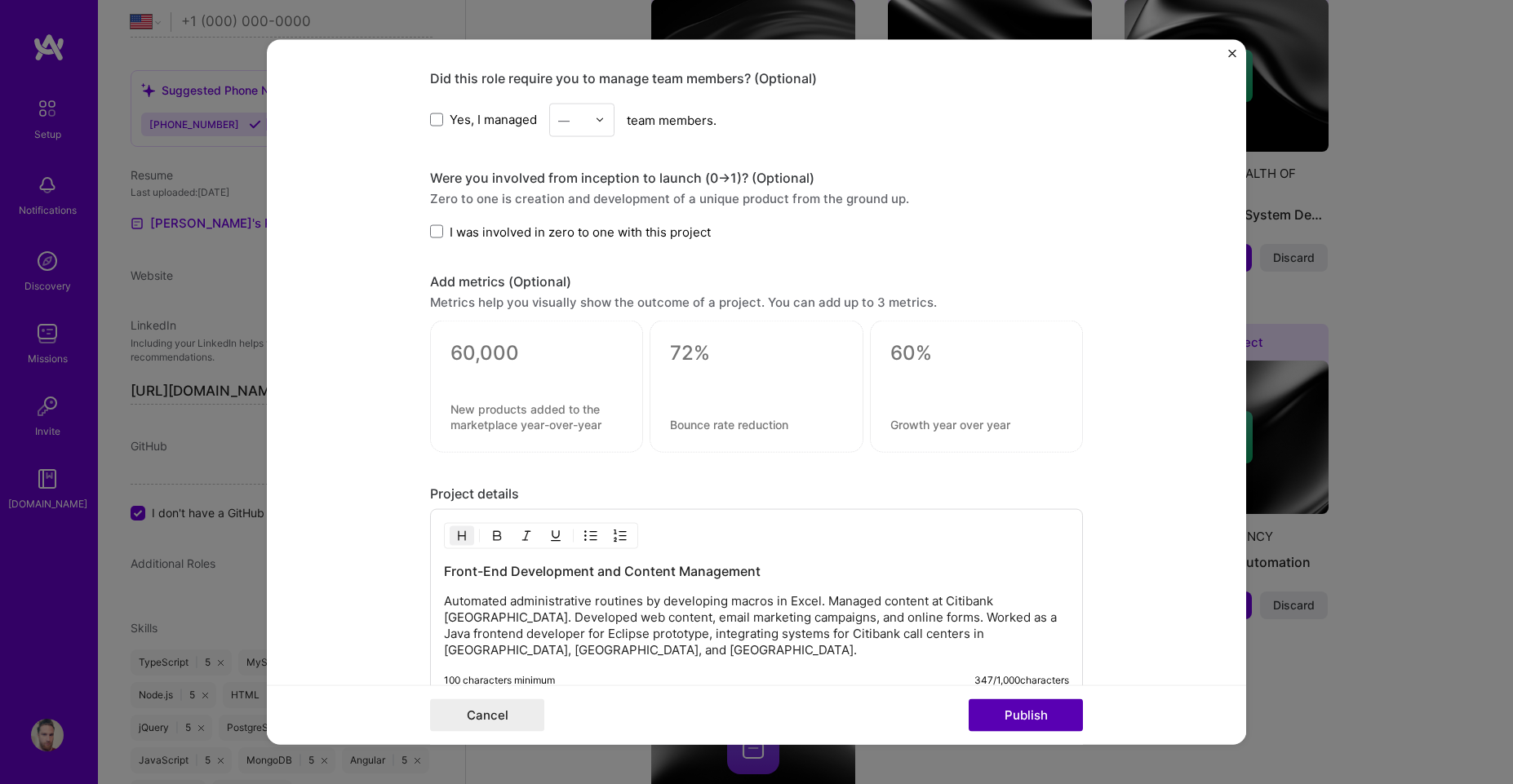
click at [1007, 727] on button "Publish" at bounding box center [1026, 715] width 114 height 32
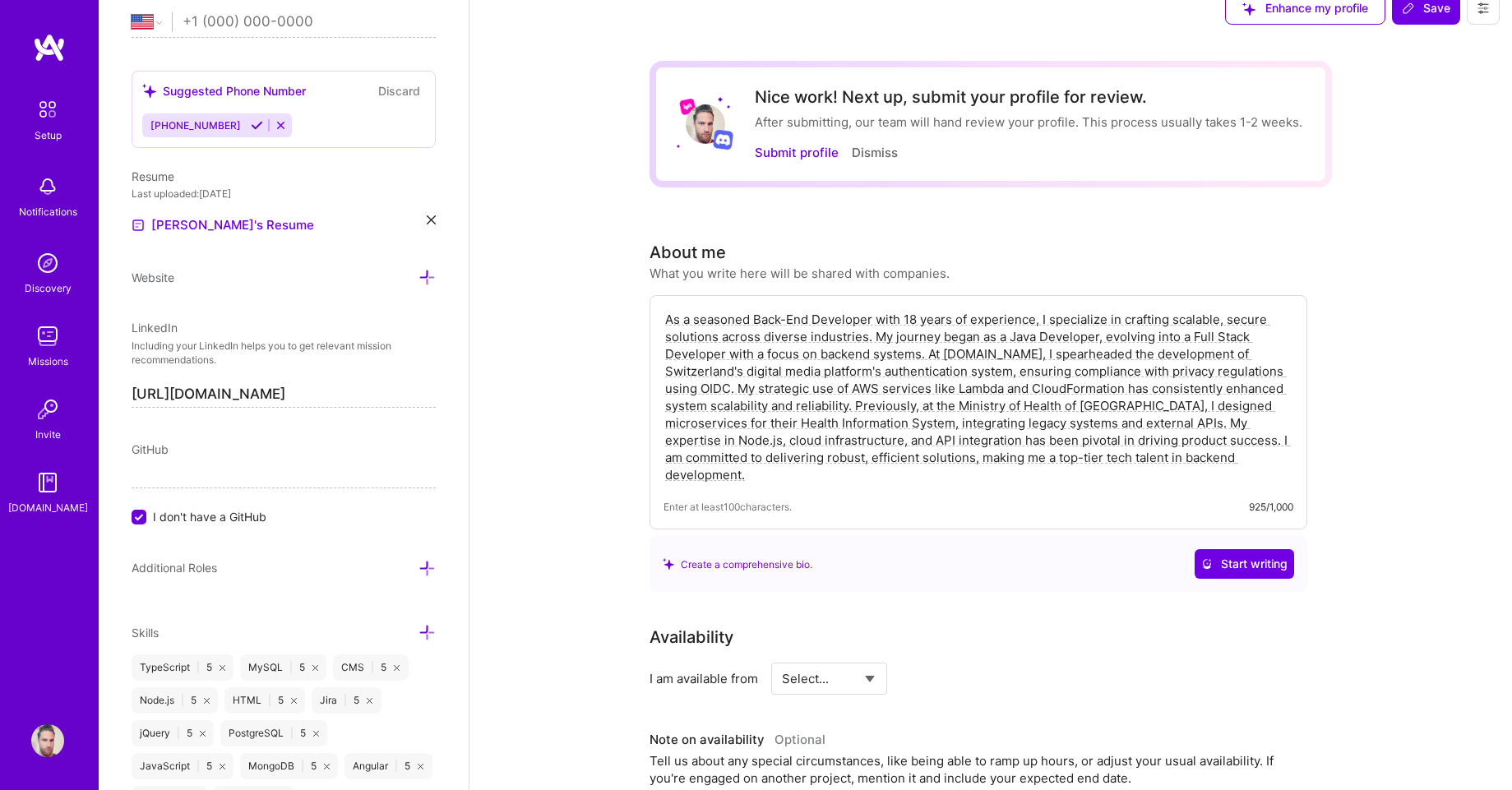
scroll to position [0, 0]
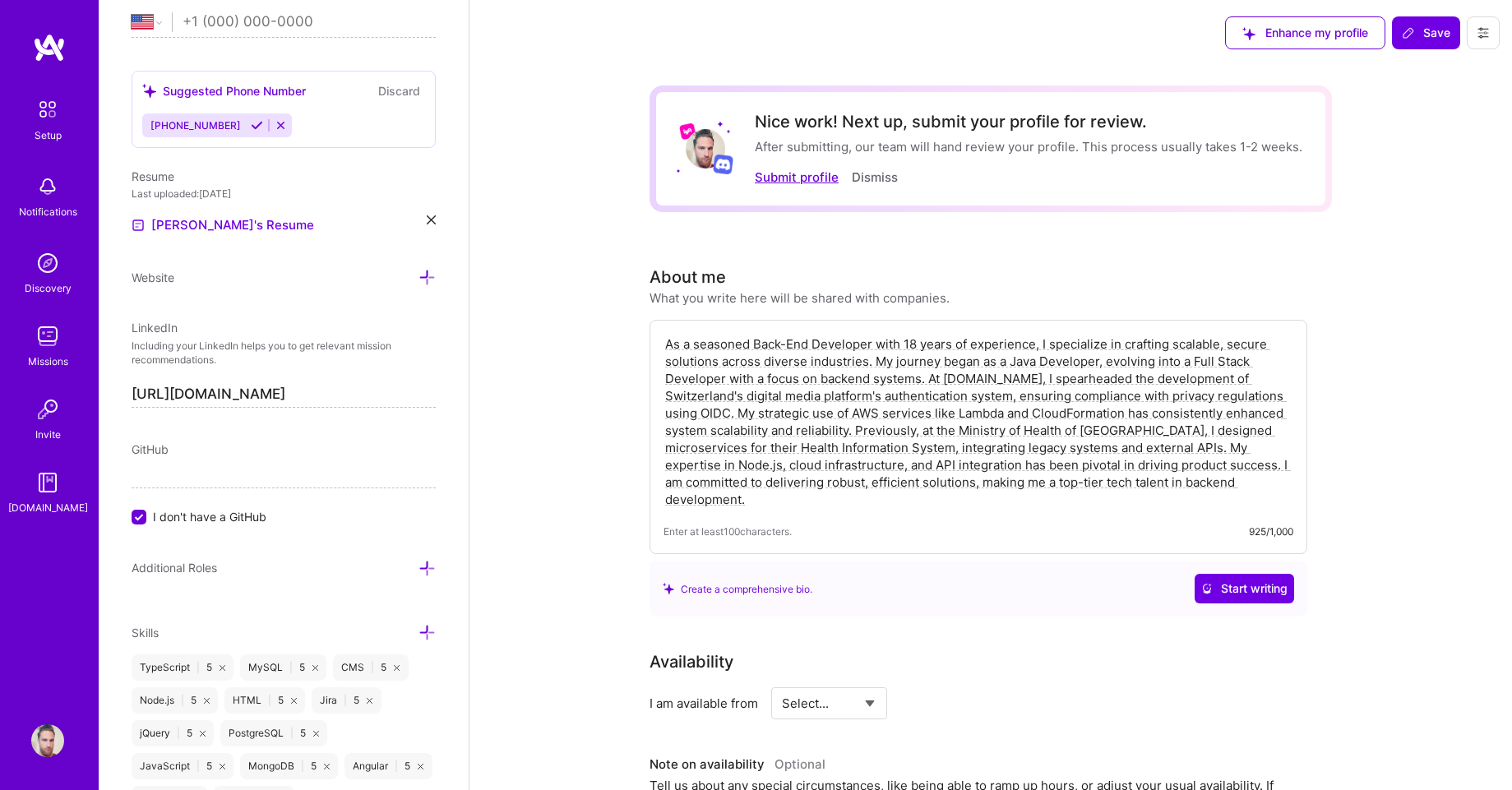
click at [811, 185] on button "Submit profile" at bounding box center [797, 176] width 84 height 17
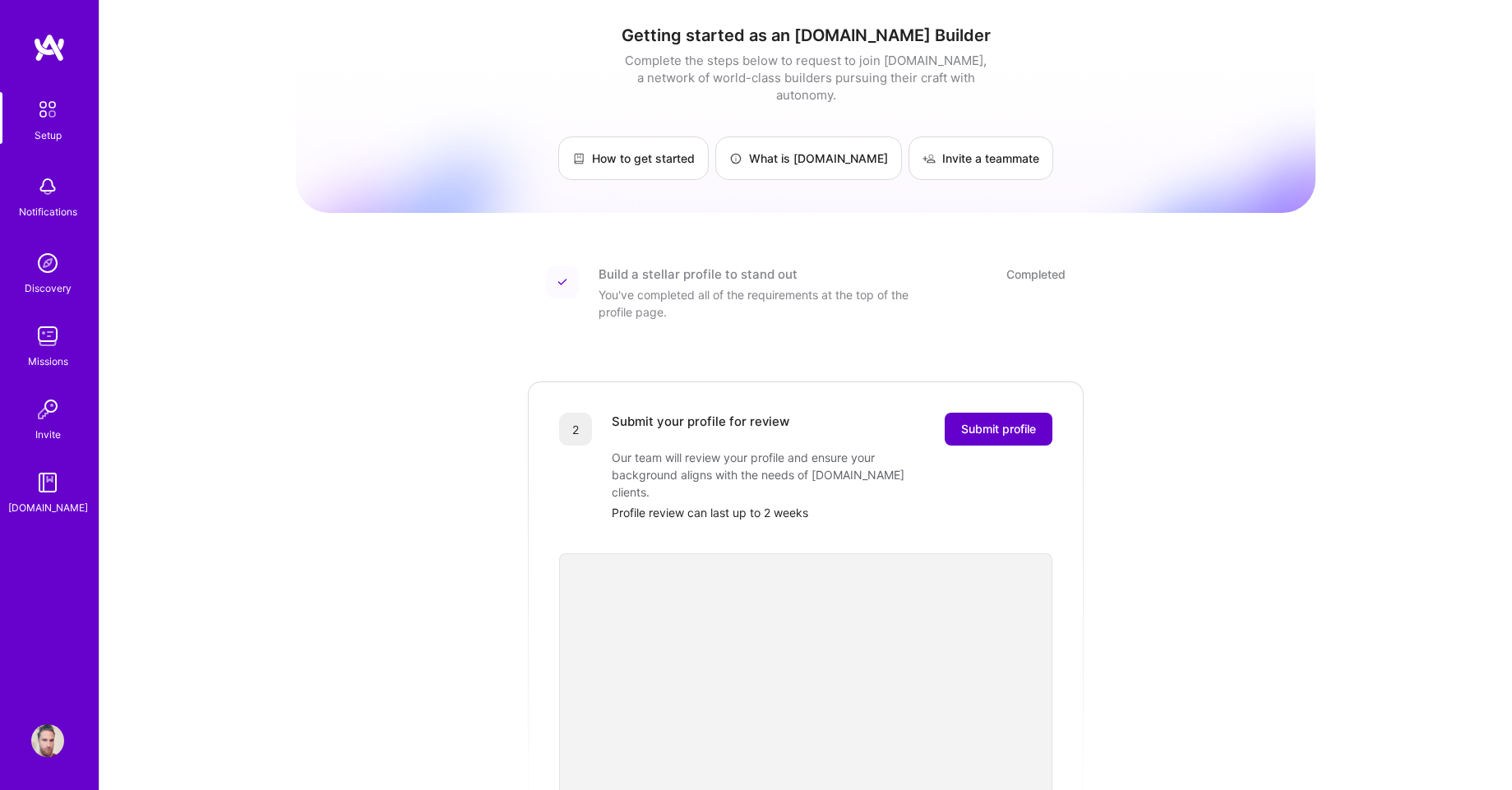
click at [1048, 412] on button "Submit profile" at bounding box center [998, 428] width 108 height 33
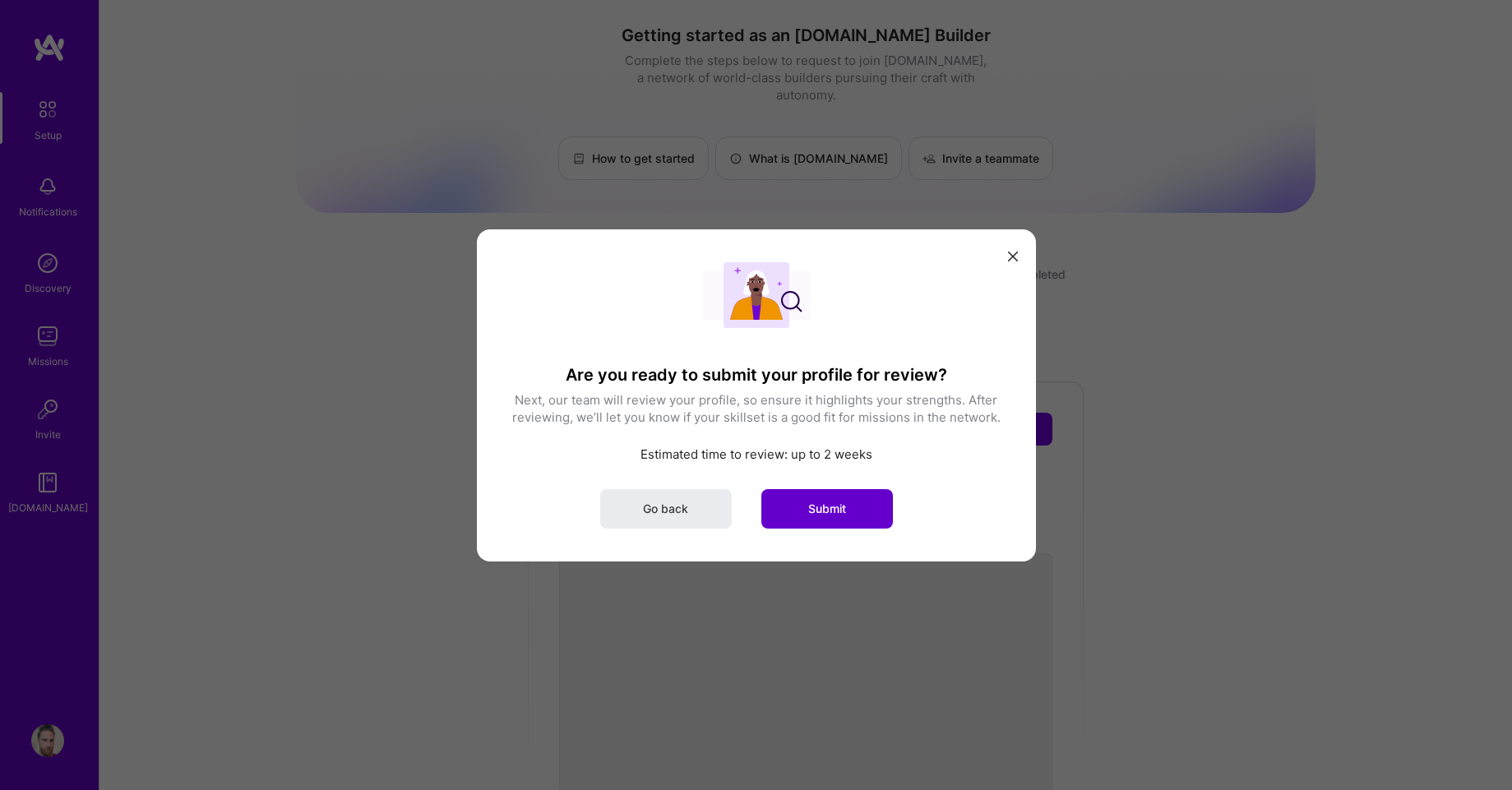
click at [817, 514] on span "Submit" at bounding box center [827, 508] width 38 height 17
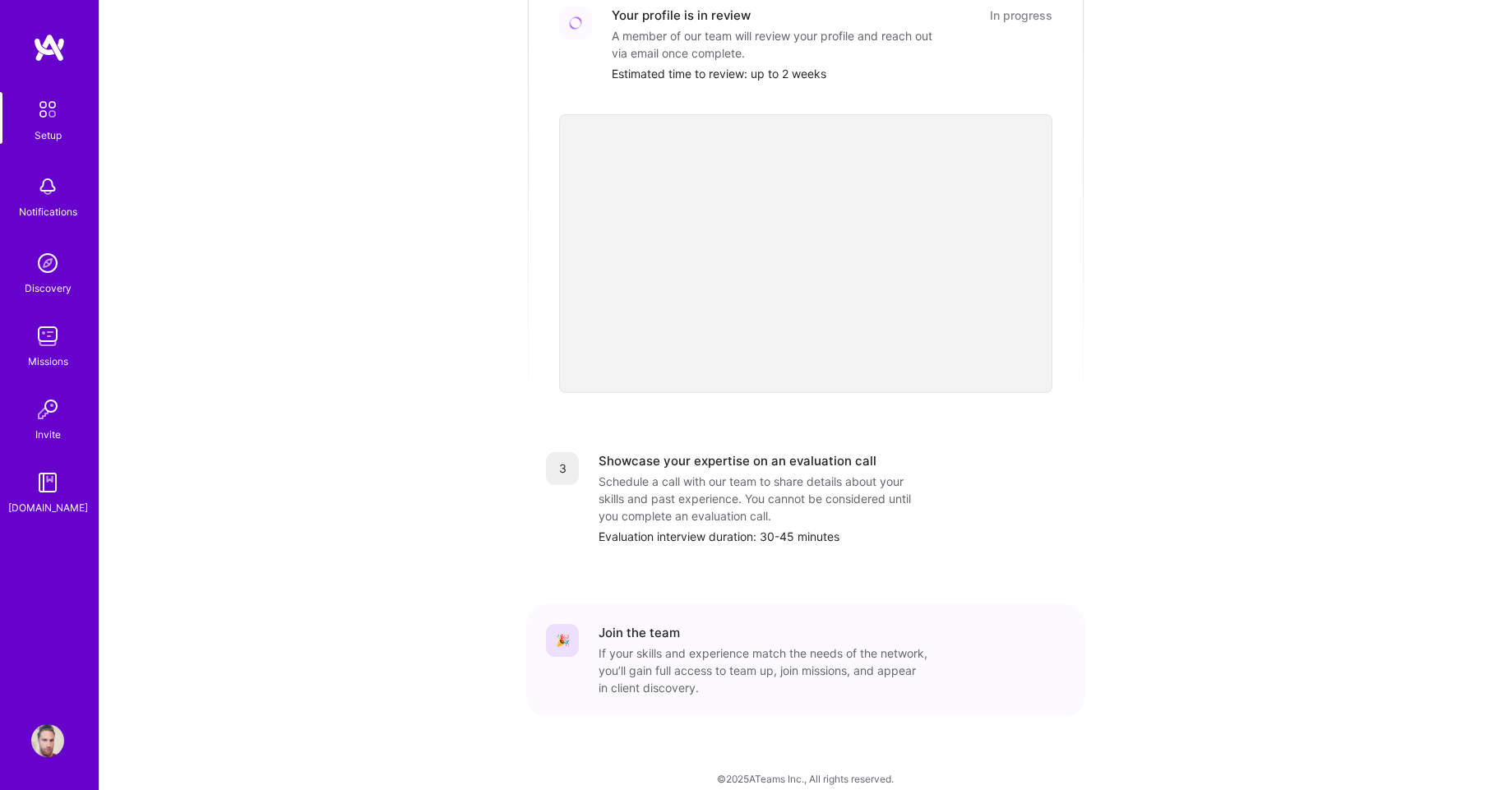
scroll to position [110, 0]
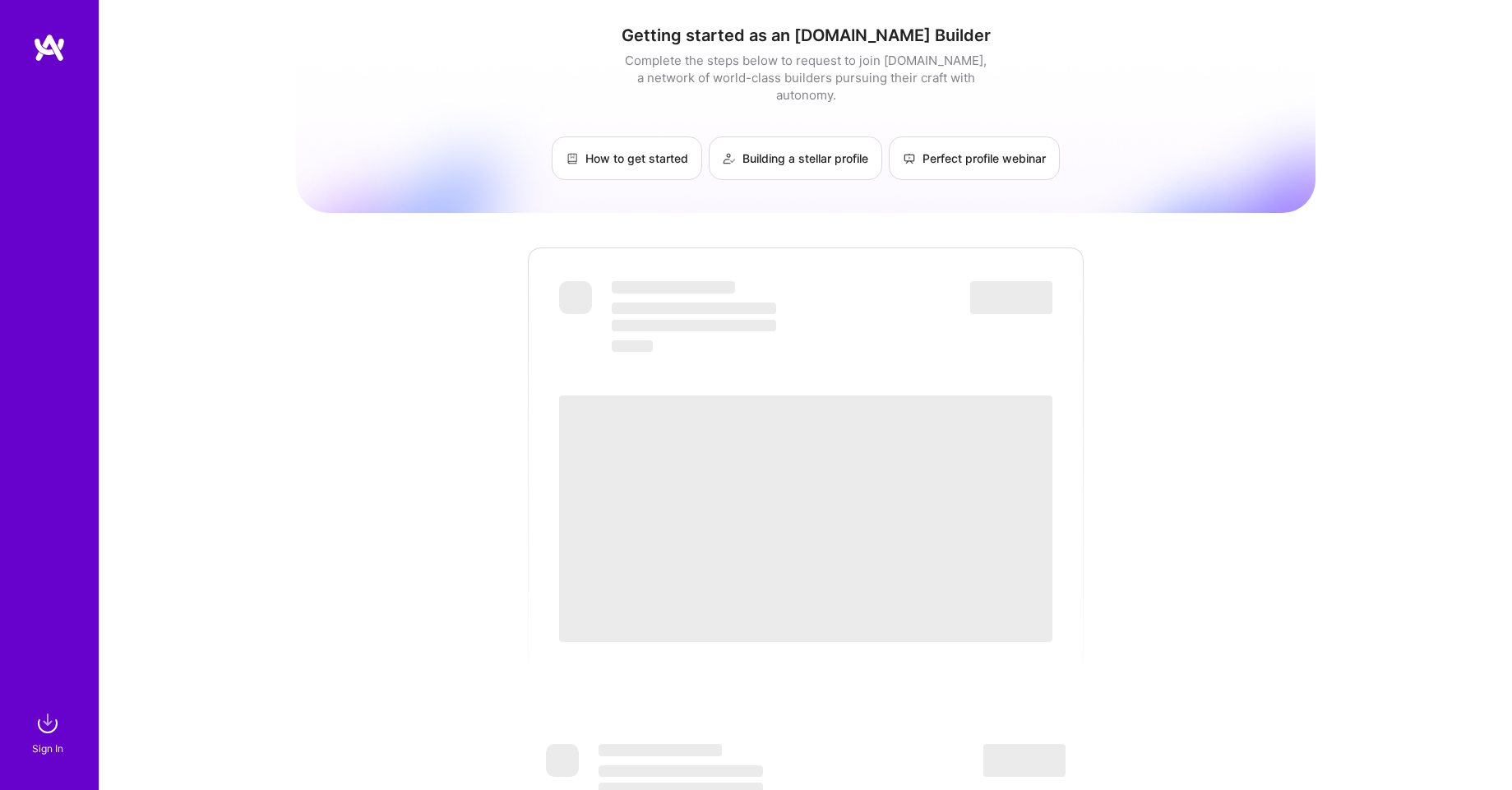
scroll to position [110, 0]
